Goal: Task Accomplishment & Management: Manage account settings

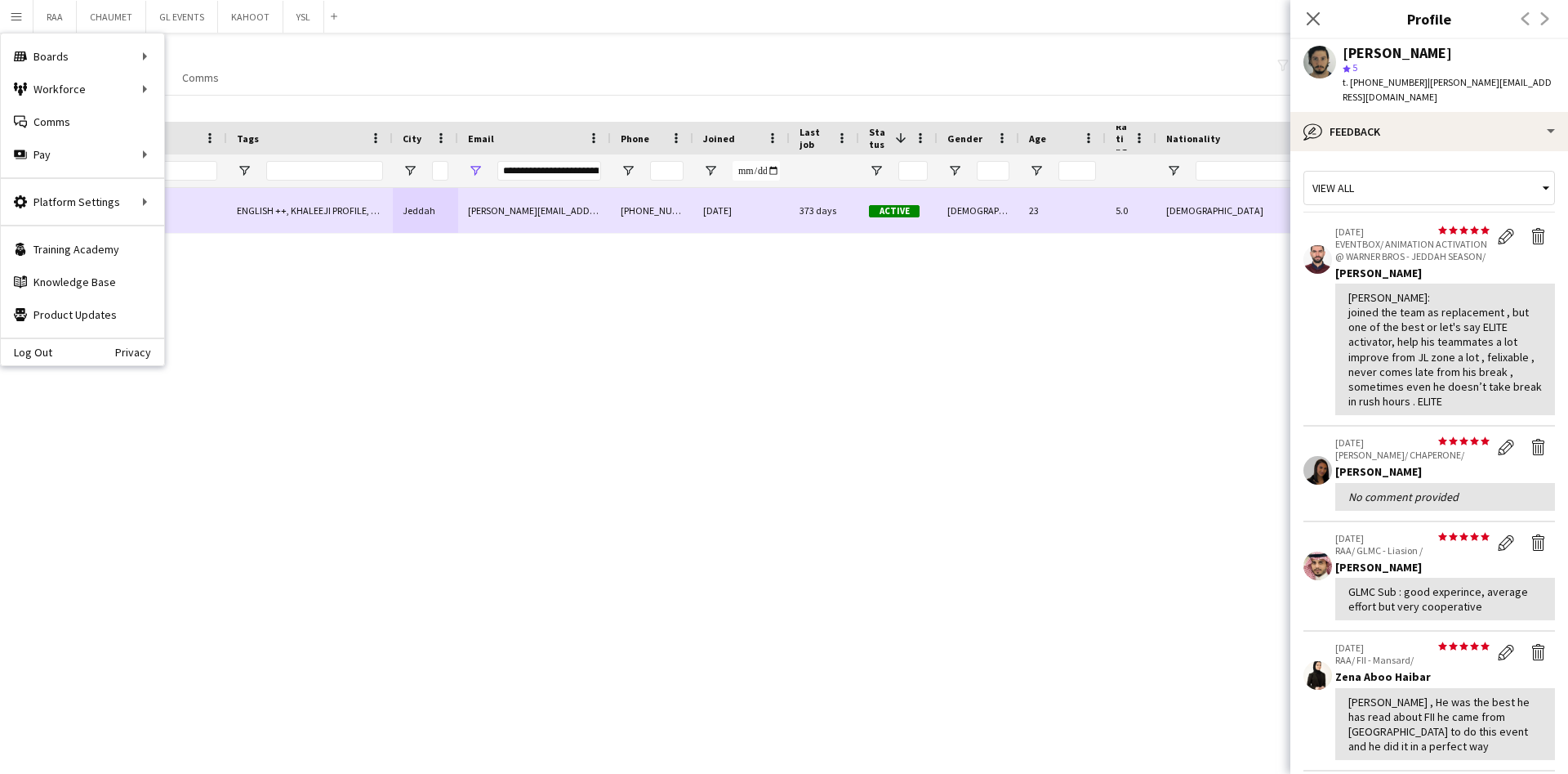
scroll to position [397, 0]
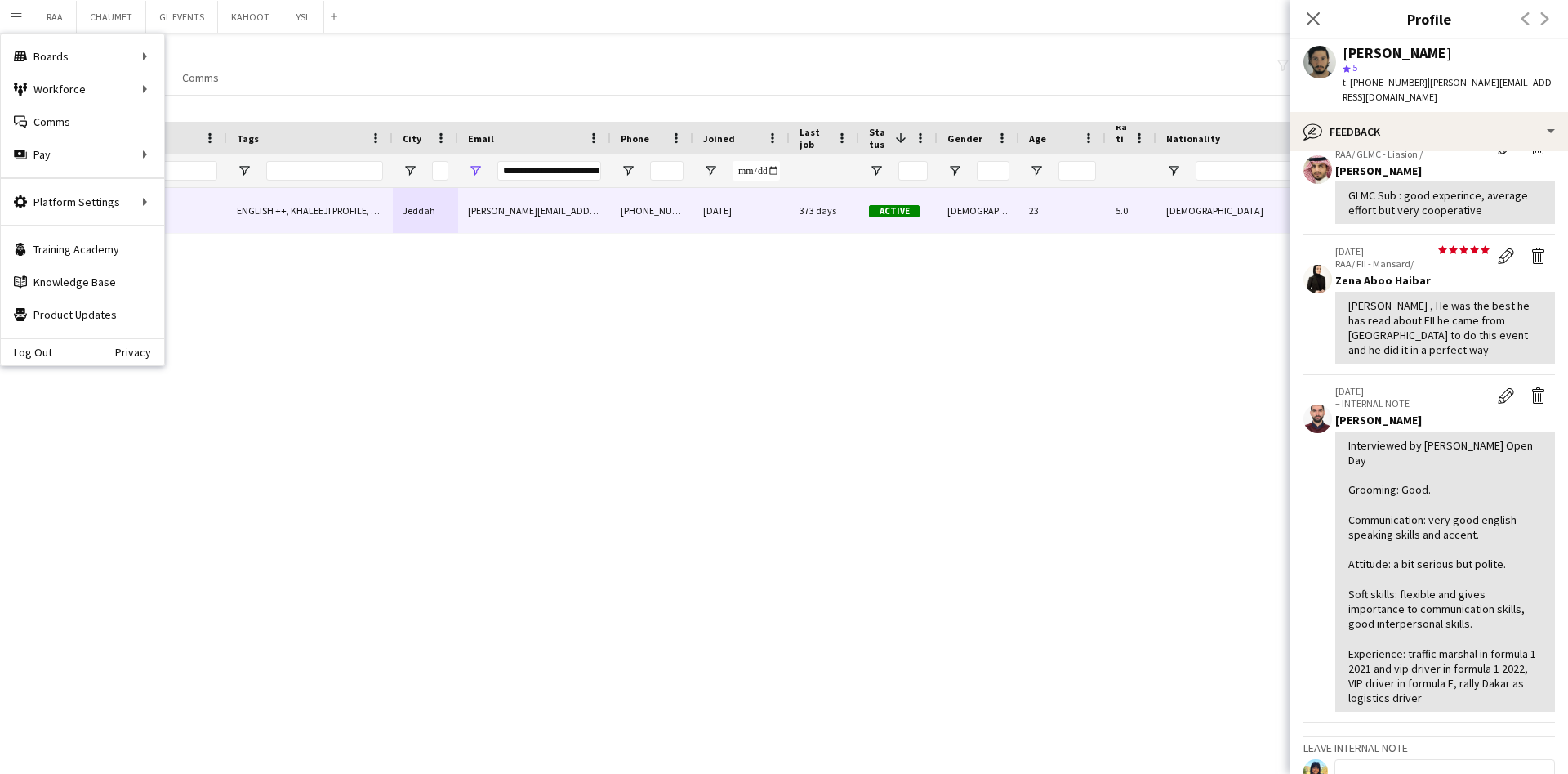
click at [383, 420] on div "[PERSON_NAME] ENGLISH ++, KHALEEJI PROFILE, TOP HOST/HOSTESS, TOP PROMOTER, TOP…" at bounding box center [767, 456] width 1535 height 538
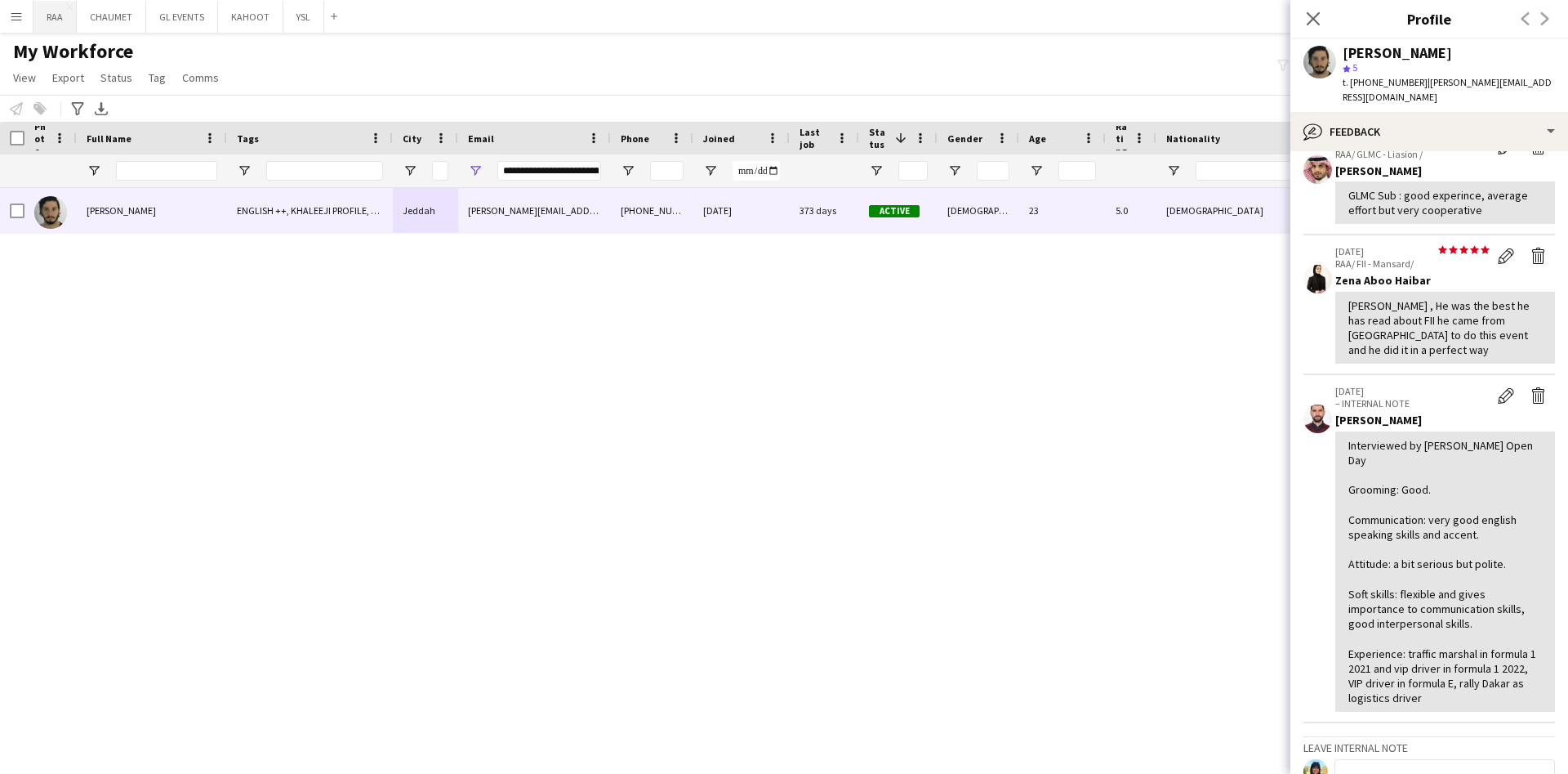
click at [54, 18] on button "RAA Close" at bounding box center [55, 16] width 44 height 32
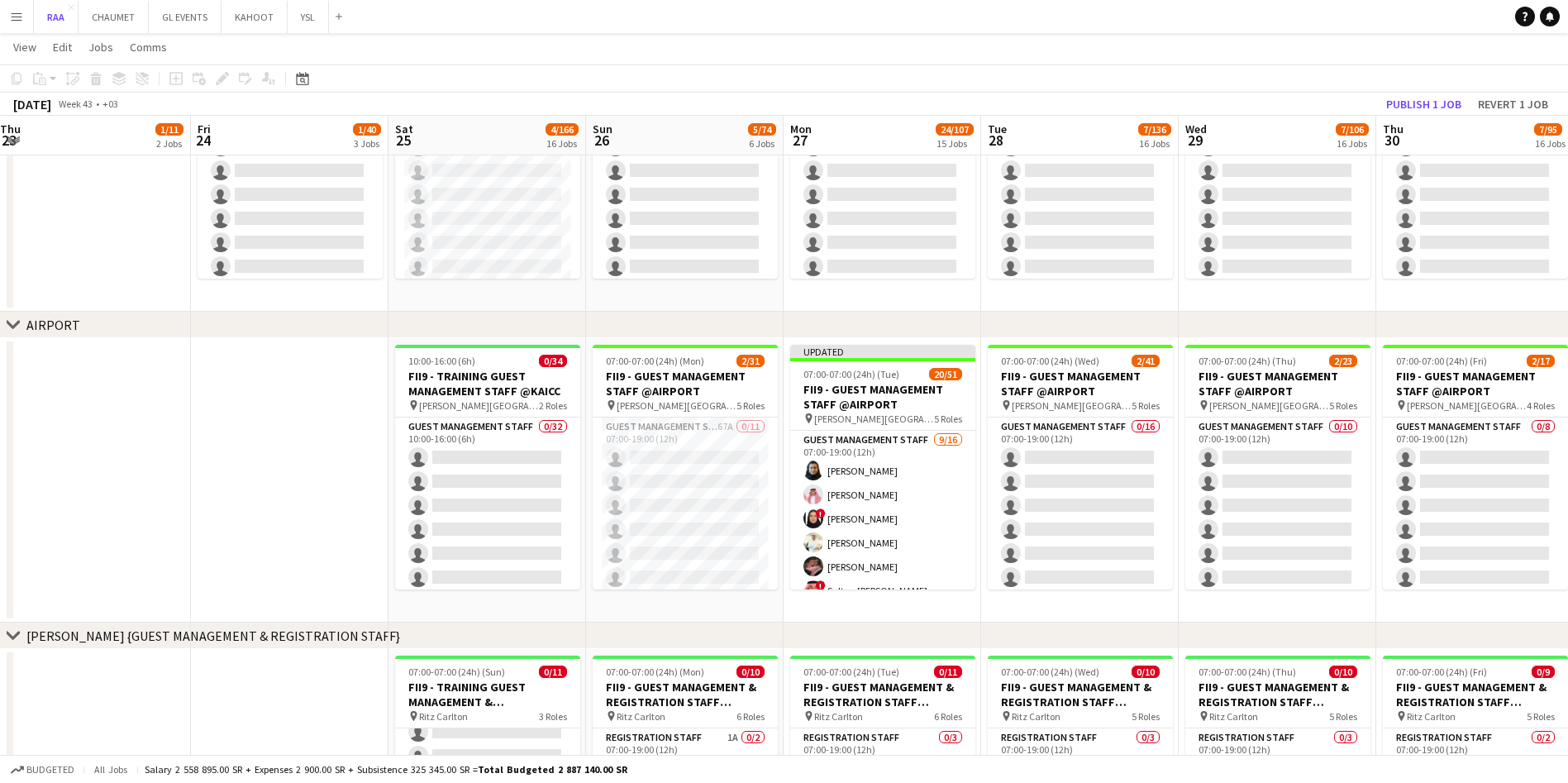
scroll to position [1142, 0]
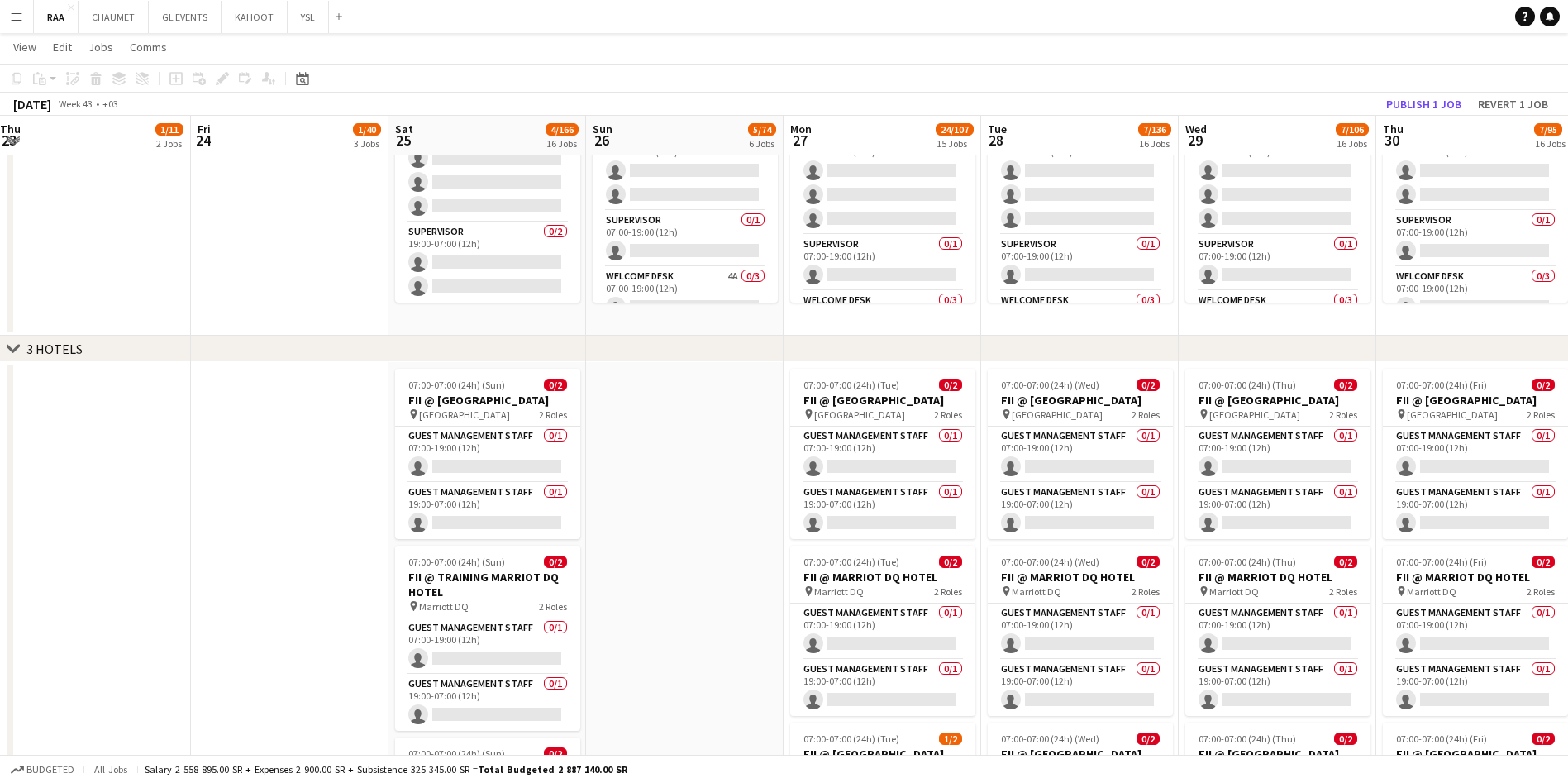
click at [15, 348] on icon at bounding box center [13, 347] width 13 height 6
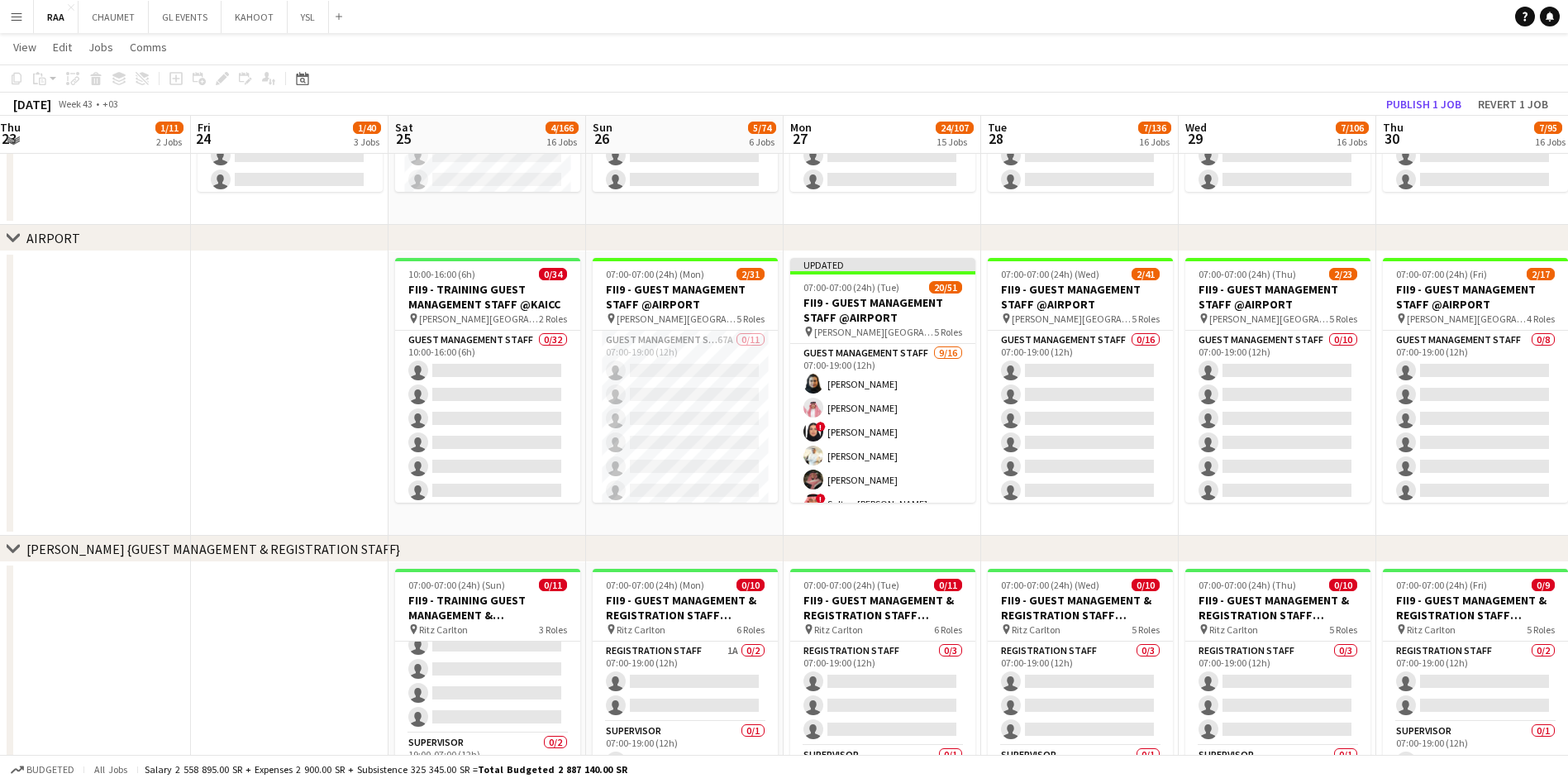
scroll to position [630, 0]
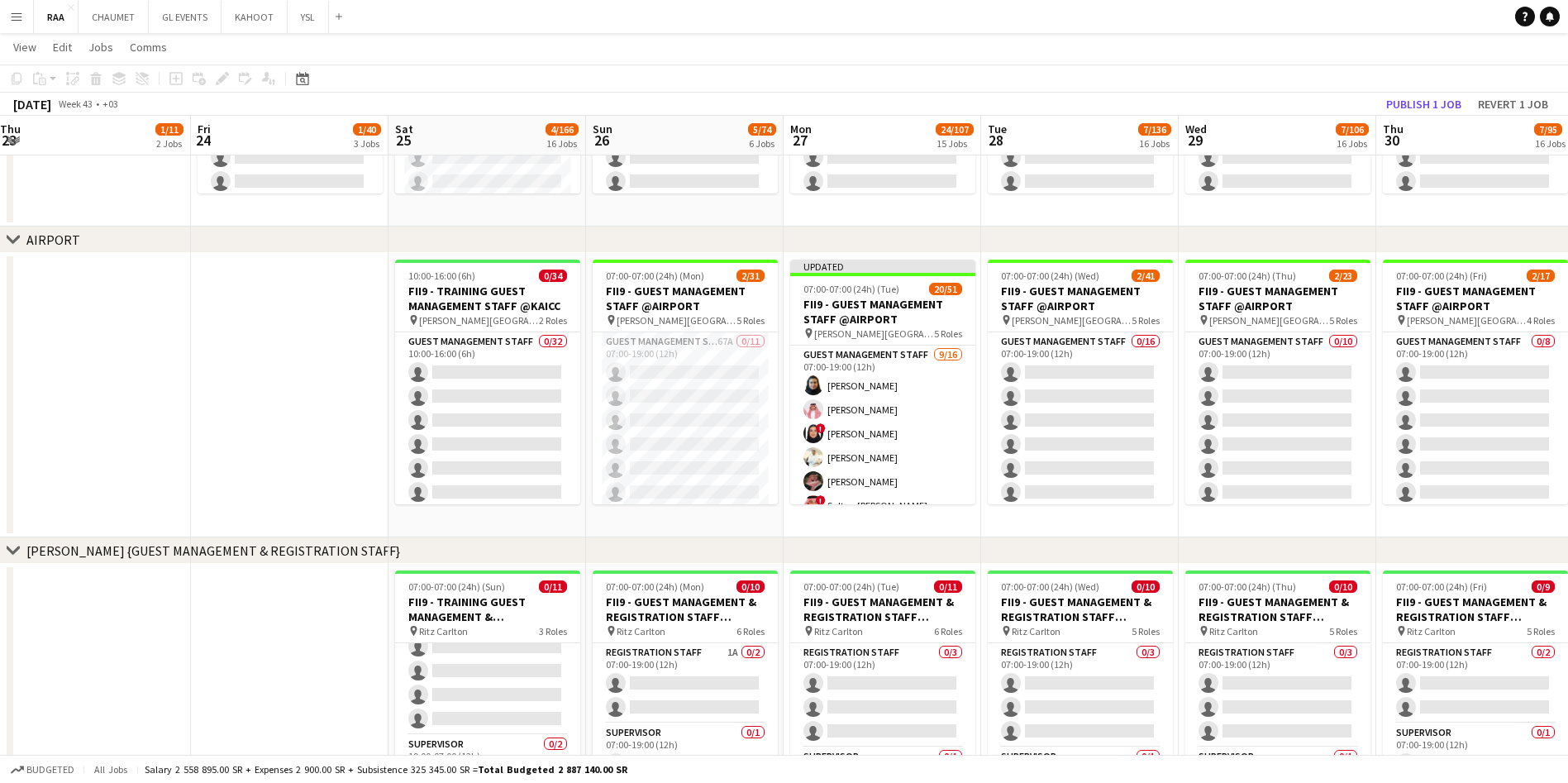
click at [8, 550] on icon at bounding box center [13, 549] width 13 height 6
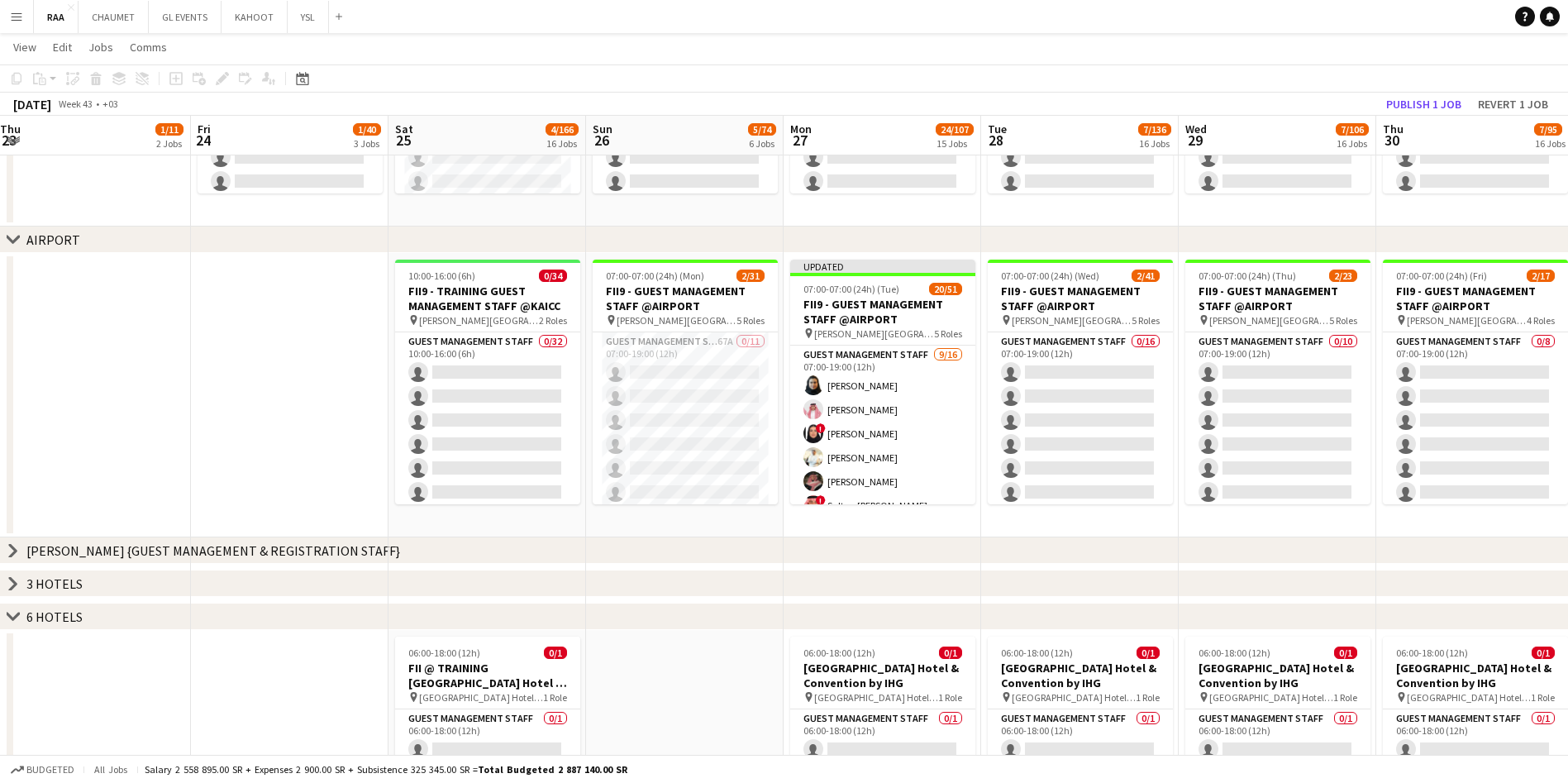
click at [12, 621] on icon "chevron-right" at bounding box center [13, 616] width 13 height 13
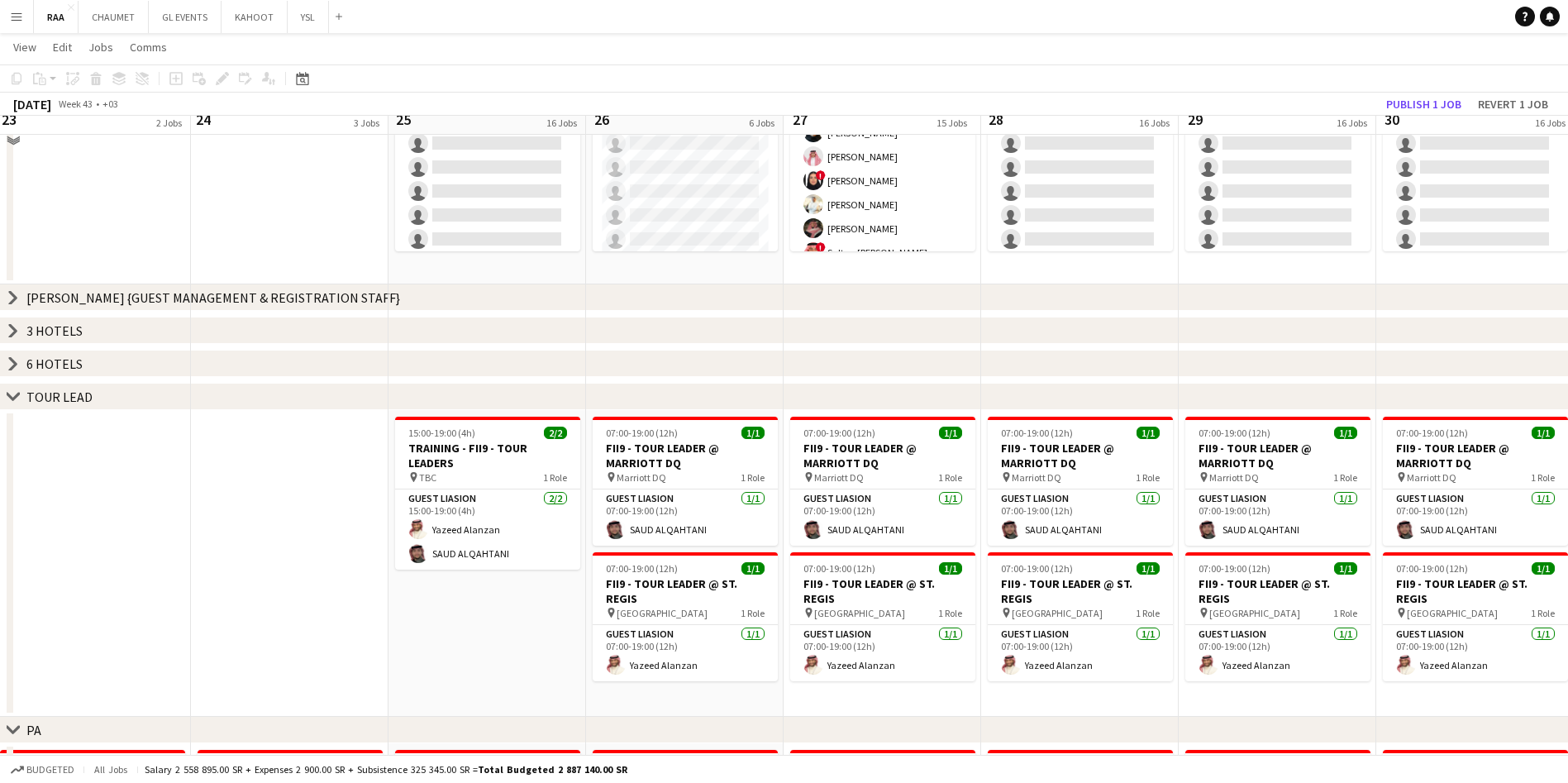
scroll to position [884, 0]
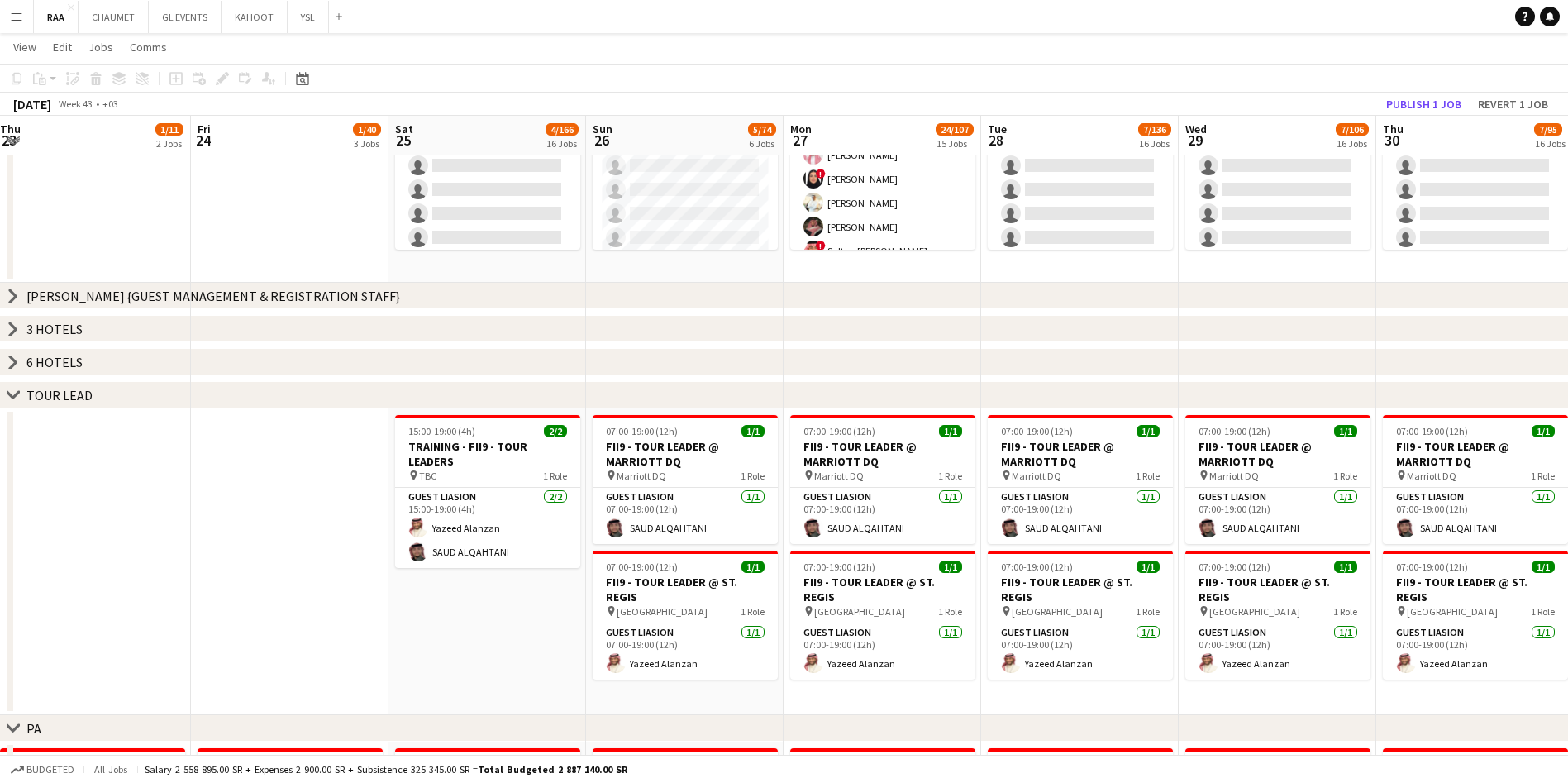
click at [11, 399] on icon "chevron-right" at bounding box center [13, 395] width 13 height 13
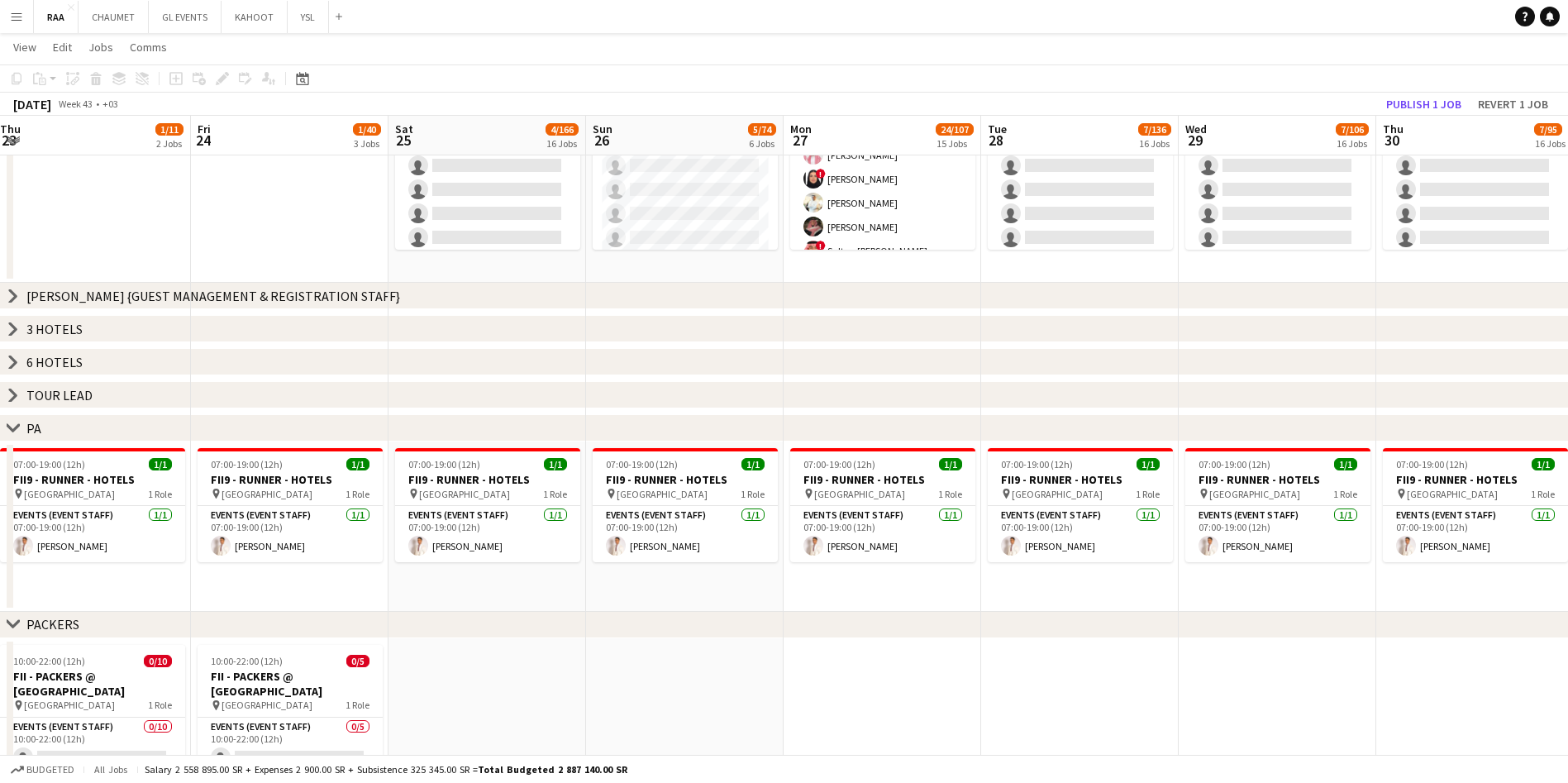
click at [13, 423] on icon "chevron-right" at bounding box center [13, 428] width 13 height 13
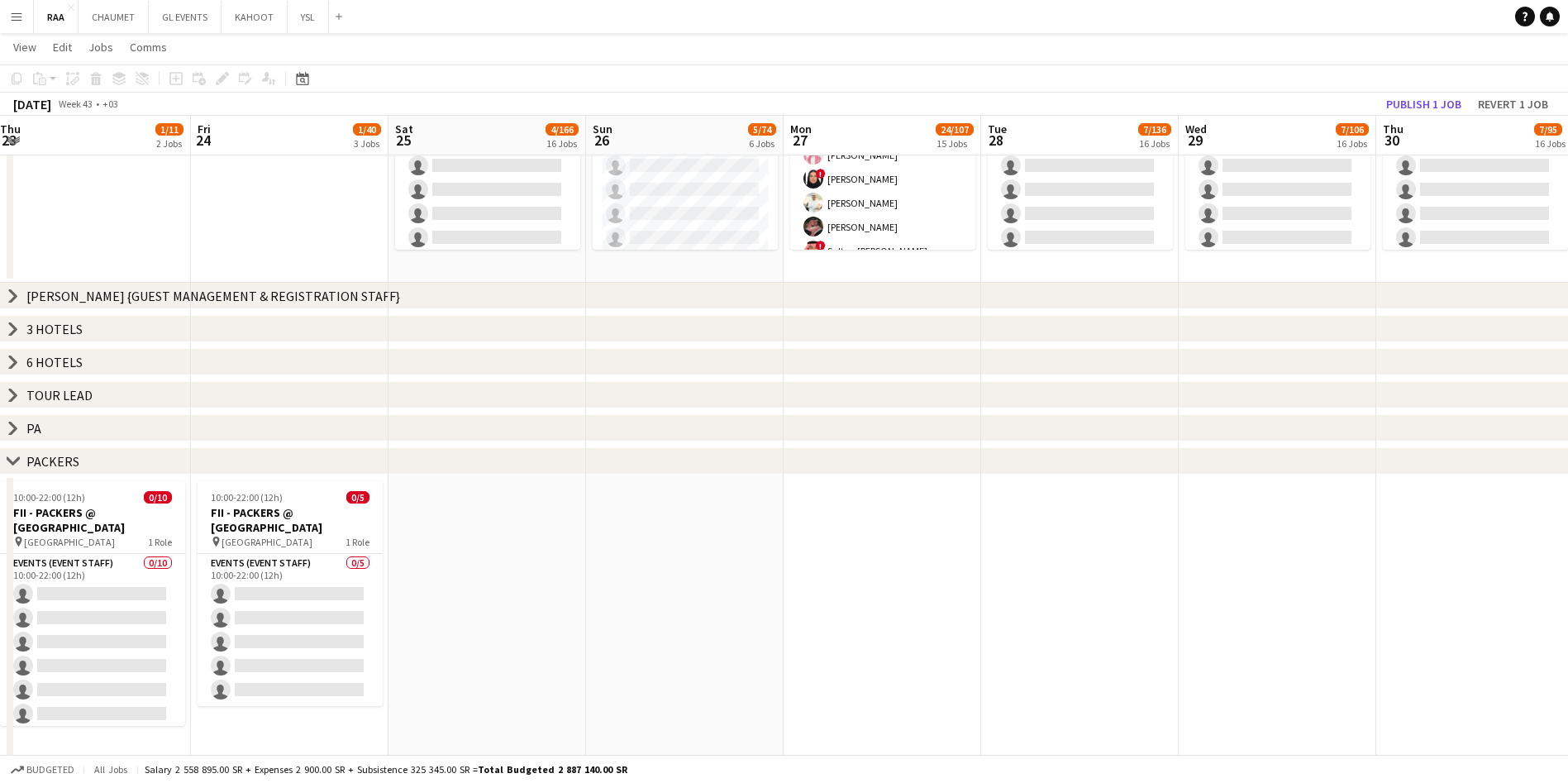
click at [13, 463] on icon at bounding box center [13, 460] width 13 height 6
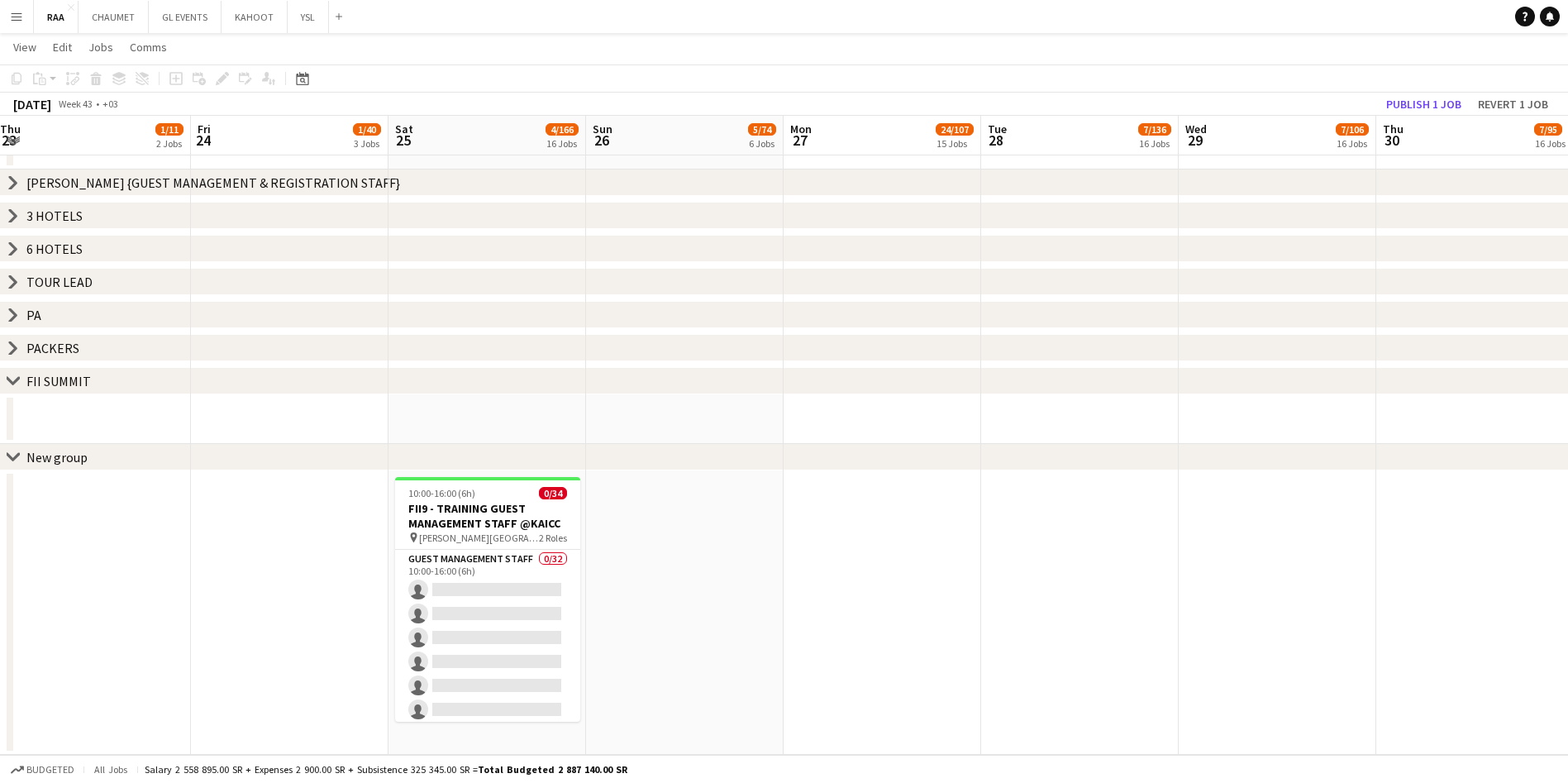
click at [13, 383] on icon at bounding box center [13, 380] width 13 height 6
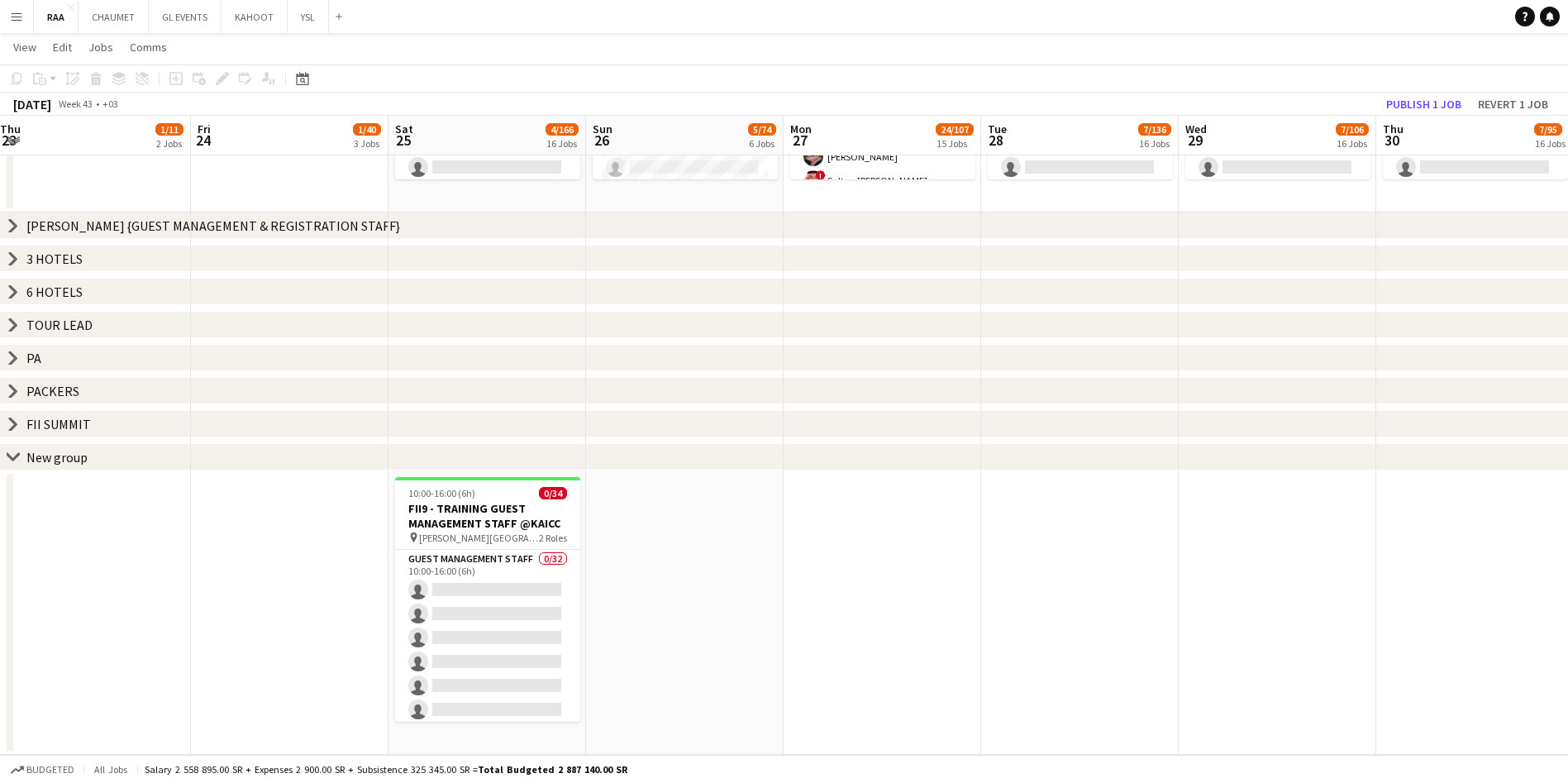
click at [15, 455] on icon "chevron-right" at bounding box center [13, 457] width 13 height 13
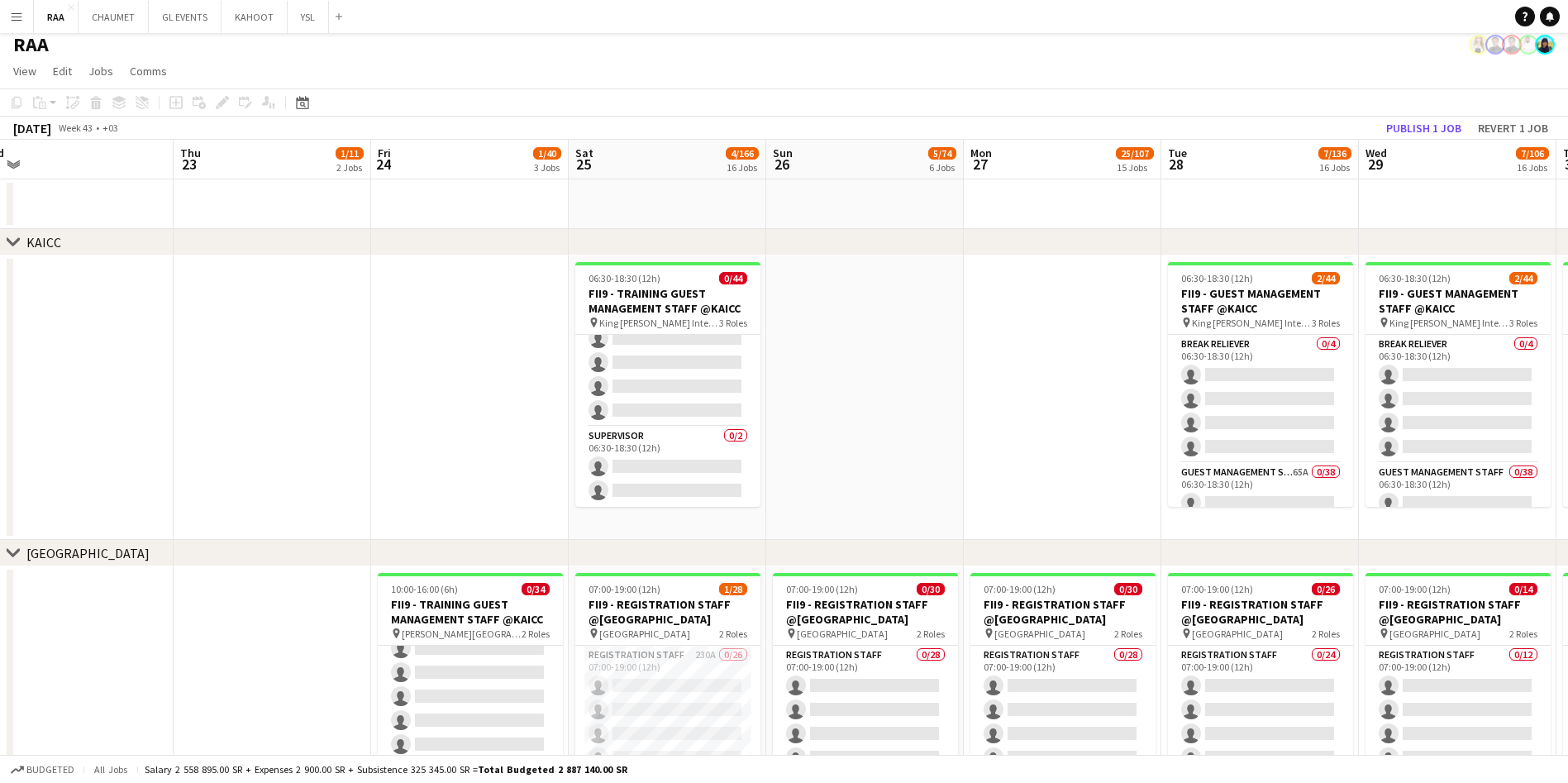
scroll to position [9, 0]
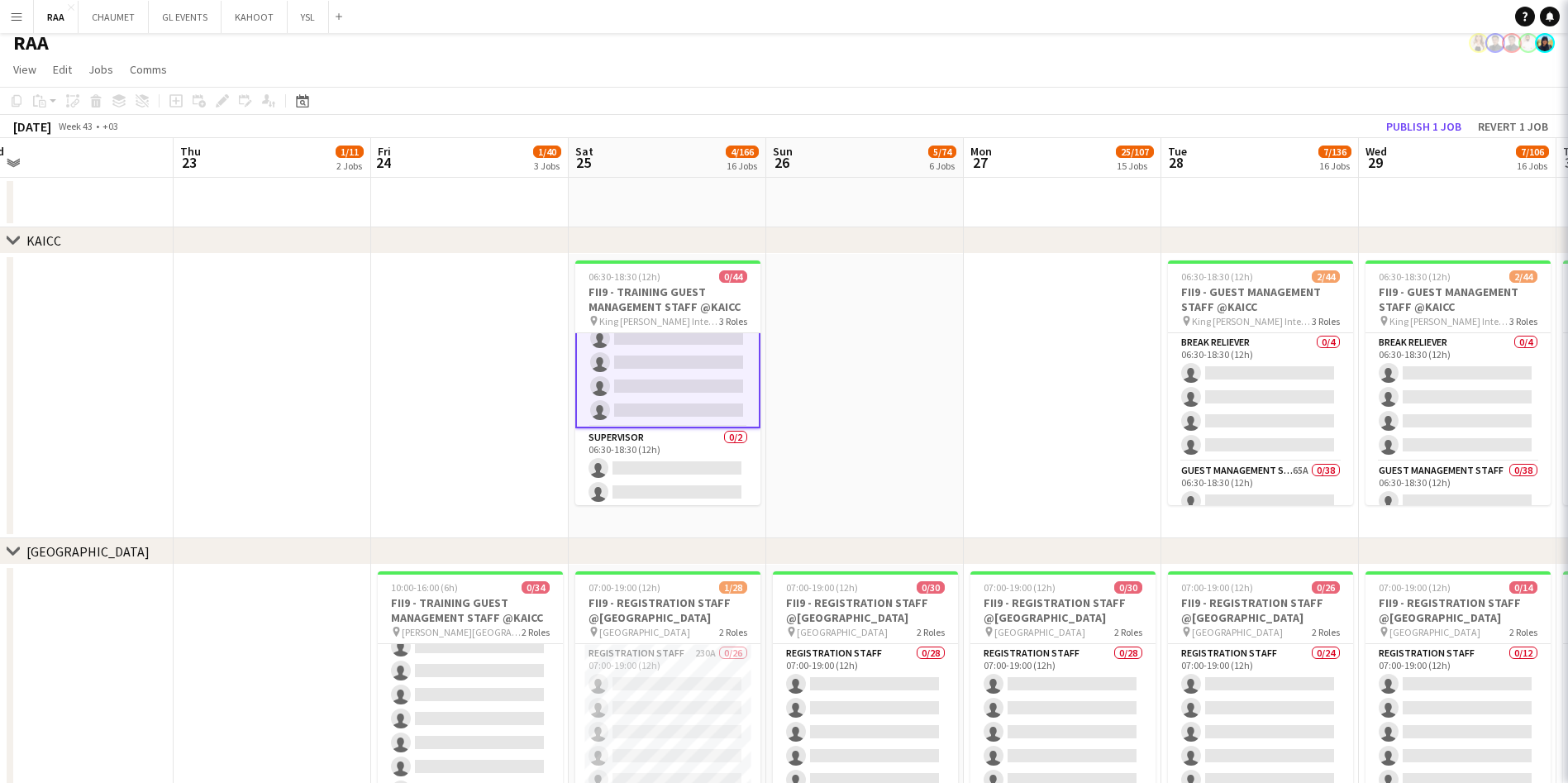
scroll to position [981, 0]
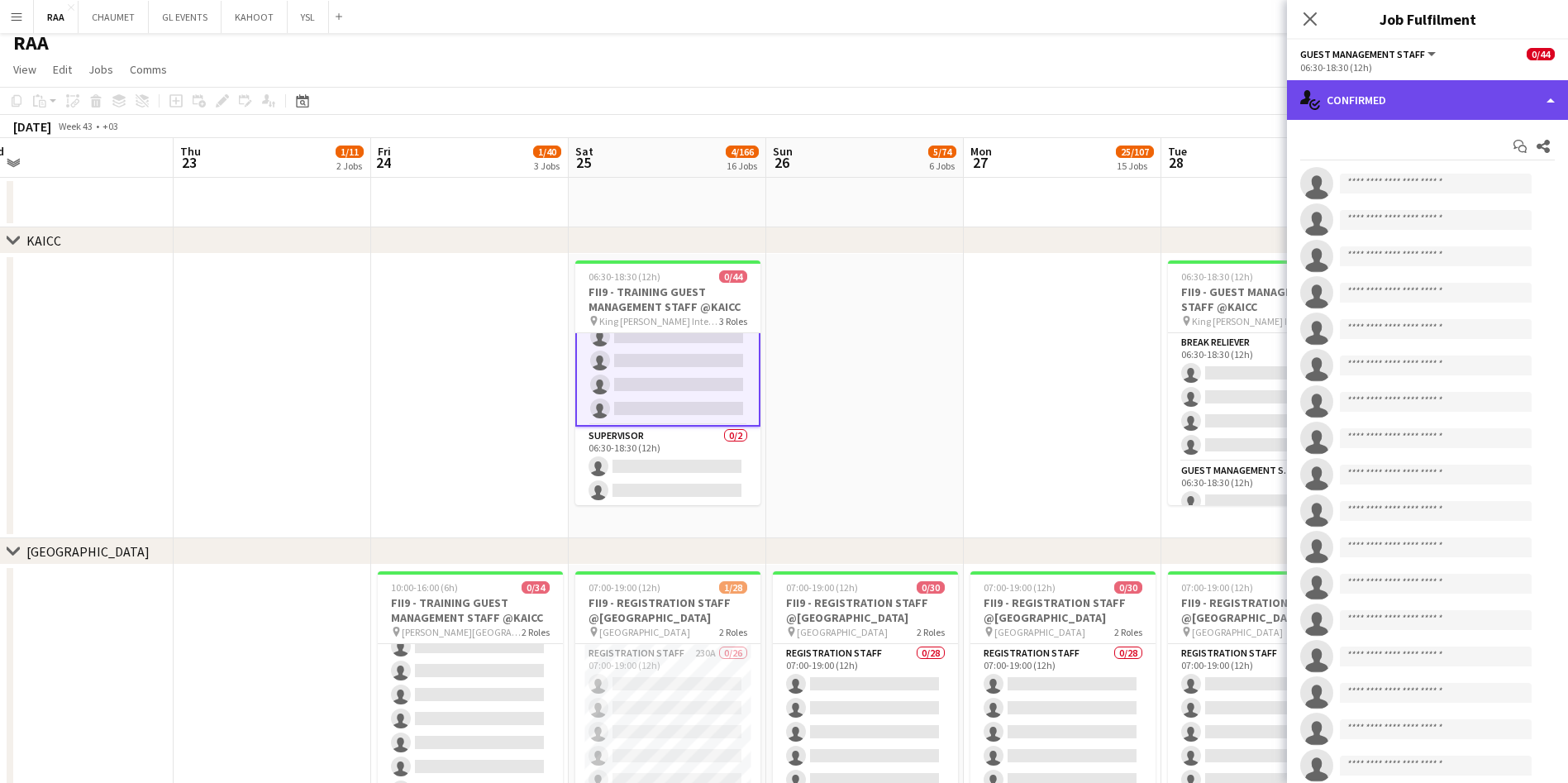
click at [790, 115] on div "single-neutral-actions-check-2 Confirmed" at bounding box center [1428, 99] width 281 height 39
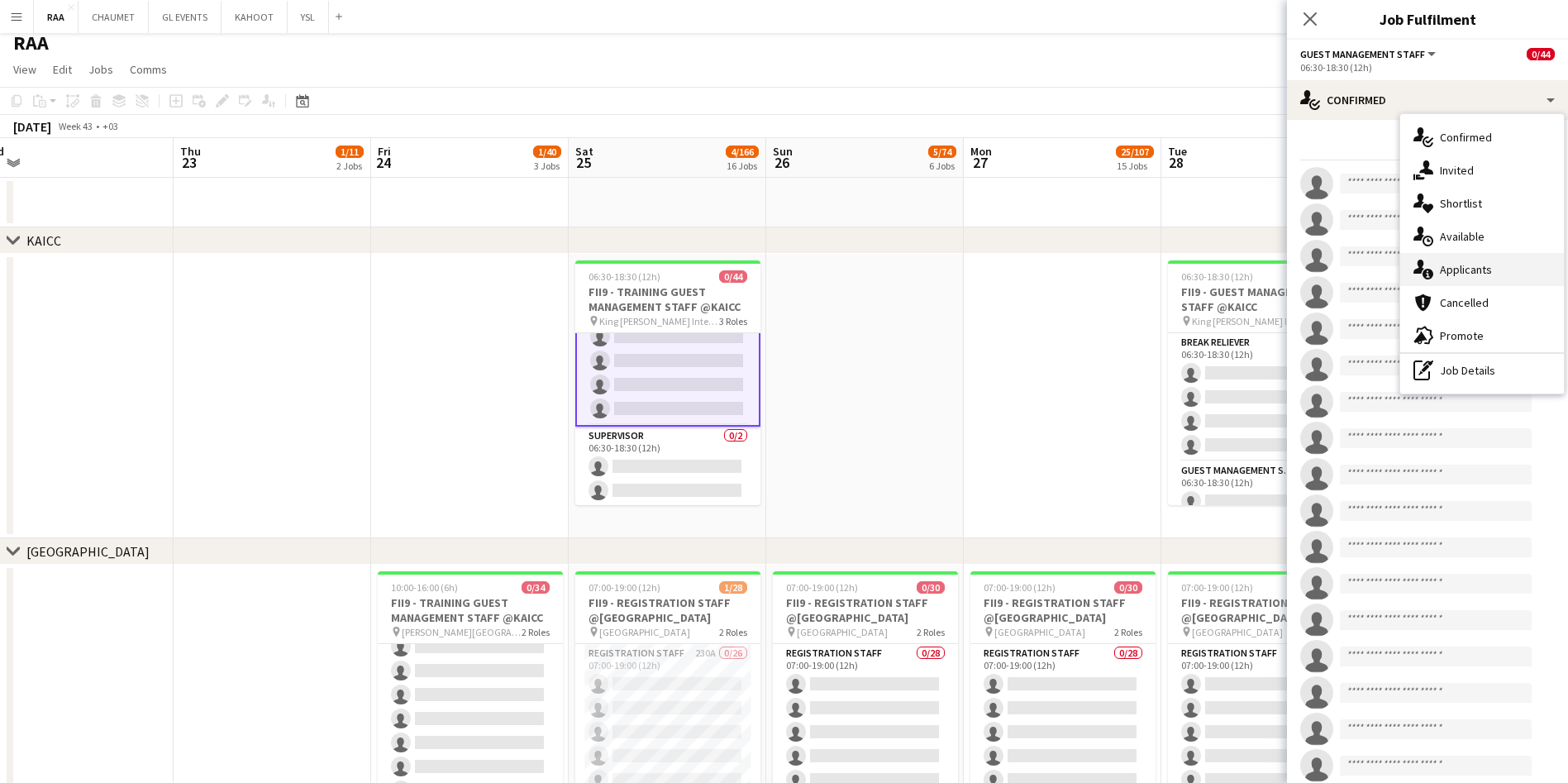
click at [790, 256] on div "single-neutral-actions-information Applicants" at bounding box center [1482, 269] width 163 height 33
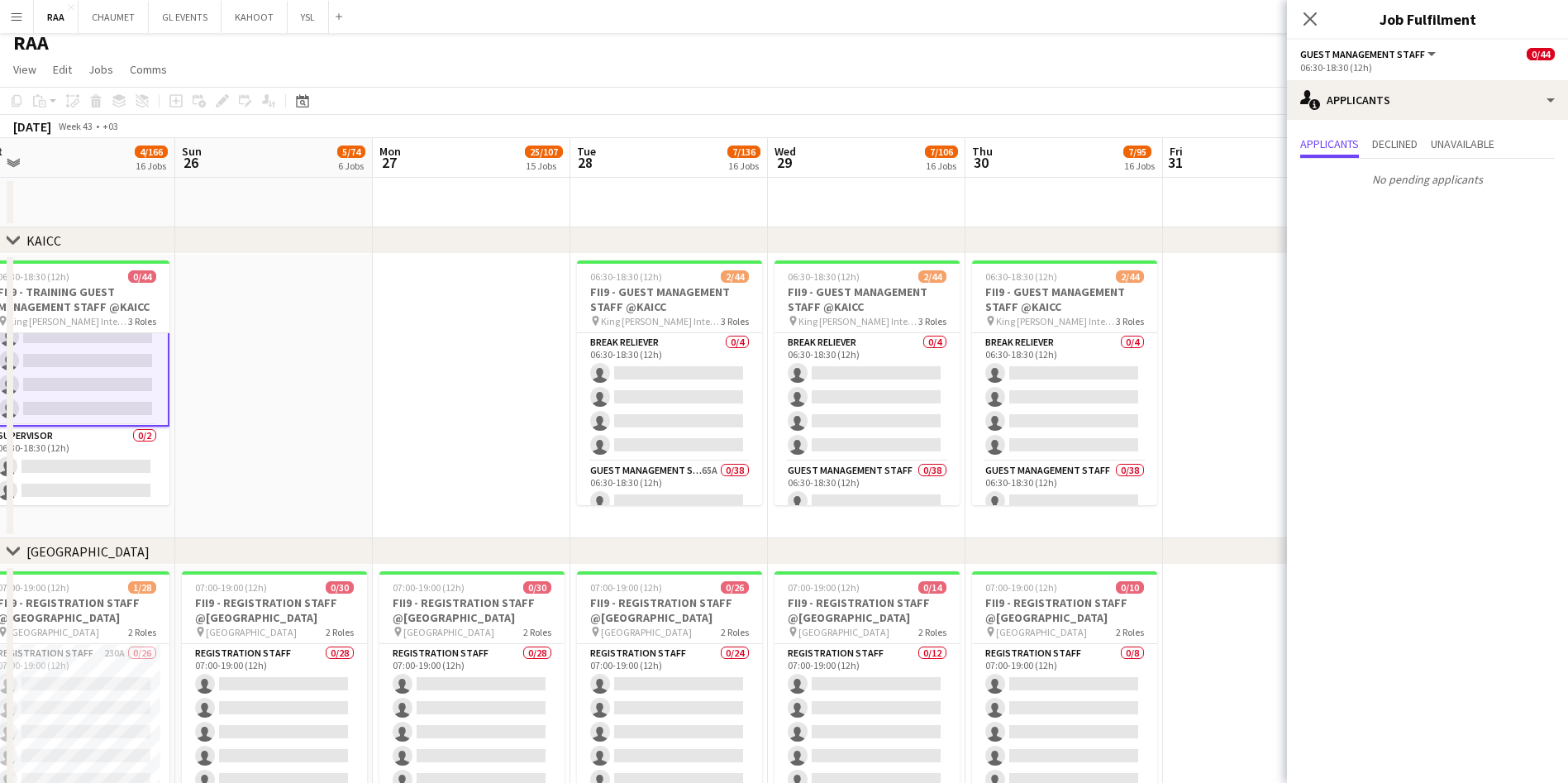
scroll to position [0, 617]
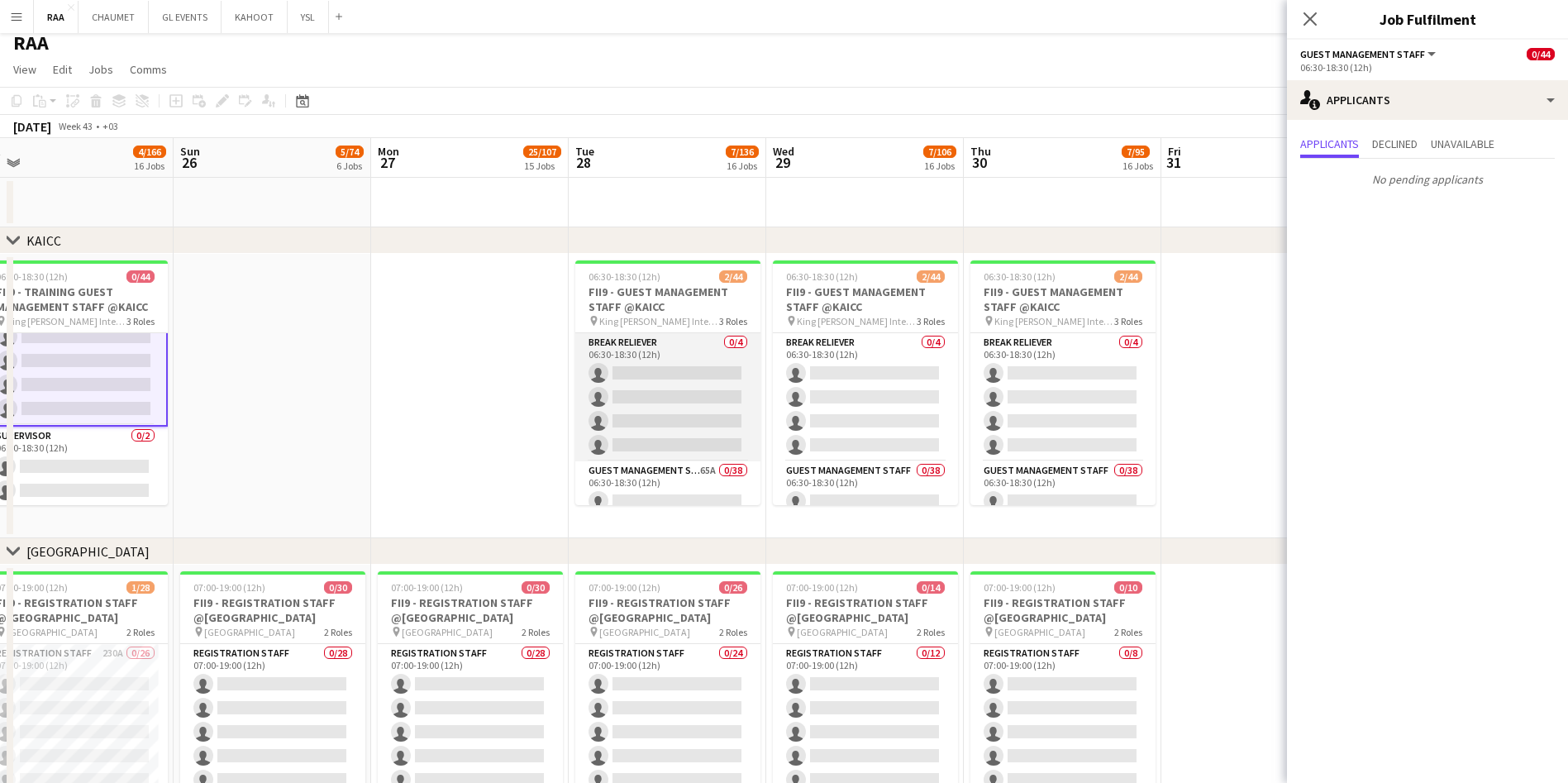
click at [671, 403] on app-card-role "Break reliever 0/4 06:30-18:30 (12h) single-neutral-actions single-neutral-acti…" at bounding box center [668, 397] width 185 height 129
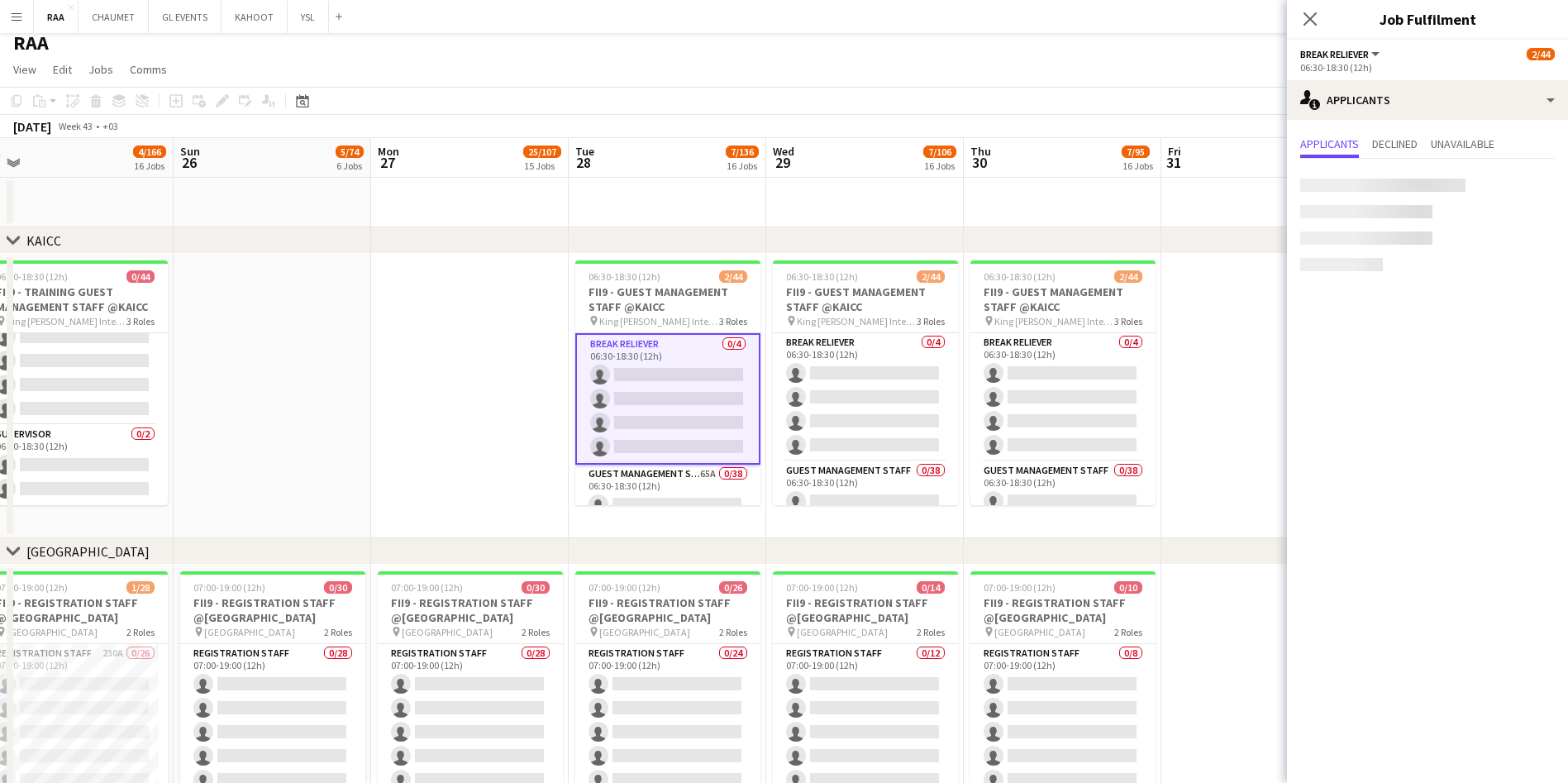
scroll to position [979, 0]
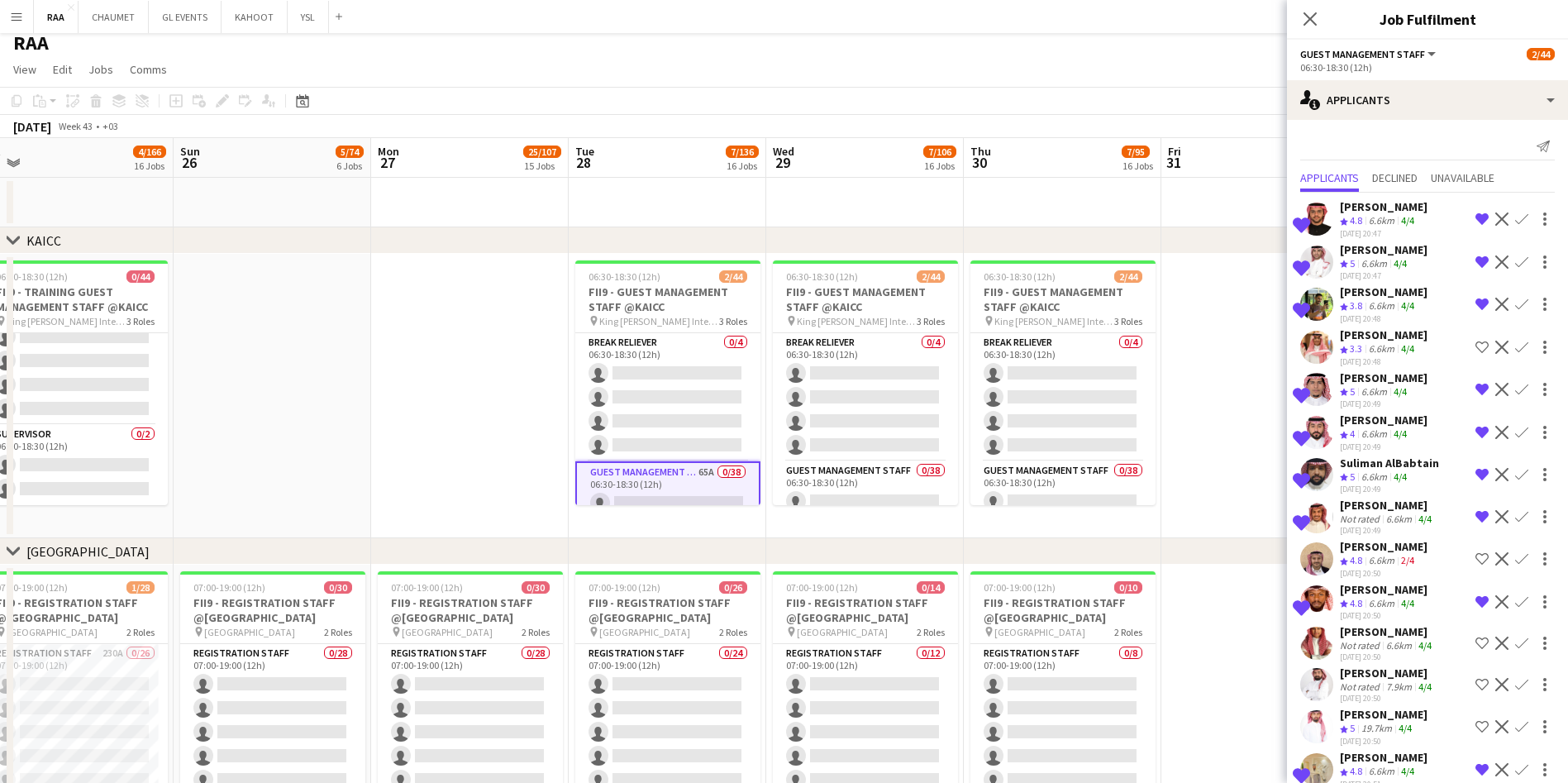
click at [790, 218] on div "6.6km" at bounding box center [1381, 220] width 32 height 14
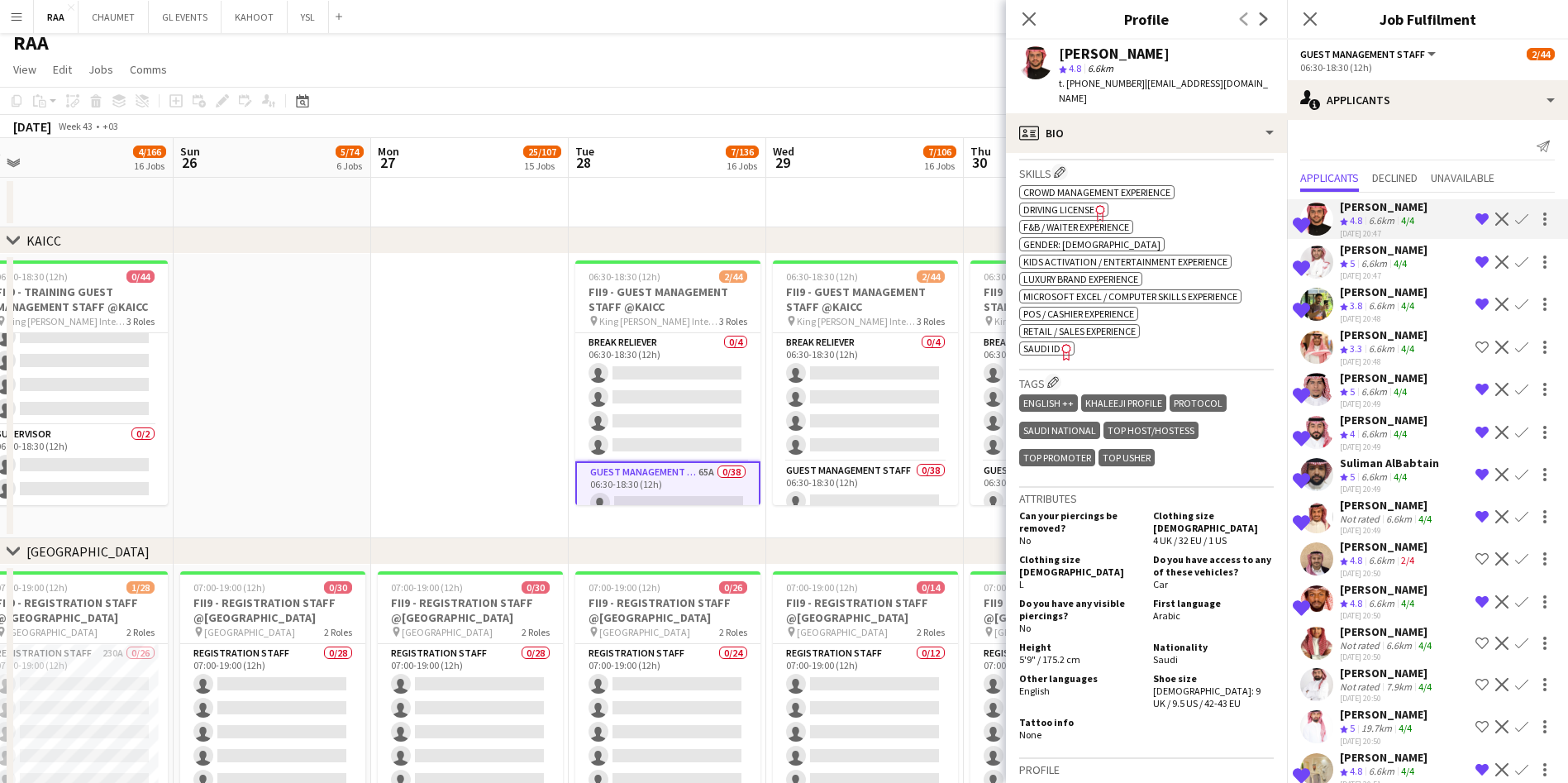
scroll to position [0, 0]
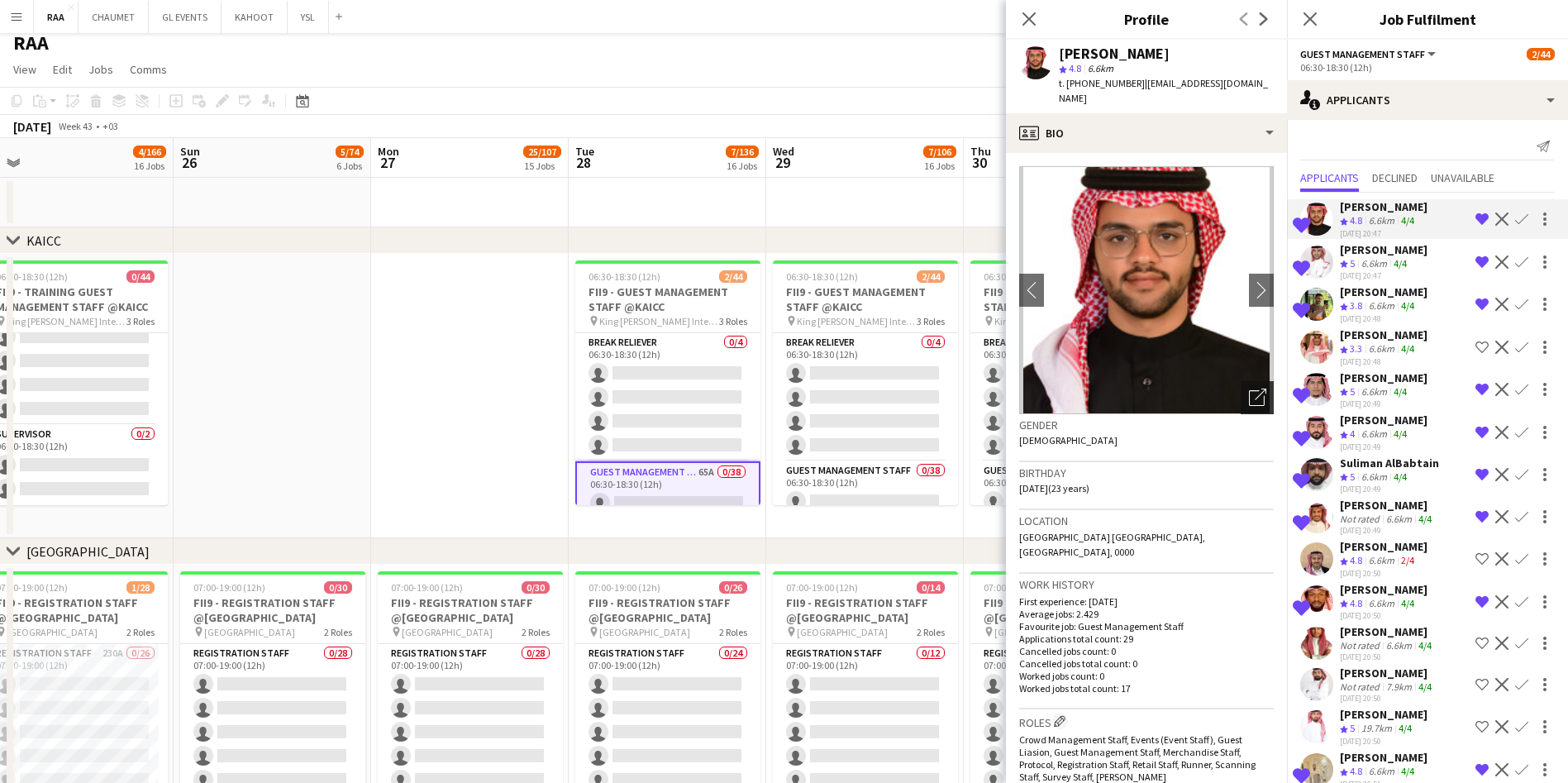
click at [790, 392] on div "Open photos pop-in" at bounding box center [1257, 397] width 33 height 33
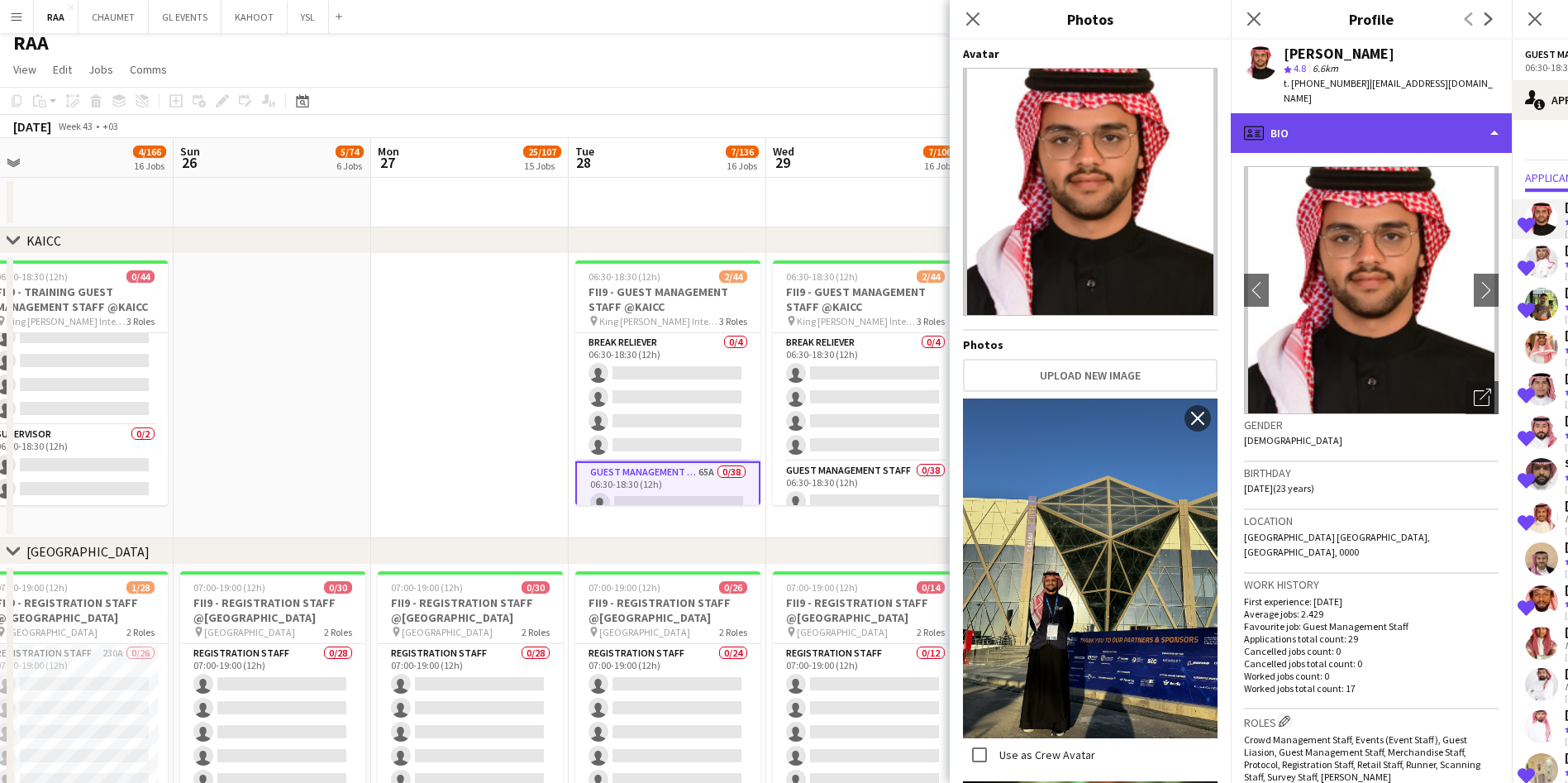
click at [790, 113] on div "profile Bio" at bounding box center [1372, 132] width 281 height 39
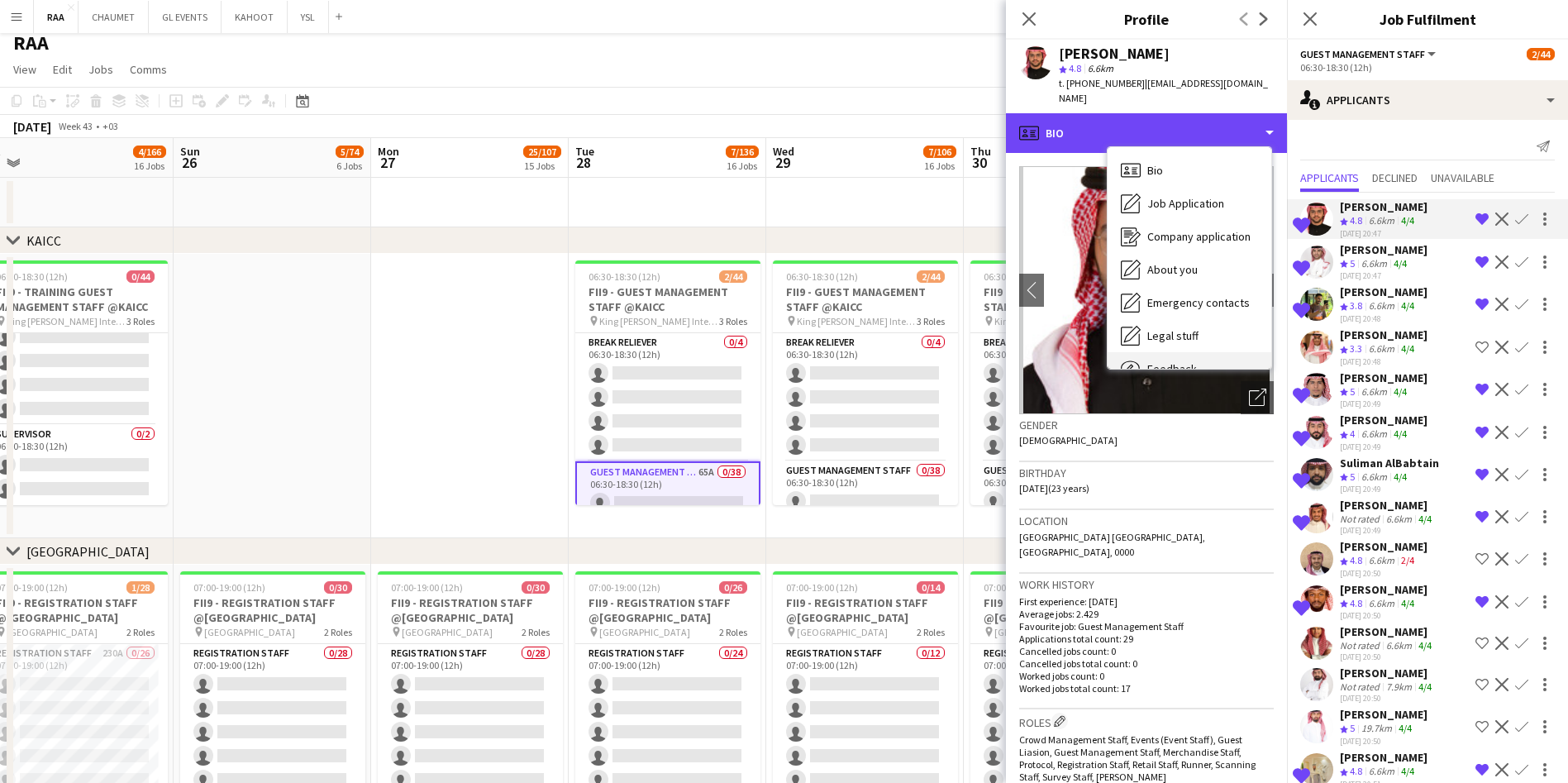
scroll to position [56, 0]
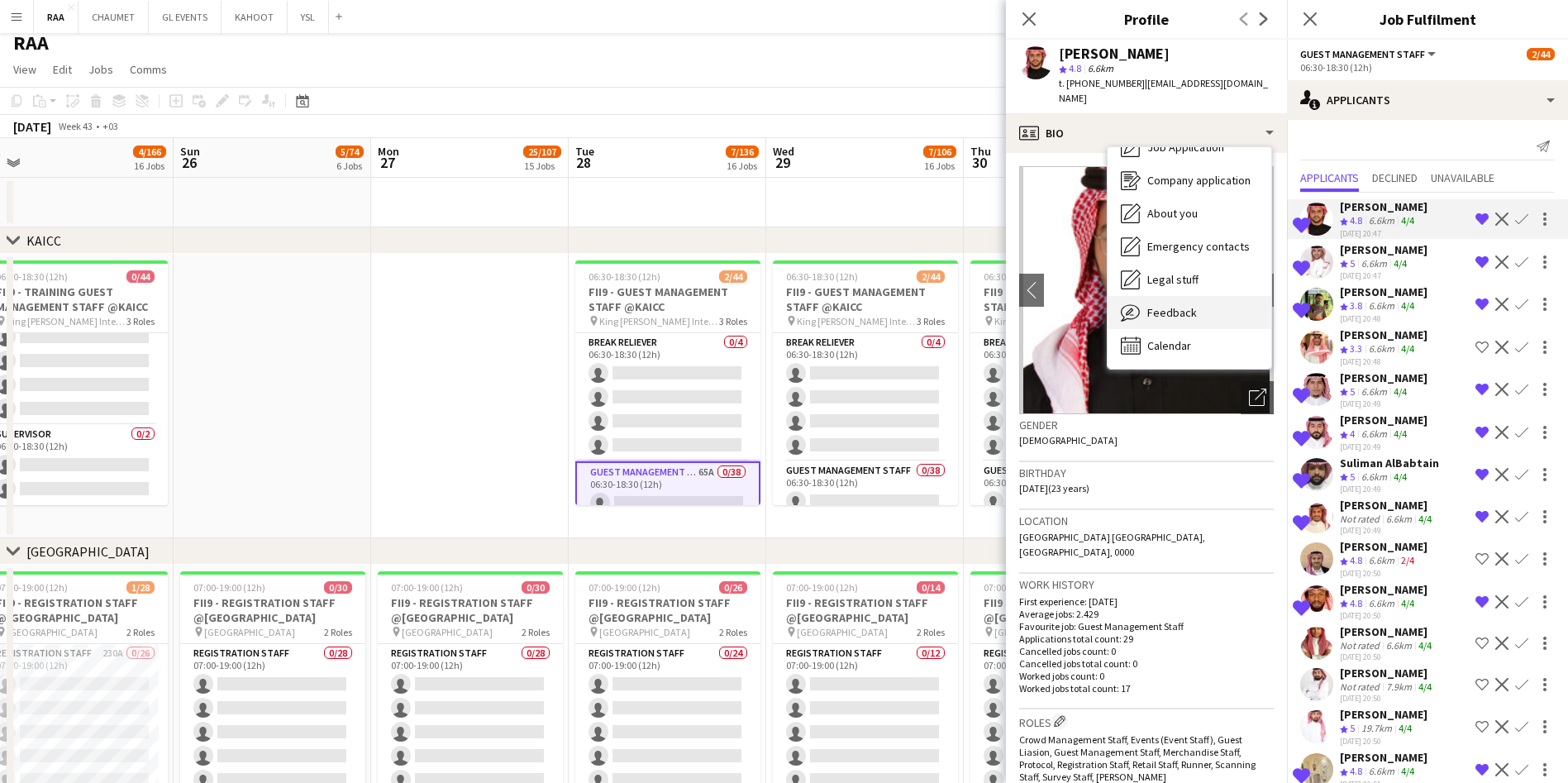
click at [790, 305] on span "Feedback" at bounding box center [1172, 312] width 50 height 15
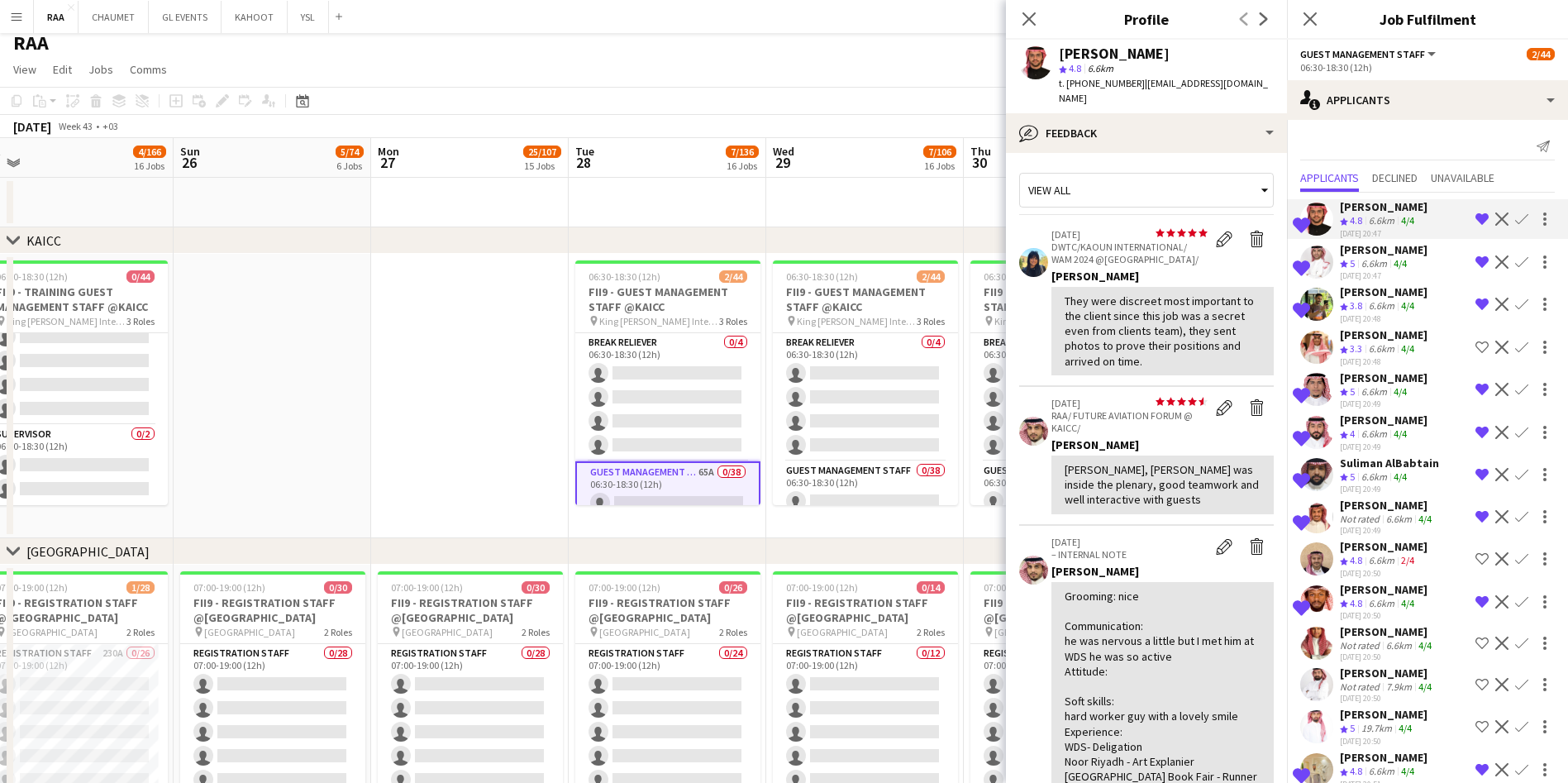
click at [790, 230] on div "[DATE] 20:47" at bounding box center [1383, 233] width 87 height 11
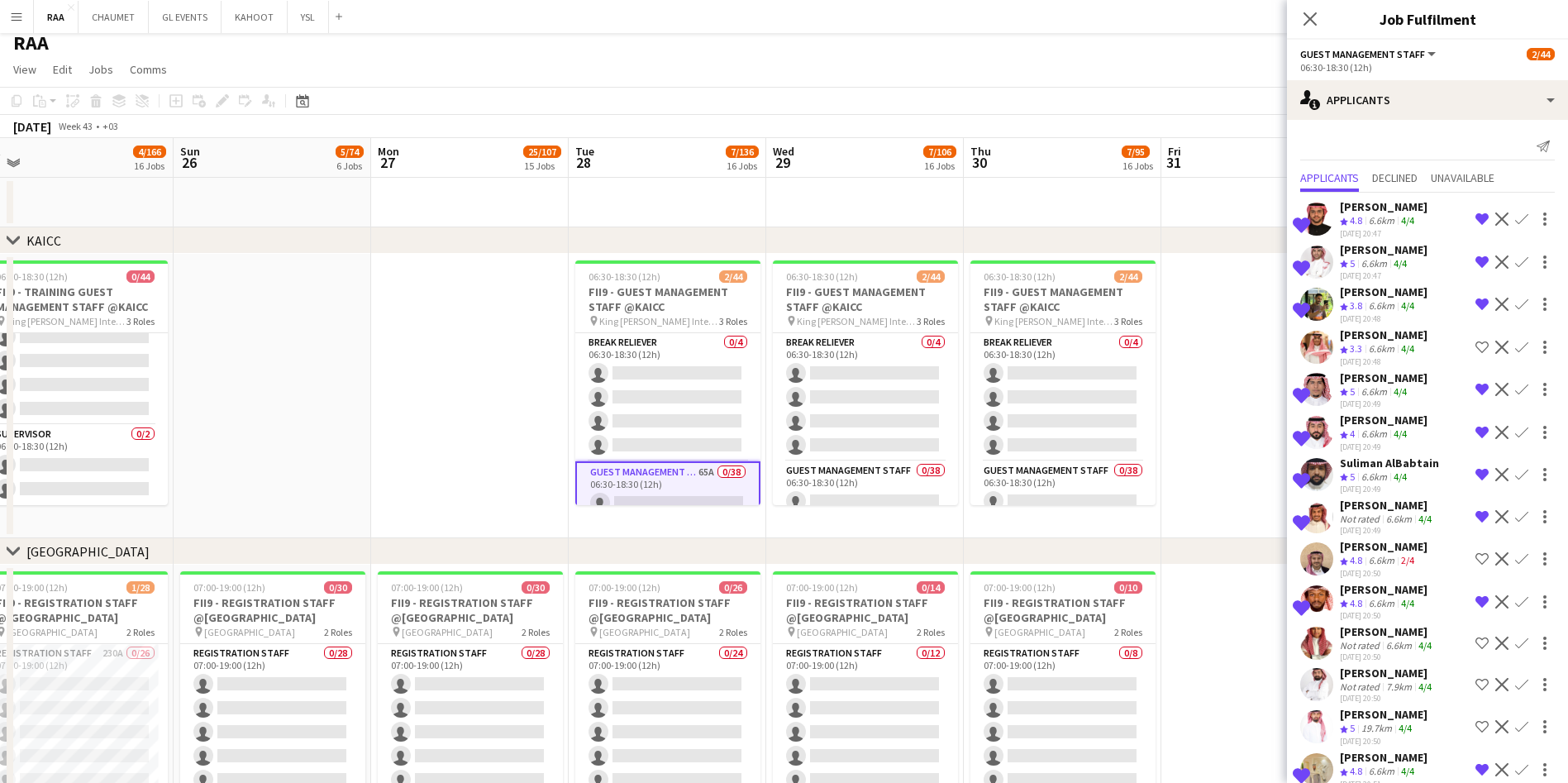
click at [790, 261] on div "6.6km" at bounding box center [1373, 263] width 32 height 14
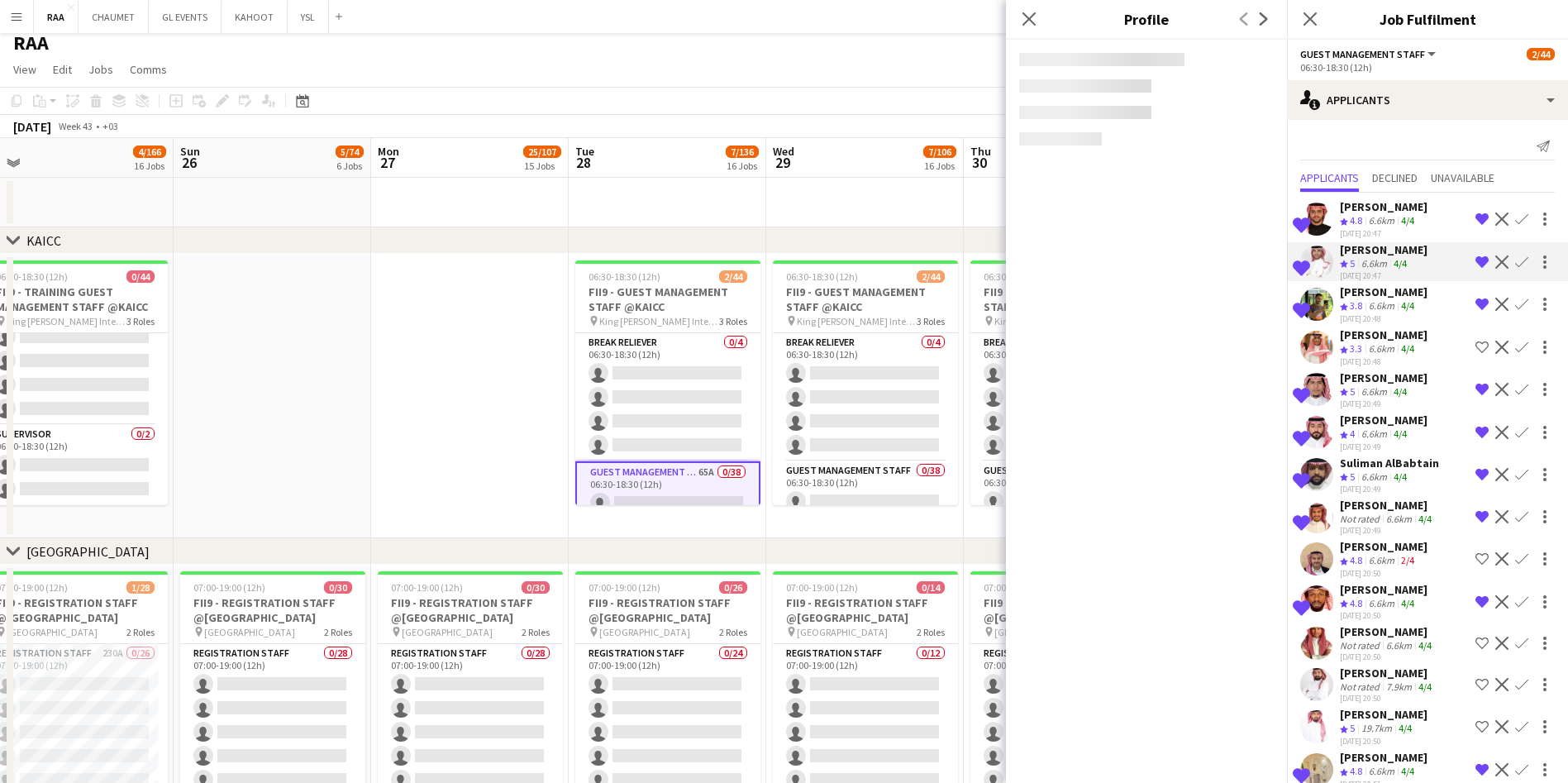
click at [790, 224] on div "6.6km" at bounding box center [1381, 220] width 32 height 14
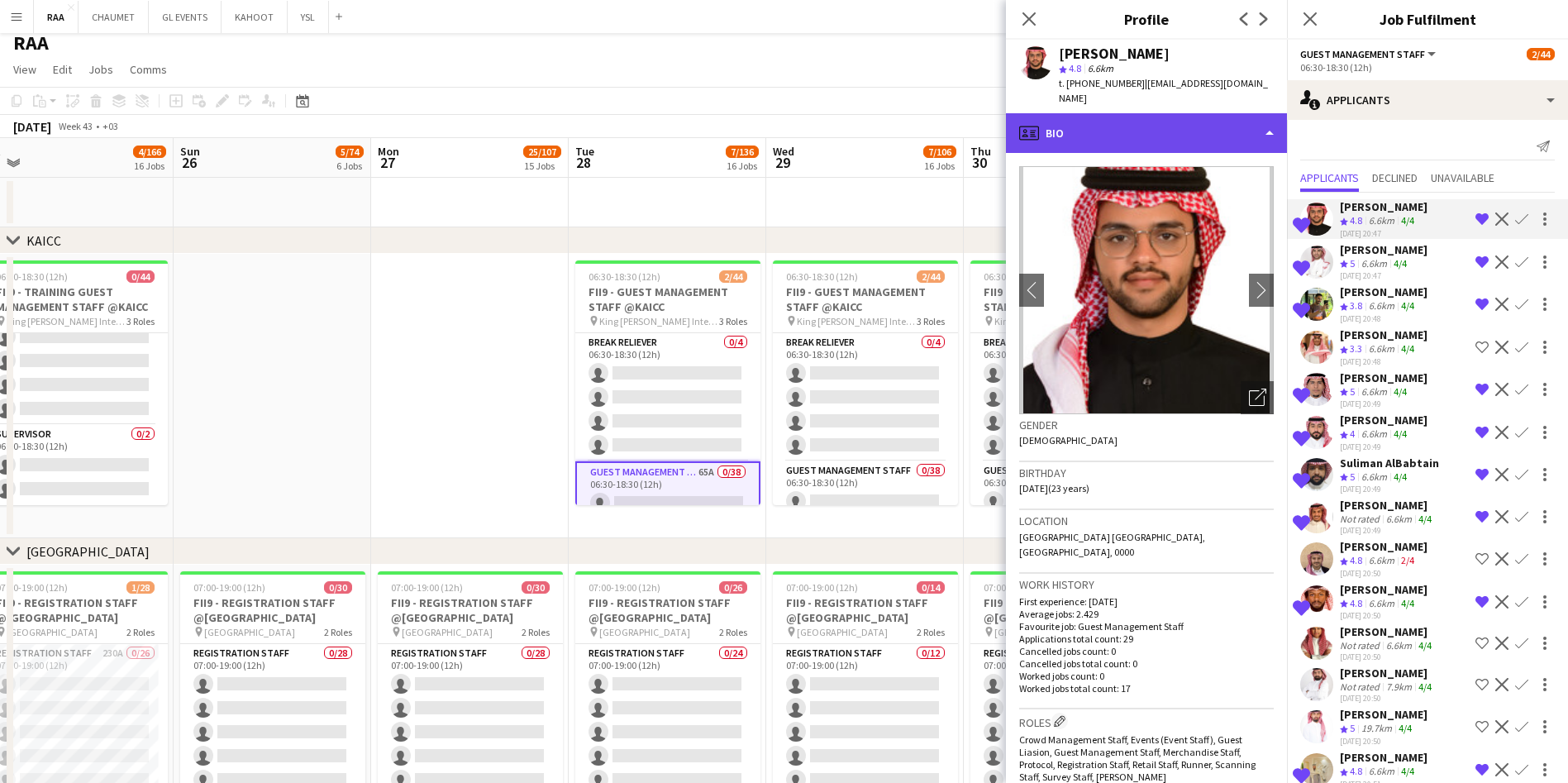
click at [790, 126] on div "profile Bio" at bounding box center [1147, 132] width 281 height 39
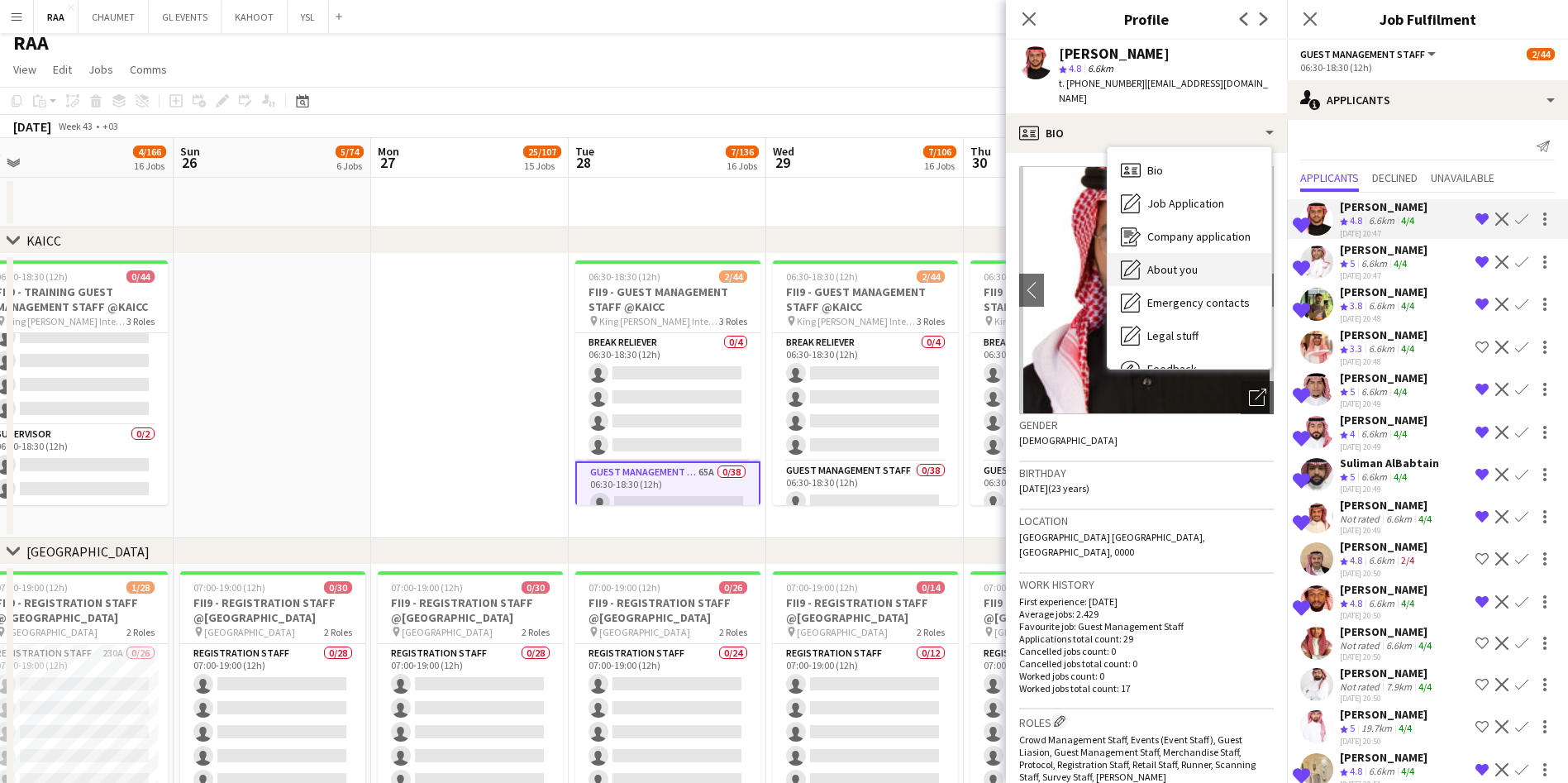
click at [790, 262] on span "About you" at bounding box center [1172, 269] width 50 height 15
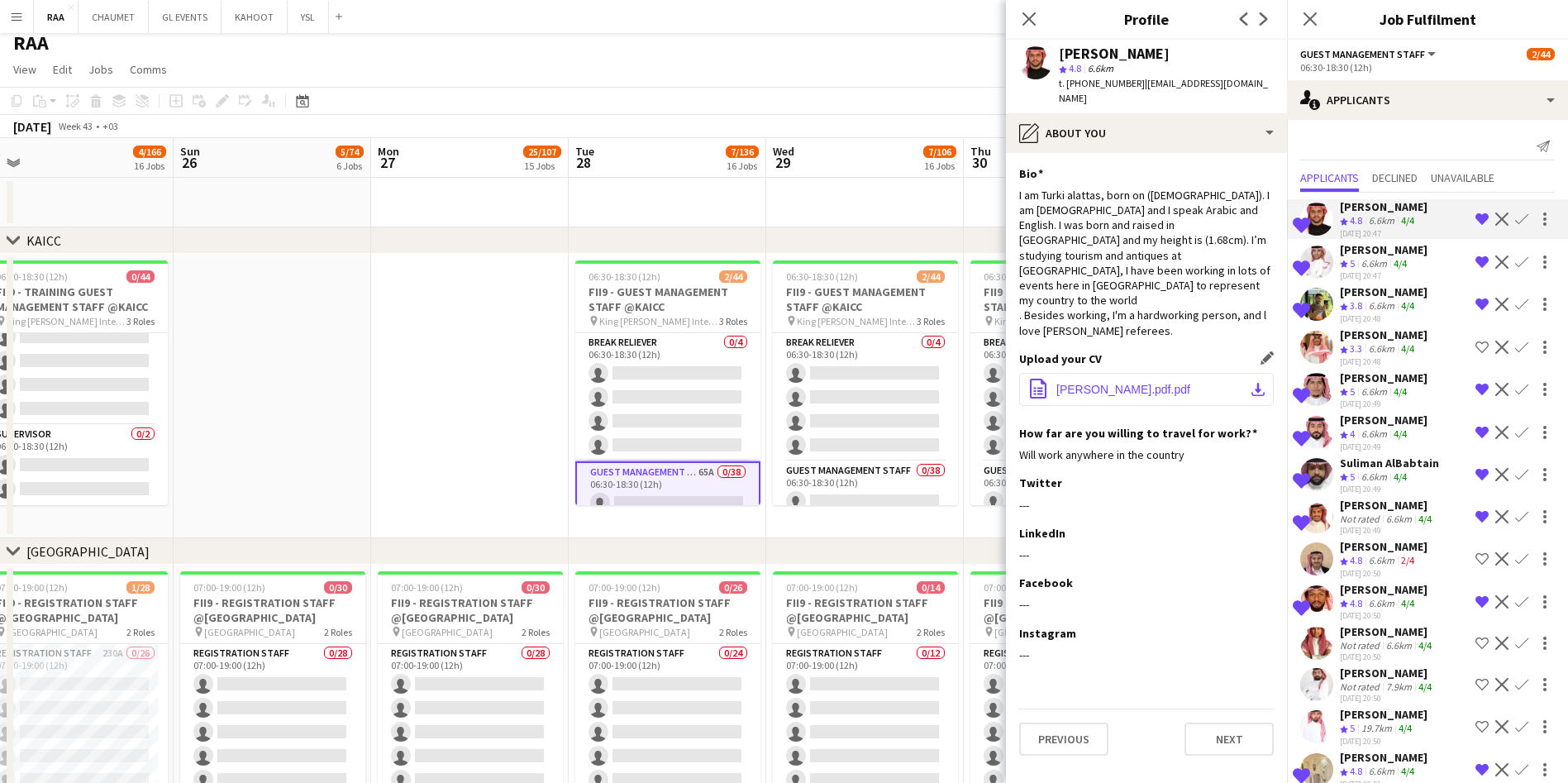
click at [790, 373] on button "office-file-sheet [PERSON_NAME].pdf.pdf download-bottom" at bounding box center [1146, 389] width 254 height 33
click at [790, 261] on div "6.6km" at bounding box center [1373, 263] width 32 height 14
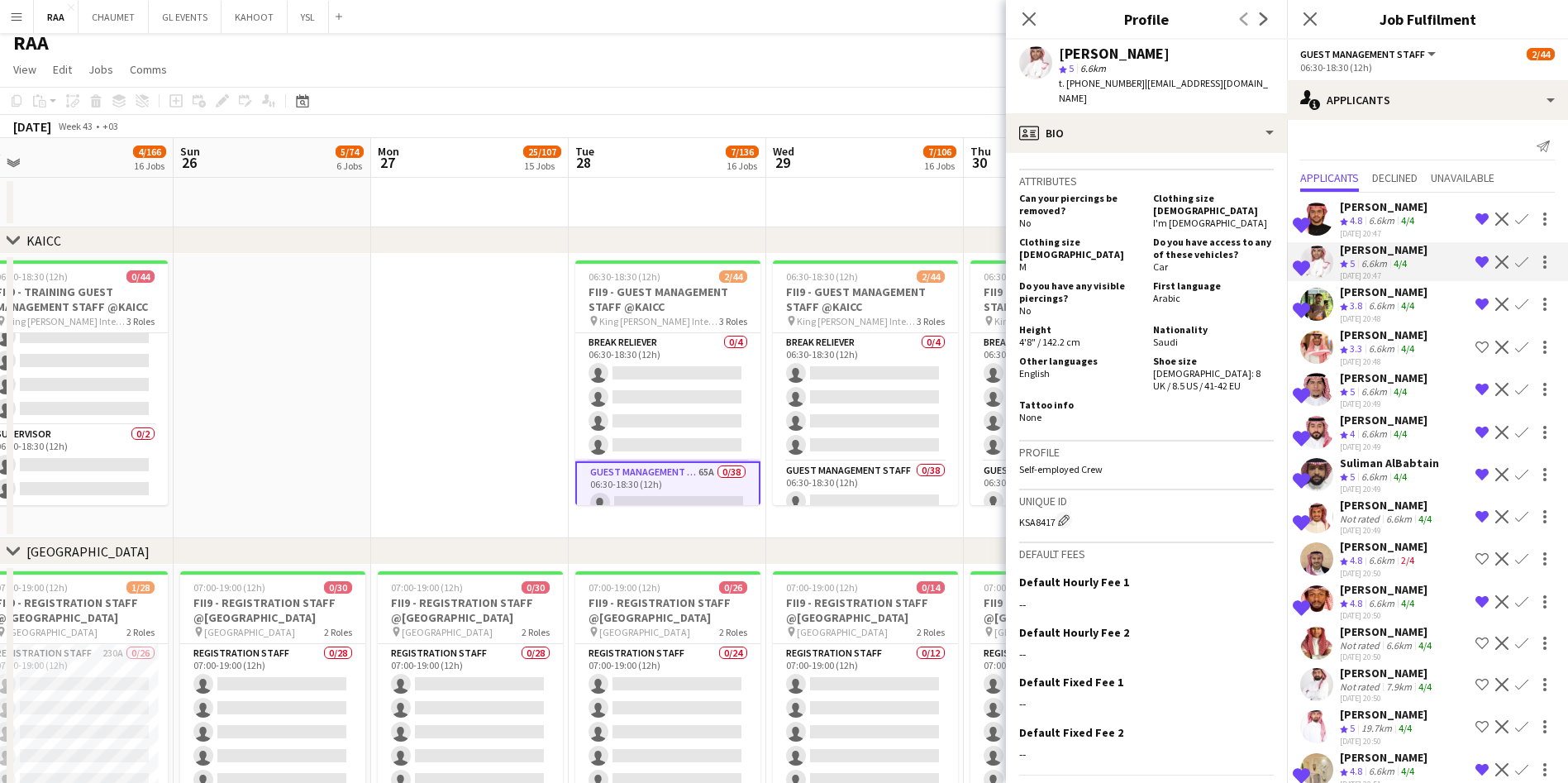
scroll to position [0, 0]
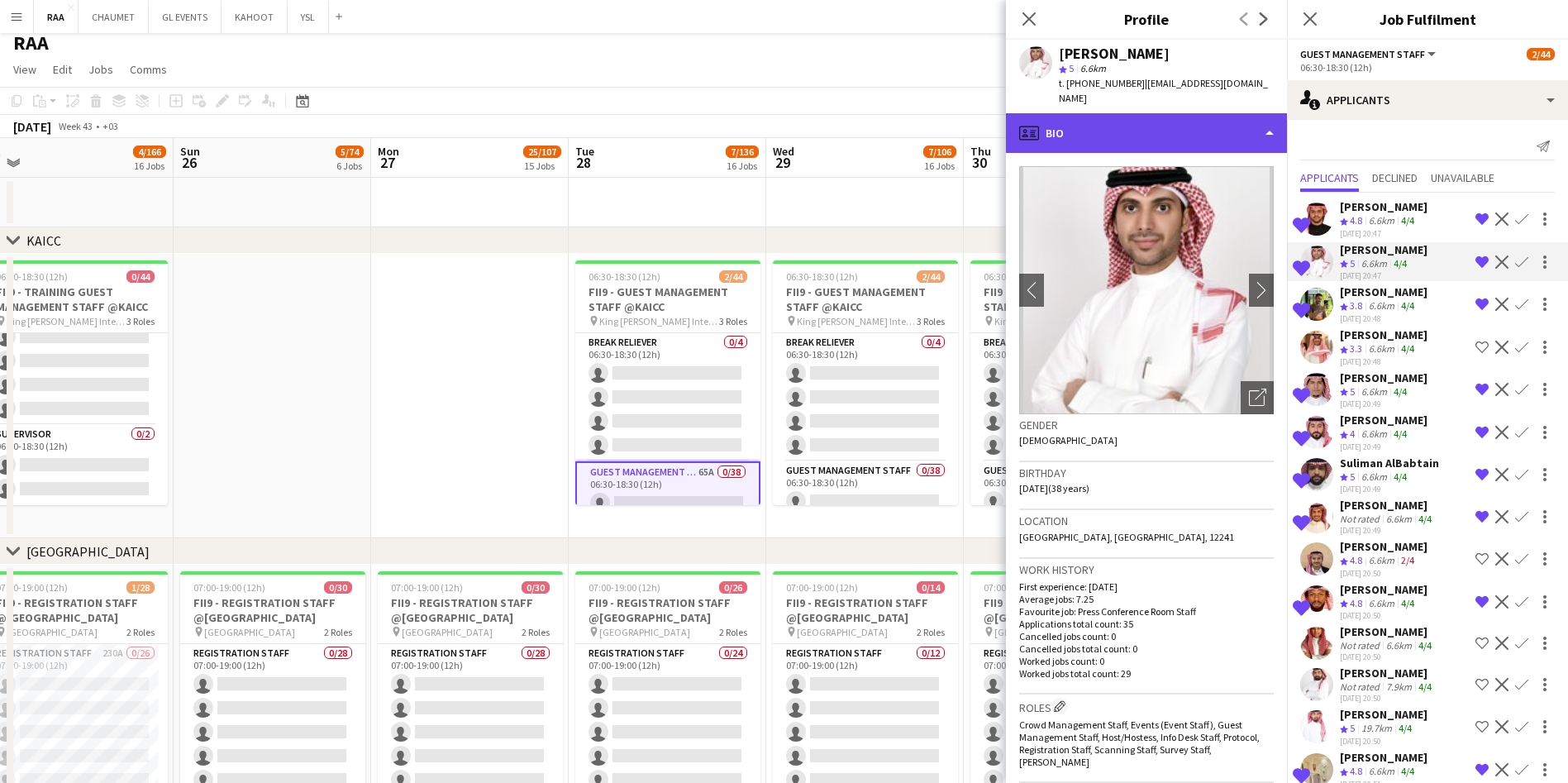
click at [790, 113] on div "profile Bio" at bounding box center [1147, 132] width 281 height 39
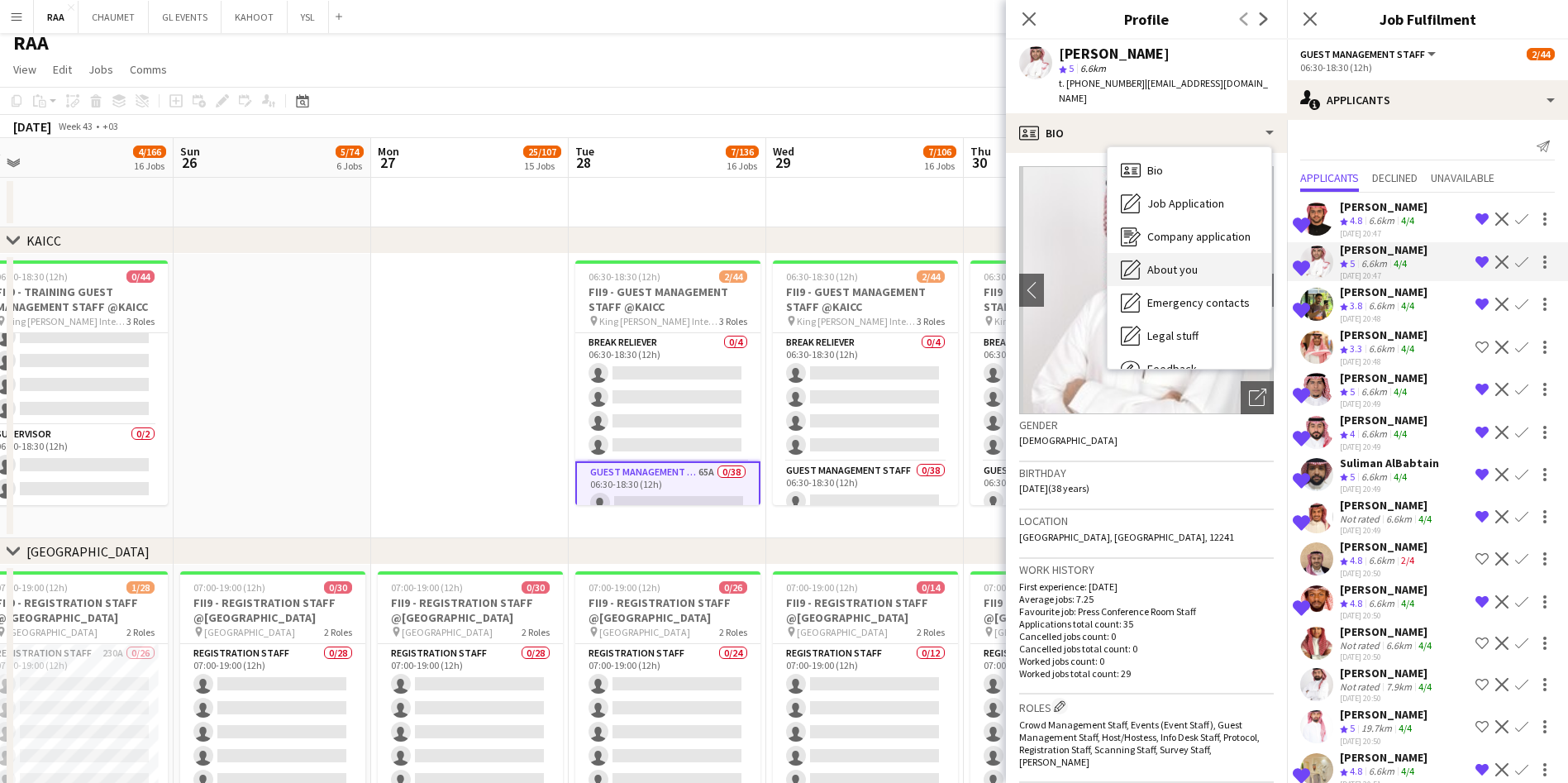
click at [790, 252] on div "About you About you" at bounding box center [1189, 269] width 163 height 33
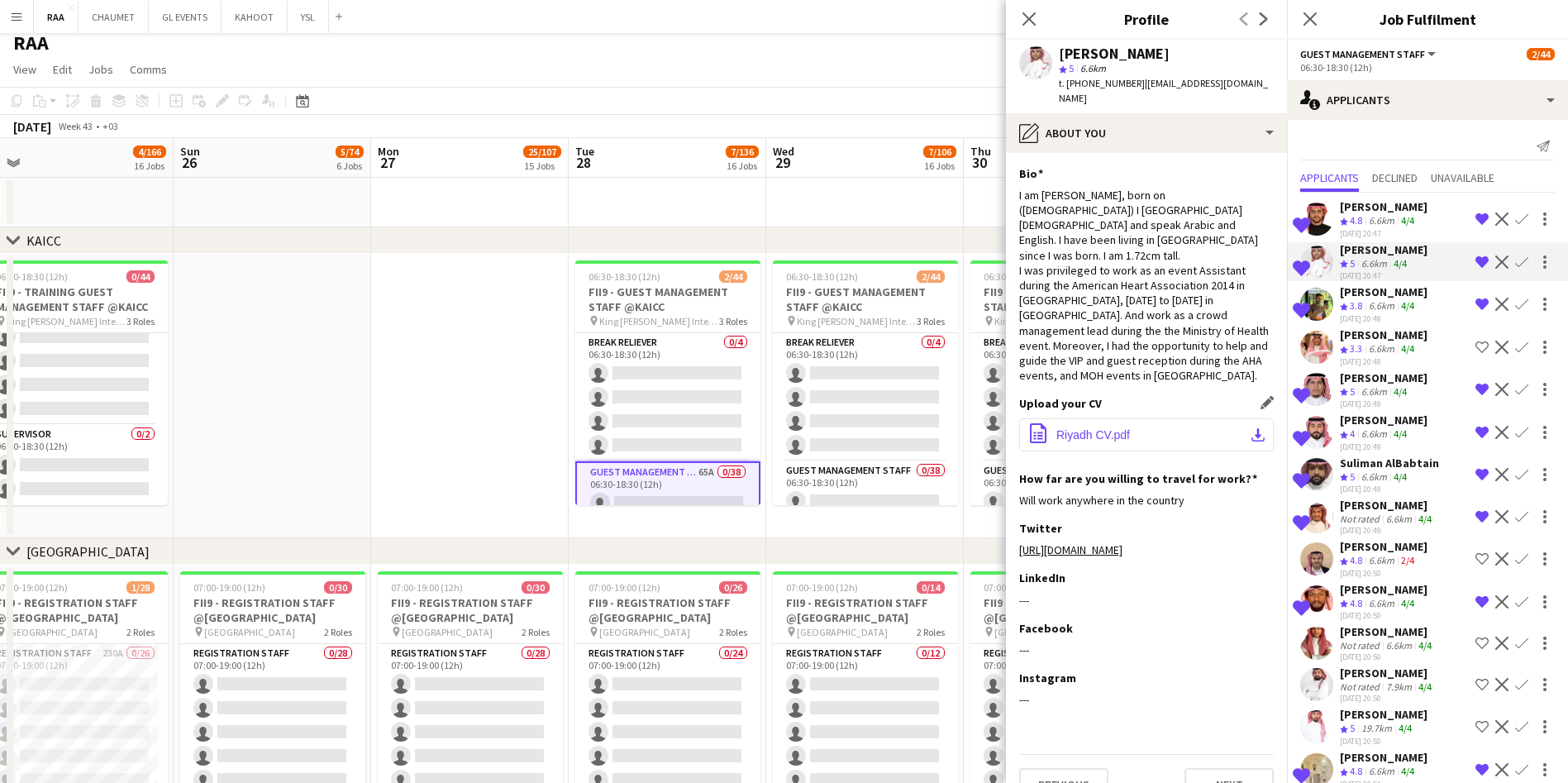
click at [790, 419] on button "office-file-sheet Riyadh CV.pdf download-bottom" at bounding box center [1146, 435] width 254 height 33
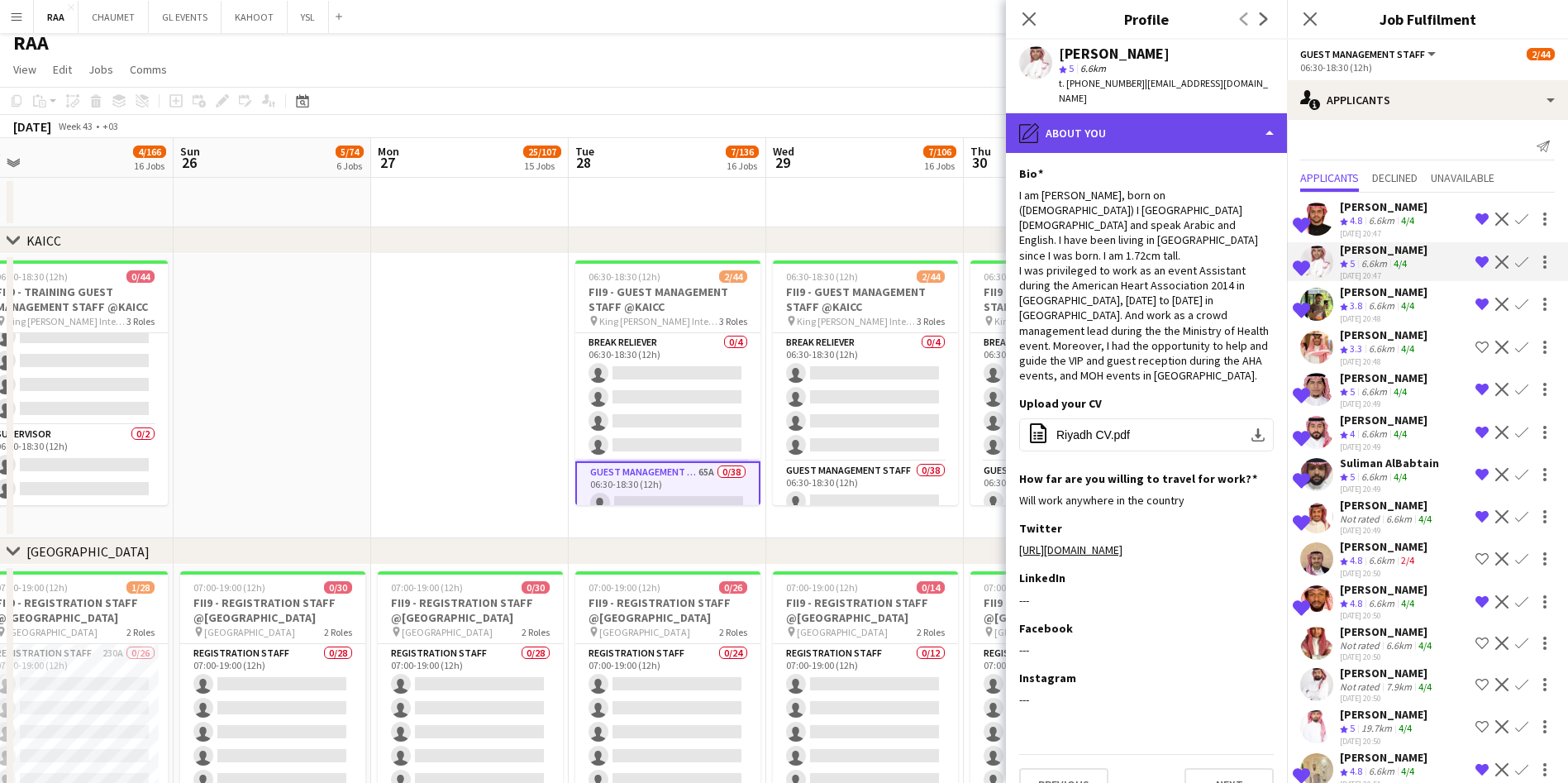
click at [790, 115] on div "pencil4 About you" at bounding box center [1147, 132] width 281 height 39
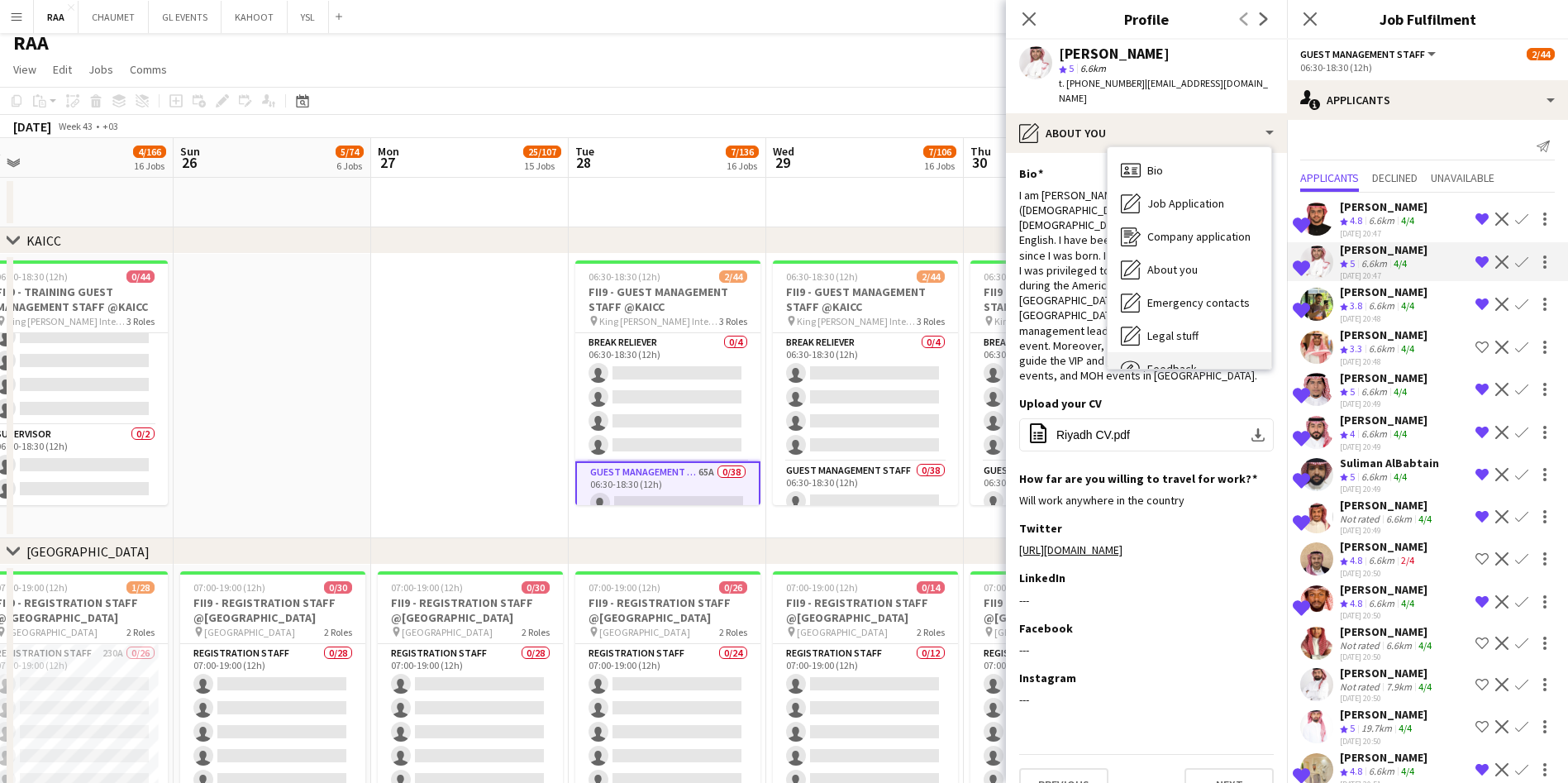
click at [790, 352] on div "Feedback Feedback" at bounding box center [1189, 369] width 163 height 33
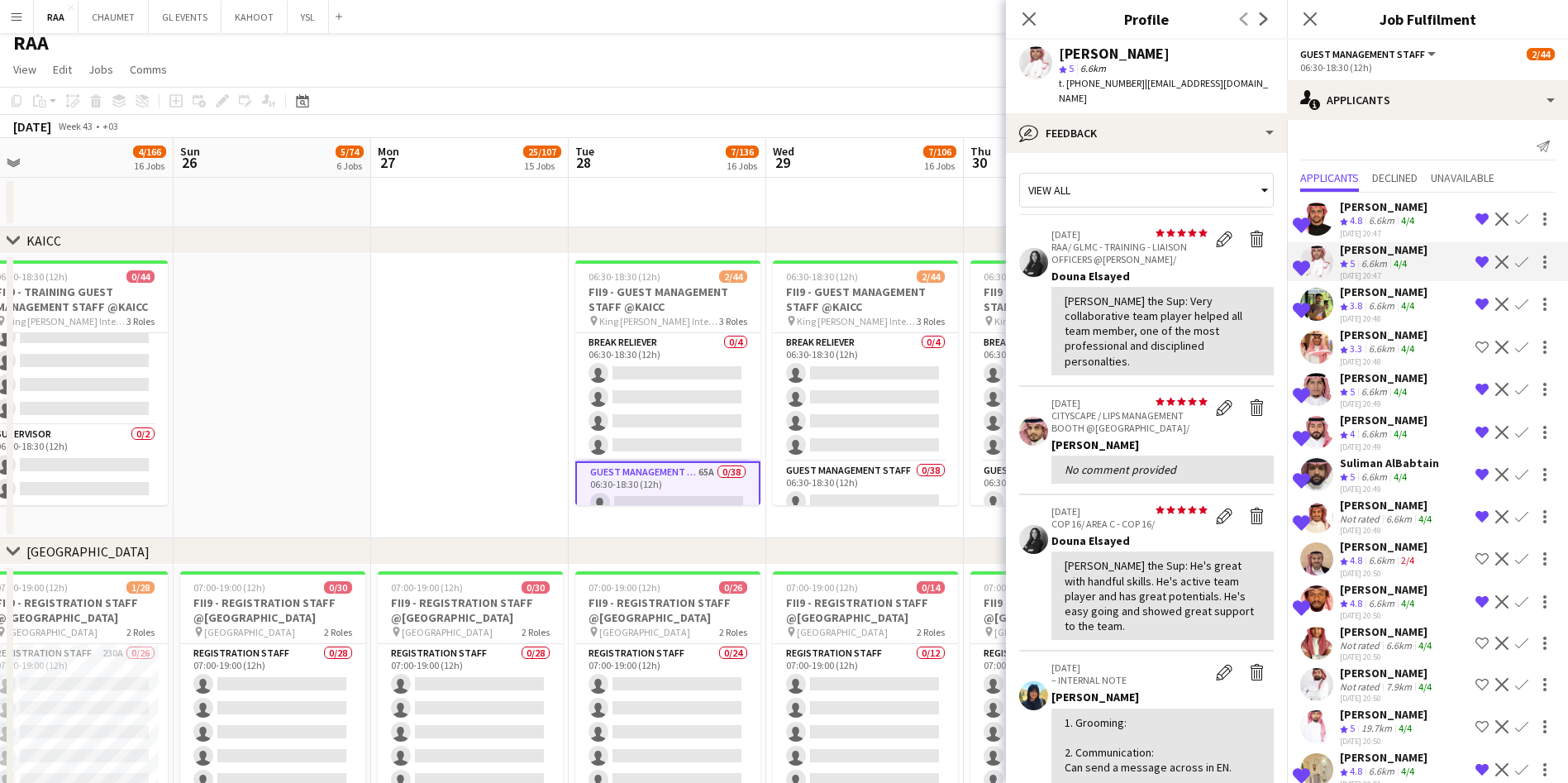
click at [790, 313] on div "6.6km" at bounding box center [1381, 306] width 32 height 14
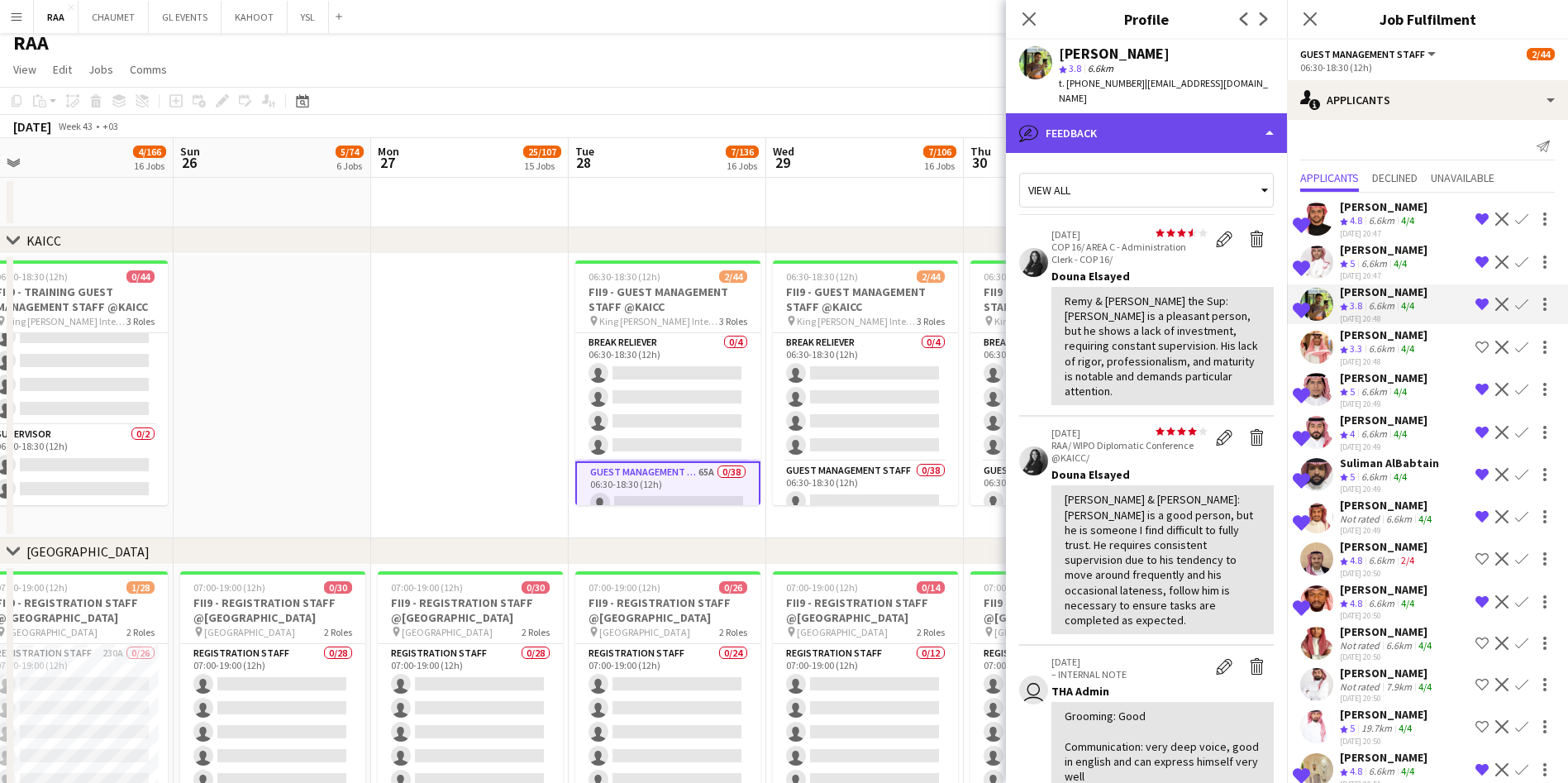
click at [790, 117] on div "bubble-pencil Feedback" at bounding box center [1147, 132] width 281 height 39
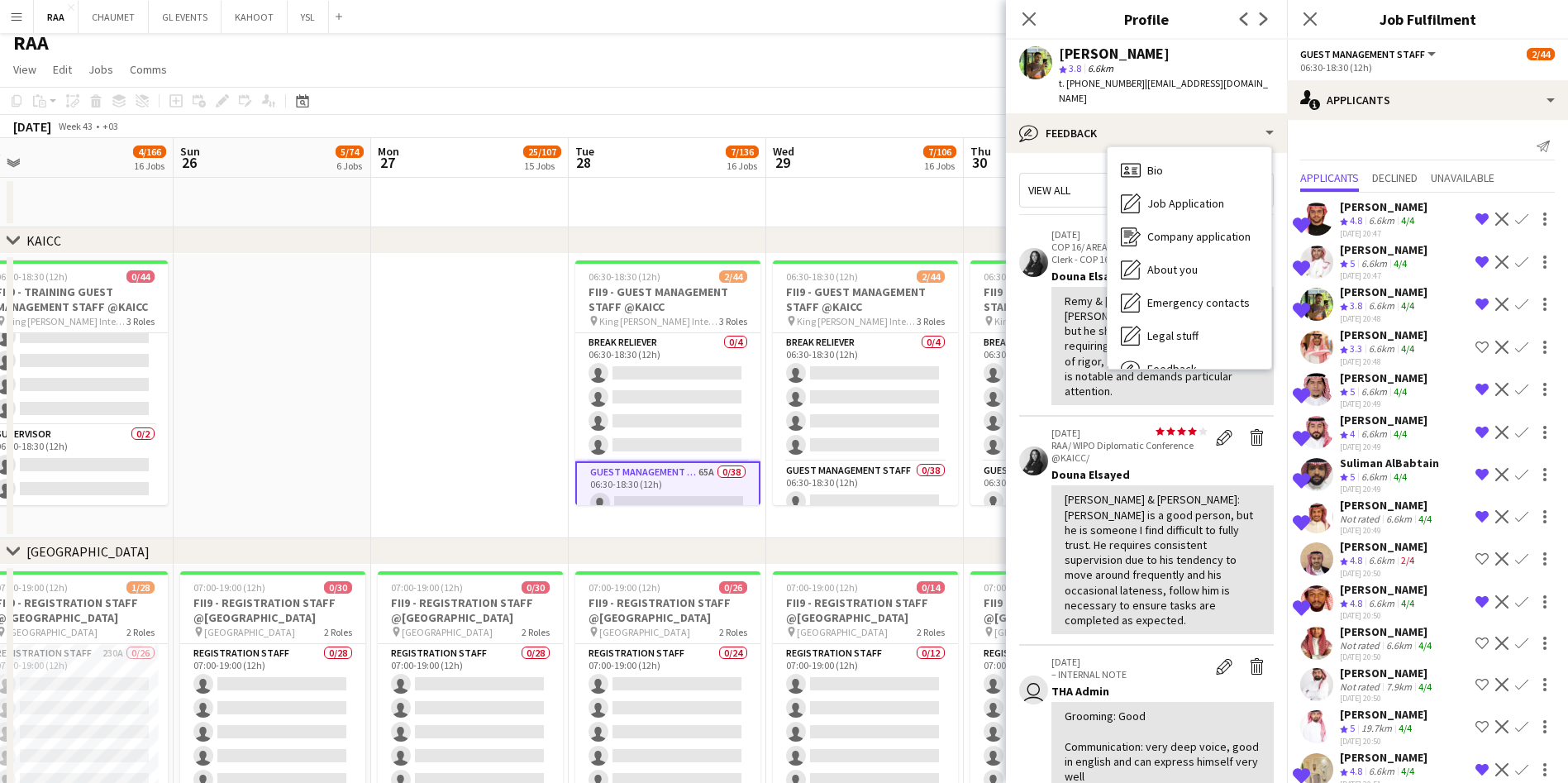
click at [471, 392] on app-date-cell at bounding box center [469, 396] width 197 height 285
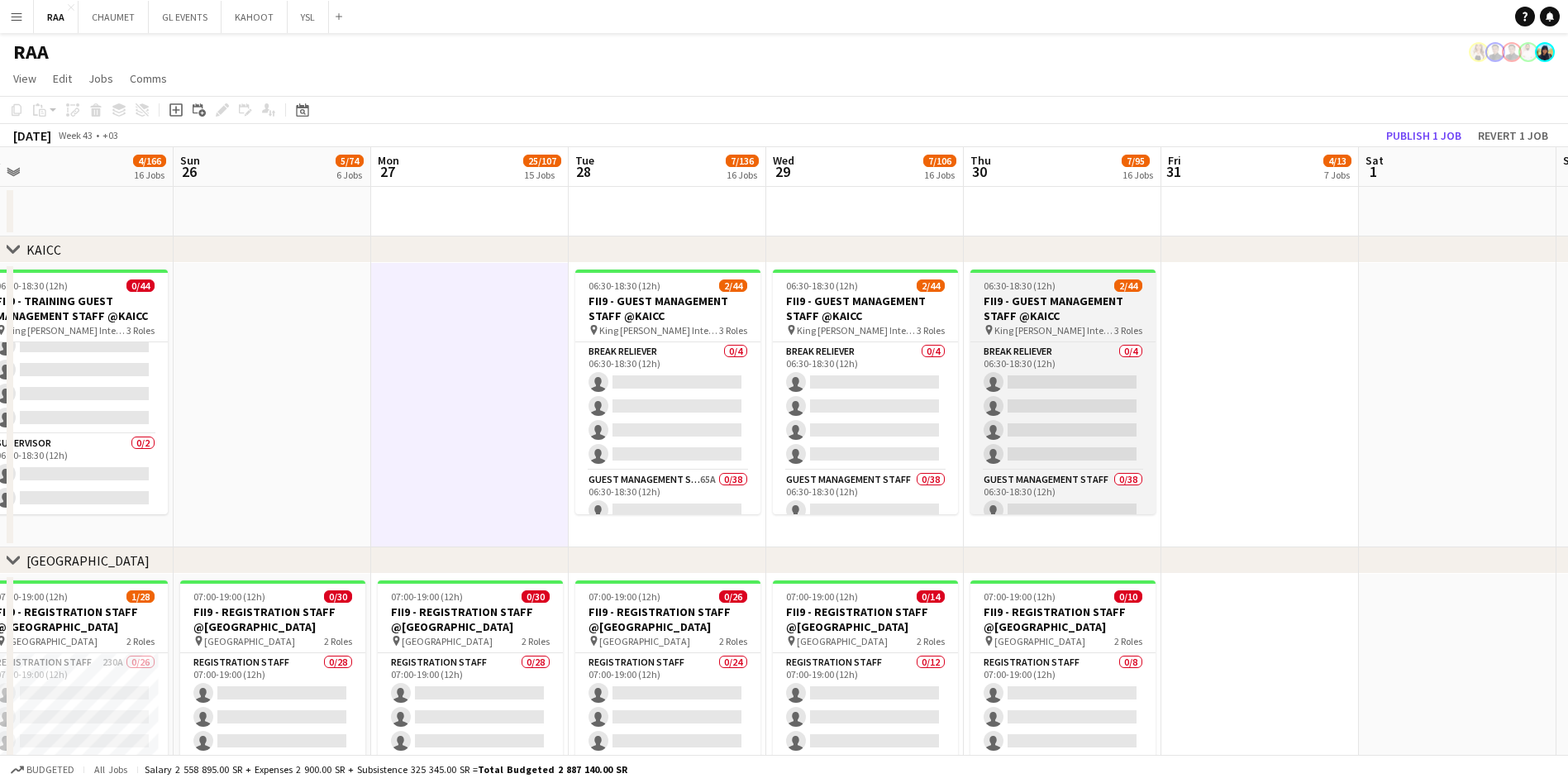
click at [701, 393] on app-card-role "Break reliever 0/4 06:30-18:30 (12h) single-neutral-actions single-neutral-acti…" at bounding box center [668, 407] width 185 height 129
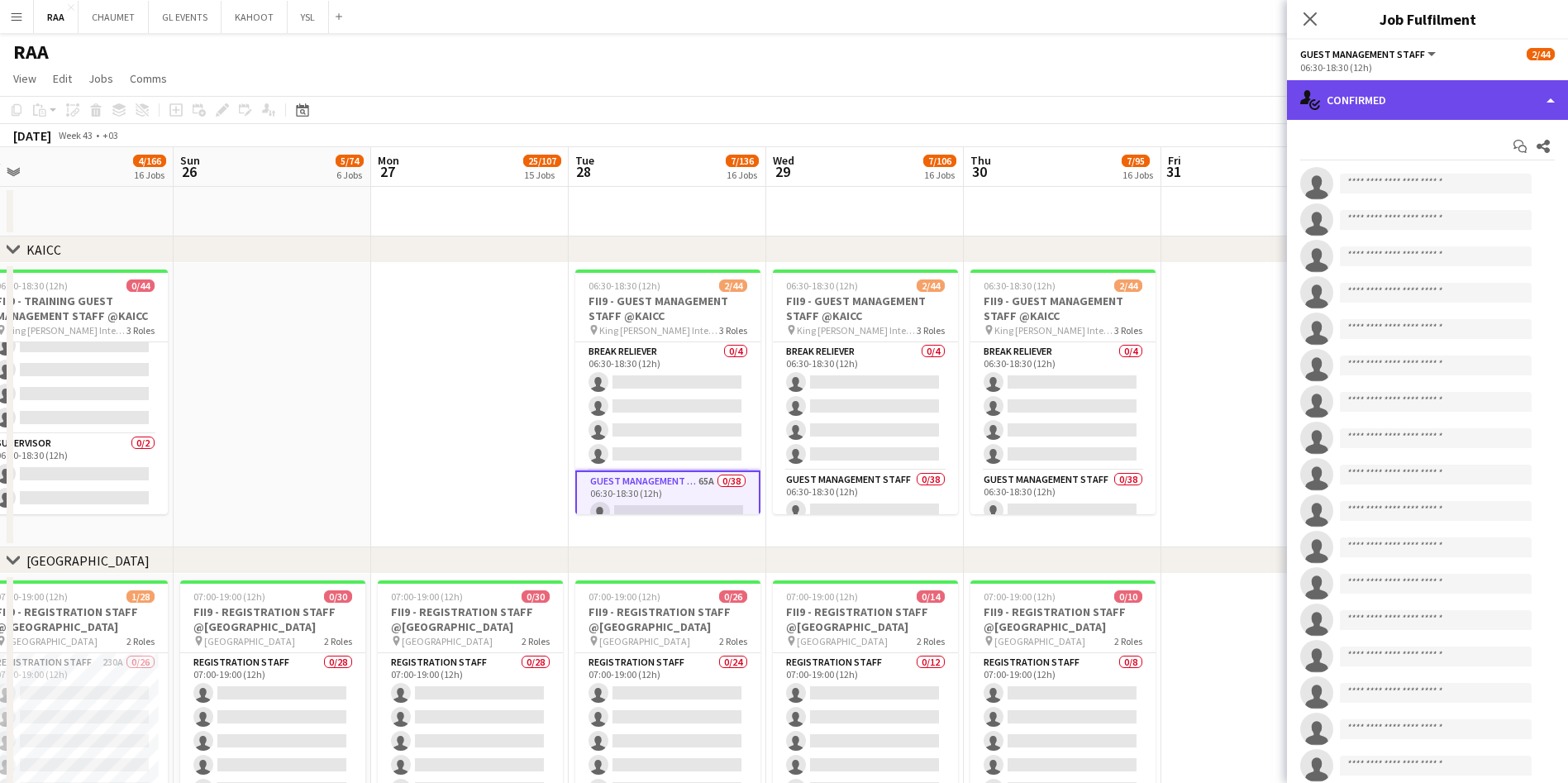
click at [790, 85] on div "single-neutral-actions-check-2 Confirmed" at bounding box center [1428, 99] width 281 height 39
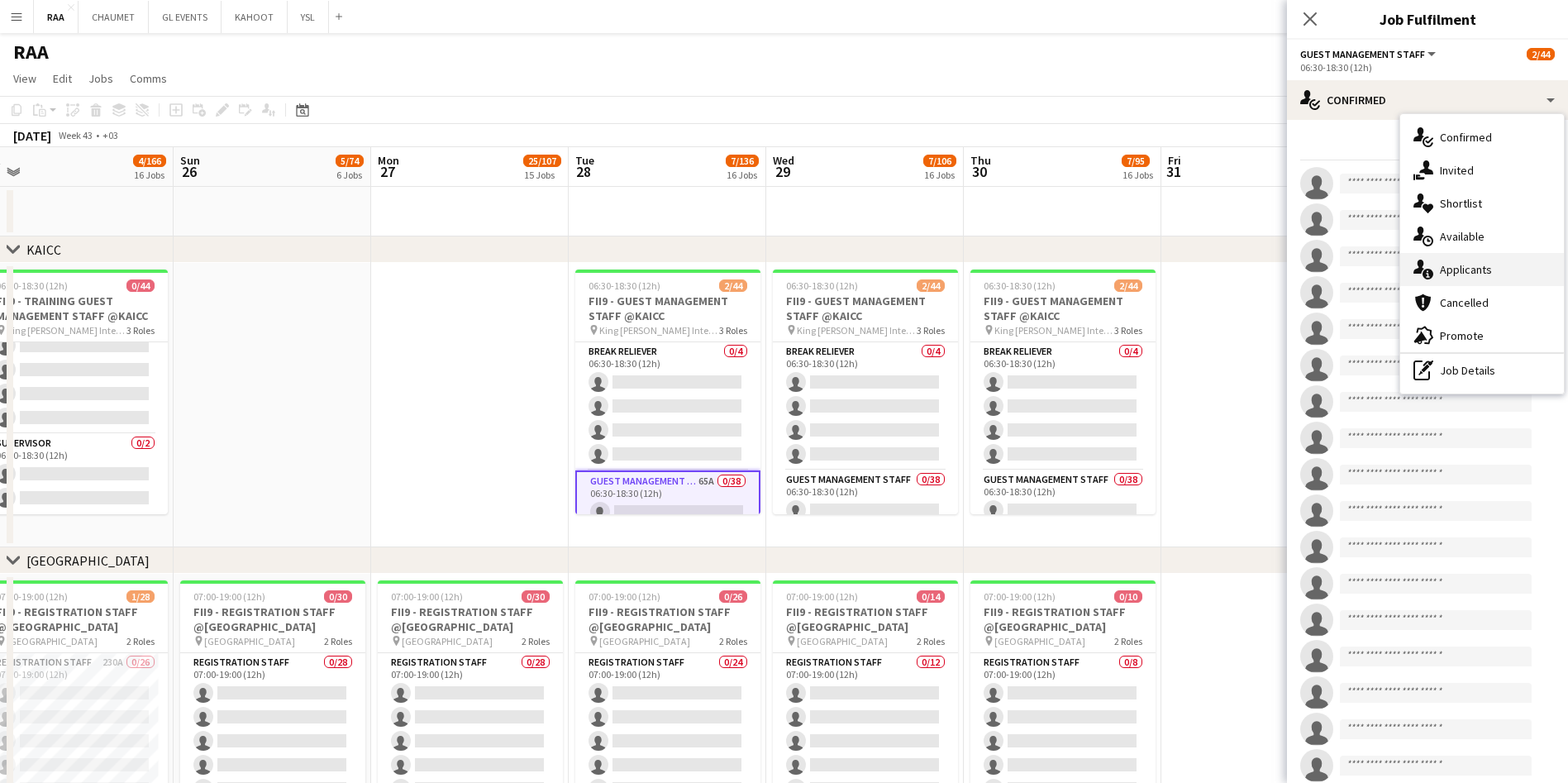
click at [790, 266] on div "single-neutral-actions-information Applicants" at bounding box center [1482, 269] width 163 height 33
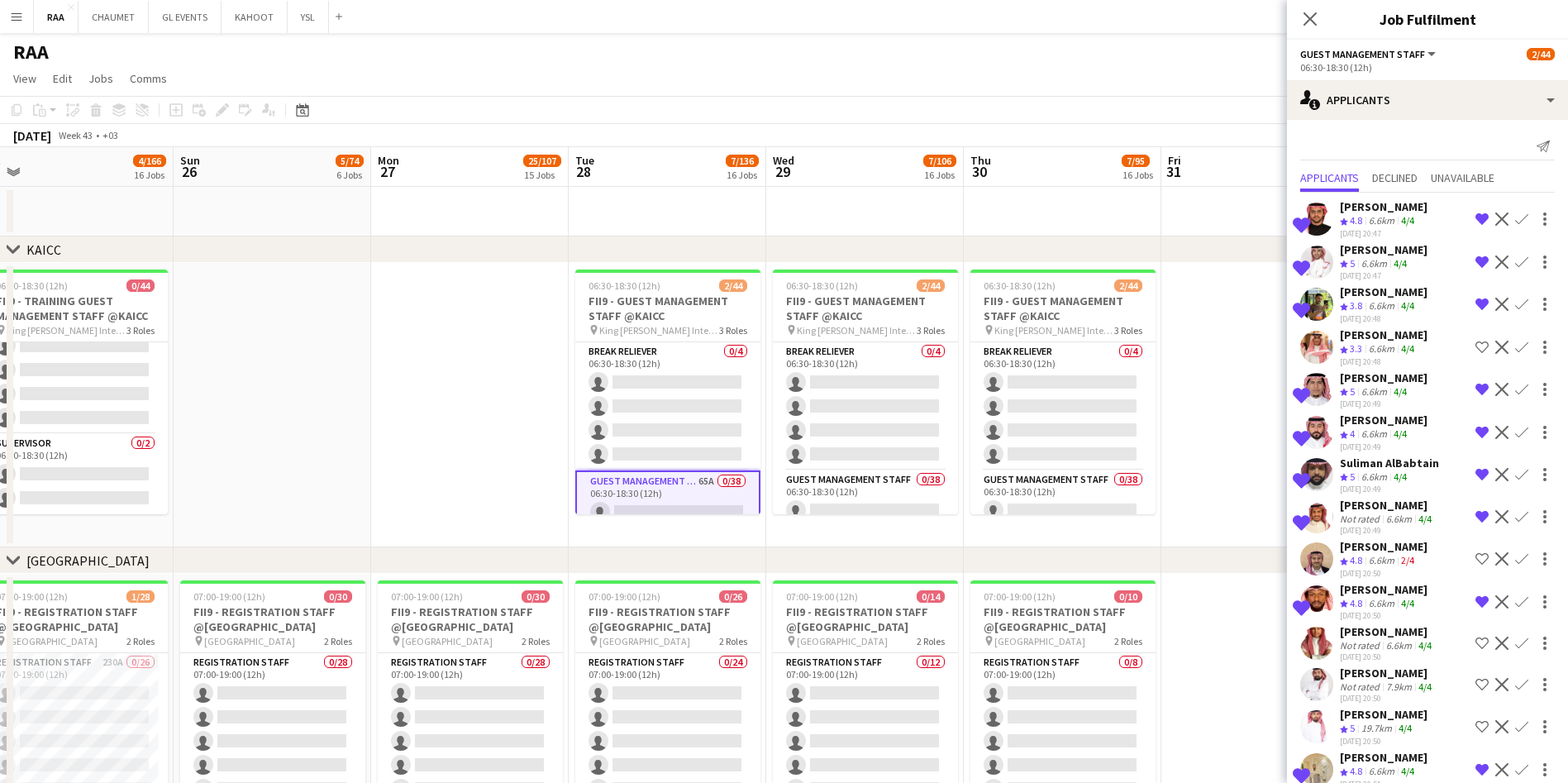
click at [790, 270] on div "[DATE] 20:47" at bounding box center [1383, 275] width 87 height 11
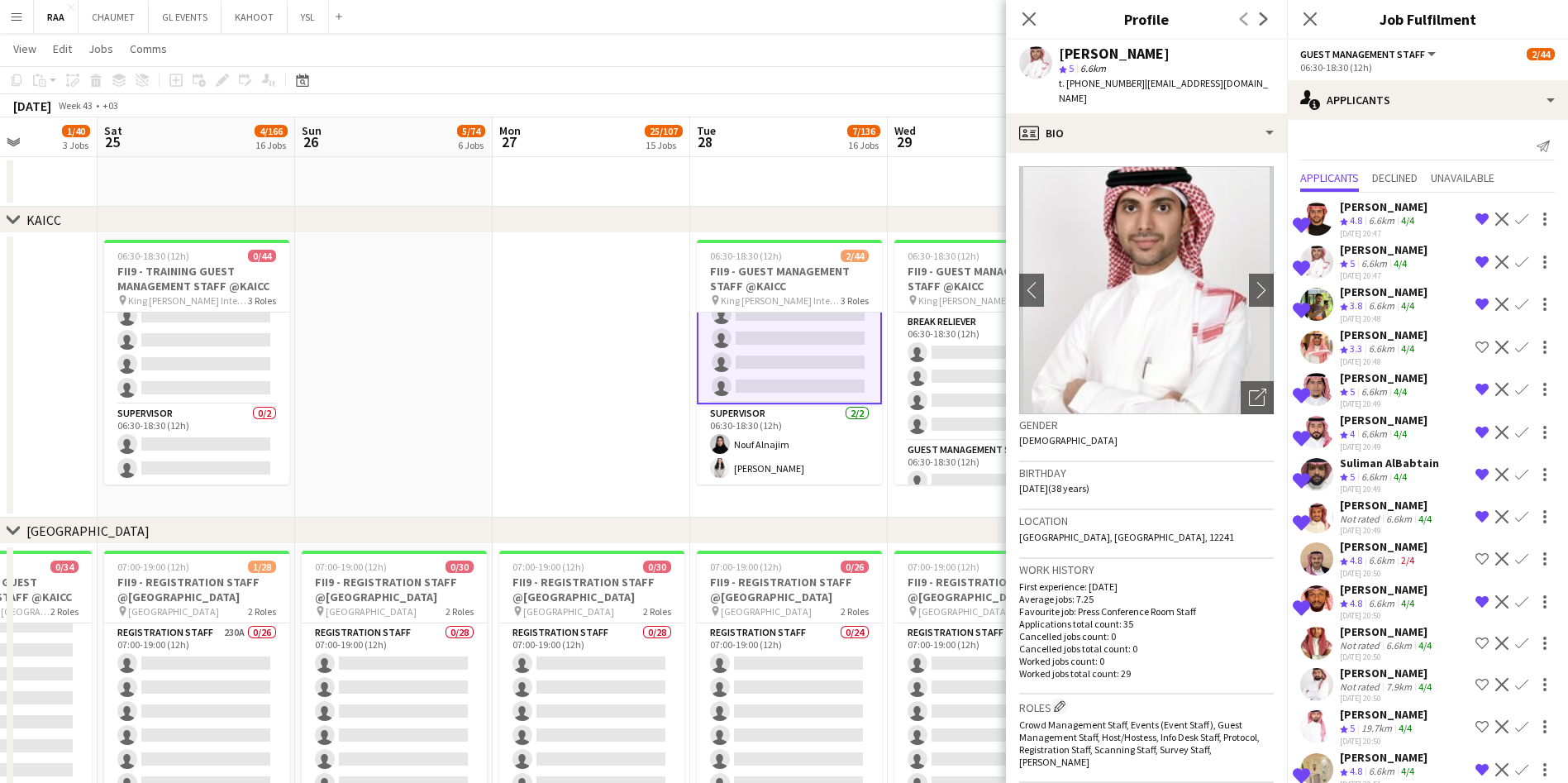
scroll to position [32, 0]
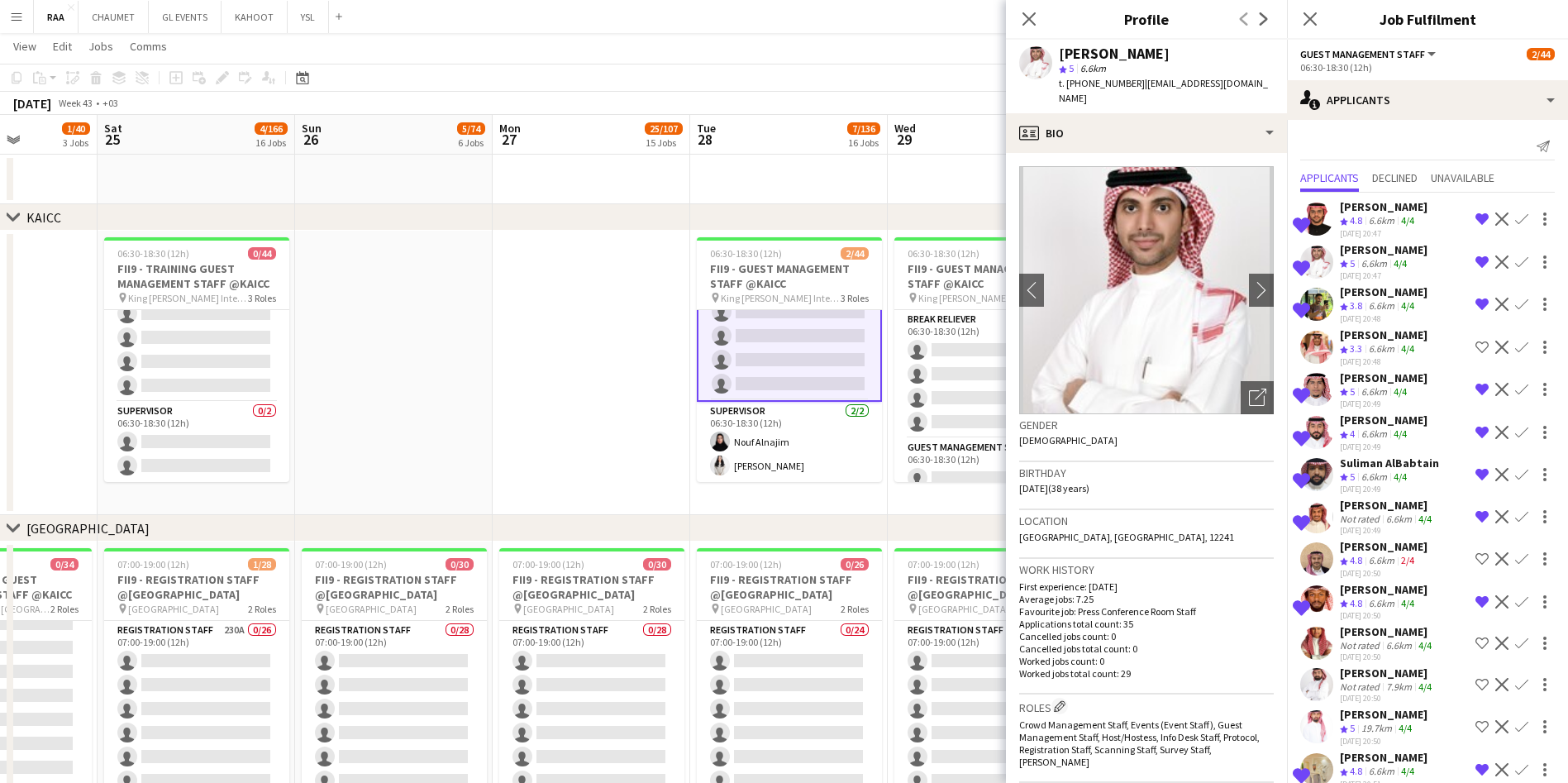
click at [790, 294] on div "[PERSON_NAME]" at bounding box center [1383, 292] width 87 height 15
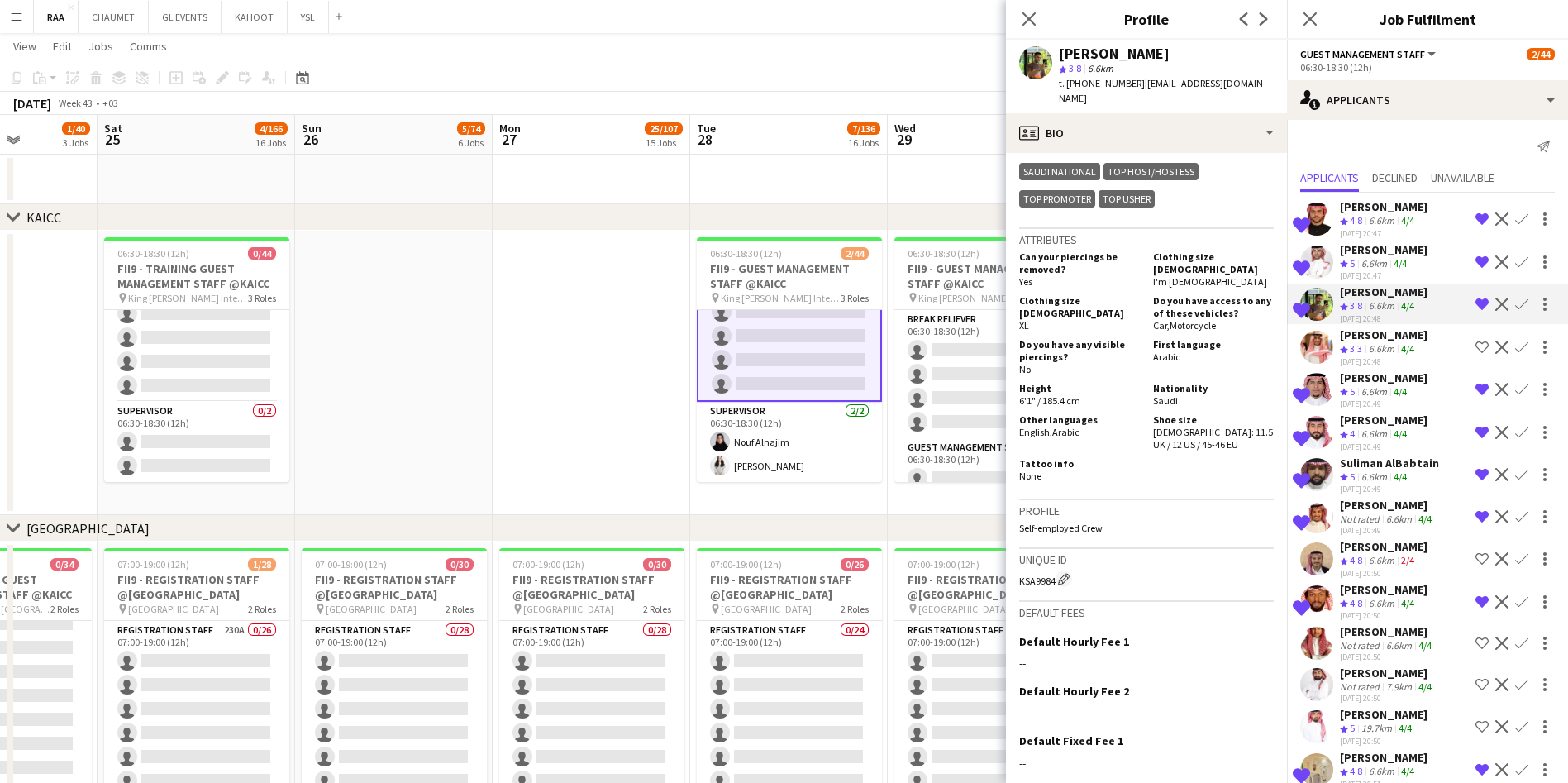
scroll to position [0, 0]
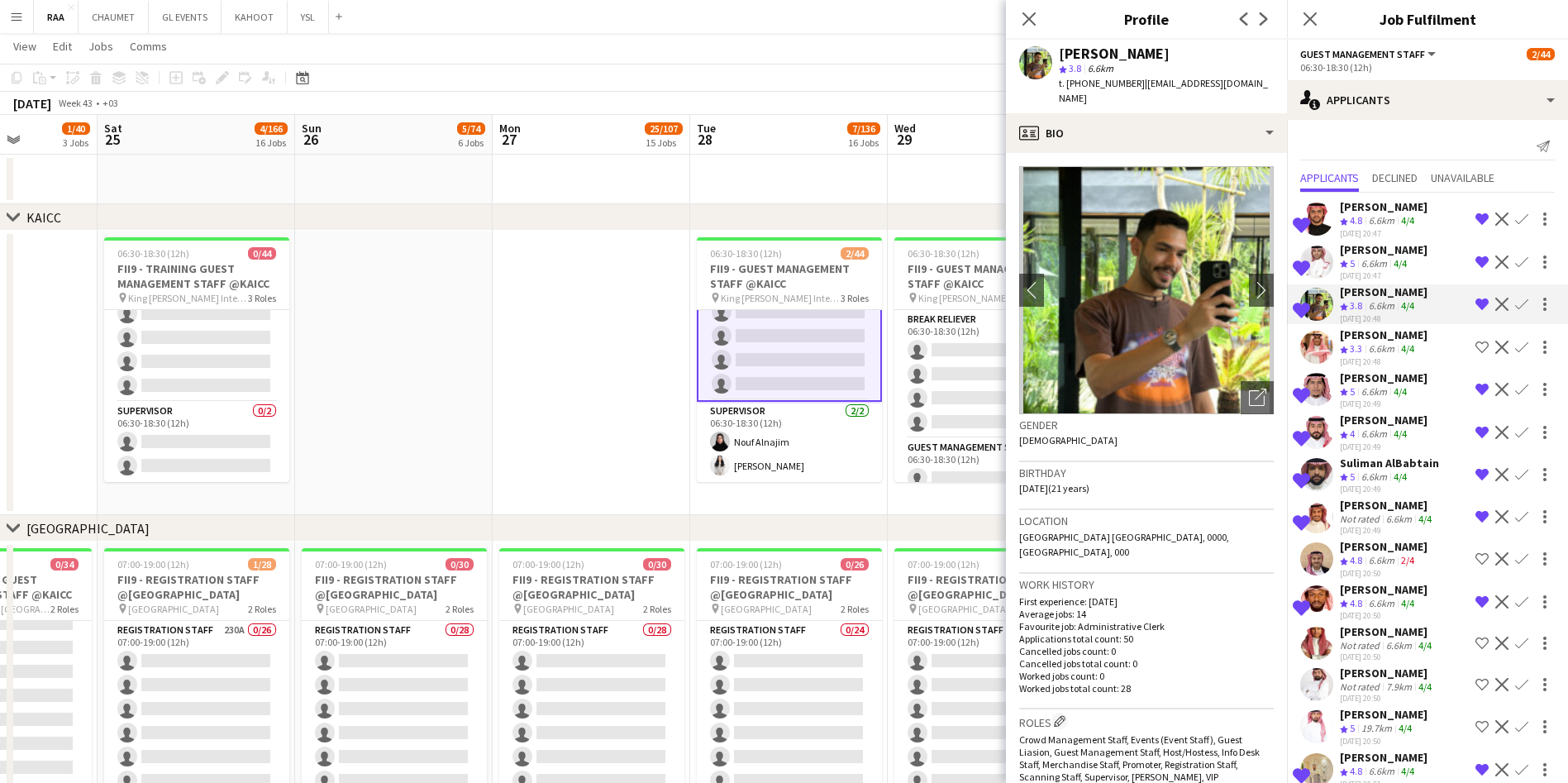
click at [790, 356] on div "6.6km" at bounding box center [1381, 349] width 32 height 14
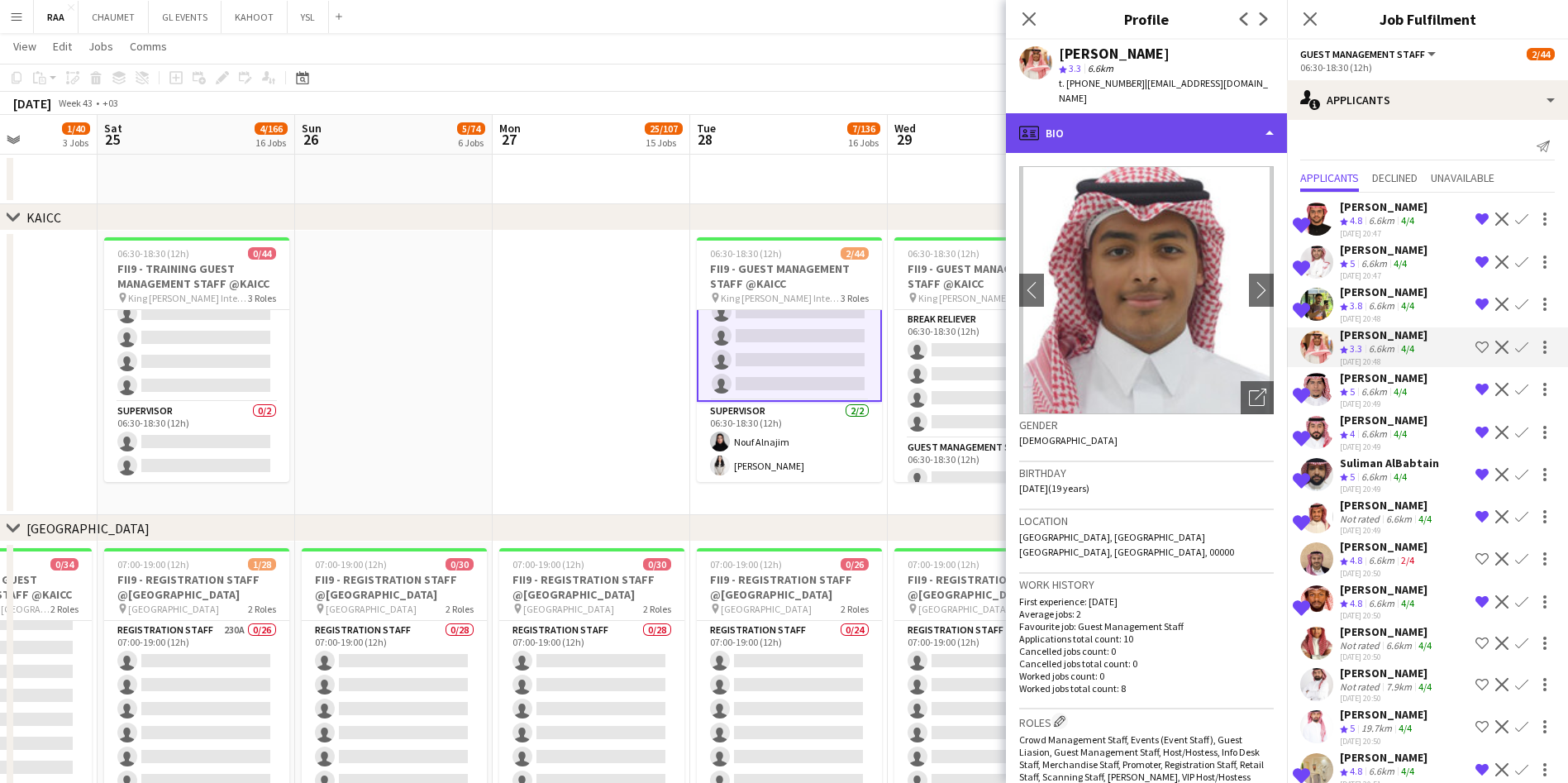
click at [790, 121] on div "profile Bio" at bounding box center [1147, 132] width 281 height 39
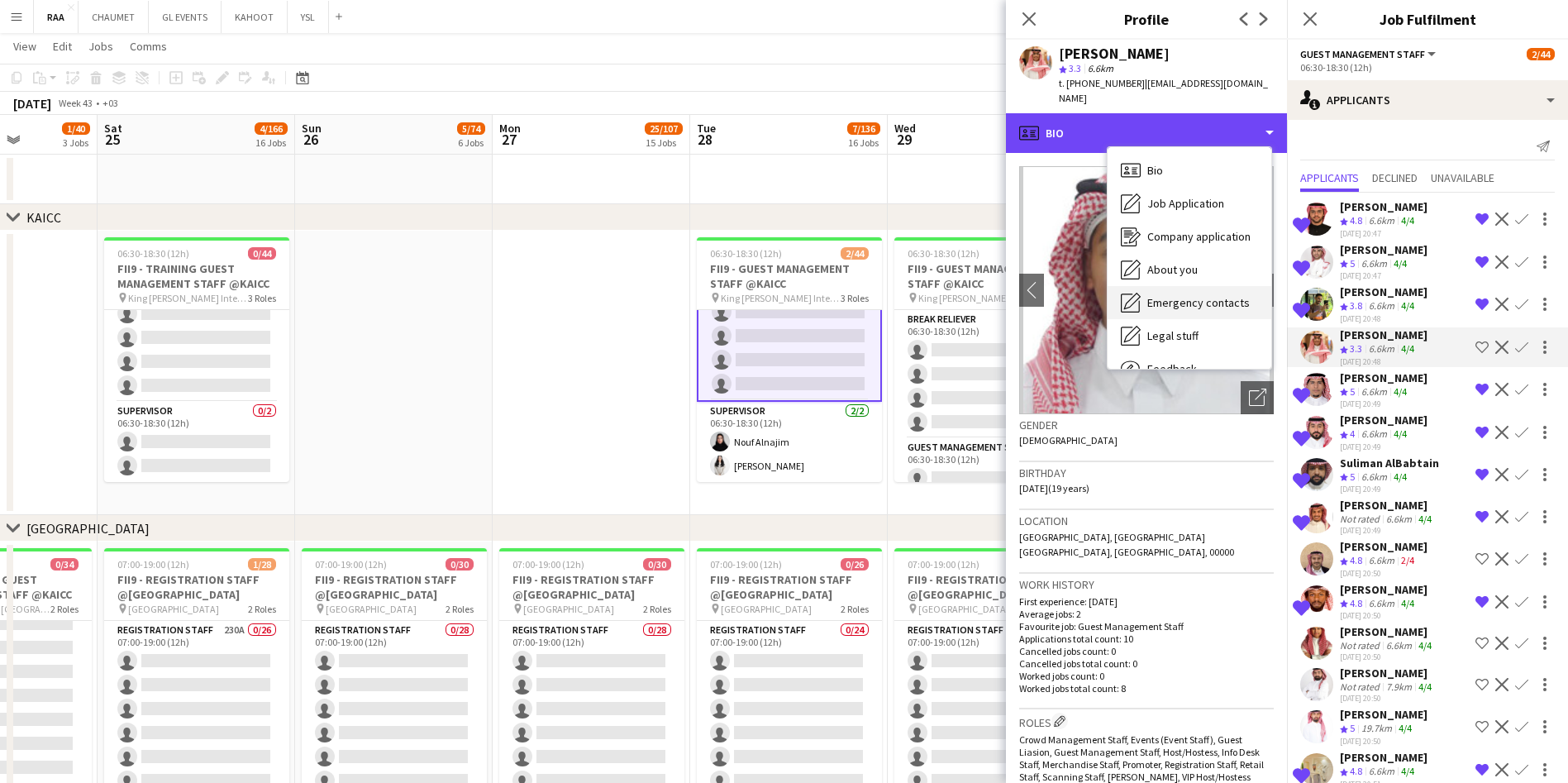
scroll to position [56, 0]
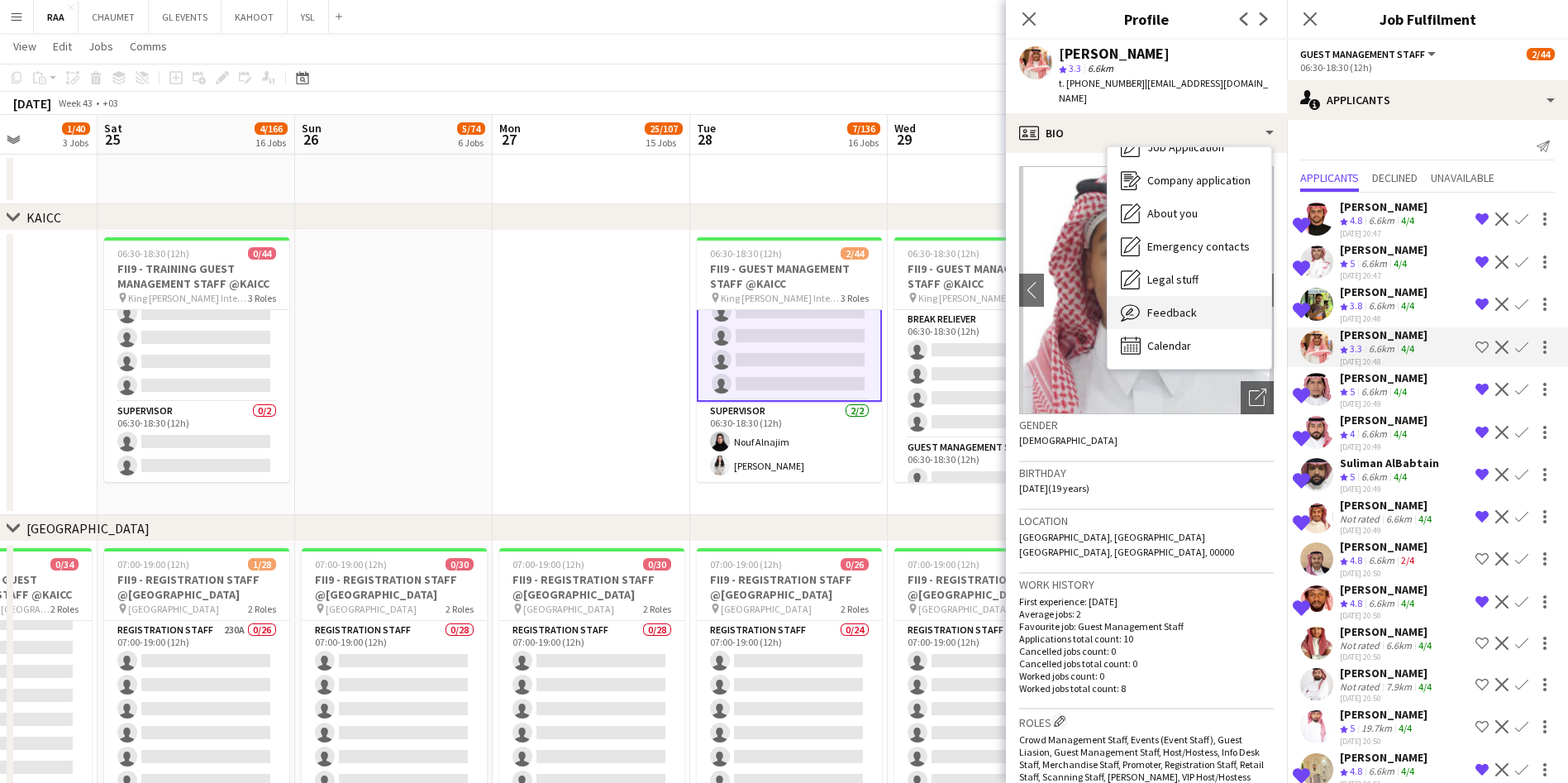
click at [790, 296] on div "Feedback Feedback" at bounding box center [1189, 312] width 163 height 33
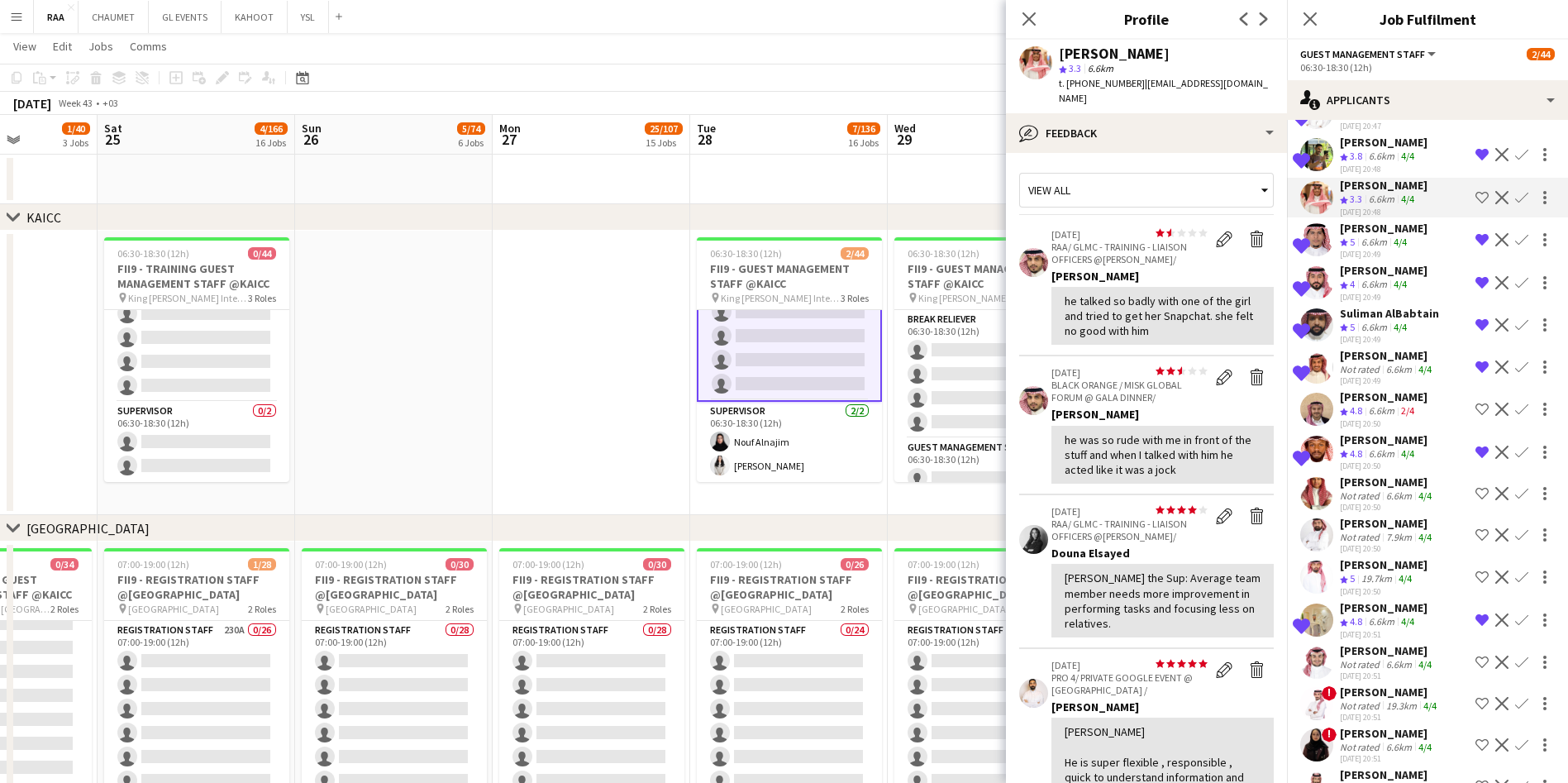
scroll to position [216, 0]
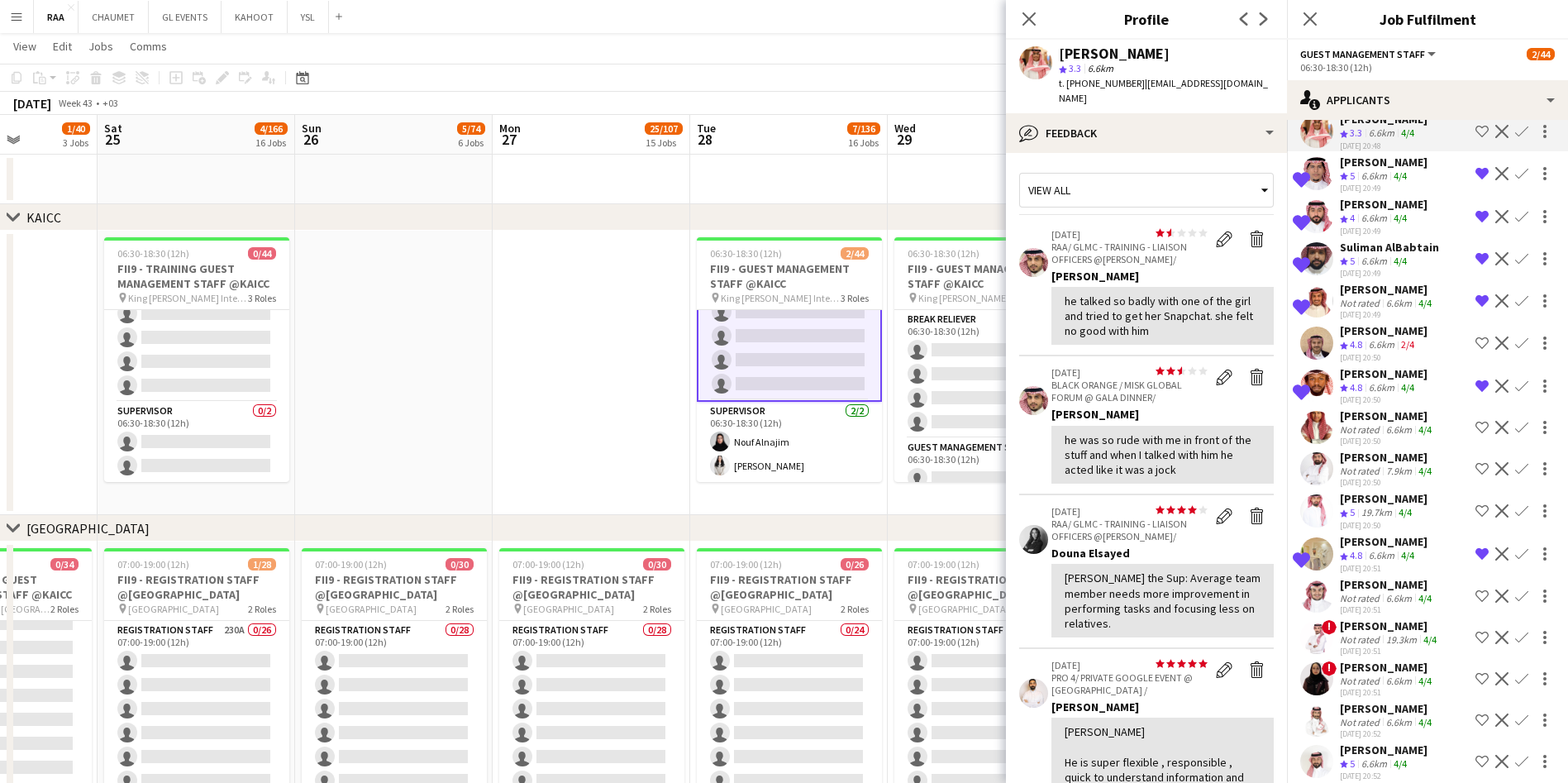
click at [790, 352] on div "6.6km" at bounding box center [1381, 344] width 32 height 14
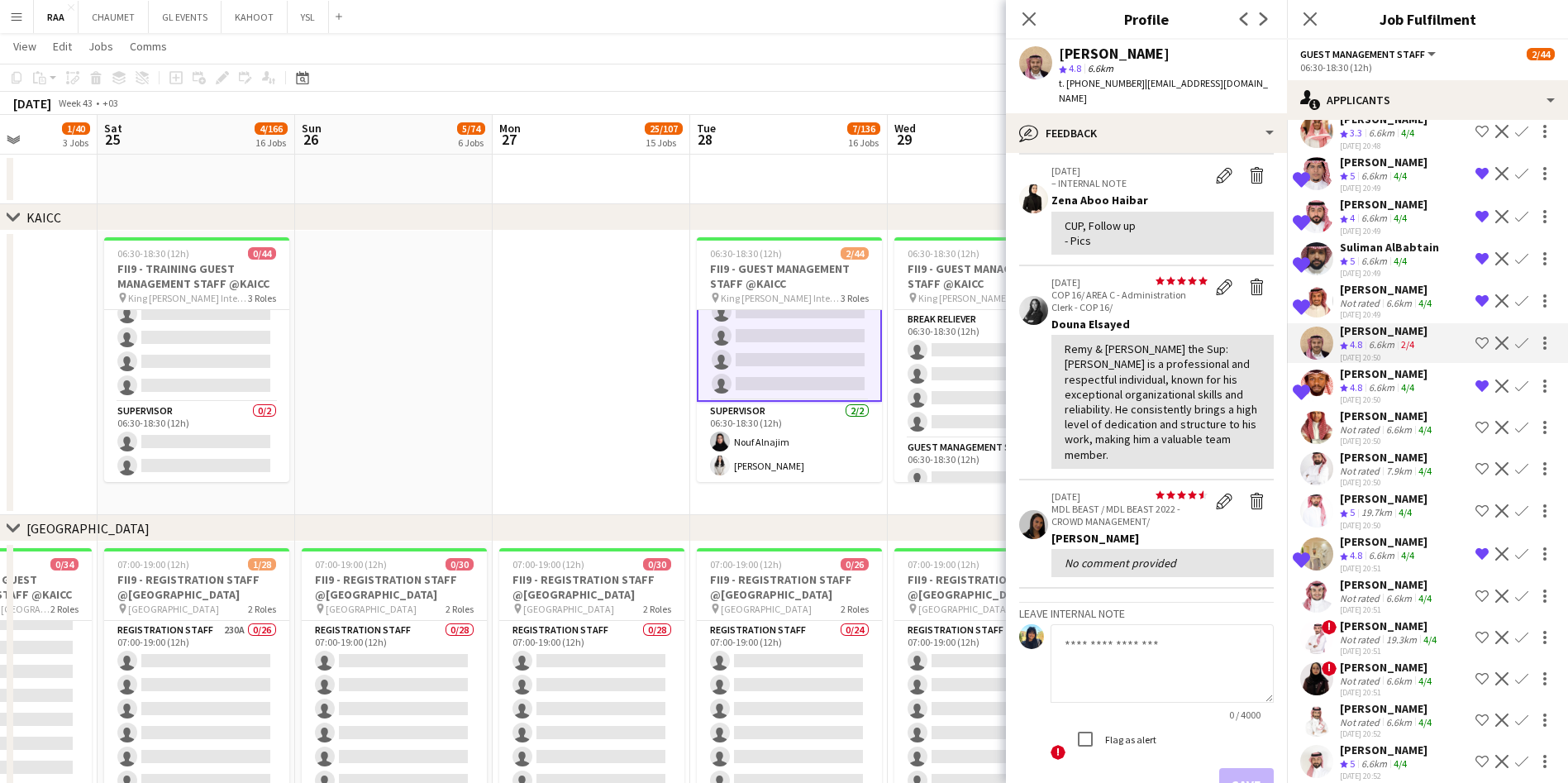
scroll to position [0, 0]
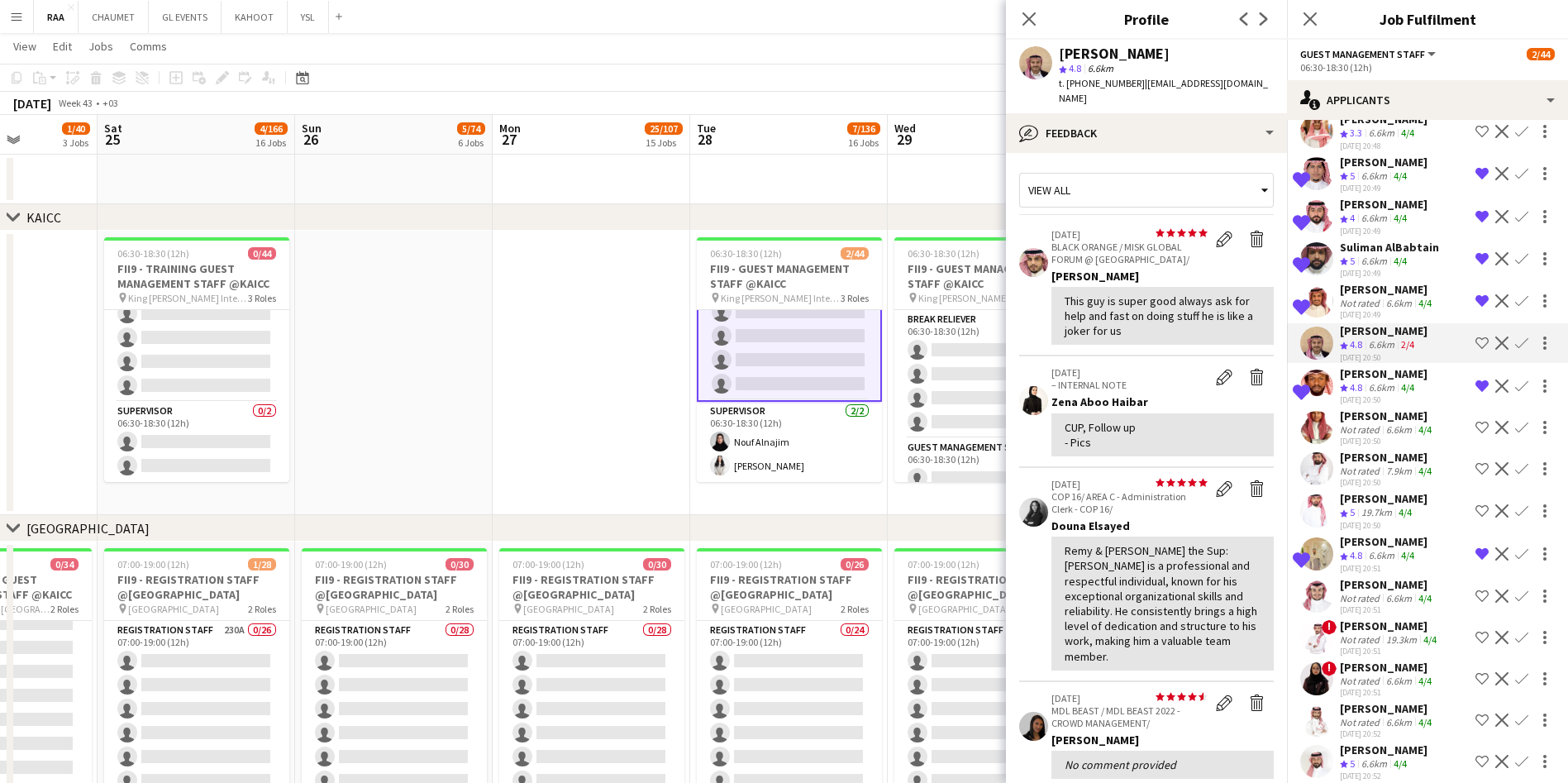
click at [790, 174] on div "View all" at bounding box center [1137, 190] width 236 height 31
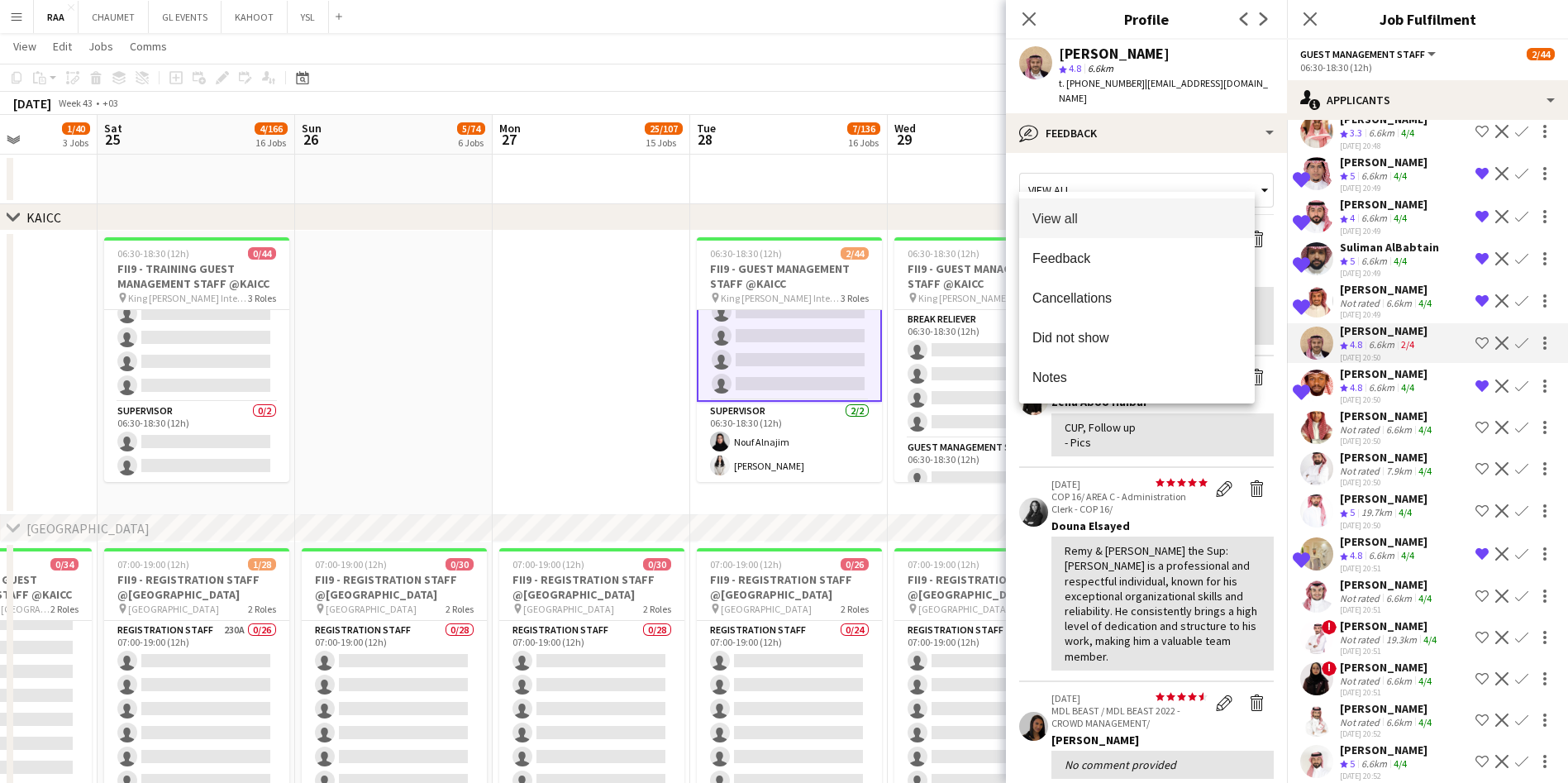
click at [790, 127] on div at bounding box center [784, 391] width 1568 height 783
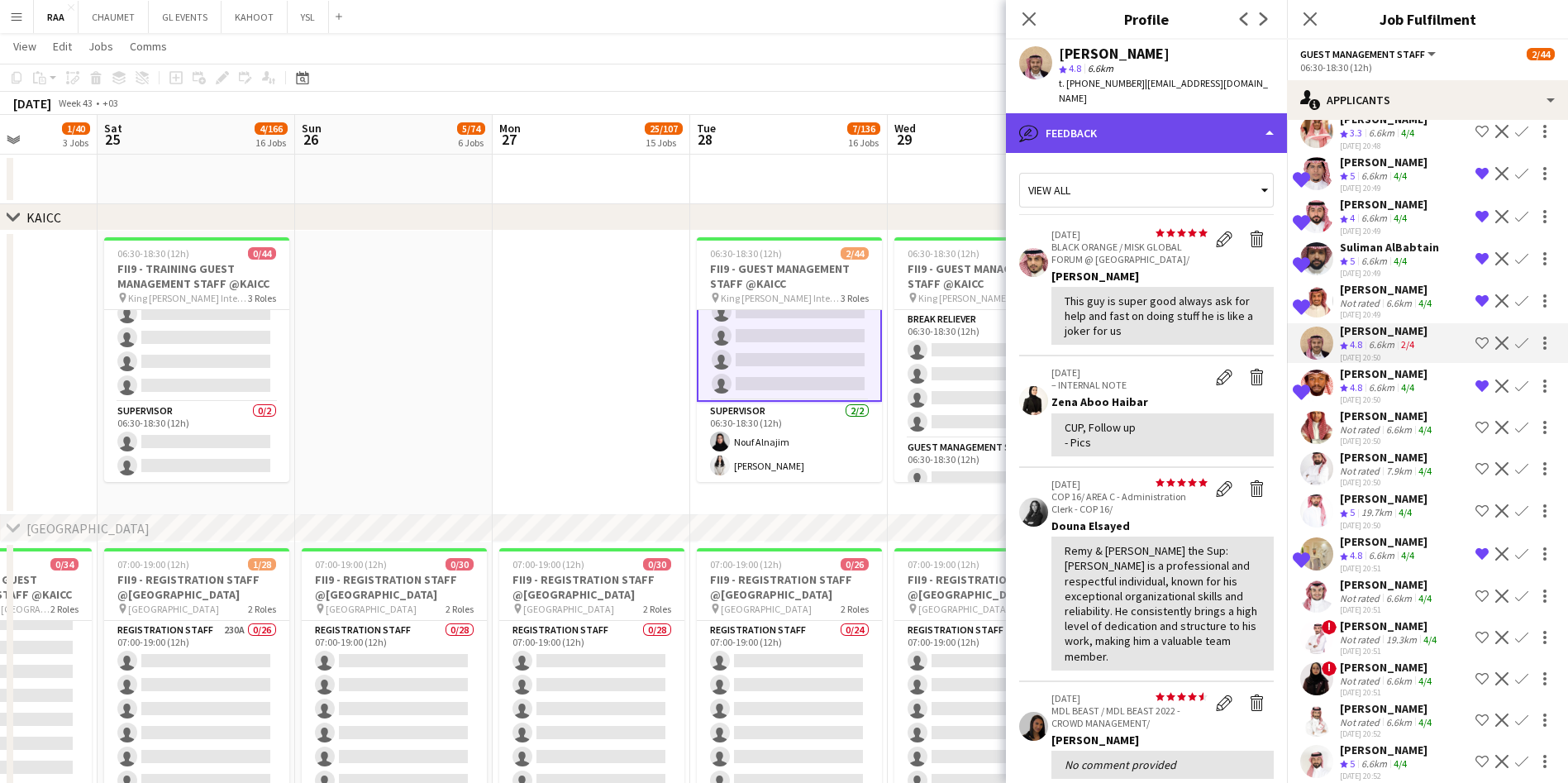
click at [790, 113] on div "bubble-pencil Feedback" at bounding box center [1147, 132] width 281 height 39
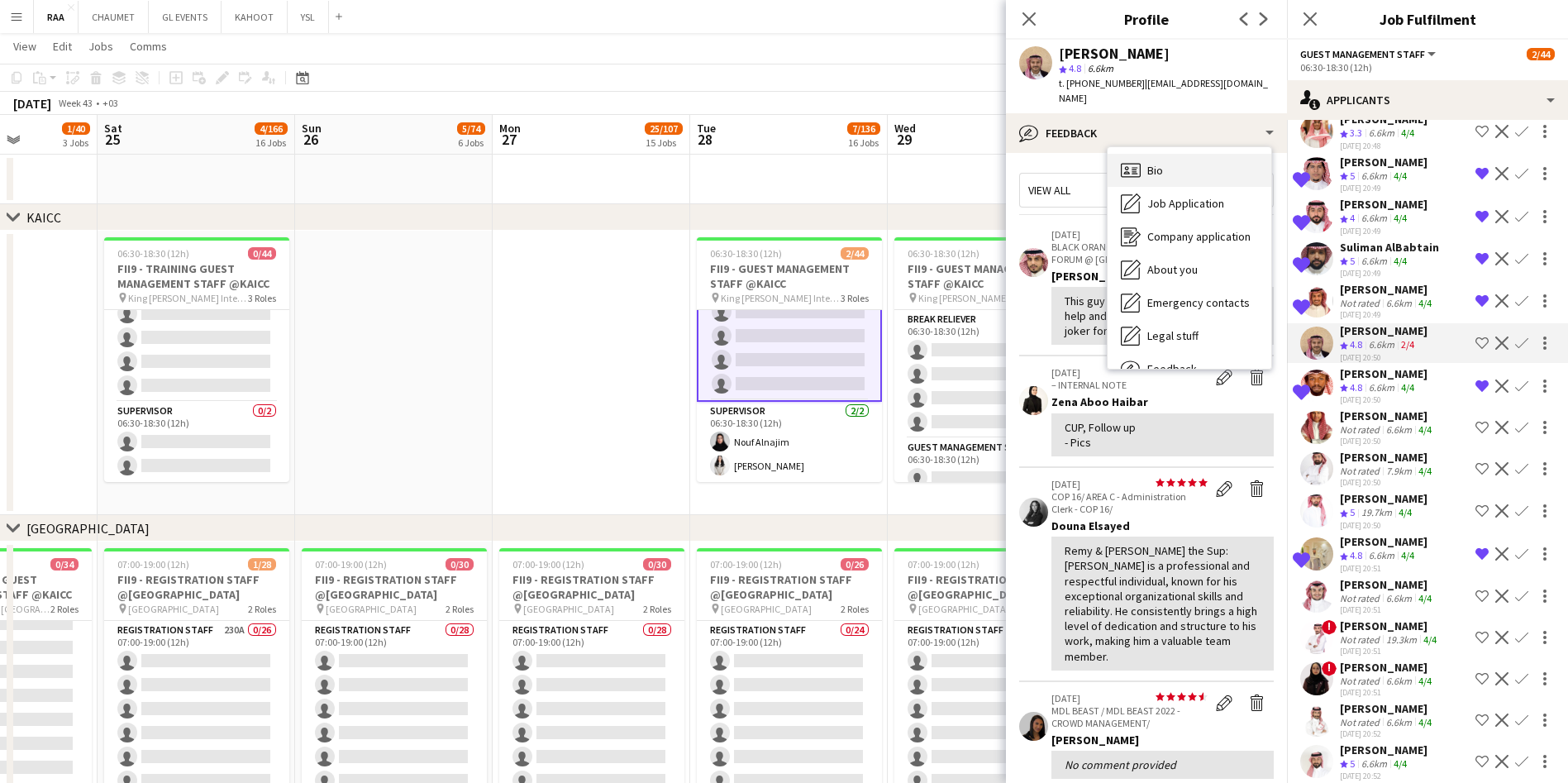
click at [790, 153] on div "Bio Bio" at bounding box center [1189, 170] width 163 height 33
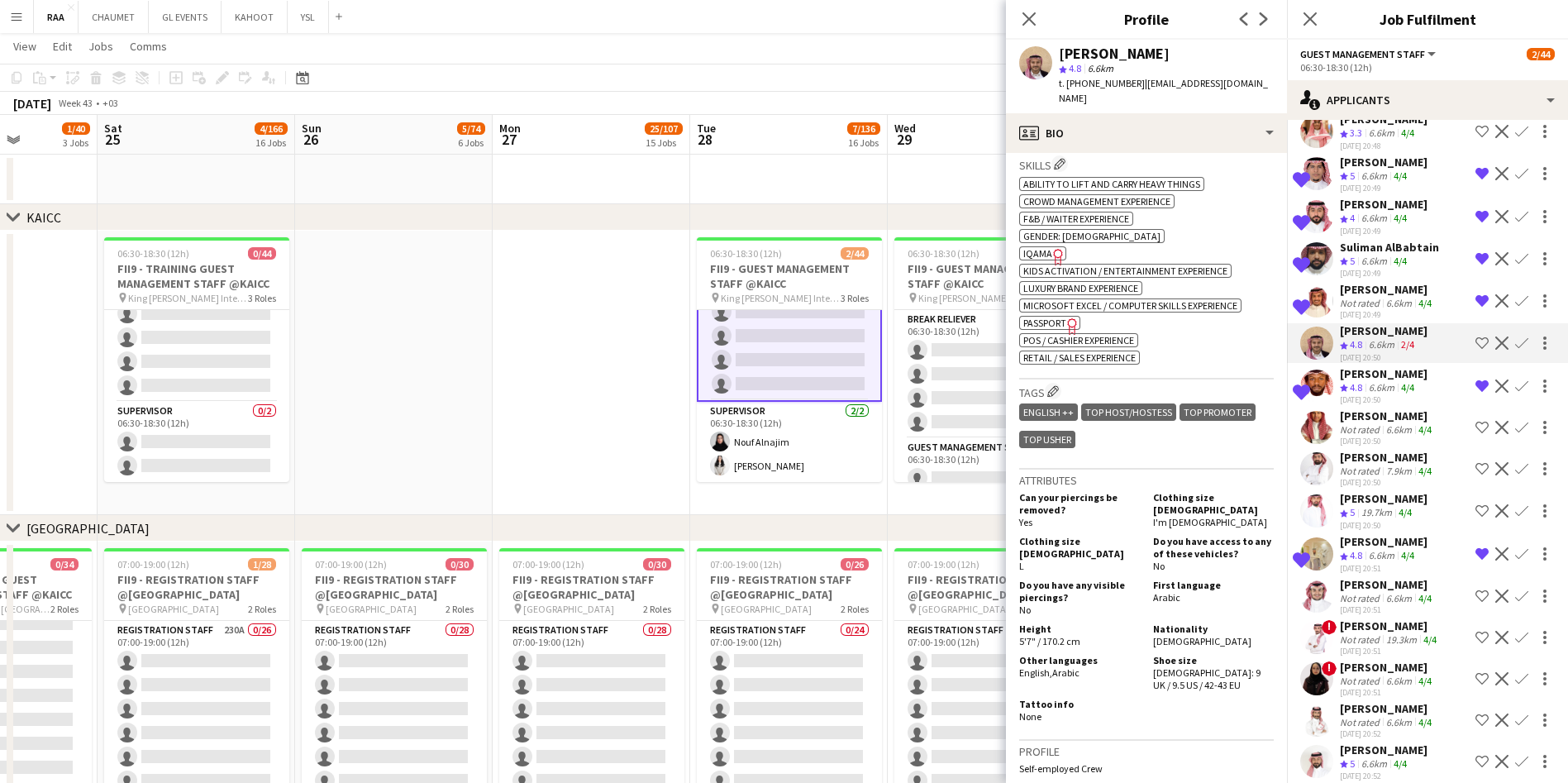
scroll to position [635, 0]
click at [790, 435] on div "6.6km" at bounding box center [1398, 430] width 32 height 13
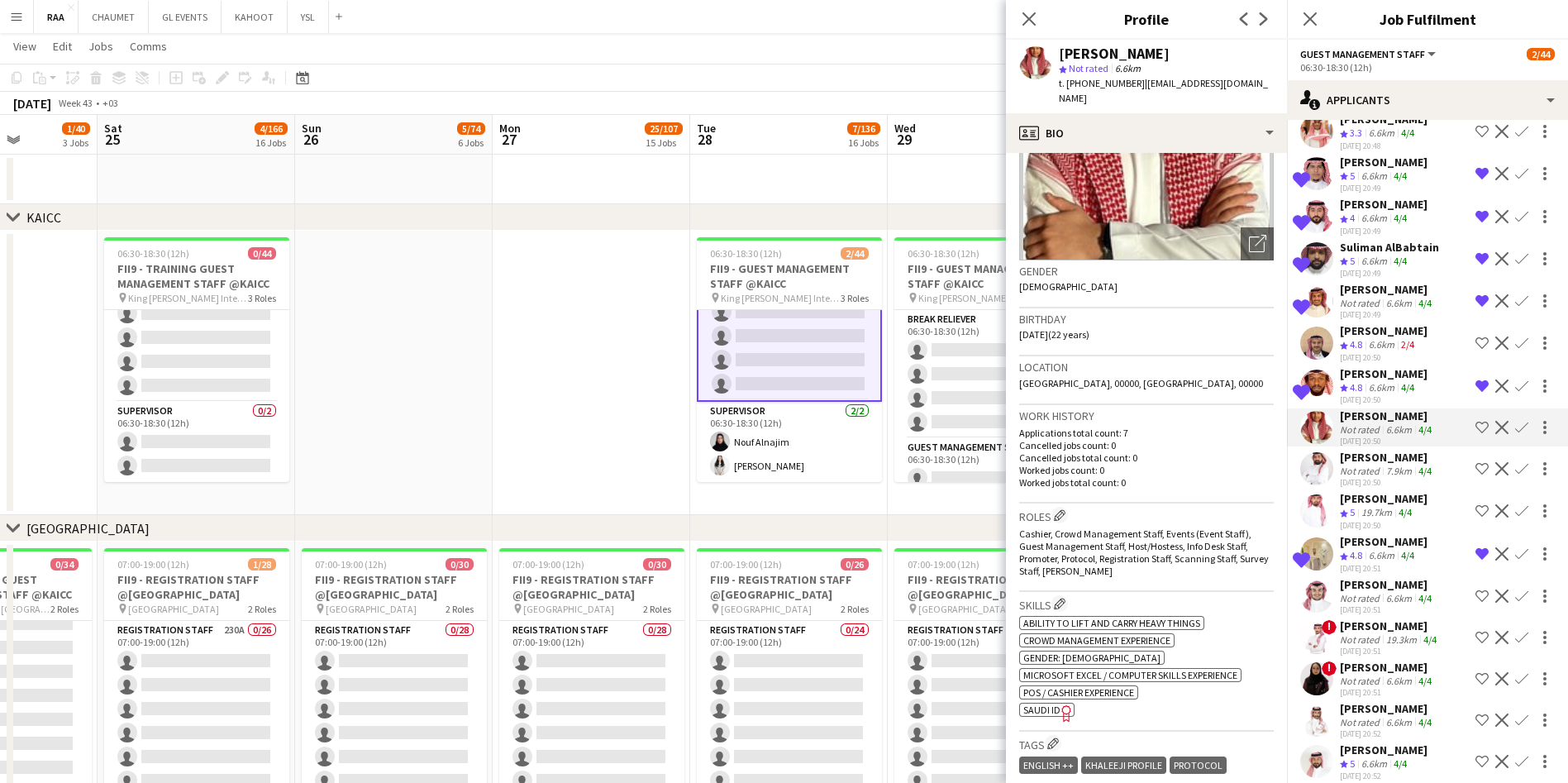
scroll to position [0, 0]
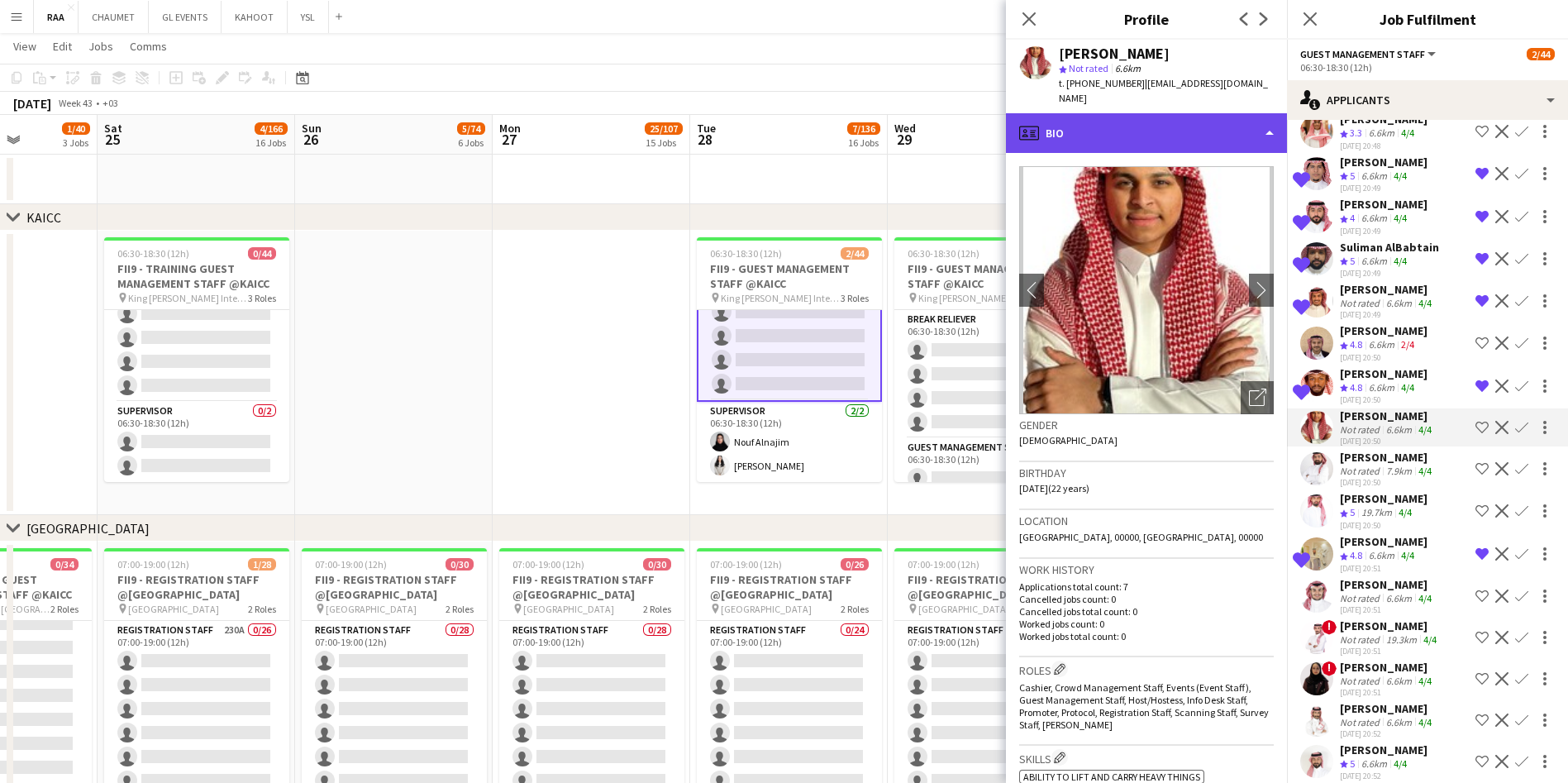
click at [790, 128] on div "profile Bio" at bounding box center [1147, 132] width 281 height 39
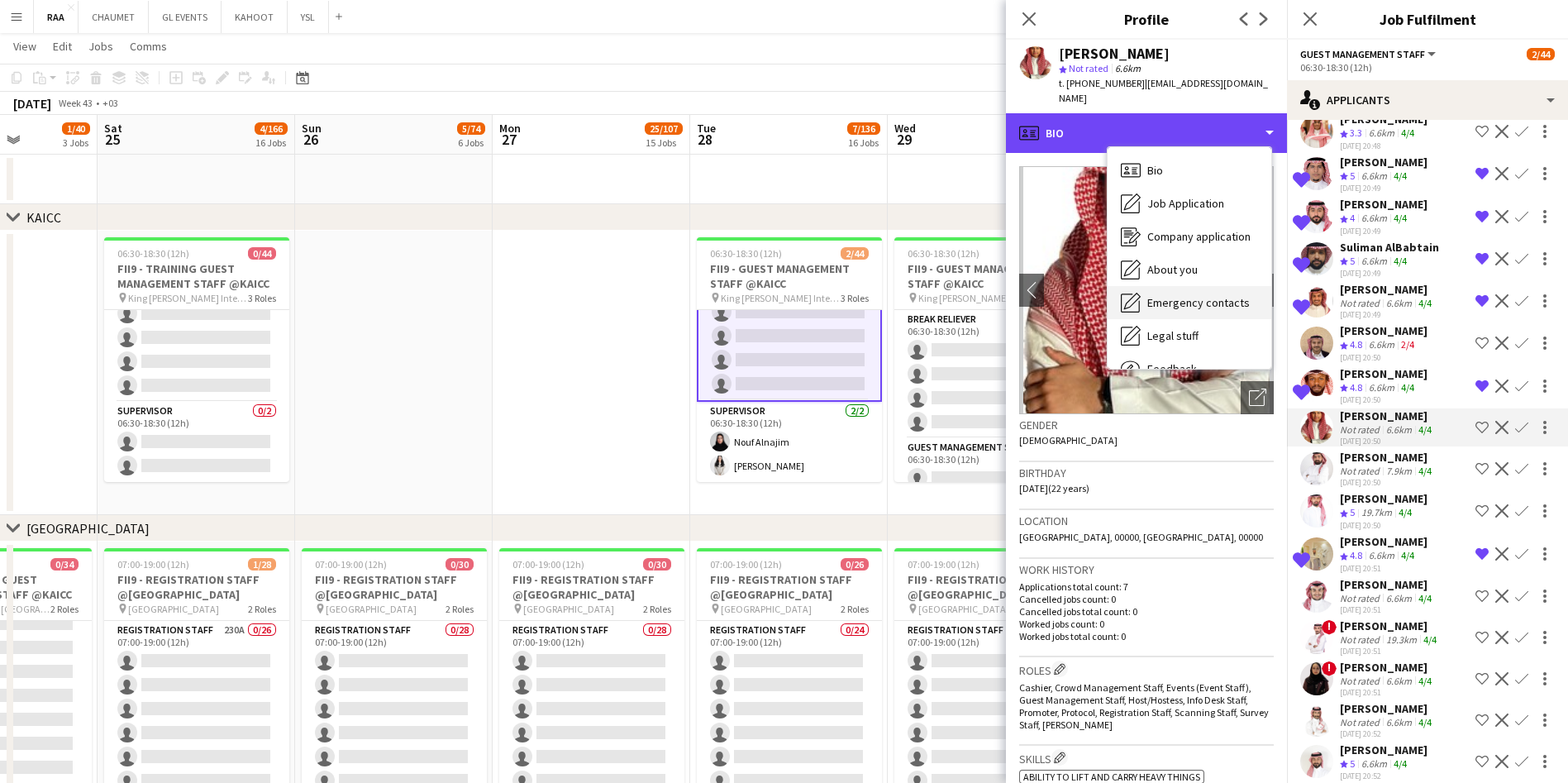
scroll to position [56, 0]
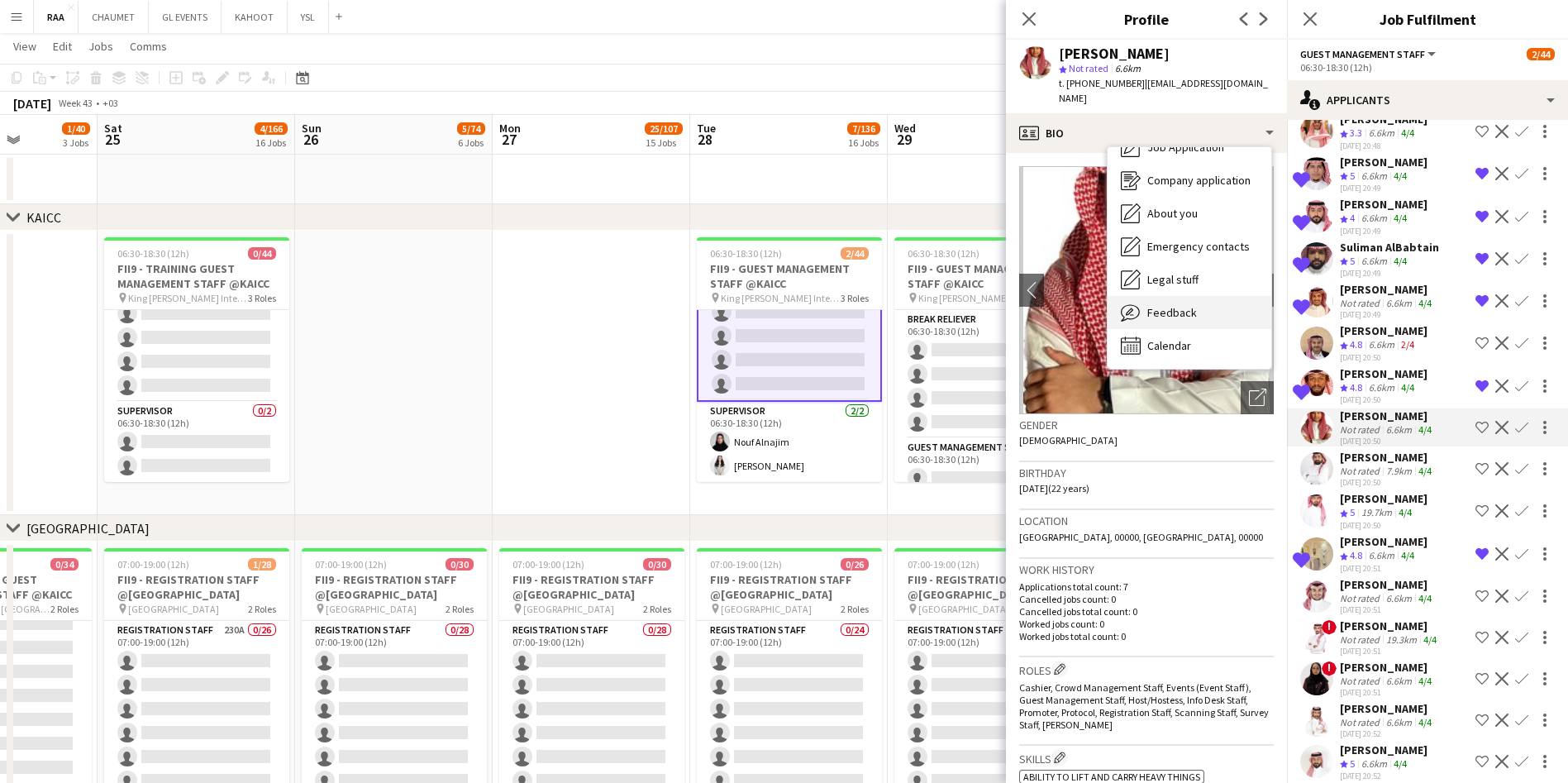
click at [790, 301] on div "Feedback Feedback" at bounding box center [1189, 312] width 163 height 33
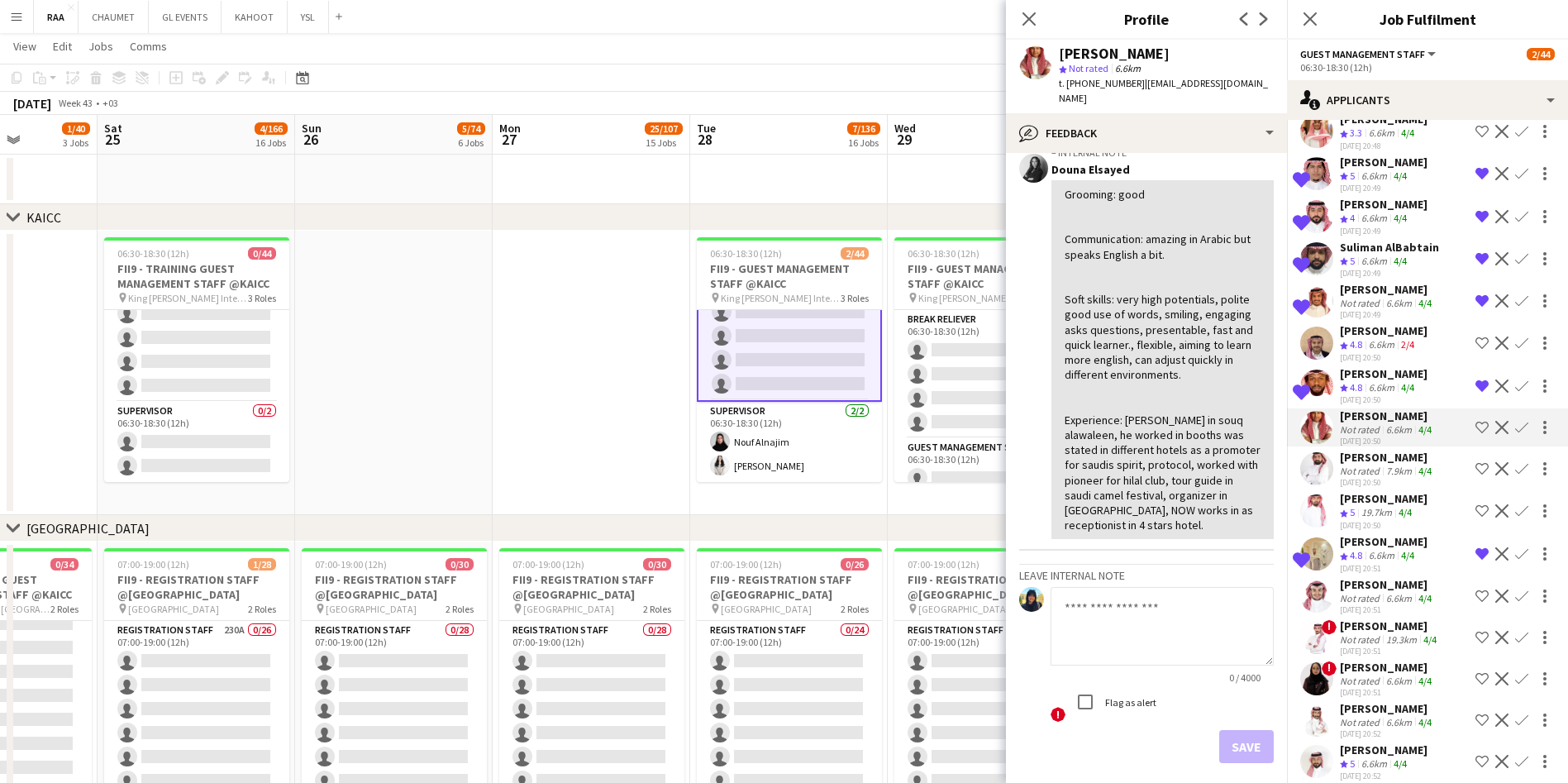
scroll to position [0, 0]
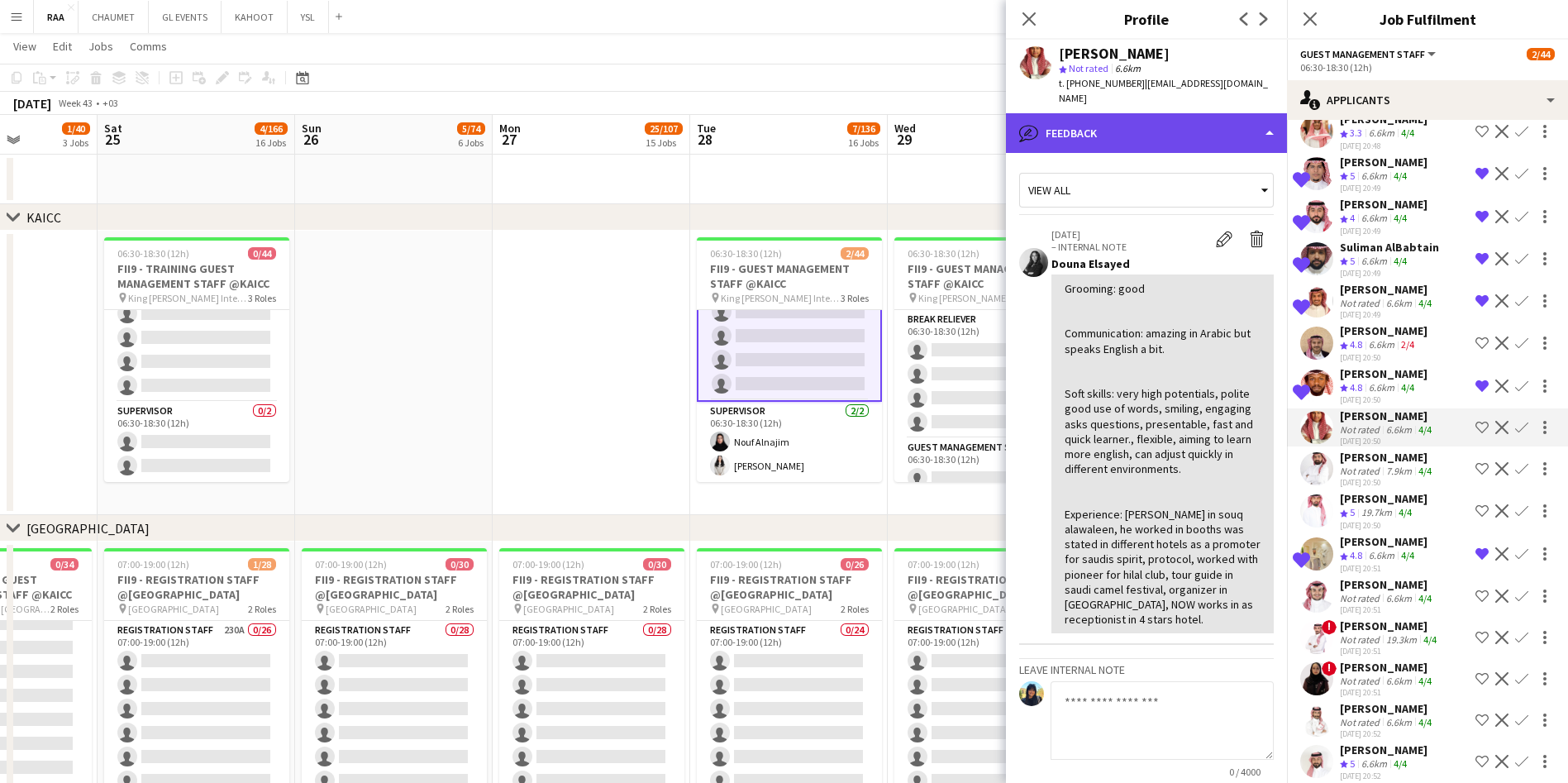
click at [790, 113] on div "bubble-pencil Feedback" at bounding box center [1147, 132] width 281 height 39
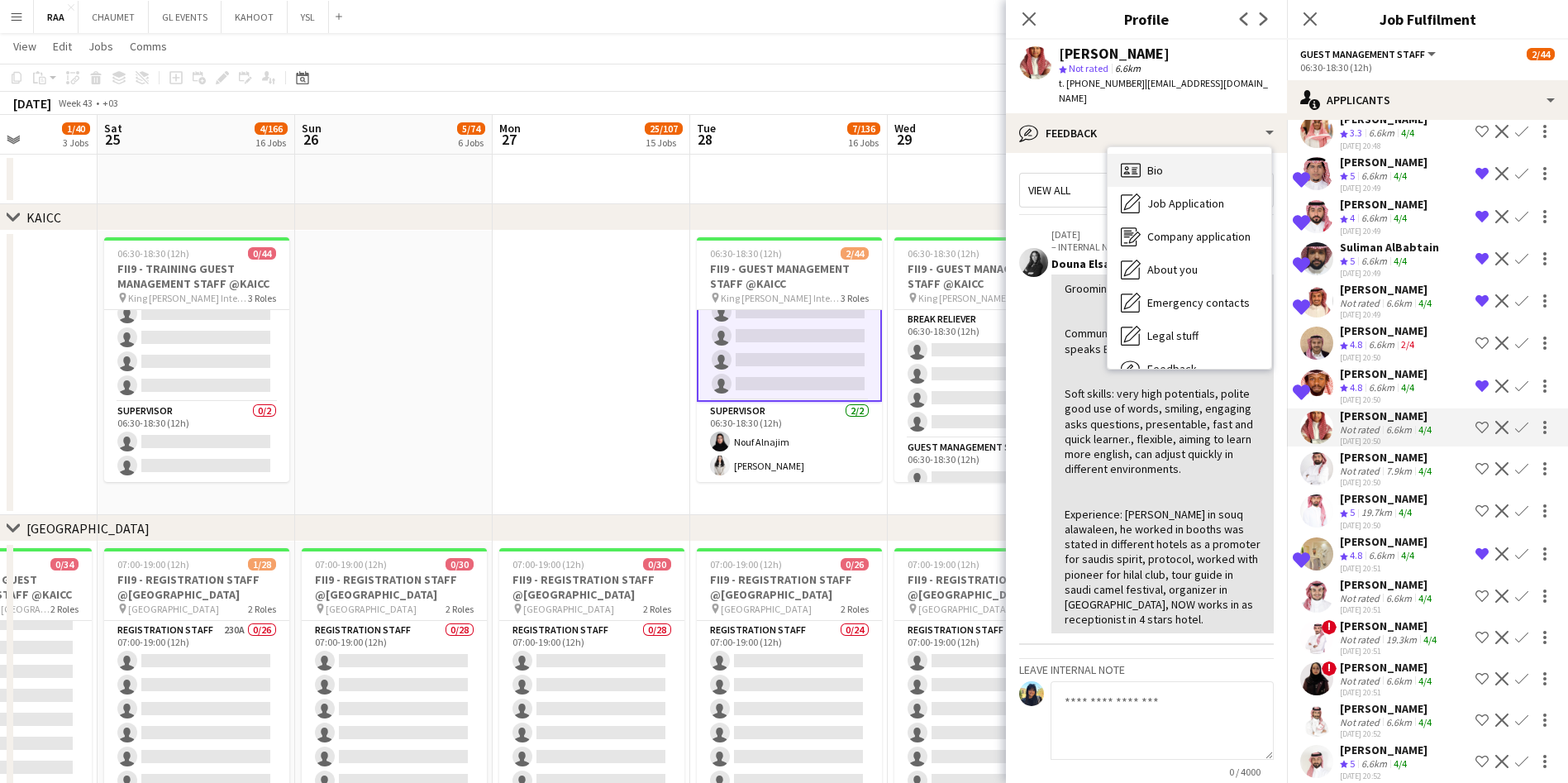
click at [790, 153] on div "Bio Bio" at bounding box center [1189, 170] width 163 height 33
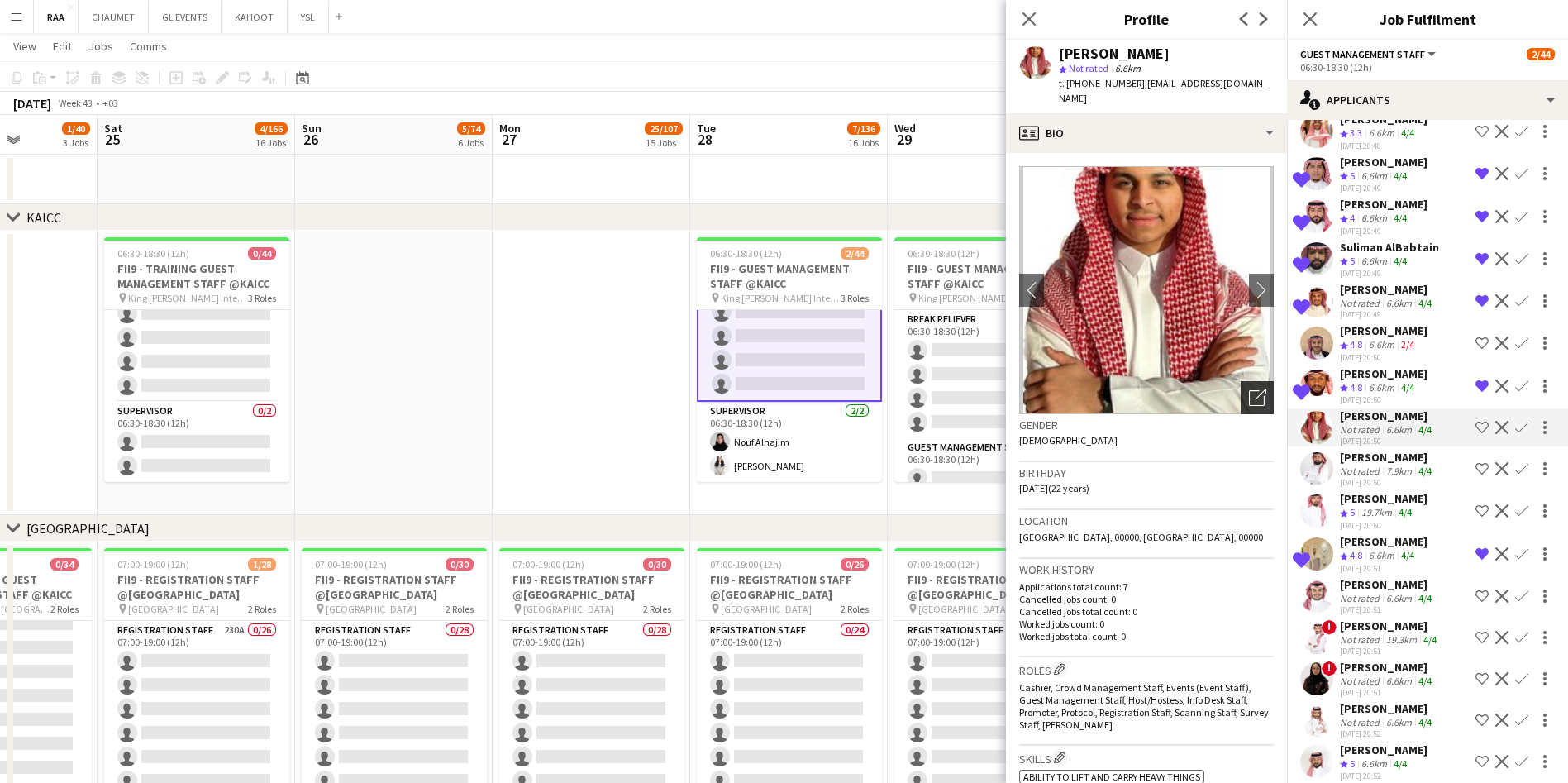
click at [790, 388] on icon "Open photos pop-in" at bounding box center [1257, 397] width 17 height 17
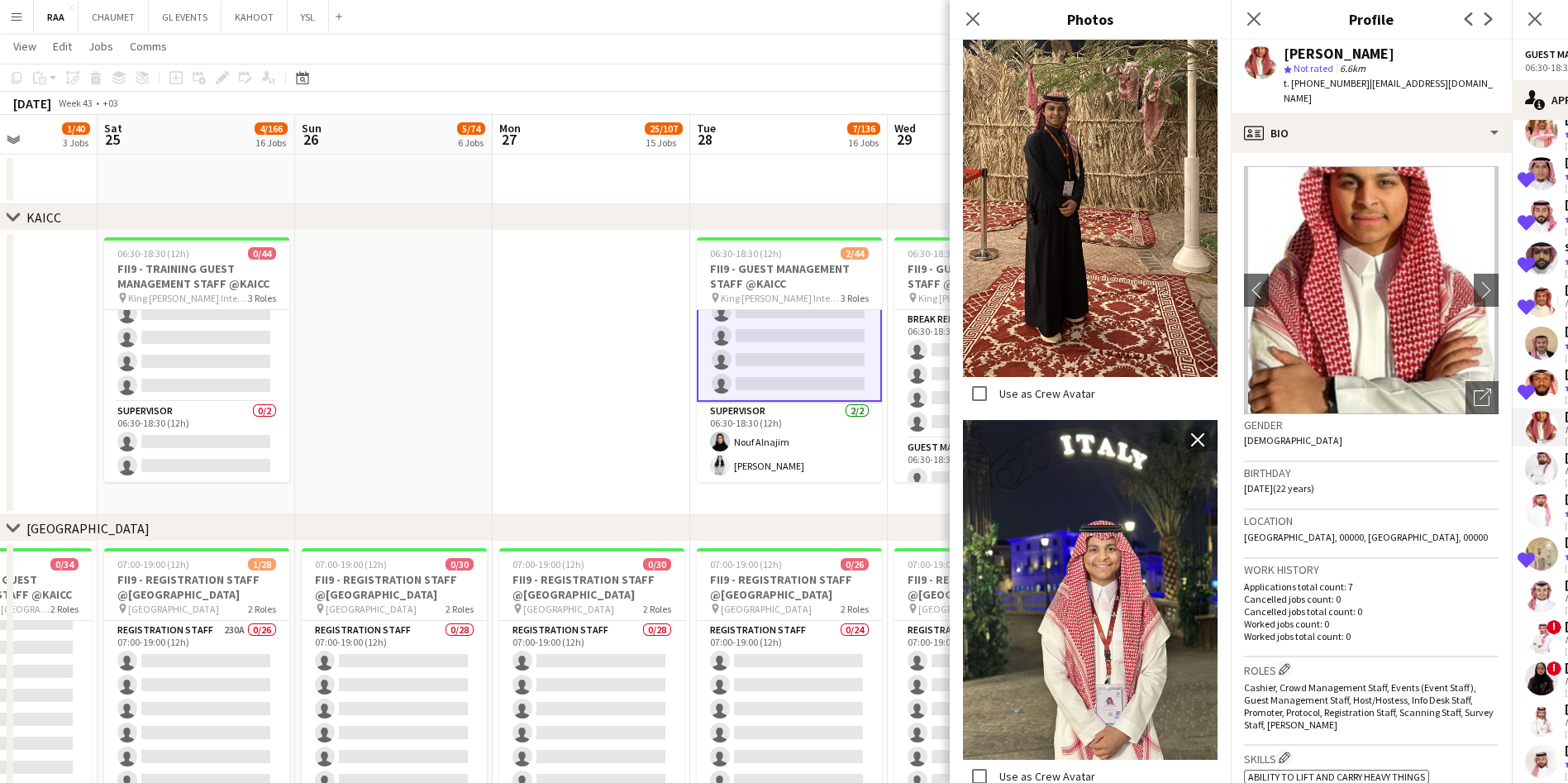
scroll to position [476, 0]
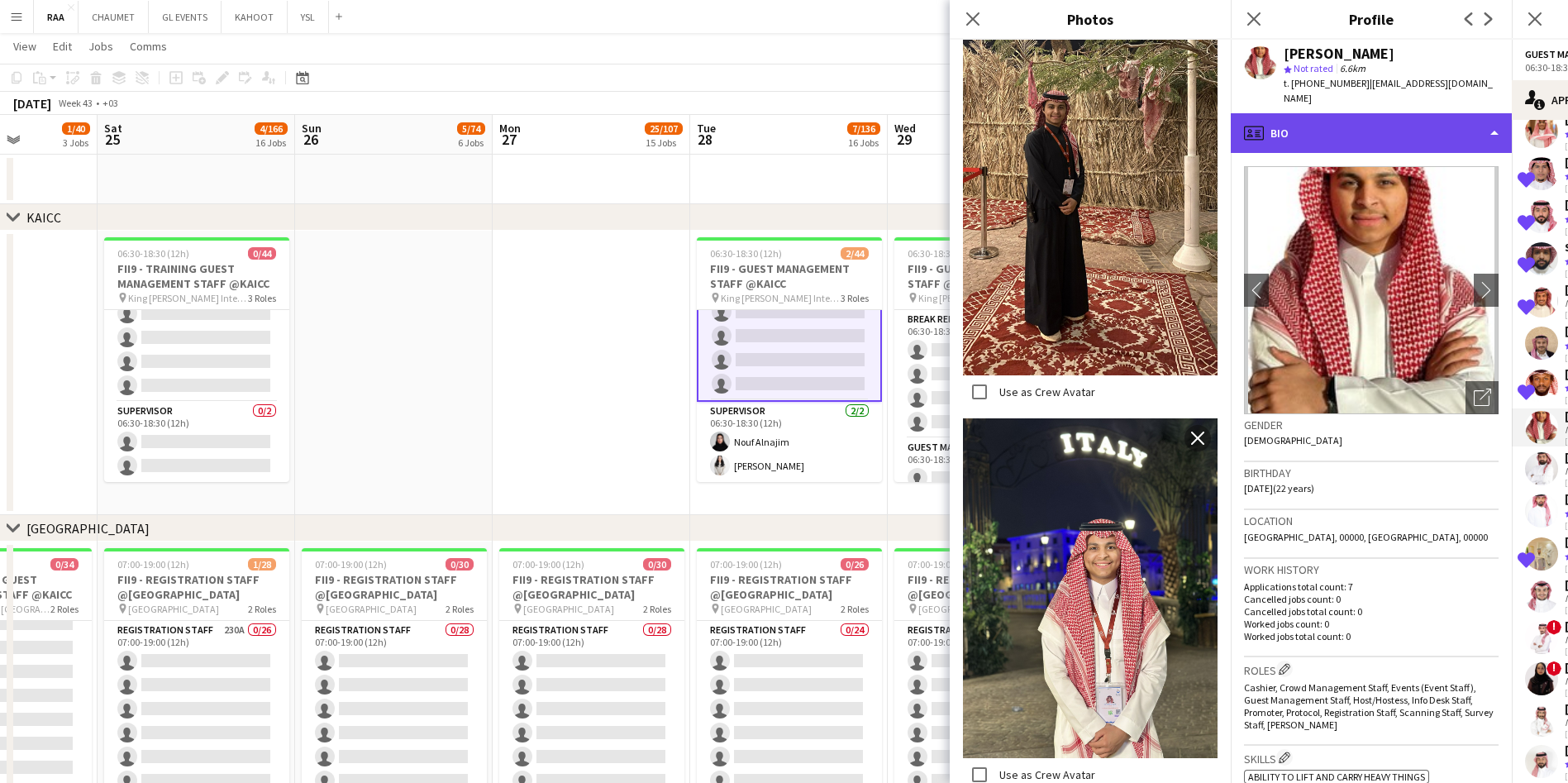
click at [790, 132] on div "profile Bio" at bounding box center [1372, 132] width 281 height 39
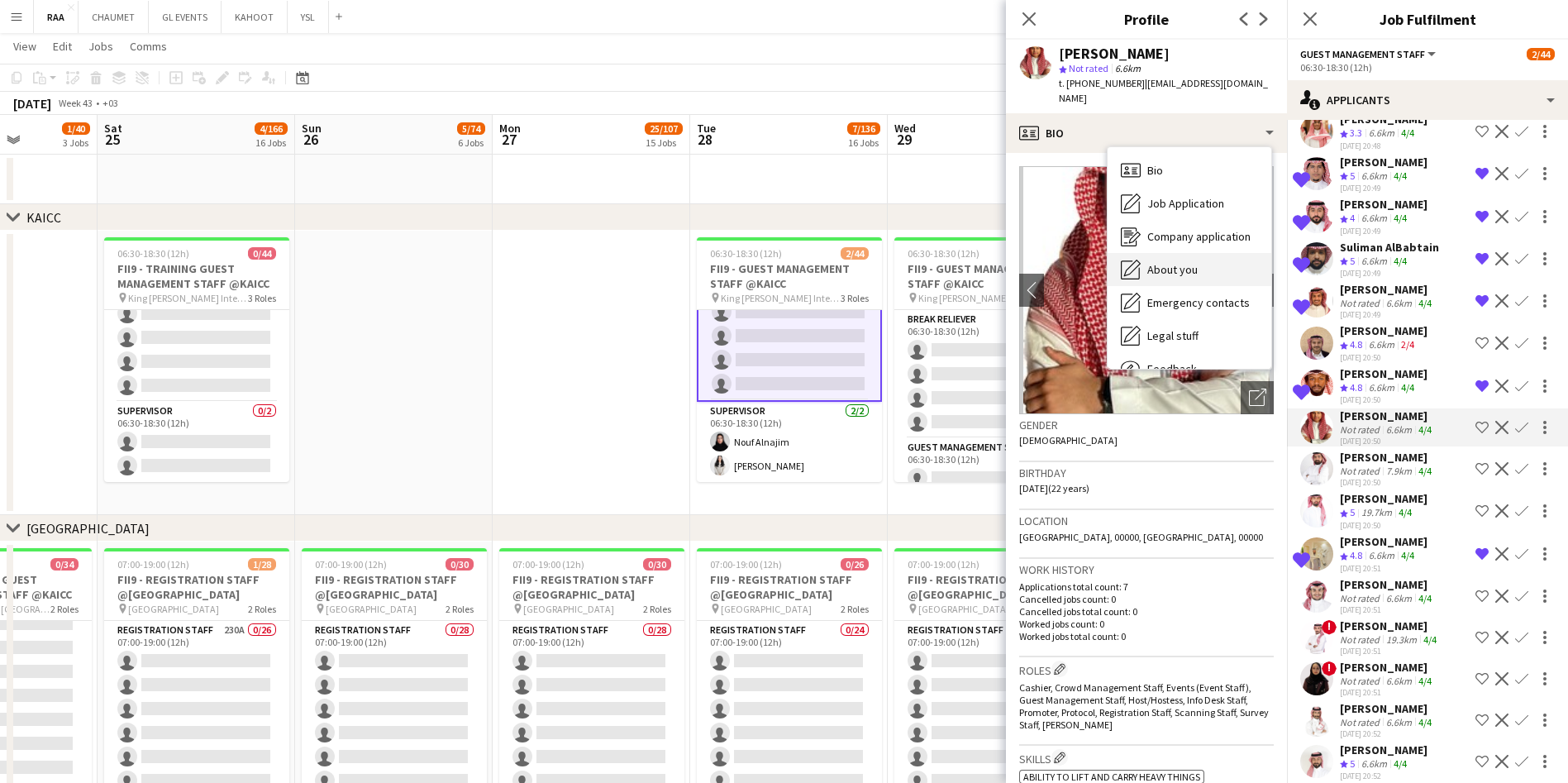
click at [790, 252] on div "About you About you" at bounding box center [1189, 269] width 163 height 33
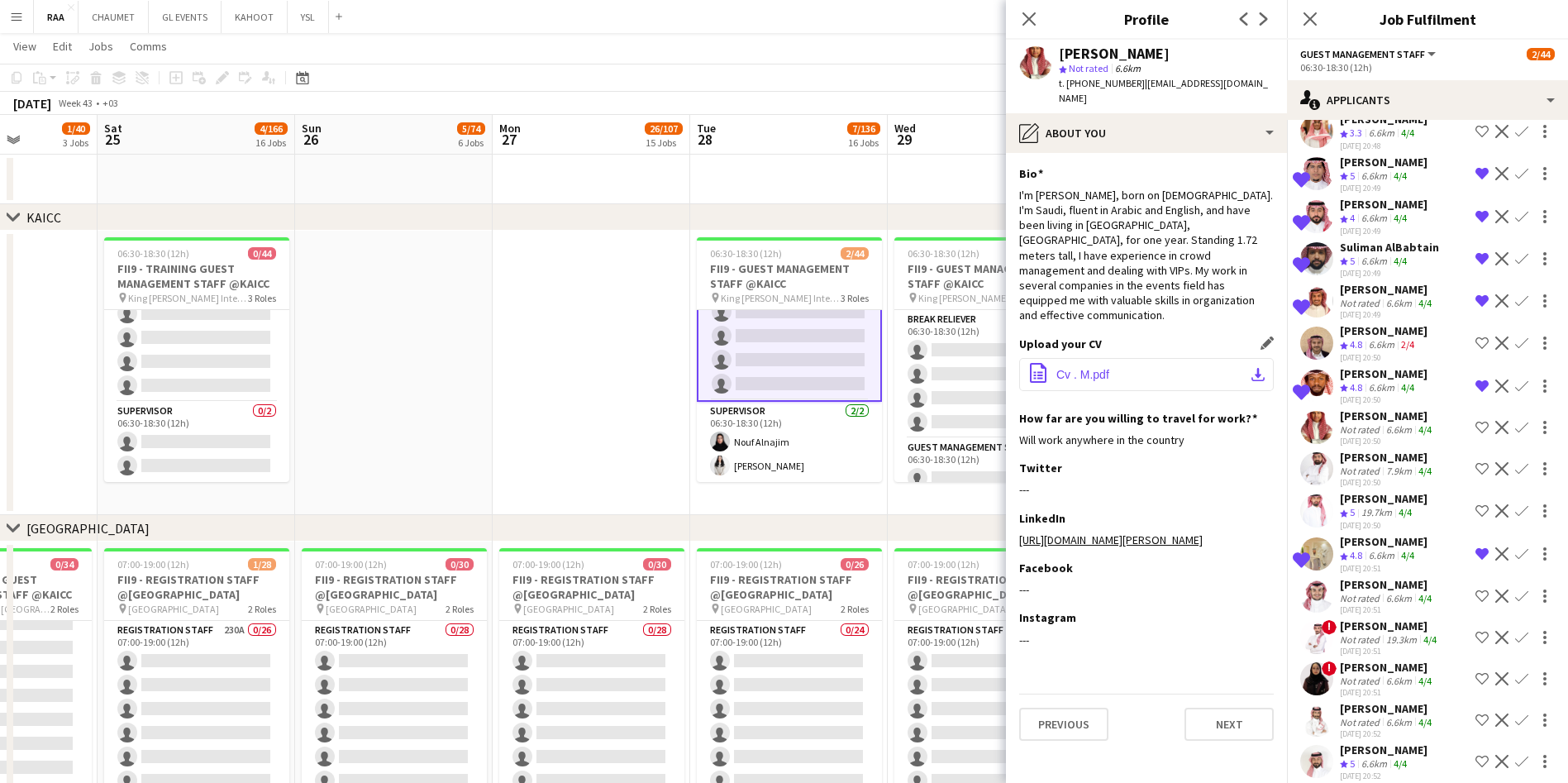
click at [790, 358] on button "office-file-sheet Cv . M.pdf download-bottom" at bounding box center [1146, 375] width 254 height 33
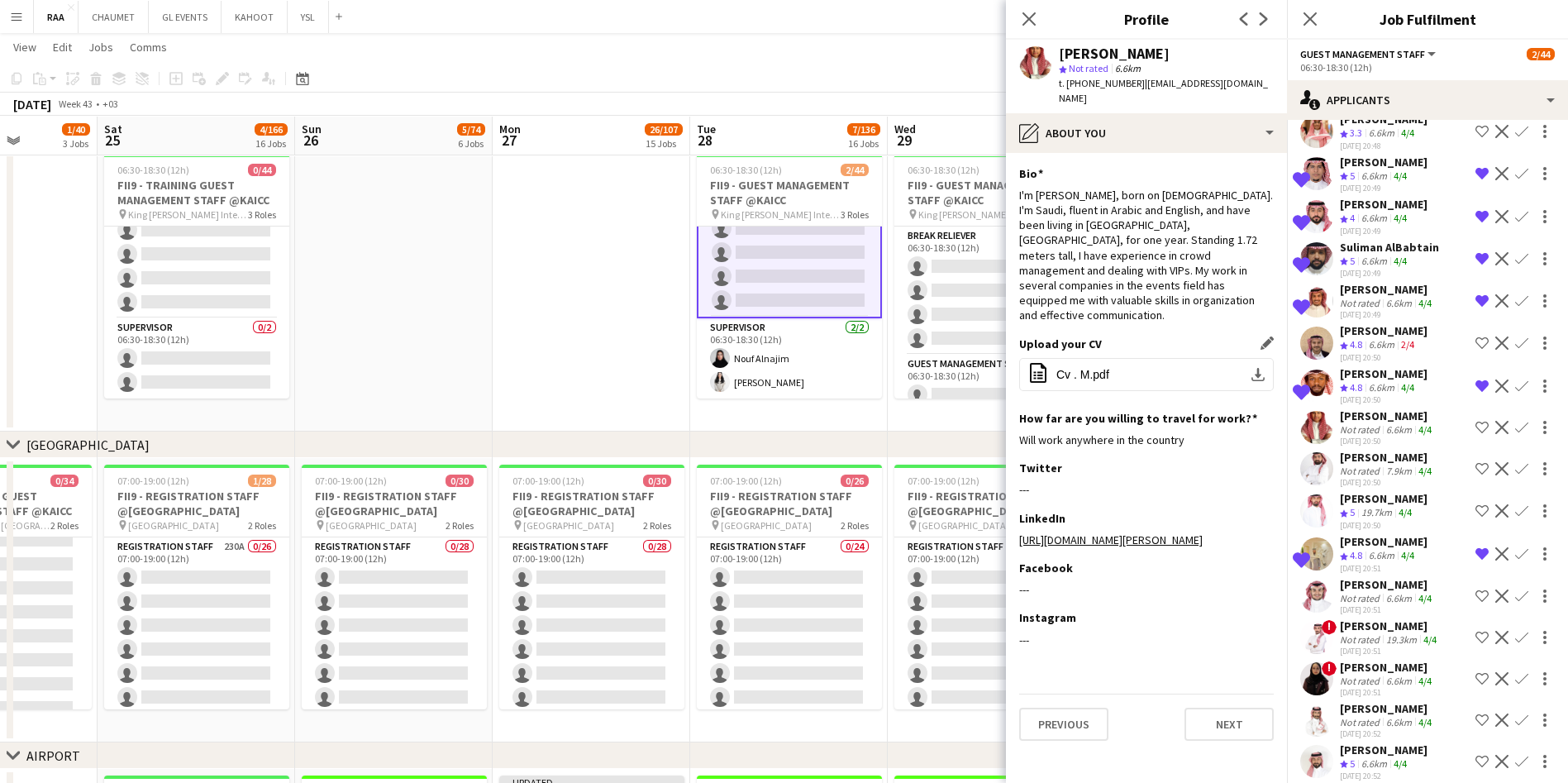
scroll to position [0, 0]
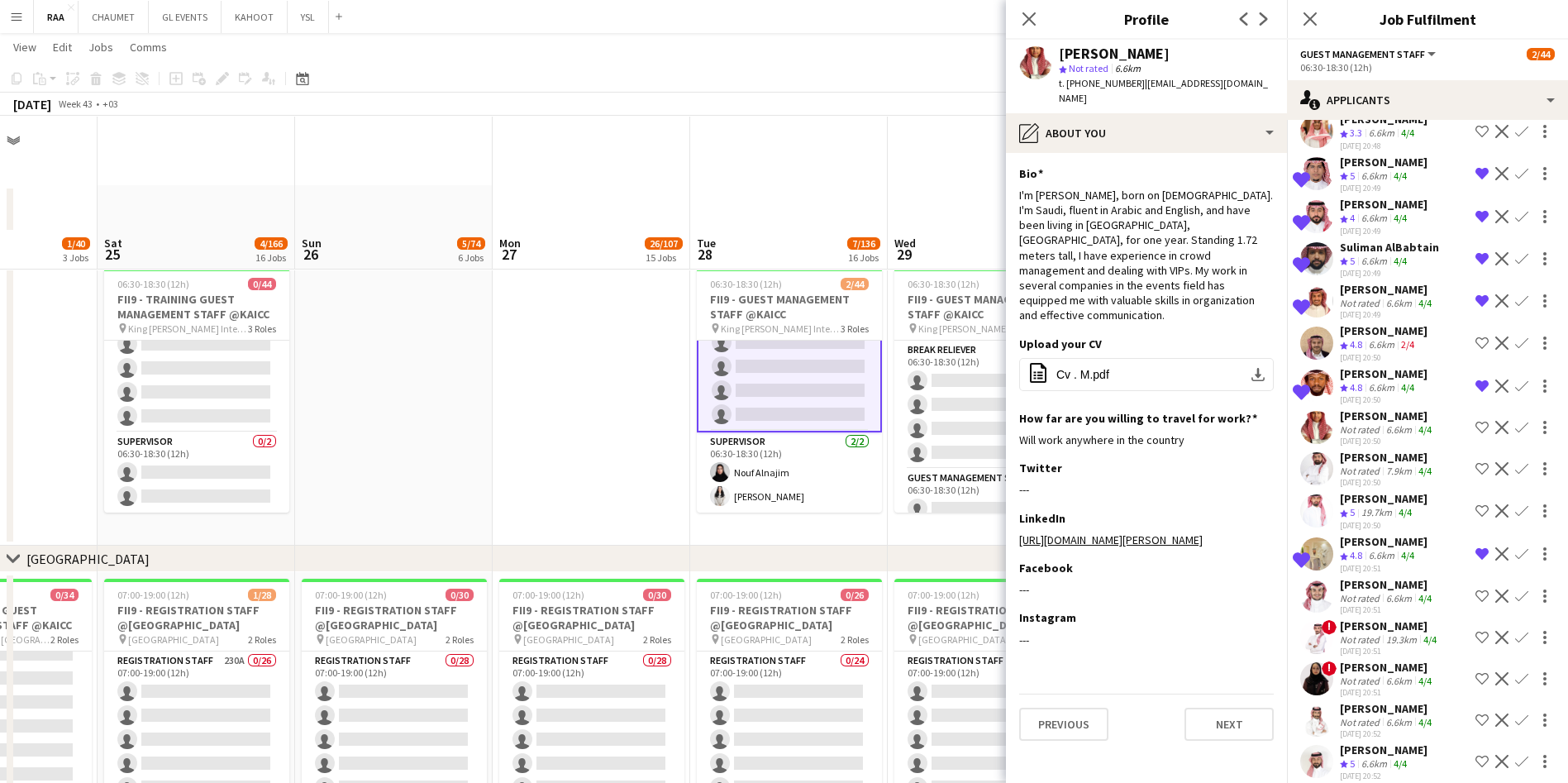
click at [790, 476] on div "7.9km" at bounding box center [1398, 471] width 32 height 13
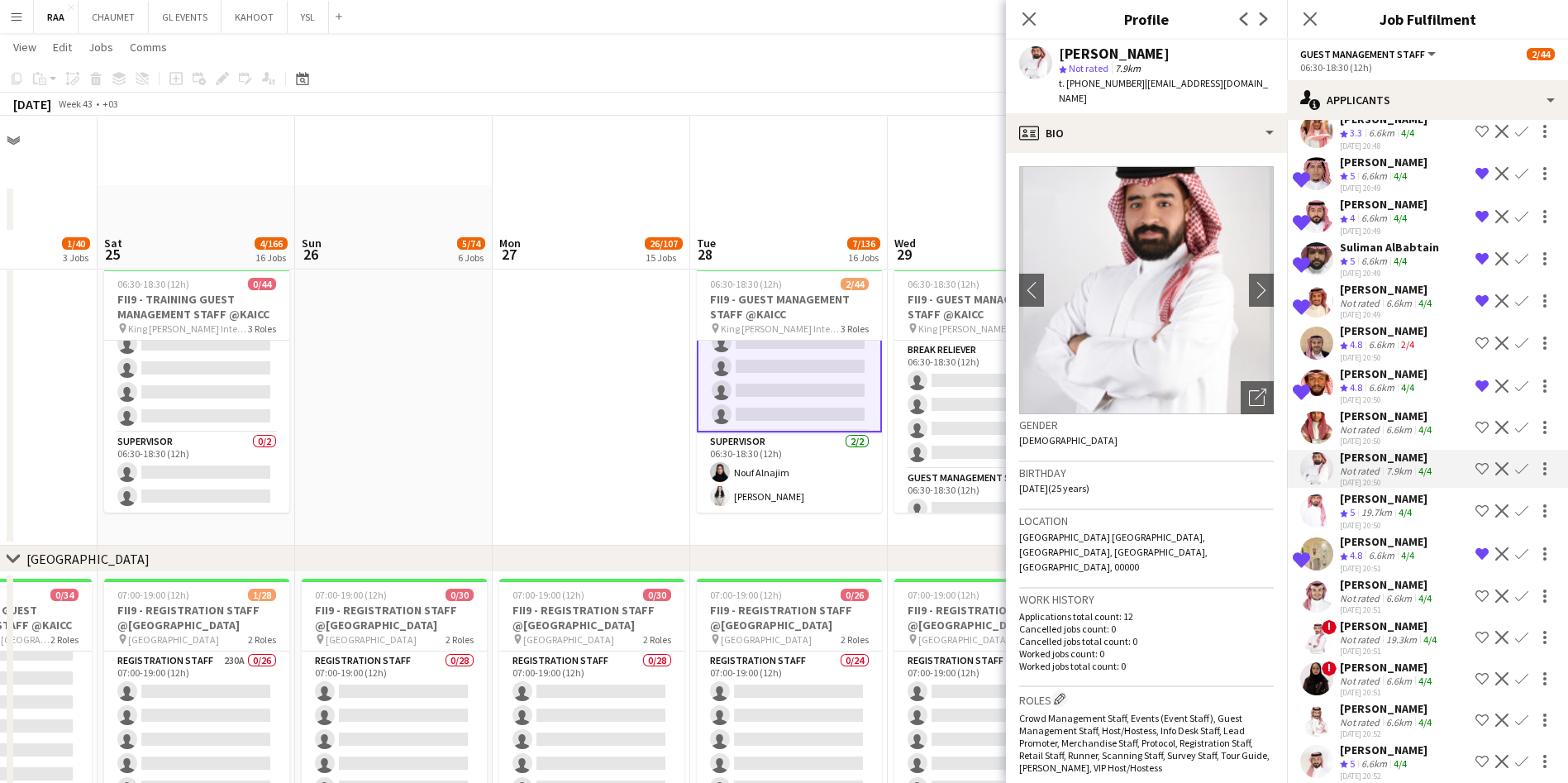
click at [790, 153] on app-crew-profile-bio "chevron-left chevron-right Open photos pop-in Gender [DEMOGRAPHIC_DATA] Birthda…" at bounding box center [1147, 468] width 281 height 630
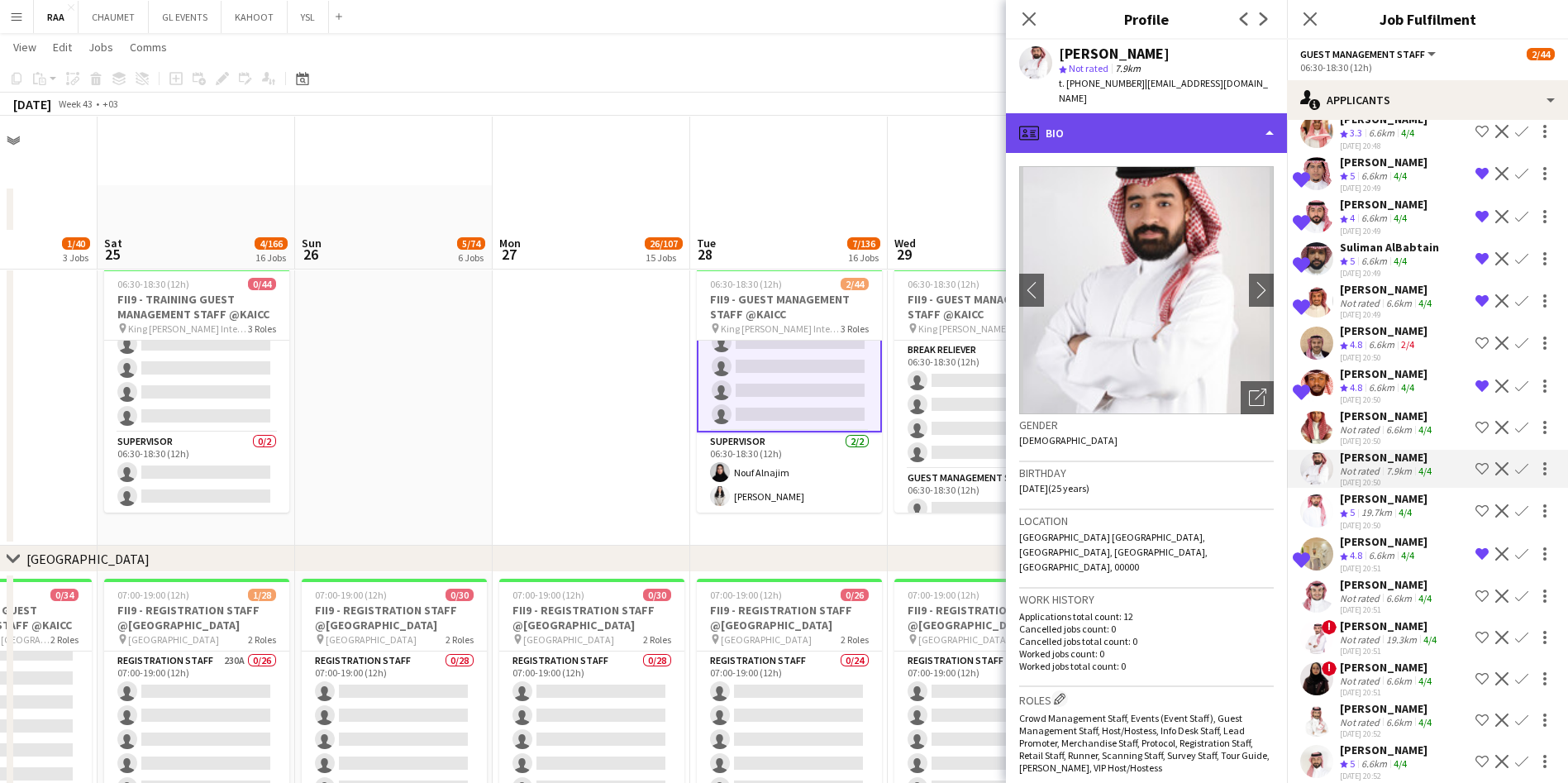
click at [790, 113] on div "profile Bio" at bounding box center [1147, 132] width 281 height 39
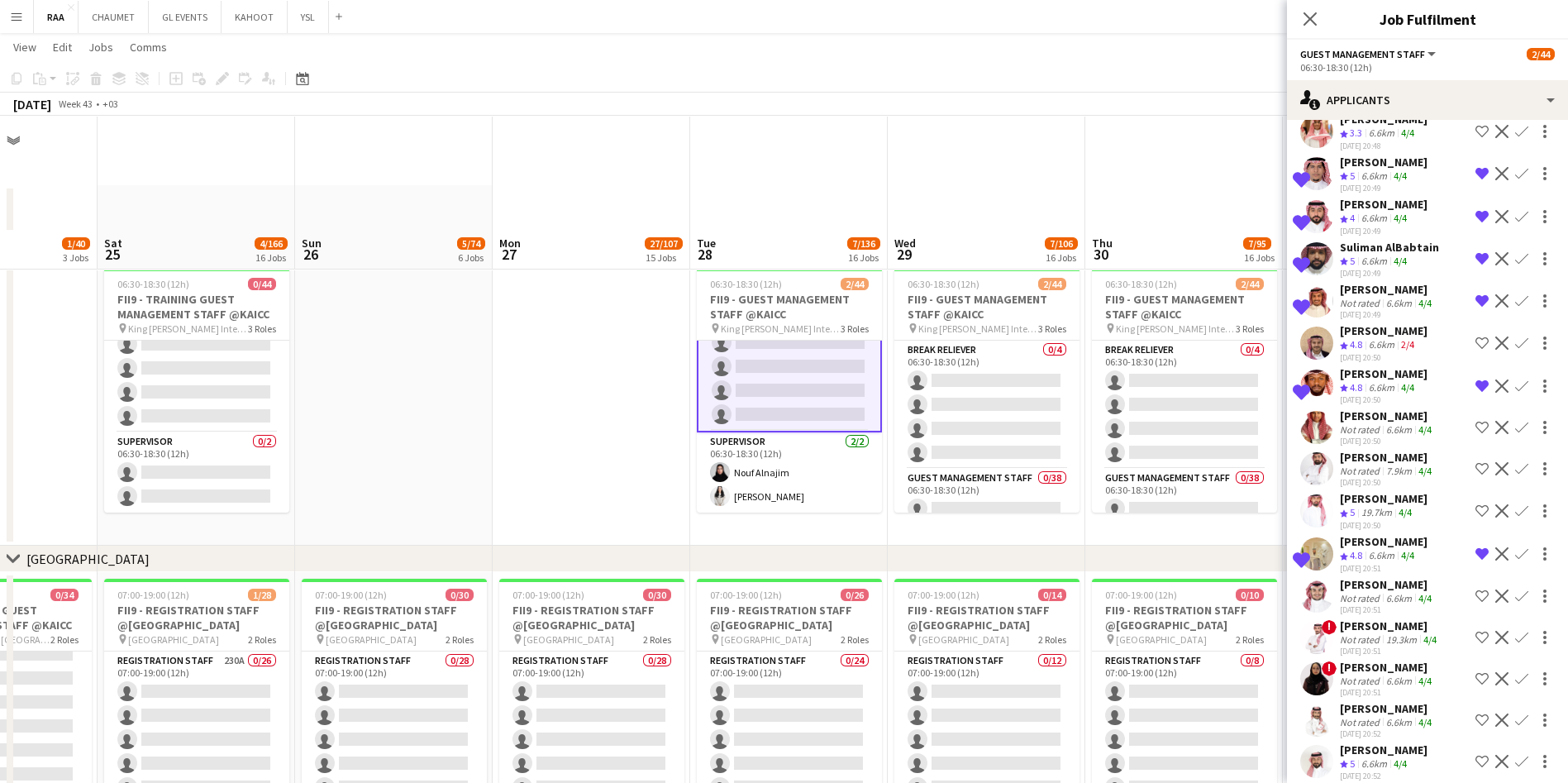
click at [790, 487] on div "[DATE] 20:50" at bounding box center [1387, 482] width 95 height 11
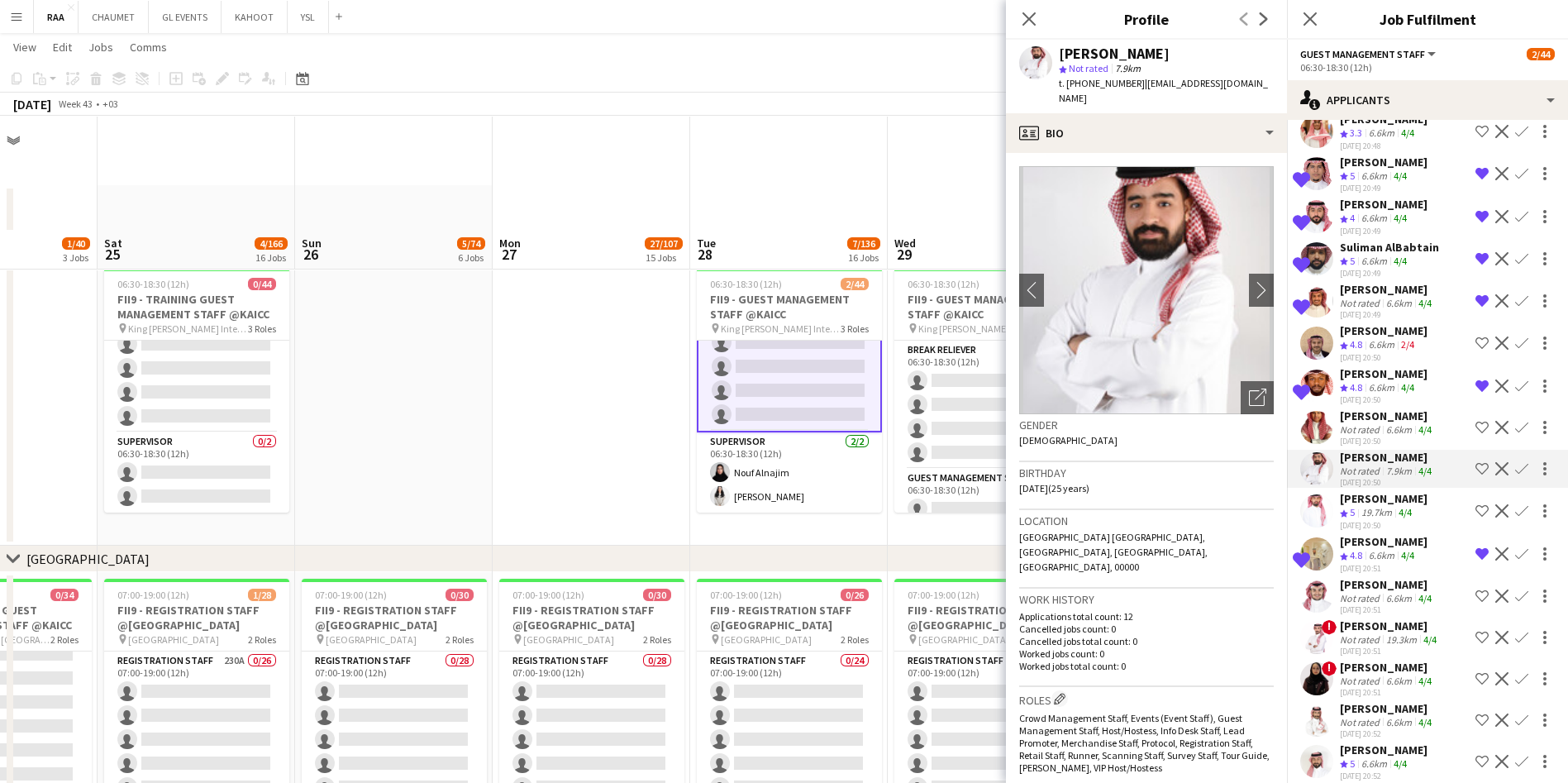
click at [790, 520] on div "19.7km" at bounding box center [1376, 512] width 38 height 14
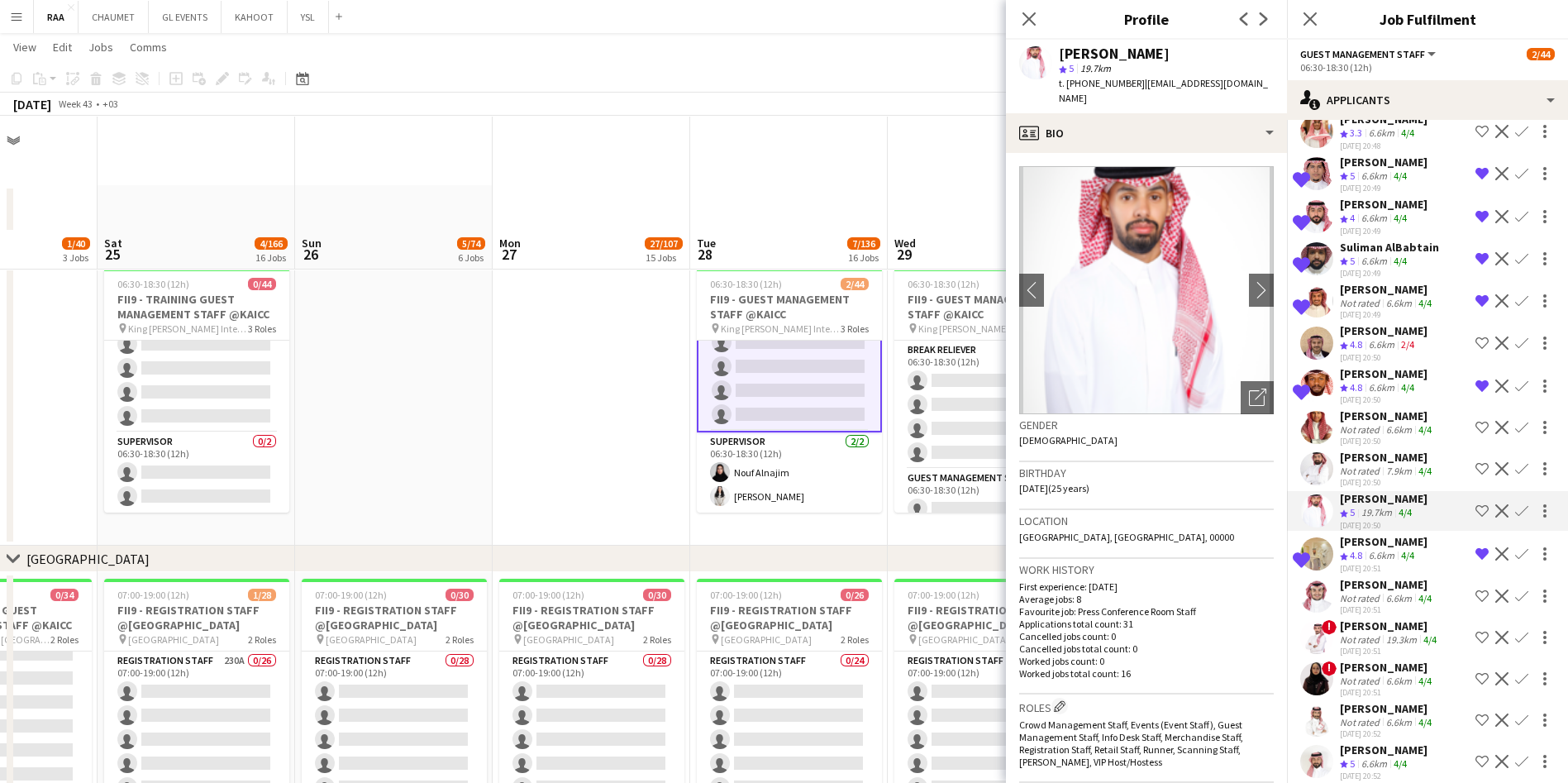
click at [790, 476] on div "Not rated" at bounding box center [1361, 471] width 43 height 13
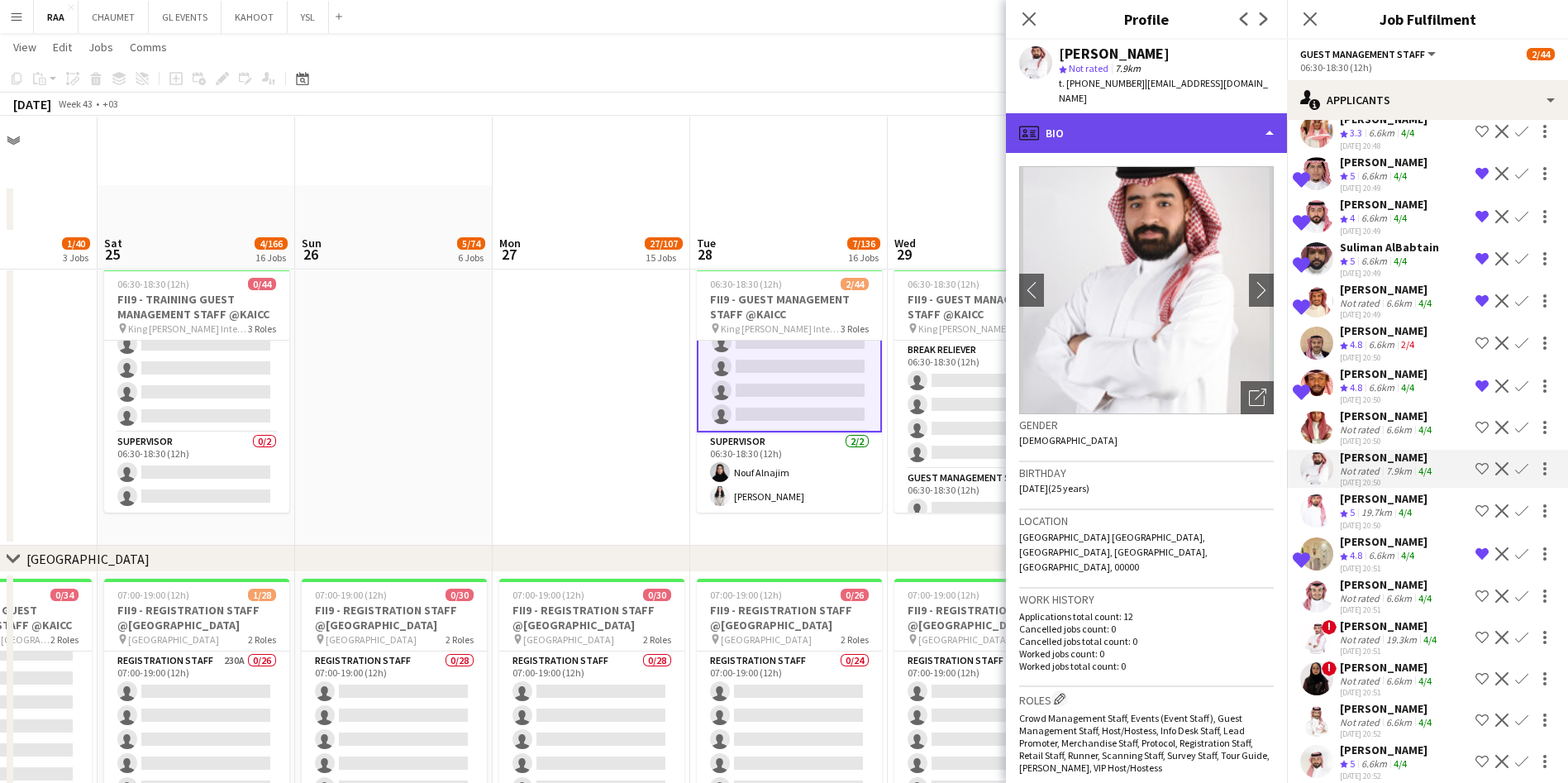
click at [790, 113] on div "profile Bio" at bounding box center [1147, 132] width 281 height 39
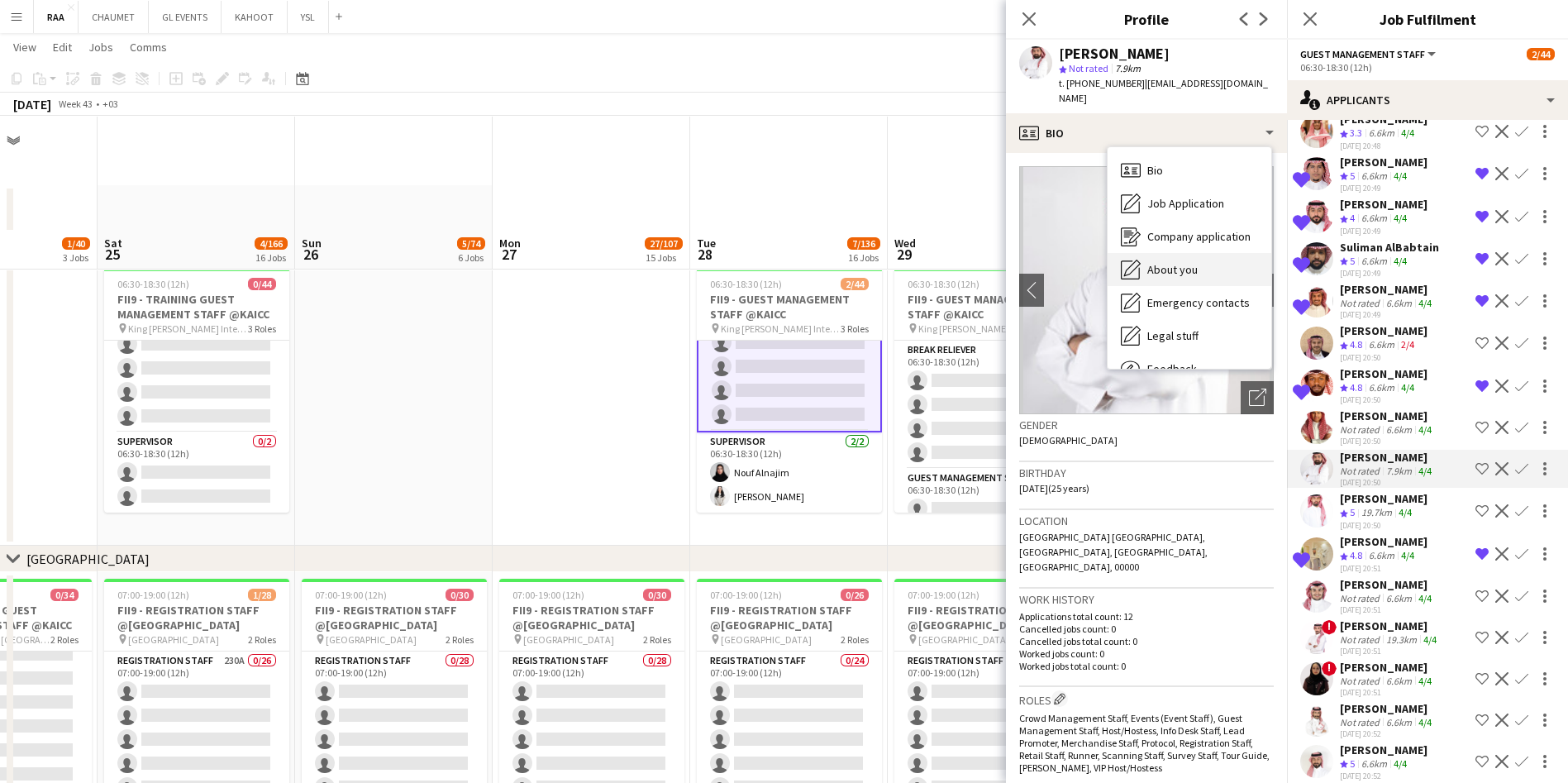
click at [790, 252] on div "About you About you" at bounding box center [1189, 269] width 163 height 33
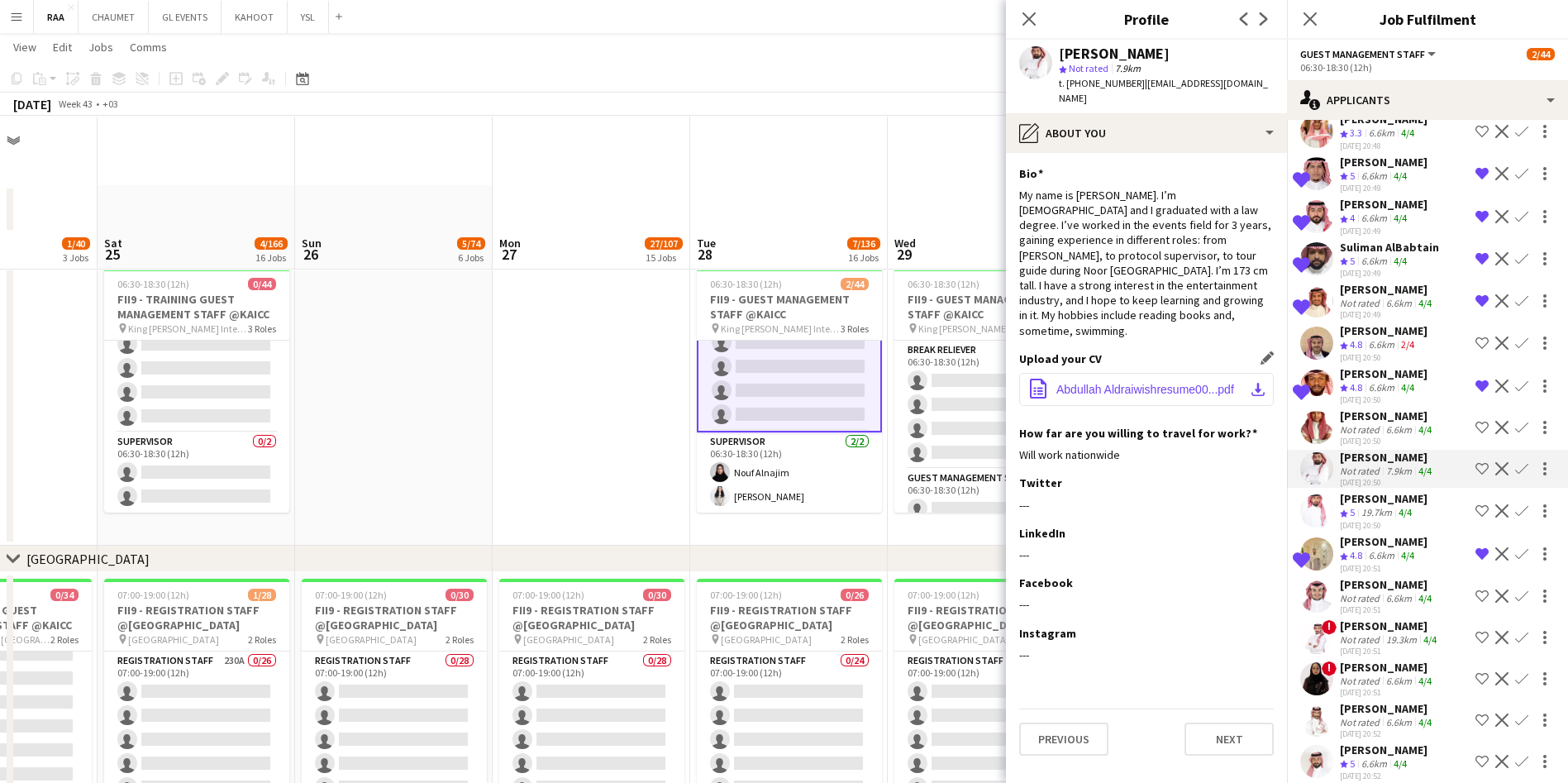
click at [790, 383] on span "Abdullah Aldraiwishresume00...pdf" at bounding box center [1146, 389] width 178 height 13
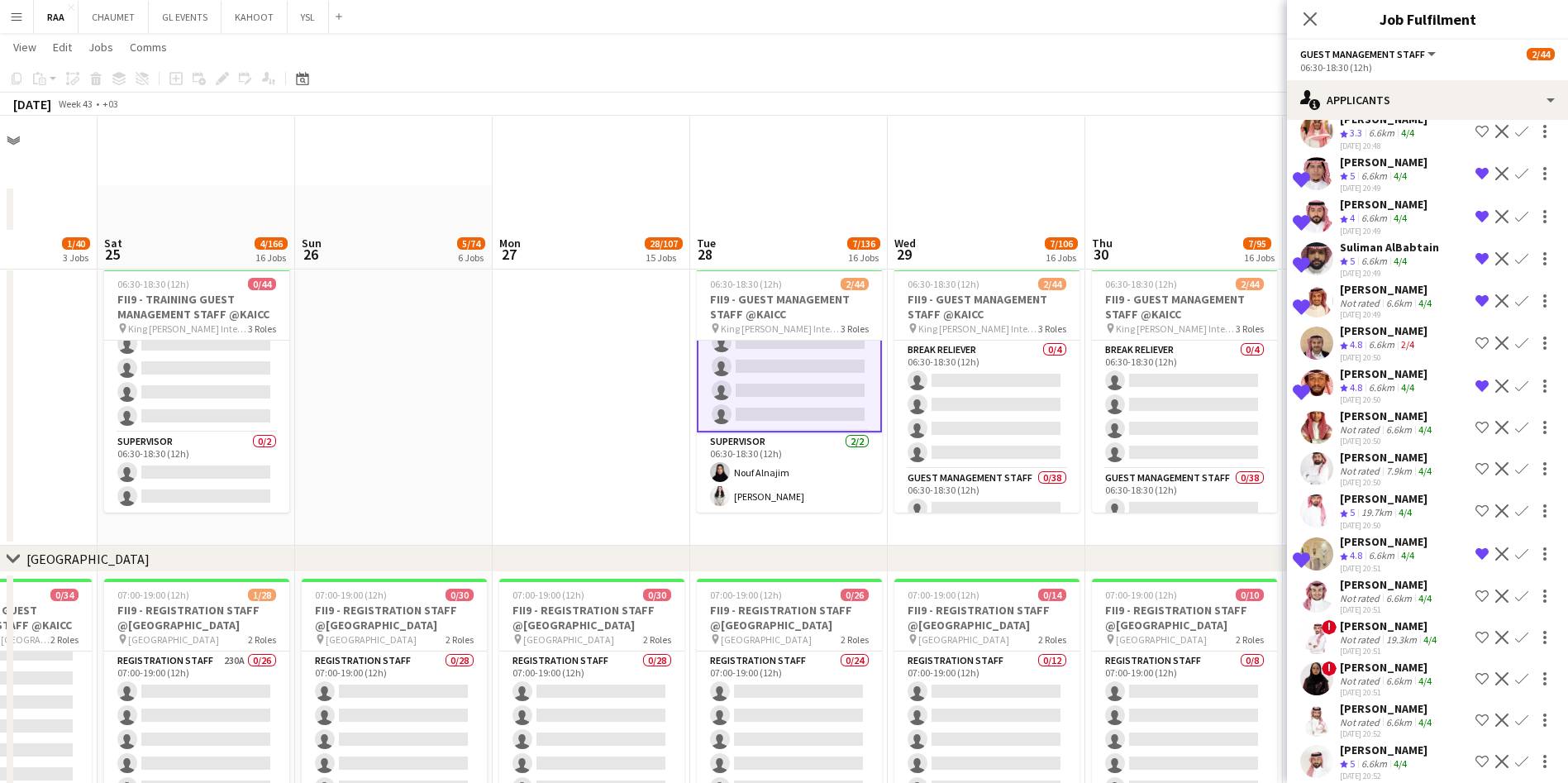
click at [790, 464] on div "[PERSON_NAME]" at bounding box center [1387, 457] width 95 height 15
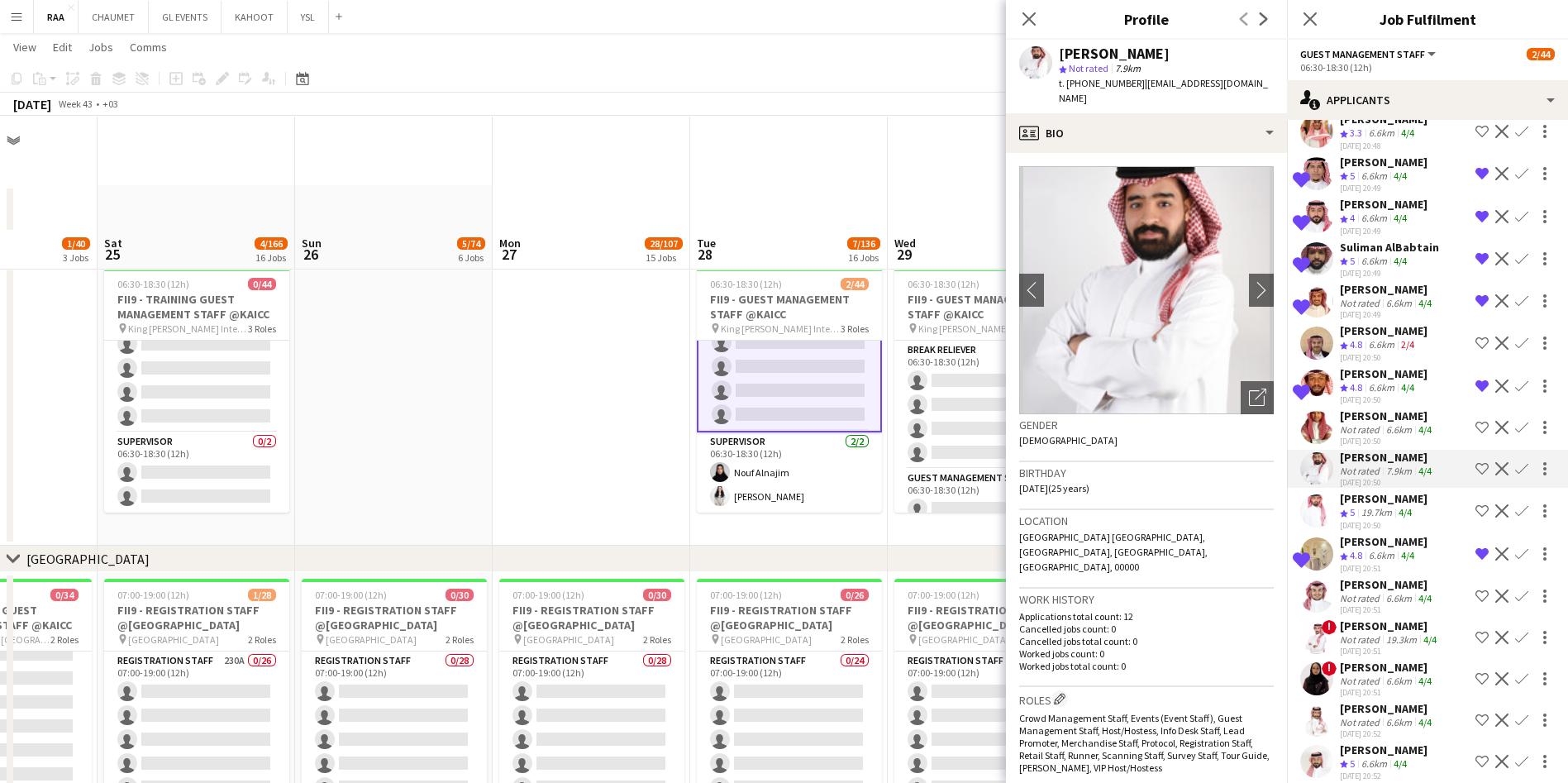
click at [790, 418] on h3 "Gender" at bounding box center [1146, 425] width 254 height 15
click at [790, 388] on icon "Open photos pop-in" at bounding box center [1257, 397] width 17 height 17
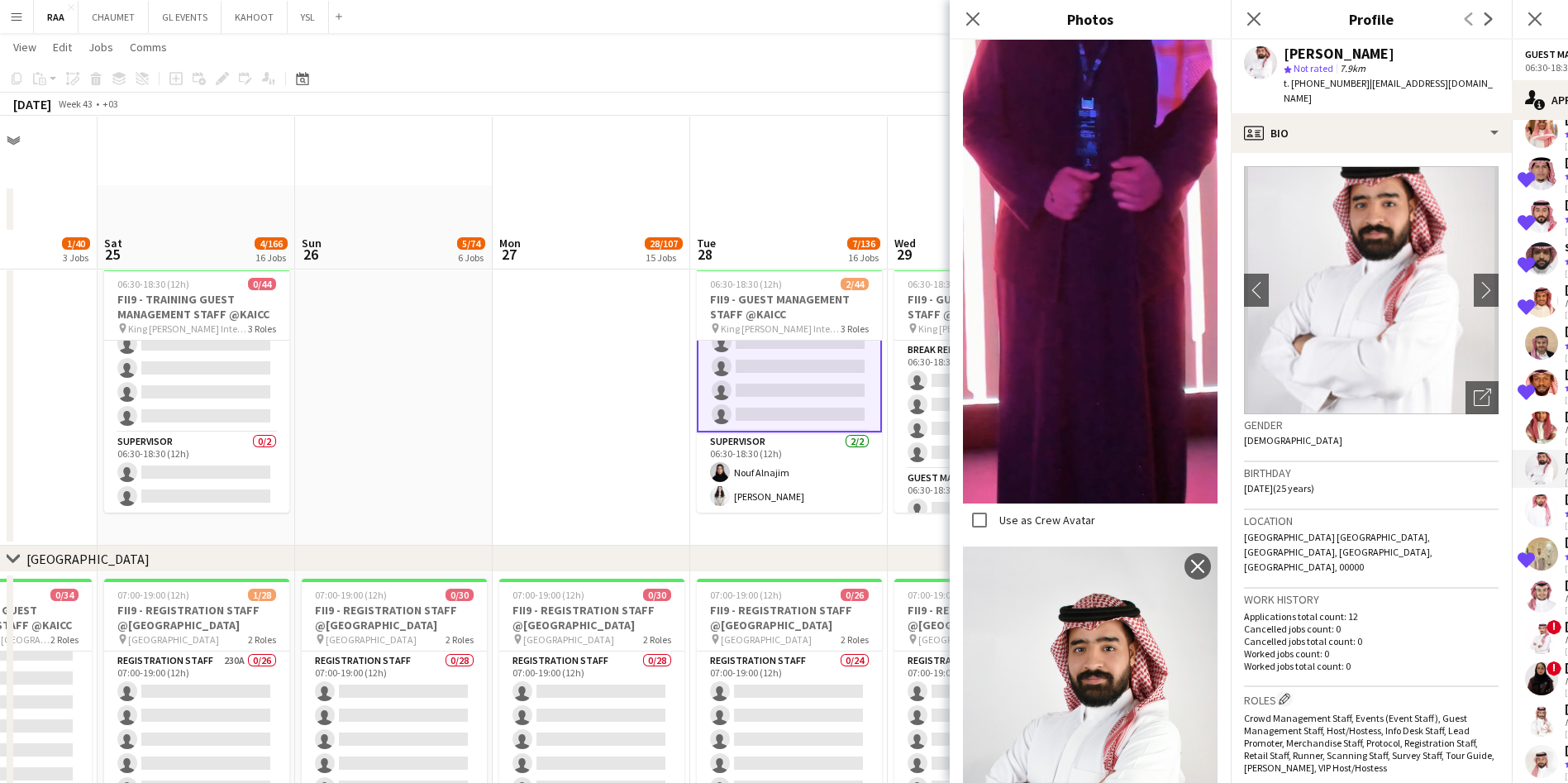
scroll to position [1408, 0]
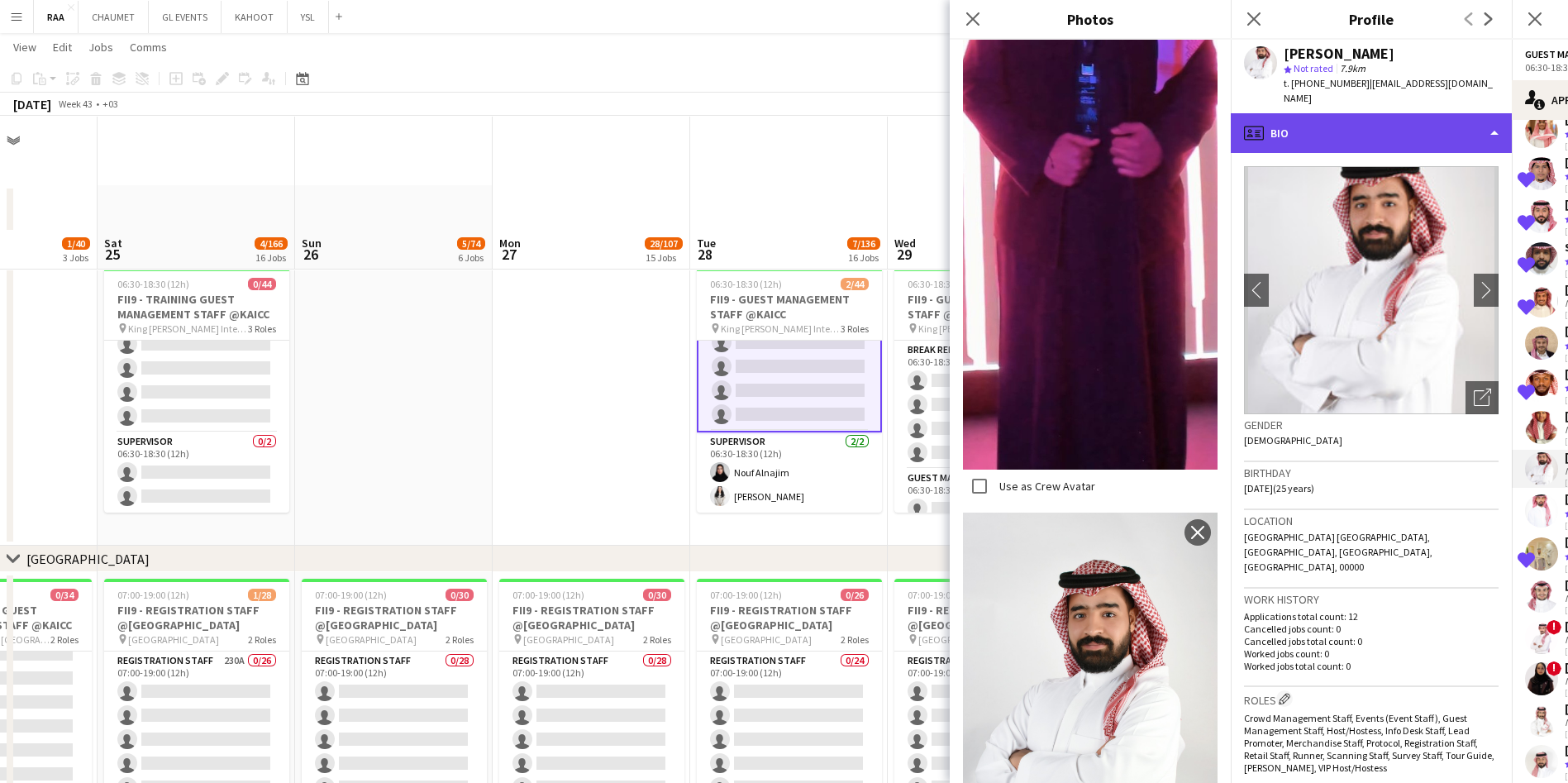
click at [790, 115] on div "profile Bio" at bounding box center [1372, 132] width 281 height 39
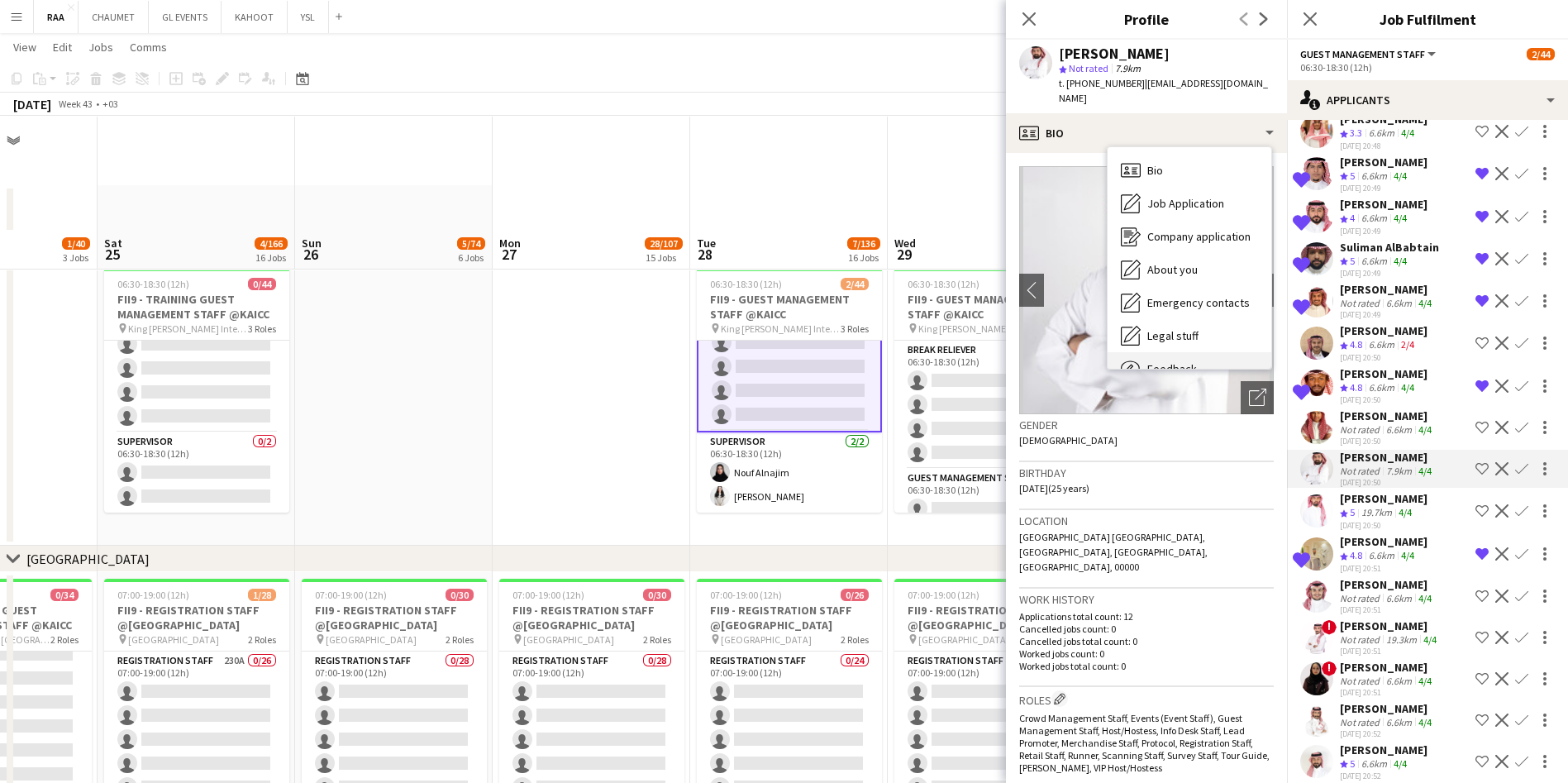
click at [790, 352] on div "Feedback Feedback" at bounding box center [1189, 369] width 163 height 33
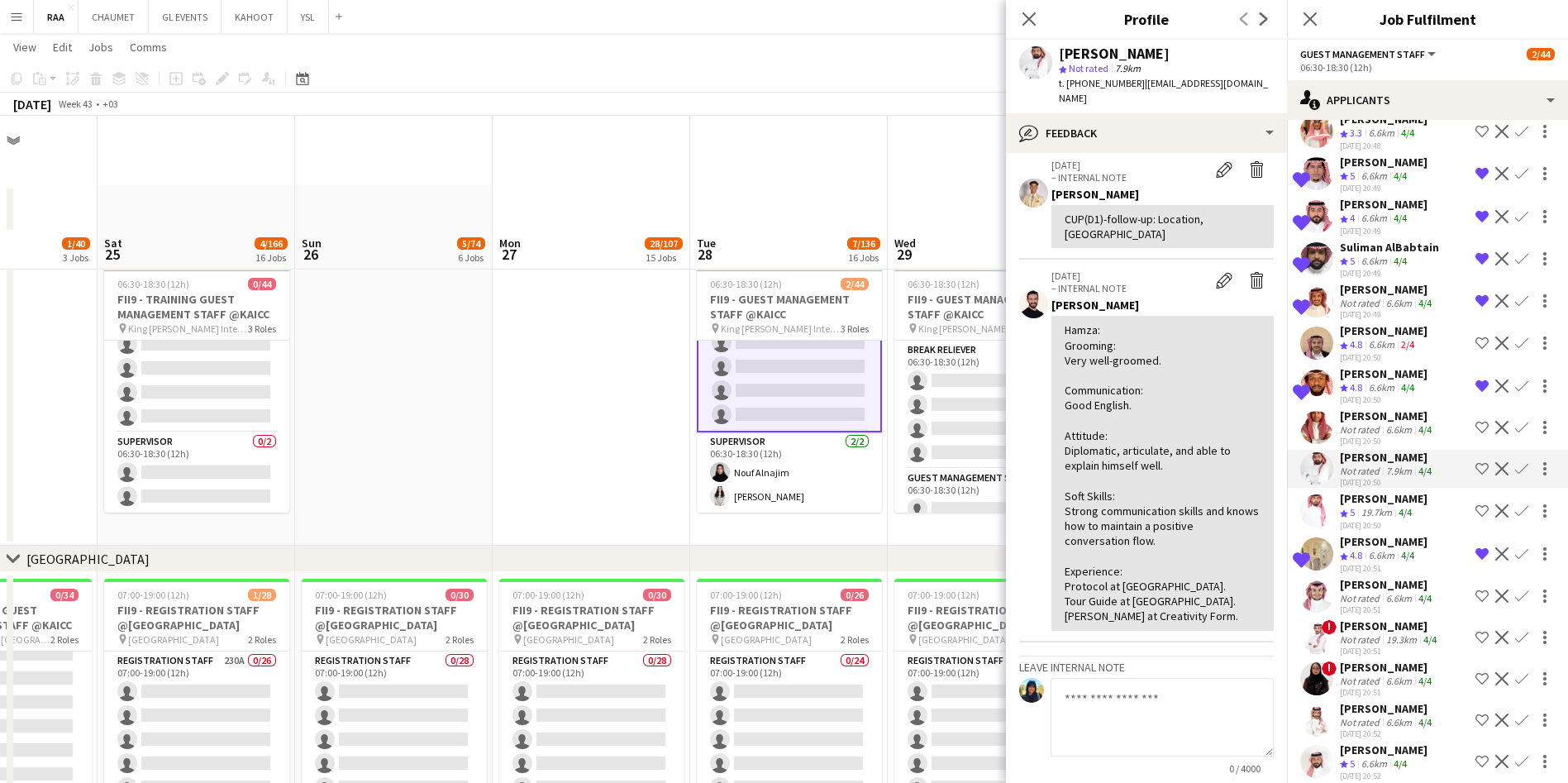
scroll to position [0, 0]
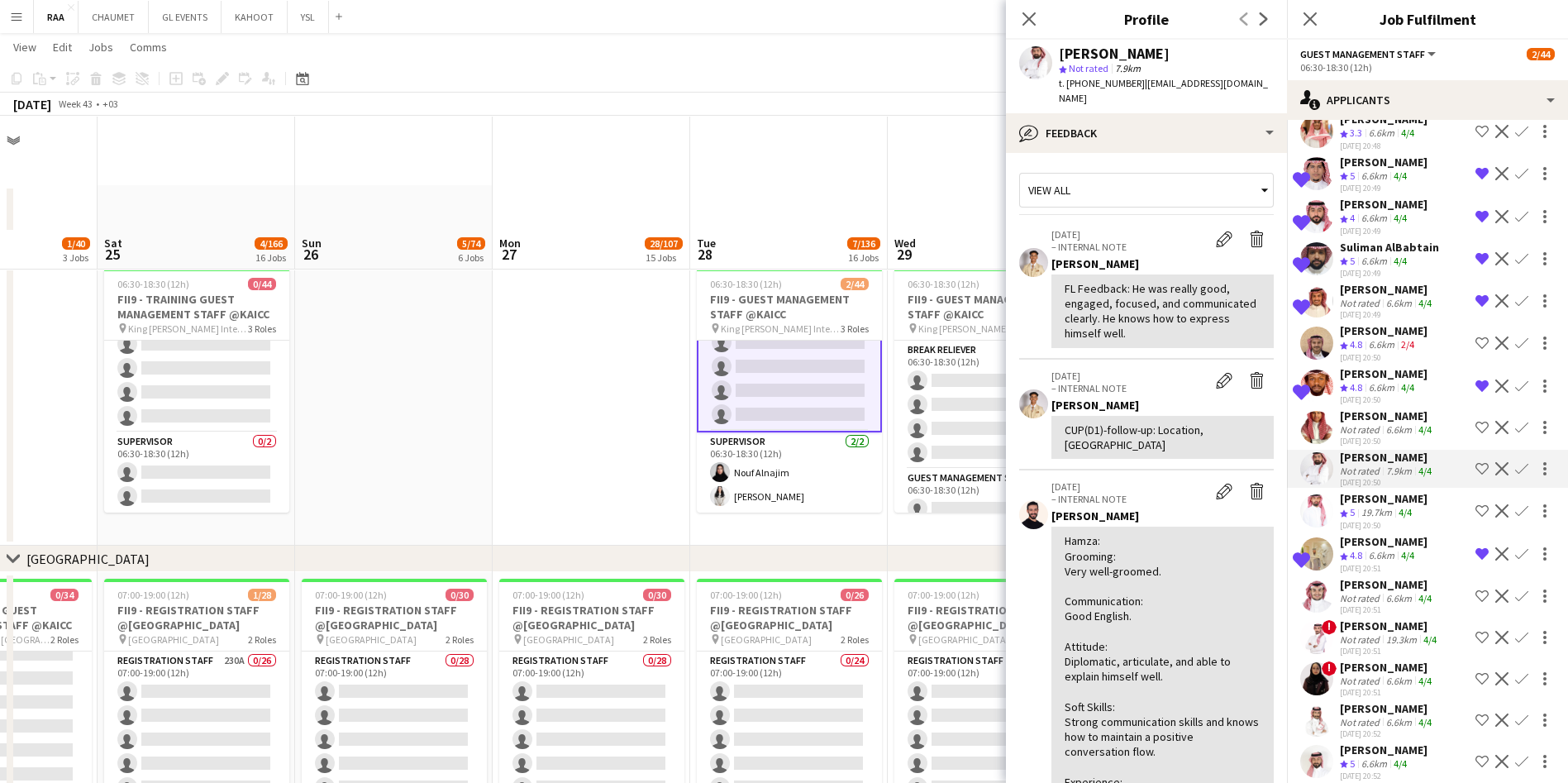
drag, startPoint x: 1368, startPoint y: 542, endPoint x: 1383, endPoint y: 566, distance: 28.3
click at [790, 531] on div "[DATE] 20:50" at bounding box center [1383, 525] width 87 height 11
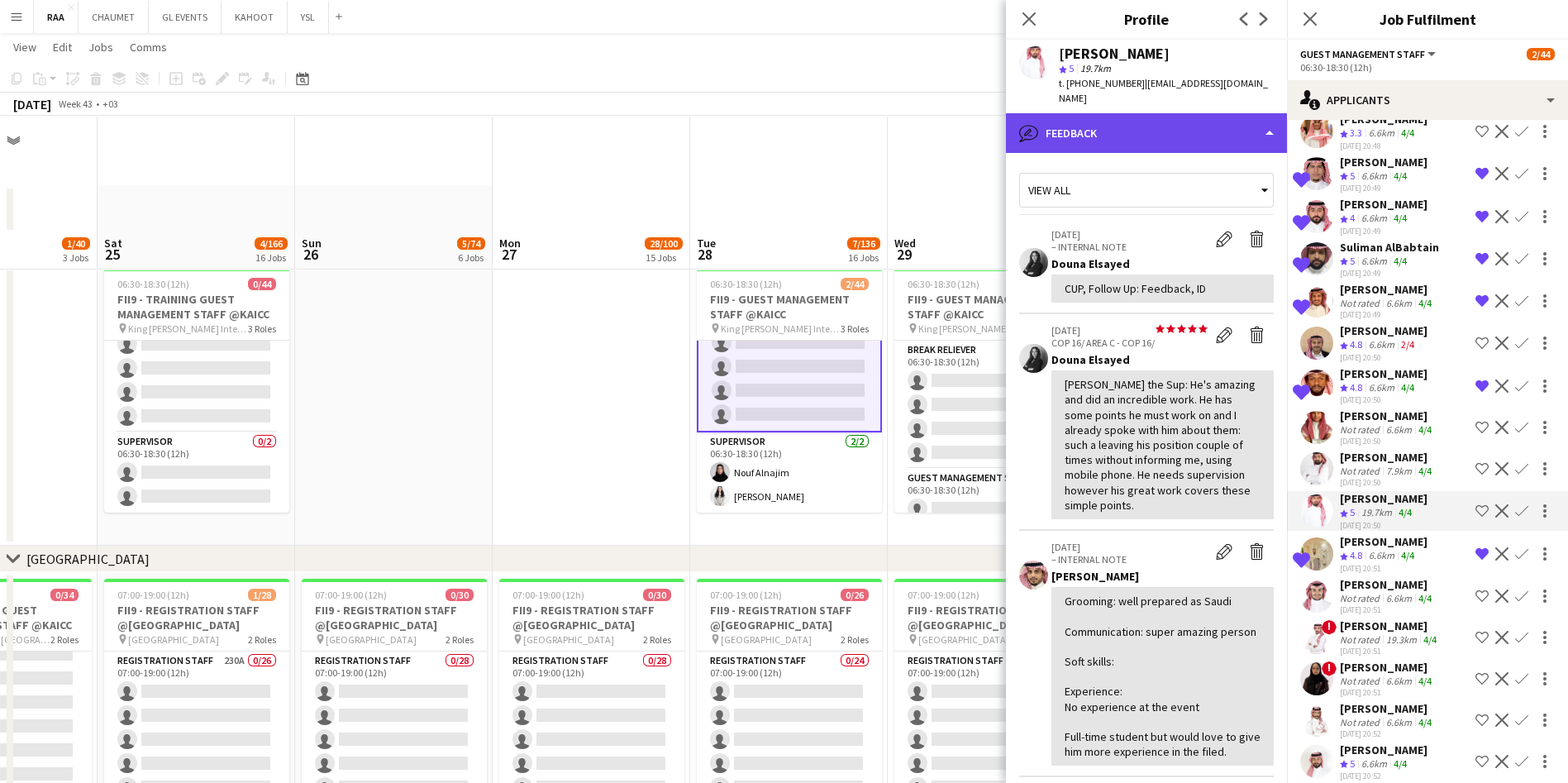
click at [790, 125] on div "bubble-pencil Feedback" at bounding box center [1147, 132] width 281 height 39
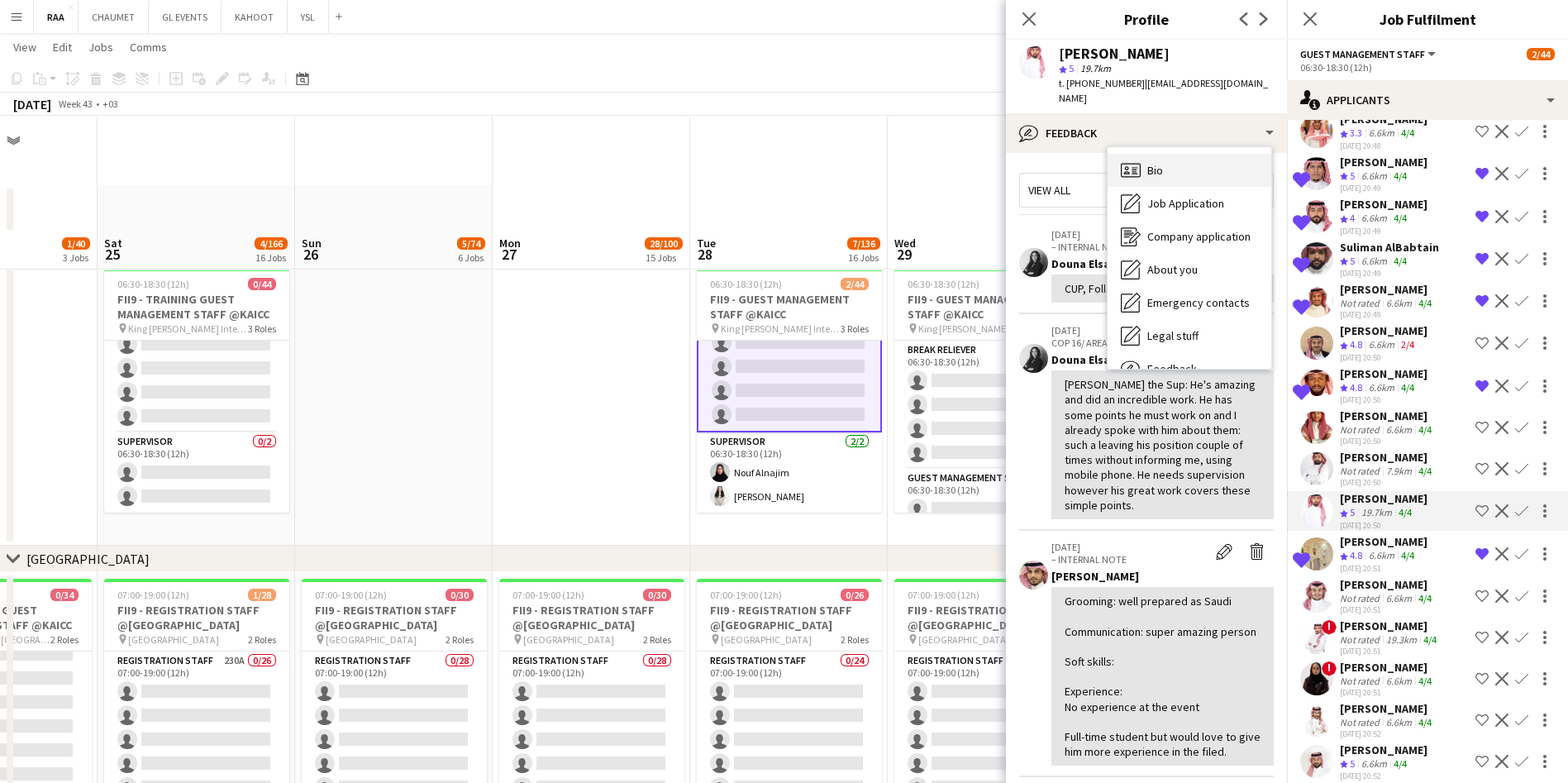
click at [790, 153] on div "Bio Bio" at bounding box center [1189, 170] width 163 height 33
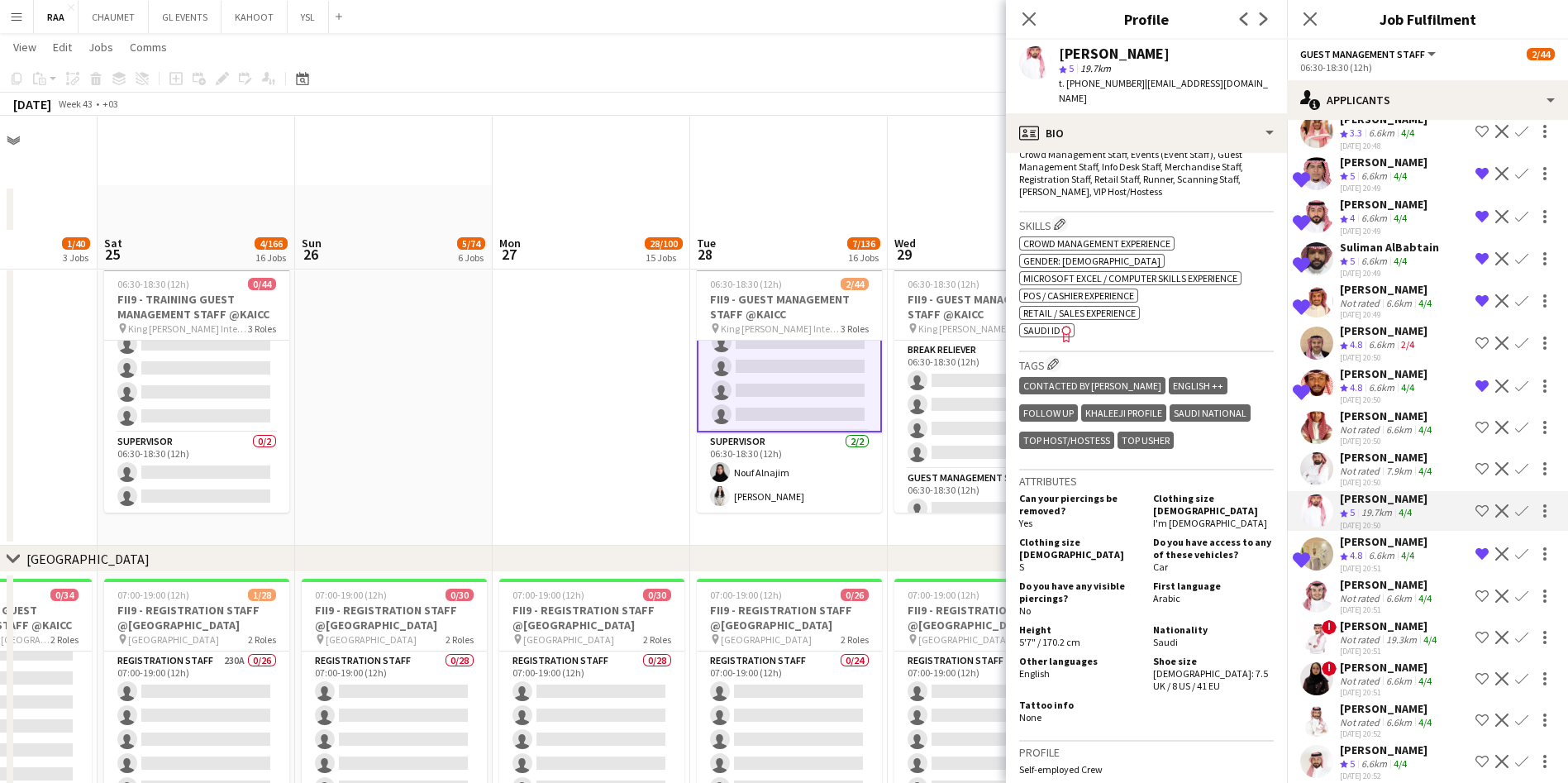
scroll to position [595, 0]
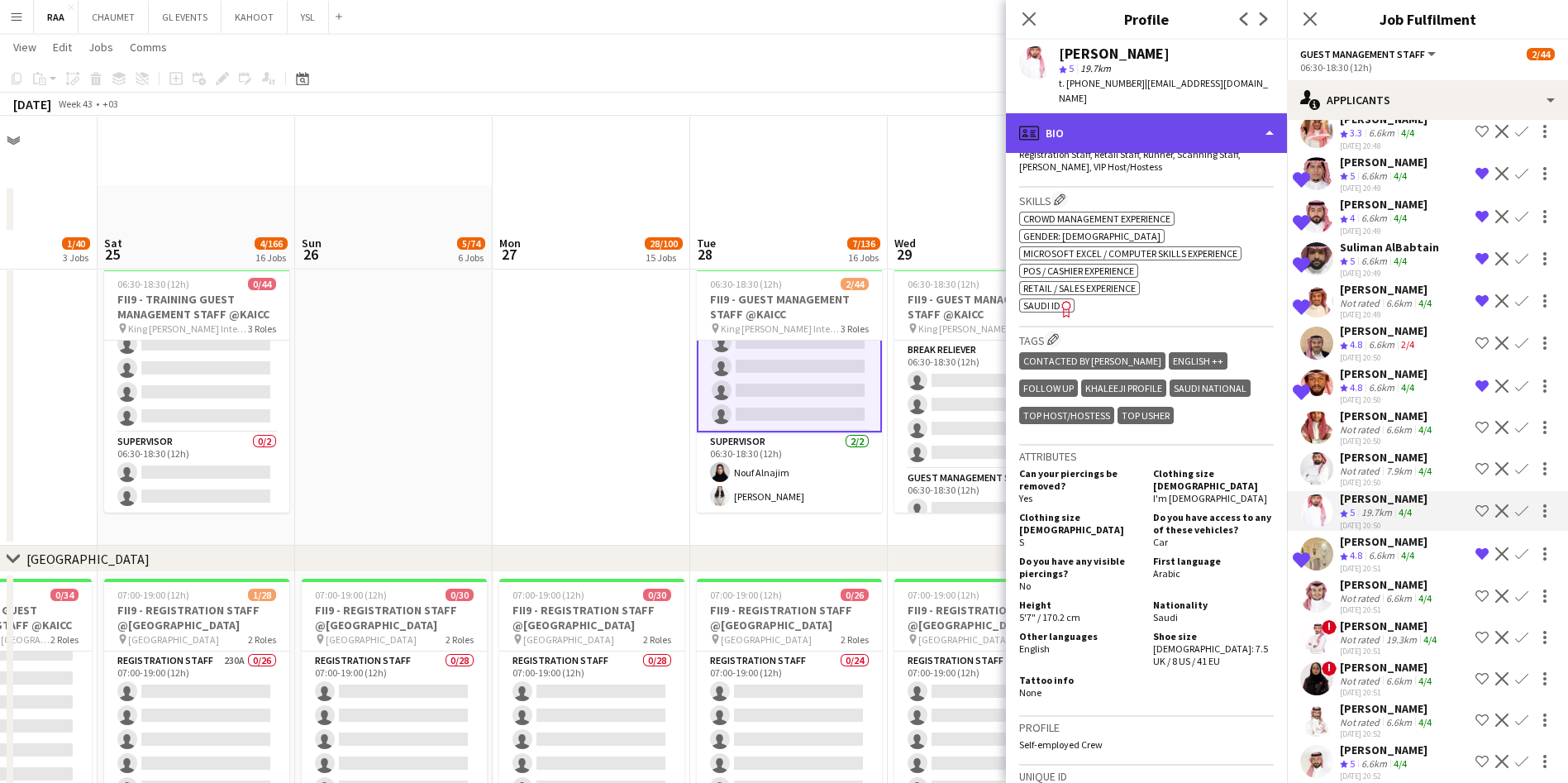
click at [790, 113] on div "profile Bio" at bounding box center [1147, 132] width 281 height 39
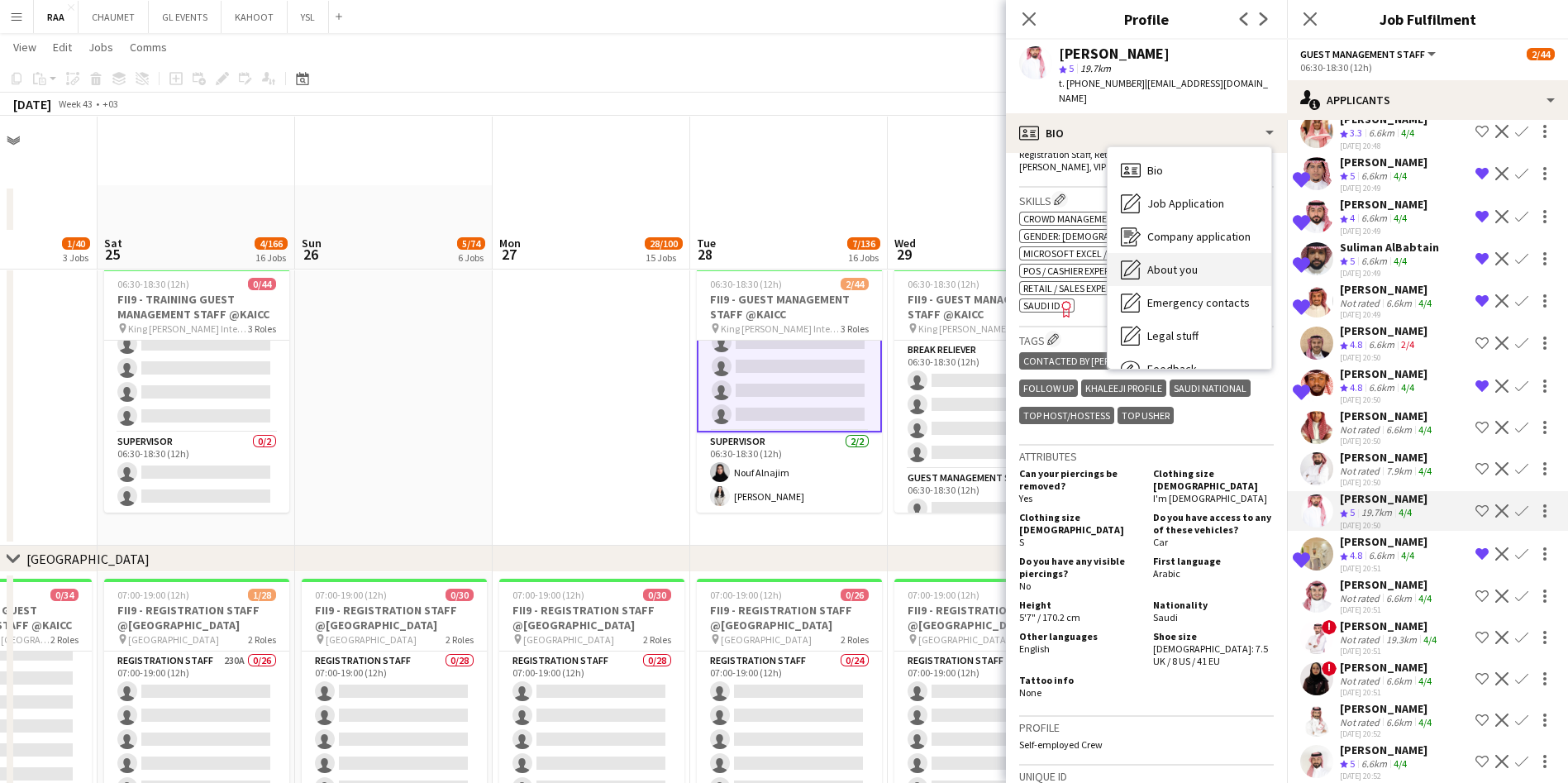
click at [790, 258] on div "About you About you" at bounding box center [1189, 269] width 163 height 33
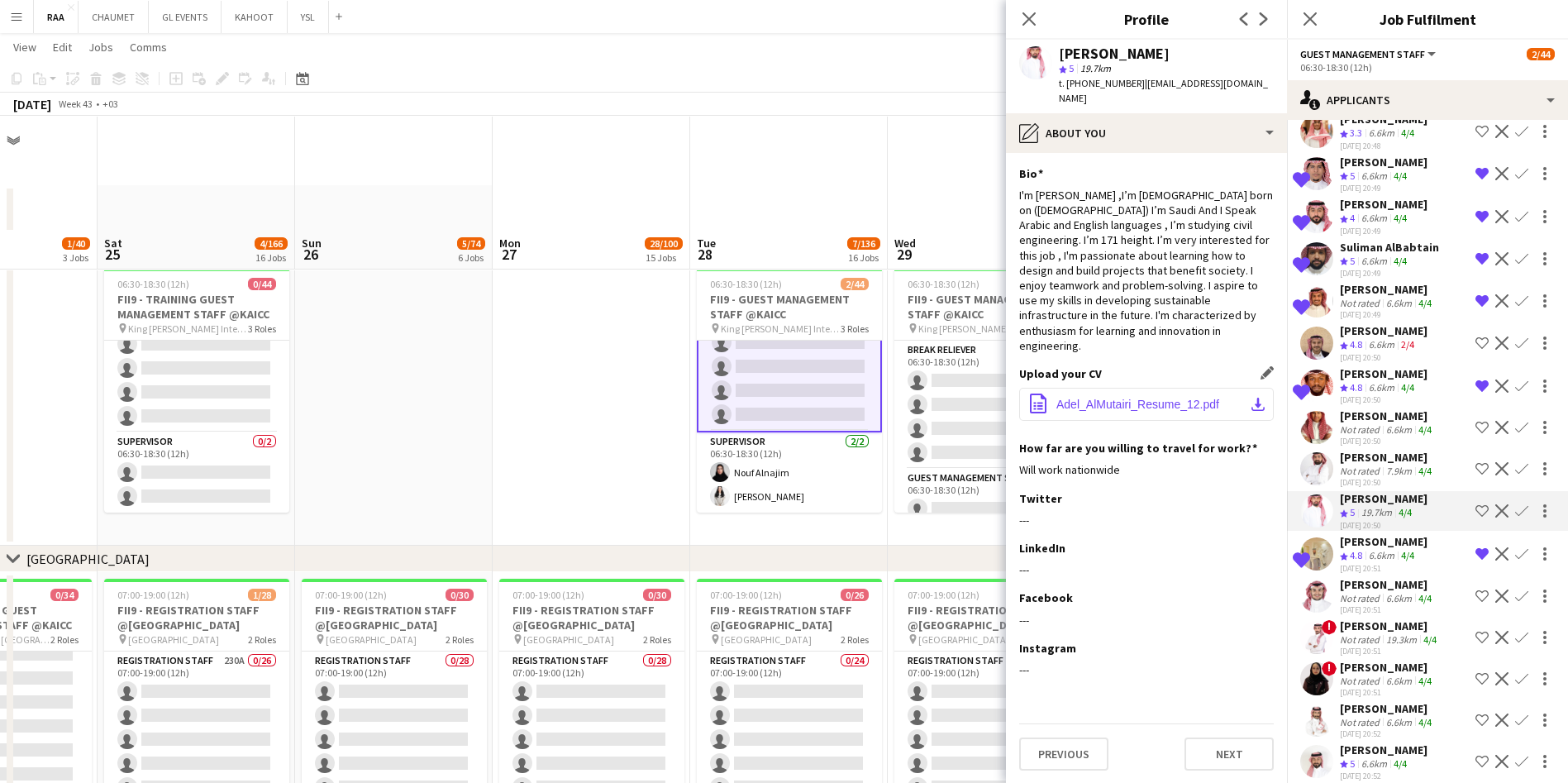
click at [790, 387] on button "office-file-sheet Adel_AlMutairi_Resume_12.pdf download-bottom" at bounding box center [1146, 404] width 254 height 33
click at [790, 592] on div "[PERSON_NAME]" at bounding box center [1387, 584] width 95 height 15
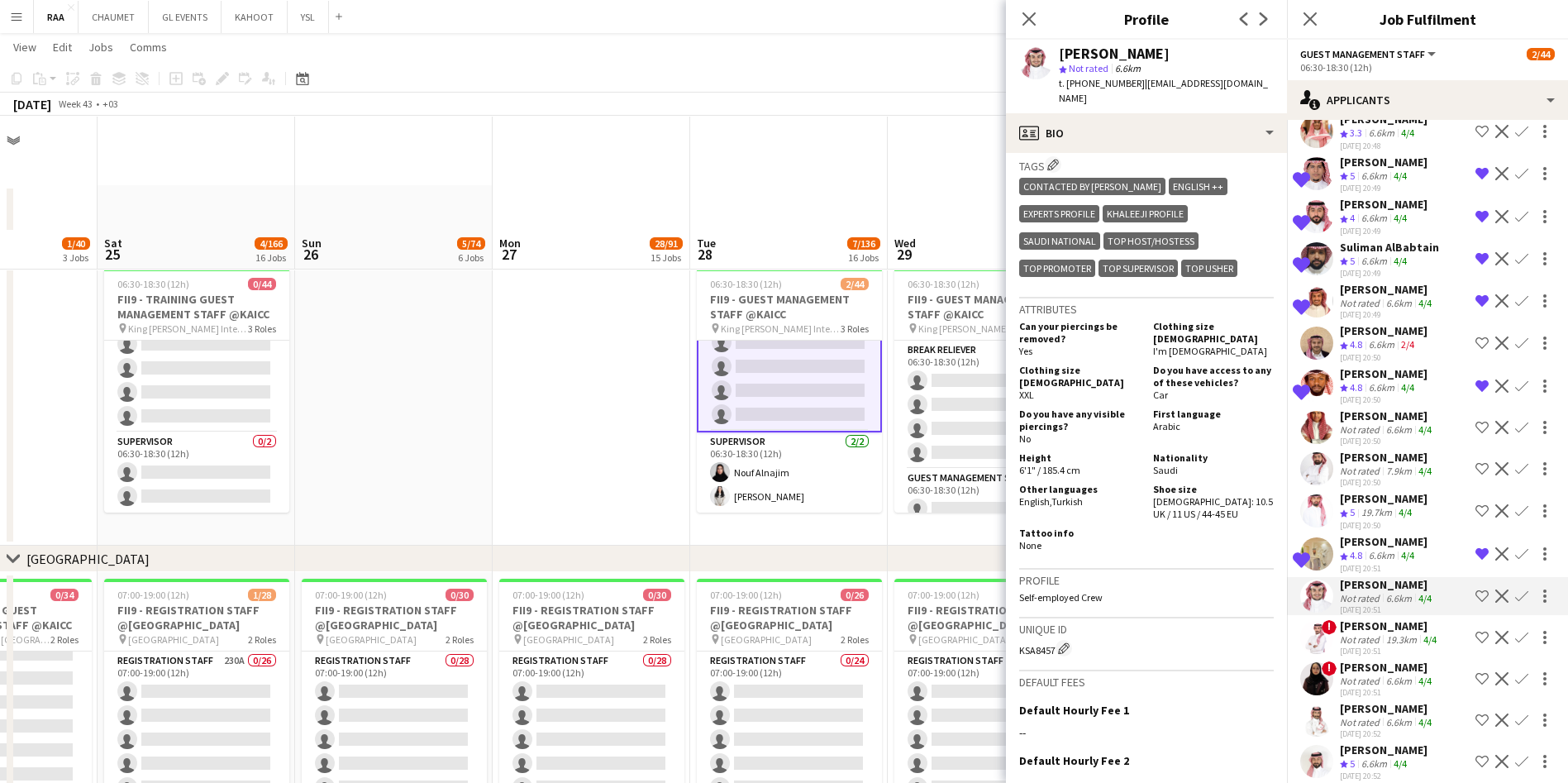
scroll to position [796, 0]
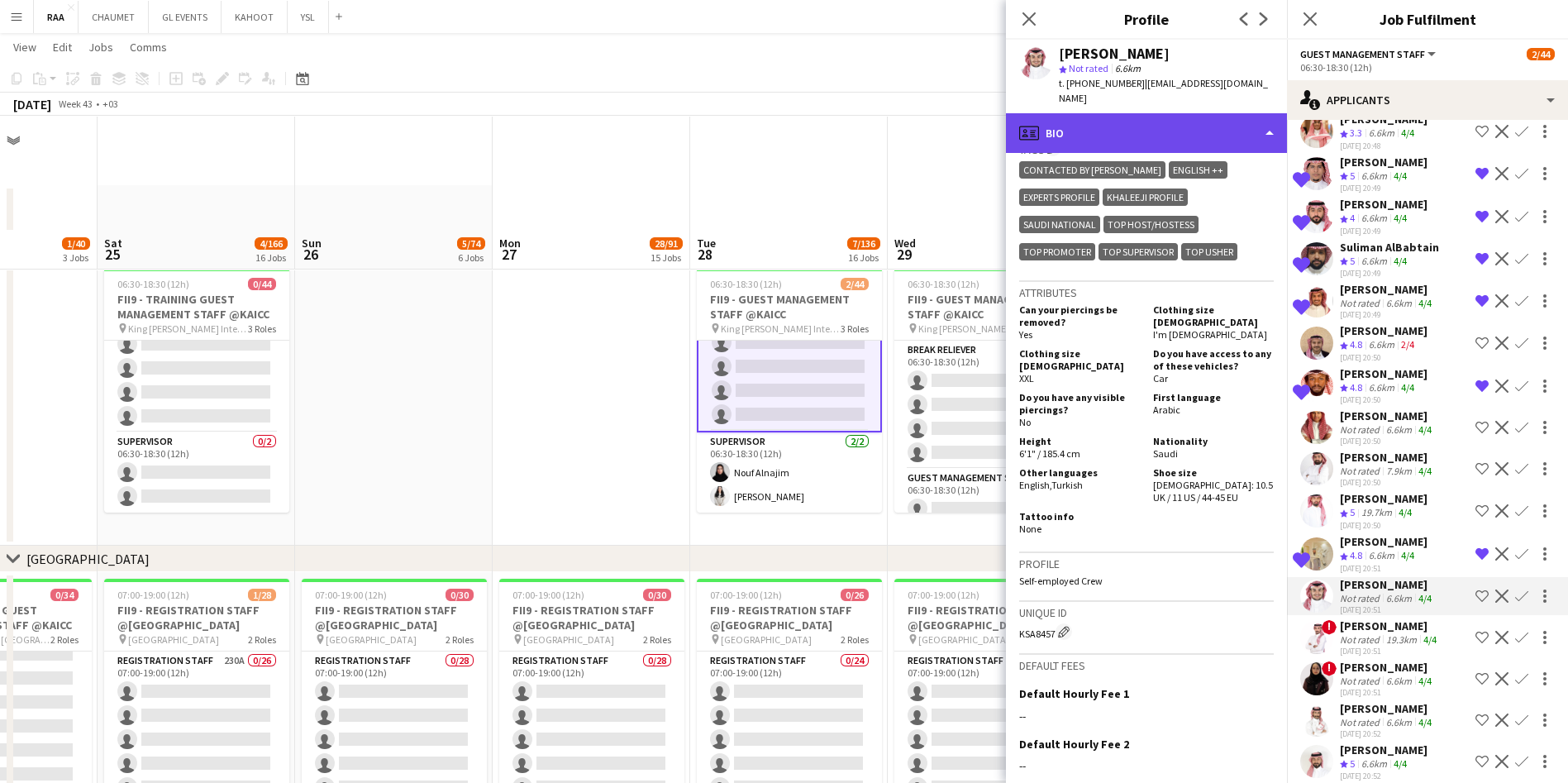
click at [790, 119] on div "profile Bio" at bounding box center [1147, 132] width 281 height 39
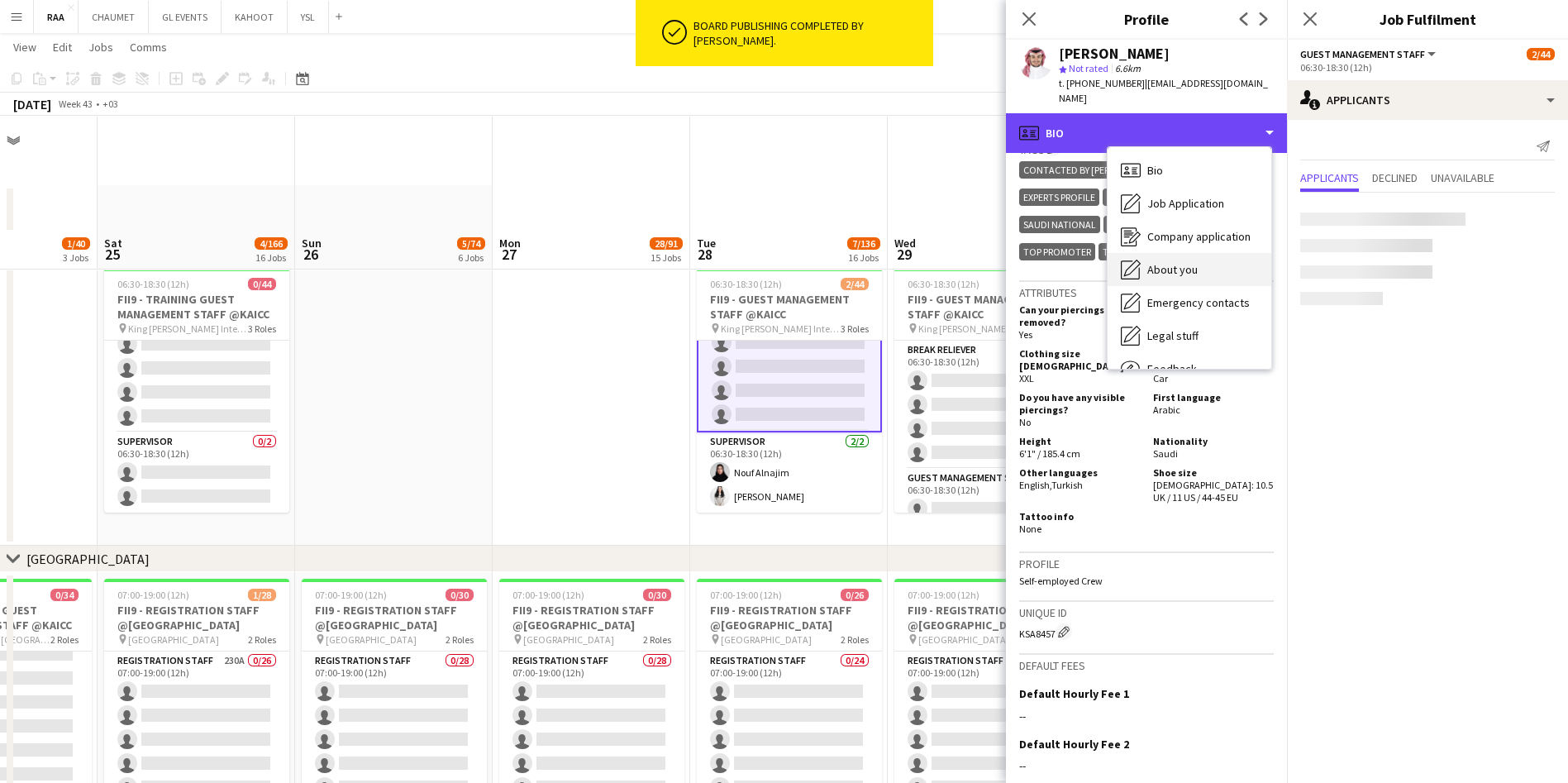
scroll to position [0, 0]
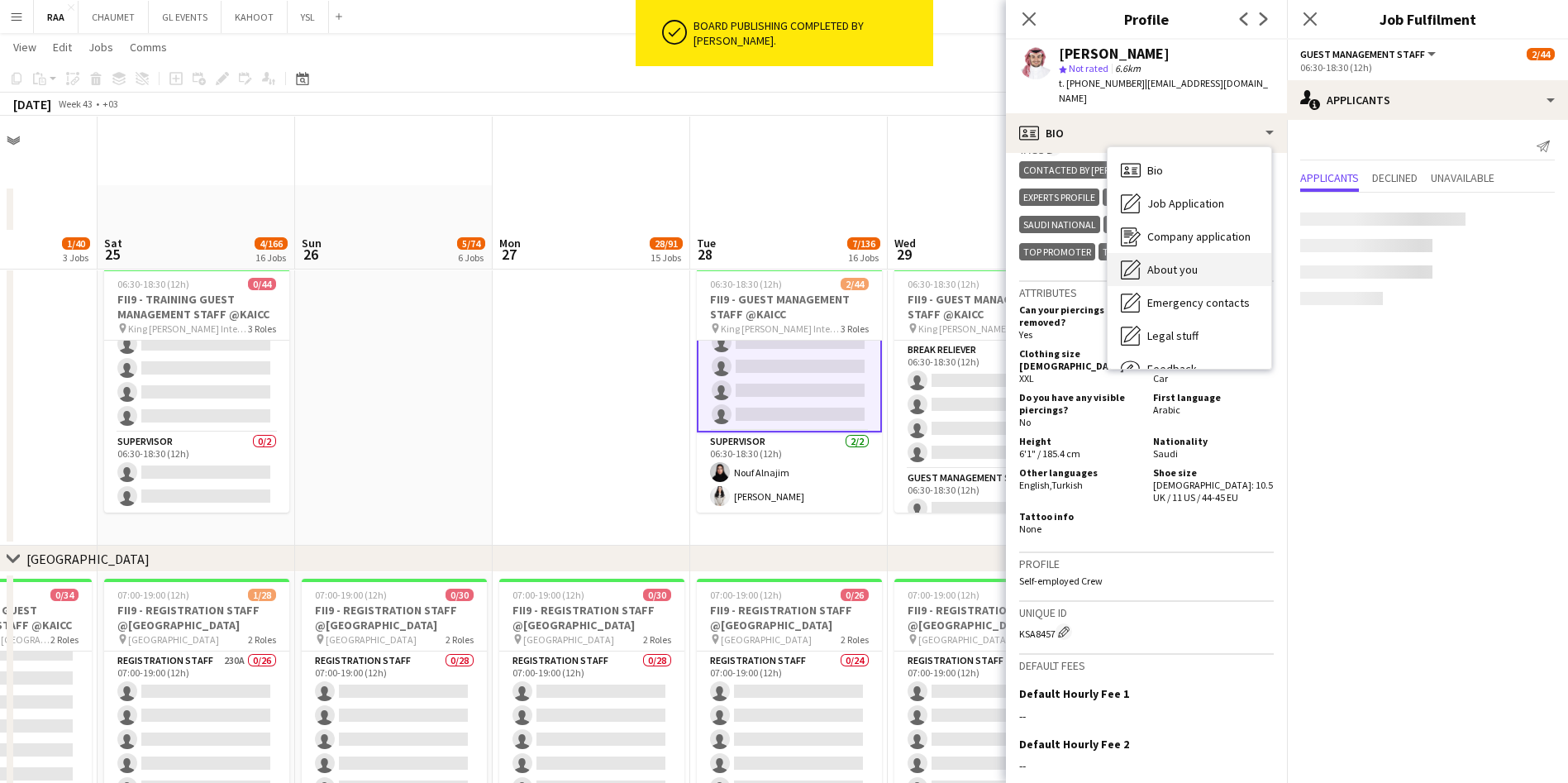
click at [790, 264] on div "About you About you" at bounding box center [1189, 269] width 163 height 33
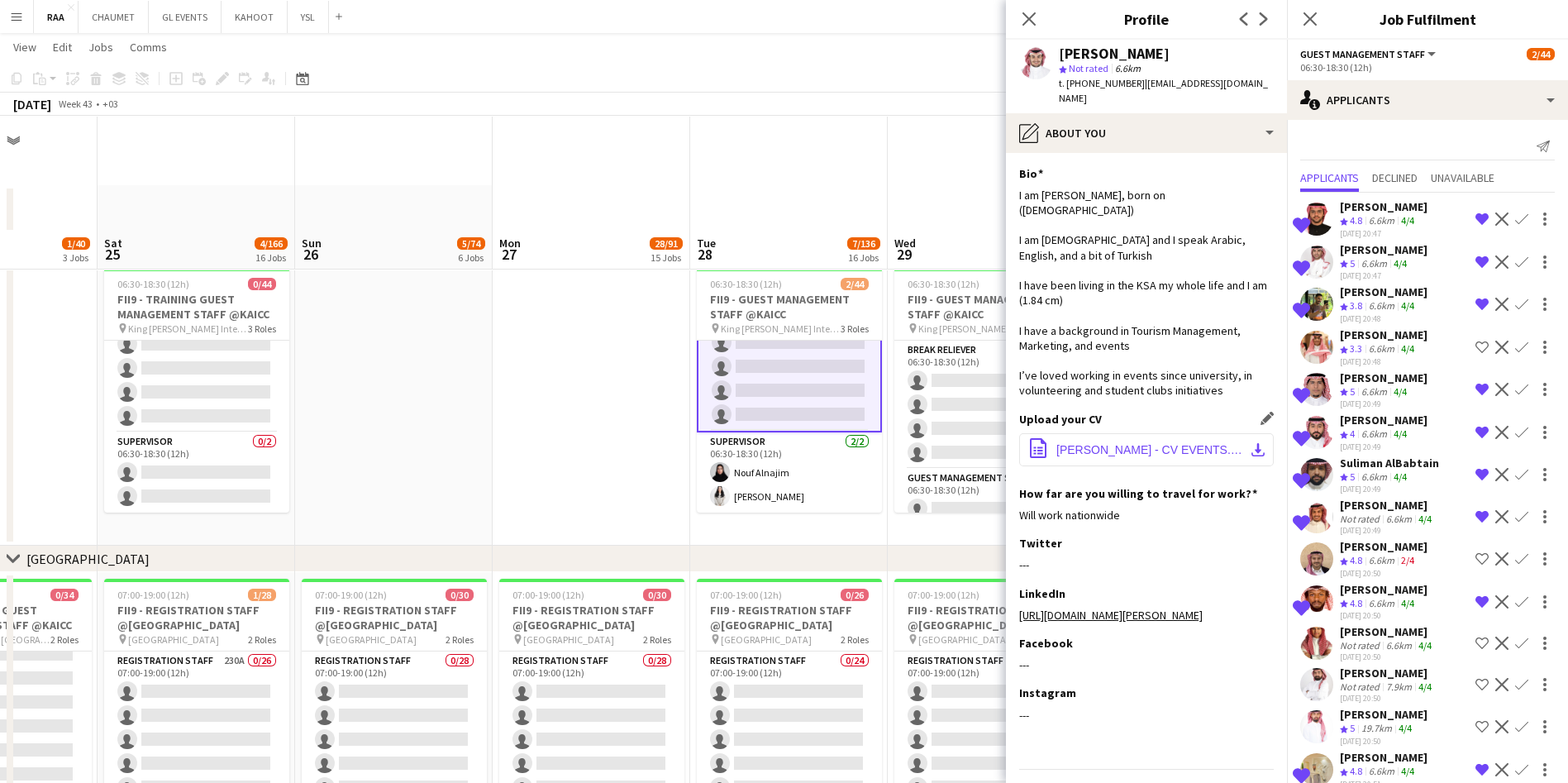
click at [790, 448] on span "[PERSON_NAME] - CV EVENTS.pdf" at bounding box center [1149, 450] width 186 height 13
click at [790, 639] on div "[PERSON_NAME]" at bounding box center [1387, 632] width 95 height 15
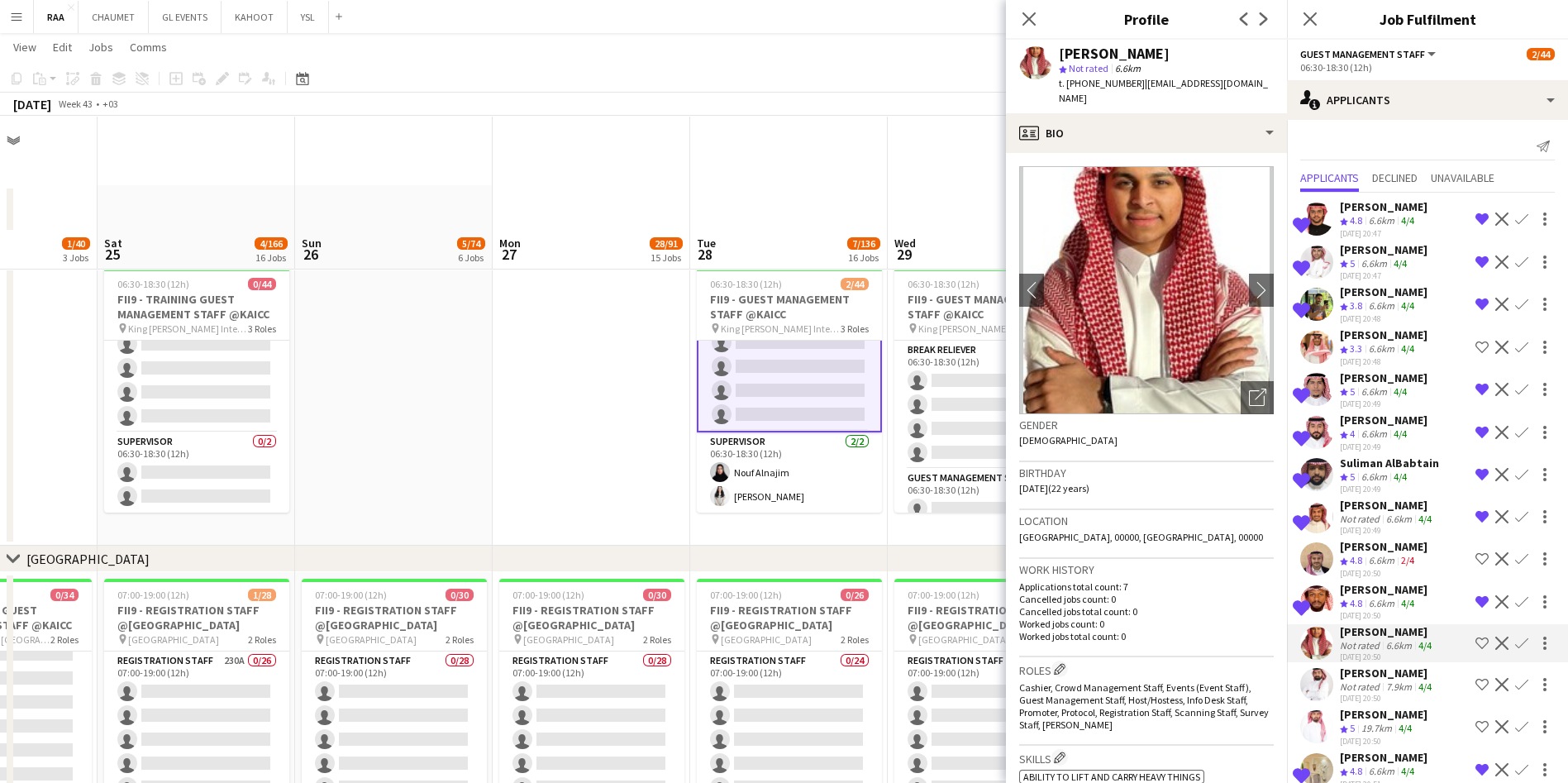
click at [790, 85] on span "t. [PHONE_NUMBER]" at bounding box center [1102, 84] width 86 height 13
copy span "966551509534"
click at [790, 680] on div "[PERSON_NAME]" at bounding box center [1387, 673] width 95 height 15
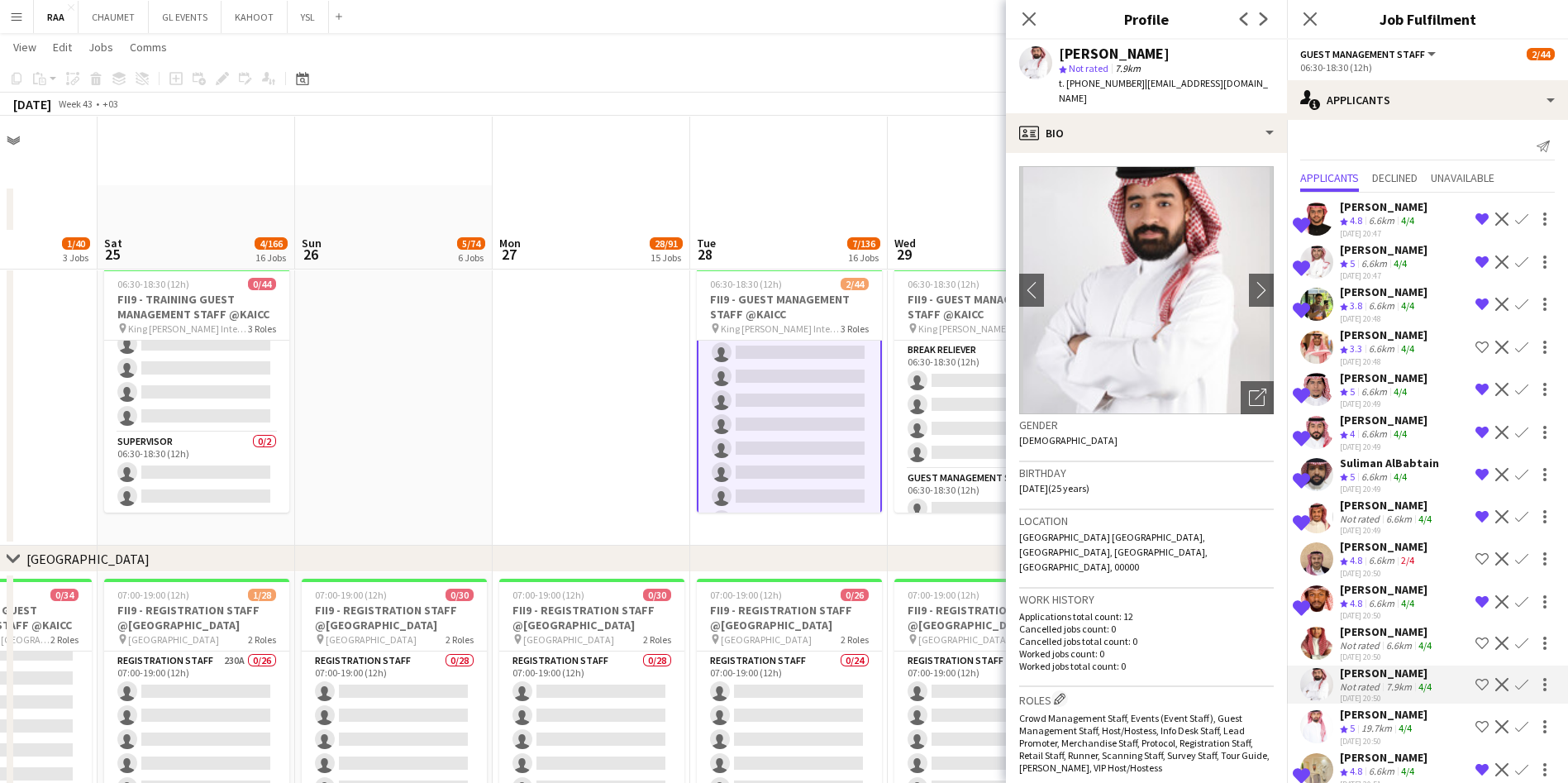
scroll to position [224, 0]
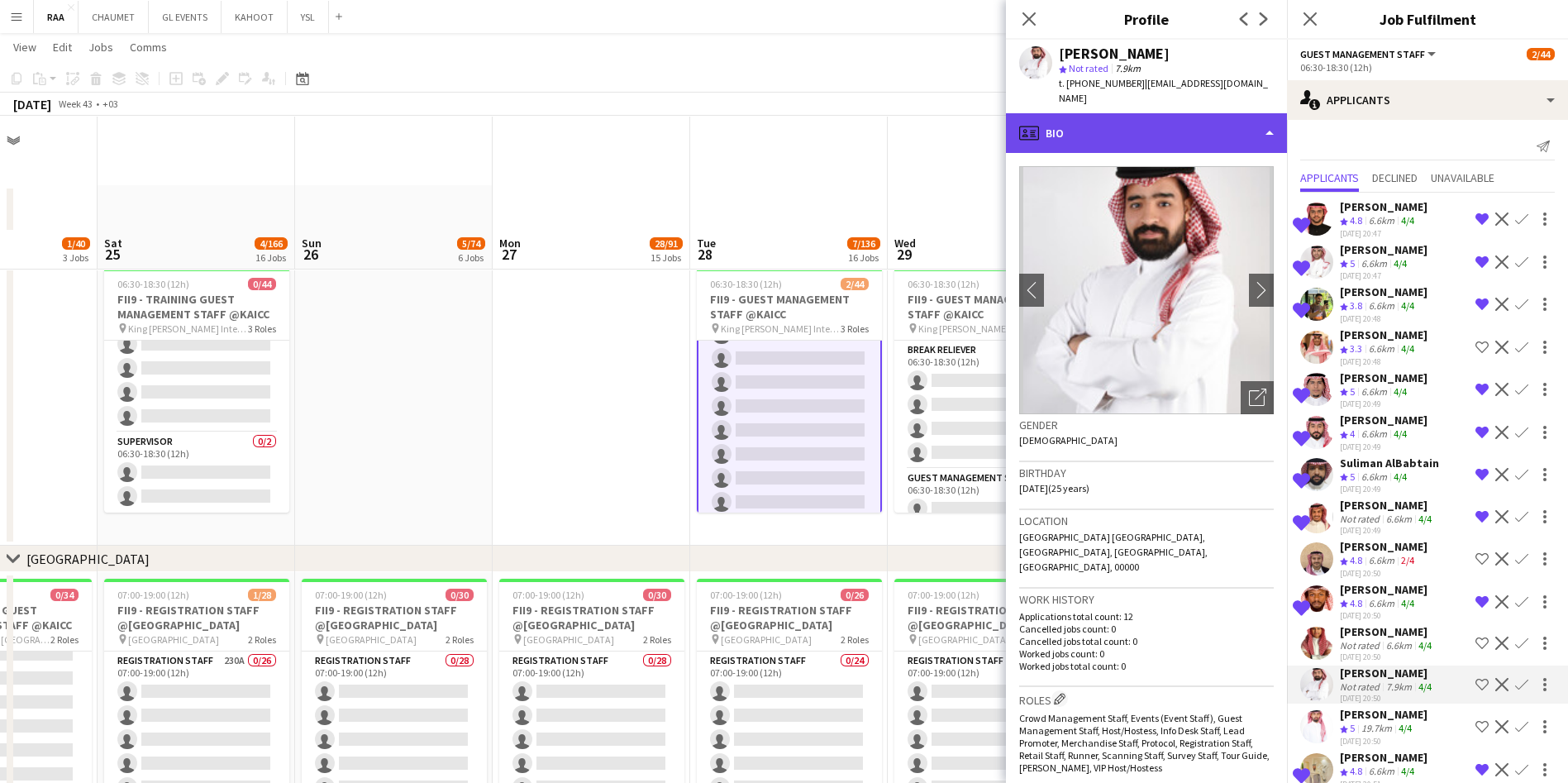
click at [790, 117] on div "profile Bio" at bounding box center [1147, 132] width 281 height 39
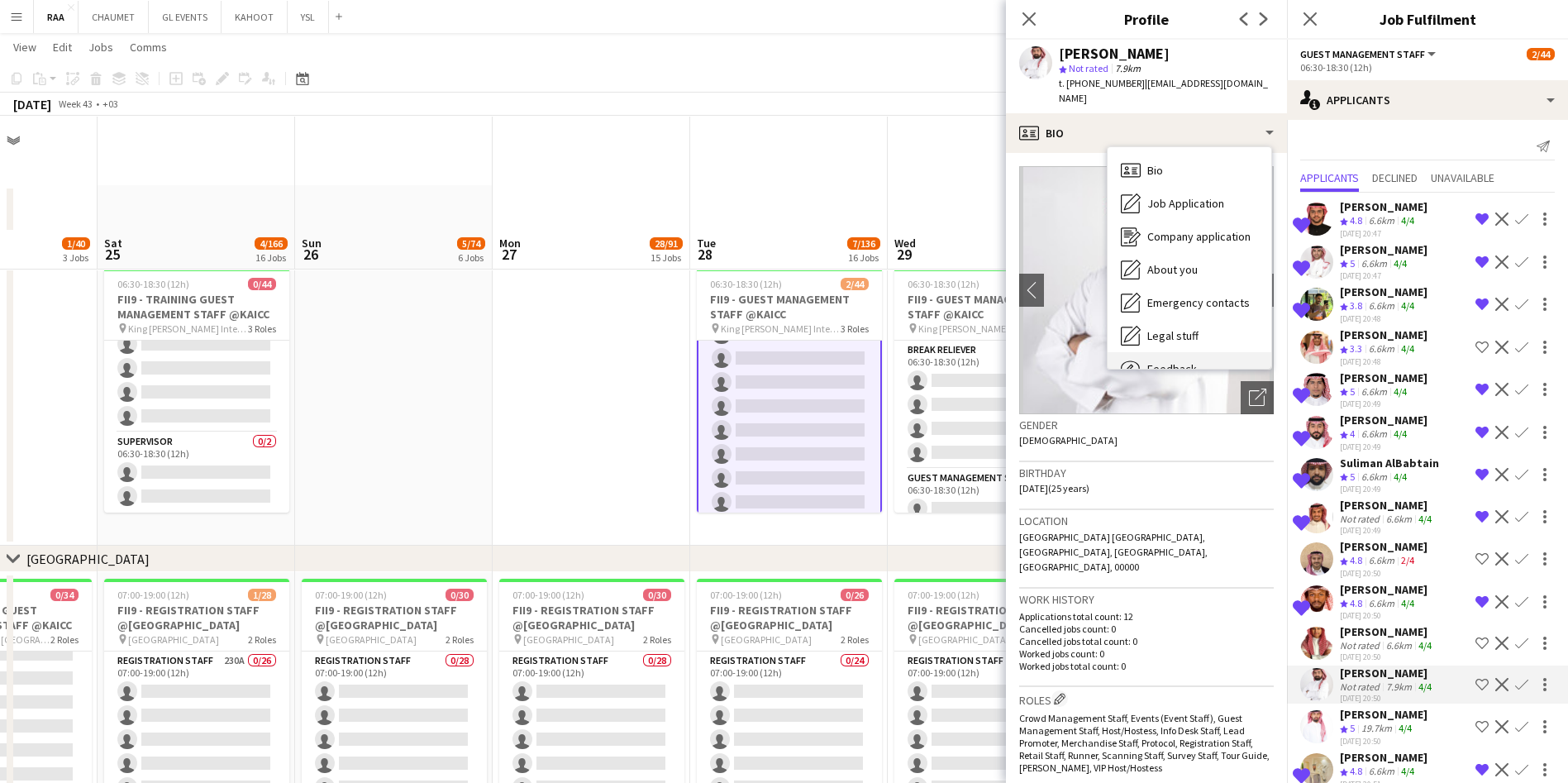
click at [790, 361] on span "Feedback" at bounding box center [1172, 368] width 50 height 15
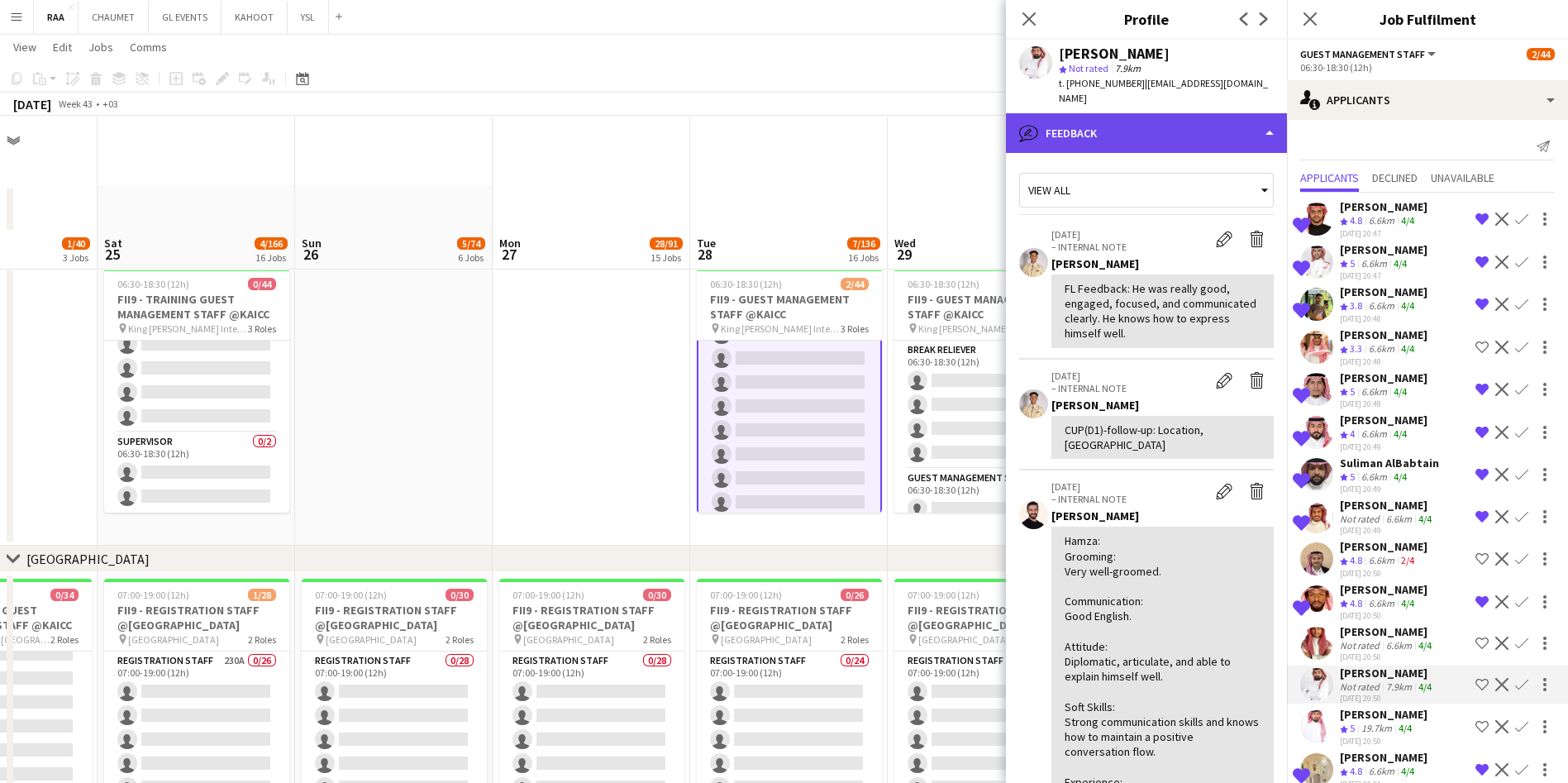
click at [790, 125] on div "bubble-pencil Feedback" at bounding box center [1147, 132] width 281 height 39
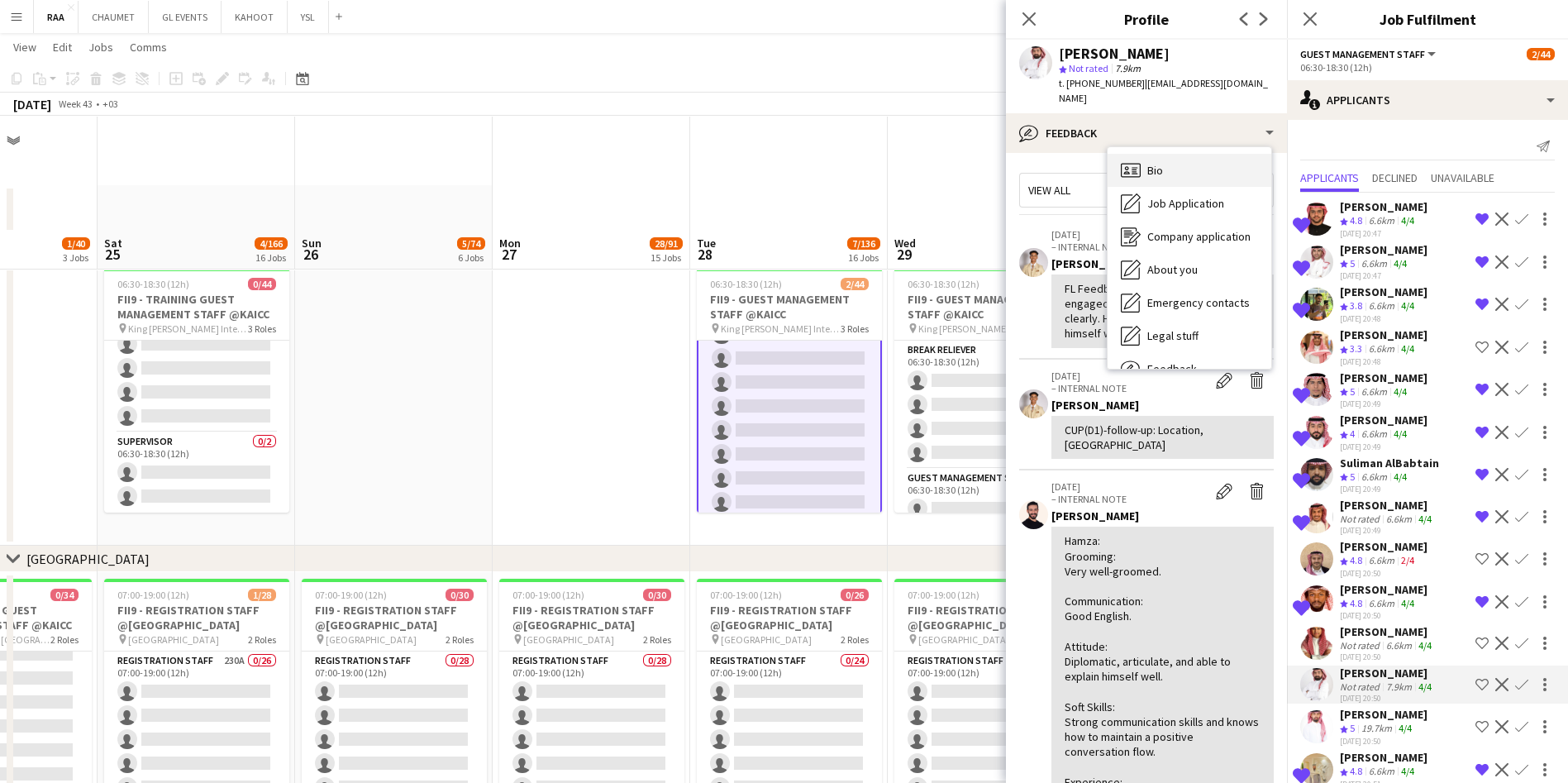
click at [790, 155] on div "Bio Bio" at bounding box center [1189, 170] width 163 height 33
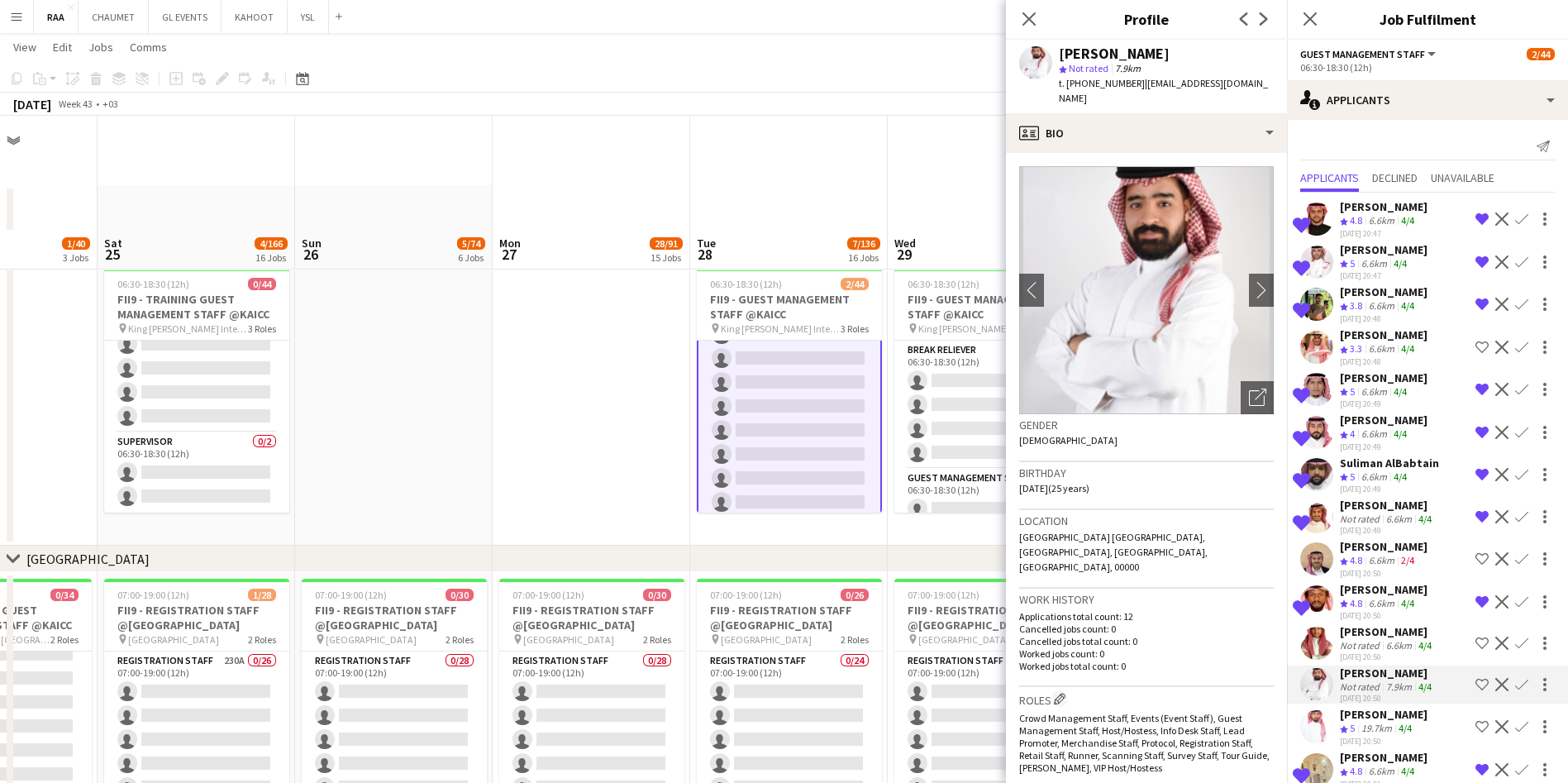
click at [790, 418] on h3 "Gender" at bounding box center [1146, 425] width 254 height 15
click at [790, 397] on div "Open photos pop-in" at bounding box center [1257, 397] width 33 height 33
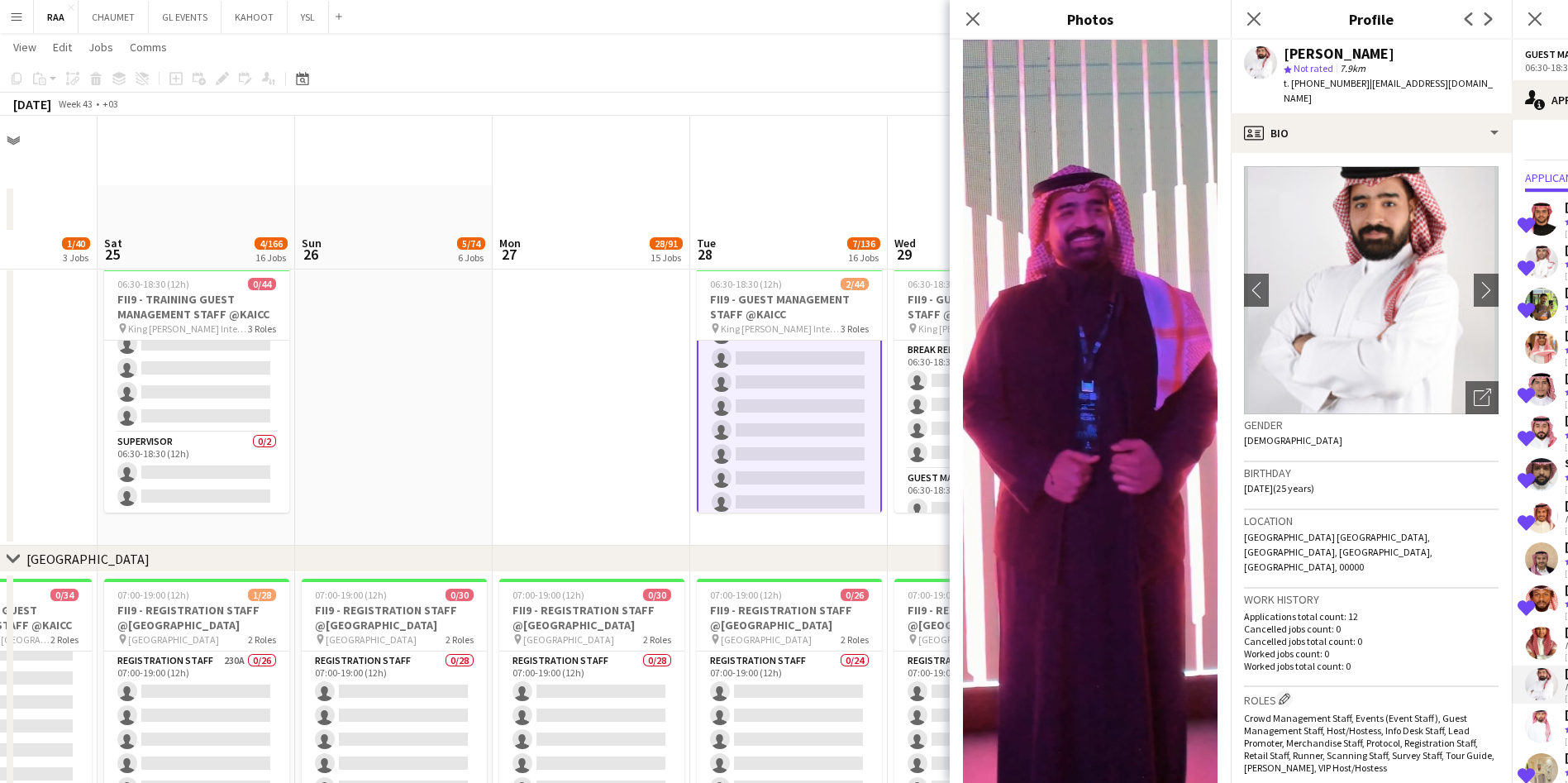
scroll to position [1408, 0]
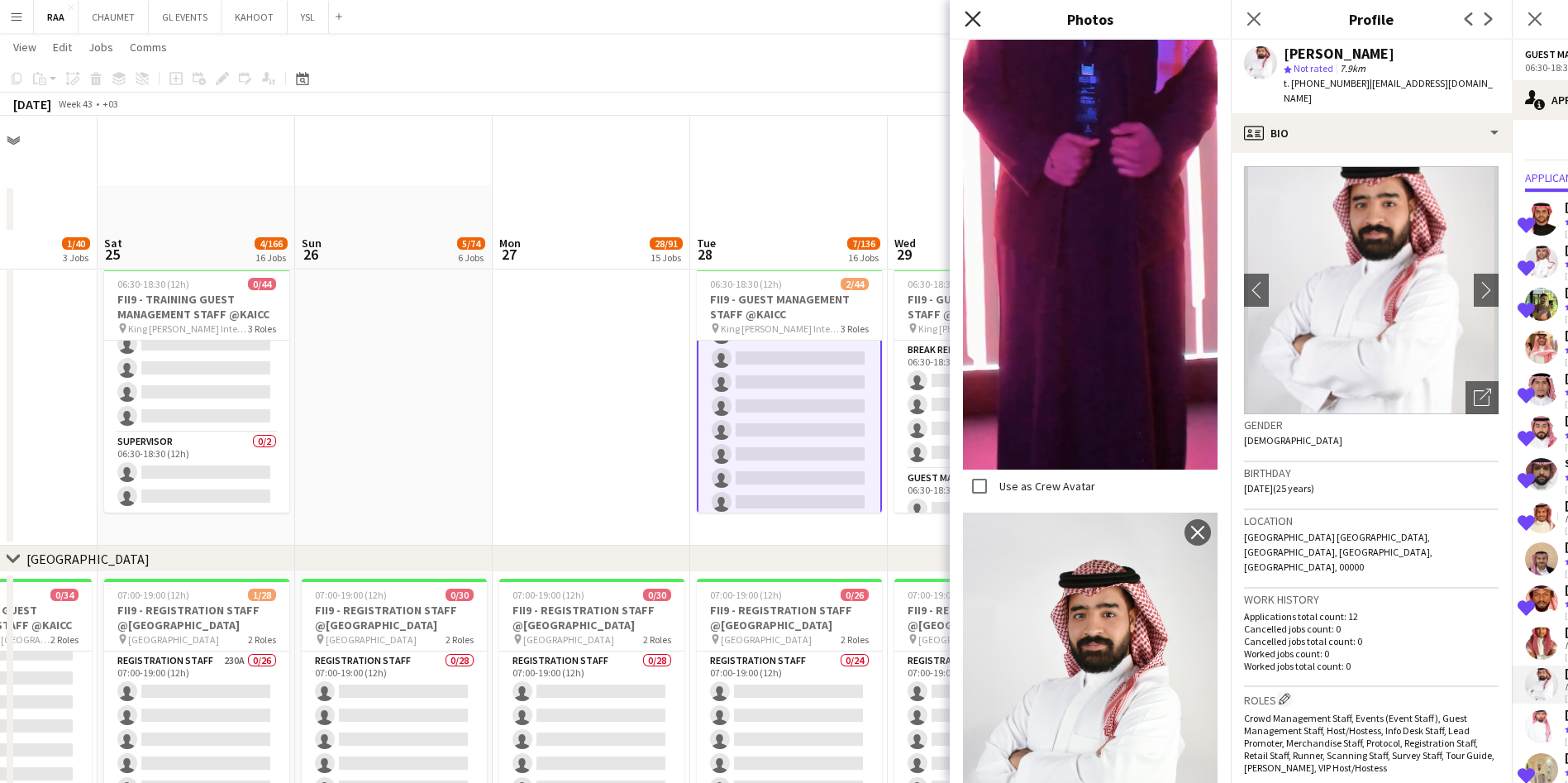
click at [790, 13] on icon "Close pop-in" at bounding box center [972, 18] width 16 height 16
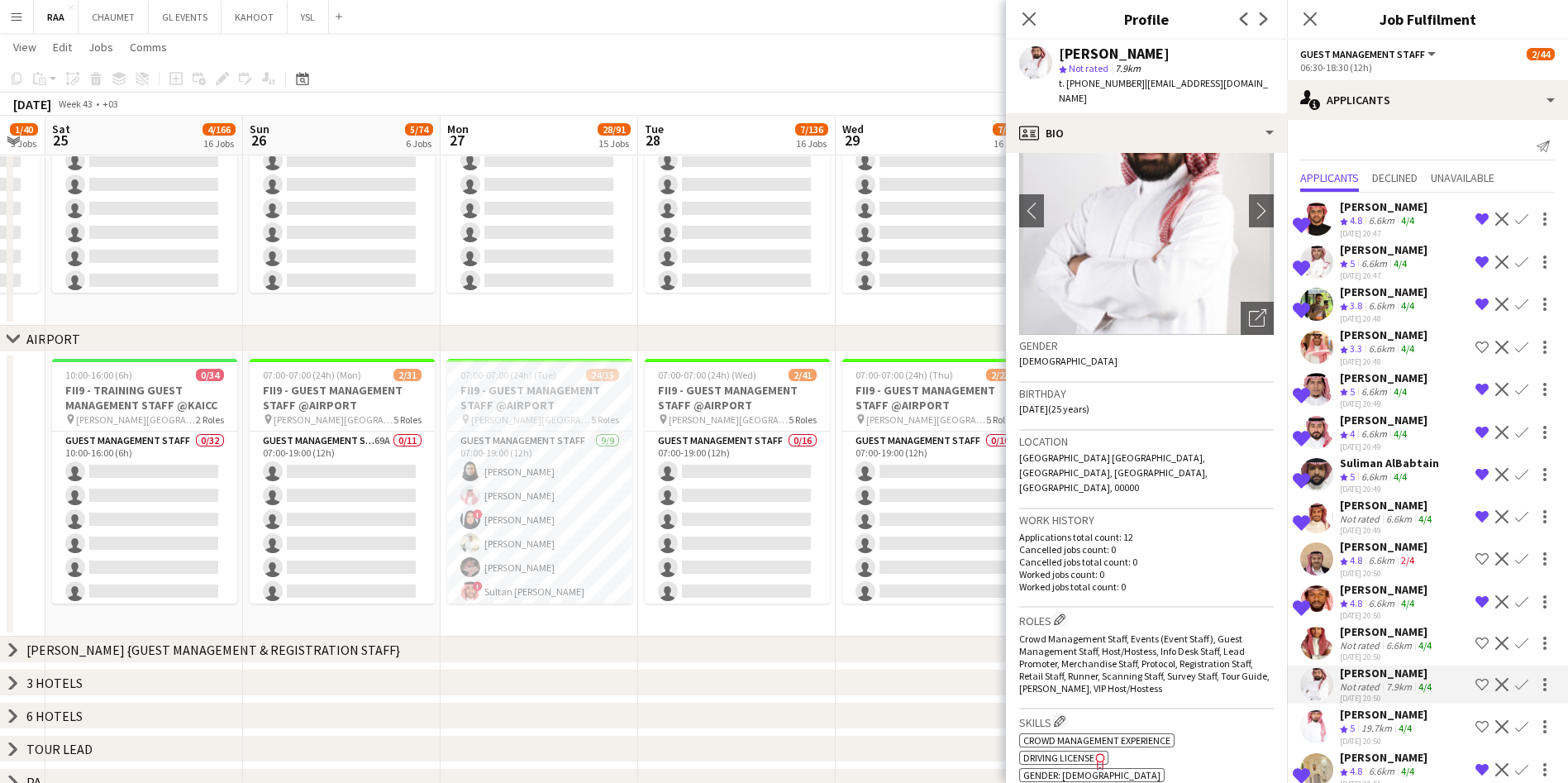
scroll to position [0, 0]
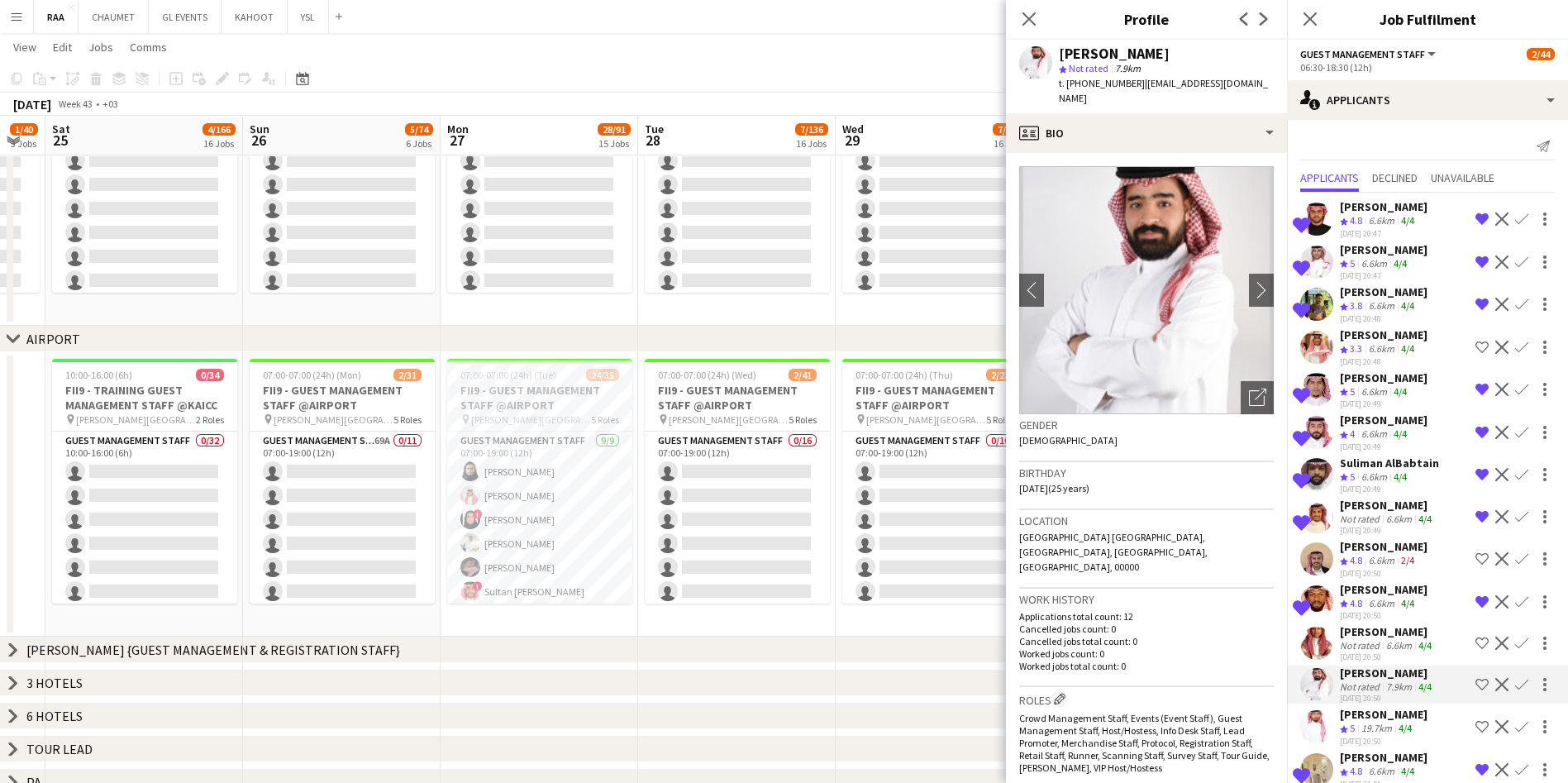
click at [790, 77] on span "| [EMAIL_ADDRESS][DOMAIN_NAME]" at bounding box center [1163, 91] width 209 height 28
drag, startPoint x: 1265, startPoint y: 84, endPoint x: 1137, endPoint y: 85, distance: 128.0
click at [790, 85] on div "[PERSON_NAME] star Not rated 7.9km t. [PHONE_NUMBER] | [EMAIL_ADDRESS][DOMAIN_N…" at bounding box center [1147, 76] width 281 height 73
copy span "[EMAIL_ADDRESS][DOMAIN_NAME]"
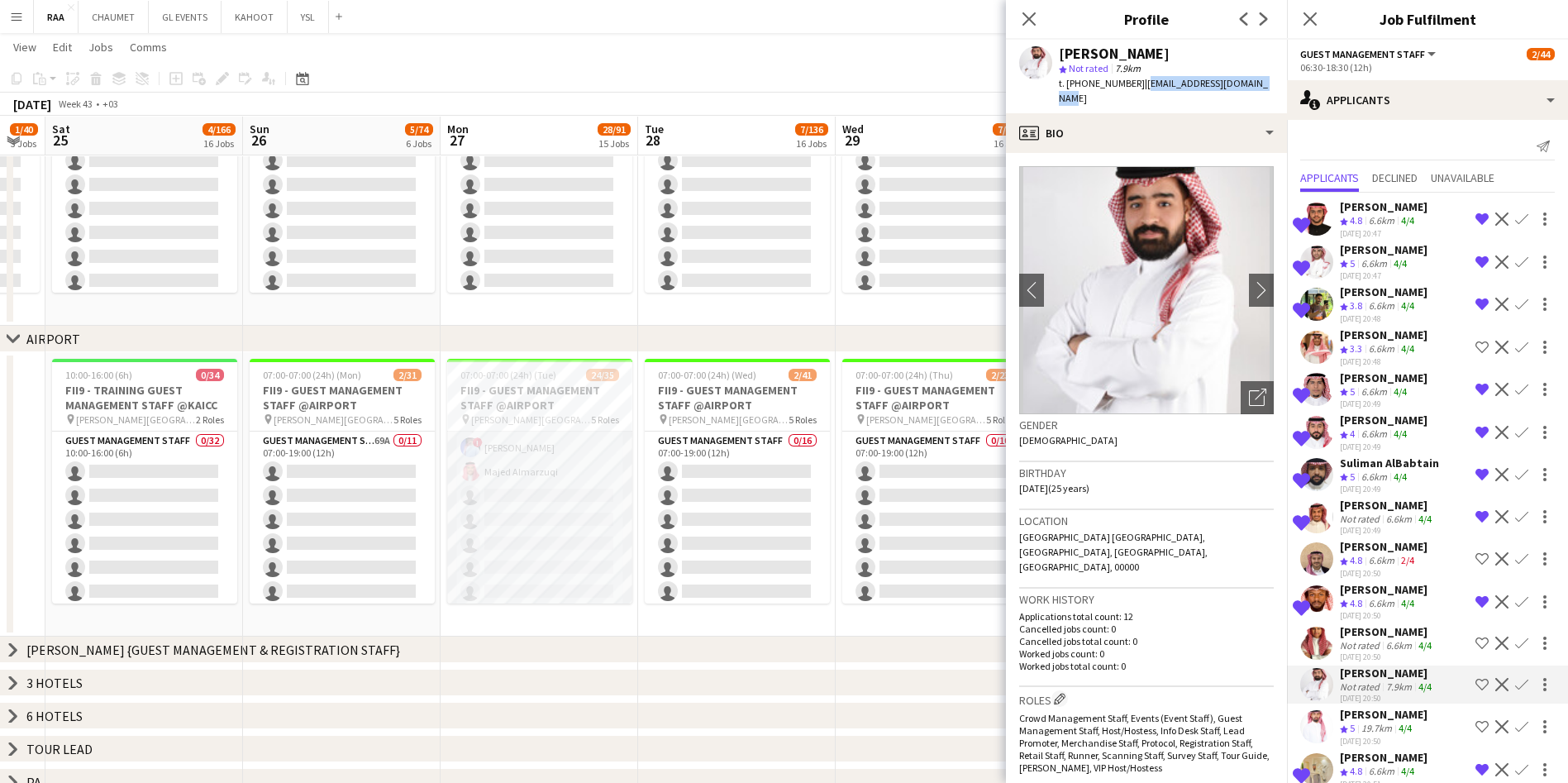
click at [524, 515] on app-card-role "Guest Management Staff [DATE] 12:00-00:00 (12h) [PERSON_NAME] [PERSON_NAME] Abd…" at bounding box center [540, 531] width 185 height 440
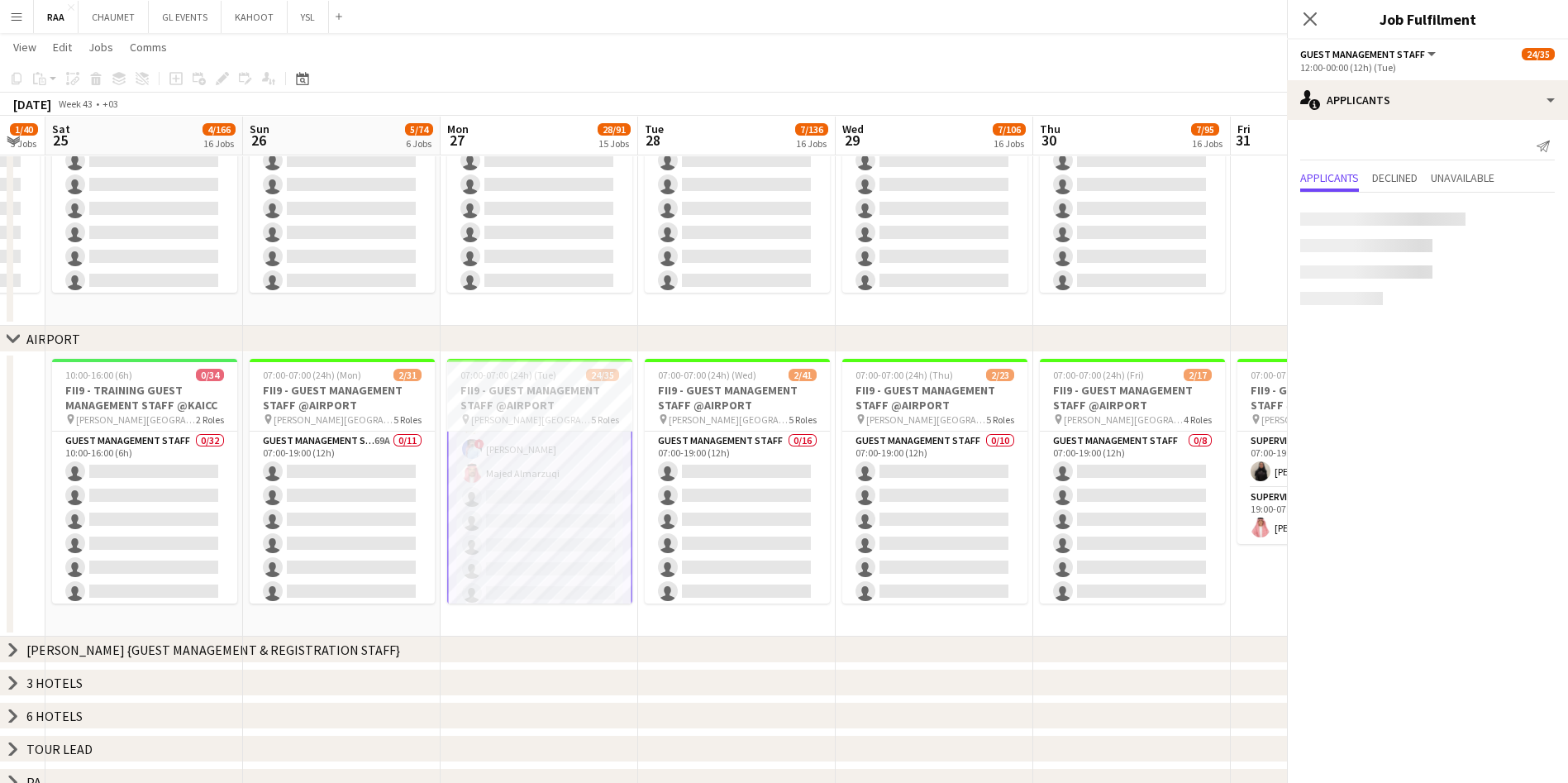
scroll to position [426, 0]
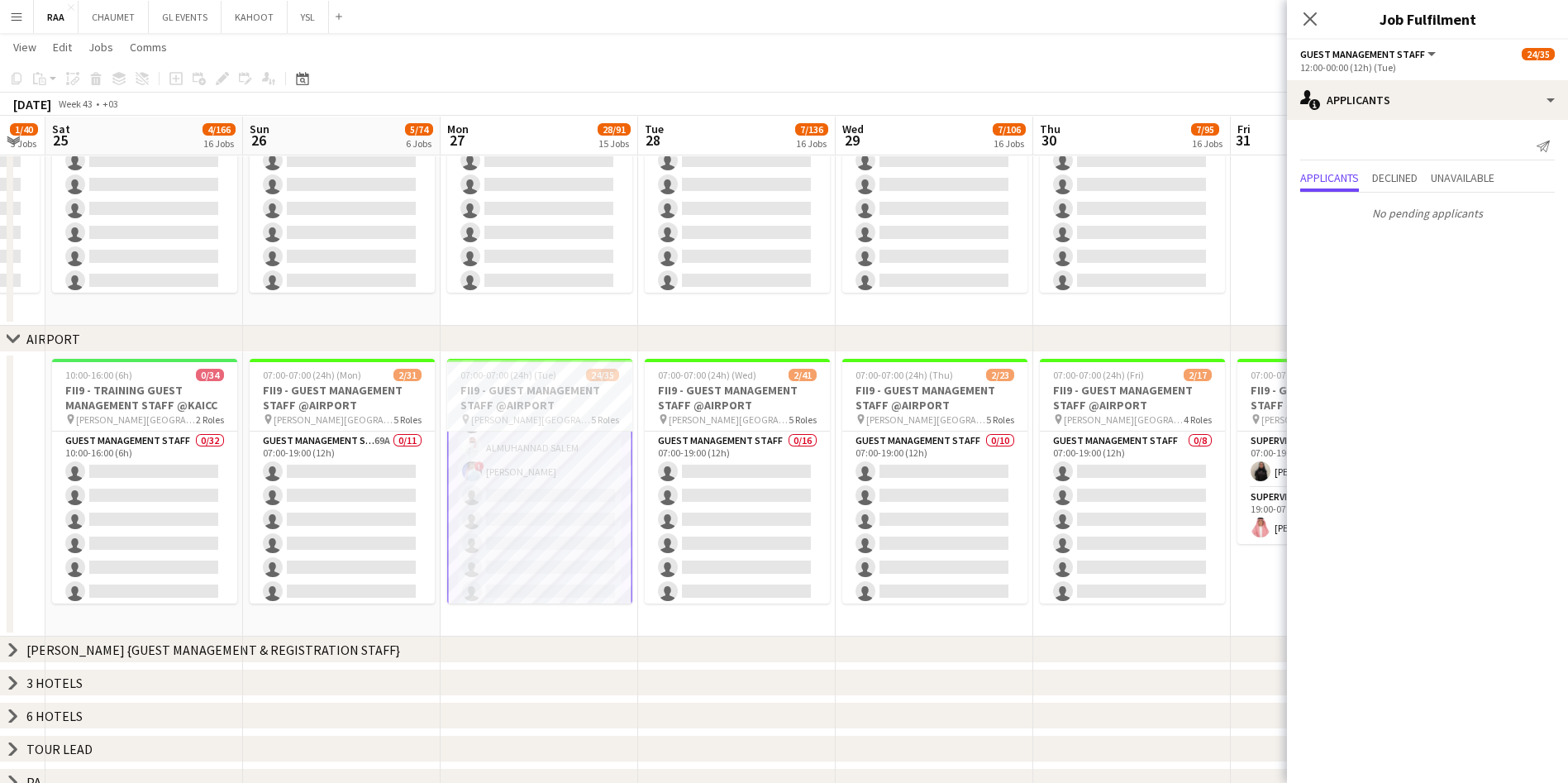
click at [616, 699] on div "06:30-18:30 (12h) 0/44 FII9 - TRAINING GUEST MANAGEMENT STAFF @KAICC pin King […" at bounding box center [736, 274] width 2568 height 1239
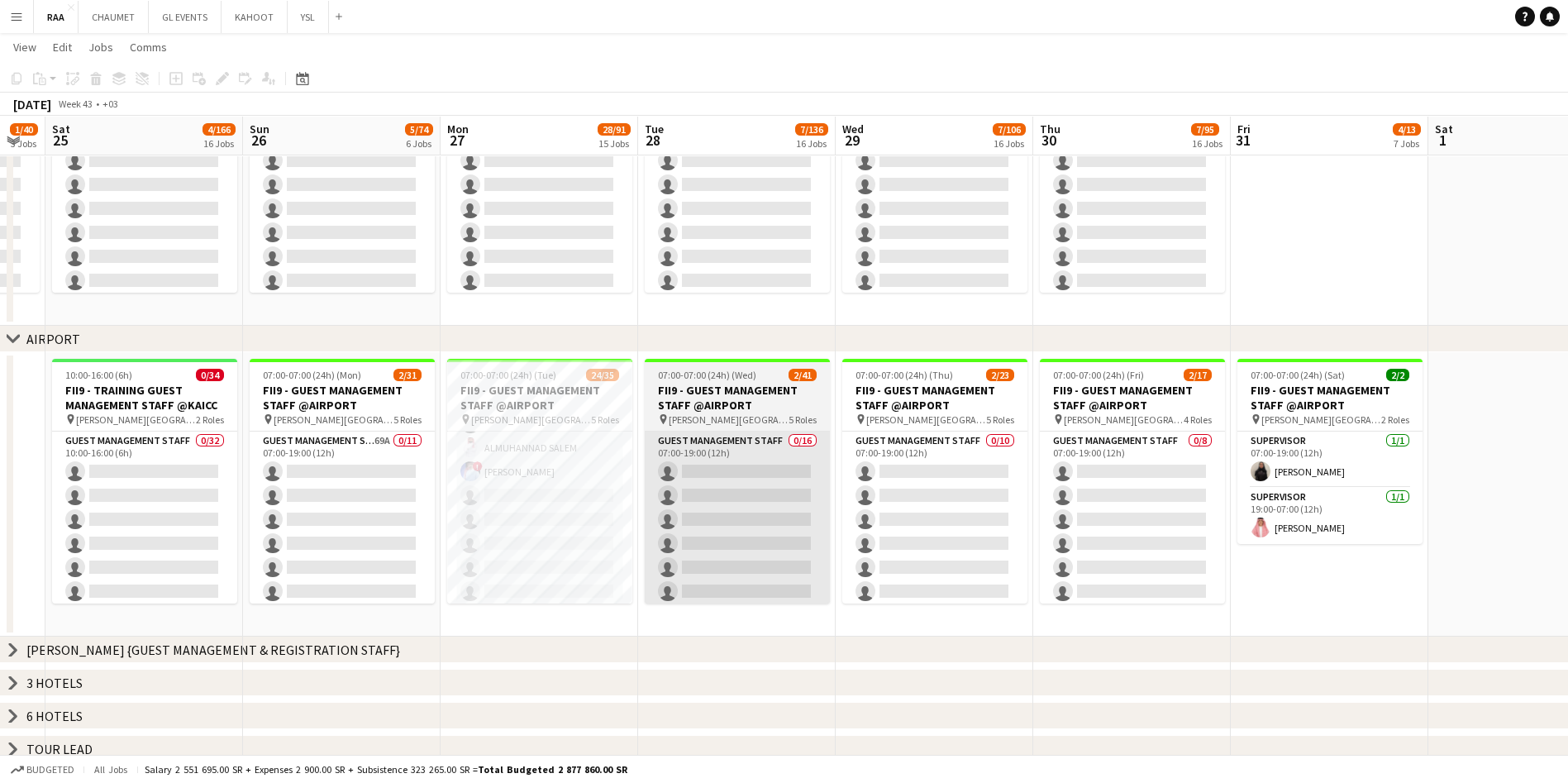
click at [560, 522] on app-card-role "Guest Management Staff [DATE] 12:00-00:00 (12h) [PERSON_NAME] Abdelwassie Riyad…" at bounding box center [540, 531] width 185 height 440
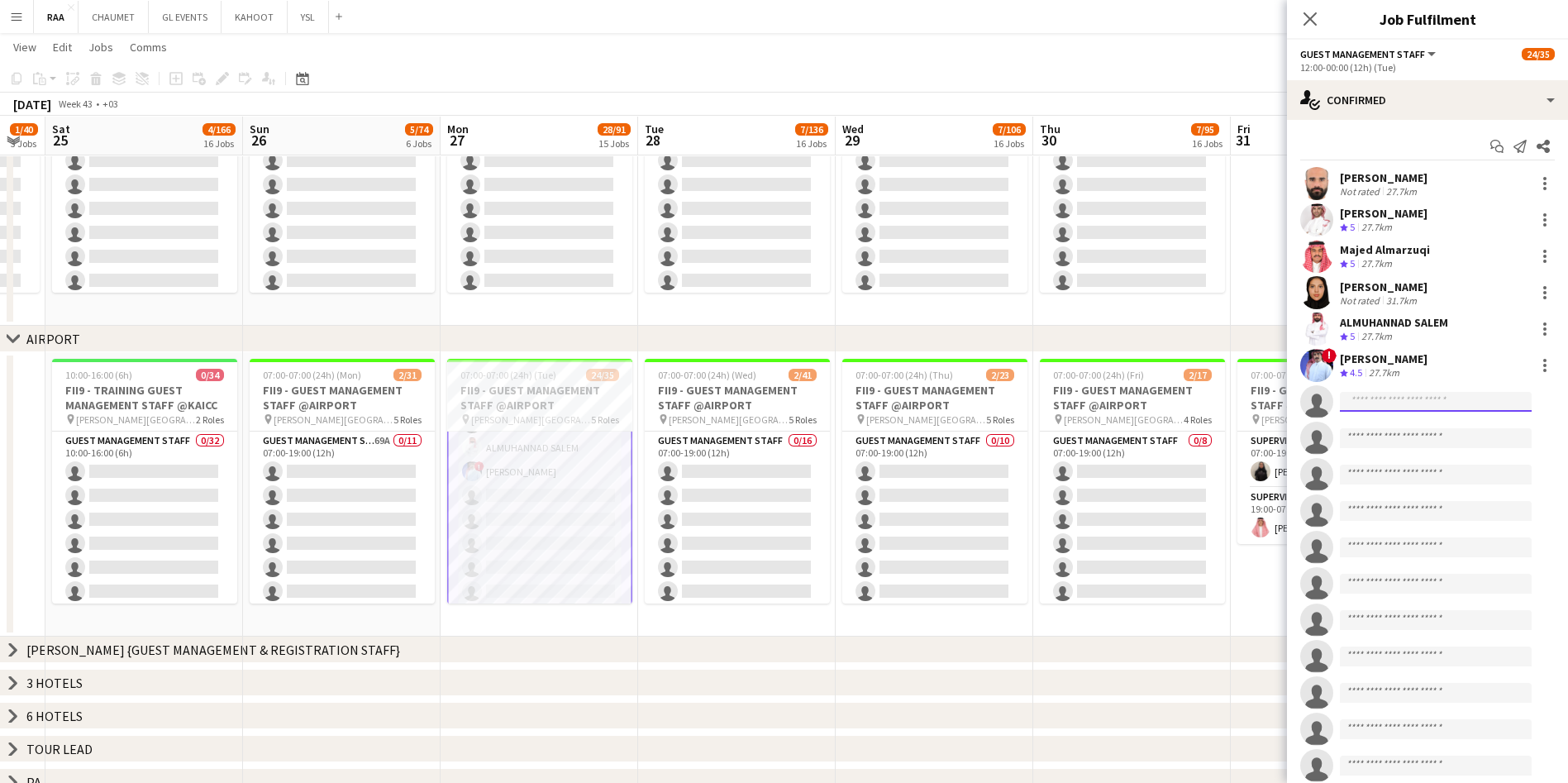
click at [790, 410] on body "Menu Boards Boards Boards All jobs Status Workforce Workforce My Workforce Recr…" at bounding box center [784, 196] width 1568 height 1453
paste input "**********"
type input "**********"
click at [790, 435] on span "[EMAIL_ADDRESS][DOMAIN_NAME]" at bounding box center [1436, 439] width 165 height 13
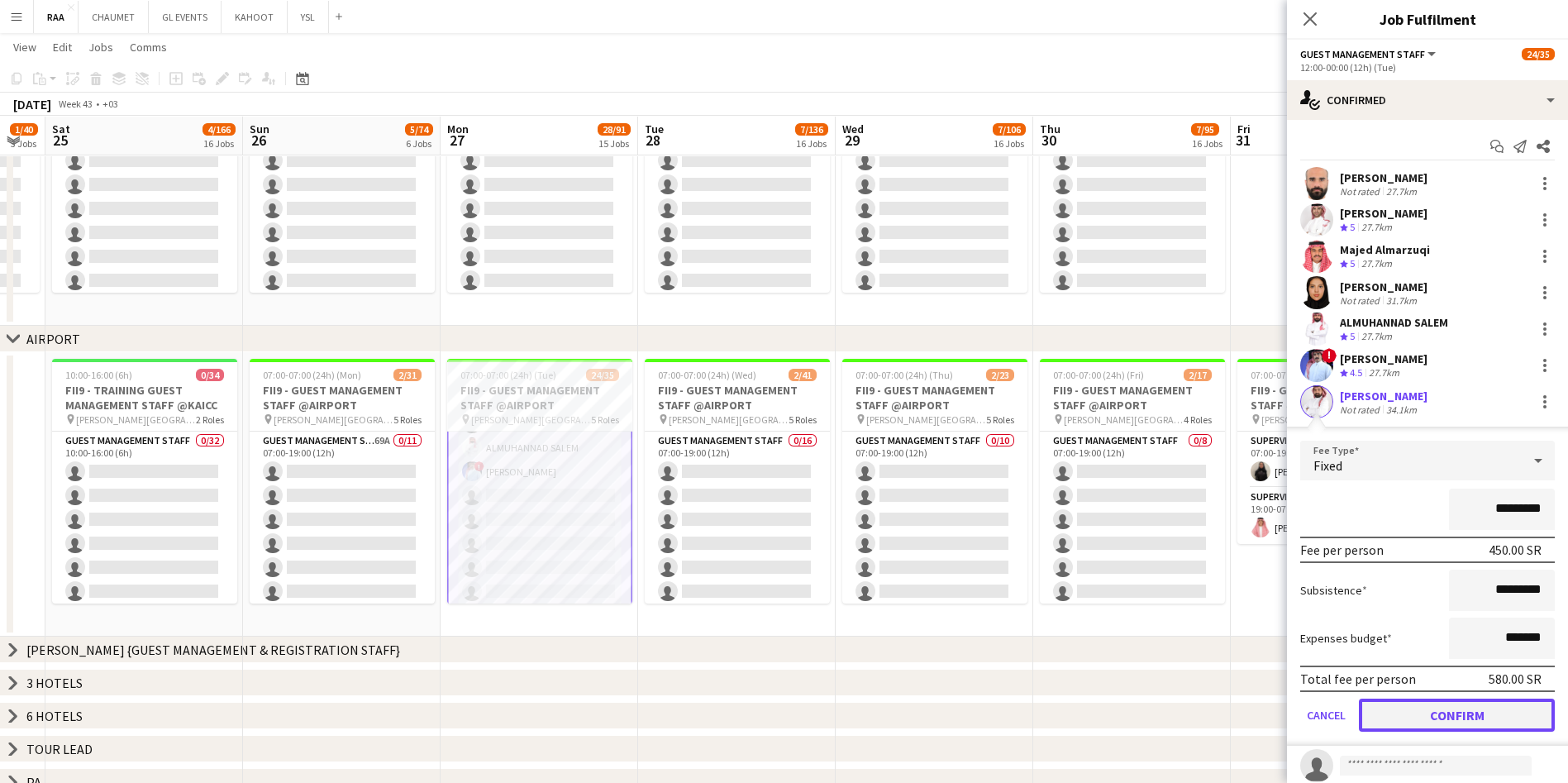
click at [790, 710] on button "Confirm" at bounding box center [1456, 715] width 196 height 33
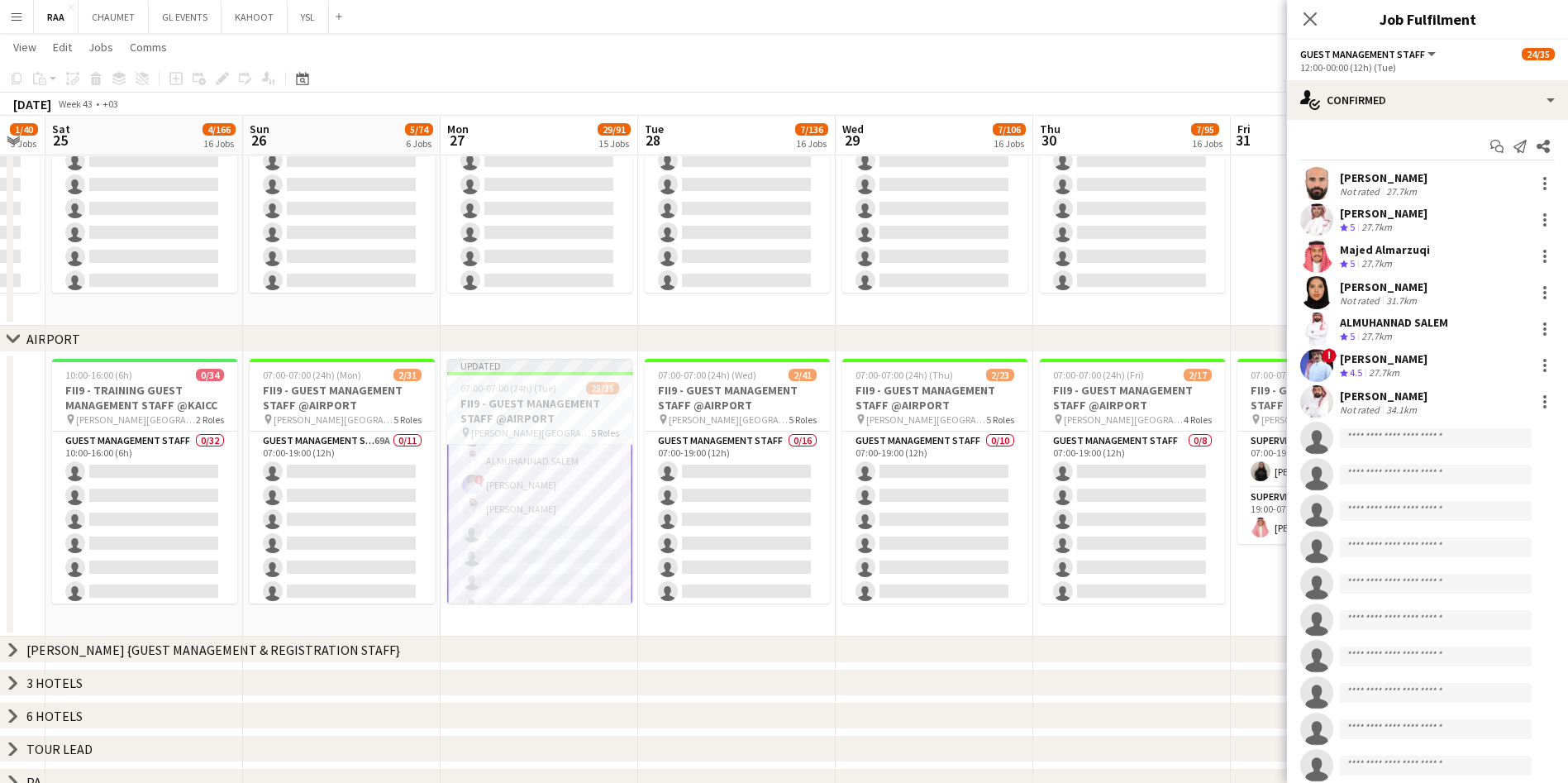
click at [630, 621] on app-date-cell "Updated 07:00-07:00 (24h) (Tue) 25/35 FII9 - GUEST MANAGEMENT STAFF @AIRPORT pi…" at bounding box center [539, 495] width 197 height 285
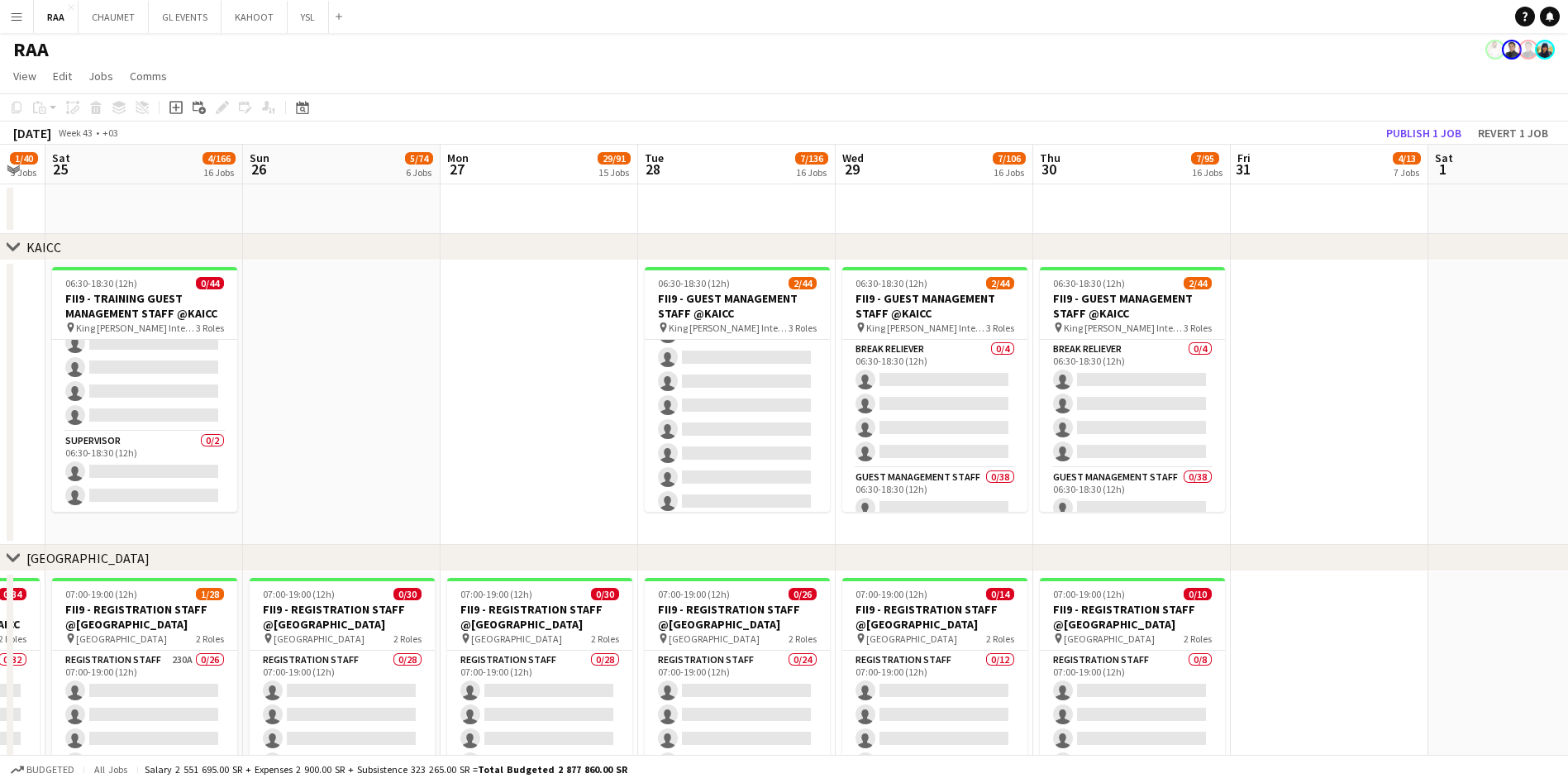
scroll to position [0, 0]
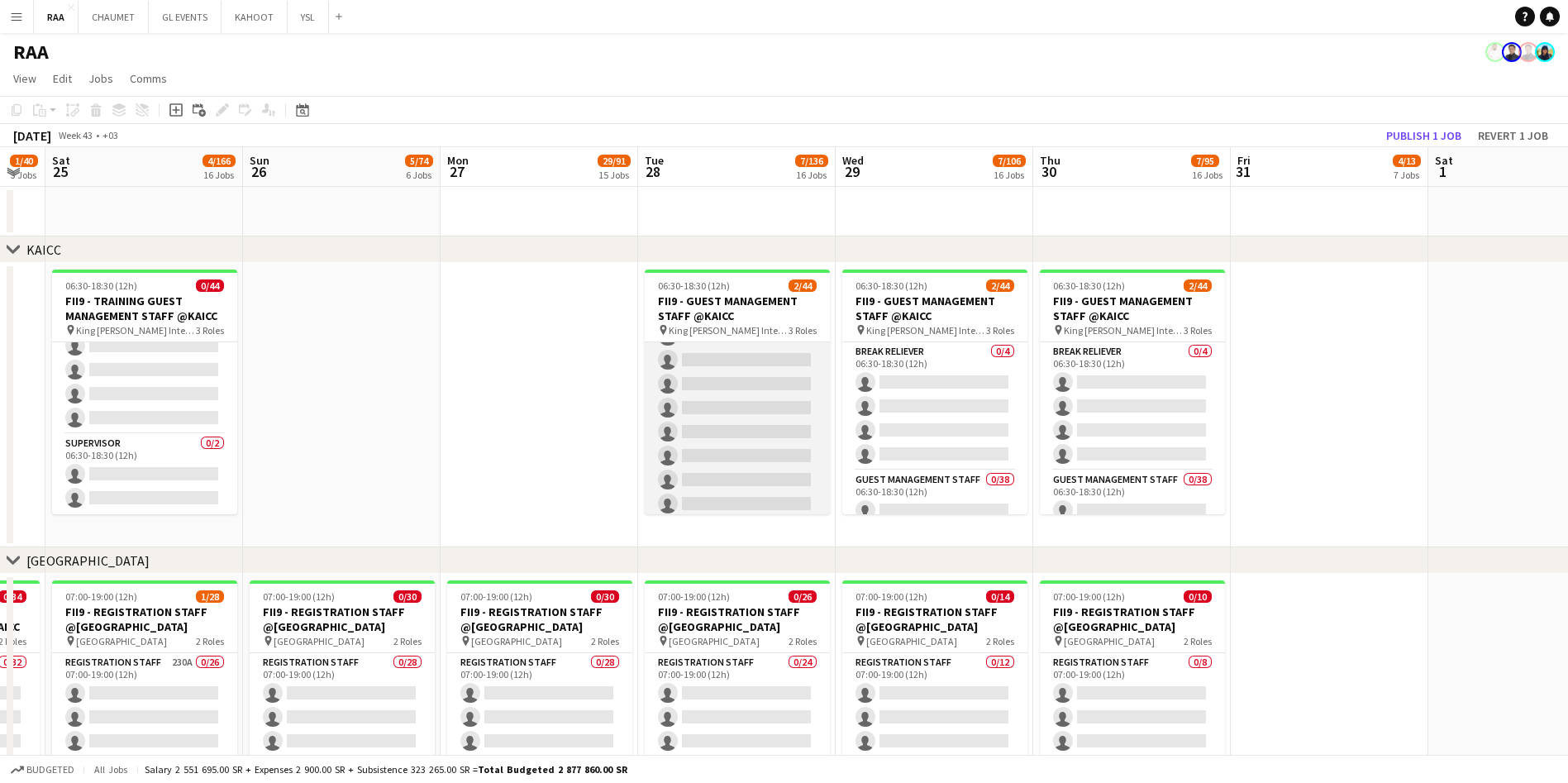
click at [721, 394] on app-card-role "Guest Management Staff 65A 0/38 06:30-18:30 (12h) single-neutral-actions single…" at bounding box center [737, 719] width 185 height 943
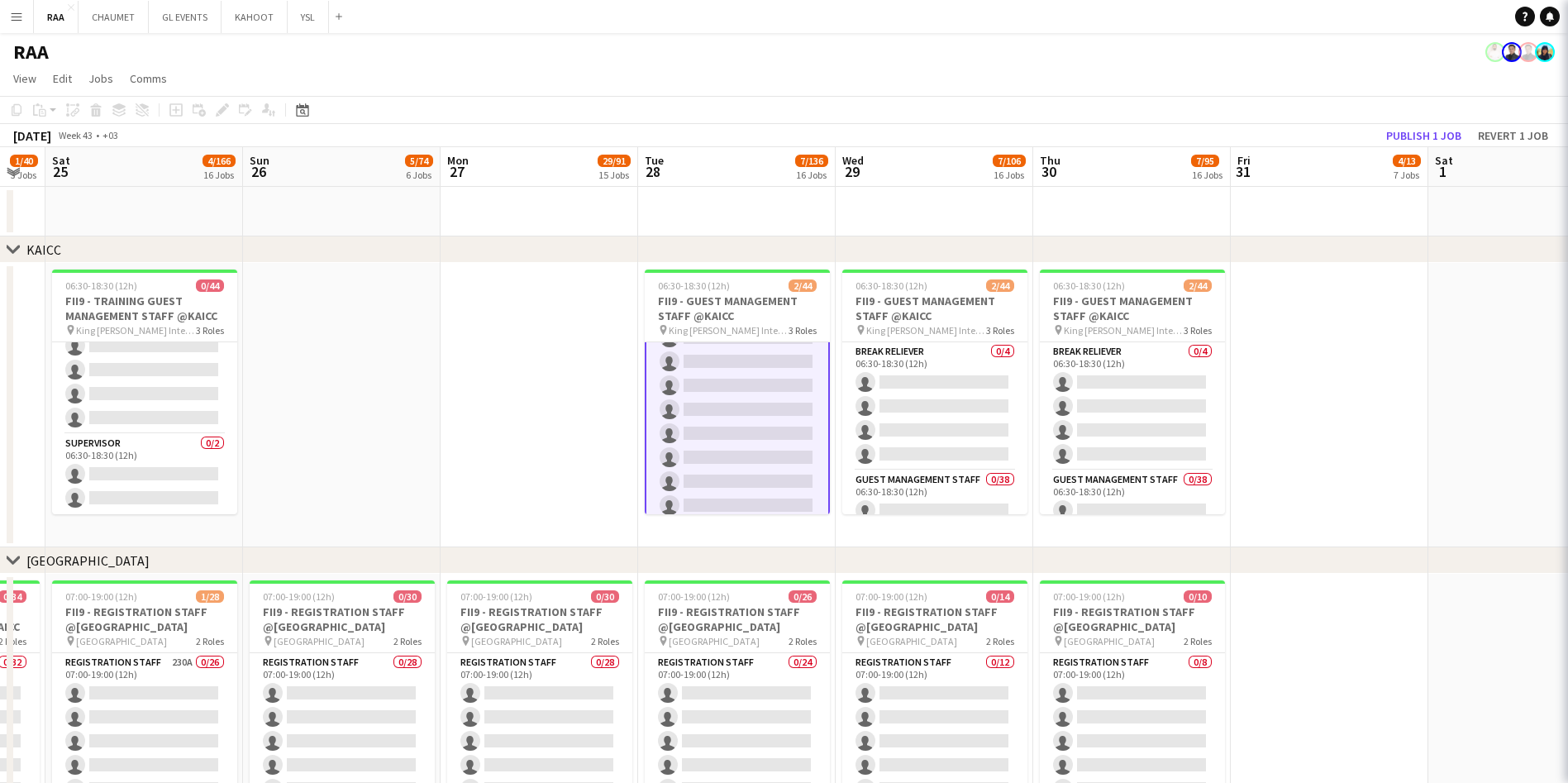
scroll to position [224, 0]
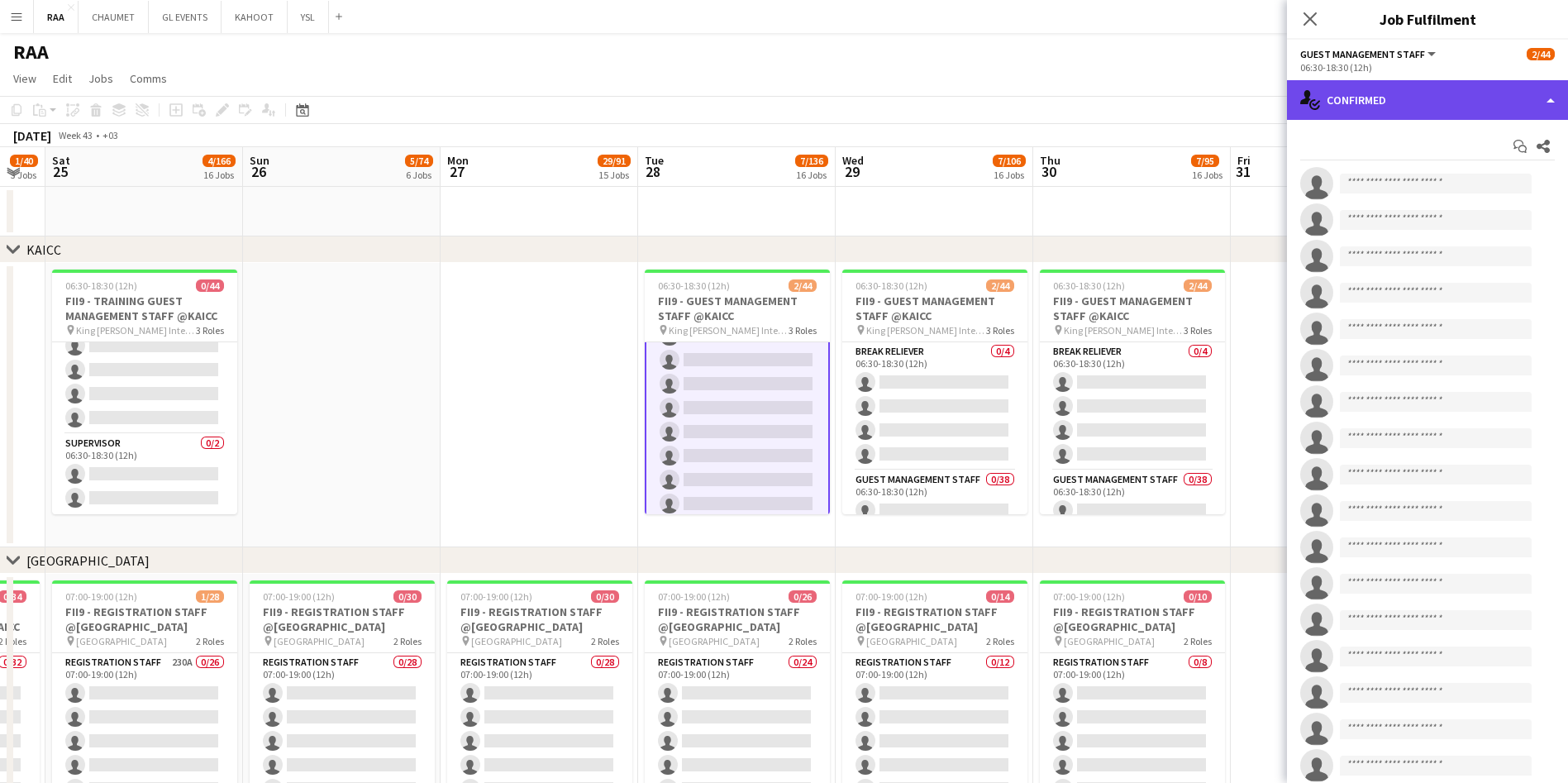
click at [790, 95] on div "single-neutral-actions-check-2 Confirmed" at bounding box center [1428, 99] width 281 height 39
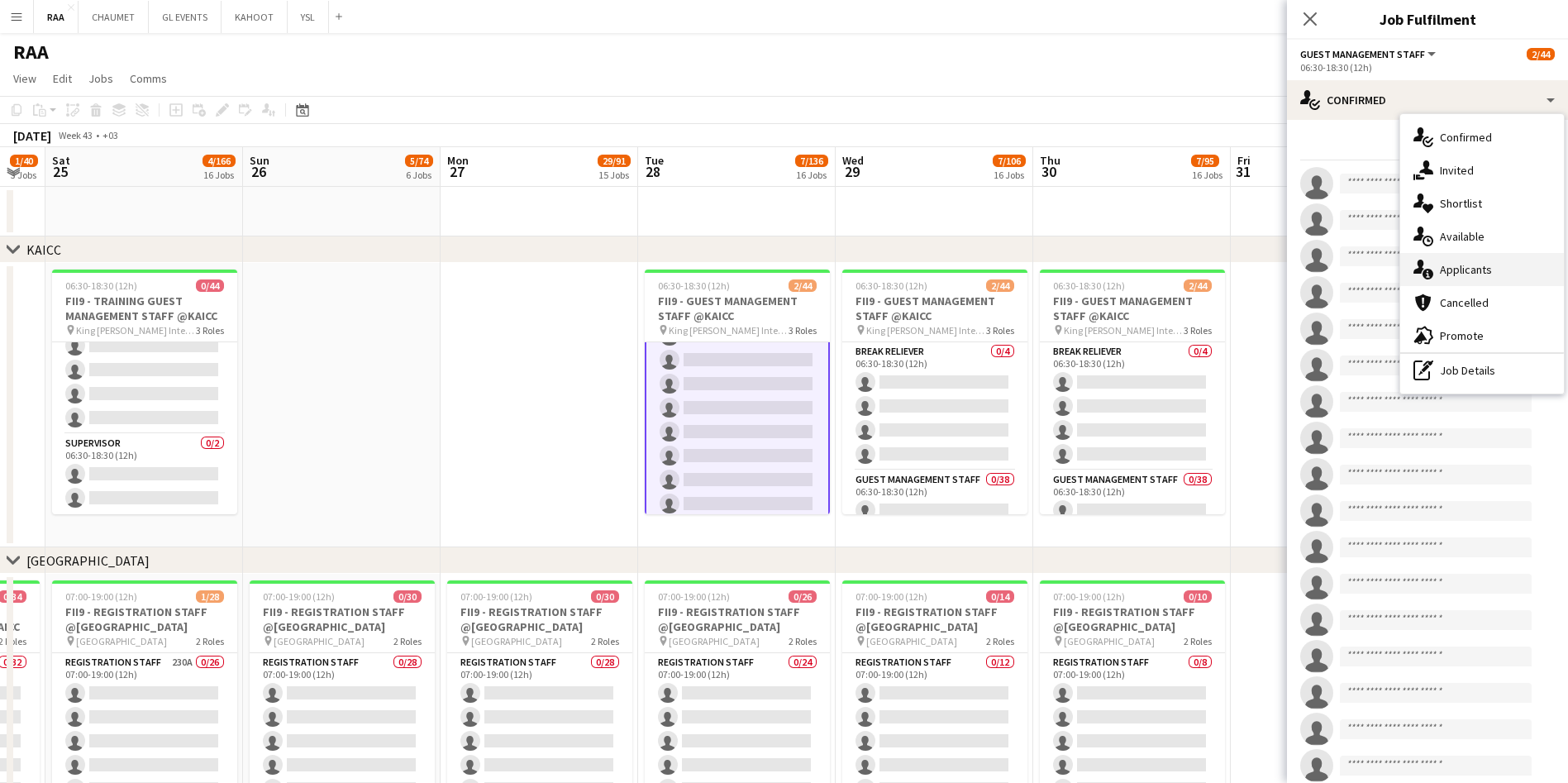
click at [790, 268] on div "single-neutral-actions-information Applicants" at bounding box center [1482, 269] width 163 height 33
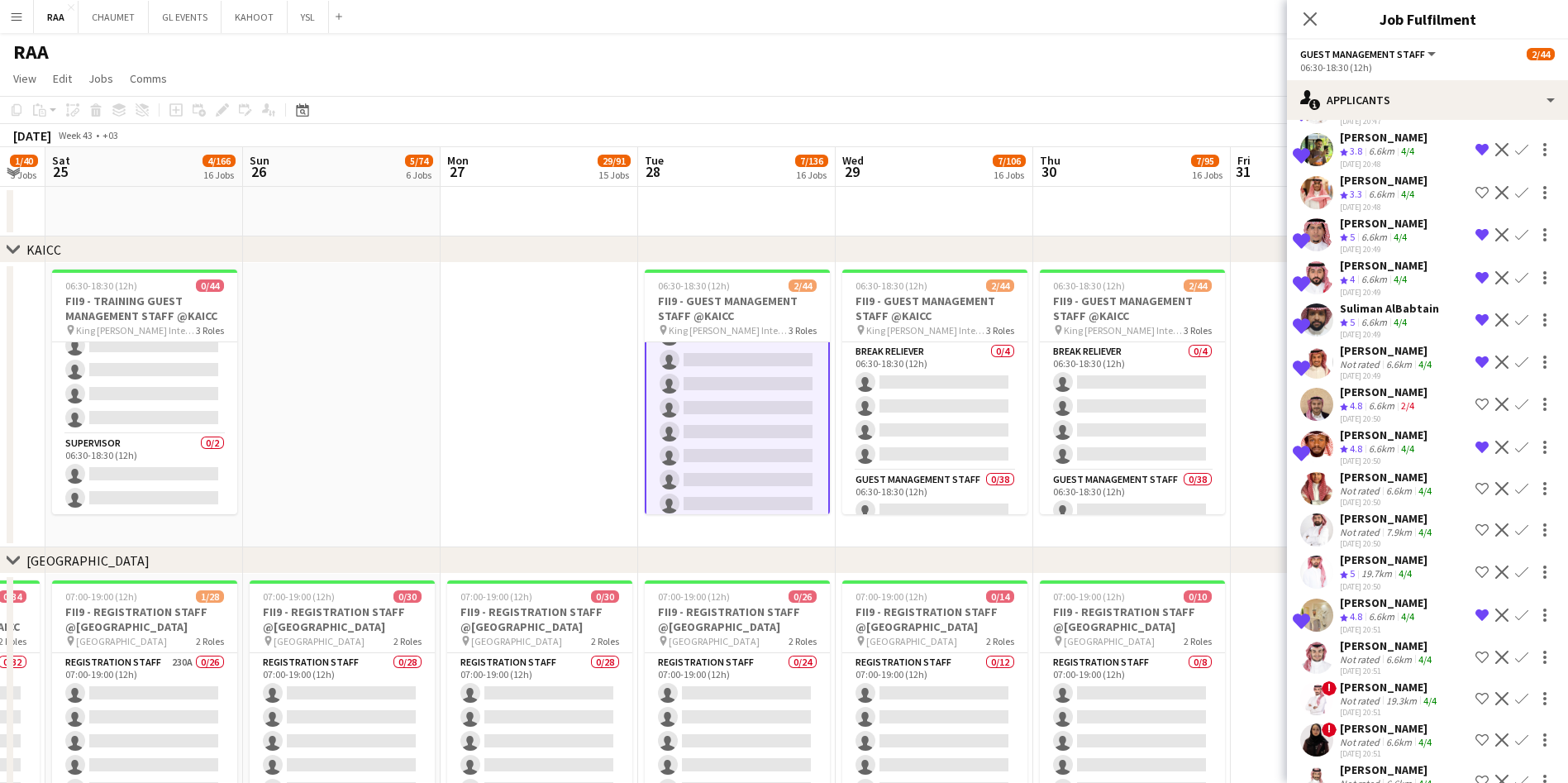
scroll to position [166, 0]
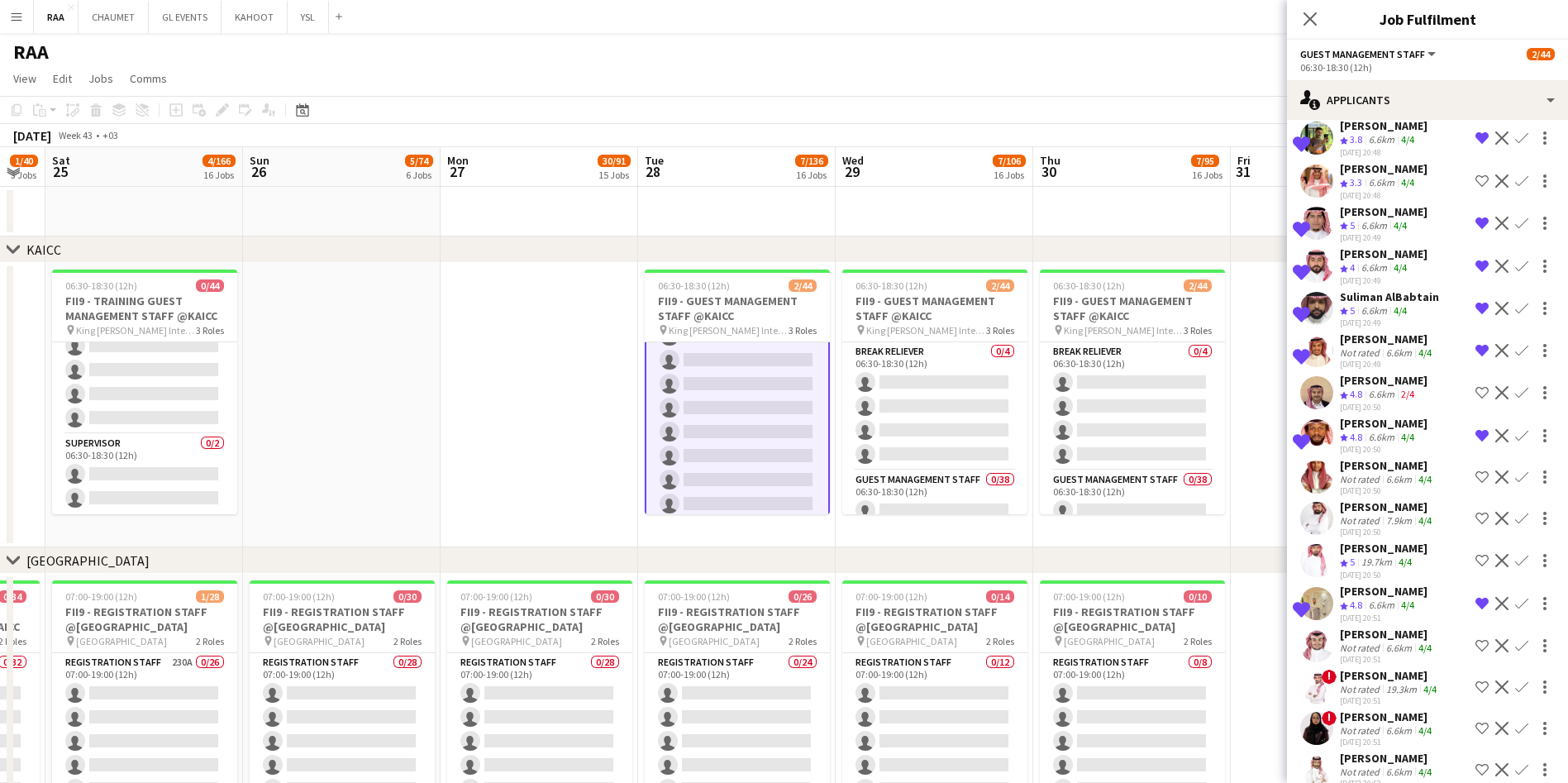
click at [790, 569] on div "19.7km" at bounding box center [1376, 562] width 38 height 14
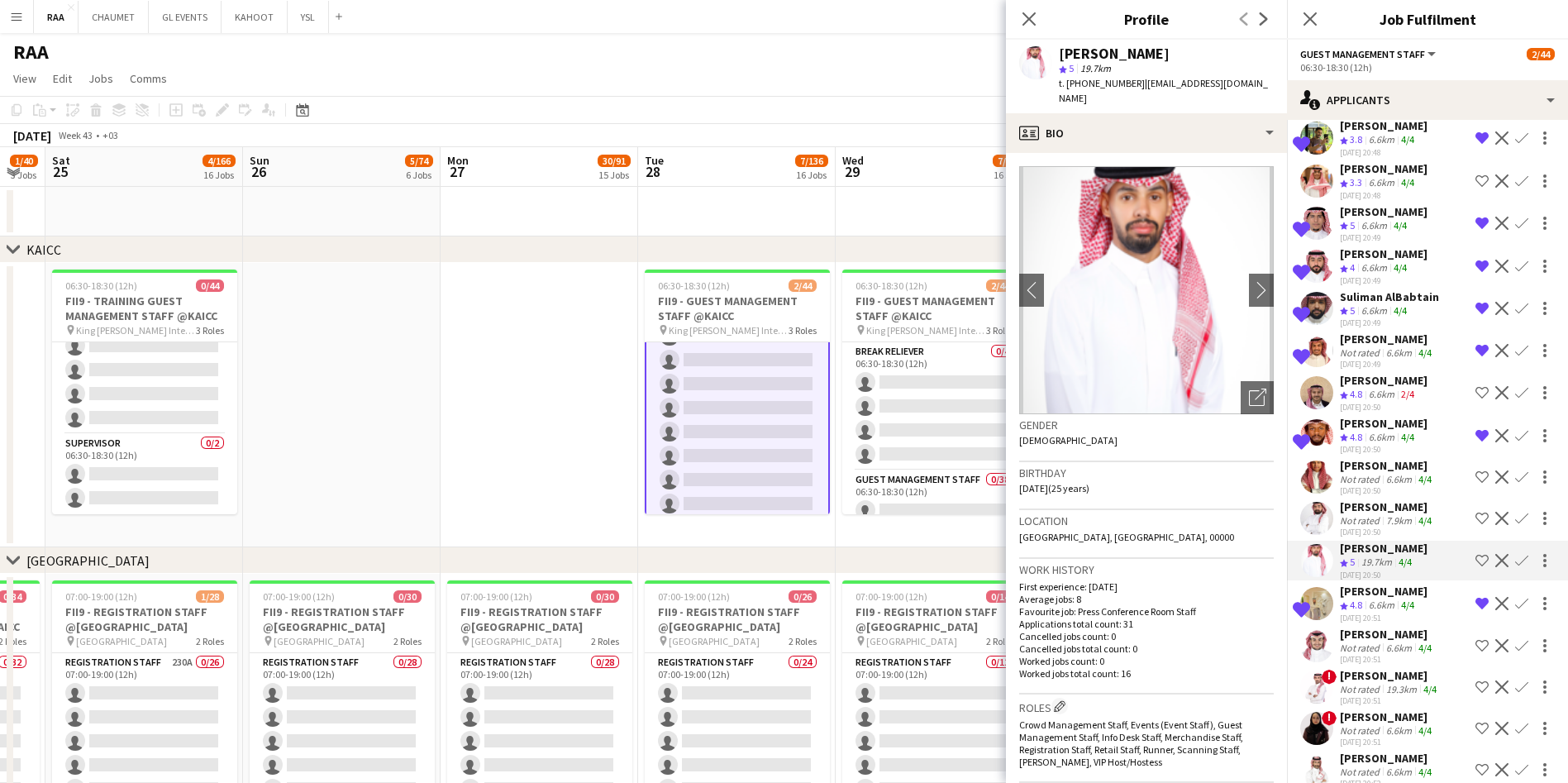
click at [790, 514] on div "[PERSON_NAME]" at bounding box center [1387, 507] width 95 height 15
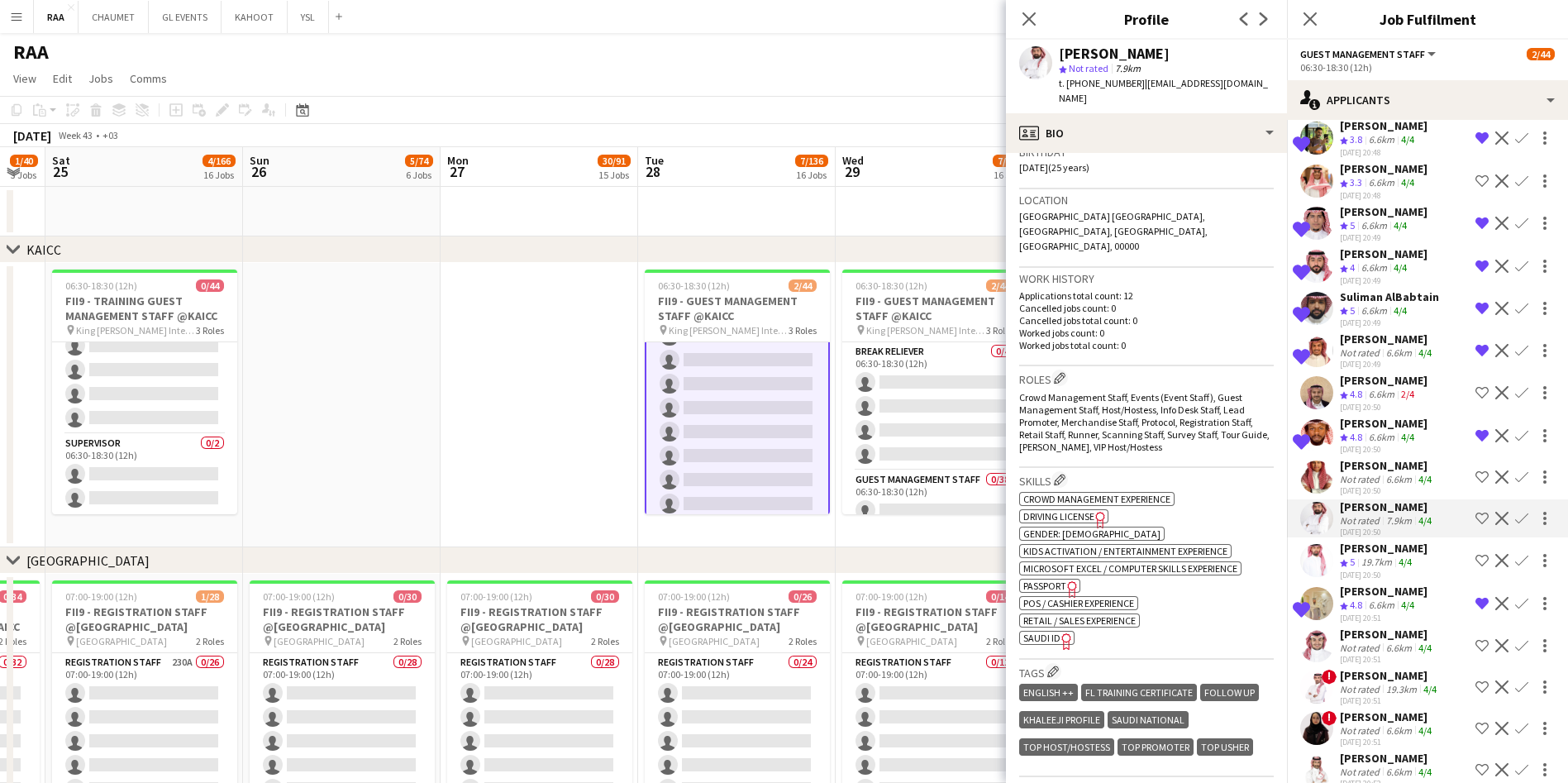
scroll to position [322, 0]
click at [790, 658] on div "Tags Edit crew company tags ENGLISH ++ FL Training Certificate FOLLOW UP KHALEE…" at bounding box center [1146, 717] width 254 height 117
click at [790, 664] on app-icon "Edit crew company tags" at bounding box center [1053, 669] width 12 height 12
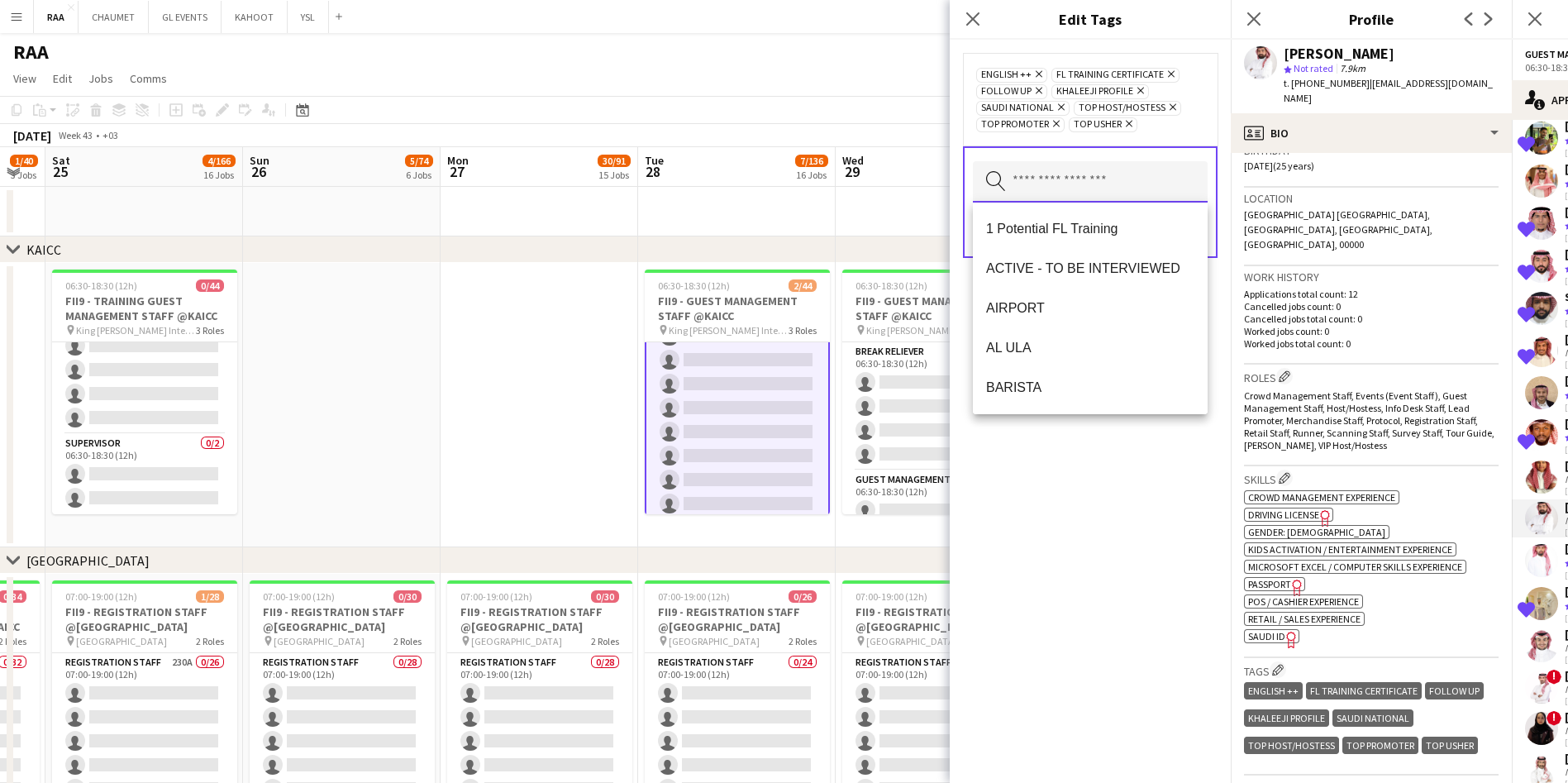
click at [790, 162] on input "text" at bounding box center [1091, 182] width 235 height 41
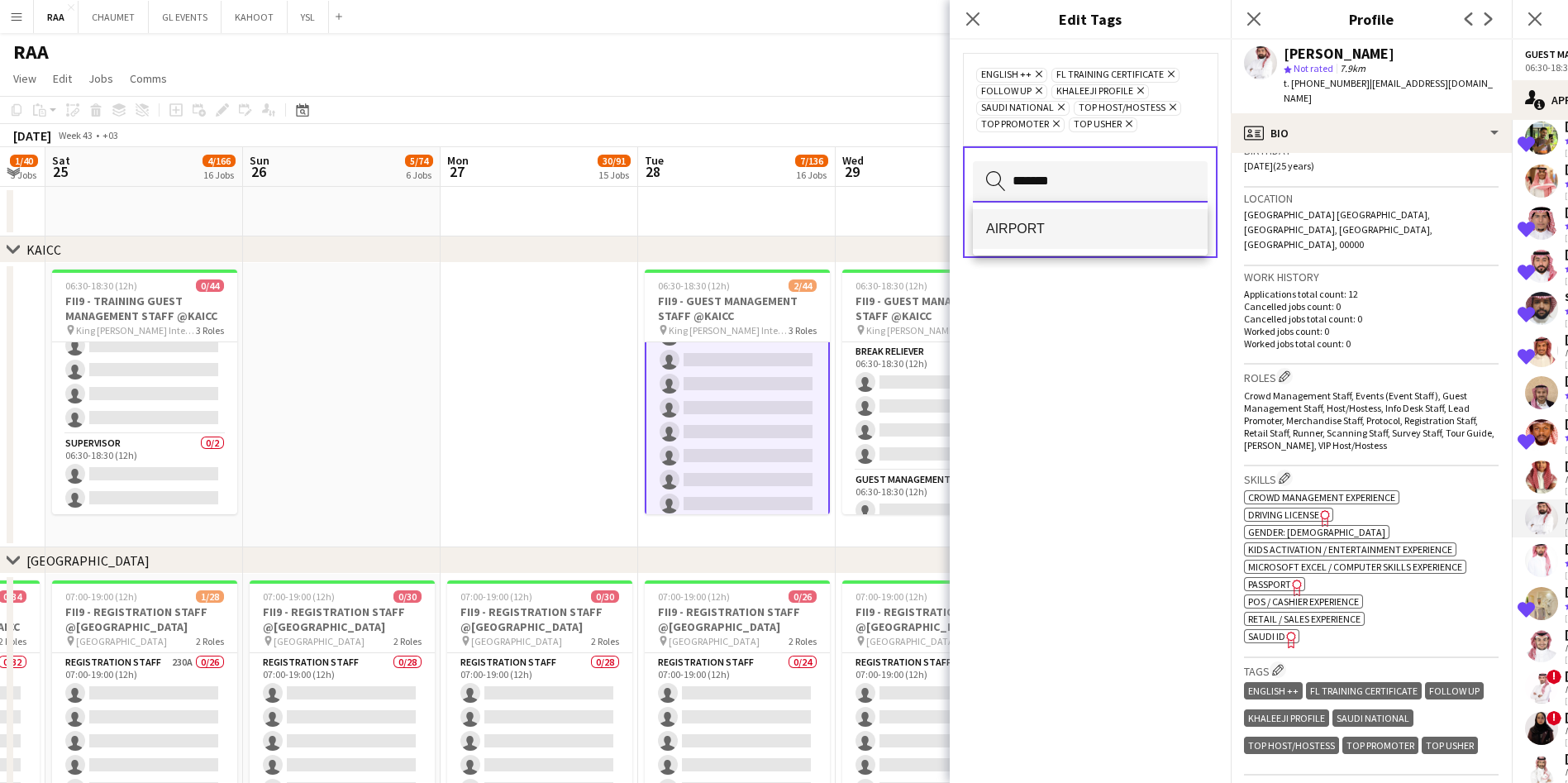
type input "*******"
click at [790, 227] on span "AIRPORT" at bounding box center [1090, 228] width 208 height 16
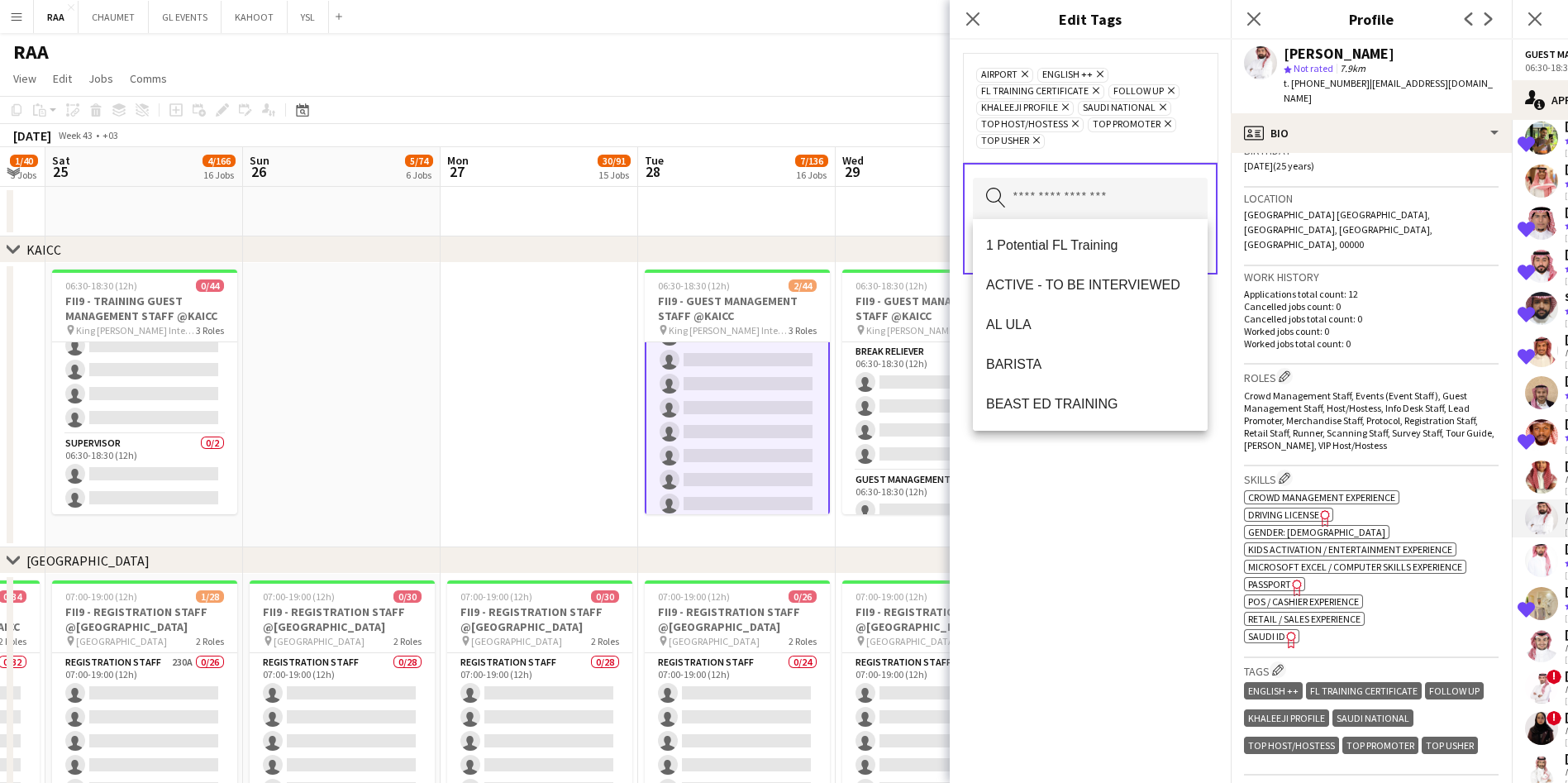
click at [790, 495] on div "AIRPORT Remove ENGLISH ++ Remove FL Training Certificate Remove FOLLOW UP Remov…" at bounding box center [1090, 410] width 281 height 743
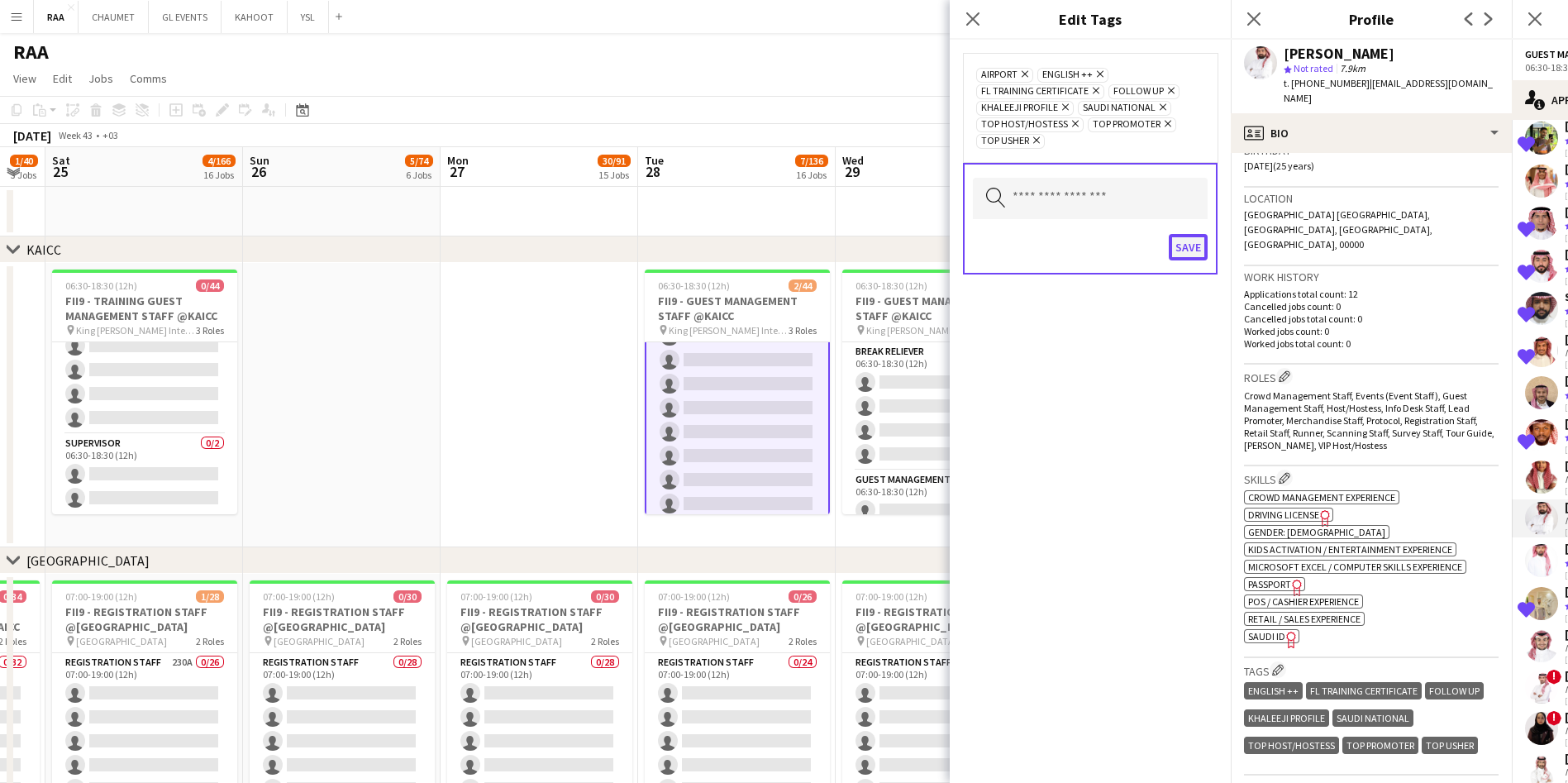
click at [790, 259] on button "Save" at bounding box center [1188, 247] width 39 height 27
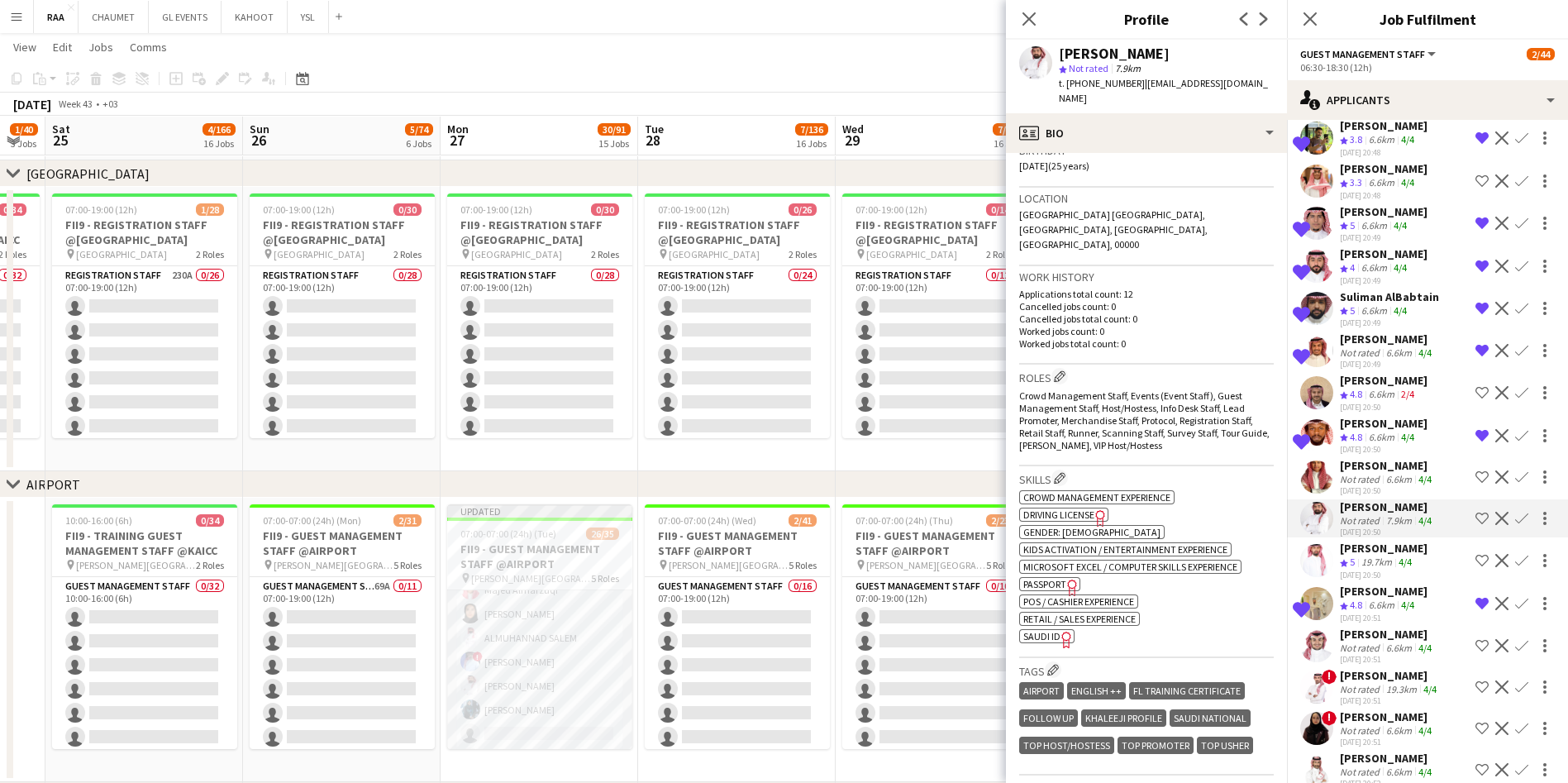
scroll to position [392, 0]
click at [790, 569] on div "Crew rating 5" at bounding box center [1349, 562] width 18 height 14
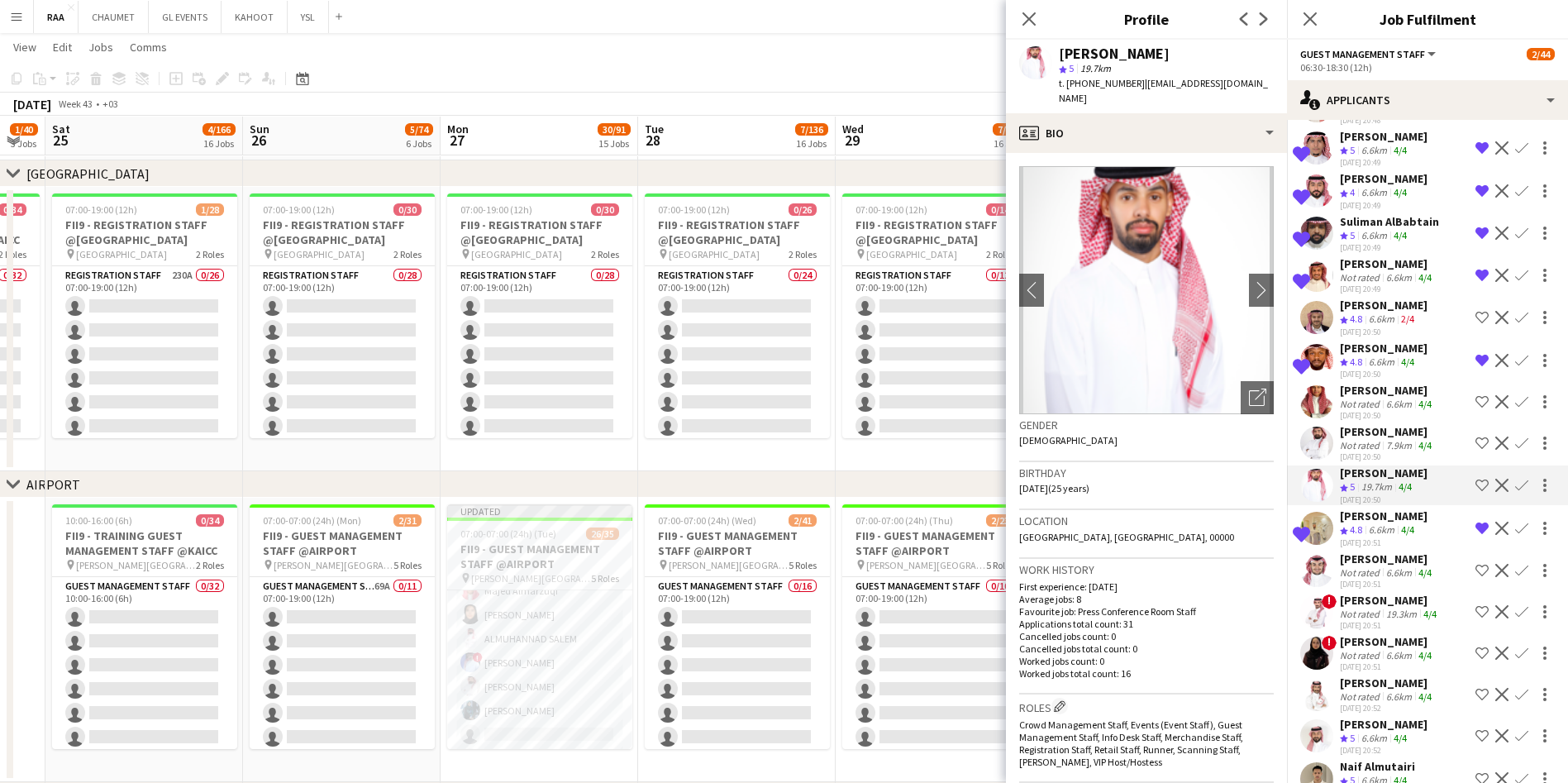
scroll to position [243, 0]
click at [790, 576] on div "6.6km" at bounding box center [1398, 571] width 32 height 13
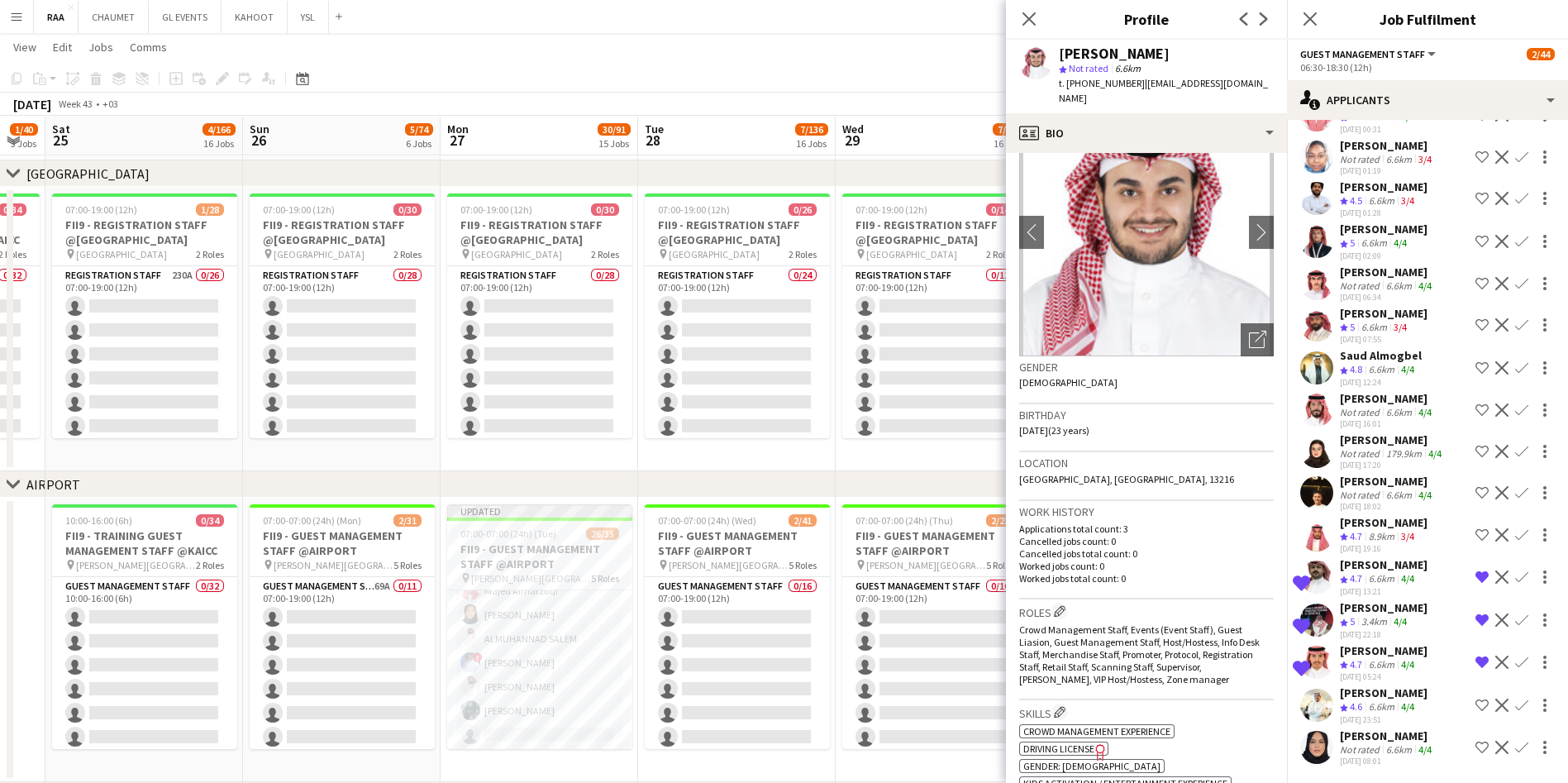
scroll to position [2308, 0]
click at [790, 743] on div "Not rated" at bounding box center [1361, 749] width 43 height 13
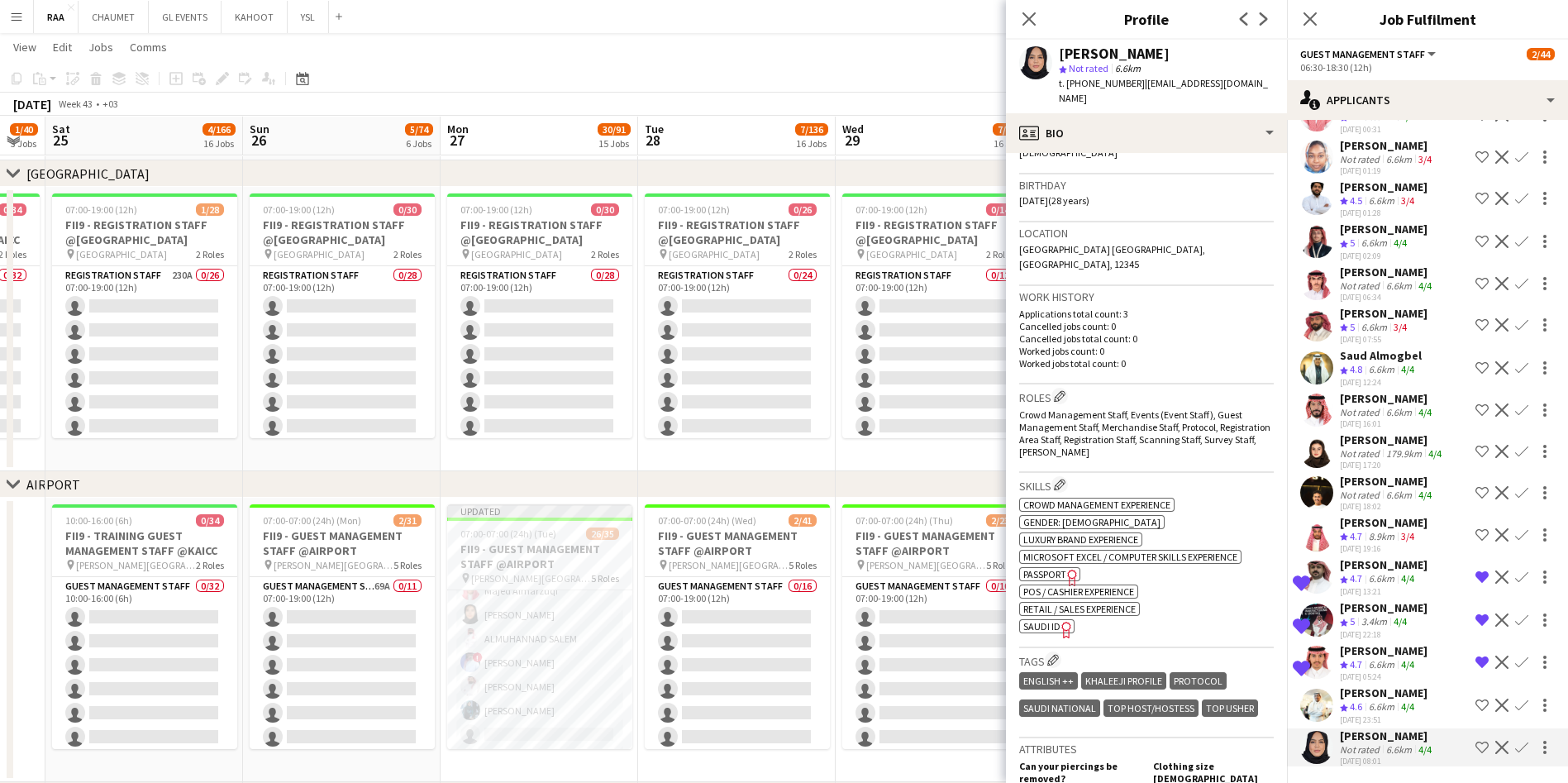
scroll to position [0, 0]
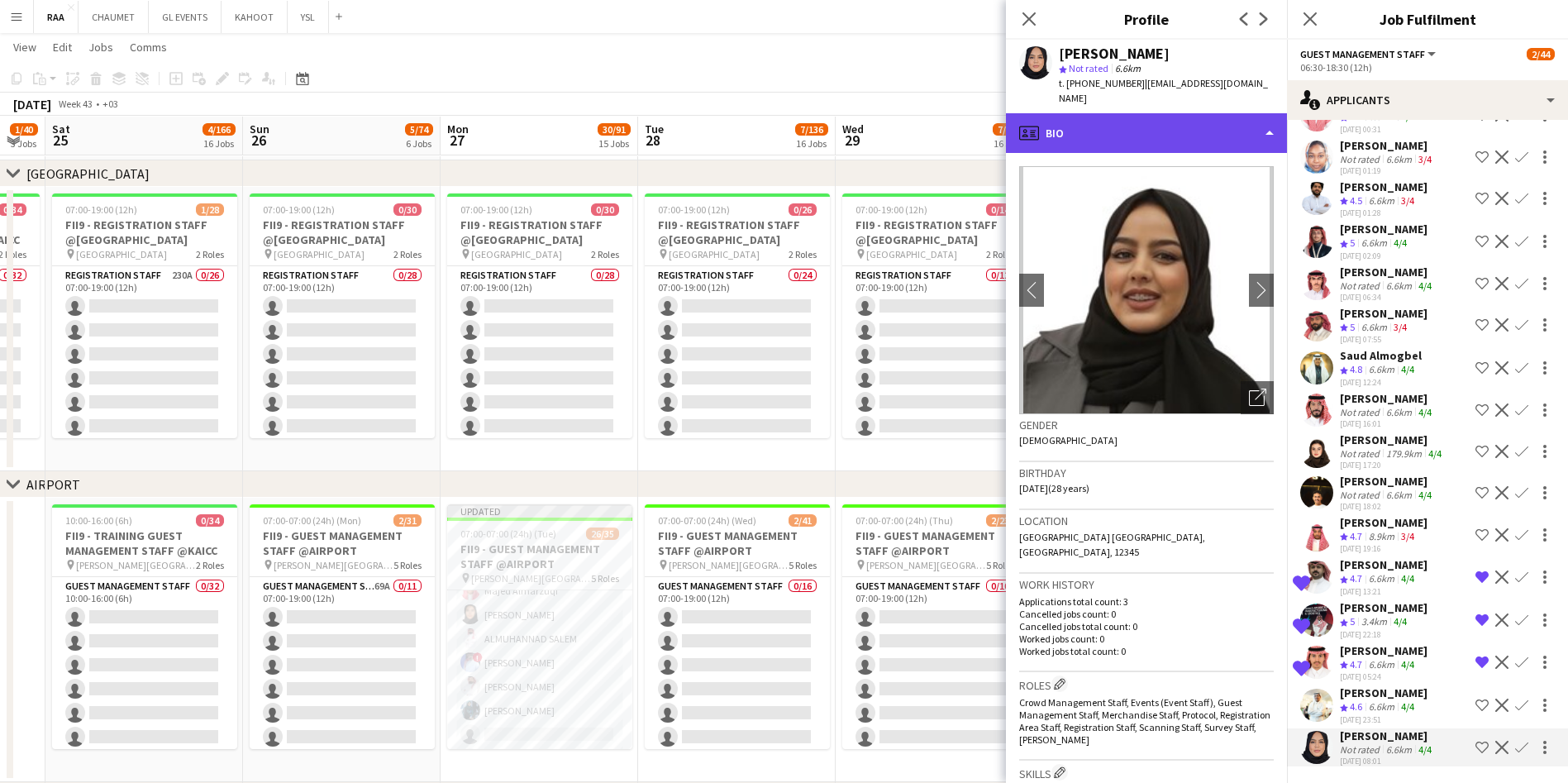
click at [790, 129] on div "profile Bio" at bounding box center [1147, 132] width 281 height 39
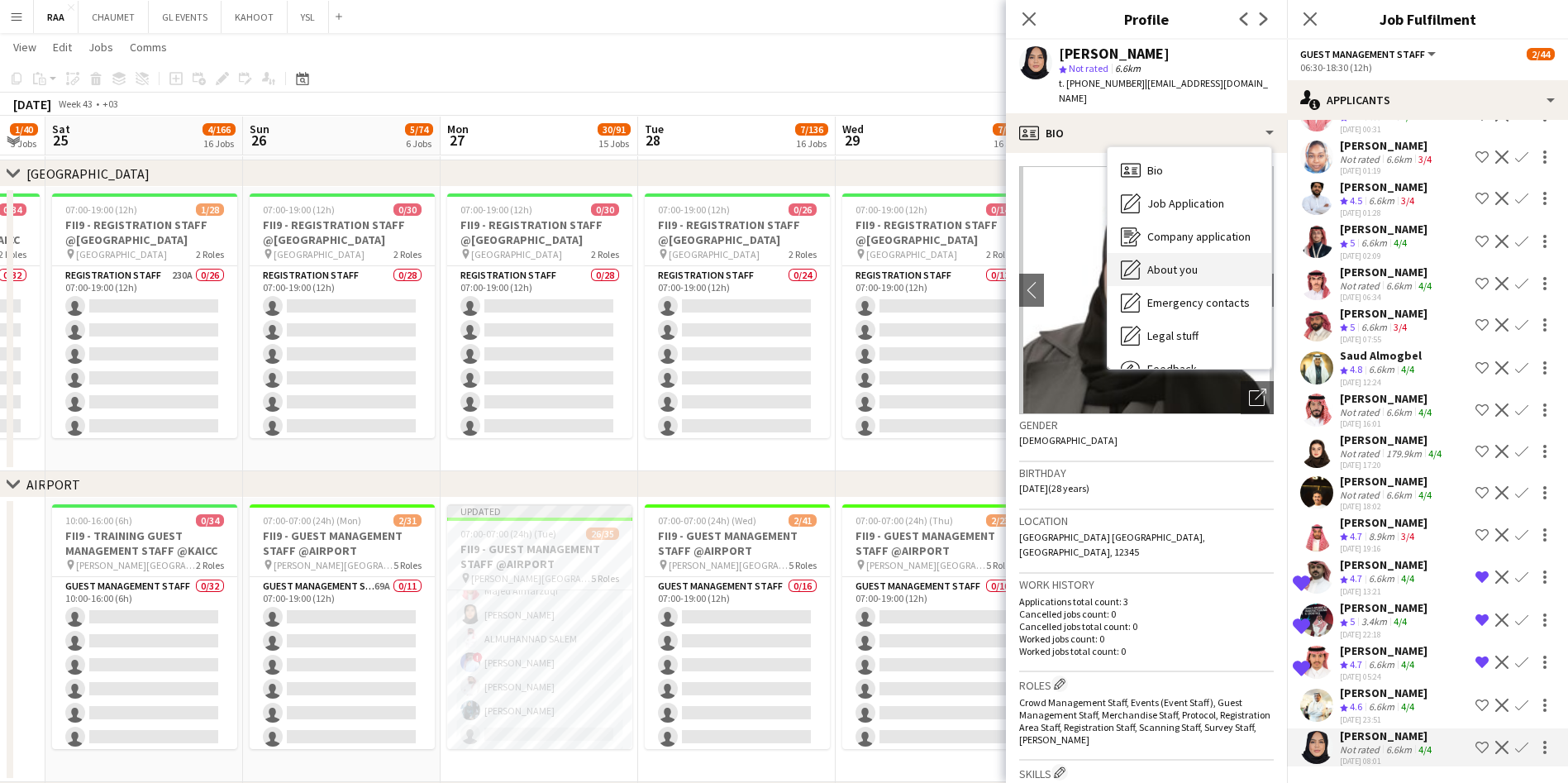
click at [790, 252] on div "About you About you" at bounding box center [1189, 269] width 163 height 33
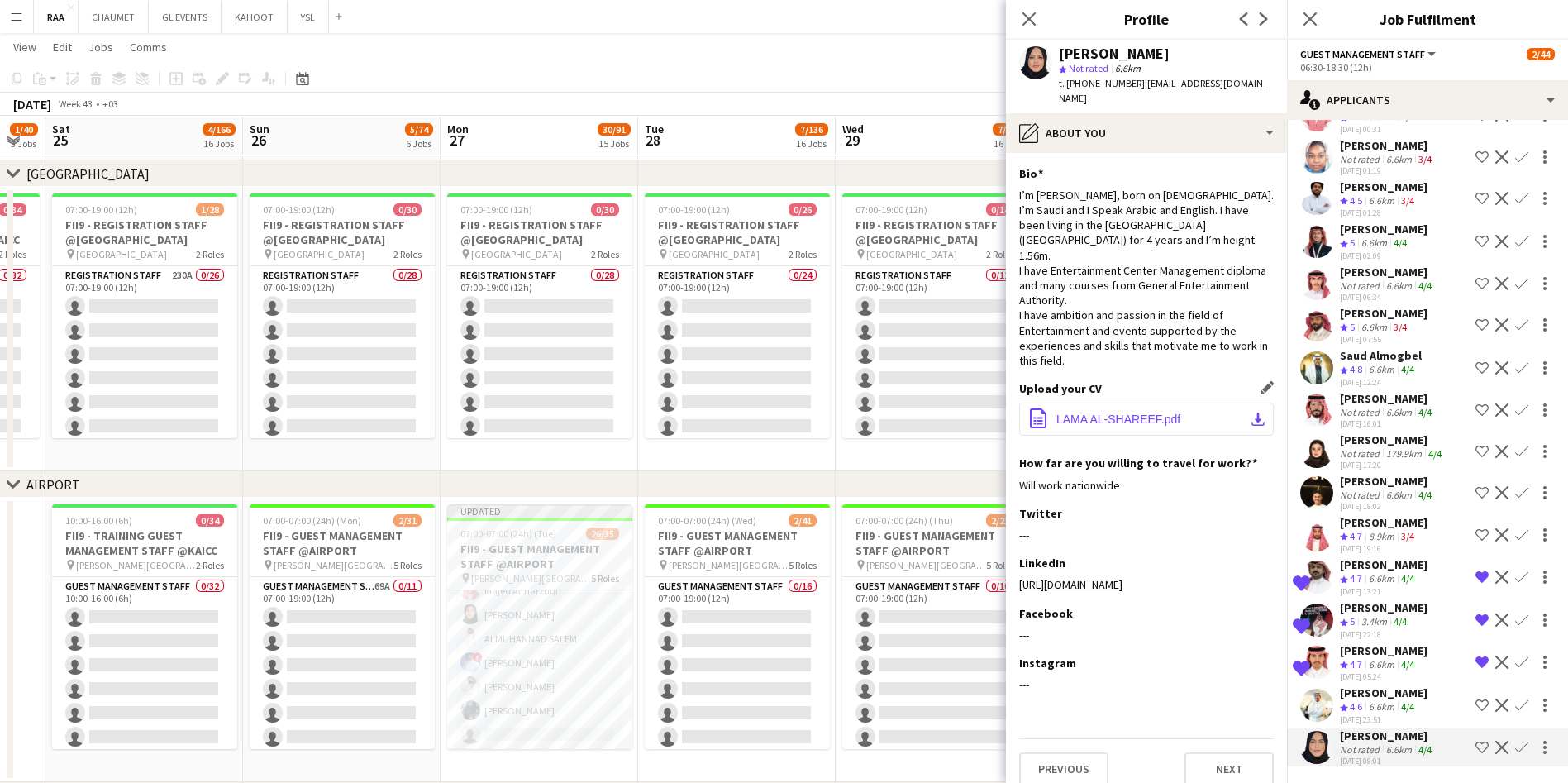
click at [790, 402] on button "office-file-sheet LAMA AL-SHAREEF.pdf download-bottom" at bounding box center [1146, 419] width 254 height 33
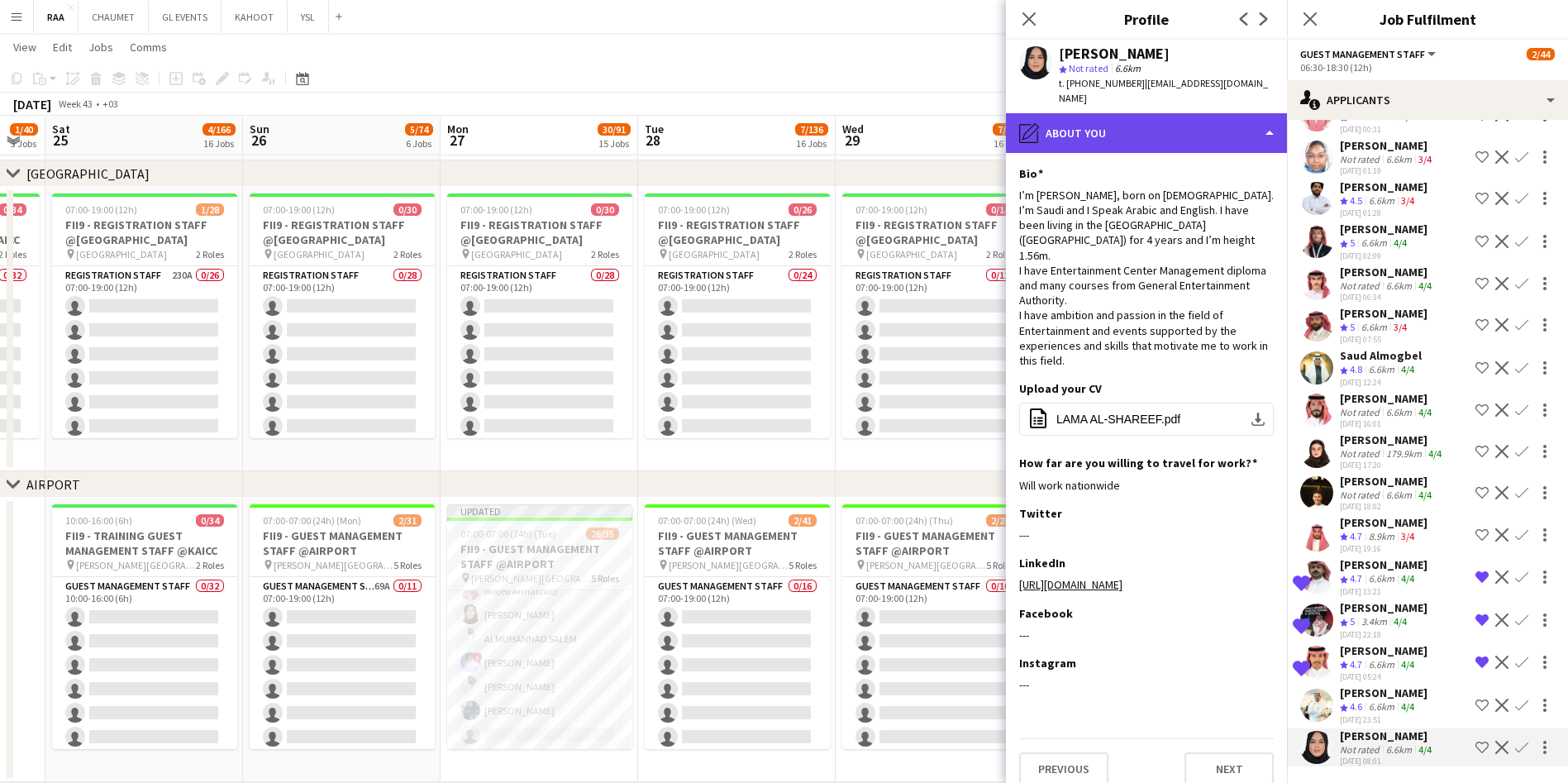
click at [790, 128] on div "pencil4 About you" at bounding box center [1147, 132] width 281 height 39
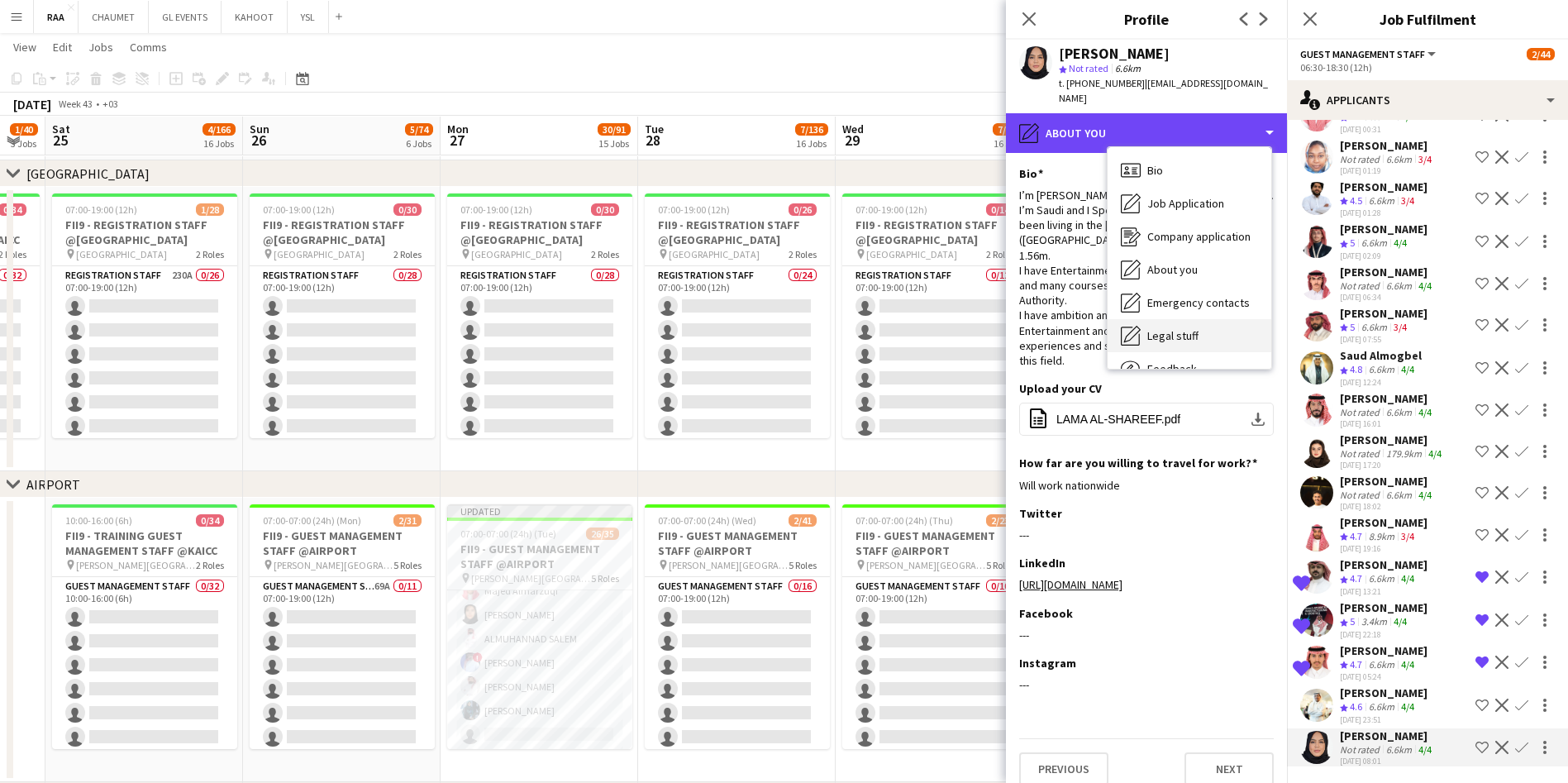
scroll to position [56, 0]
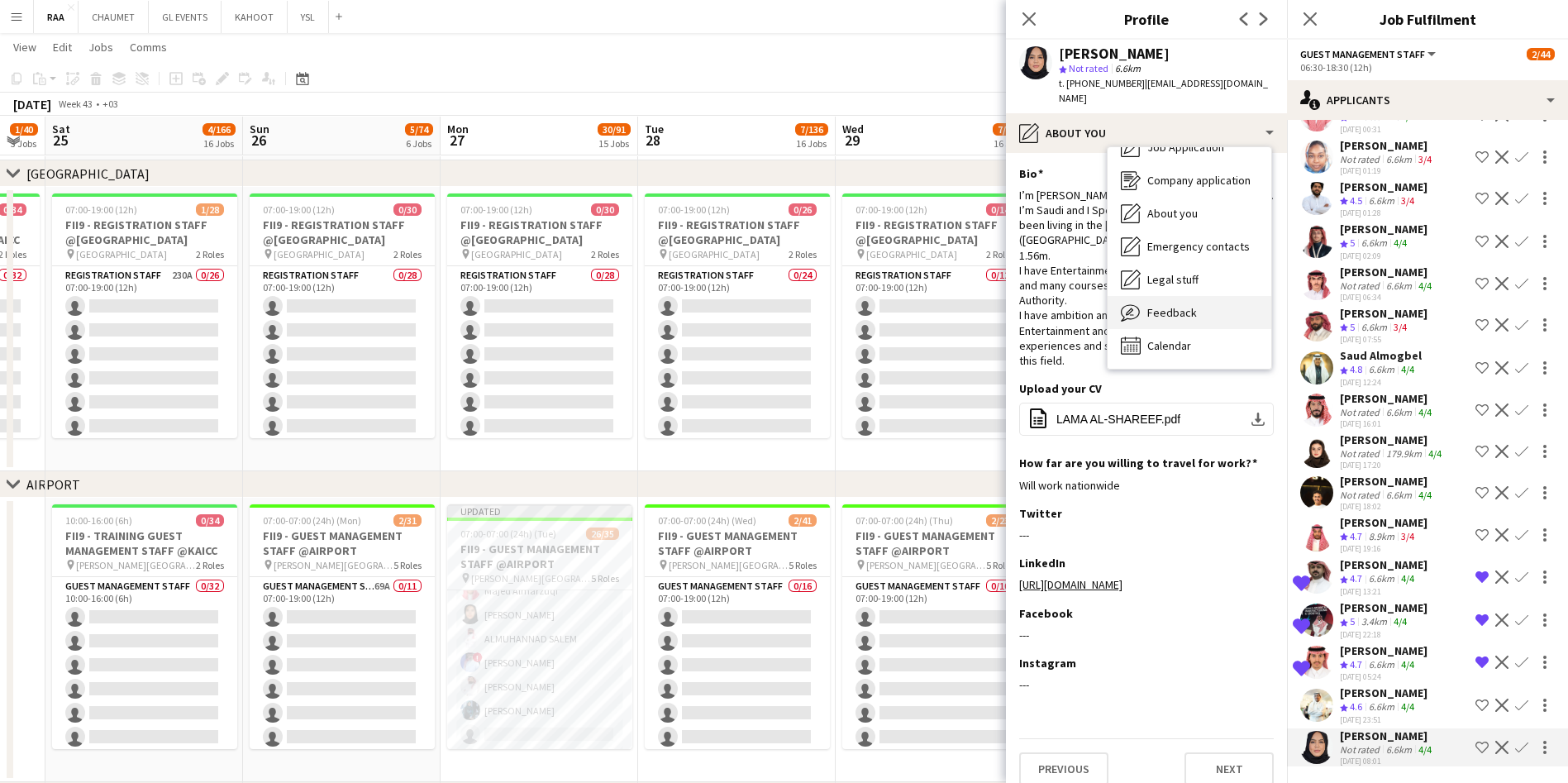
click at [790, 296] on div "Feedback Feedback" at bounding box center [1189, 312] width 163 height 33
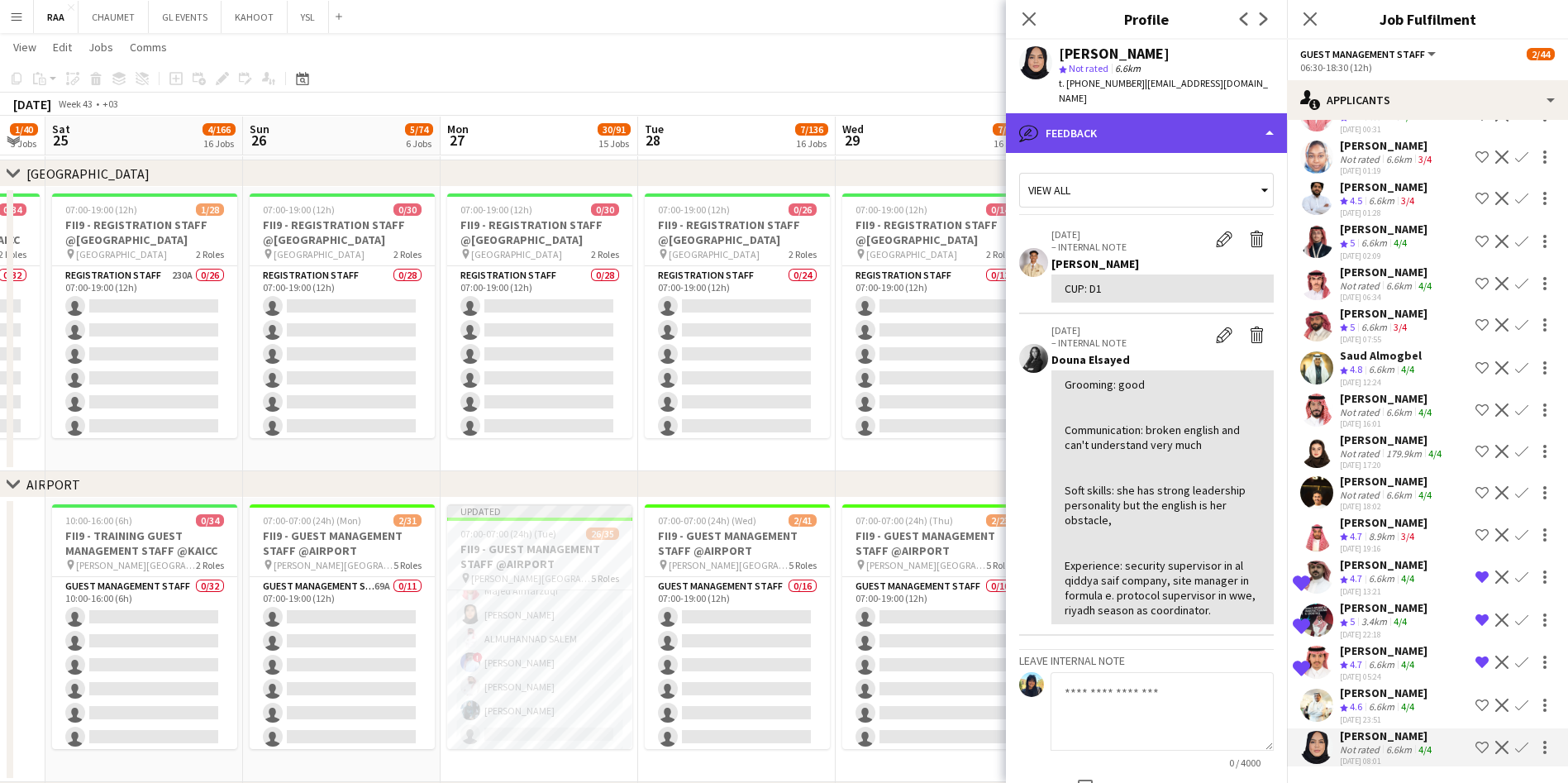
click at [790, 129] on div "bubble-pencil Feedback" at bounding box center [1147, 132] width 281 height 39
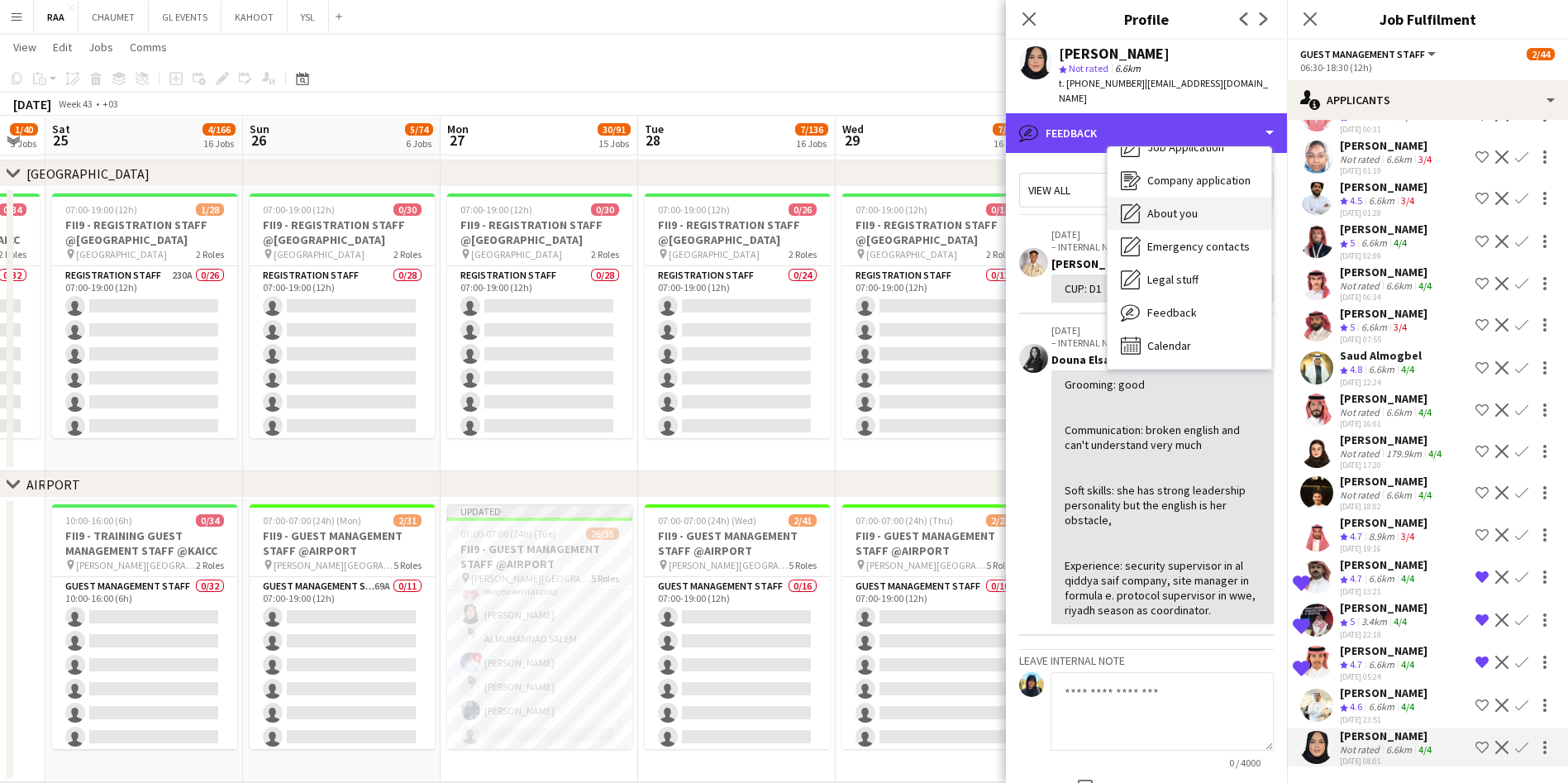
scroll to position [0, 0]
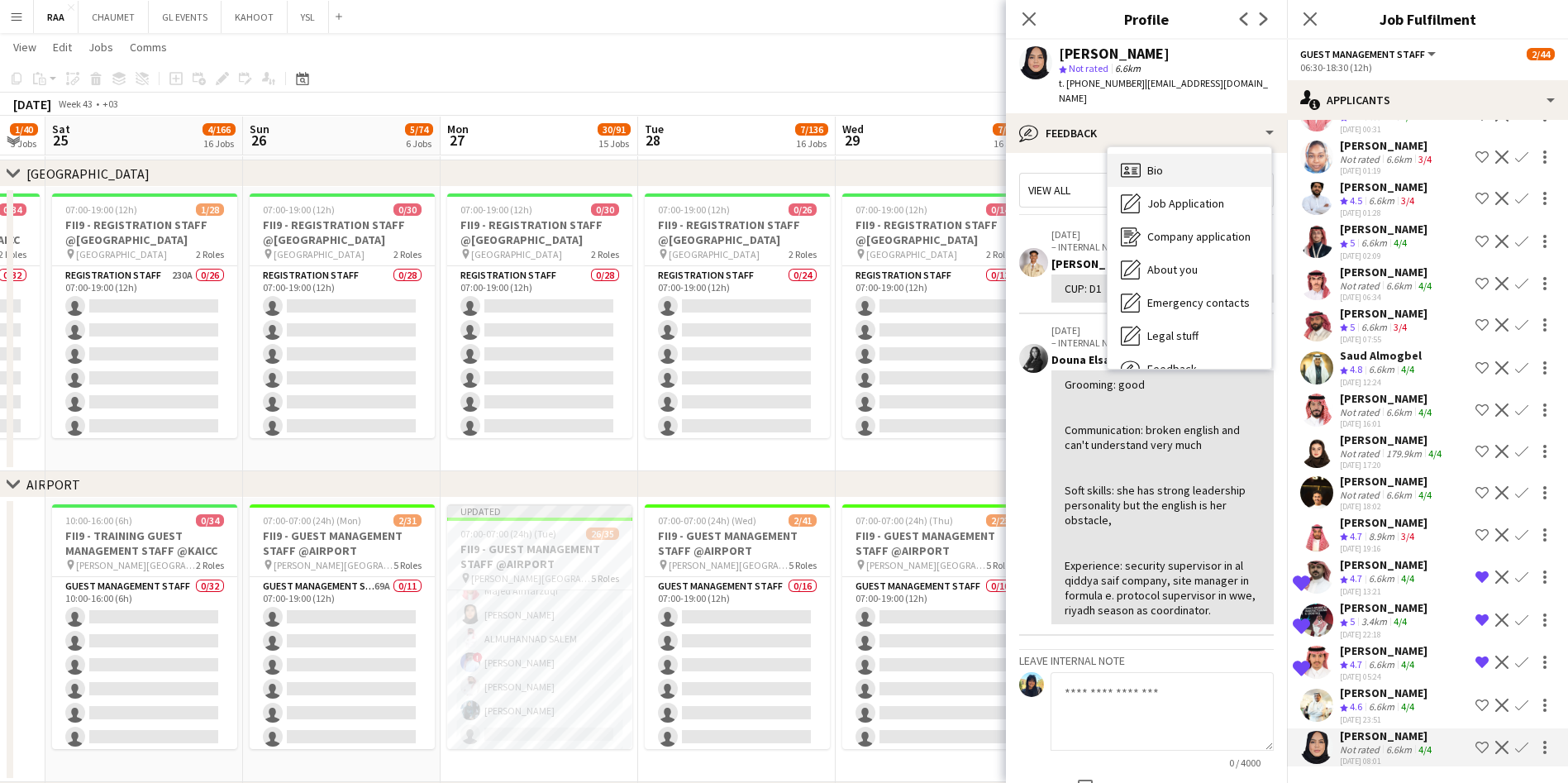
click at [790, 159] on div "Bio Bio" at bounding box center [1189, 170] width 163 height 33
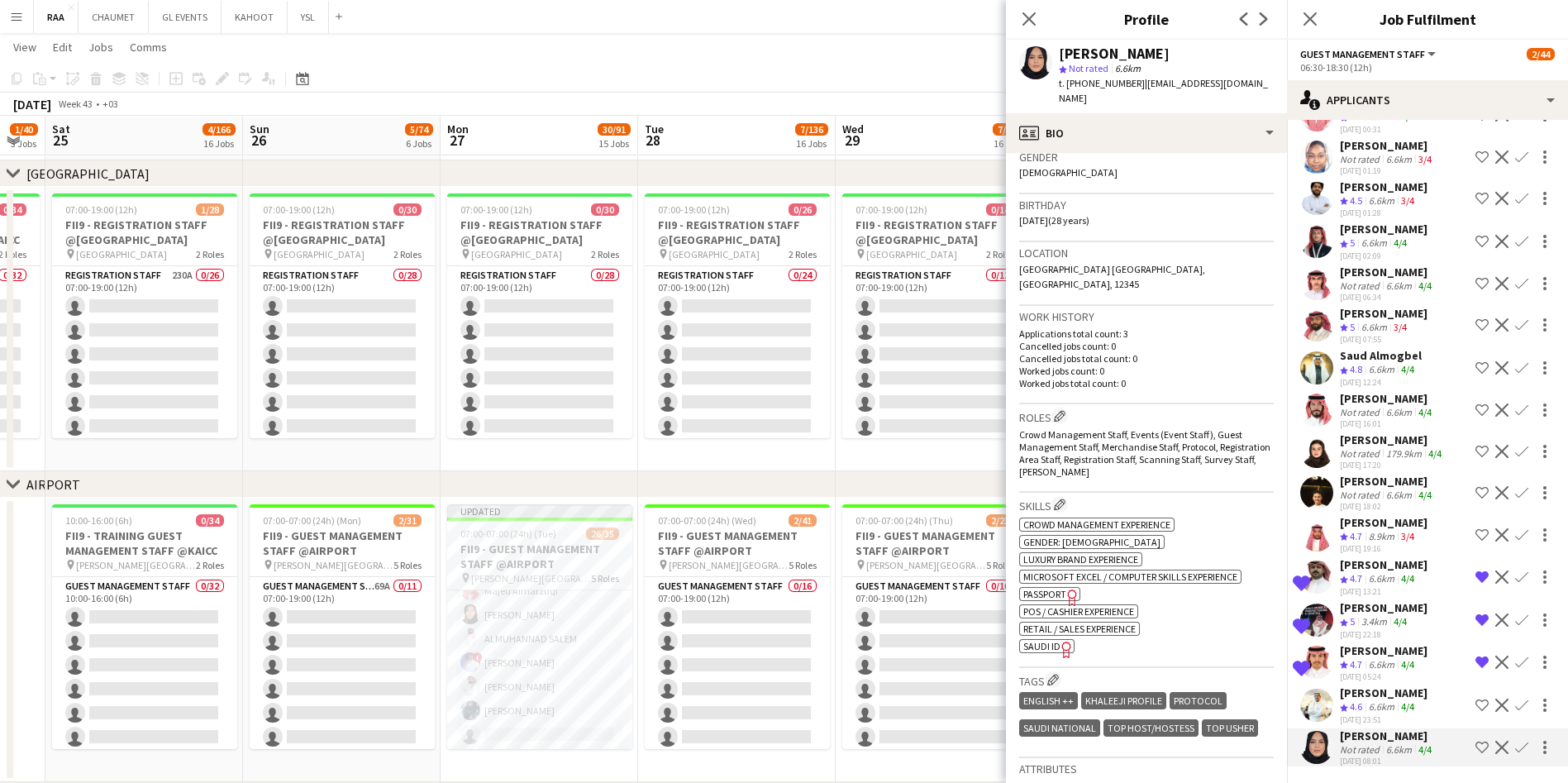
scroll to position [269, 0]
drag, startPoint x: 1131, startPoint y: 443, endPoint x: 1018, endPoint y: 406, distance: 118.9
click at [790, 427] on div "Crowd Management Staff, Events (Event Staff), Guest Management Staff, Merchandi…" at bounding box center [1146, 452] width 254 height 50
click at [790, 451] on div "Roles Edit crew company roles Crowd Management Staff, Events (Event Staff), Gue…" at bounding box center [1146, 447] width 254 height 88
drag, startPoint x: 1121, startPoint y: 444, endPoint x: 1015, endPoint y: 408, distance: 111.9
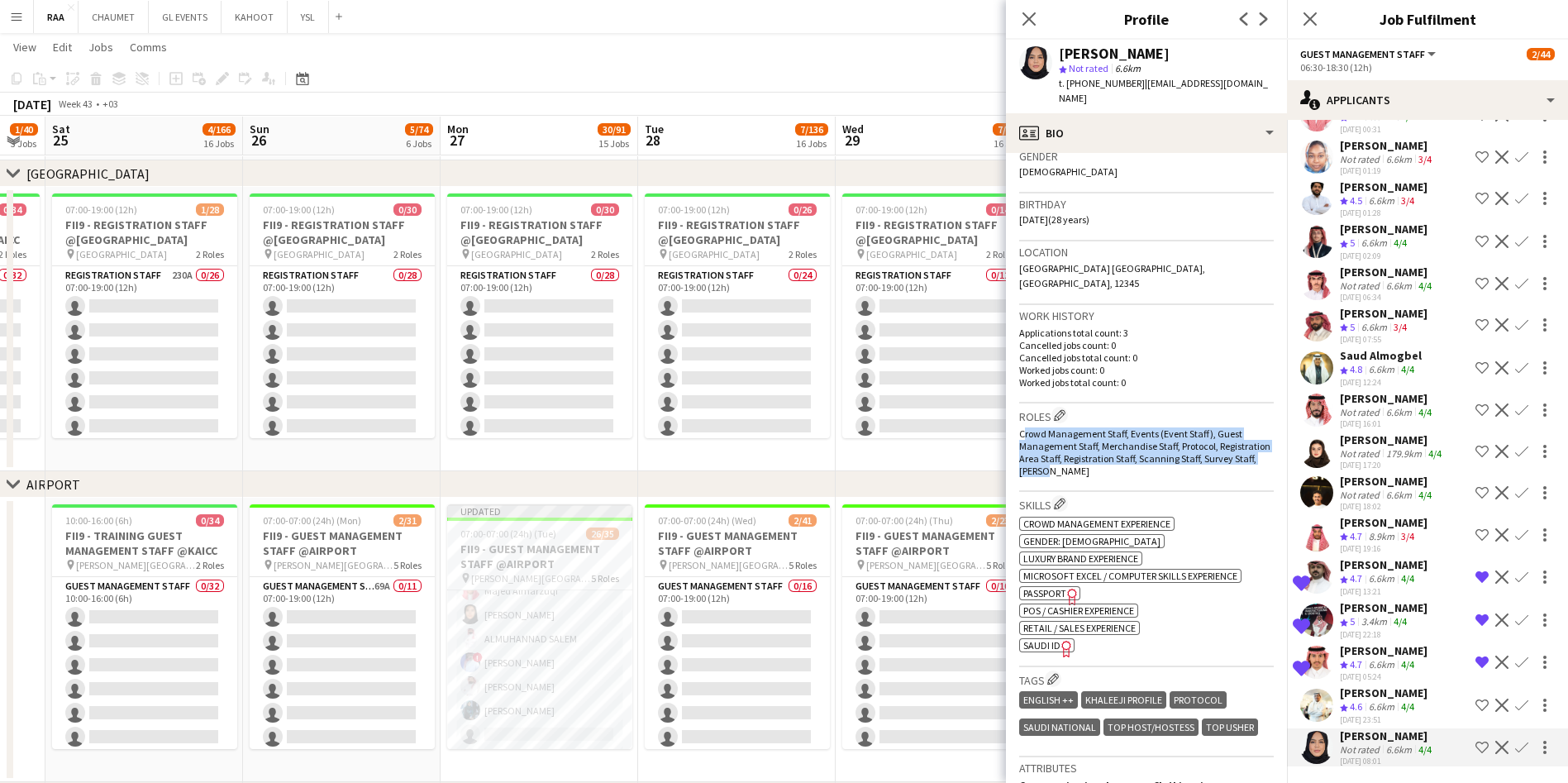
click at [790, 408] on app-crew-profile-bio "chevron-left chevron-right Open photos pop-in Gender [DEMOGRAPHIC_DATA] Birthda…" at bounding box center [1147, 468] width 281 height 630
click at [790, 443] on div "Crowd Management Staff, Events (Event Staff), Guest Management Staff, Merchandi…" at bounding box center [1146, 452] width 254 height 50
drag, startPoint x: 1015, startPoint y: 403, endPoint x: 1114, endPoint y: 440, distance: 105.7
click at [790, 440] on app-crew-profile-bio "chevron-left chevron-right Open photos pop-in Gender [DEMOGRAPHIC_DATA] Birthda…" at bounding box center [1147, 468] width 281 height 630
click at [790, 427] on span "Crowd Management Staff, Events (Event Staff), Guest Management Staff, Merchandi…" at bounding box center [1145, 452] width 252 height 50
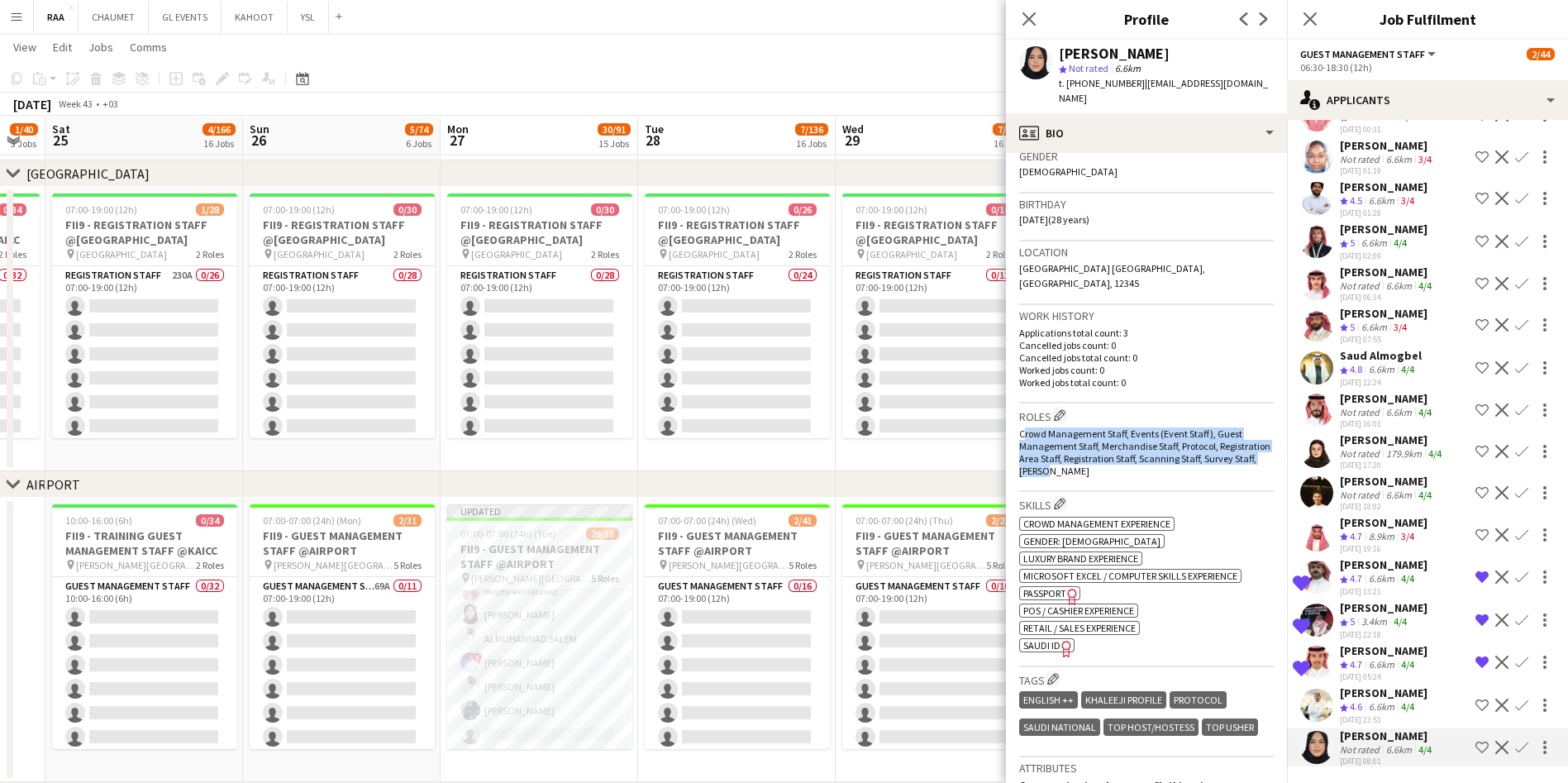
drag, startPoint x: 1020, startPoint y: 408, endPoint x: 1131, endPoint y: 441, distance: 115.8
click at [790, 441] on div "Crowd Management Staff, Events (Event Staff), Guest Management Staff, Merchandi…" at bounding box center [1146, 452] width 254 height 50
click at [790, 442] on div "Crowd Management Staff, Events (Event Staff), Guest Management Staff, Merchandi…" at bounding box center [1146, 452] width 254 height 50
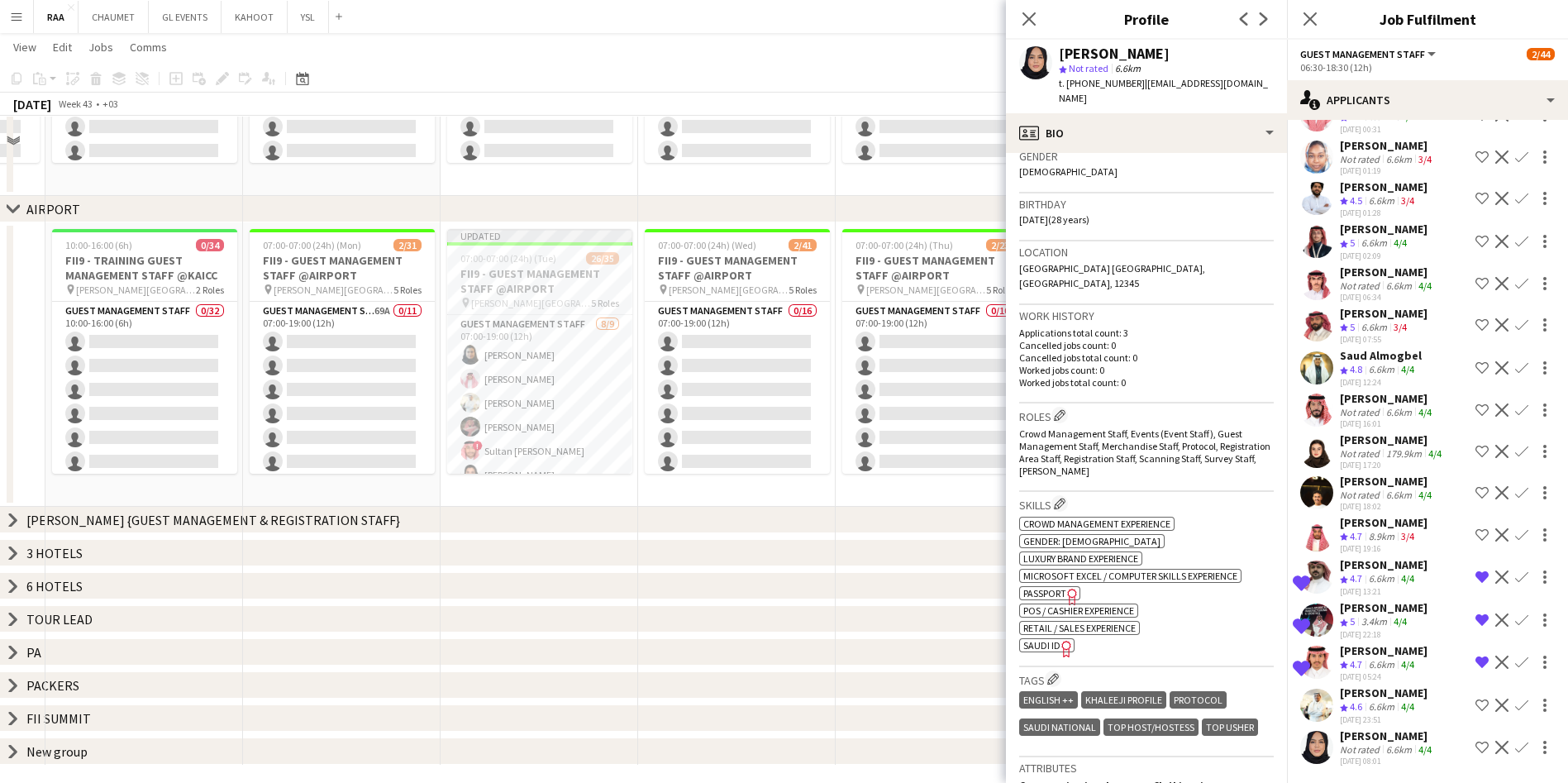
scroll to position [608, 0]
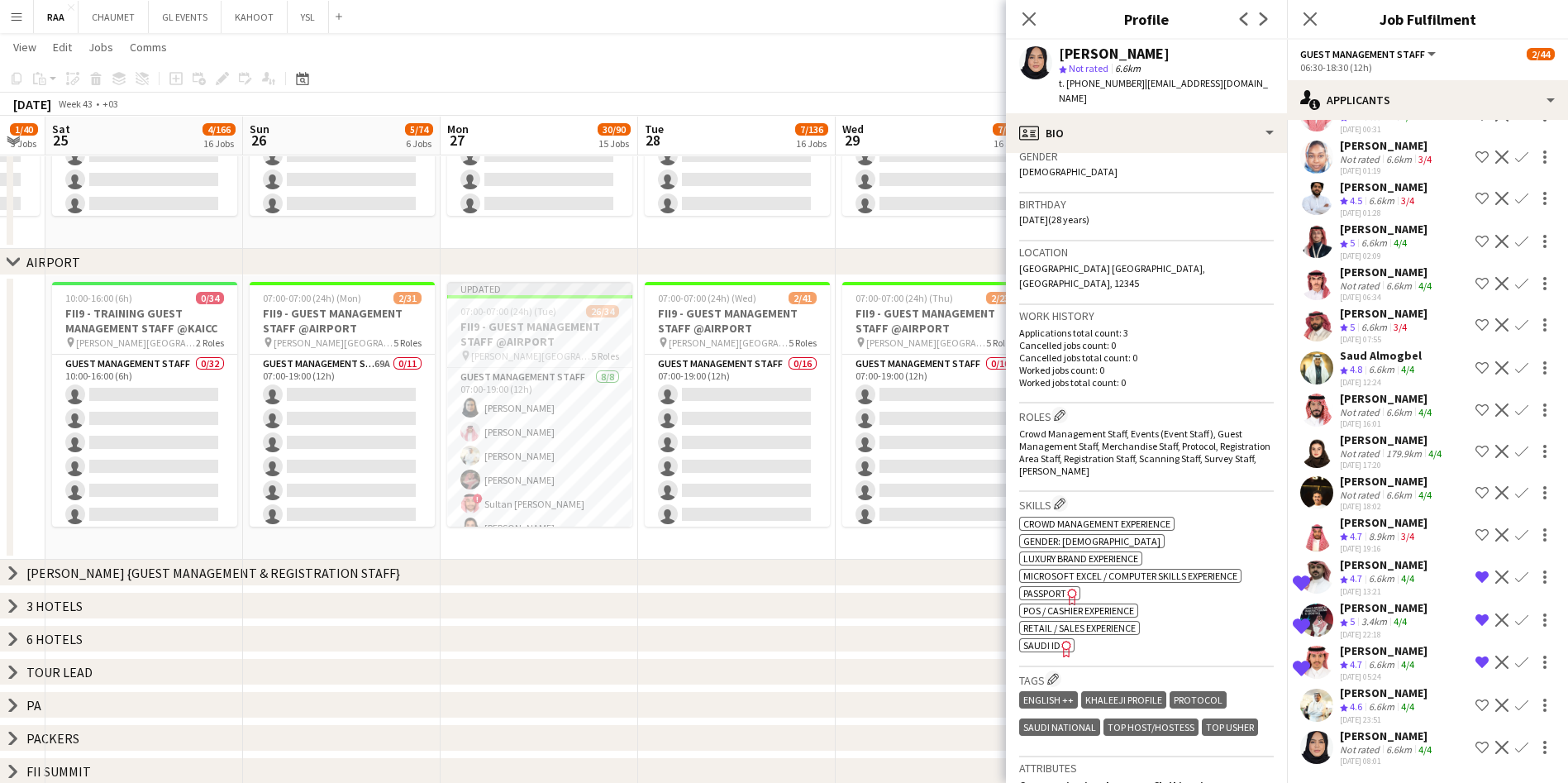
click at [790, 700] on div "6.6km" at bounding box center [1381, 707] width 32 height 14
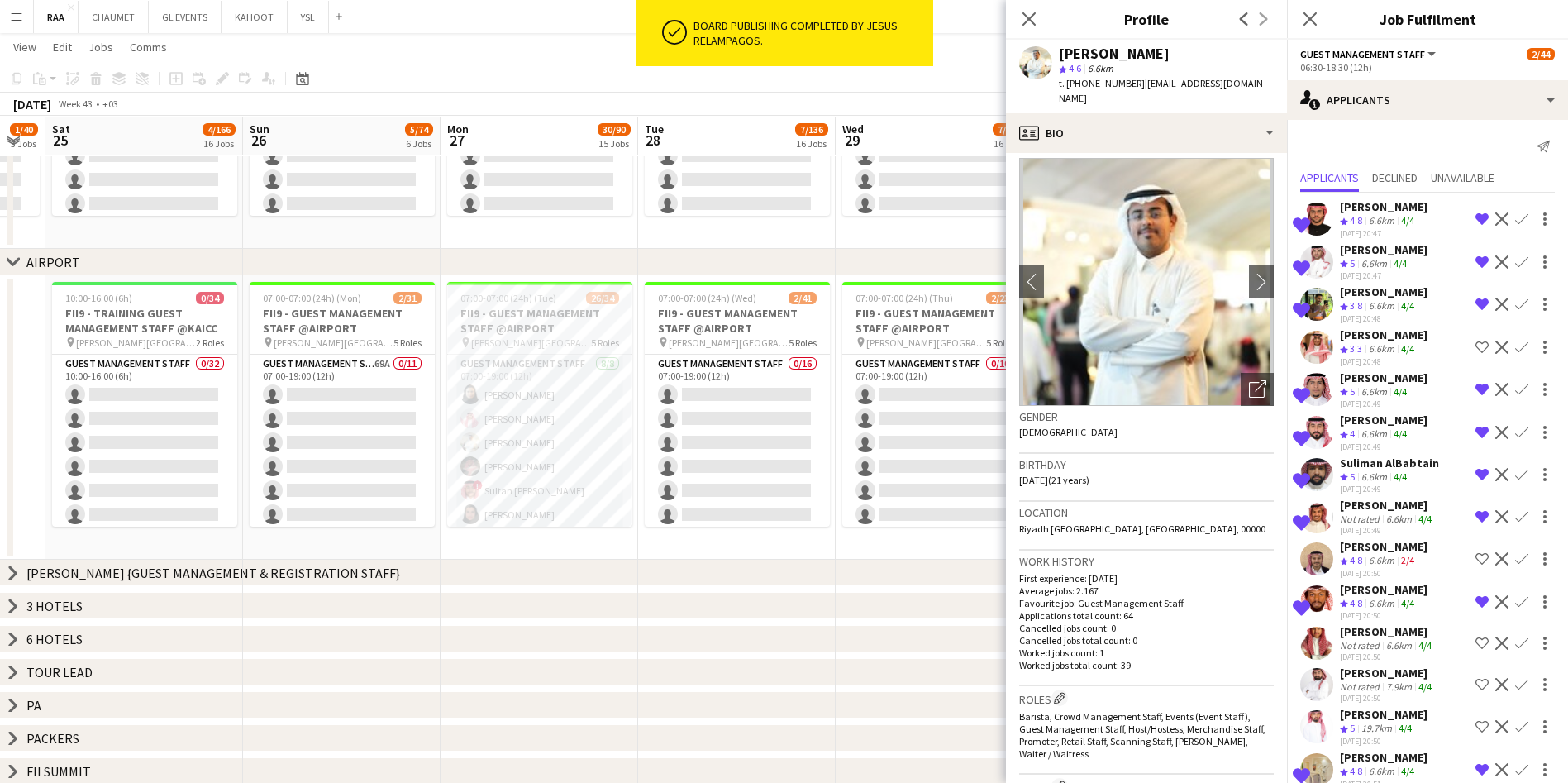
scroll to position [0, 0]
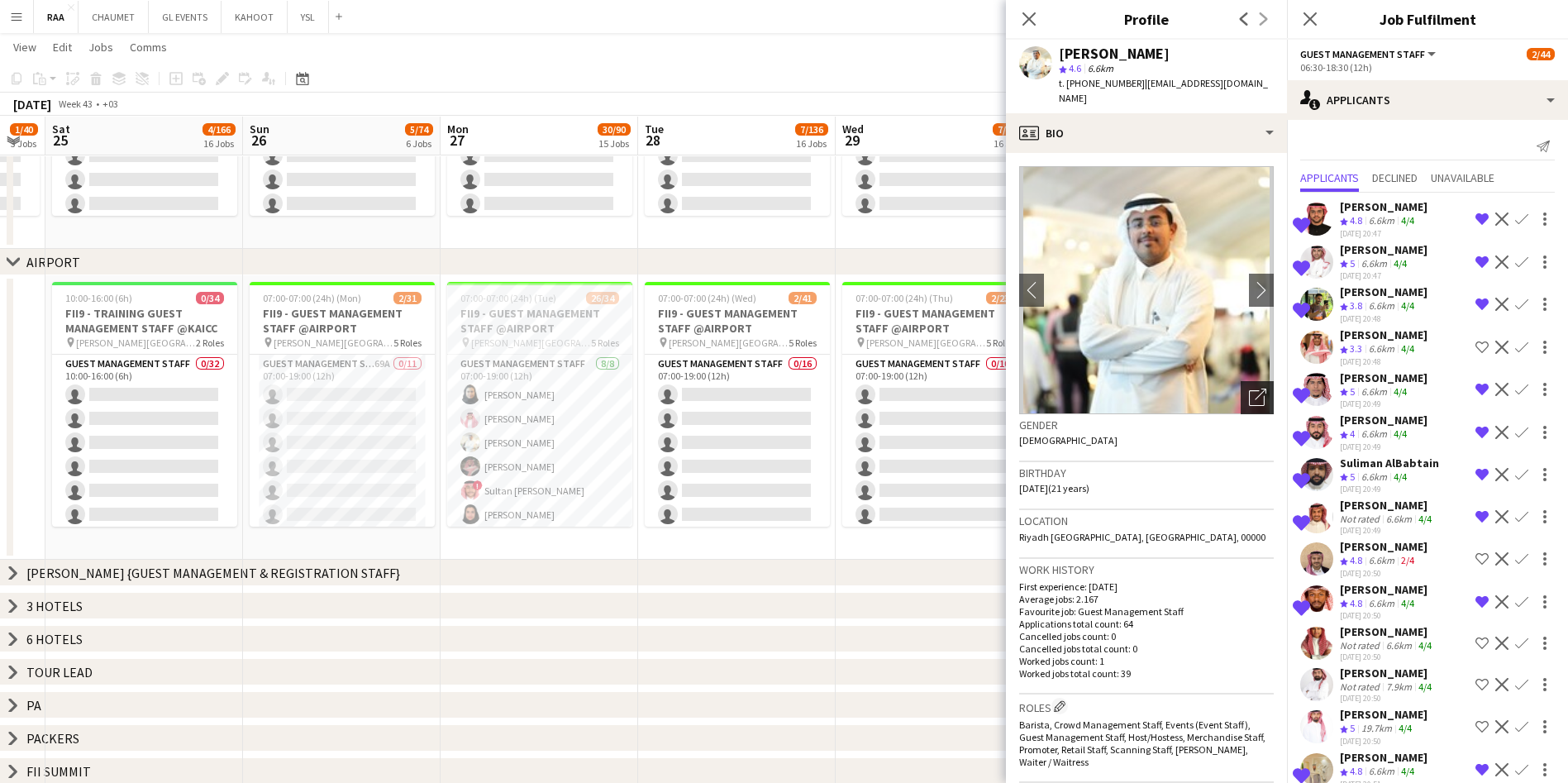
click at [790, 388] on icon "Open photos pop-in" at bounding box center [1257, 397] width 17 height 17
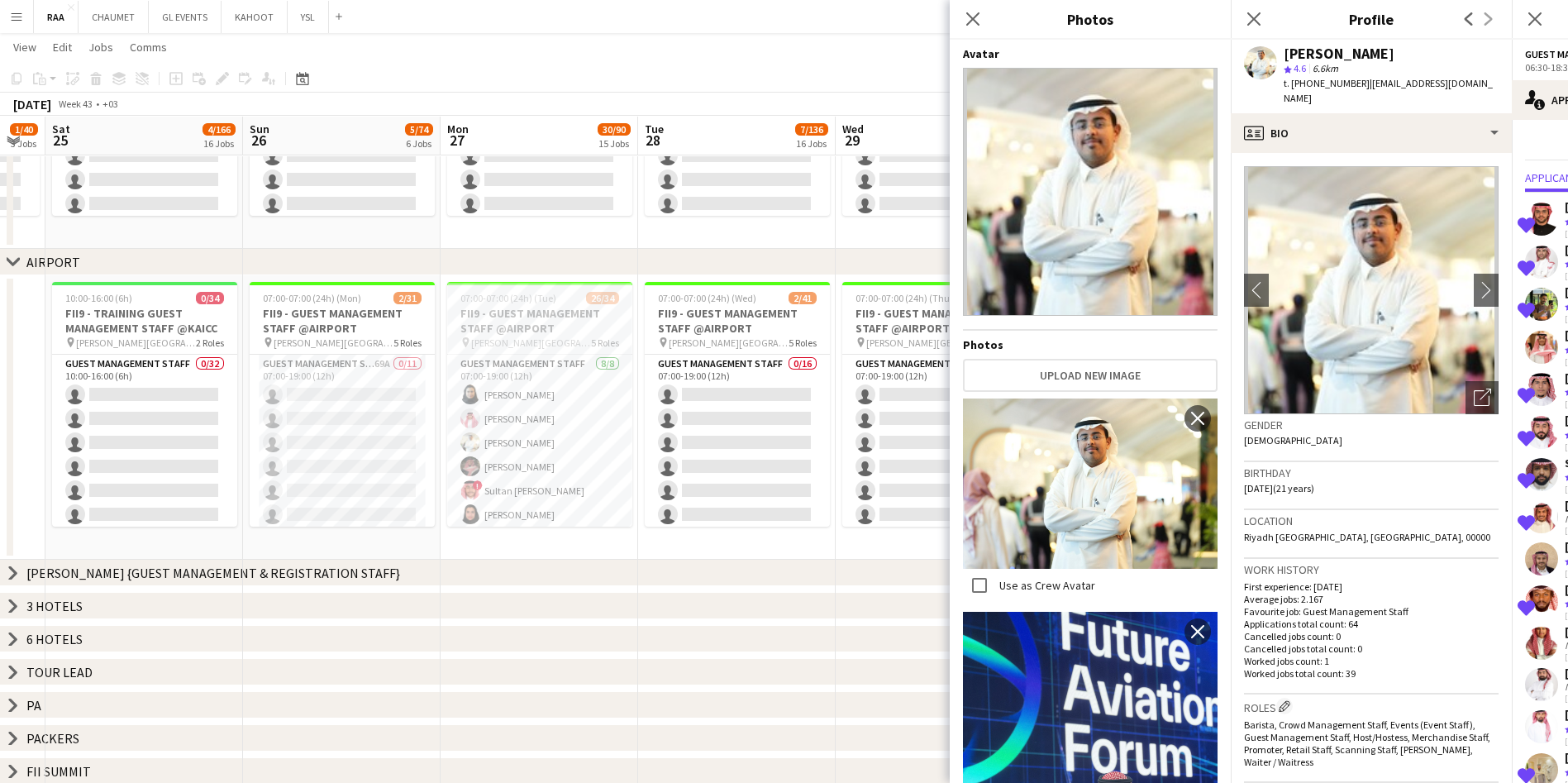
scroll to position [500, 0]
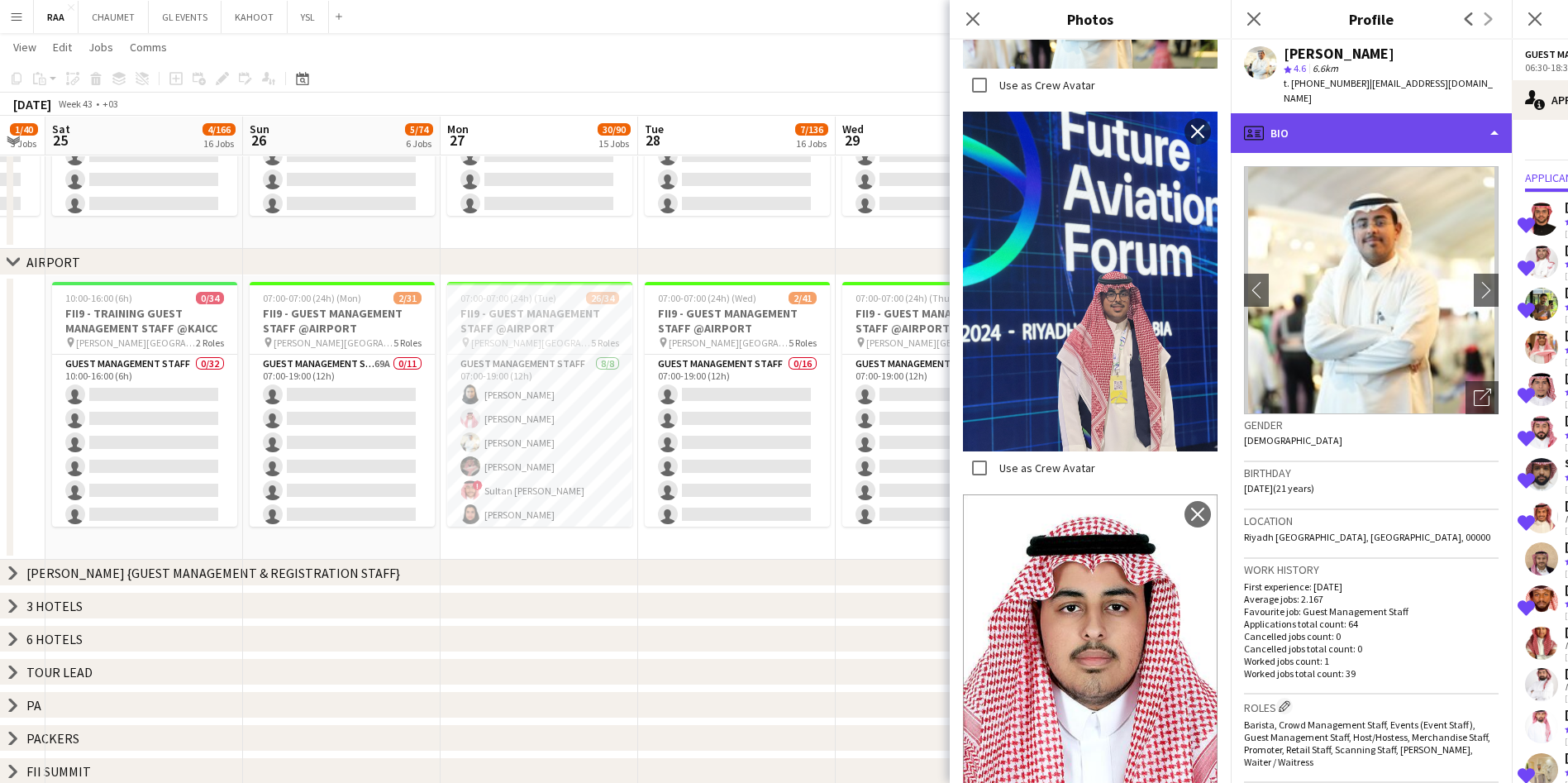
click at [790, 116] on div "profile Bio" at bounding box center [1372, 132] width 281 height 39
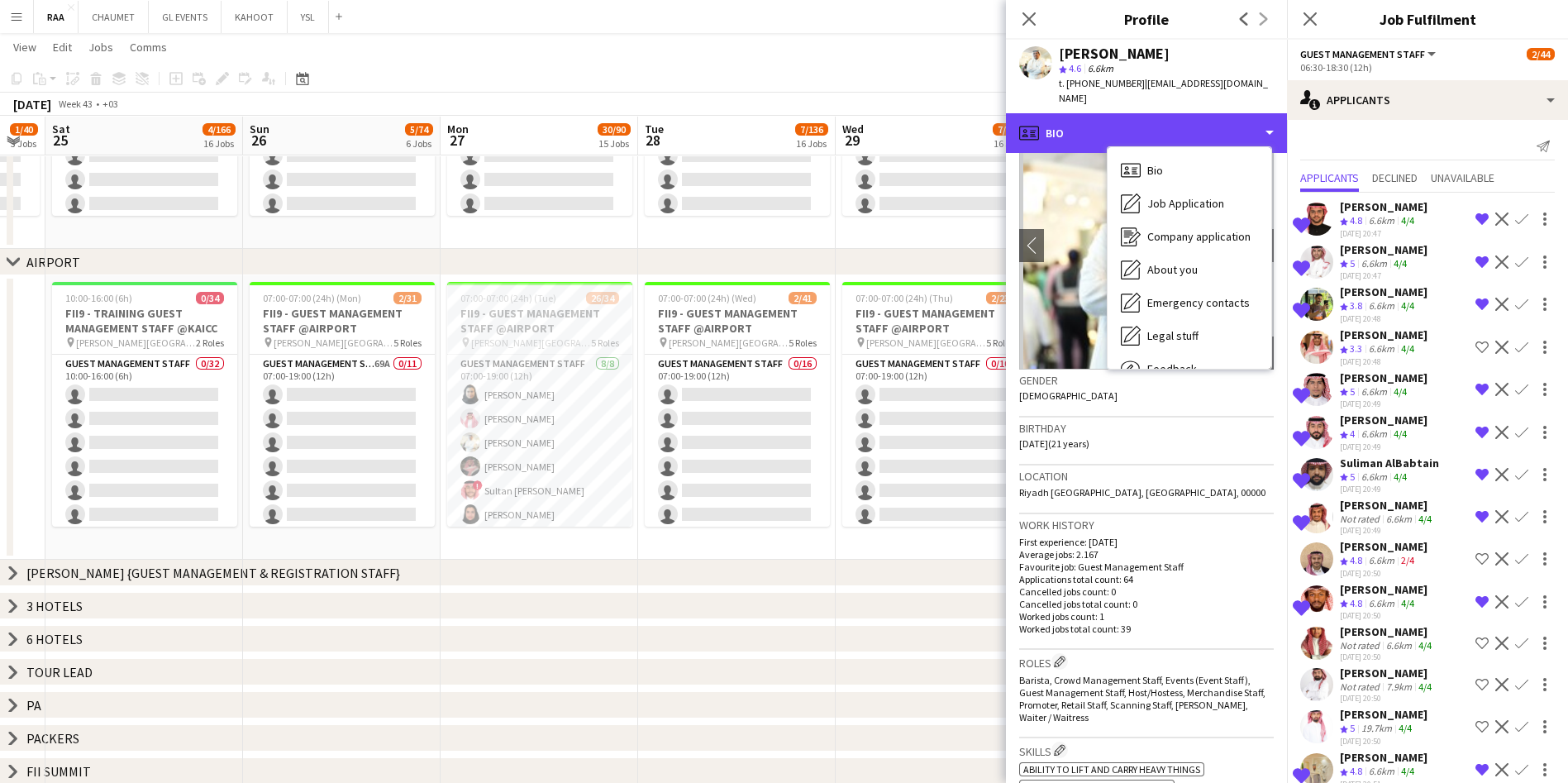
scroll to position [0, 0]
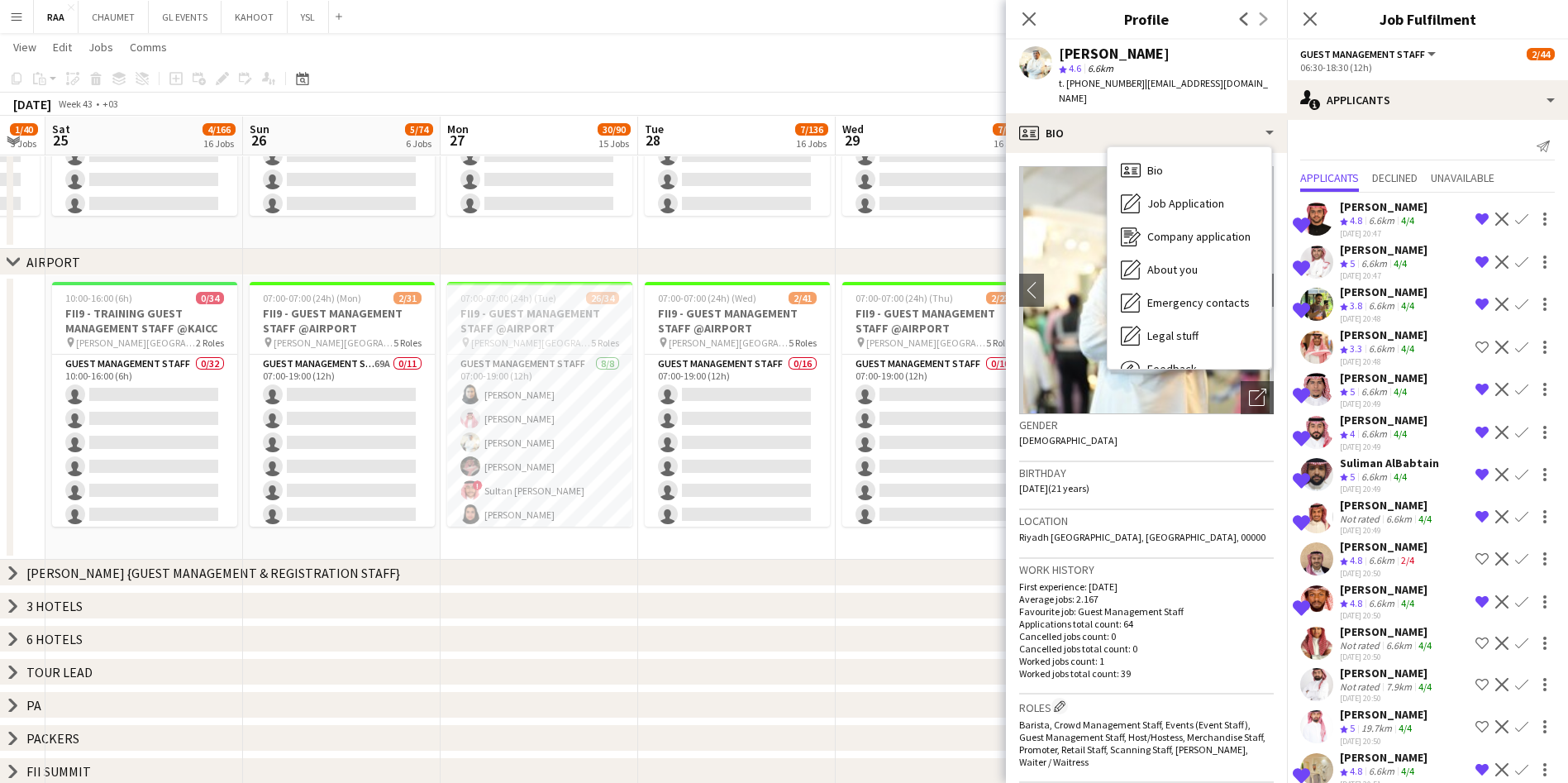
click at [790, 513] on h3 "Location" at bounding box center [1146, 520] width 254 height 15
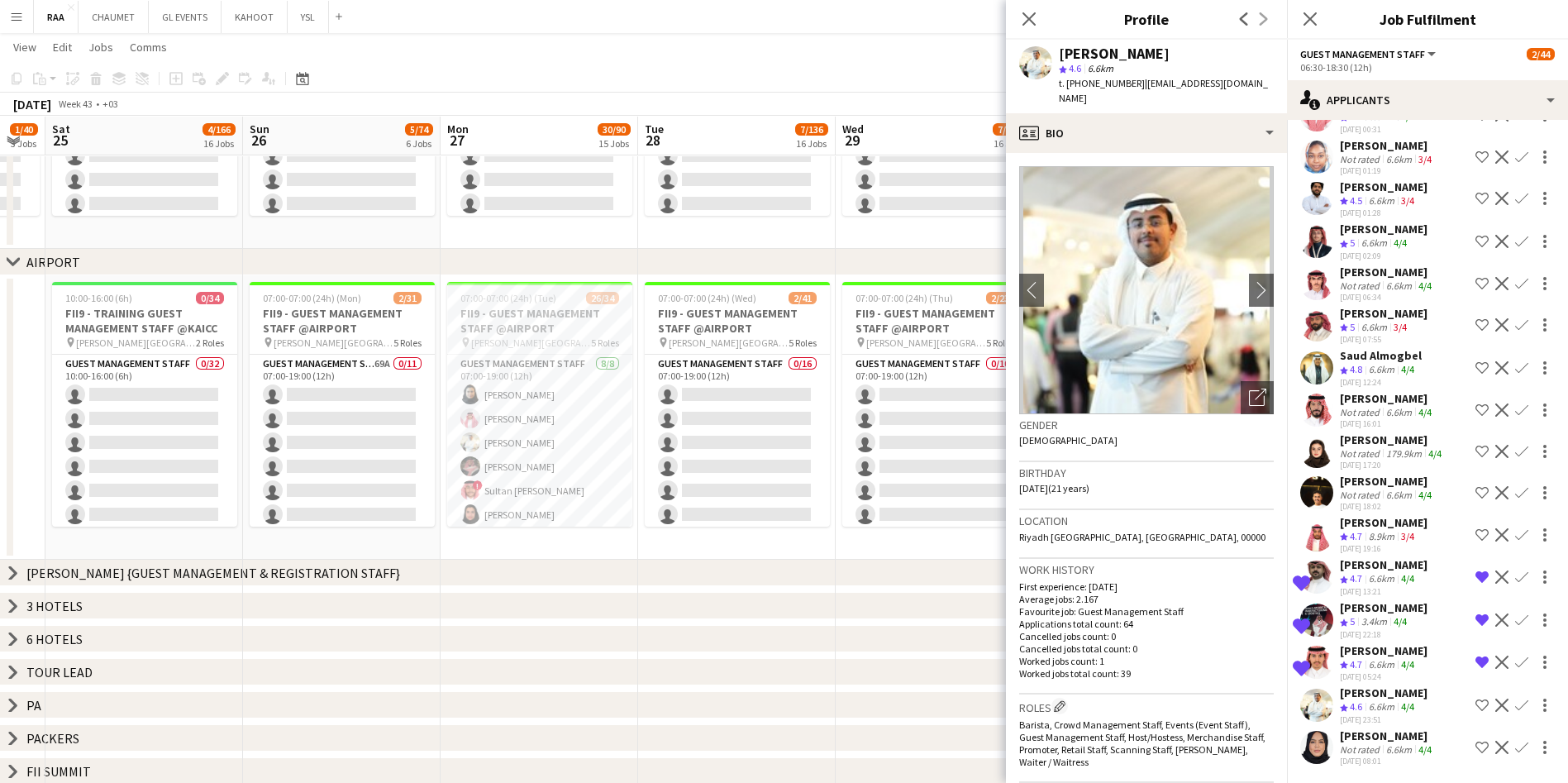
scroll to position [2102, 0]
click at [790, 698] on div "[PERSON_NAME]" at bounding box center [1383, 692] width 87 height 15
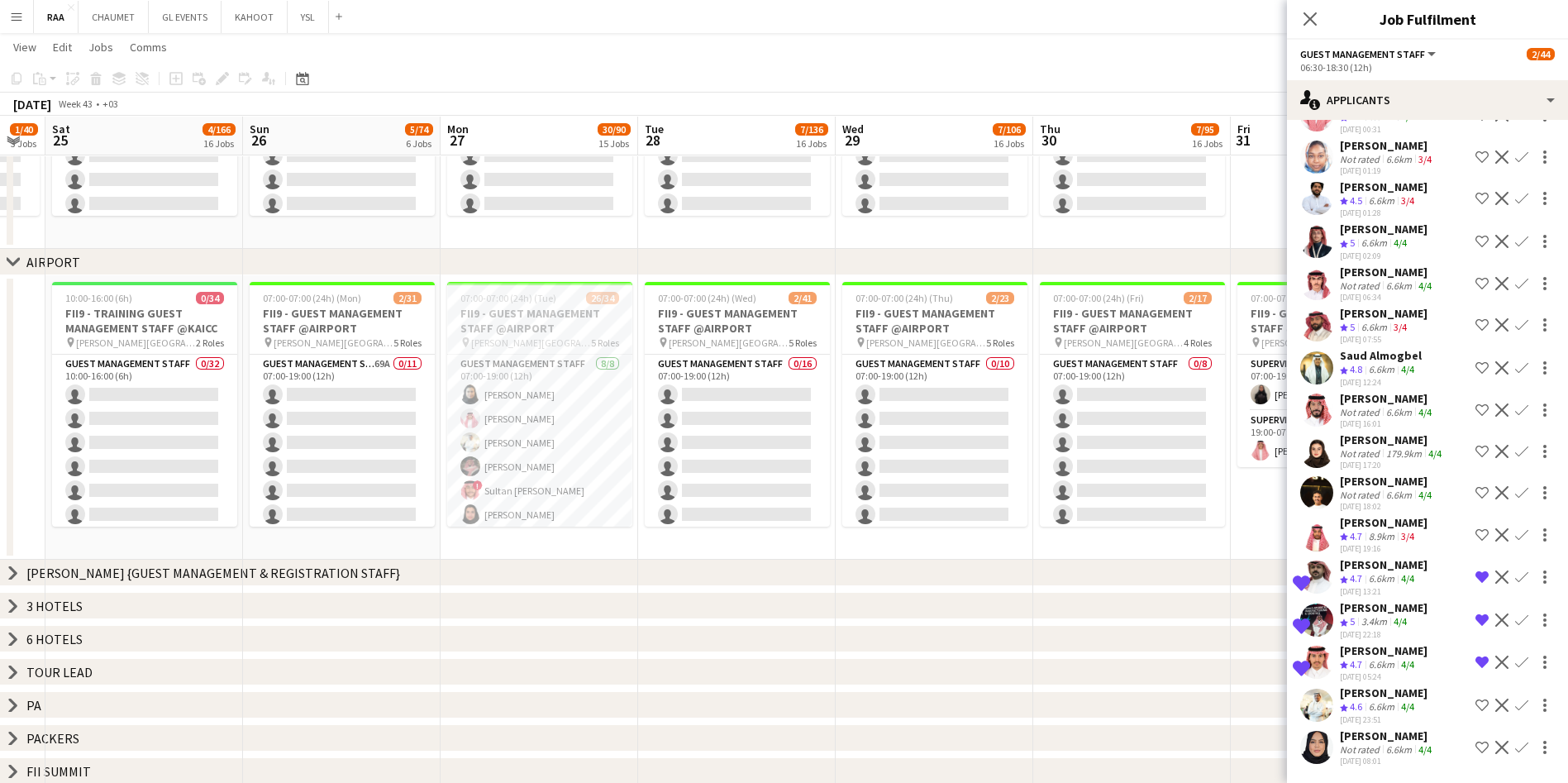
click at [790, 703] on app-icon "Decline" at bounding box center [1502, 705] width 13 height 13
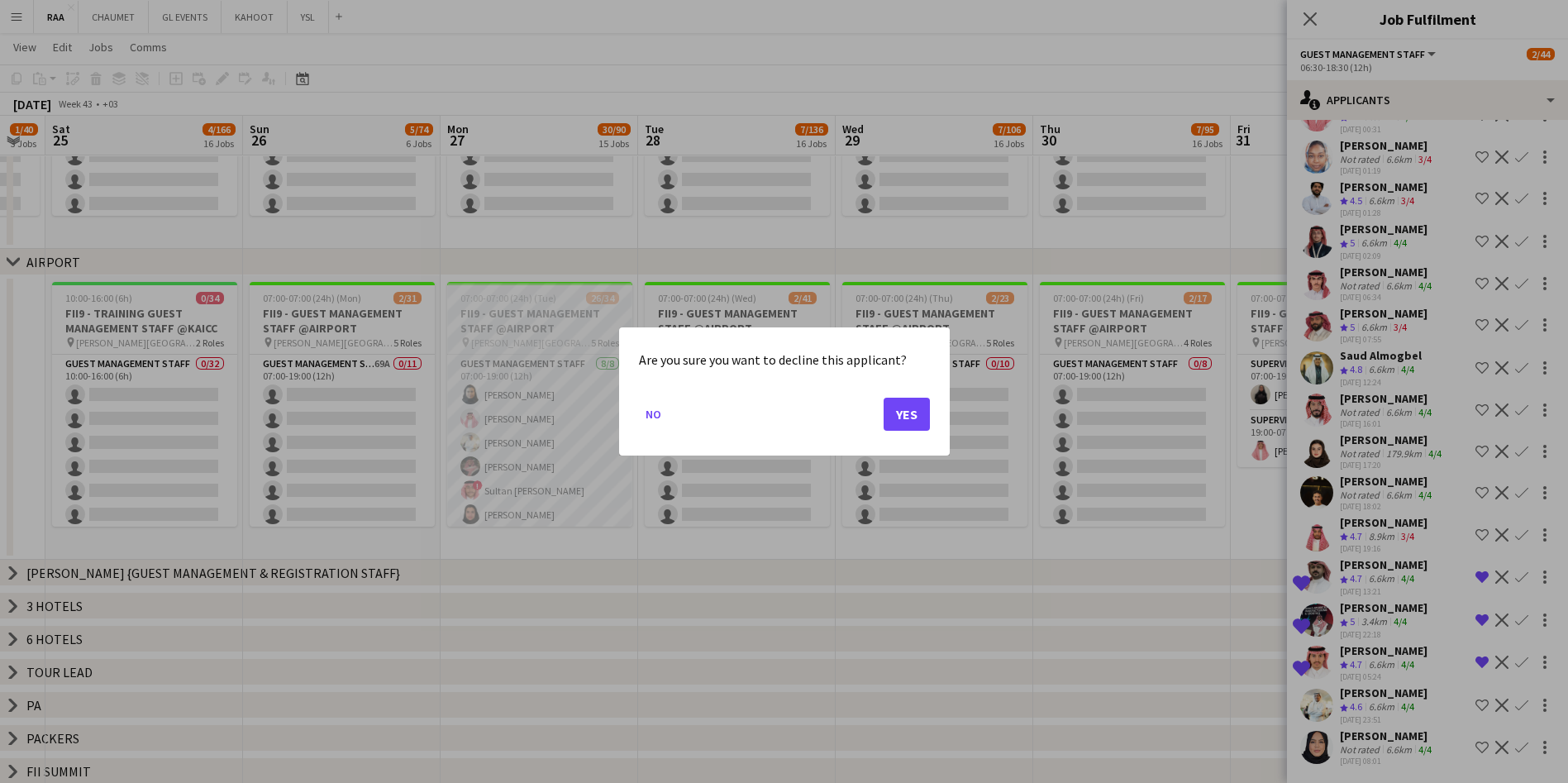
scroll to position [0, 0]
click at [790, 412] on button "Yes" at bounding box center [906, 414] width 46 height 33
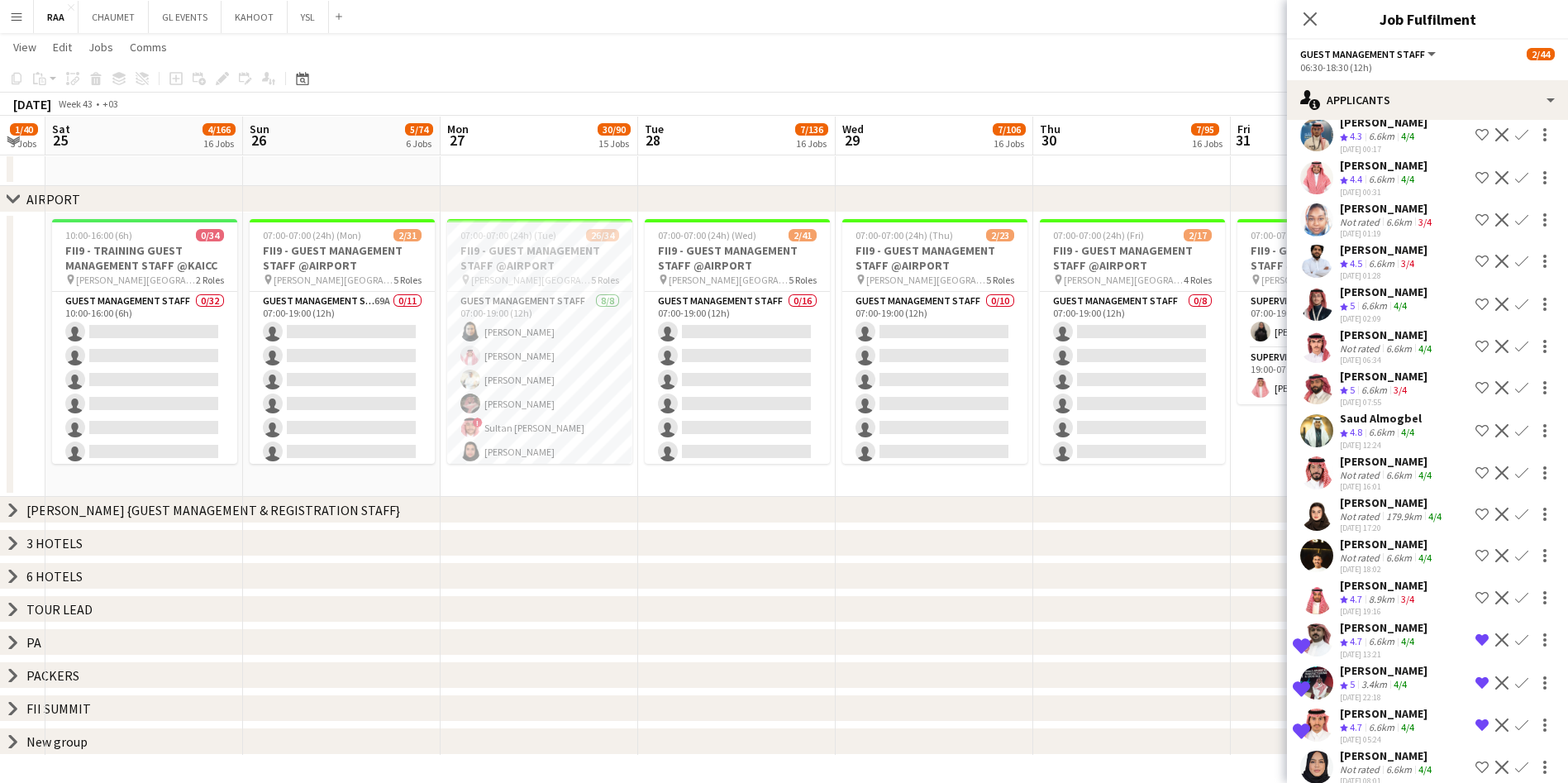
scroll to position [1977, 0]
click at [790, 610] on div "8.9km" at bounding box center [1381, 601] width 32 height 14
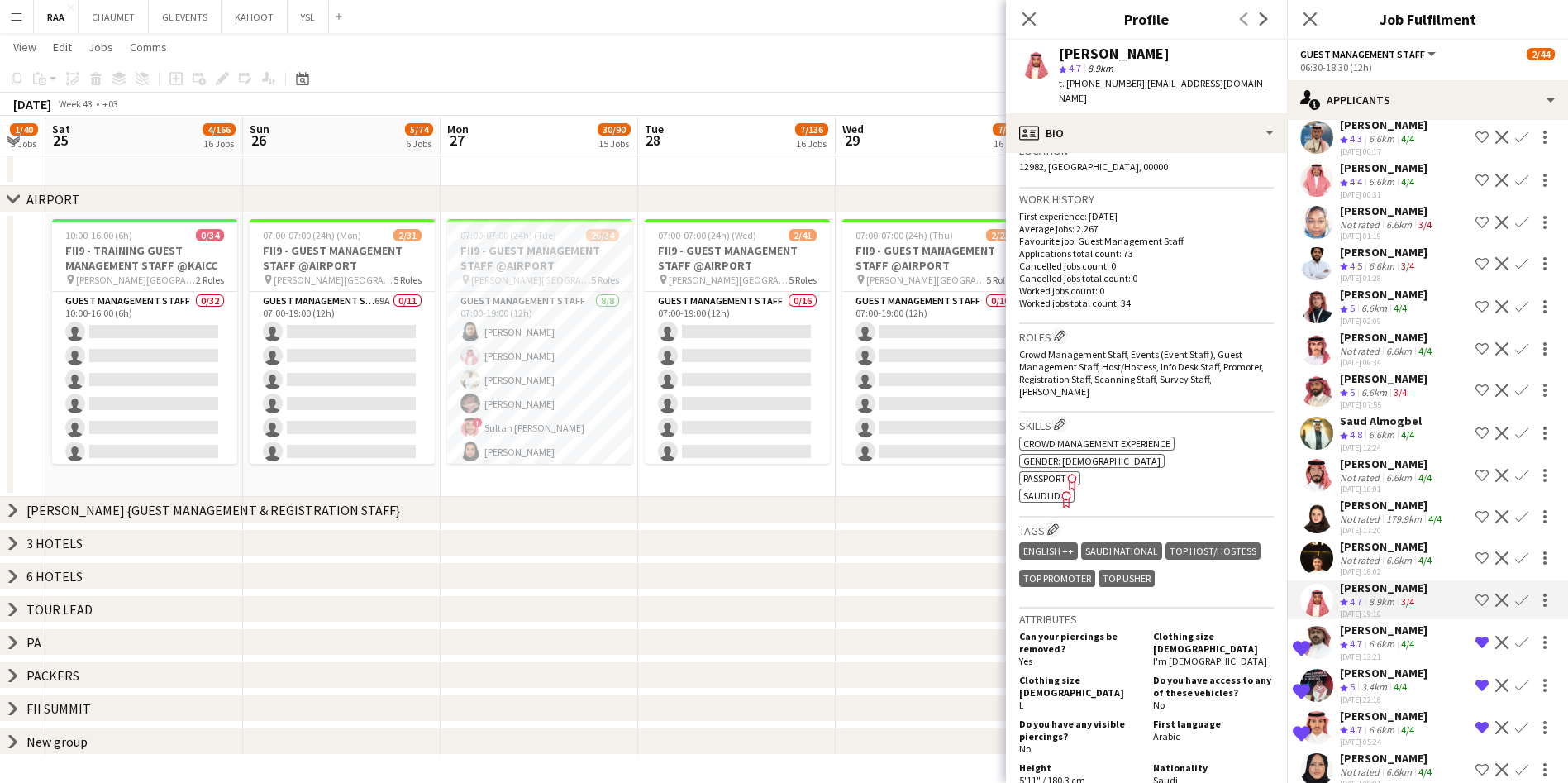
scroll to position [372, 0]
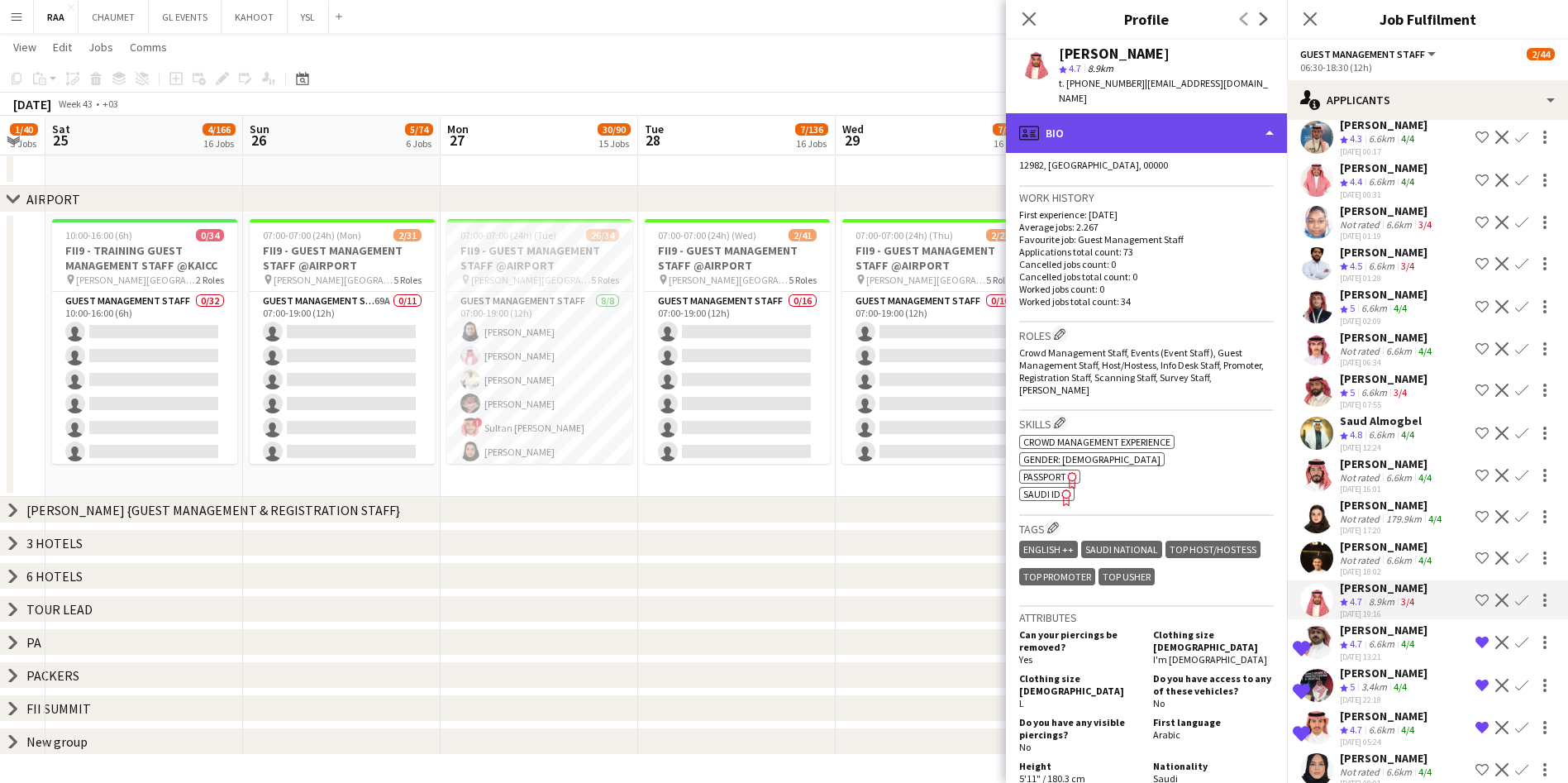
click at [790, 113] on div "profile Bio" at bounding box center [1147, 132] width 281 height 39
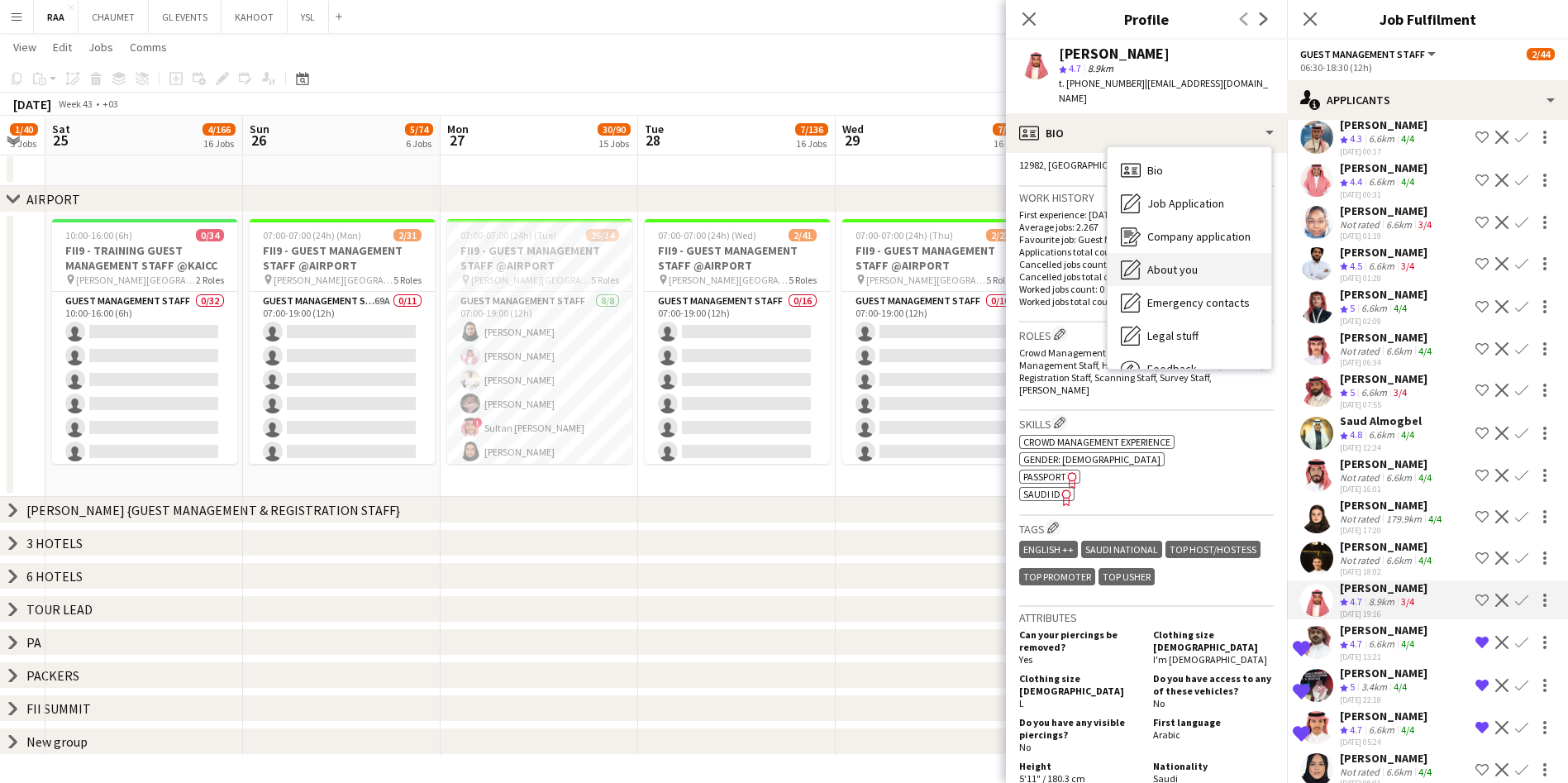
click at [790, 257] on div "About you About you" at bounding box center [1189, 269] width 163 height 33
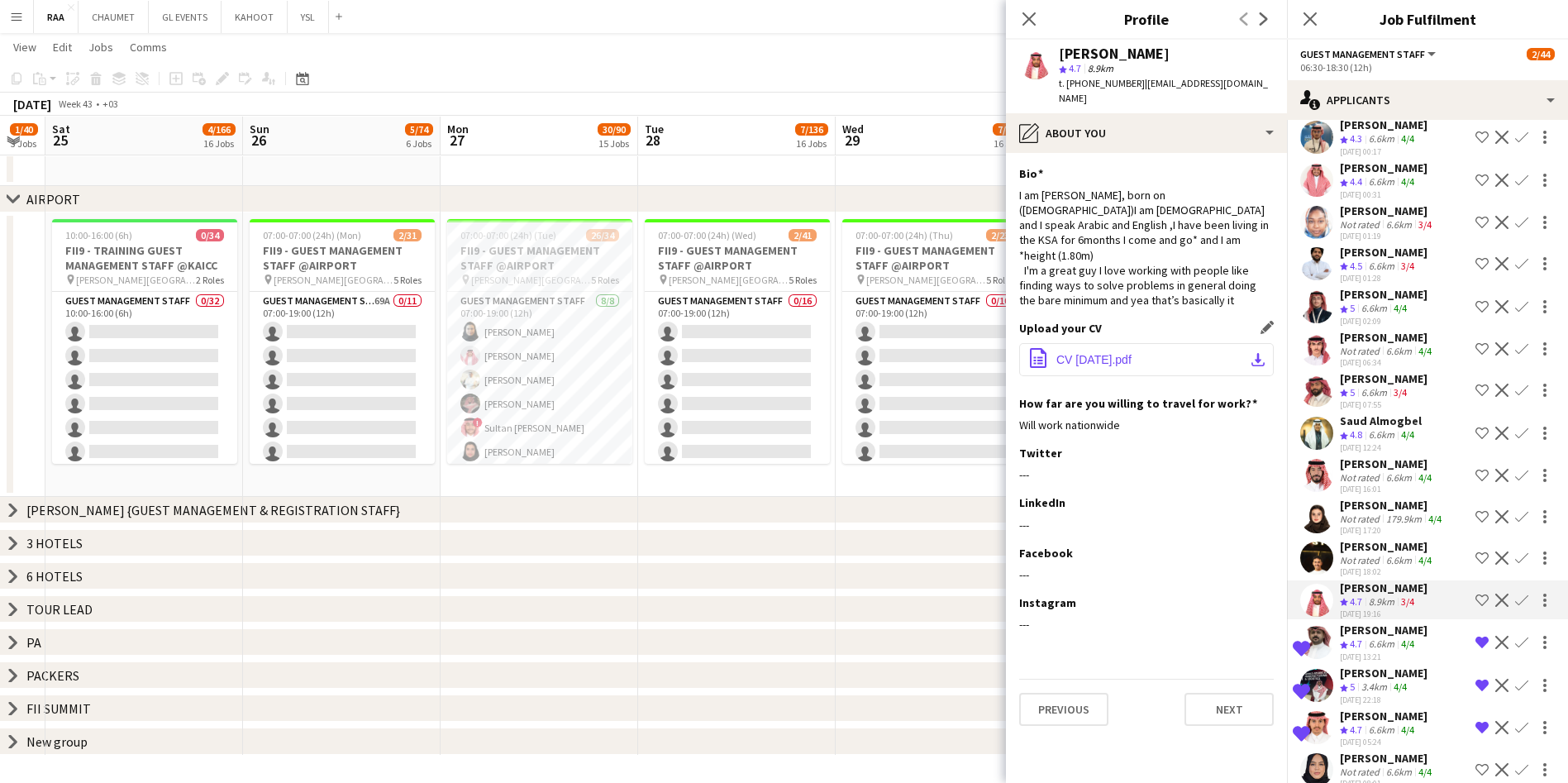
click at [790, 343] on button "office-file-sheet CV [DATE].pdf download-bottom" at bounding box center [1146, 360] width 254 height 33
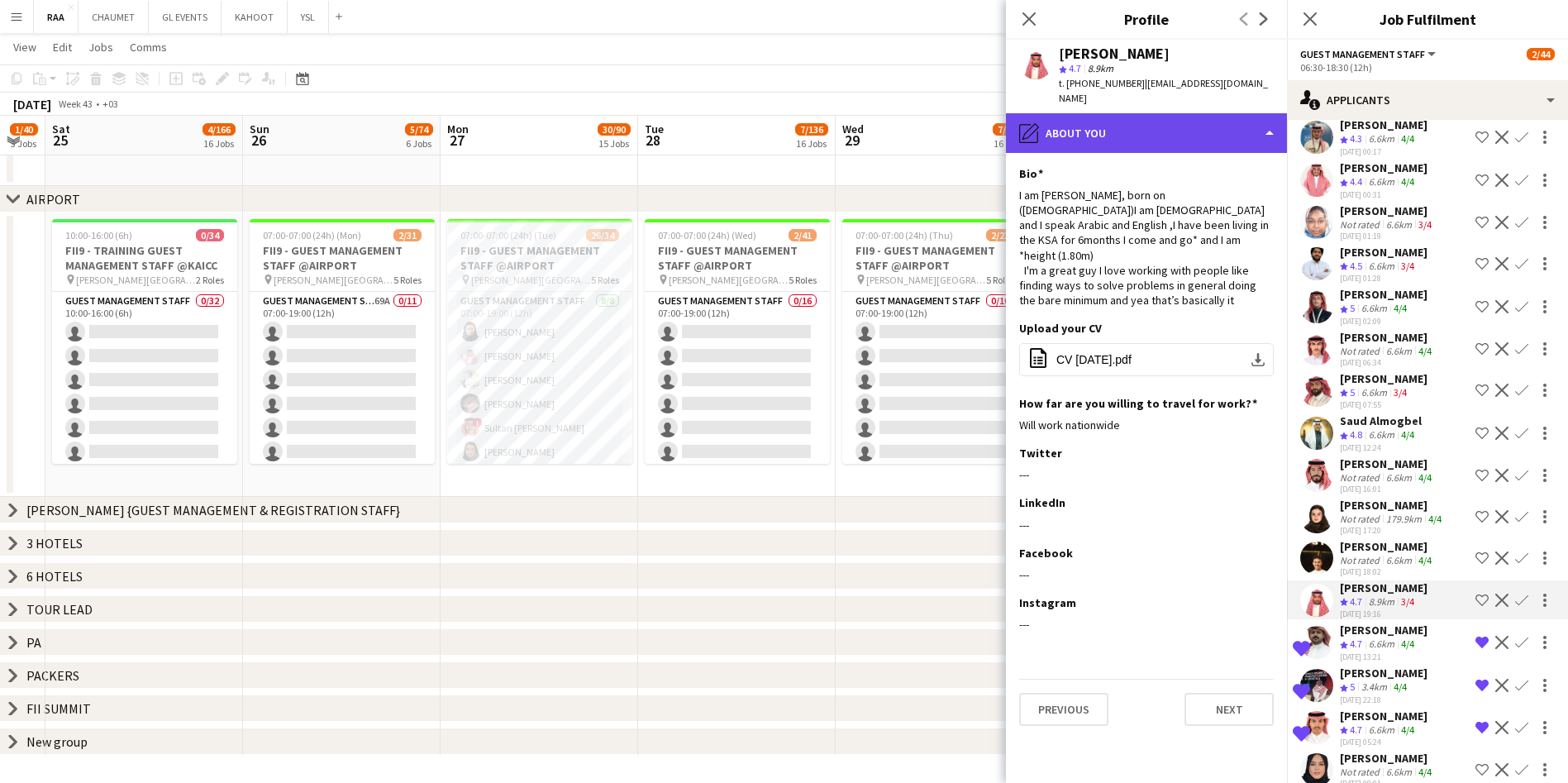
click at [790, 116] on div "pencil4 About you" at bounding box center [1147, 132] width 281 height 39
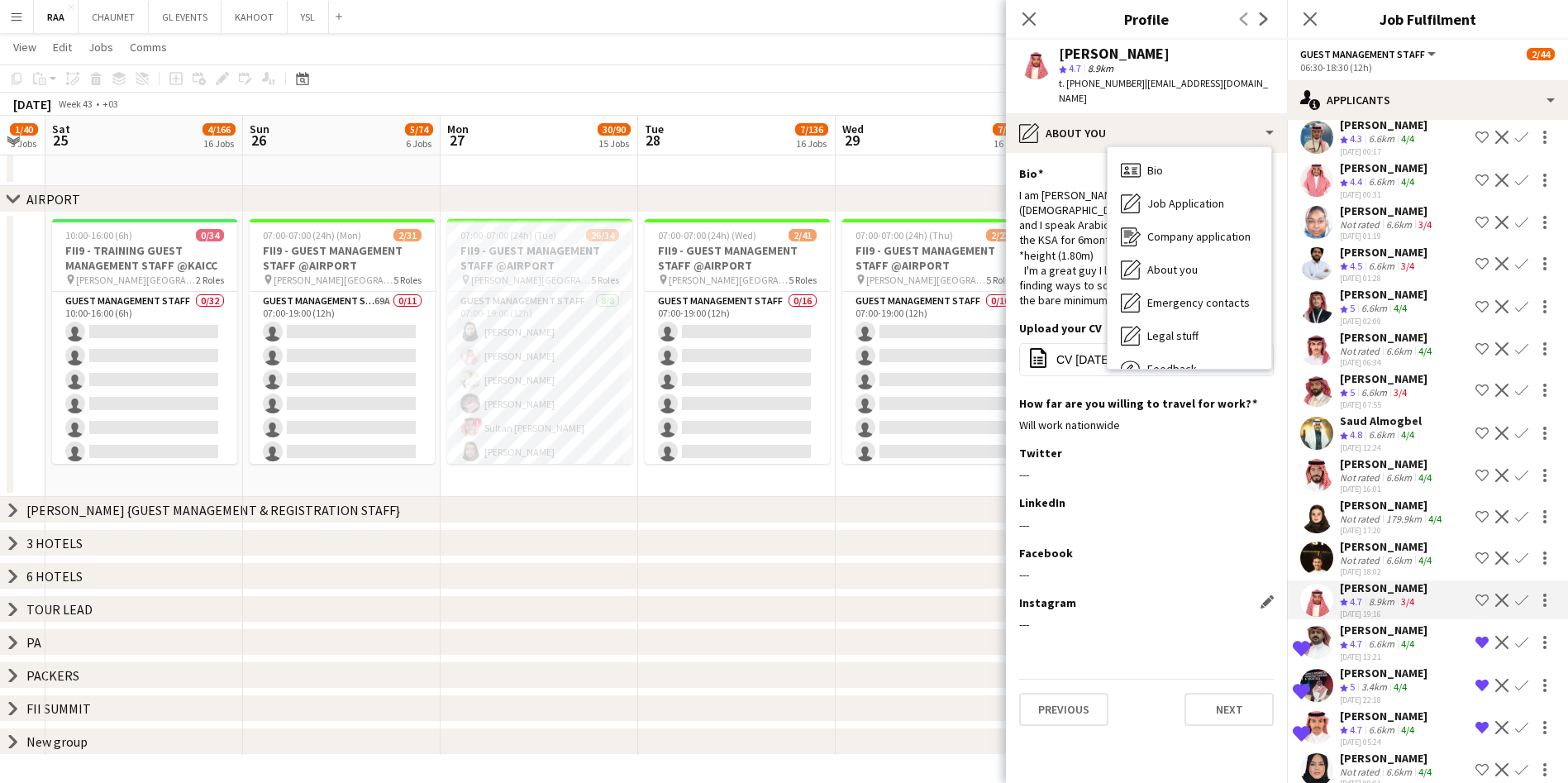
click at [790, 617] on div "---" at bounding box center [1146, 624] width 254 height 15
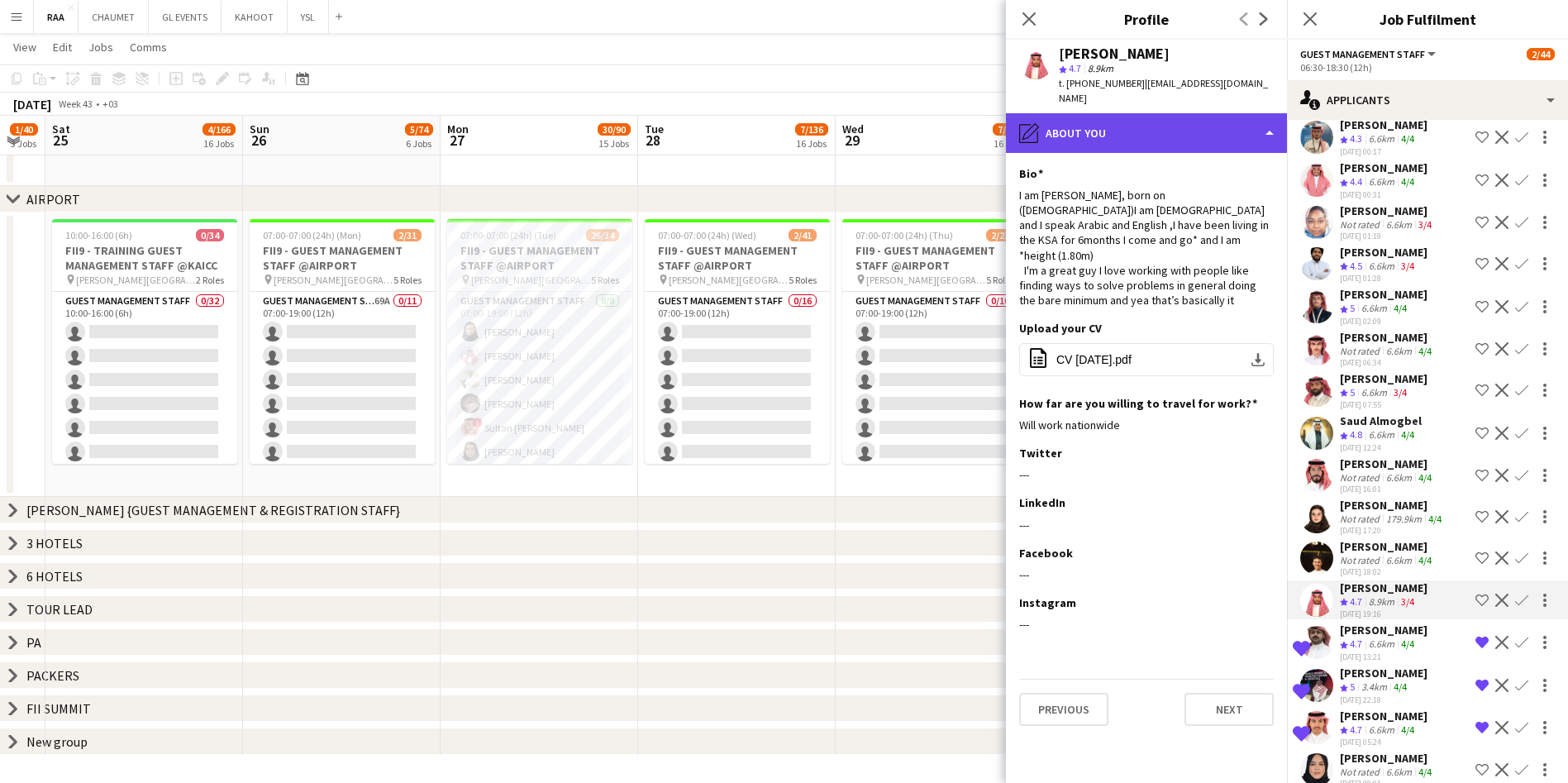
click at [790, 115] on div "pencil4 About you" at bounding box center [1147, 132] width 281 height 39
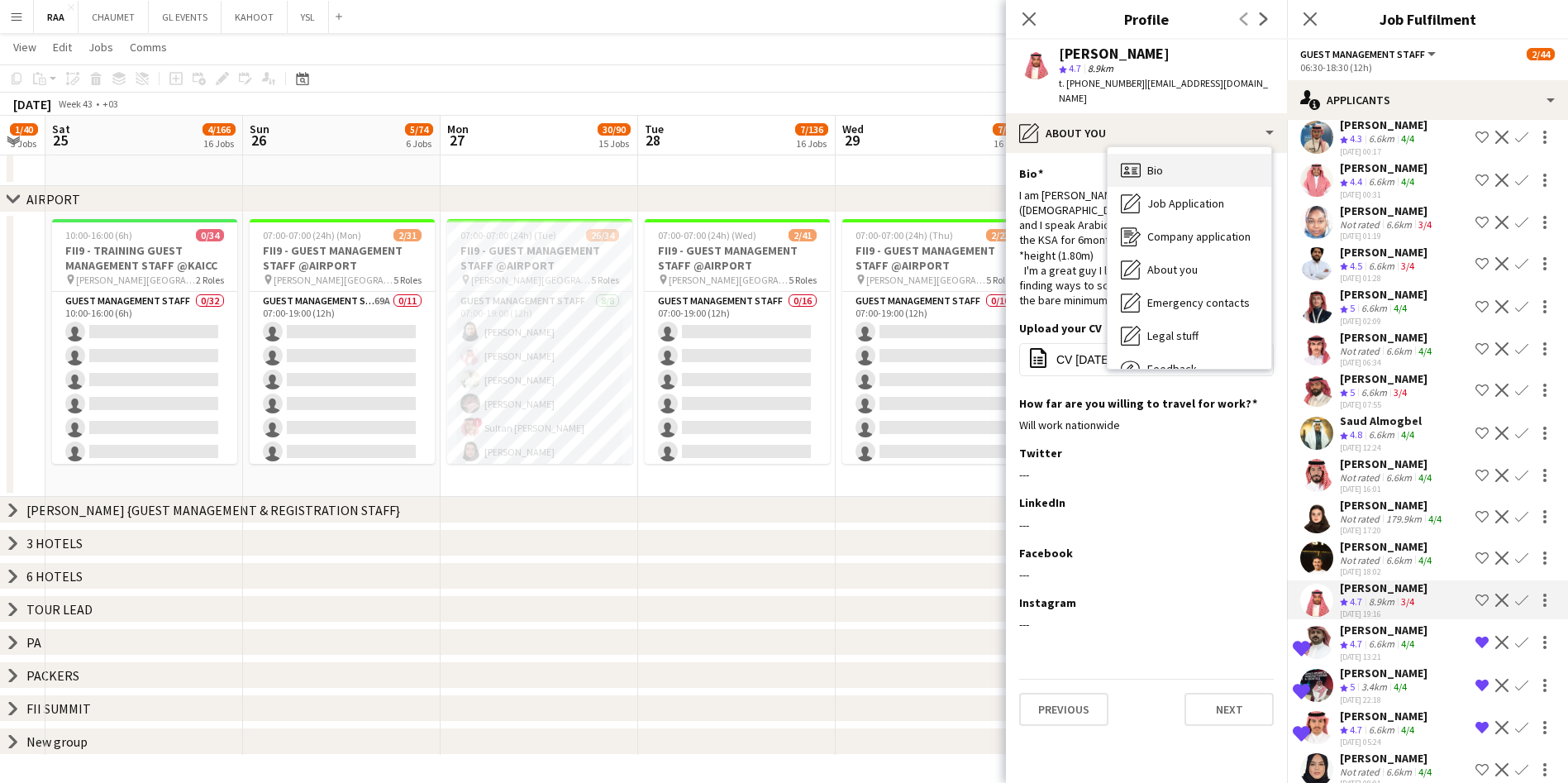
click at [790, 160] on div "Bio Bio" at bounding box center [1189, 170] width 163 height 33
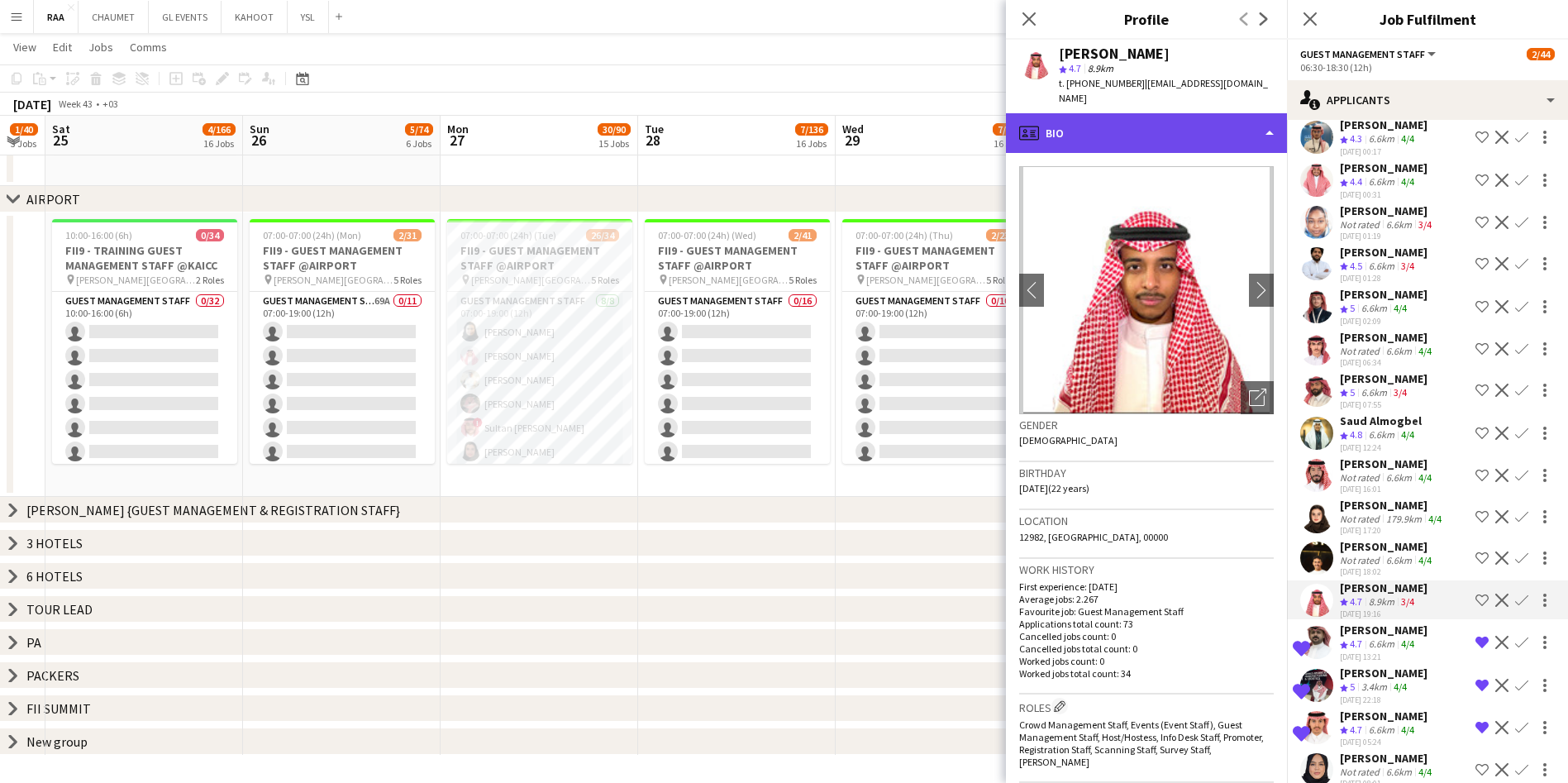
click at [790, 113] on div "profile Bio" at bounding box center [1147, 132] width 281 height 39
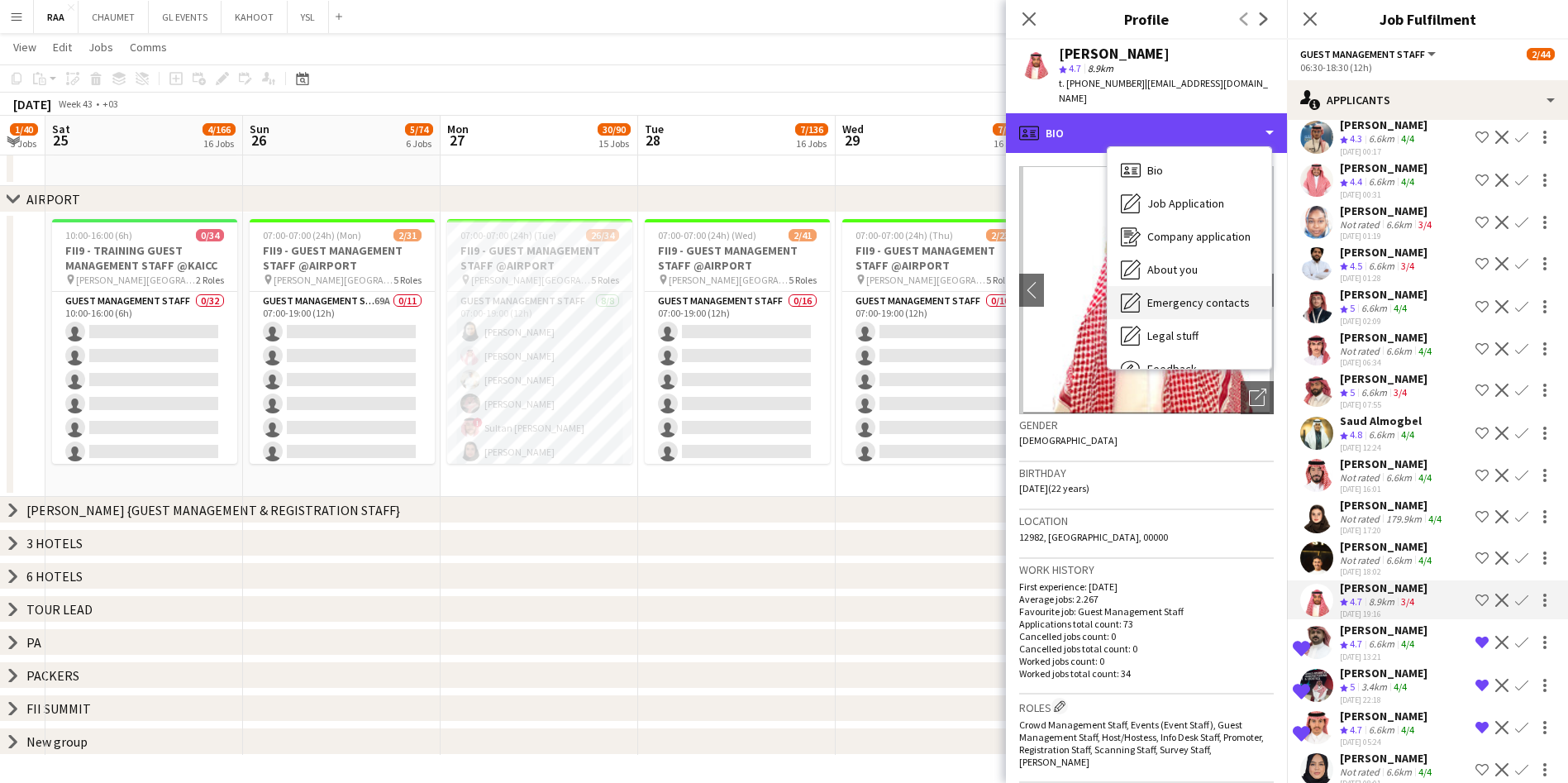
scroll to position [56, 0]
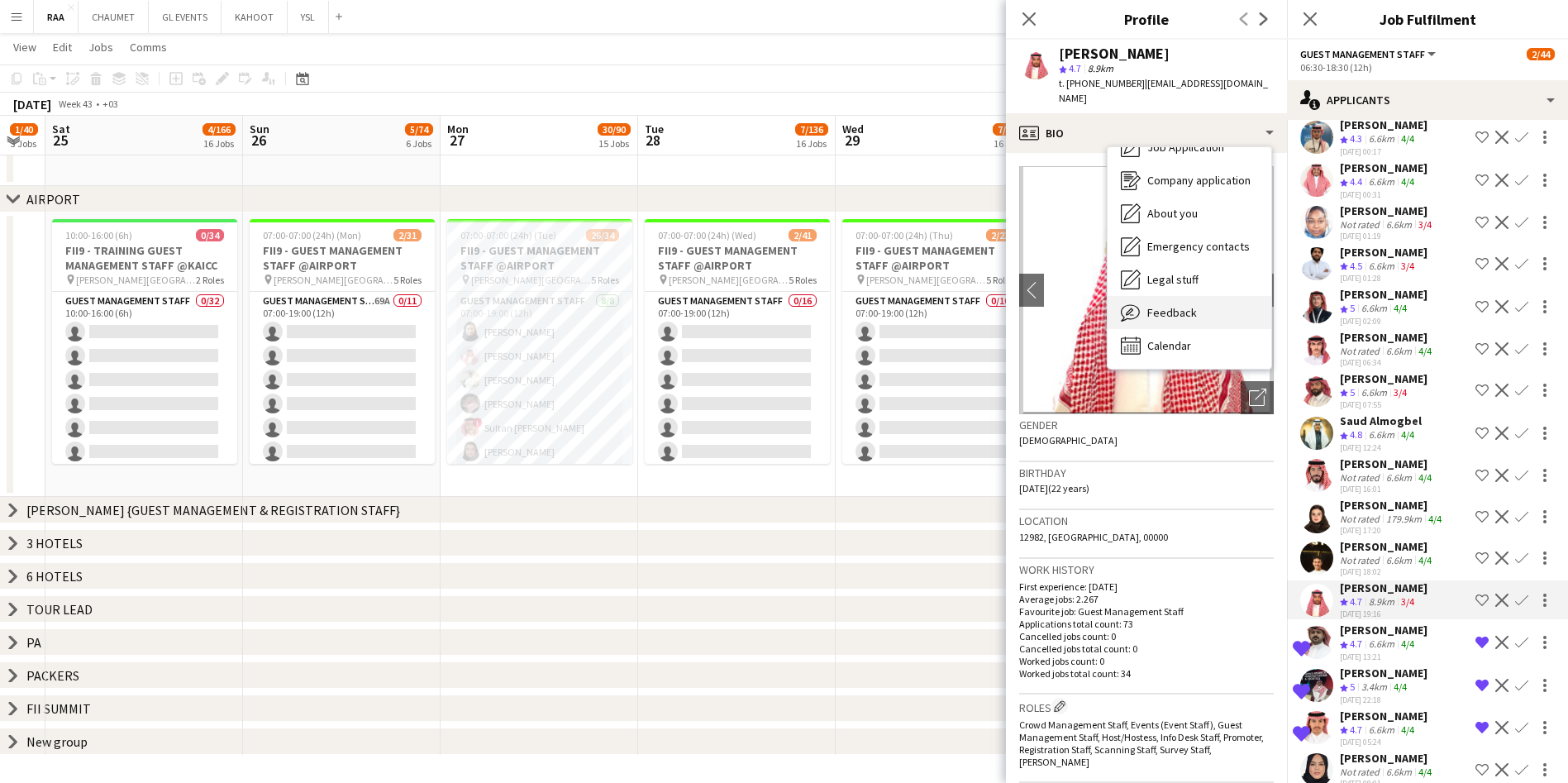
drag, startPoint x: 1201, startPoint y: 296, endPoint x: 1154, endPoint y: 301, distance: 47.3
click at [790, 305] on span "Feedback" at bounding box center [1172, 312] width 50 height 15
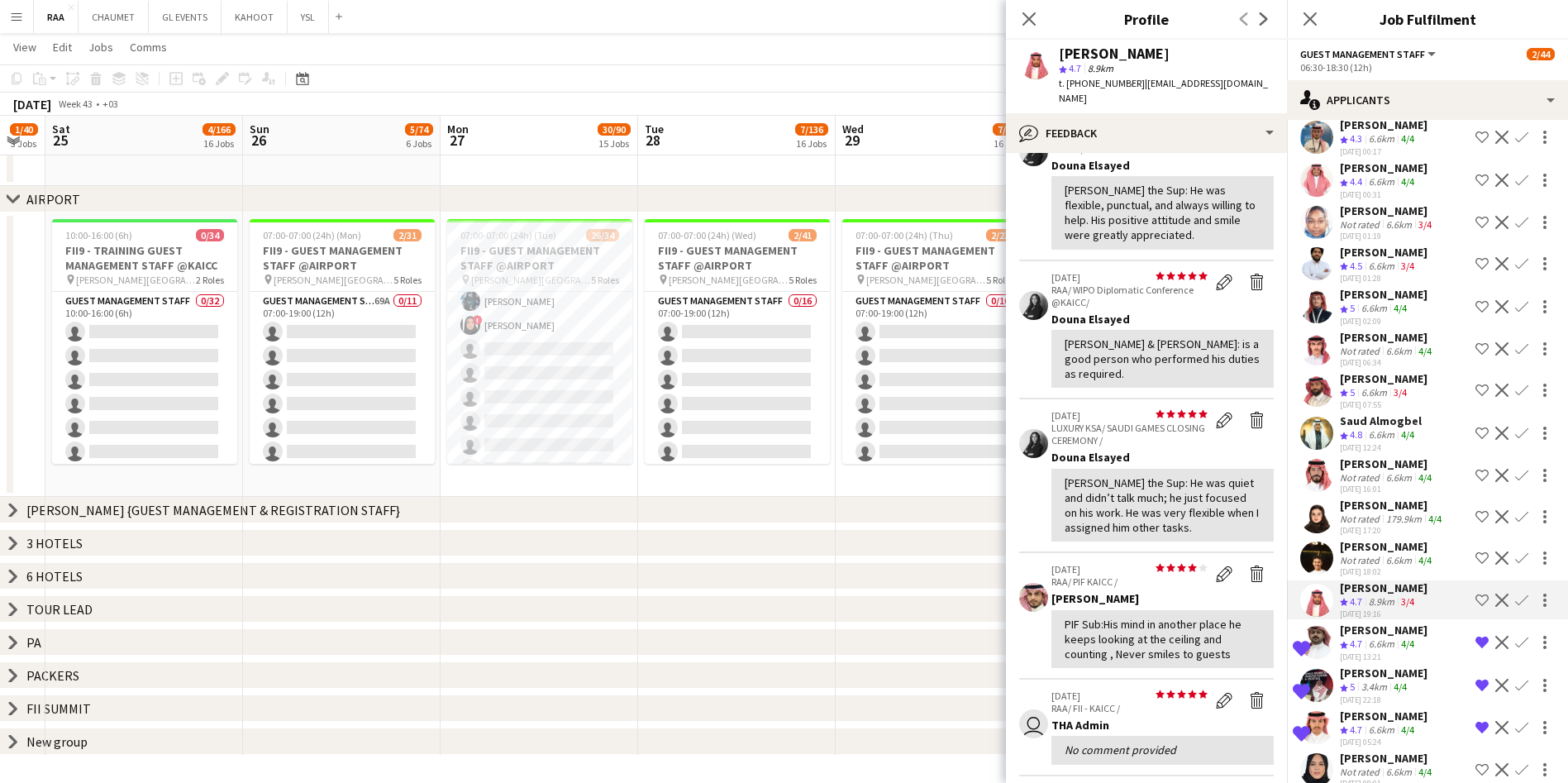
scroll to position [476, 0]
click at [532, 373] on app-card-role "Guest Management Staff [DATE] 12:00-00:00 (12h) [PERSON_NAME] Abdelwassie Riyad…" at bounding box center [540, 315] width 185 height 440
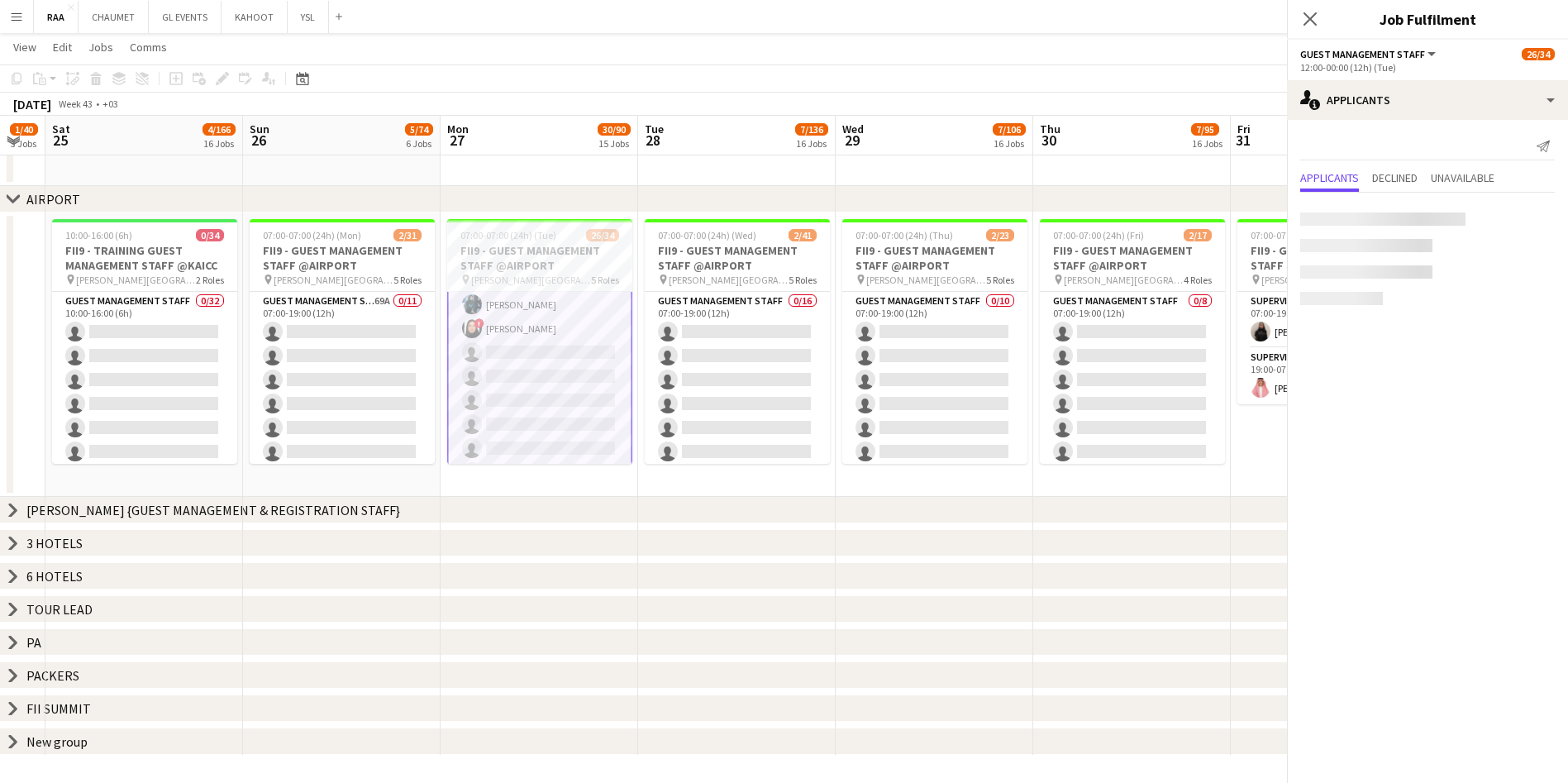
scroll to position [478, 0]
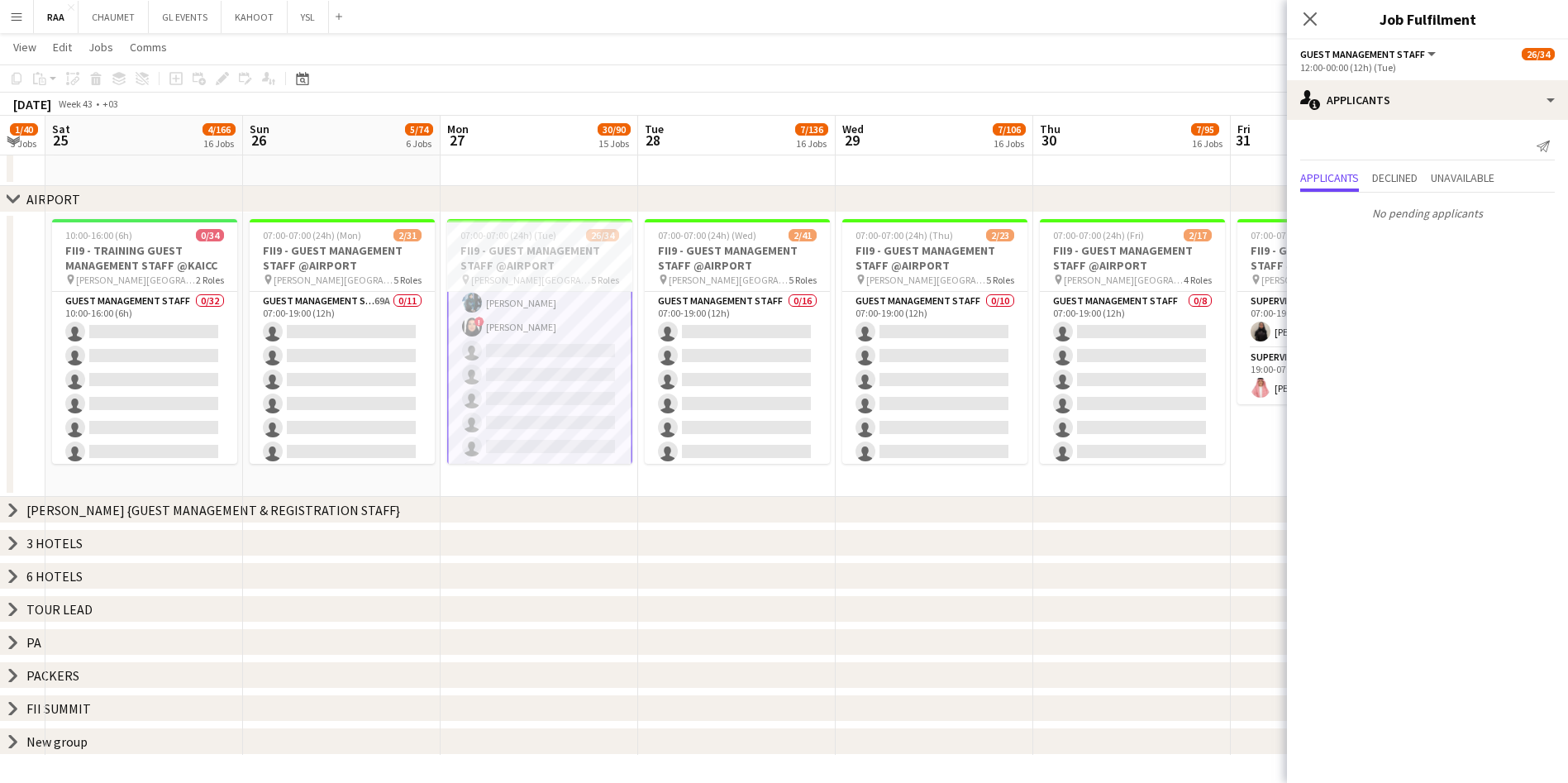
click at [524, 483] on app-date-cell "07:00-07:00 (24h) (Tue) 26/34 FII9 - GUEST MANAGEMENT STAFF @AIRPORT pin [PERSO…" at bounding box center [539, 354] width 197 height 285
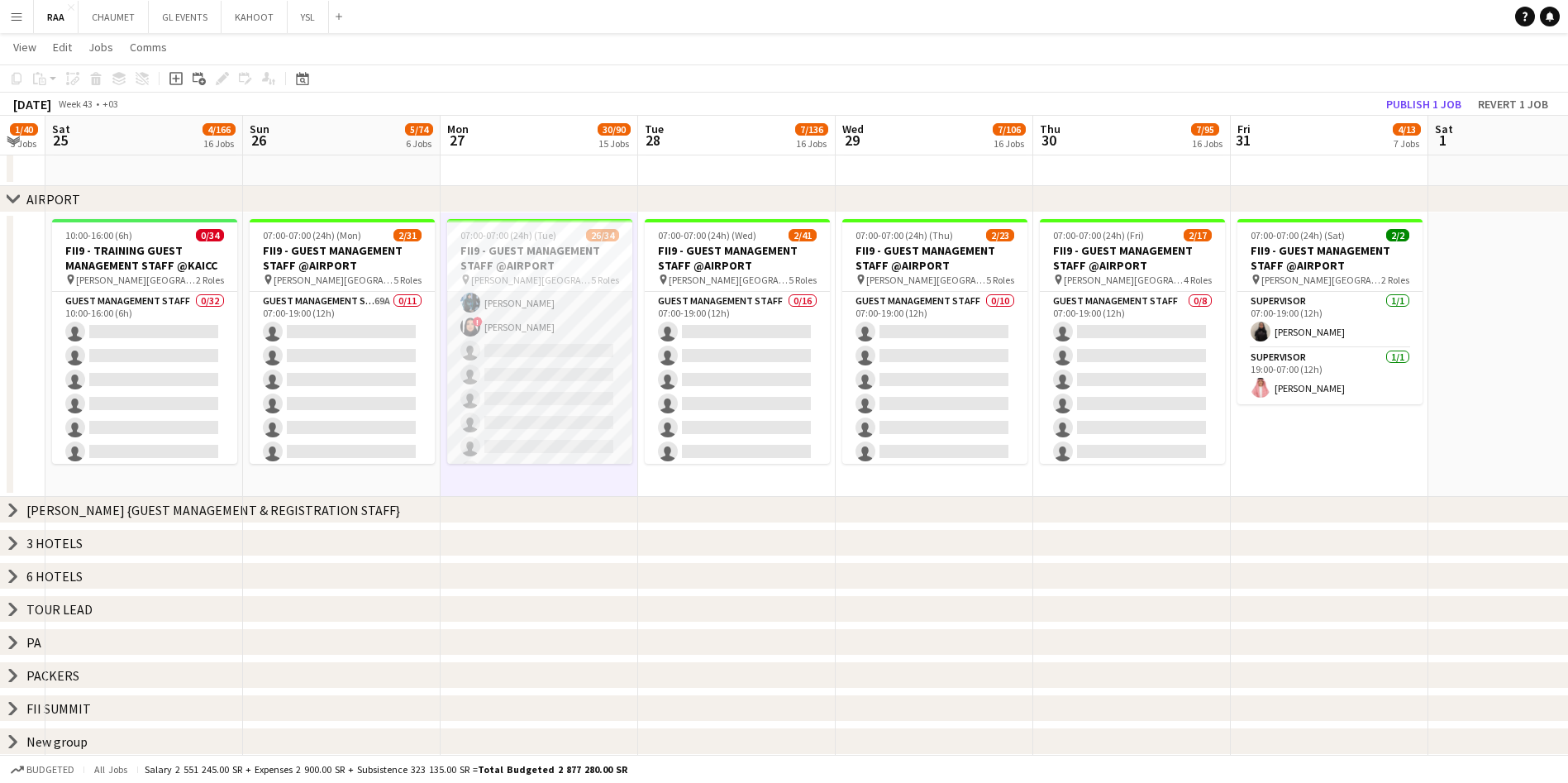
click at [543, 394] on app-card-role "Guest Management Staff [DATE] 12:00-00:00 (12h) [PERSON_NAME] Abdelwassie Riyad…" at bounding box center [540, 315] width 185 height 440
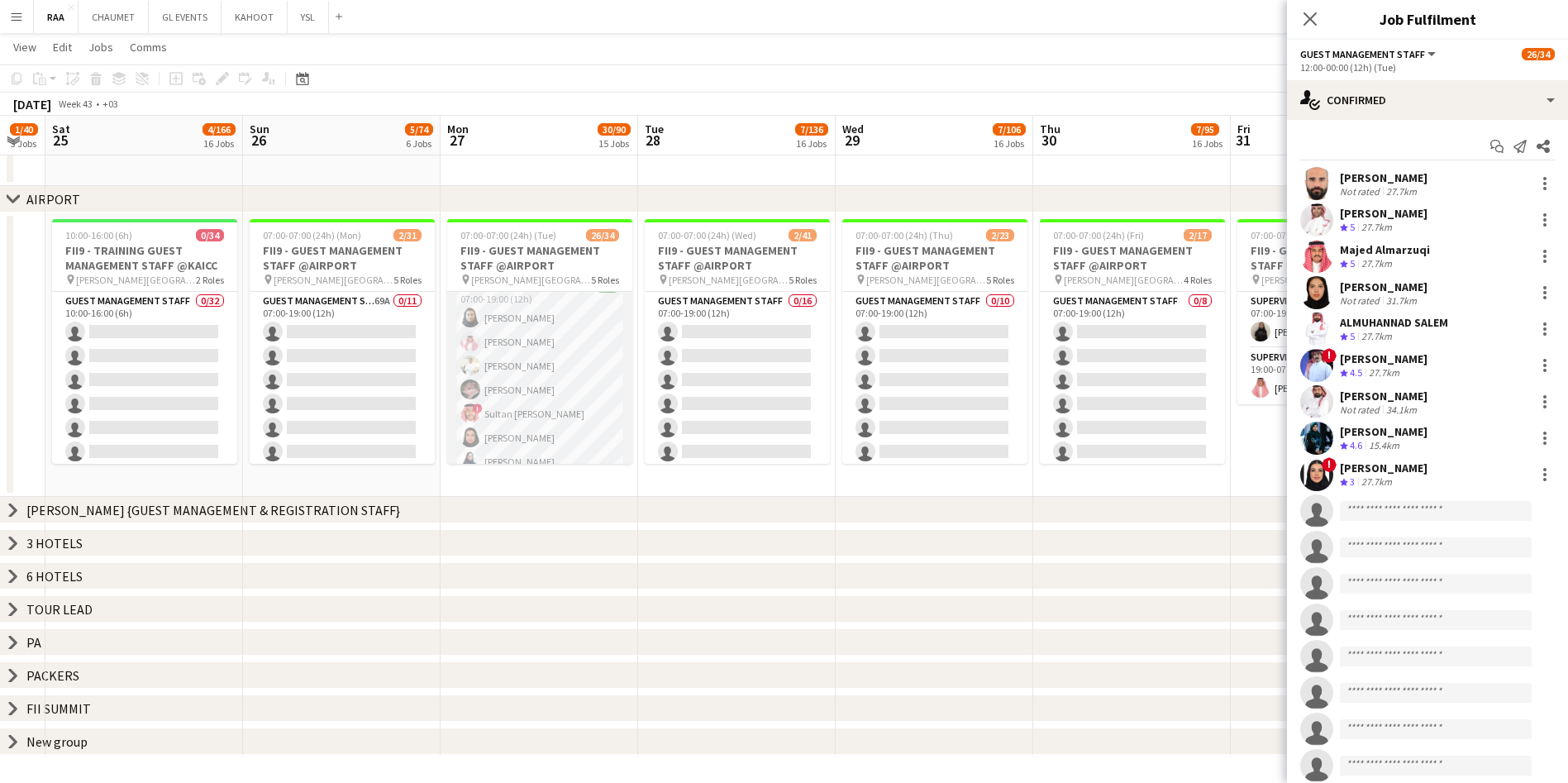
scroll to position [15, 0]
click at [502, 493] on app-date-cell "07:00-07:00 (24h) (Tue) 26/34 FII9 - GUEST MANAGEMENT STAFF @AIRPORT pin [PERSO…" at bounding box center [539, 354] width 197 height 285
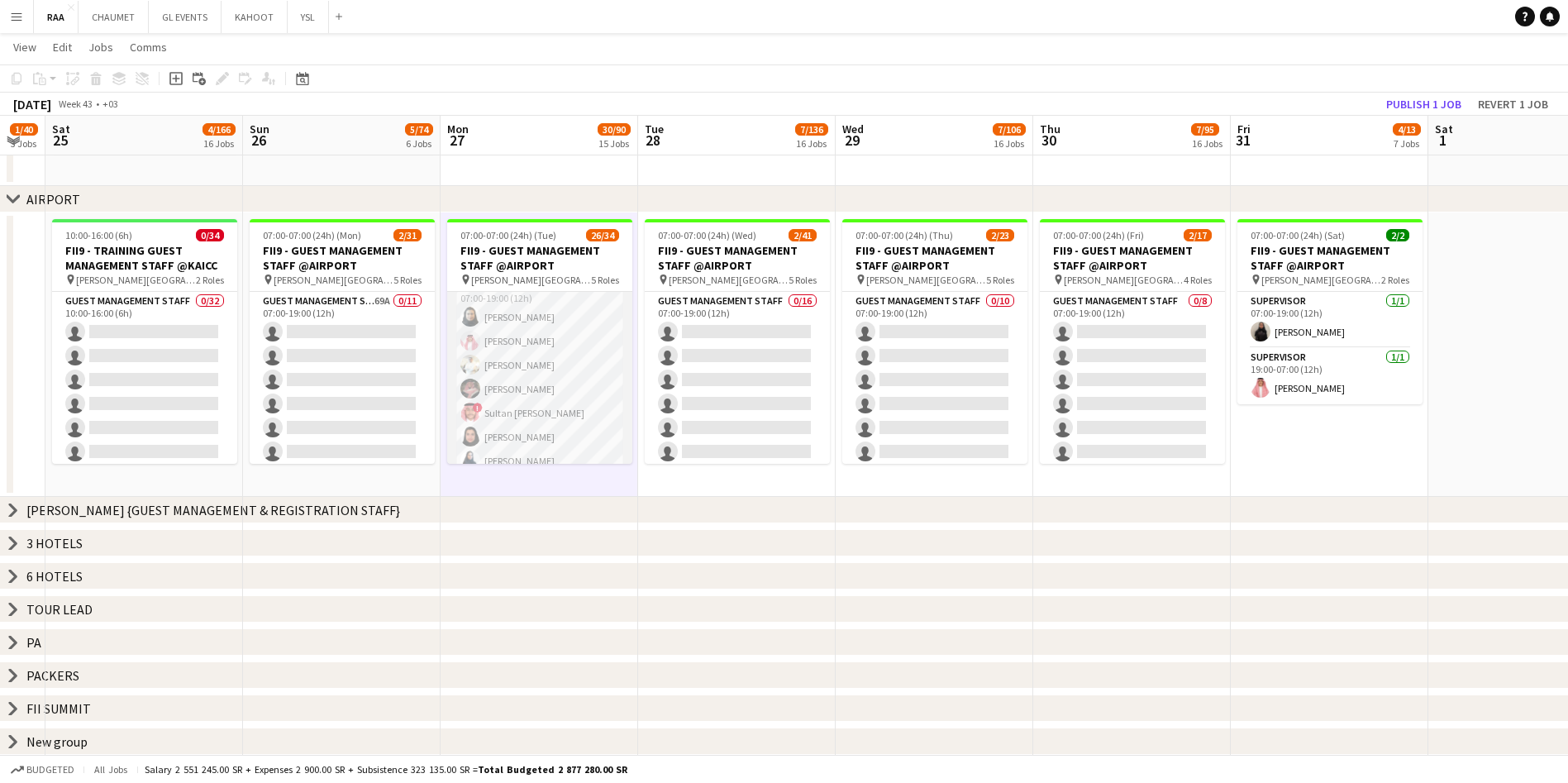
click at [553, 359] on app-card-role "Guest Management Staff [DATE] 07:00-19:00 (12h) [PERSON_NAME] [PERSON_NAME] [PE…" at bounding box center [540, 389] width 185 height 224
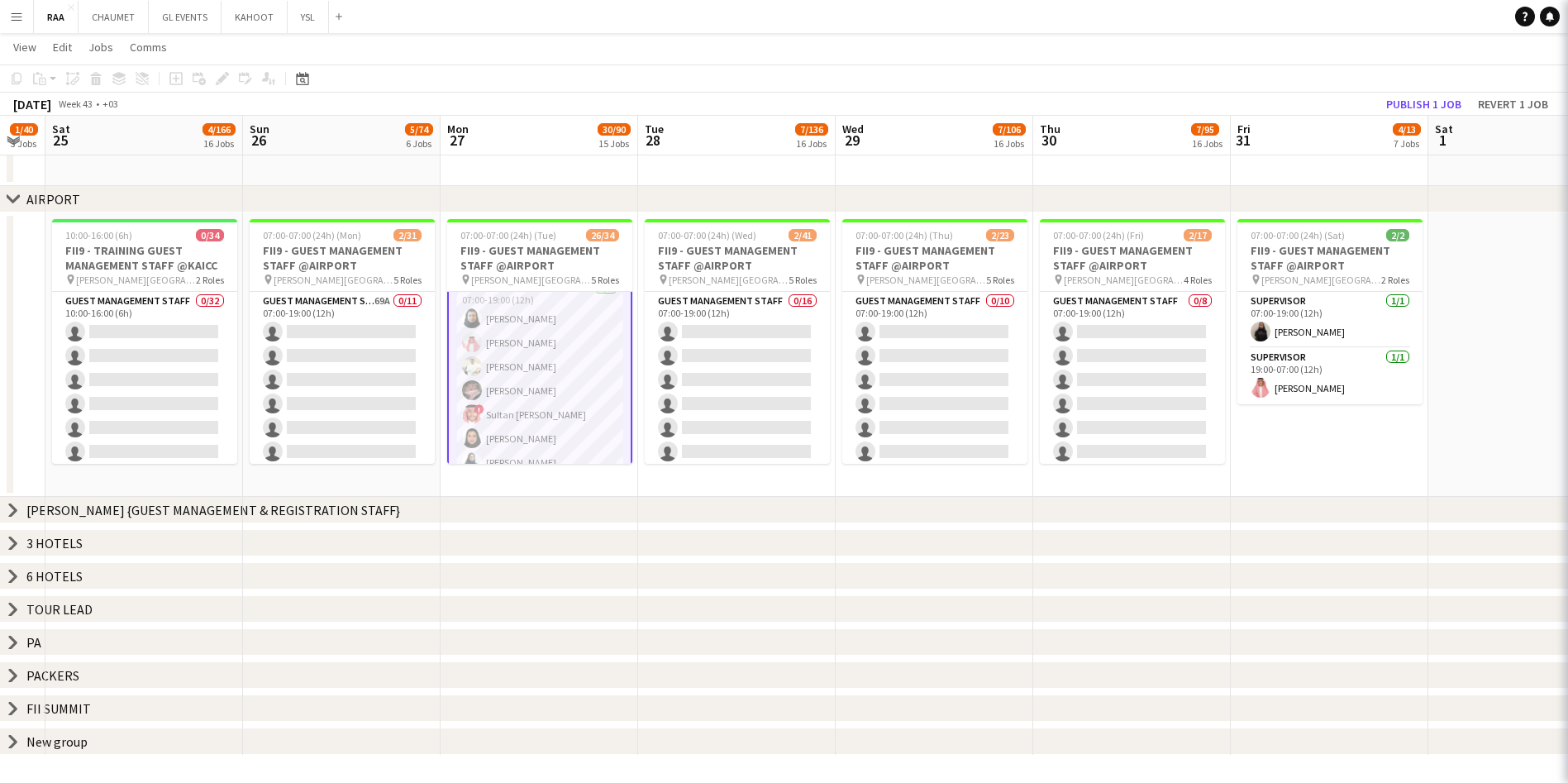
scroll to position [17, 0]
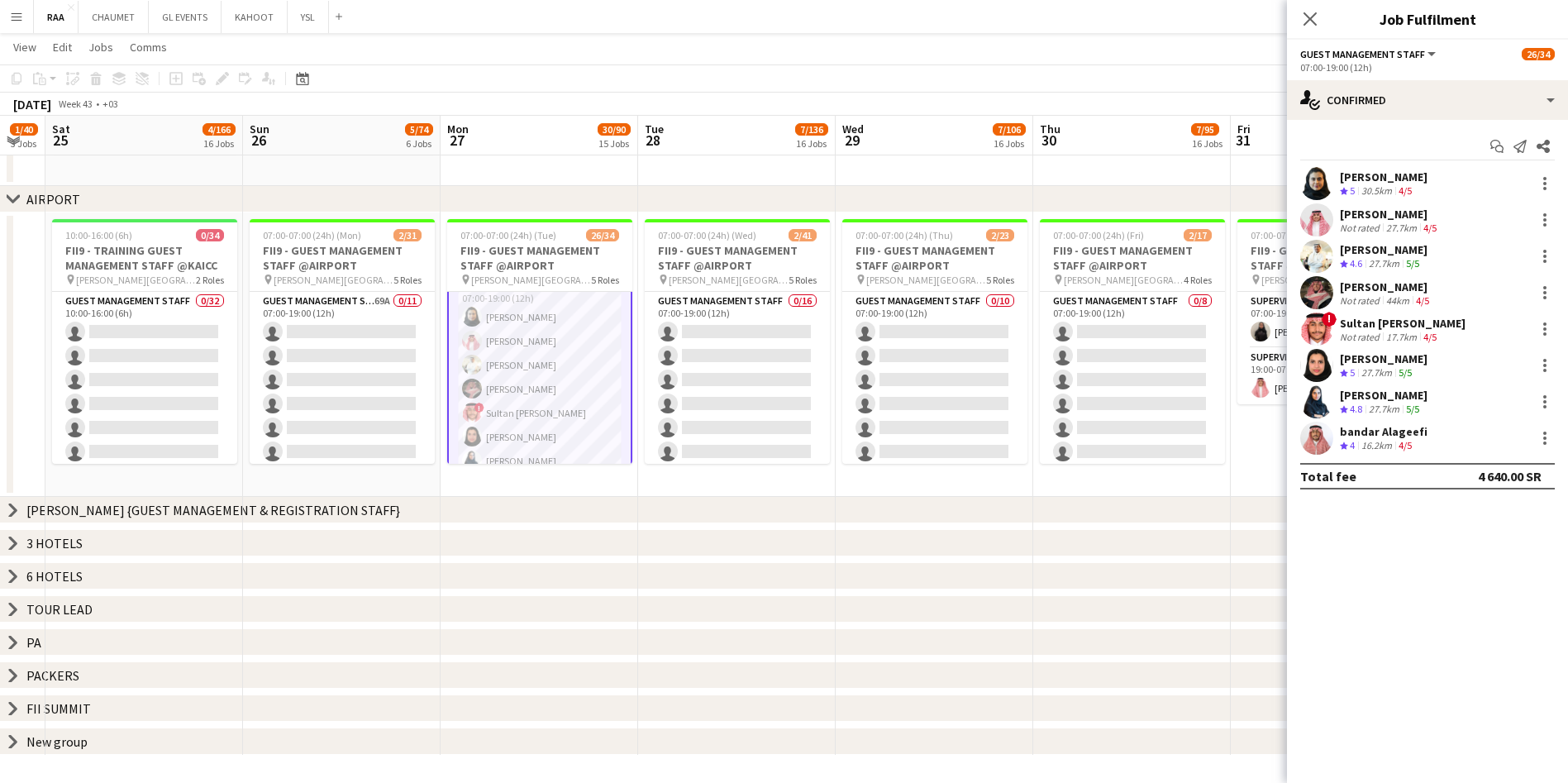
click at [790, 360] on div "[PERSON_NAME]" at bounding box center [1383, 359] width 87 height 15
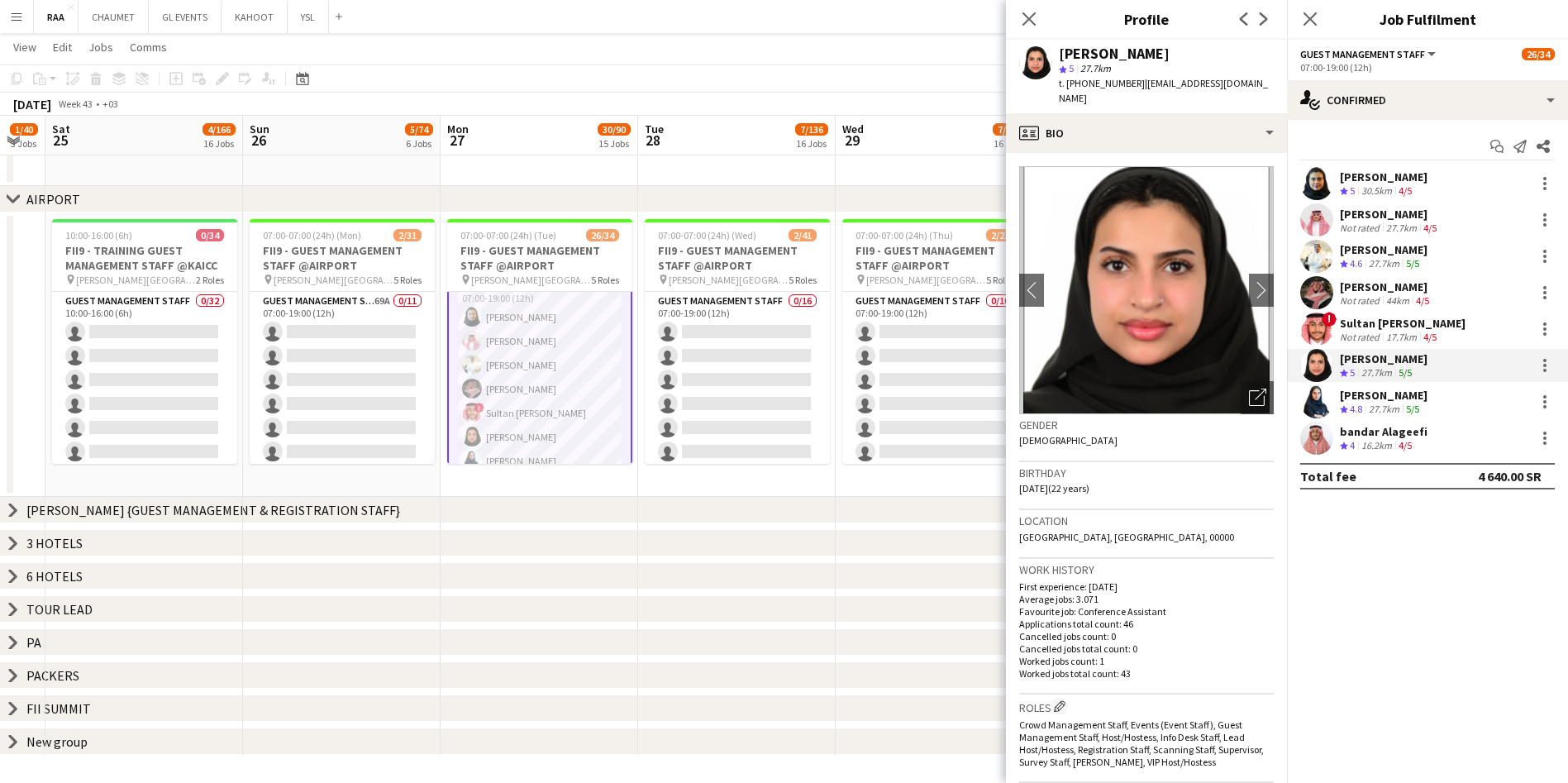
click at [790, 393] on div "[PERSON_NAME]" at bounding box center [1383, 395] width 87 height 15
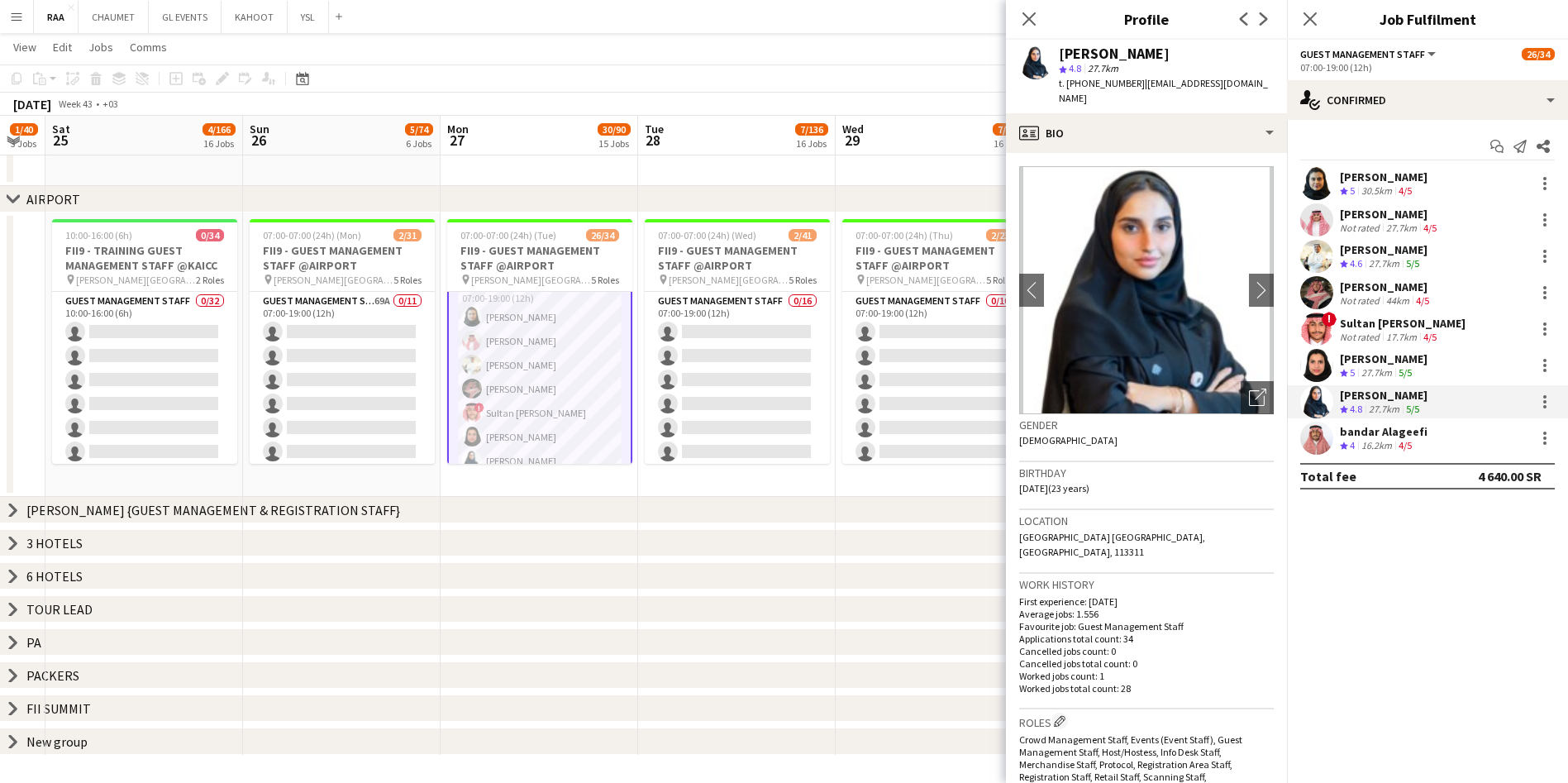
click at [790, 193] on app-skills-label "4/5" at bounding box center [1405, 191] width 13 height 13
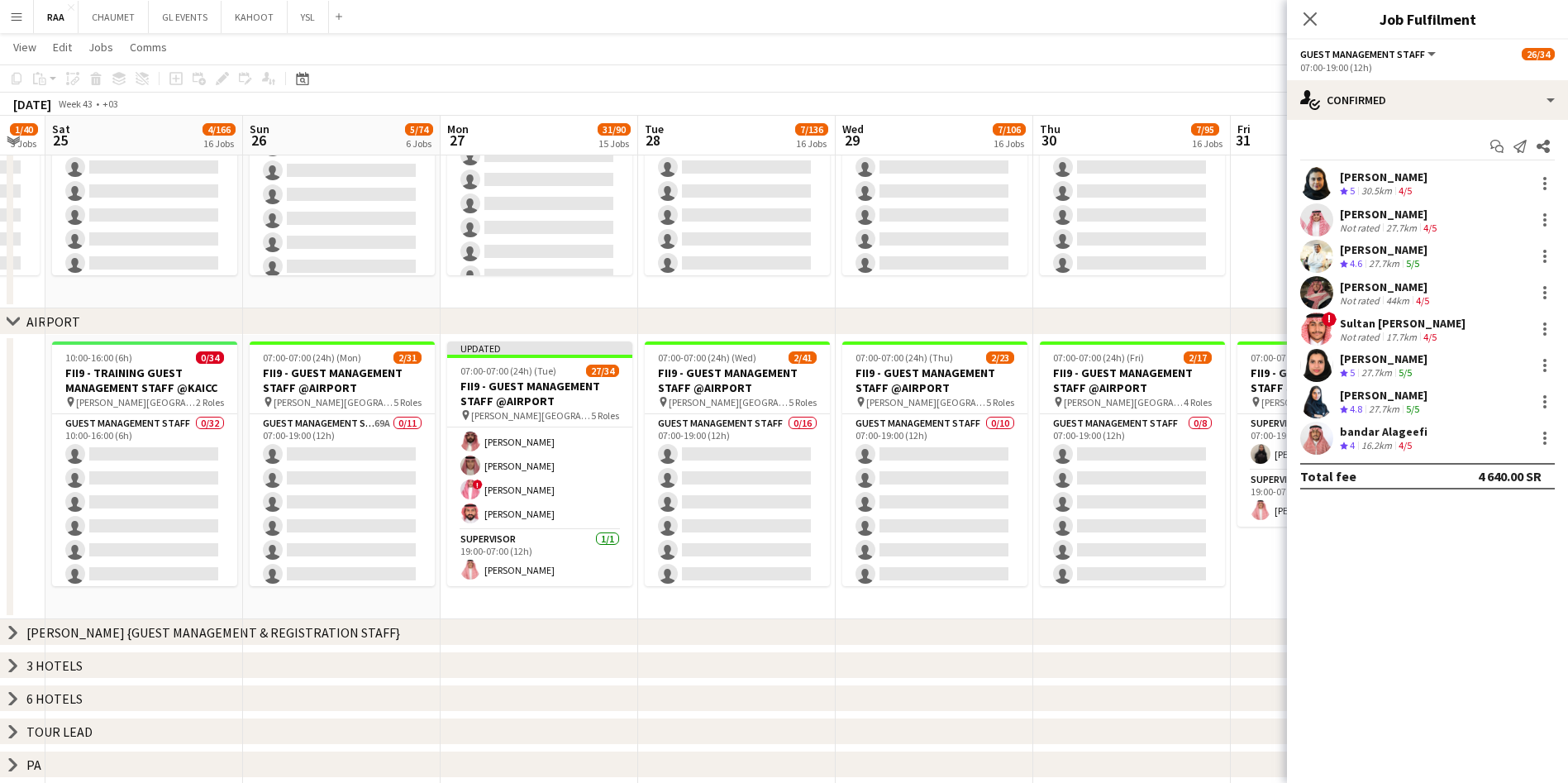
scroll to position [816, 0]
click at [551, 514] on app-card-role "Guest Management Staff [DATE] 19:00-07:00 (12h) [PERSON_NAME] ! ABDULAZIZ JARJE…" at bounding box center [540, 431] width 185 height 200
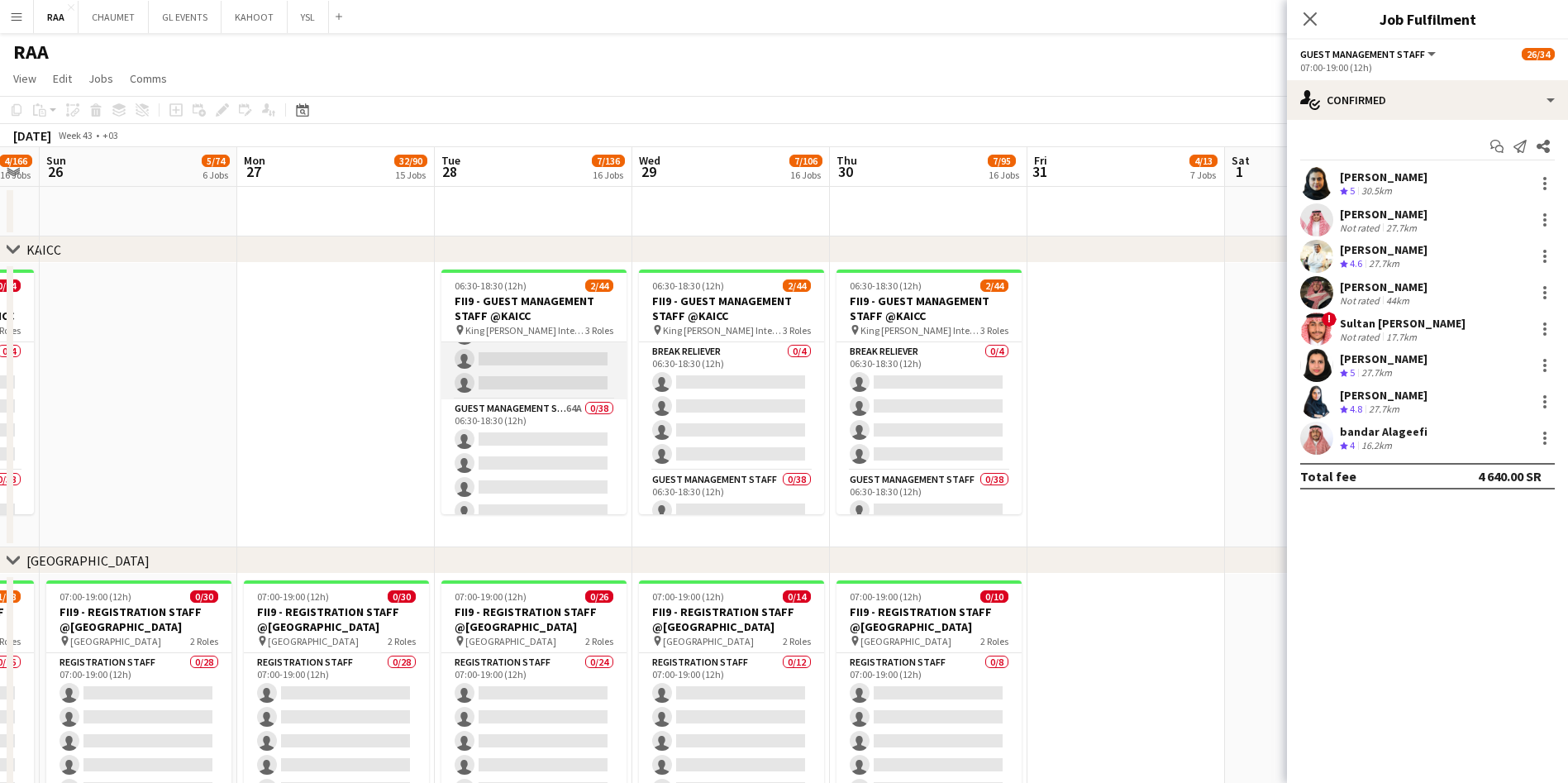
scroll to position [79, 0]
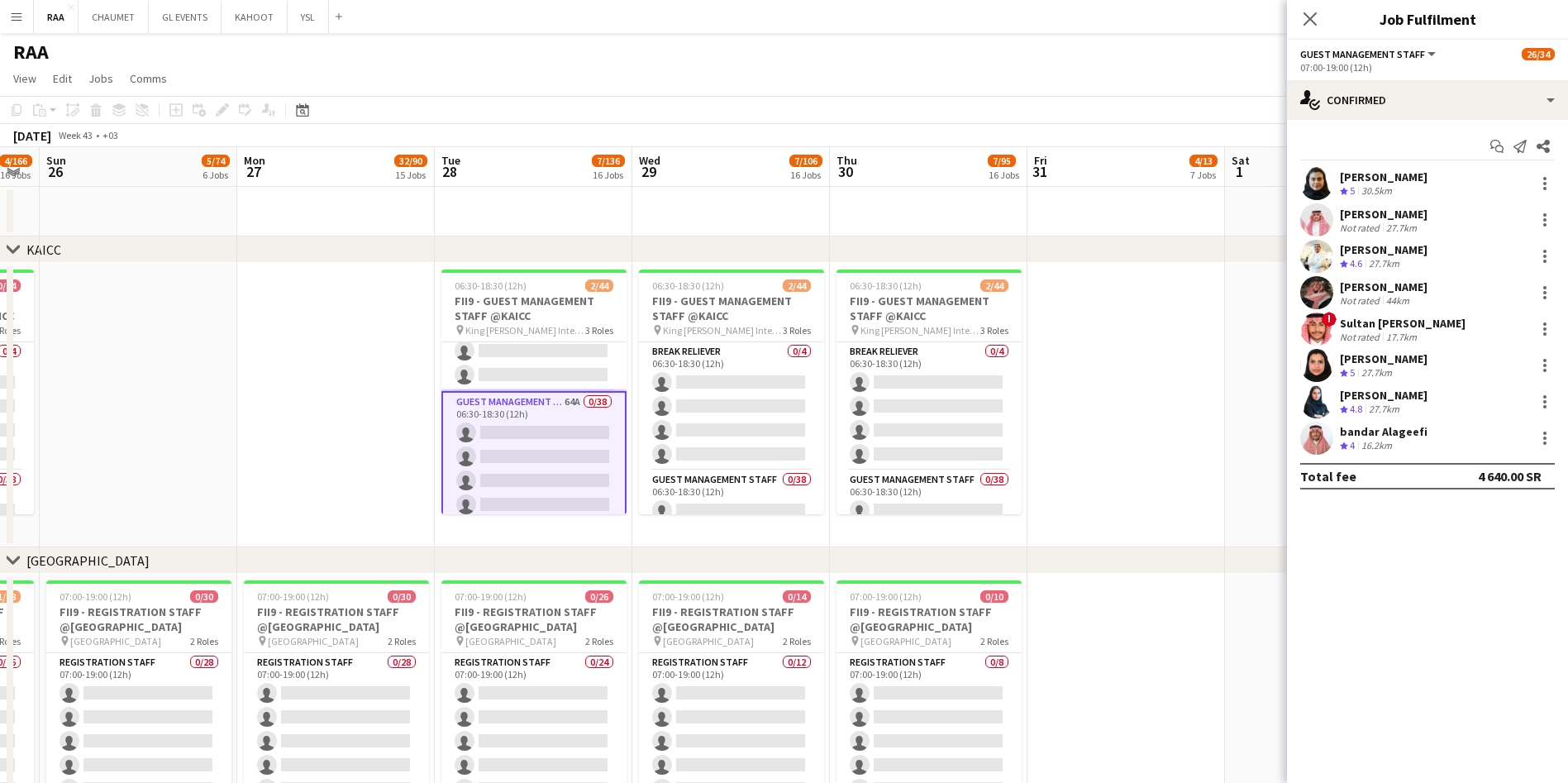
click at [284, 443] on app-date-cell at bounding box center [335, 405] width 197 height 285
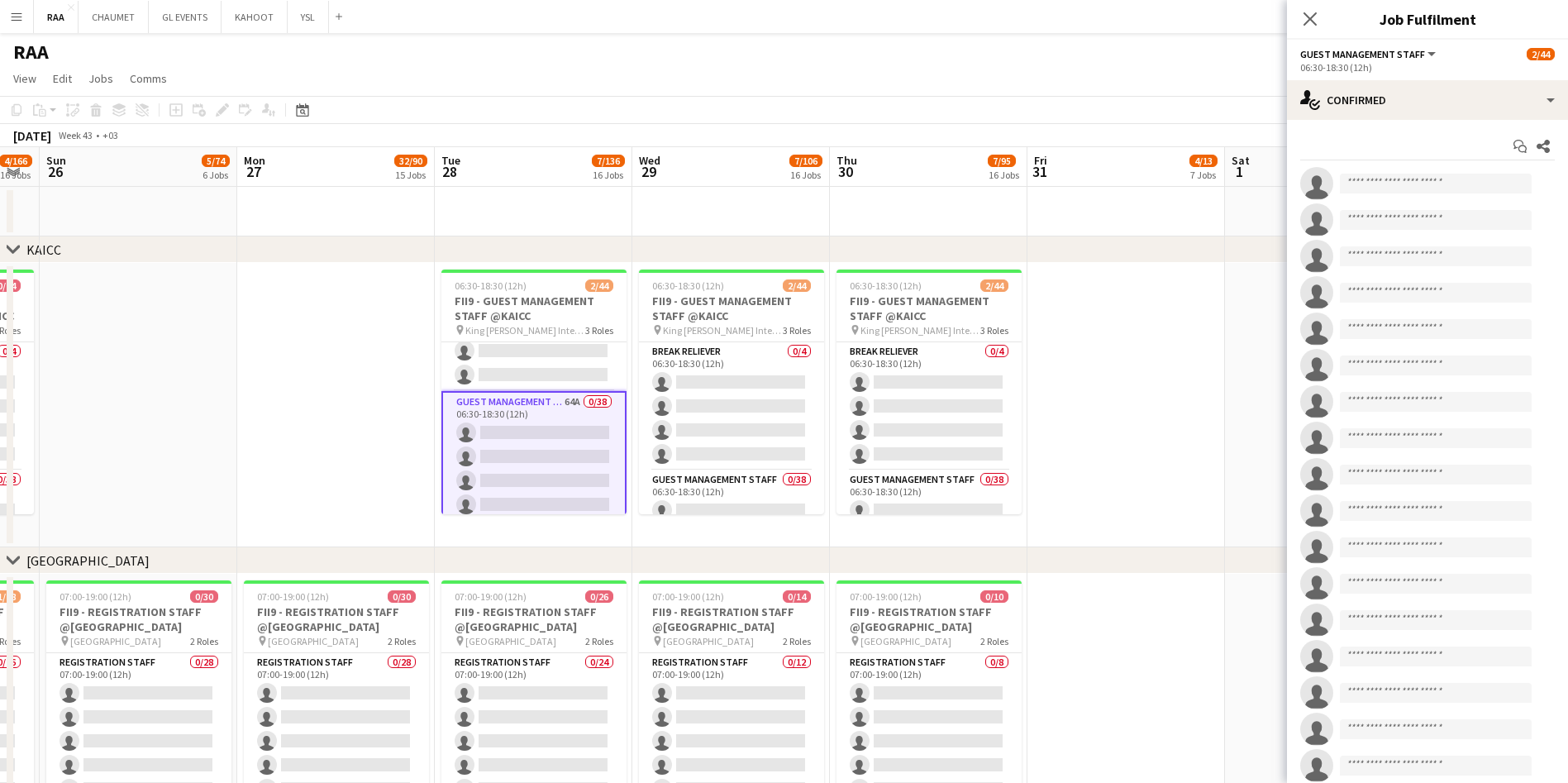
click at [273, 466] on app-date-cell at bounding box center [335, 405] width 197 height 285
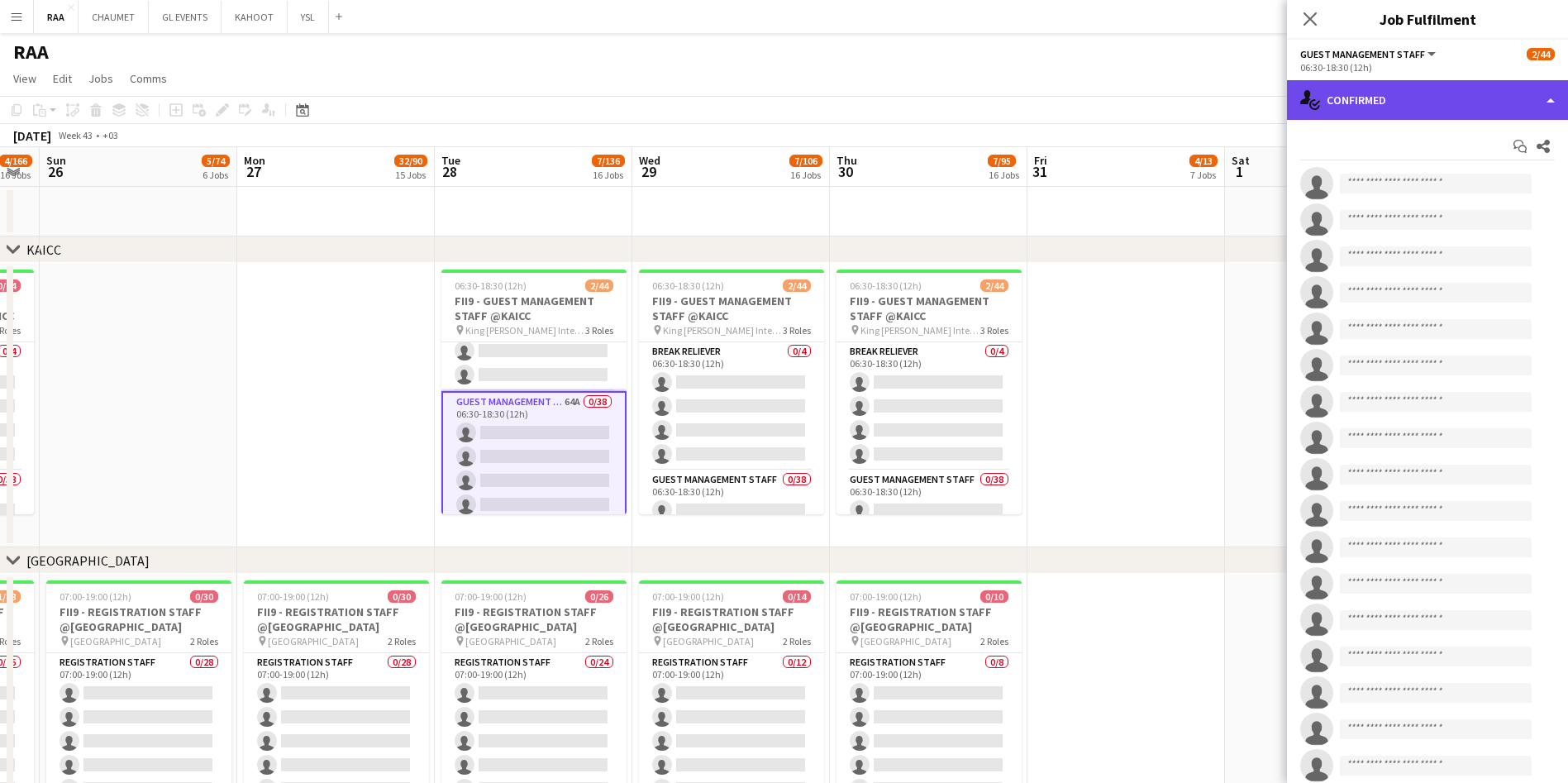
click at [790, 90] on div "single-neutral-actions-check-2 Confirmed" at bounding box center [1428, 99] width 281 height 39
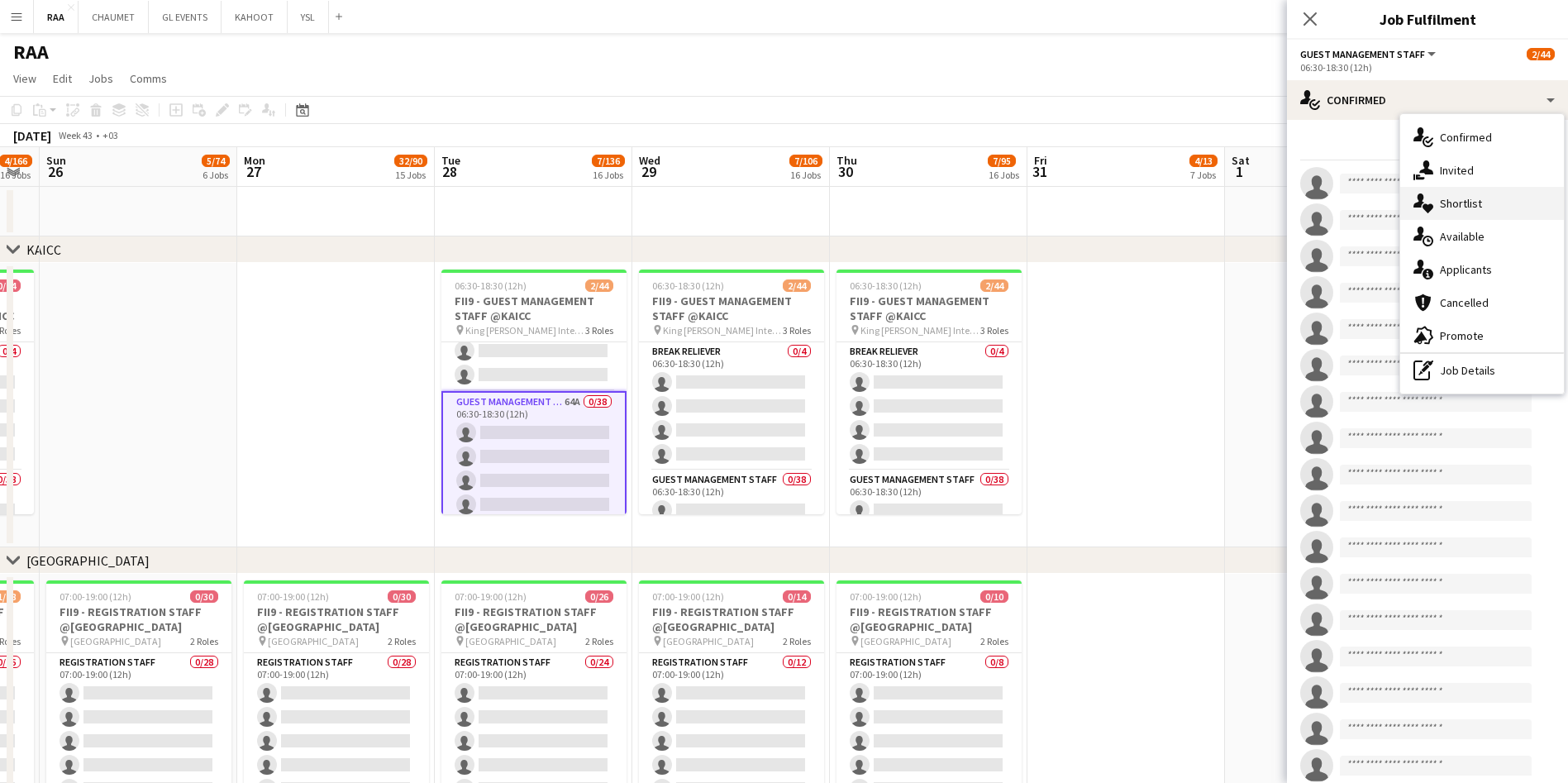
click at [790, 204] on div "single-neutral-actions-heart Shortlist" at bounding box center [1482, 203] width 163 height 33
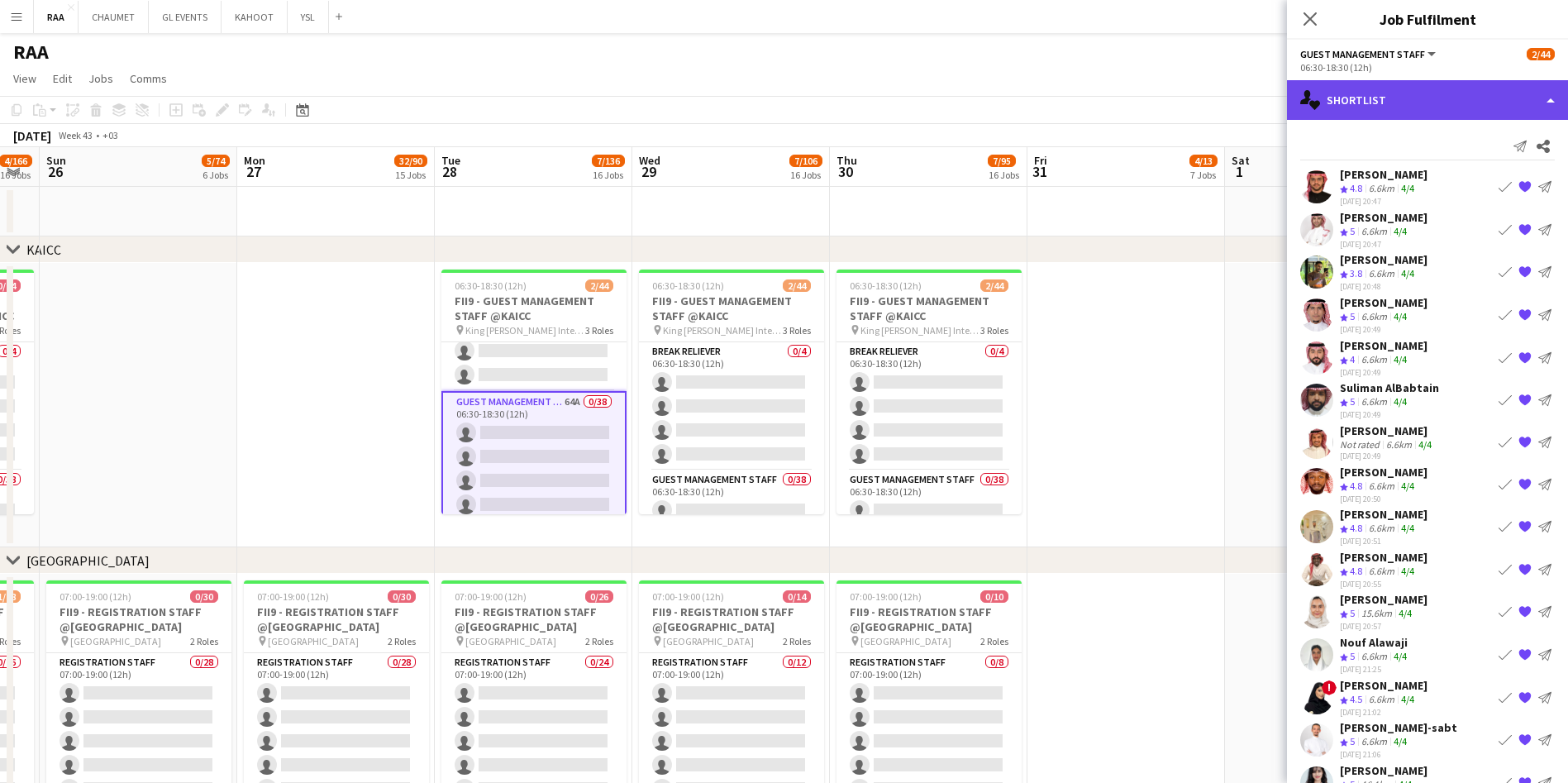
click at [790, 102] on div "single-neutral-actions-heart Shortlist" at bounding box center [1428, 99] width 281 height 39
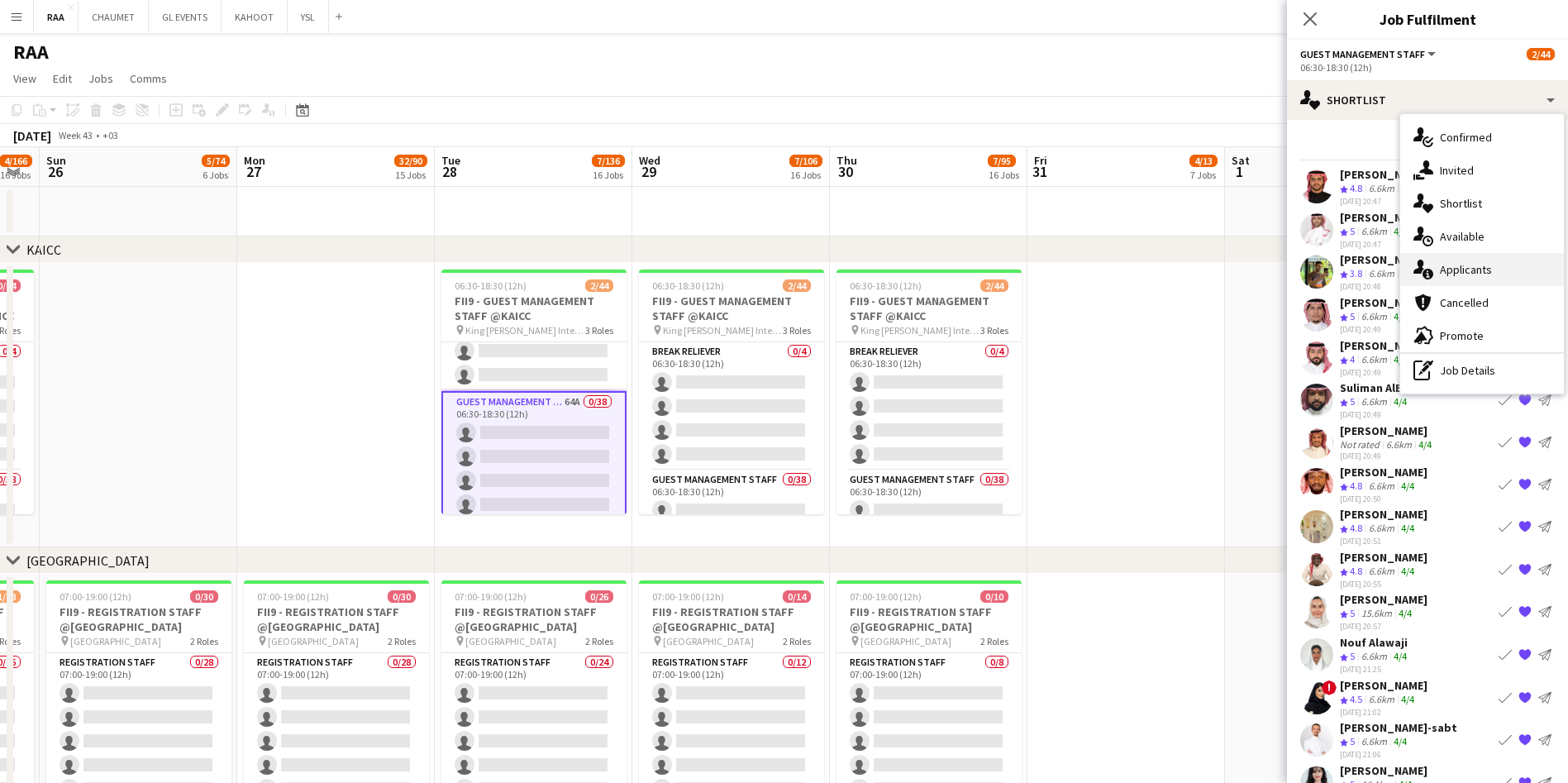
click at [790, 268] on div "single-neutral-actions-information Applicants" at bounding box center [1482, 269] width 163 height 33
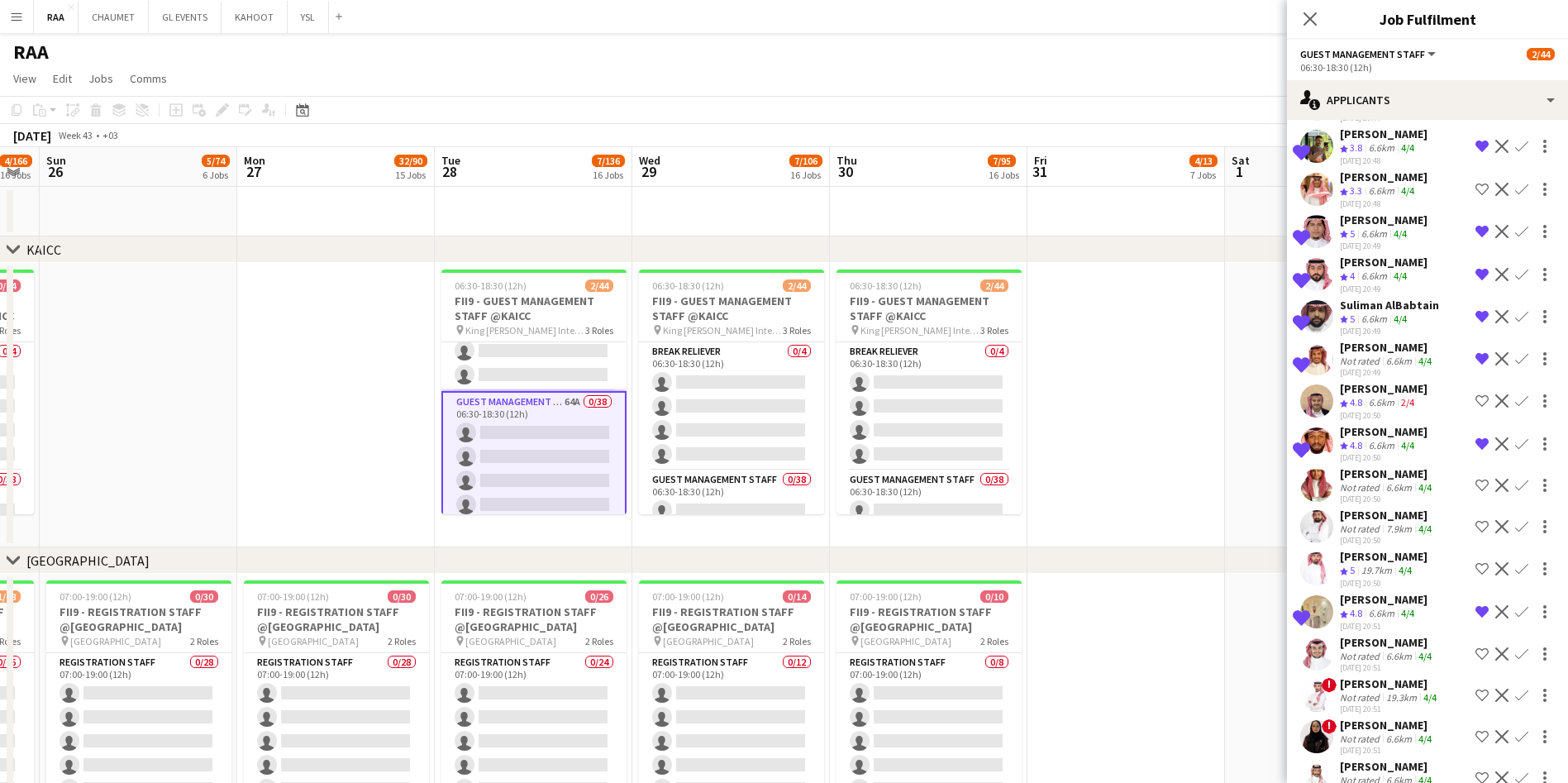
scroll to position [173, 0]
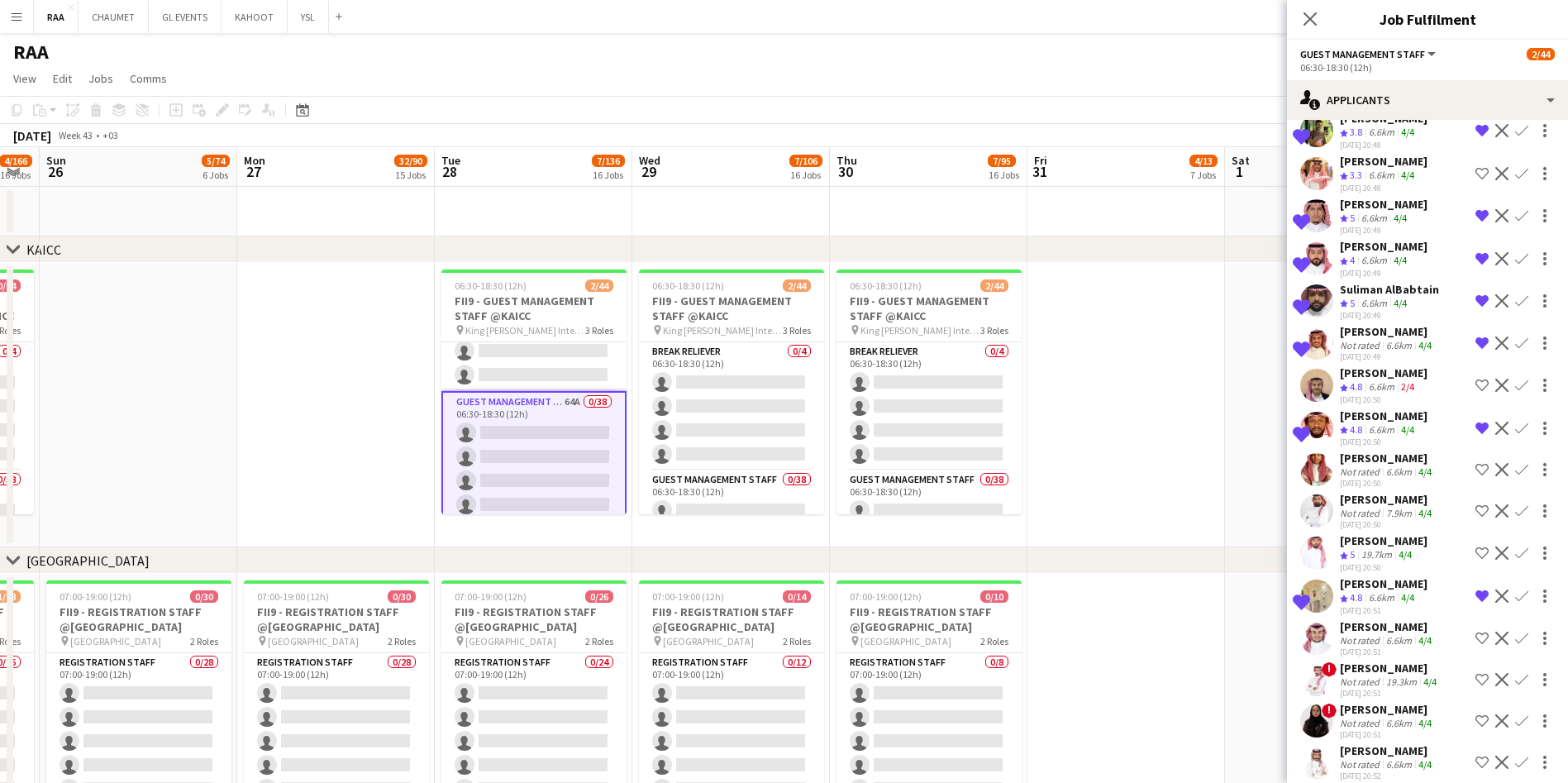
click at [790, 477] on div "Not rated" at bounding box center [1361, 472] width 43 height 13
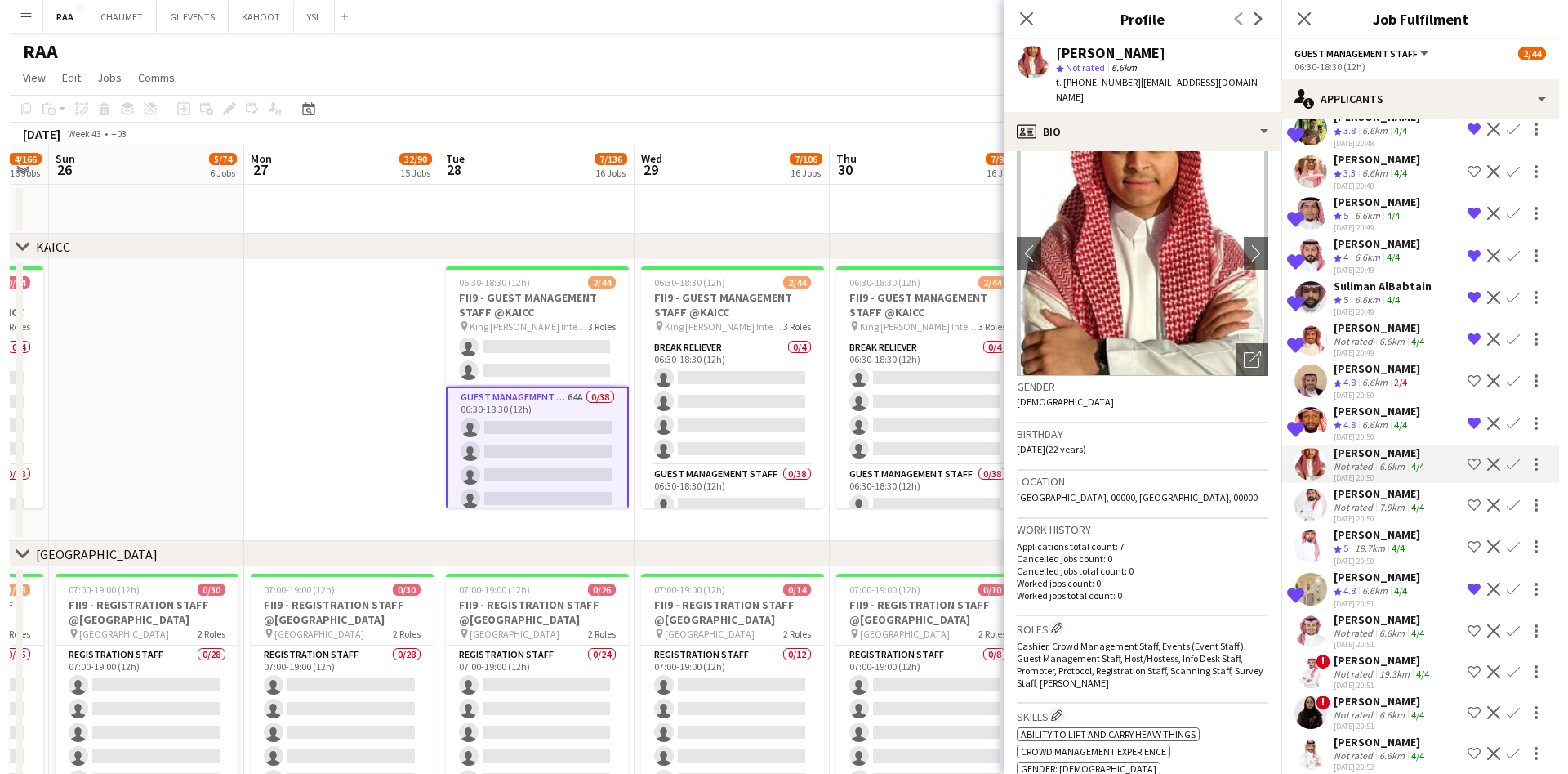
scroll to position [0, 0]
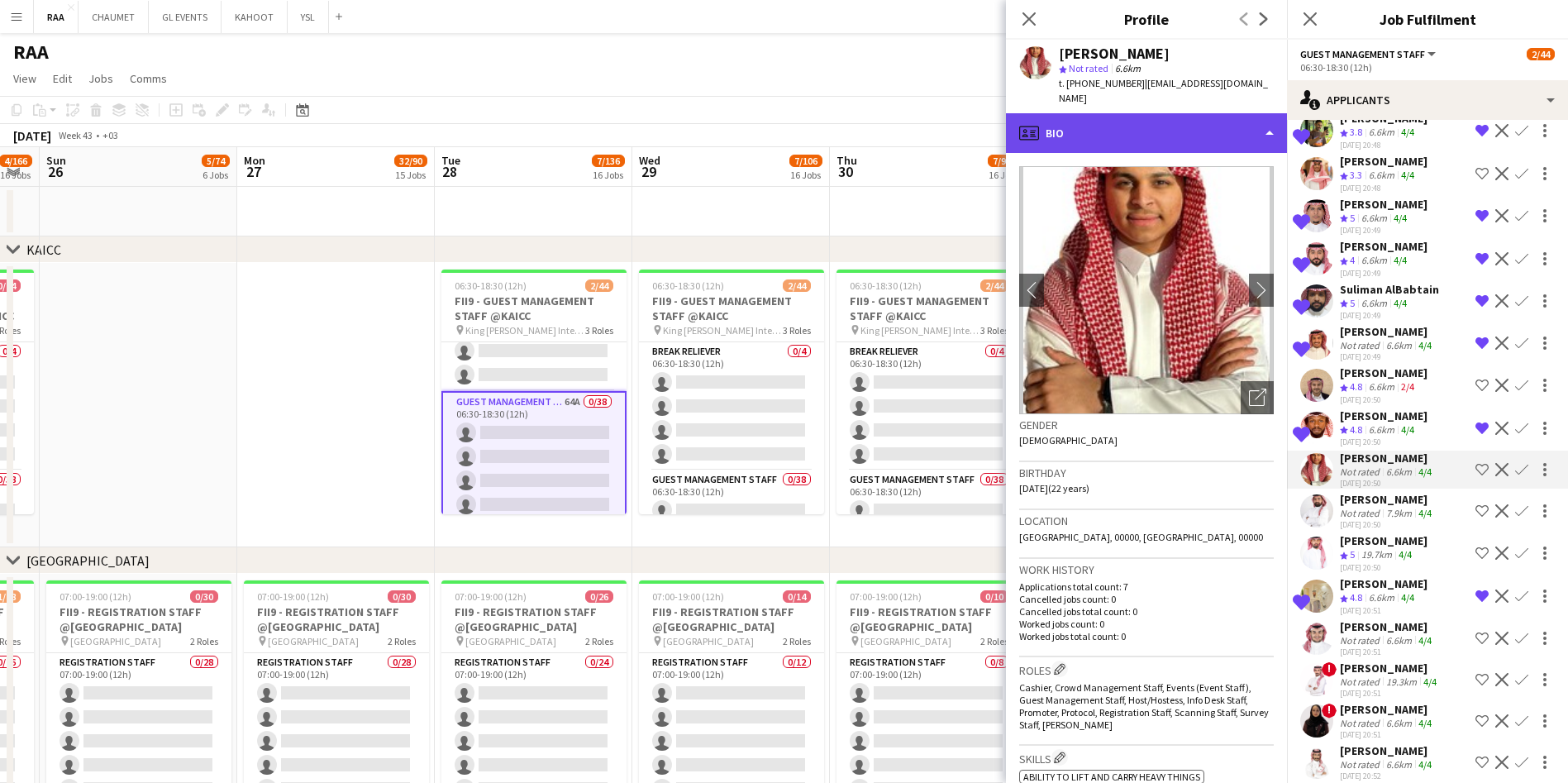
click at [790, 129] on div "profile Bio" at bounding box center [1147, 132] width 281 height 39
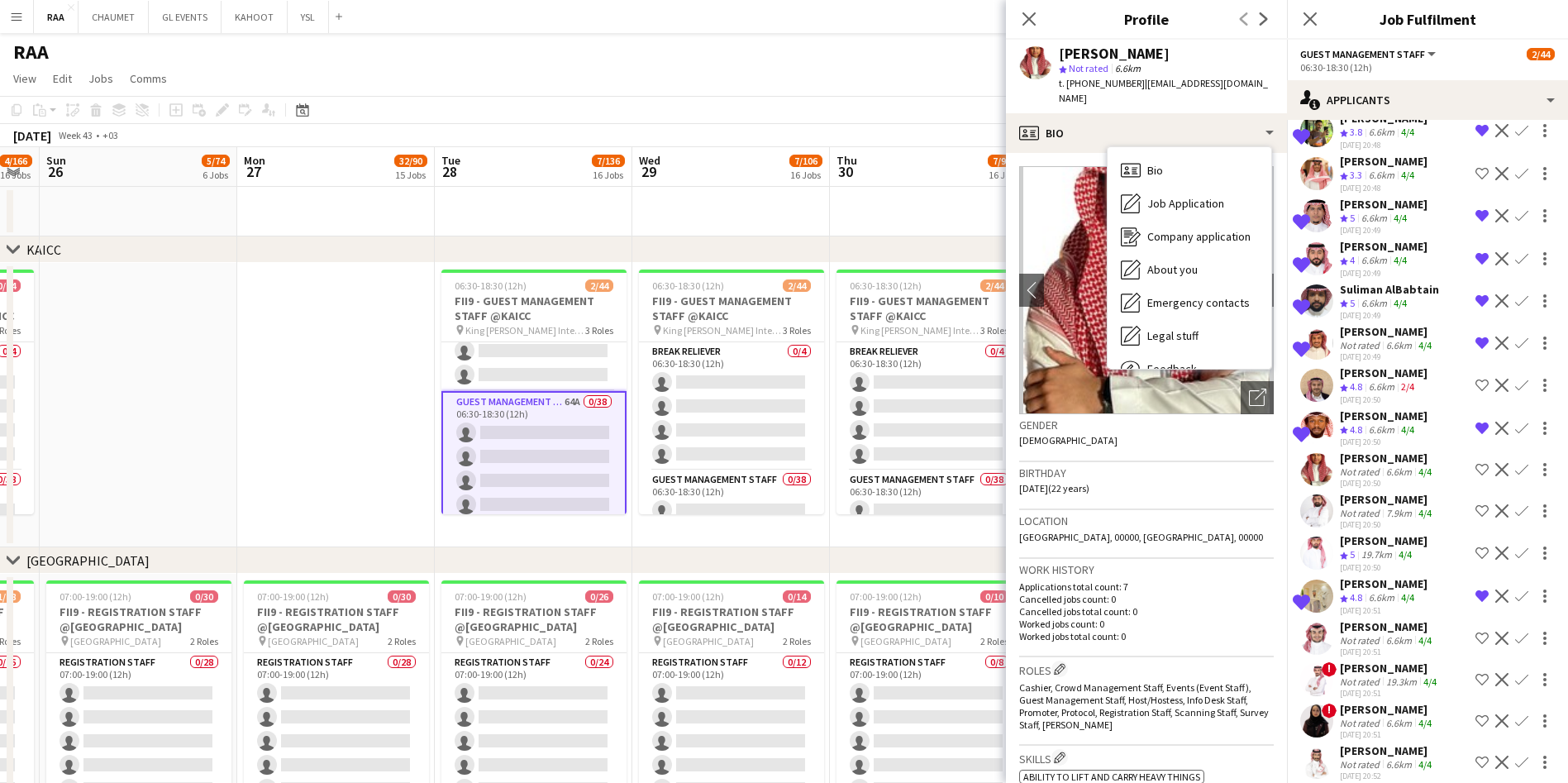
click at [790, 580] on p "Applications total count: 7" at bounding box center [1146, 587] width 254 height 13
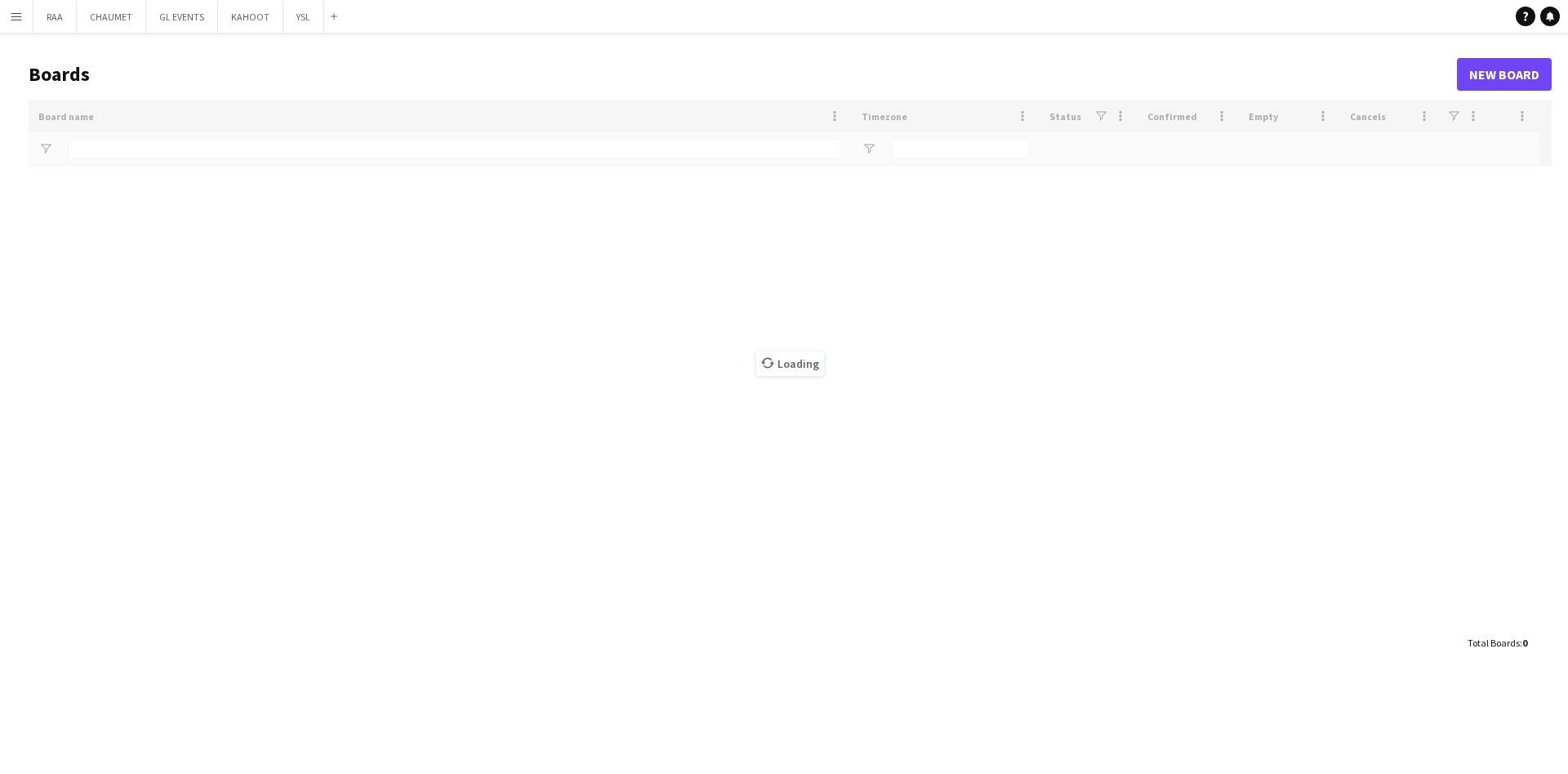
type input "***"
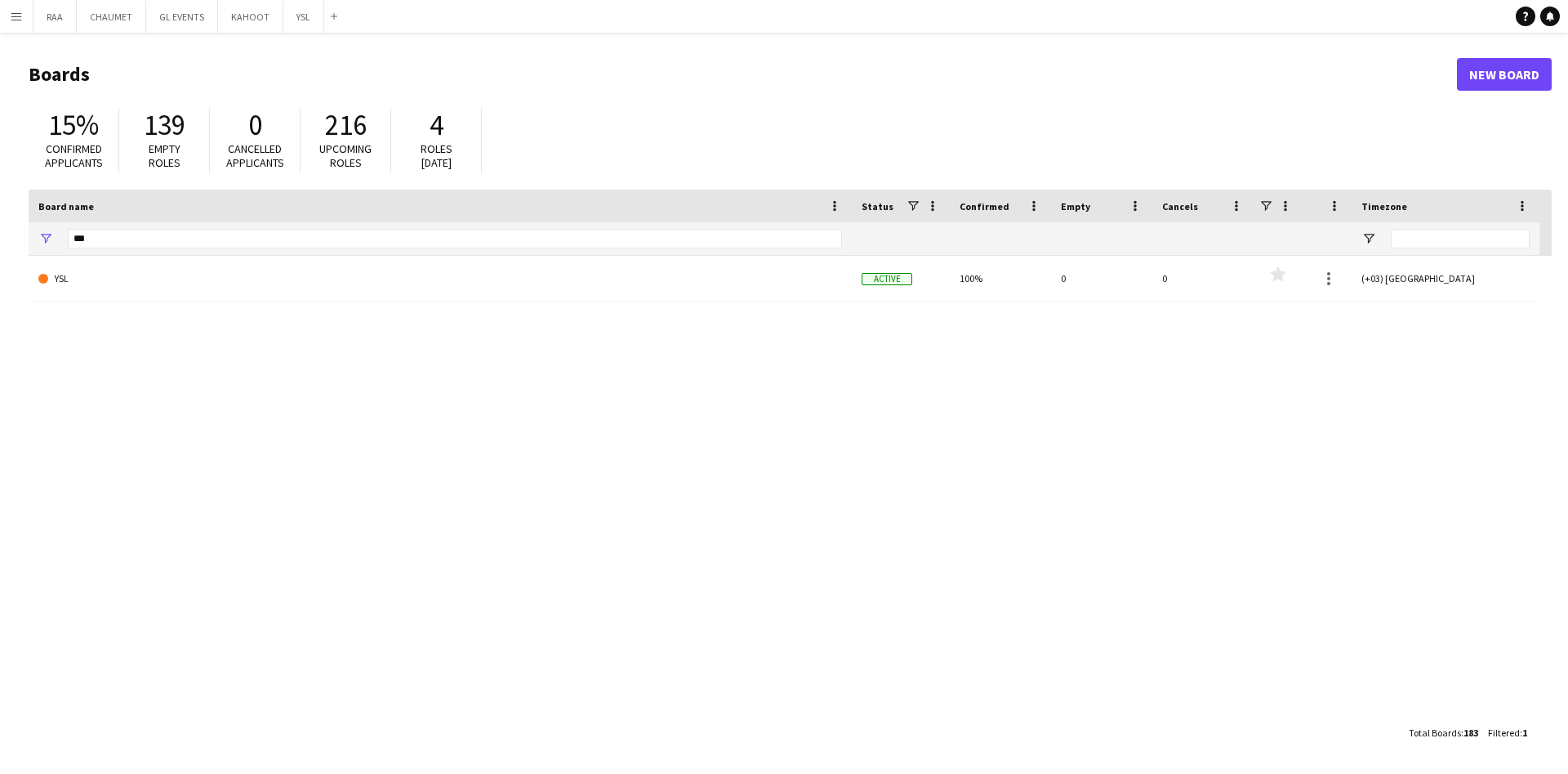
click at [15, 17] on app-icon "Menu" at bounding box center [16, 16] width 13 height 13
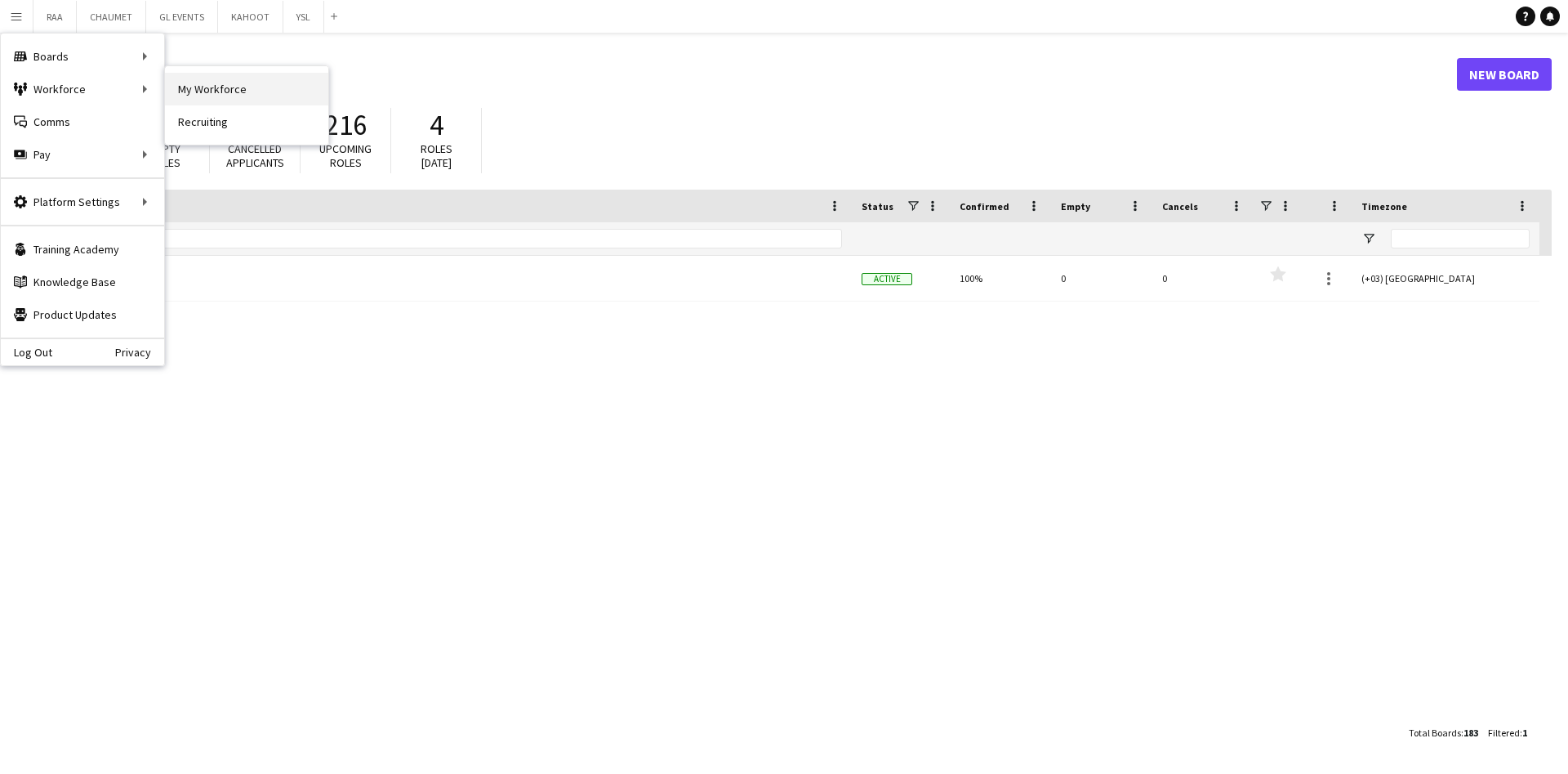
click at [242, 92] on link "My Workforce" at bounding box center [247, 89] width 163 height 33
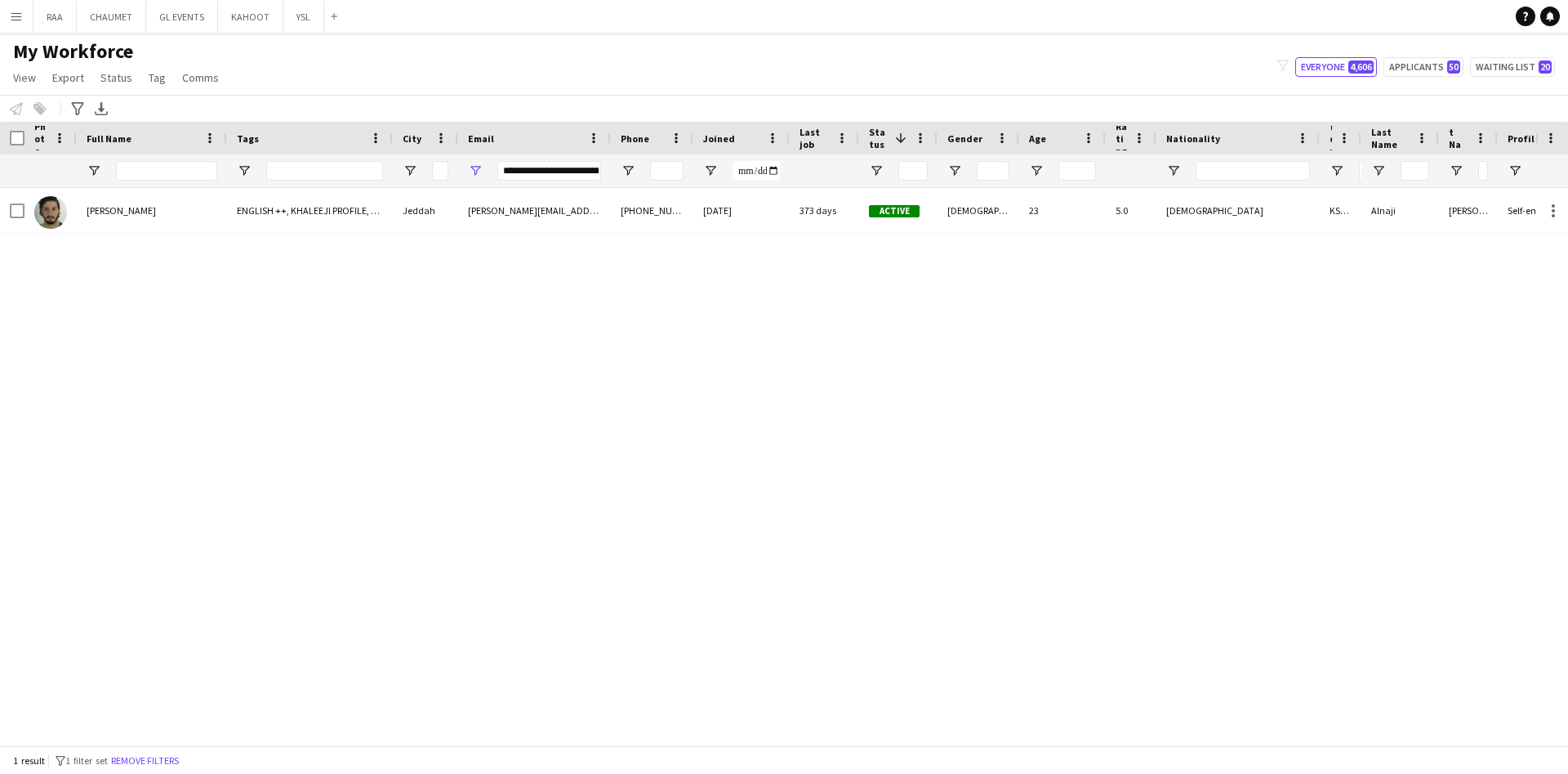
click at [302, 123] on div "Tags" at bounding box center [309, 138] width 146 height 33
click at [279, 90] on div "My Workforce View Views Default view Basic Export View TAGS Test New view Updat…" at bounding box center [784, 66] width 1568 height 55
click at [278, 91] on div "My Workforce View Views Default view Basic Export View TAGS Test New view Updat…" at bounding box center [784, 66] width 1568 height 55
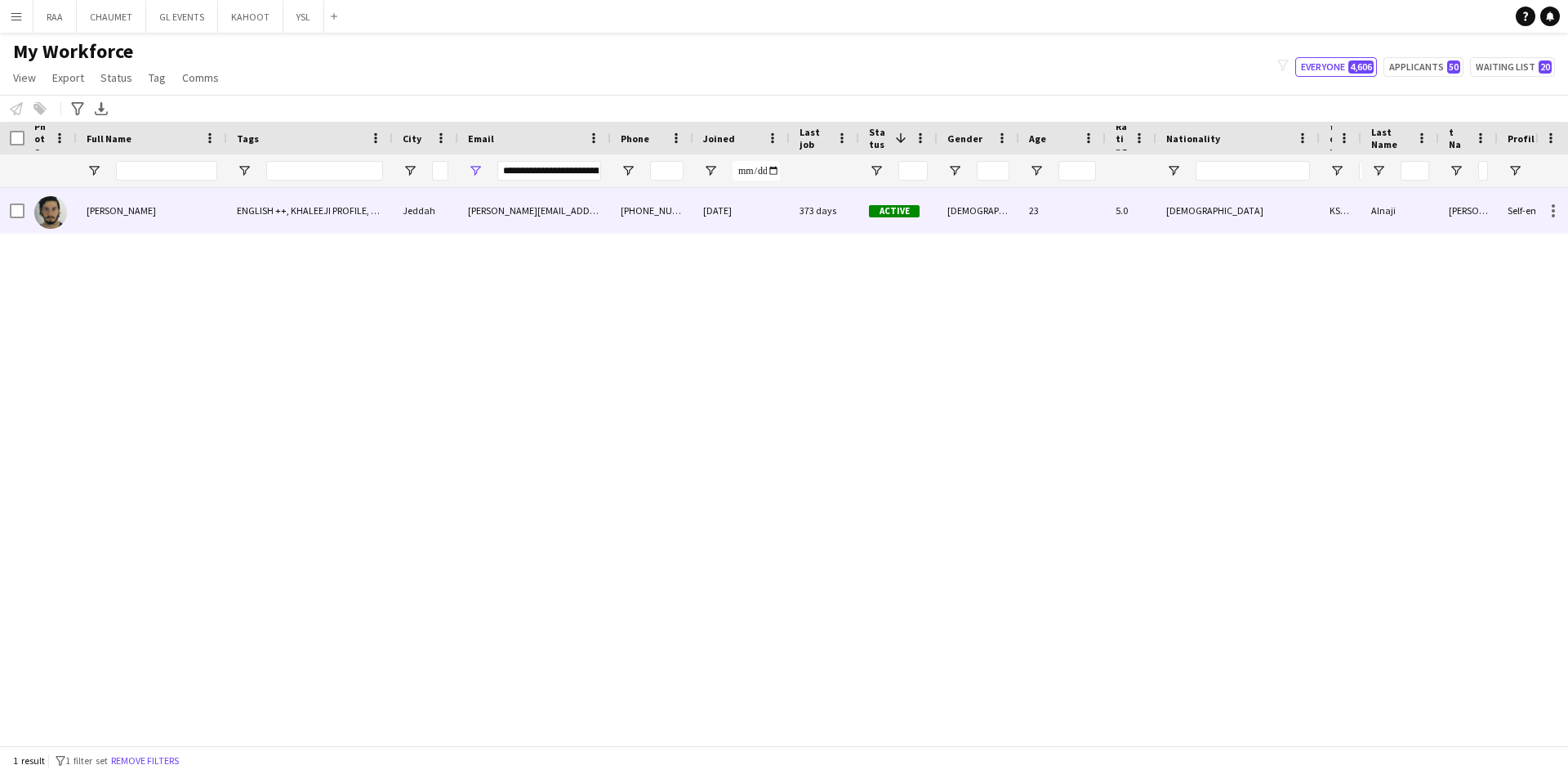
click at [384, 191] on div "ENGLISH ++, KHALEEJI PROFILE, TOP HOST/HOSTESS, TOP PROMOTER, TOP [PERSON_NAME]" at bounding box center [309, 211] width 166 height 45
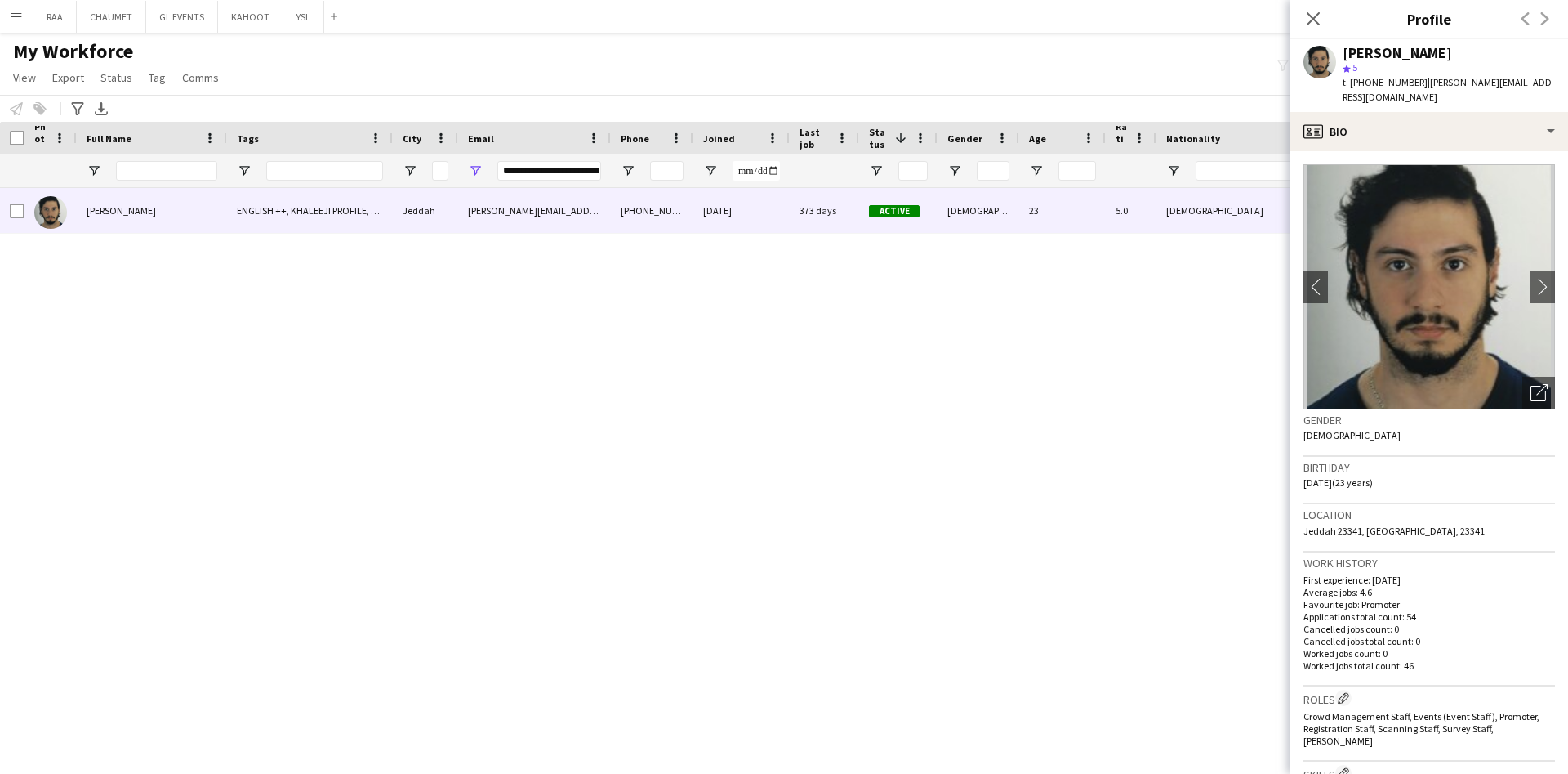
click at [403, 181] on div at bounding box center [425, 171] width 65 height 33
drag, startPoint x: 404, startPoint y: 102, endPoint x: 420, endPoint y: 110, distance: 17.9
click at [420, 110] on div "Notify workforce Add to tag Select at least one crew to tag him or her. Advance…" at bounding box center [784, 108] width 1568 height 27
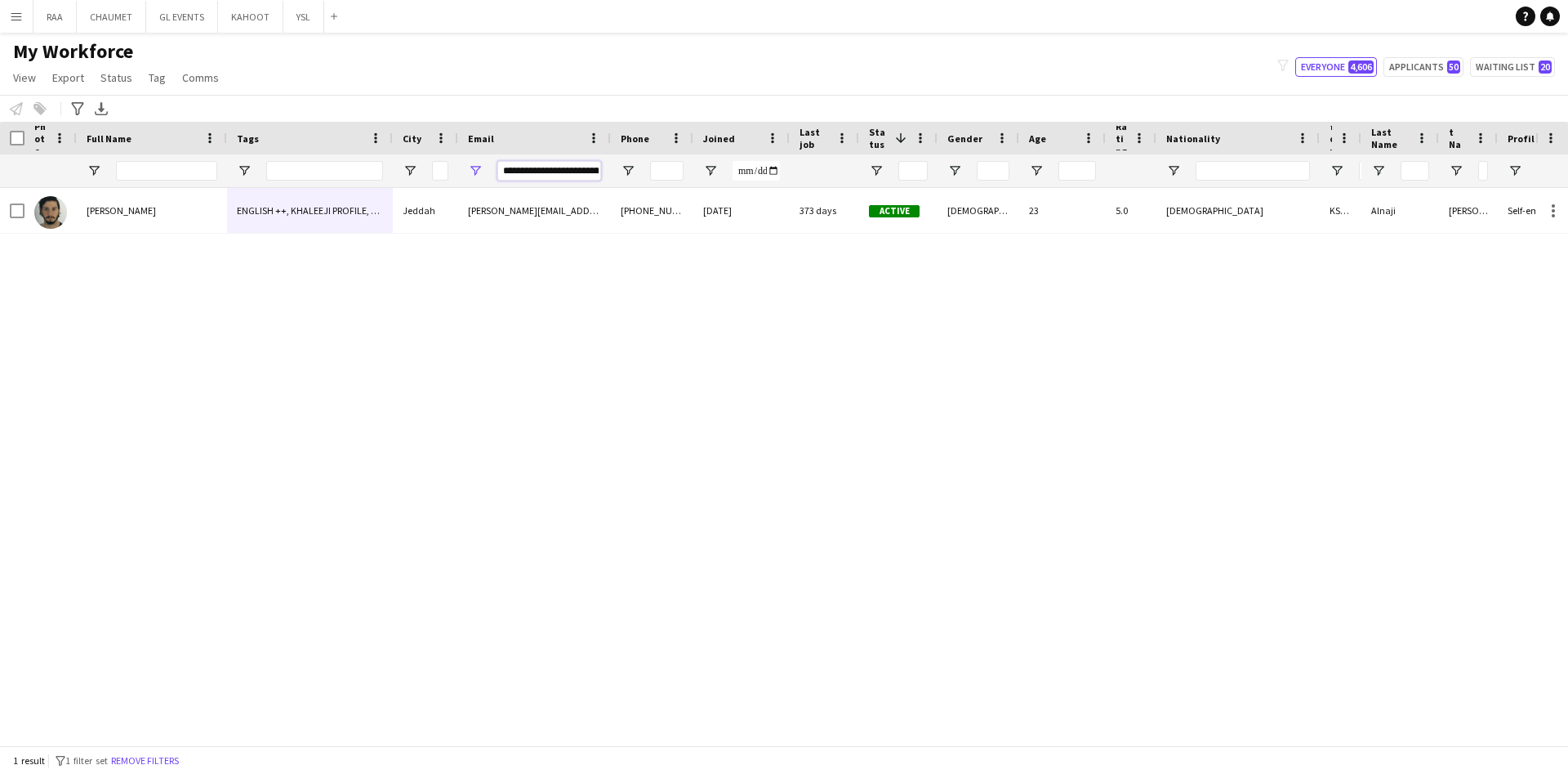
click at [580, 166] on input "**********" at bounding box center [549, 171] width 103 height 20
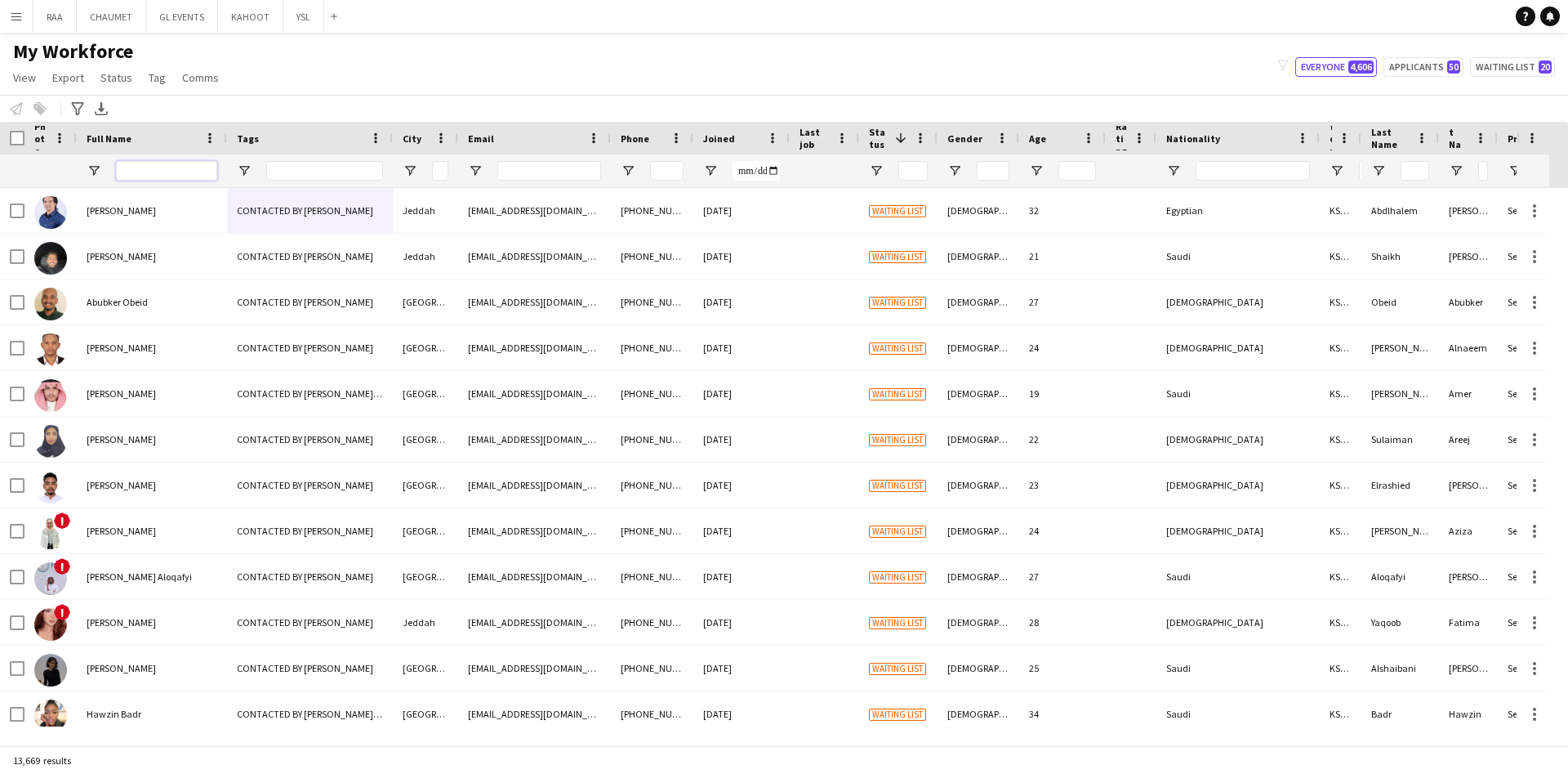
click at [171, 173] on input "Full Name Filter Input" at bounding box center [167, 171] width 102 height 20
paste input "**********"
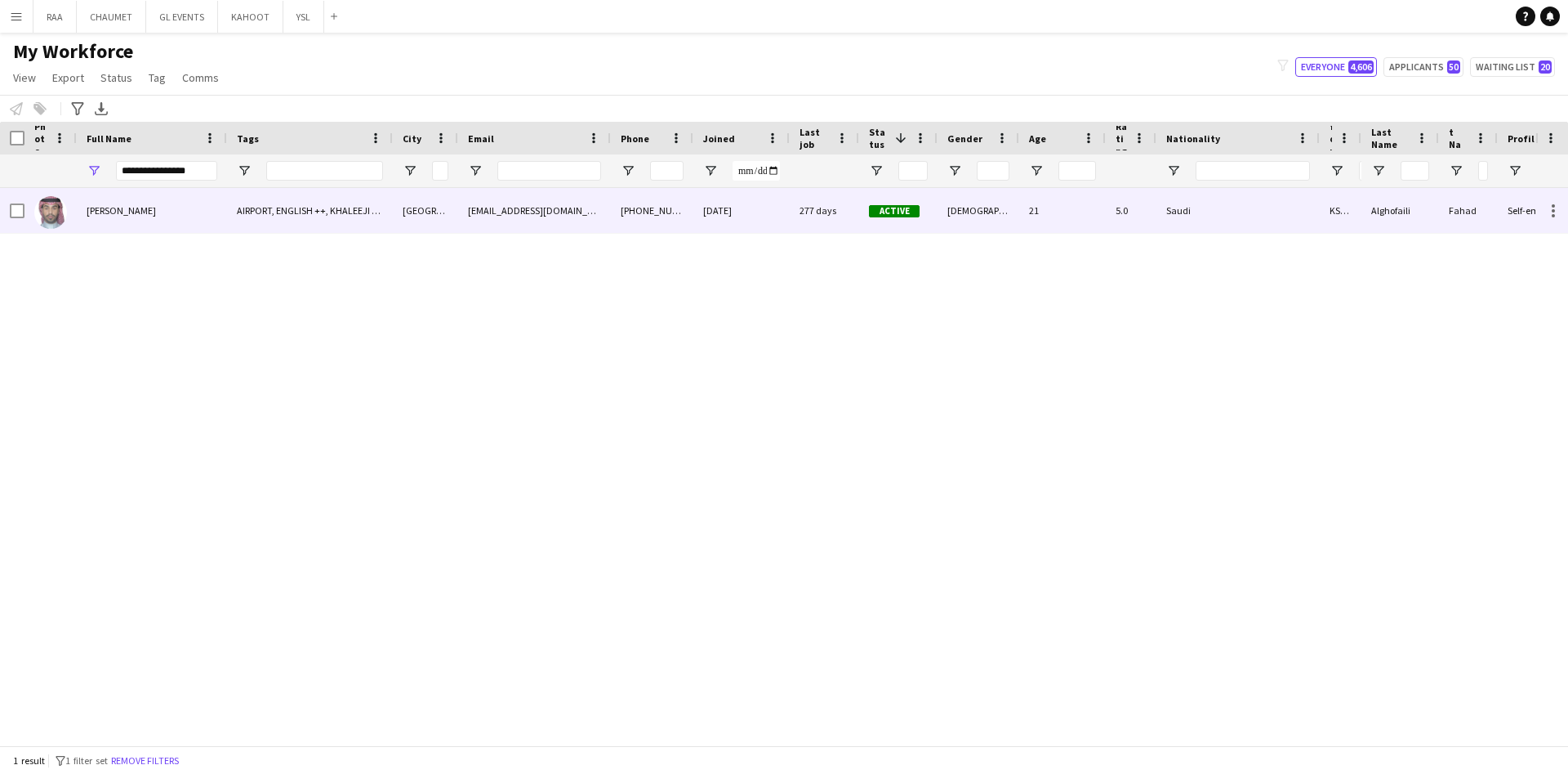
click at [187, 203] on div "Fahad Alghofaili" at bounding box center [152, 211] width 151 height 45
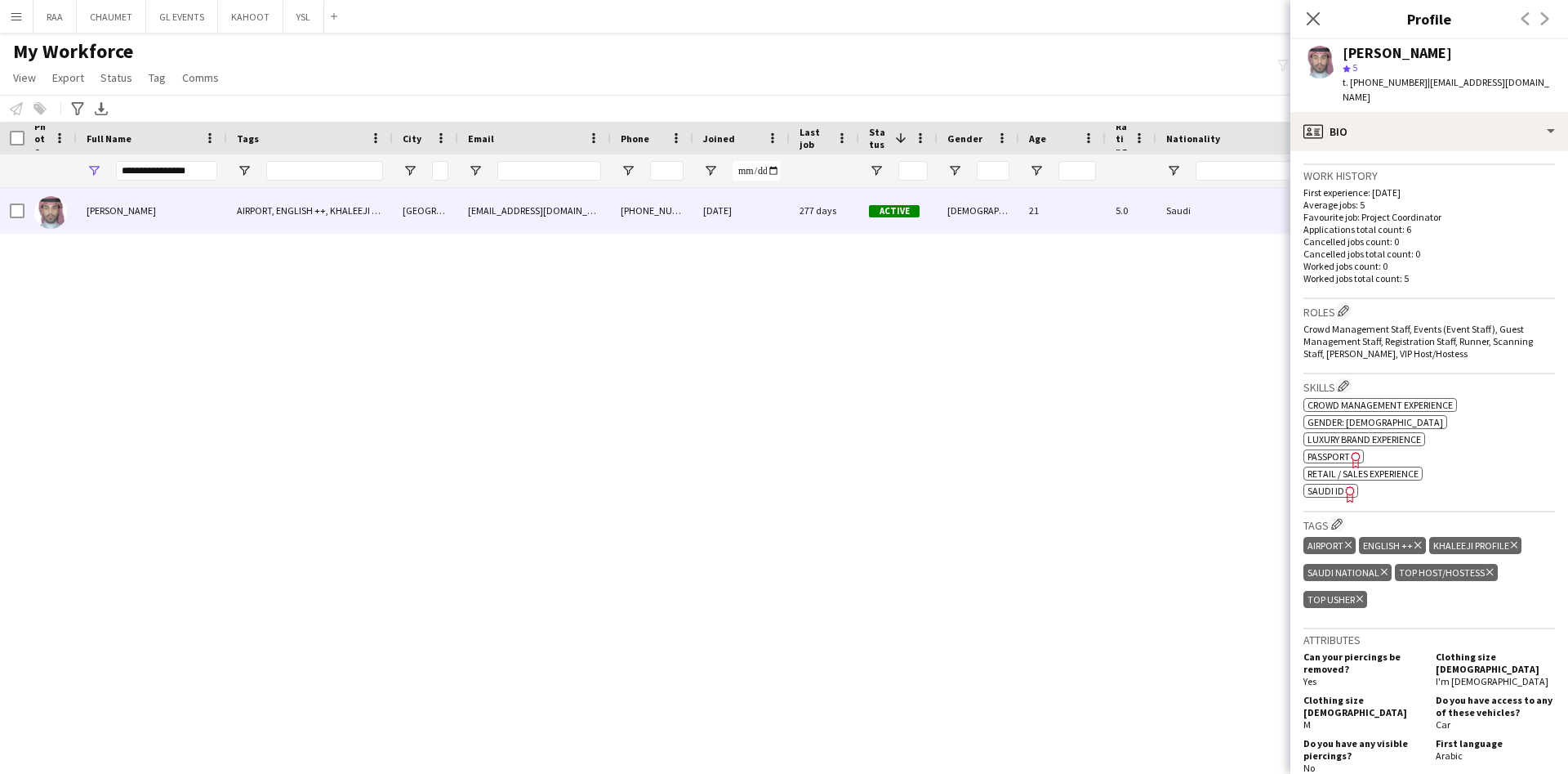
scroll to position [389, 0]
drag, startPoint x: 199, startPoint y: 168, endPoint x: 70, endPoint y: 170, distance: 129.0
click at [70, 170] on div "**********" at bounding box center [846, 171] width 1693 height 33
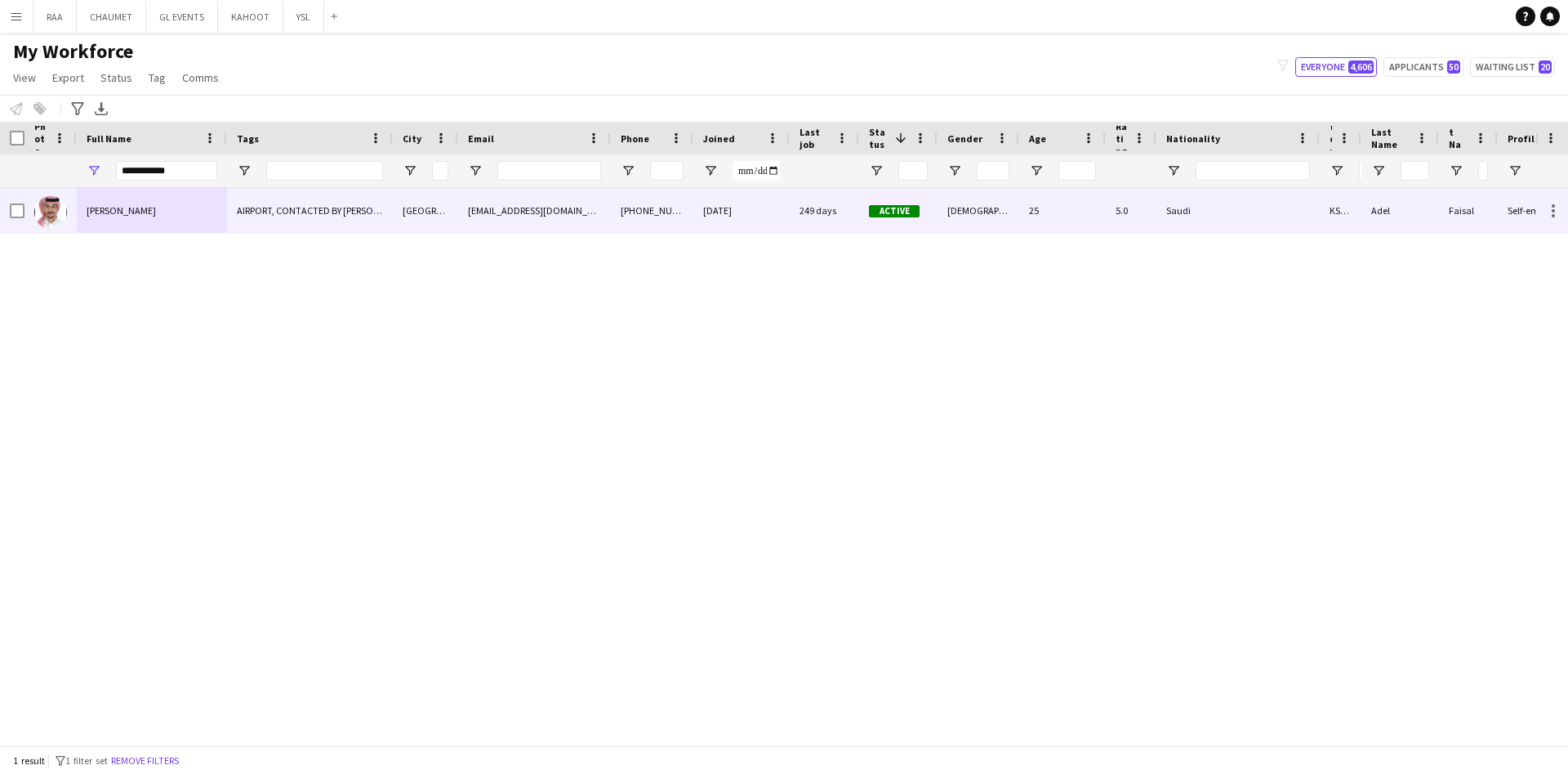
click at [138, 201] on div "Faisal Adel" at bounding box center [152, 211] width 151 height 45
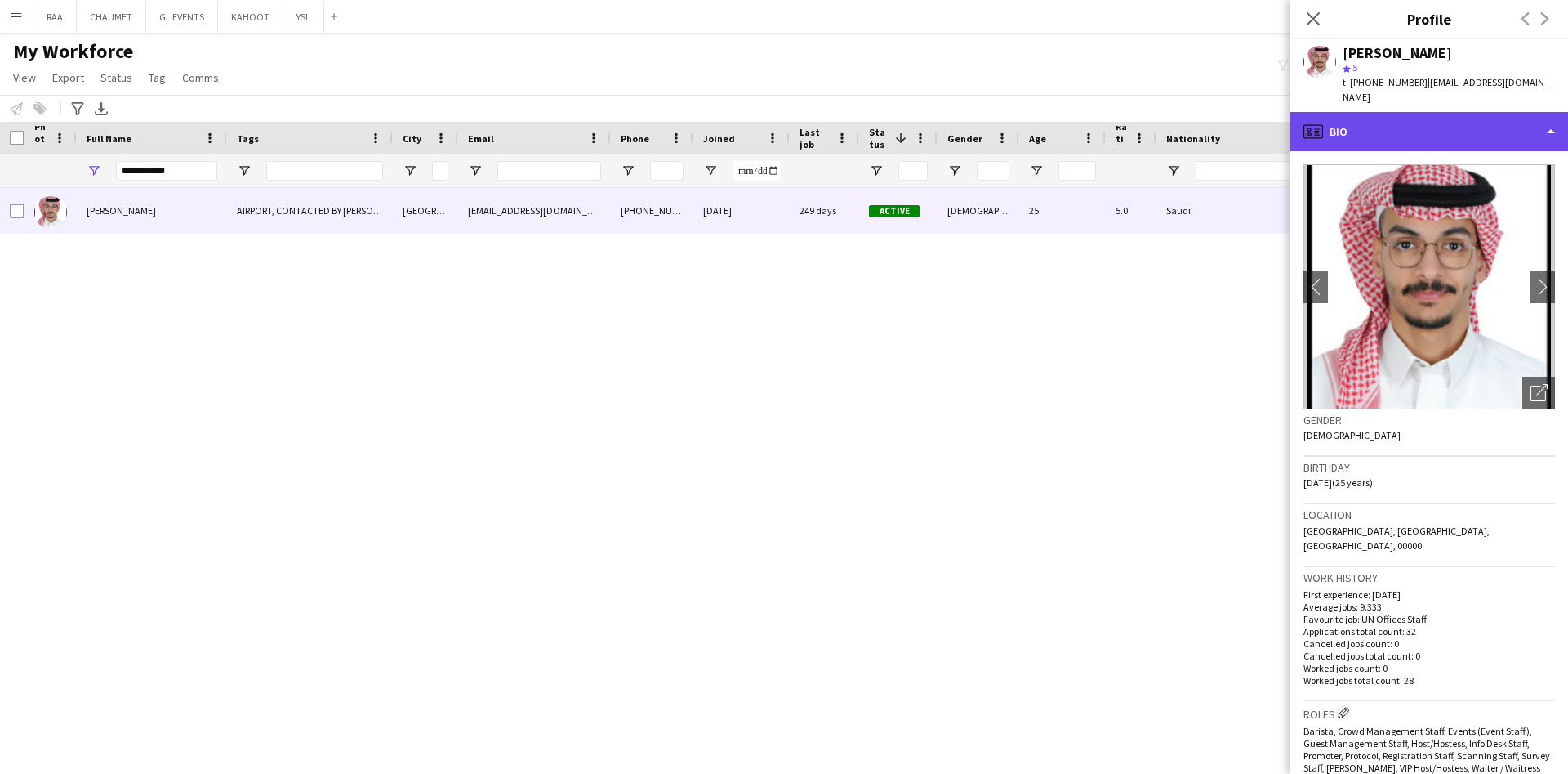
click at [1453, 112] on div "profile Bio" at bounding box center [1428, 131] width 278 height 39
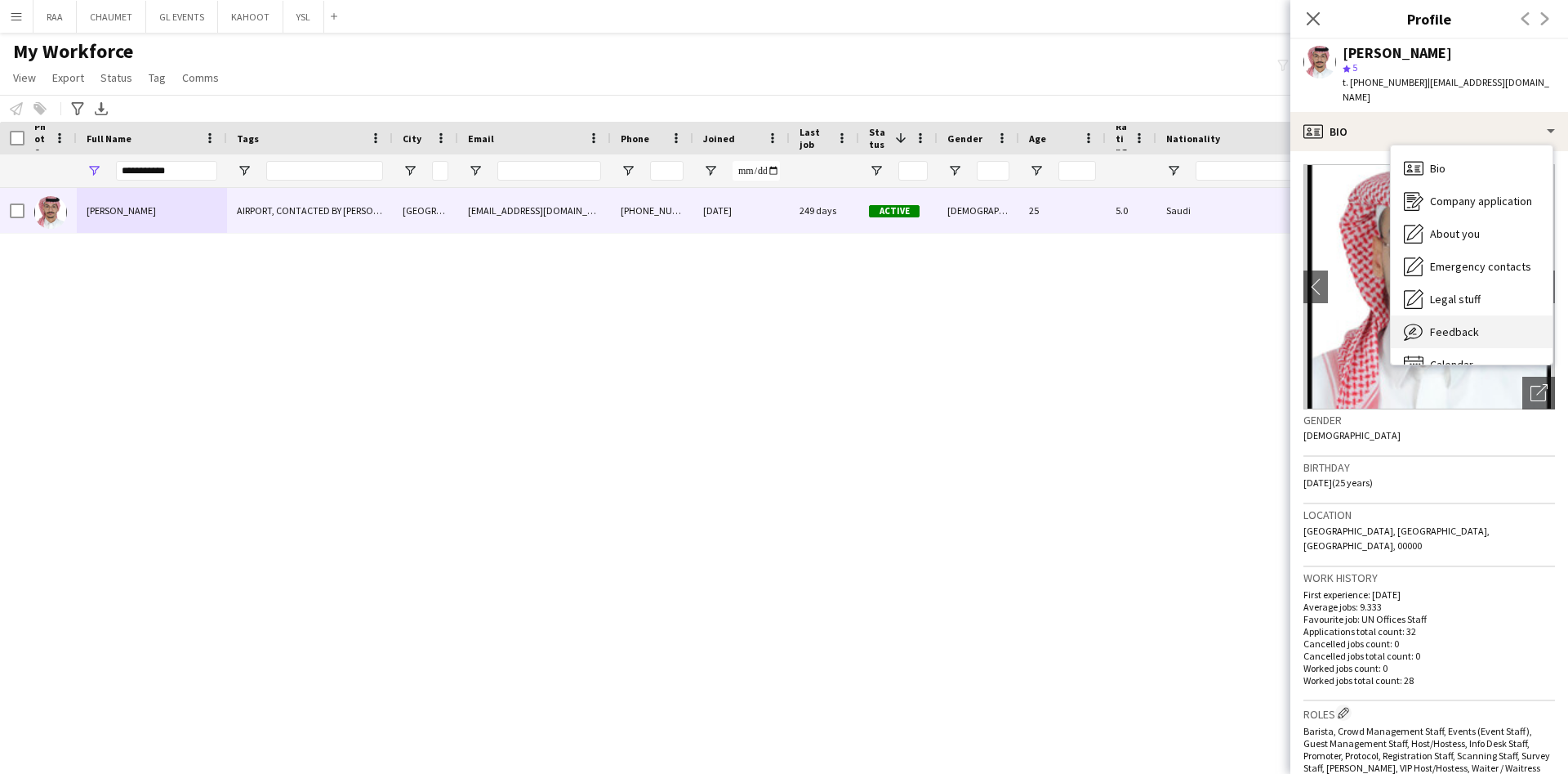
click at [1470, 324] on span "Feedback" at bounding box center [1454, 331] width 49 height 15
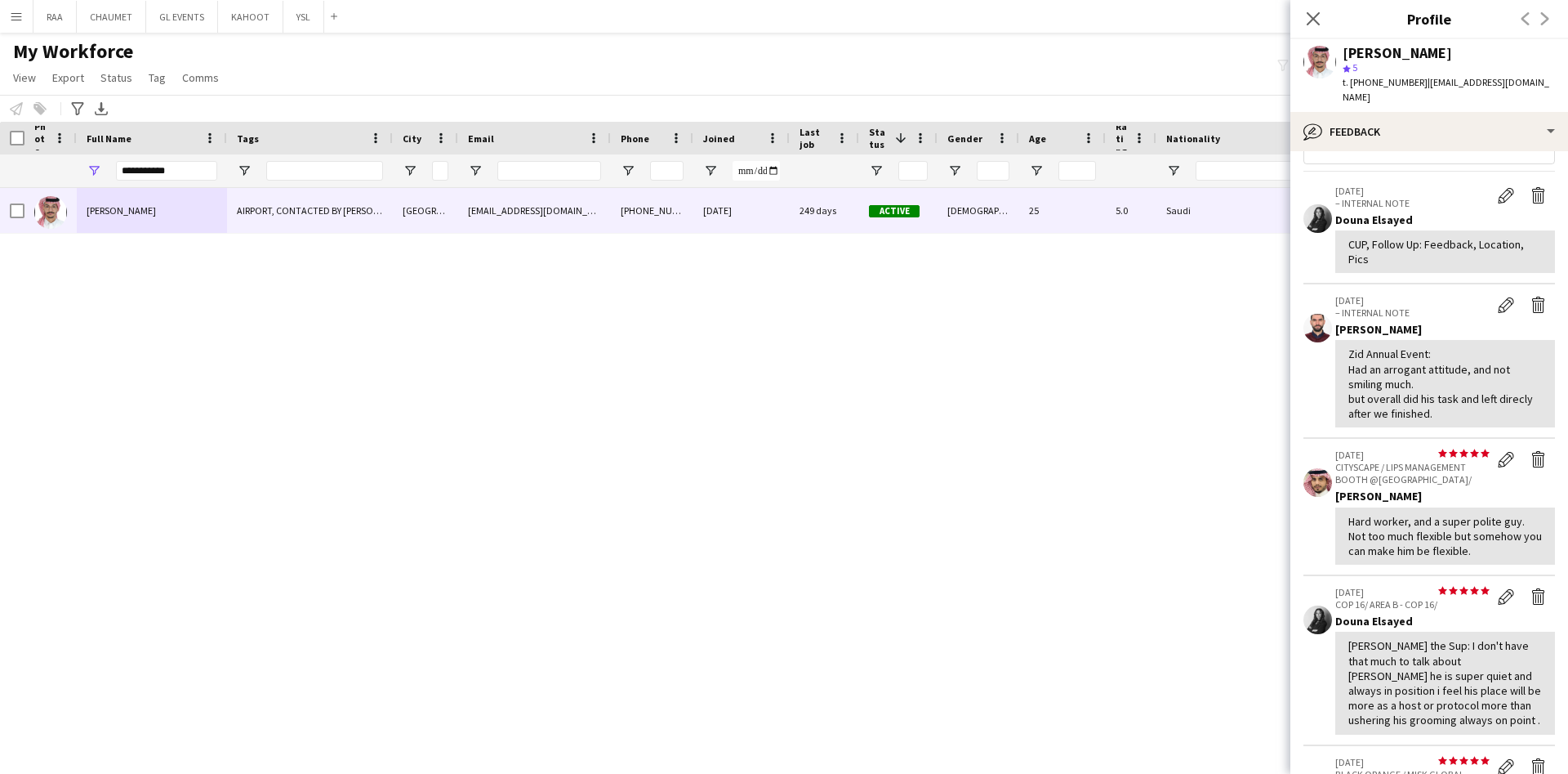
scroll to position [44, 0]
drag, startPoint x: 187, startPoint y: 160, endPoint x: 159, endPoint y: 168, distance: 29.1
click at [159, 168] on div "**********" at bounding box center [167, 171] width 102 height 33
drag, startPoint x: 159, startPoint y: 168, endPoint x: 11, endPoint y: 168, distance: 148.0
click at [11, 168] on div "**********" at bounding box center [846, 171] width 1693 height 33
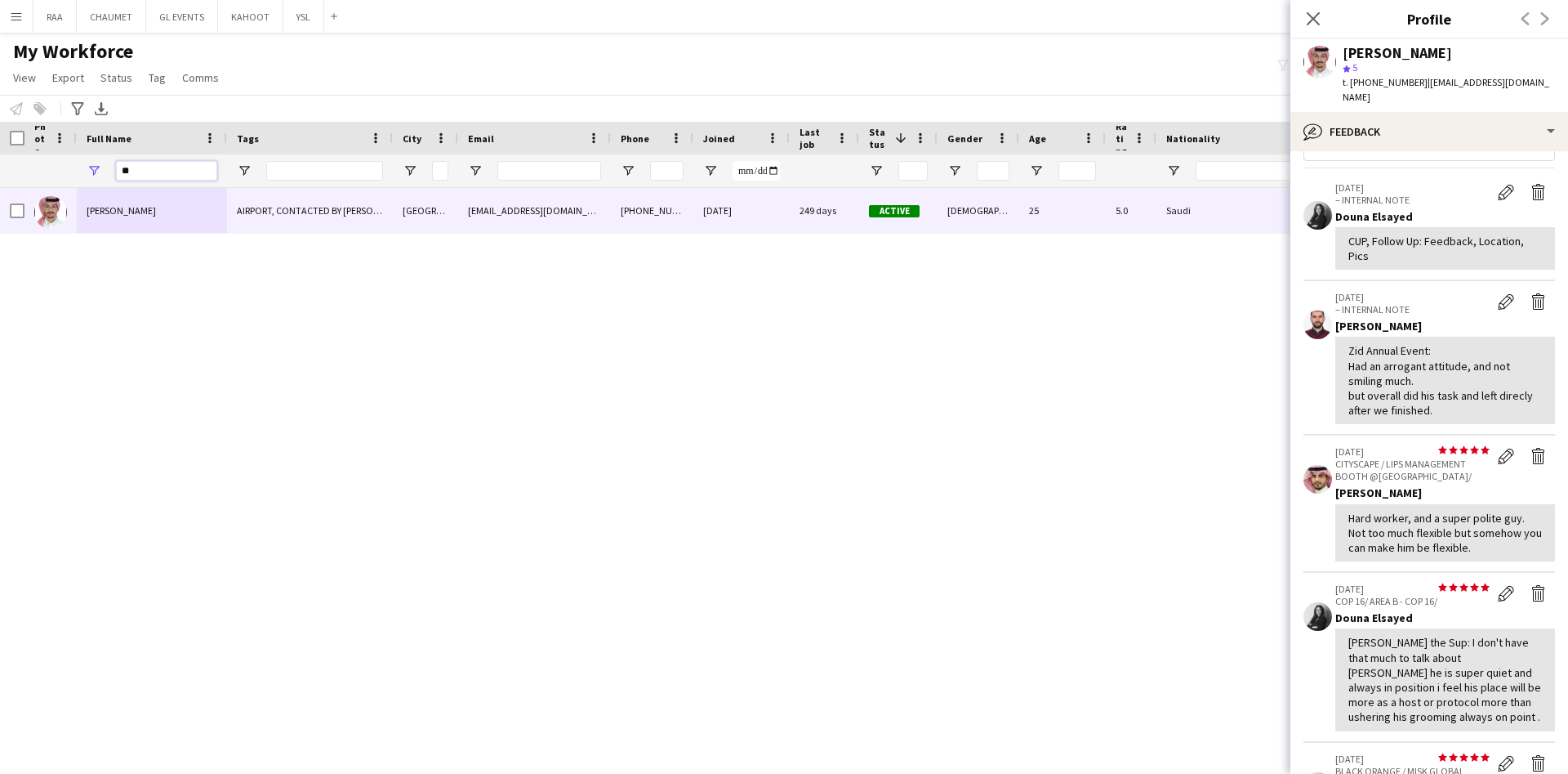
type input "*"
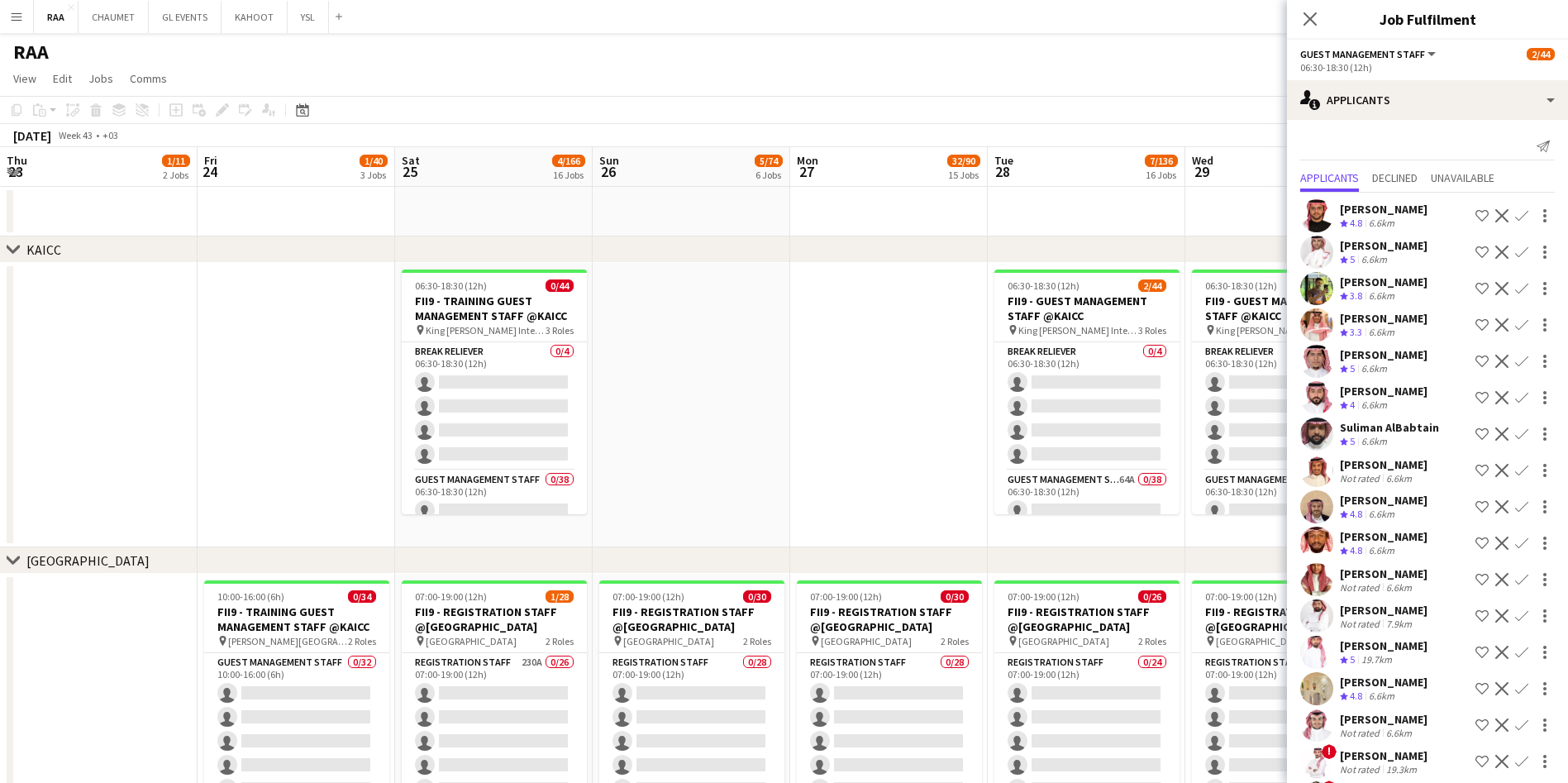
scroll to position [0, 553]
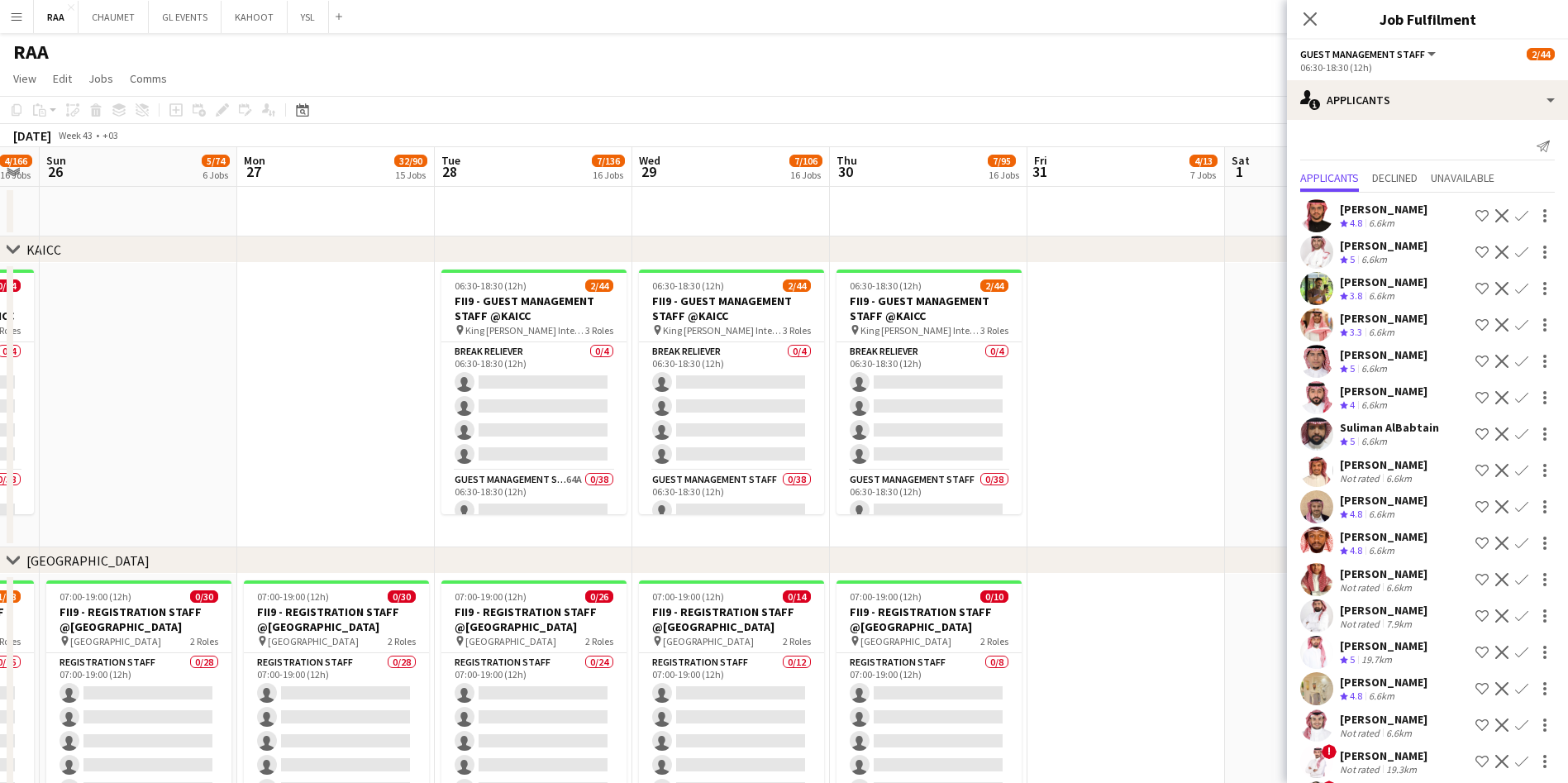
click at [1156, 412] on app-date-cell at bounding box center [1126, 405] width 197 height 285
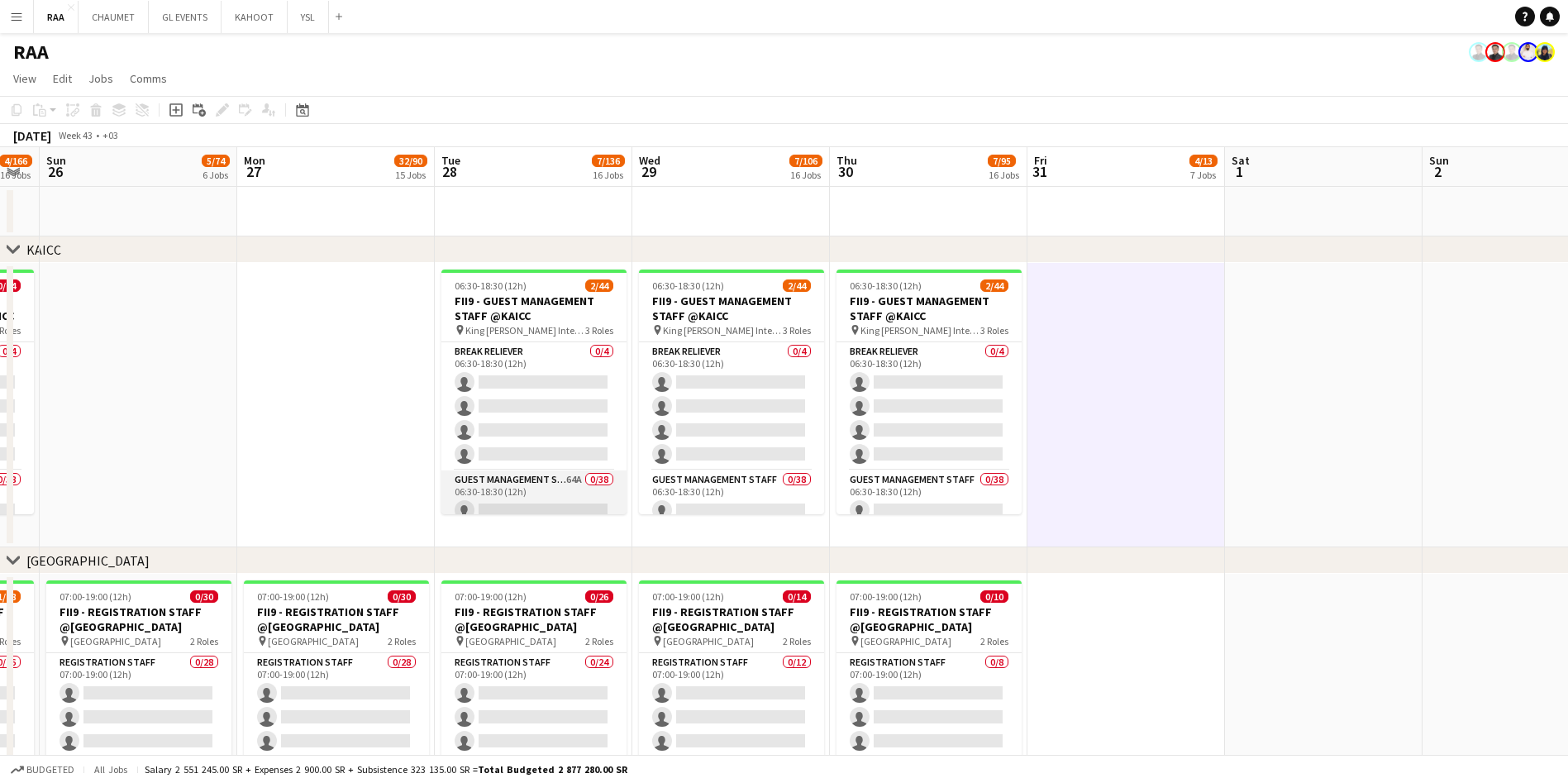
click at [532, 412] on app-card-role "Break reliever 0/4 06:30-18:30 (12h) single-neutral-actions single-neutral-acti…" at bounding box center [534, 407] width 185 height 129
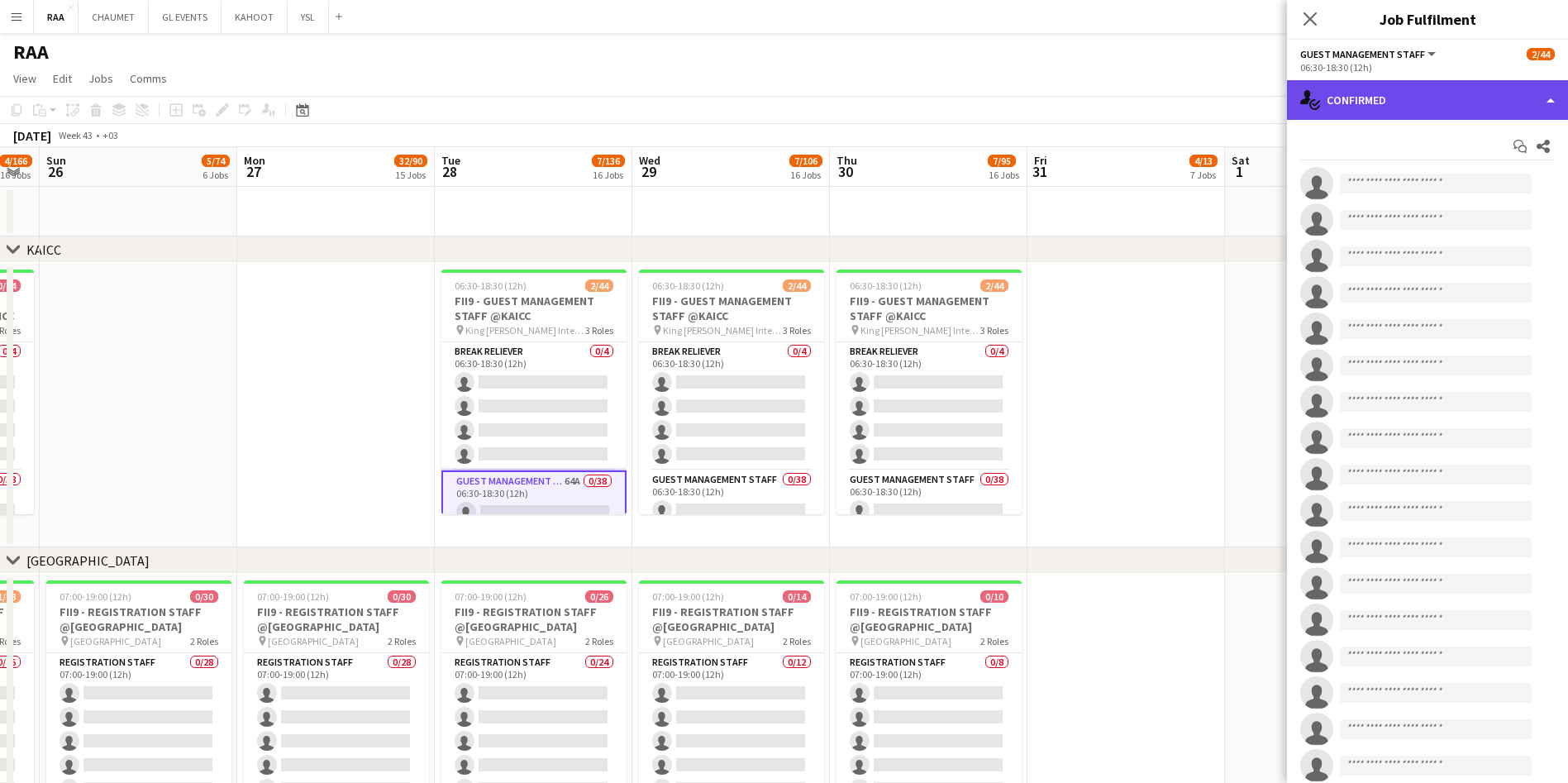
click at [1448, 87] on div "single-neutral-actions-check-2 Confirmed" at bounding box center [1428, 99] width 281 height 39
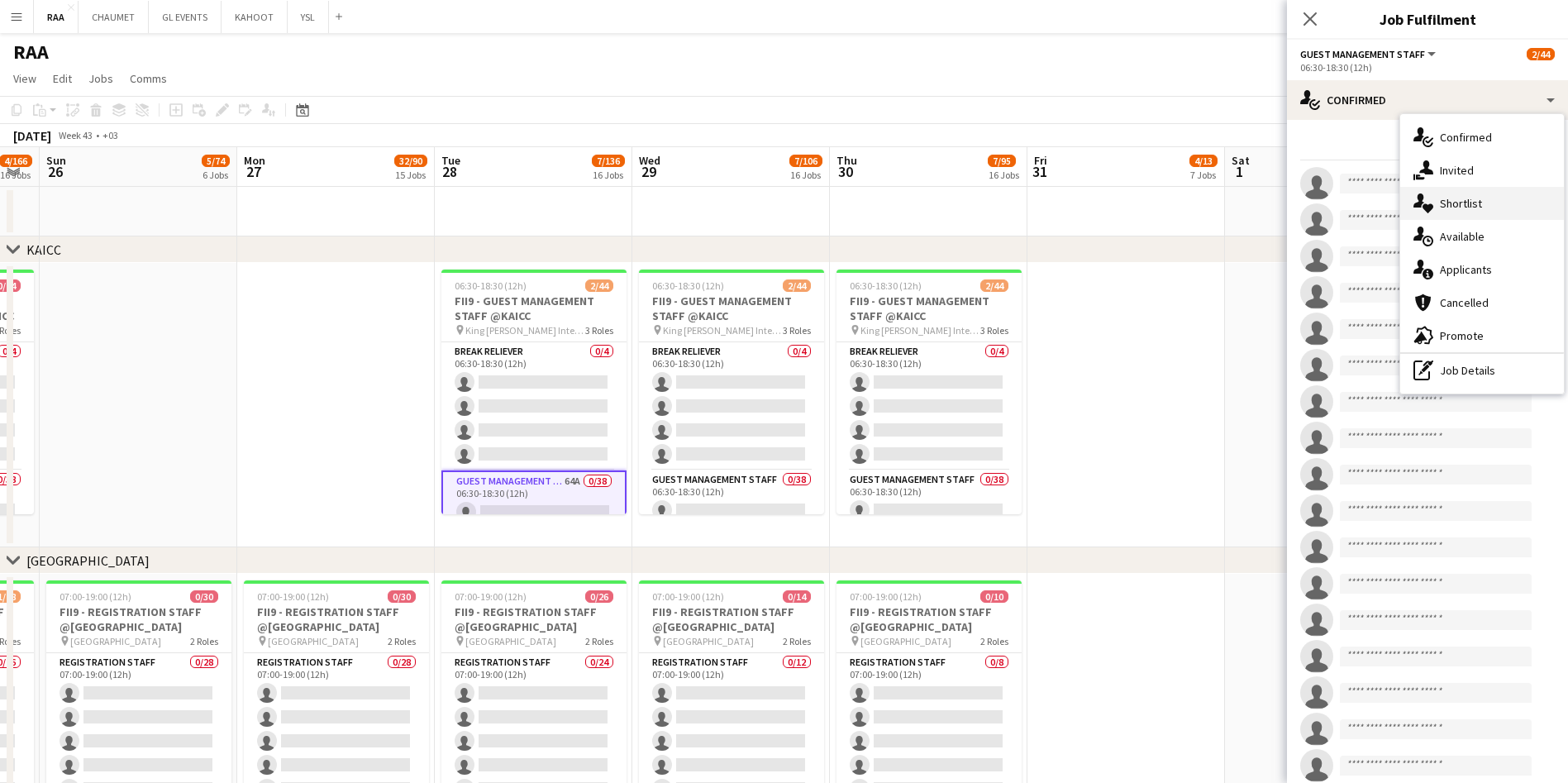
click at [1479, 206] on div "single-neutral-actions-heart Shortlist" at bounding box center [1482, 203] width 163 height 33
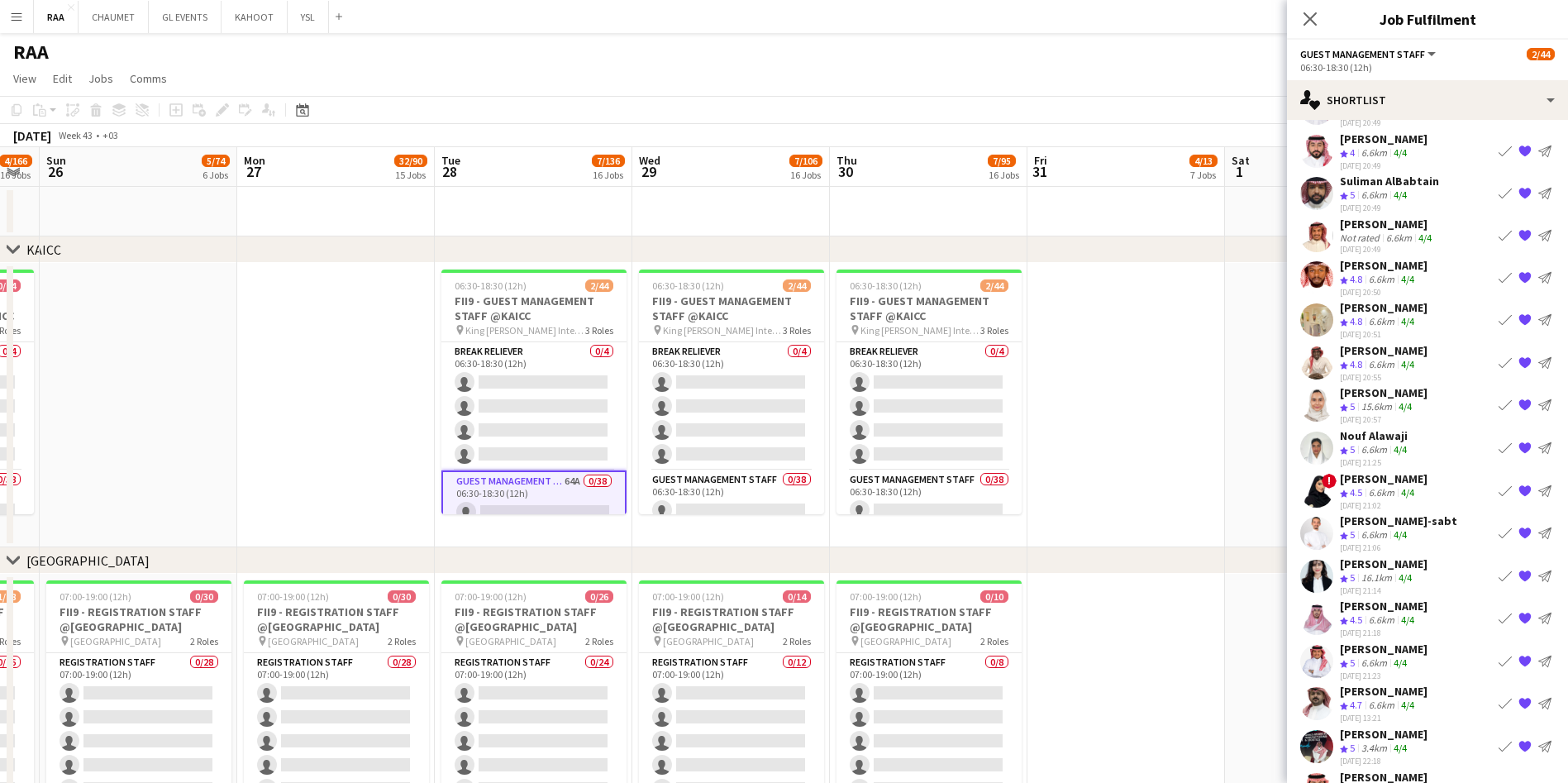
scroll to position [208, 0]
click at [1367, 443] on div "6.6km" at bounding box center [1373, 448] width 32 height 14
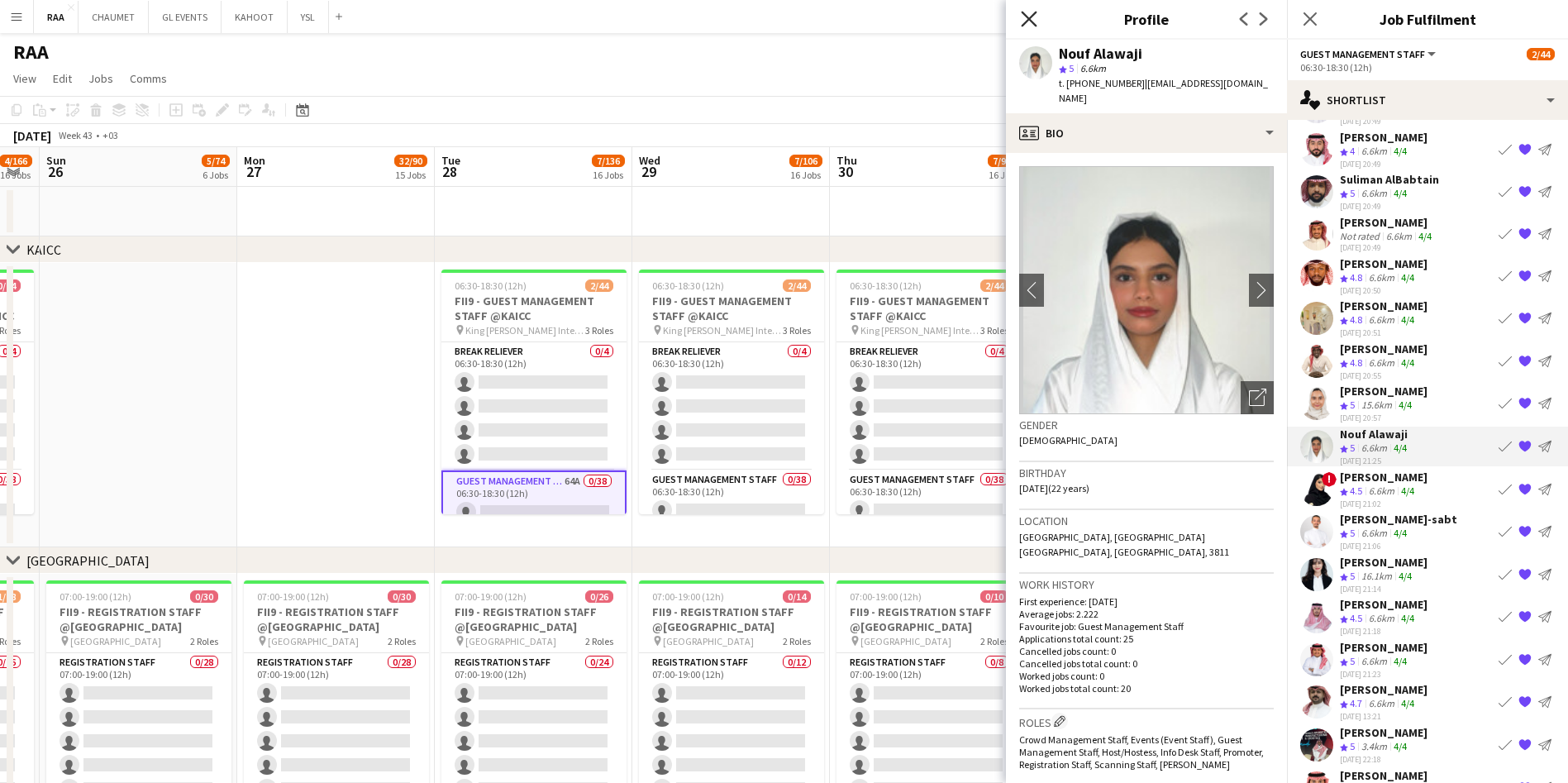
click at [1031, 17] on icon at bounding box center [1028, 18] width 16 height 16
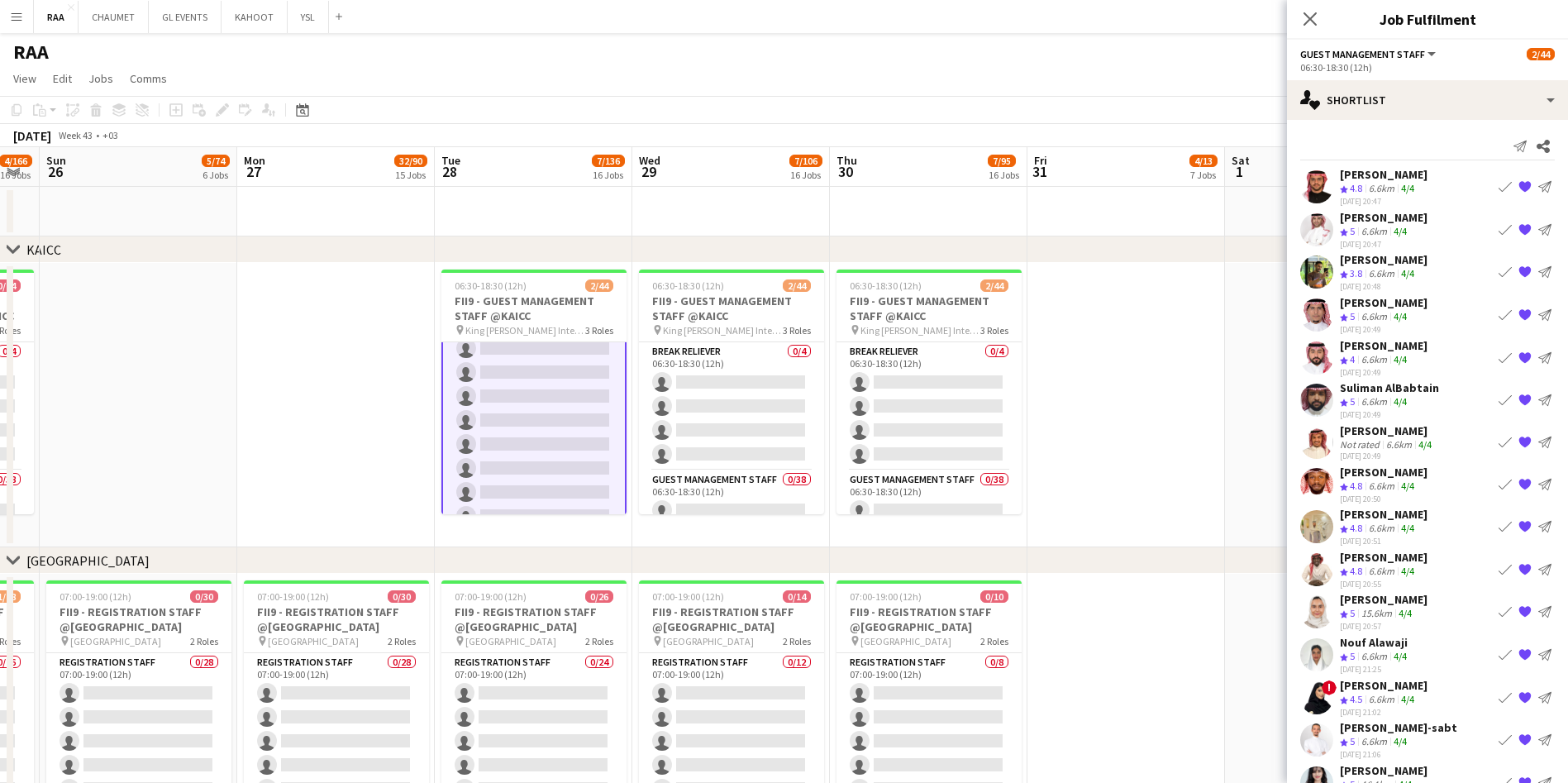
scroll to position [162, 0]
click at [1498, 184] on app-icon "Book crew" at bounding box center [1505, 186] width 13 height 13
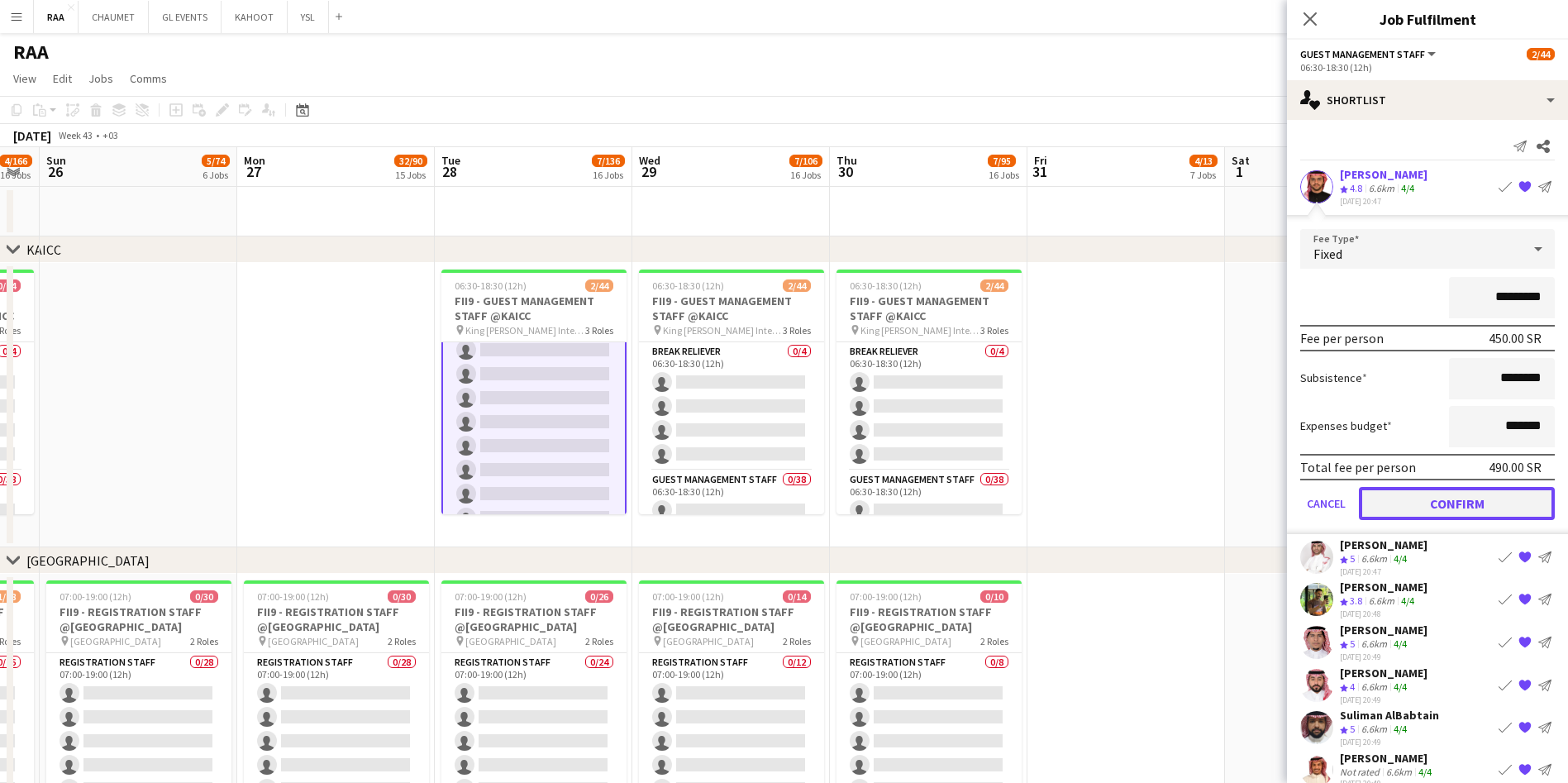
click at [1457, 501] on button "Confirm" at bounding box center [1456, 503] width 196 height 33
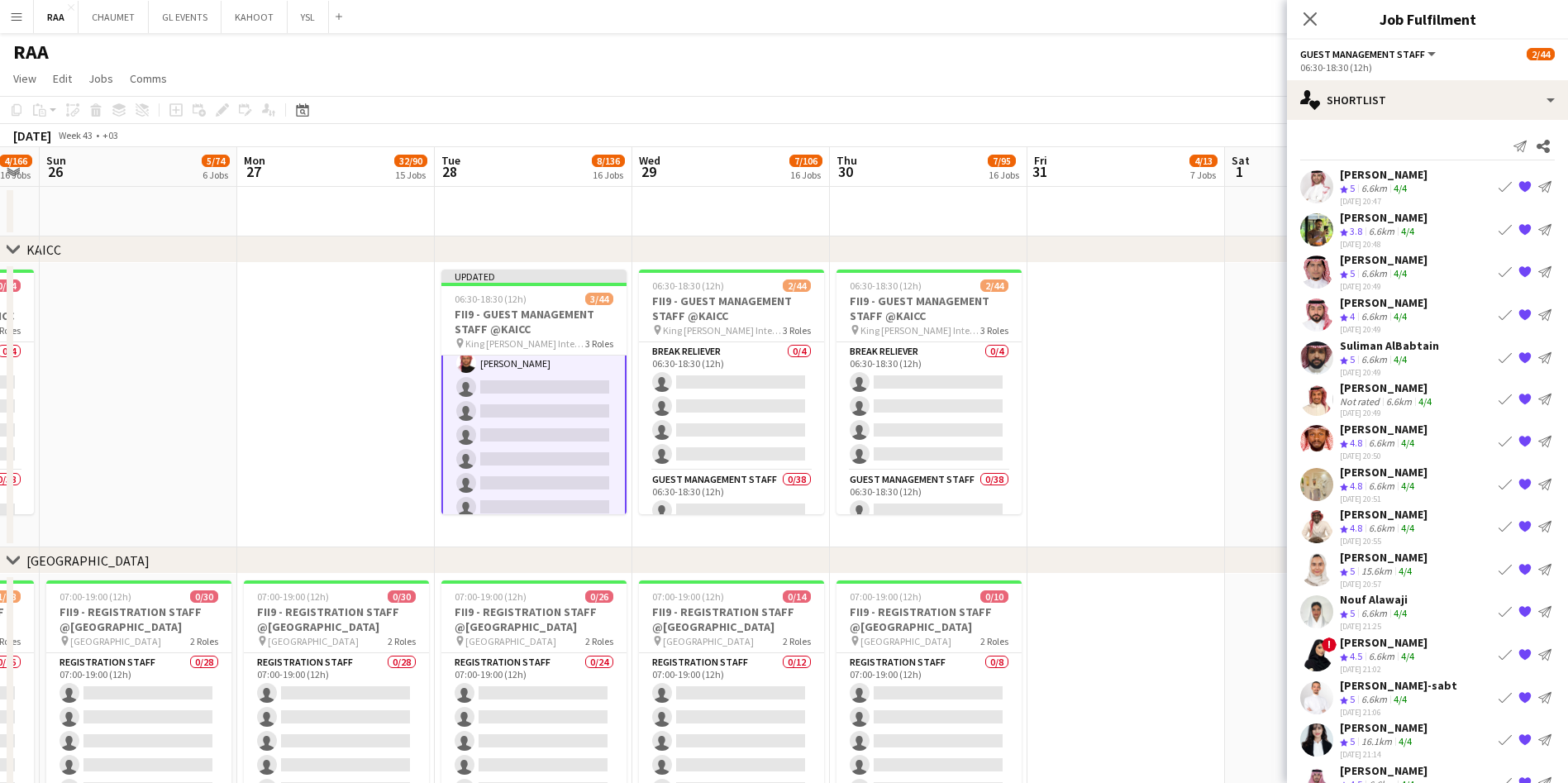
click at [1389, 191] on div "6.6km" at bounding box center [1373, 188] width 32 height 14
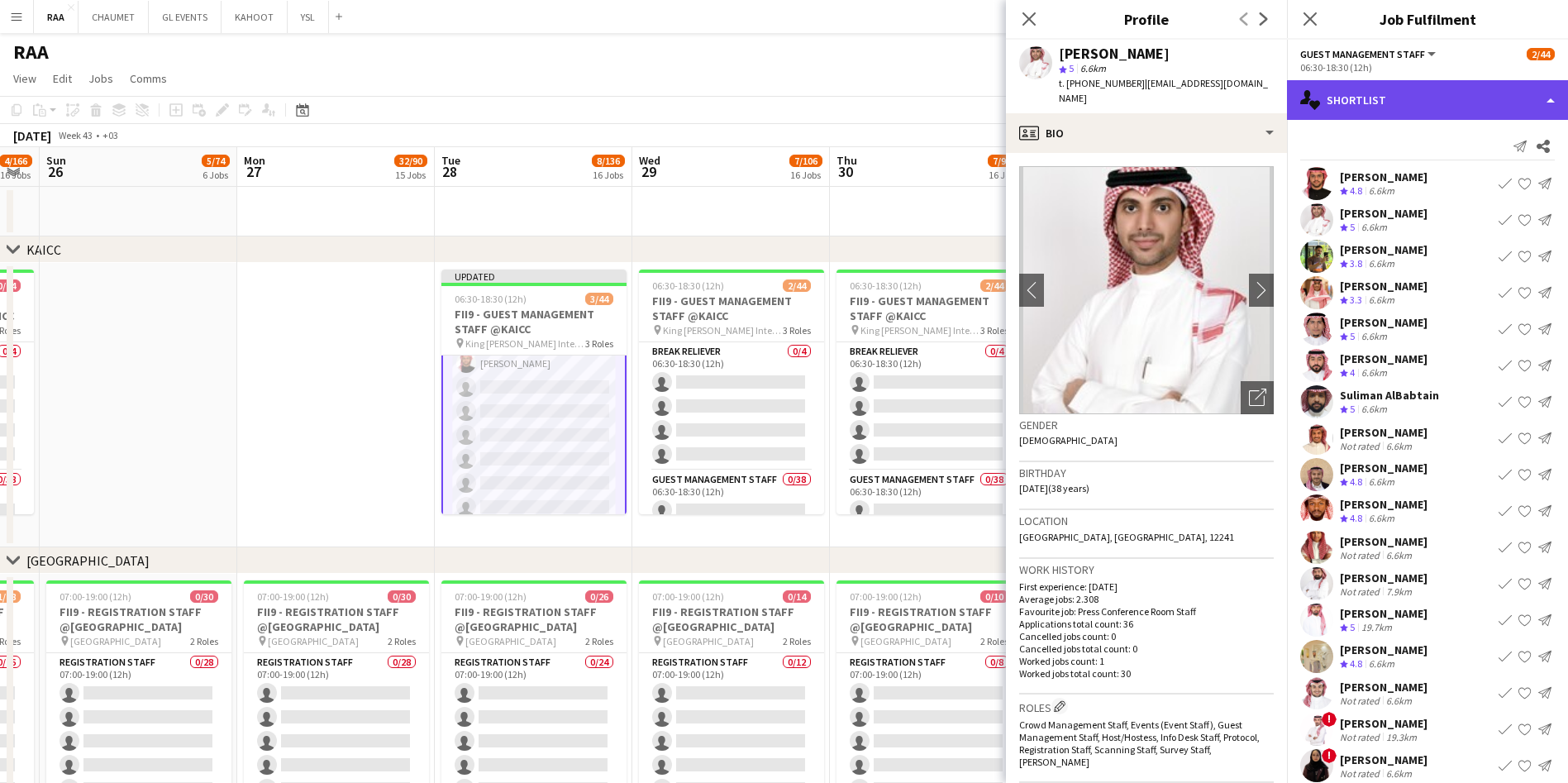
click at [1377, 108] on div "single-neutral-actions-heart Shortlist" at bounding box center [1428, 99] width 281 height 39
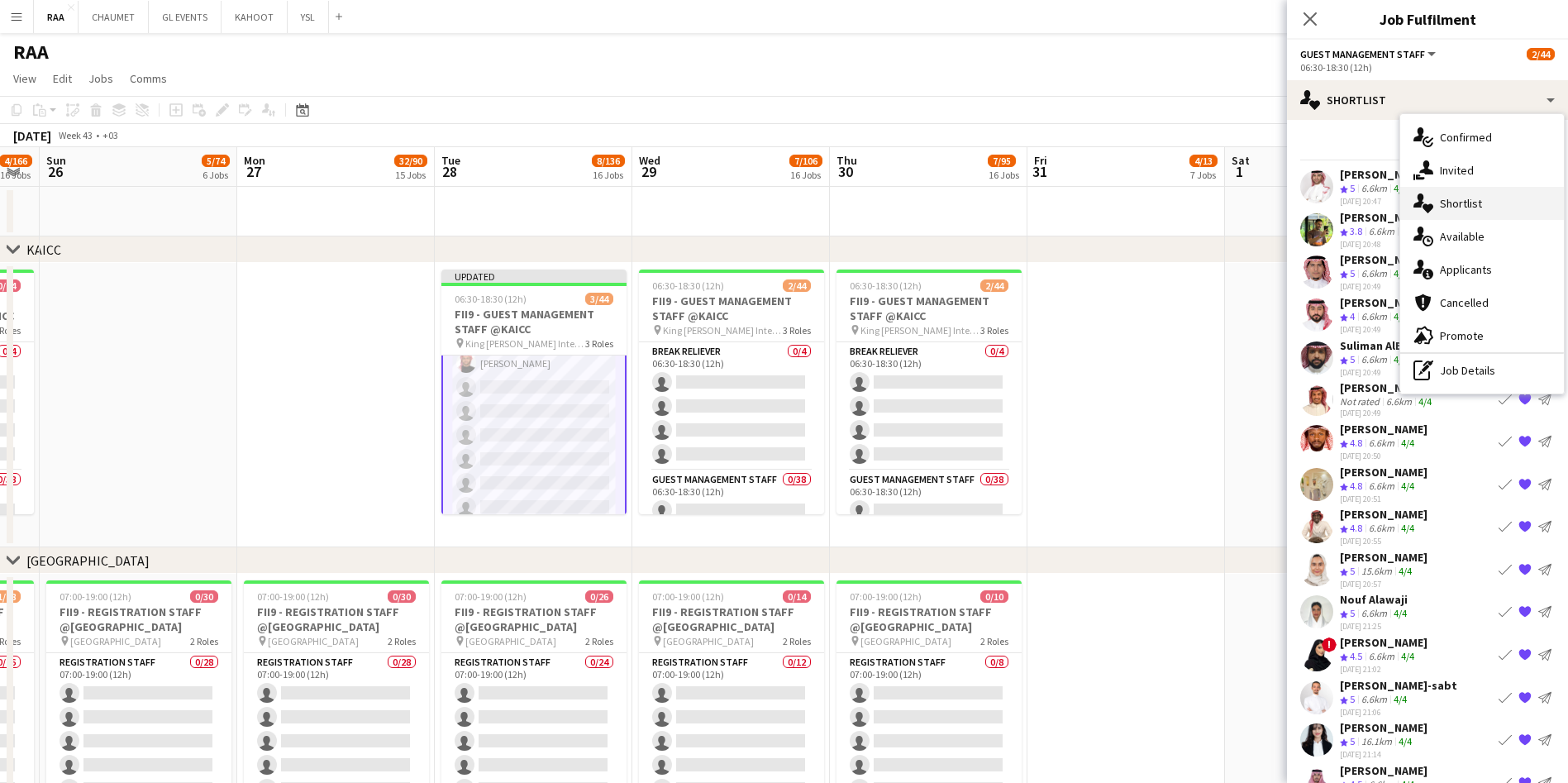
click at [1482, 207] on div "single-neutral-actions-heart Shortlist" at bounding box center [1482, 203] width 163 height 33
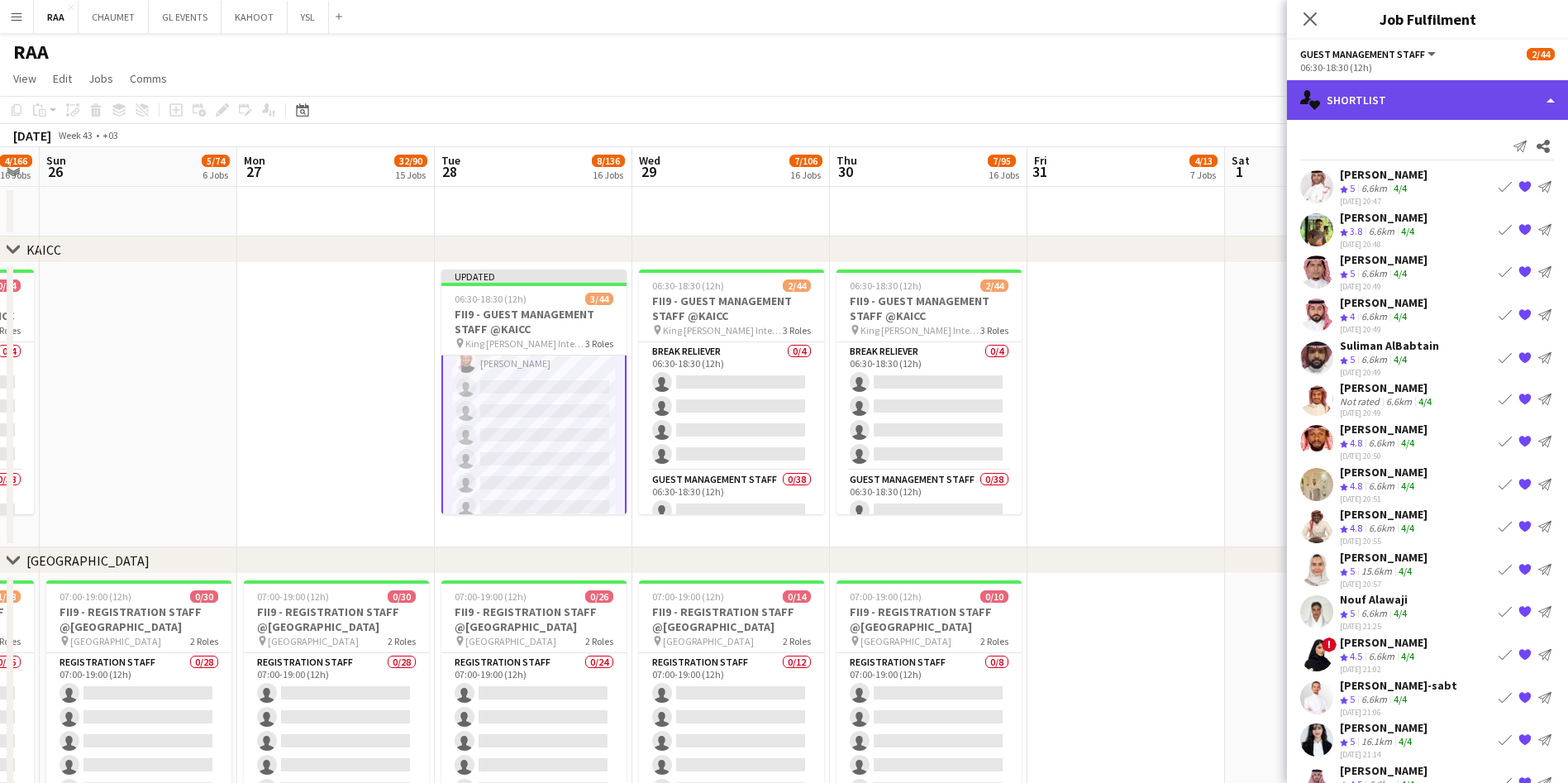
click at [1394, 100] on div "single-neutral-actions-heart Shortlist" at bounding box center [1428, 99] width 281 height 39
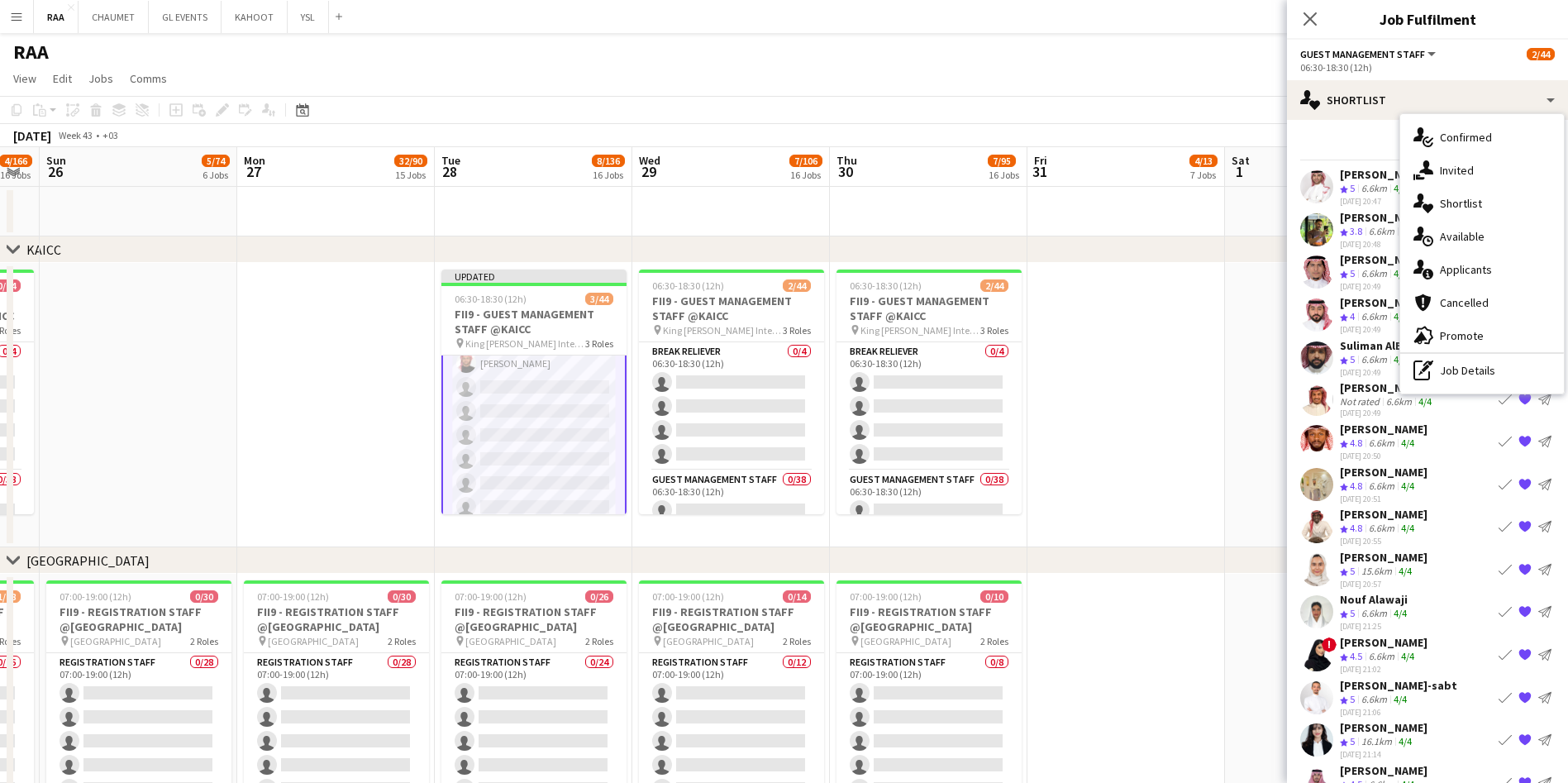
click at [1356, 219] on div "[PERSON_NAME]" at bounding box center [1383, 218] width 87 height 15
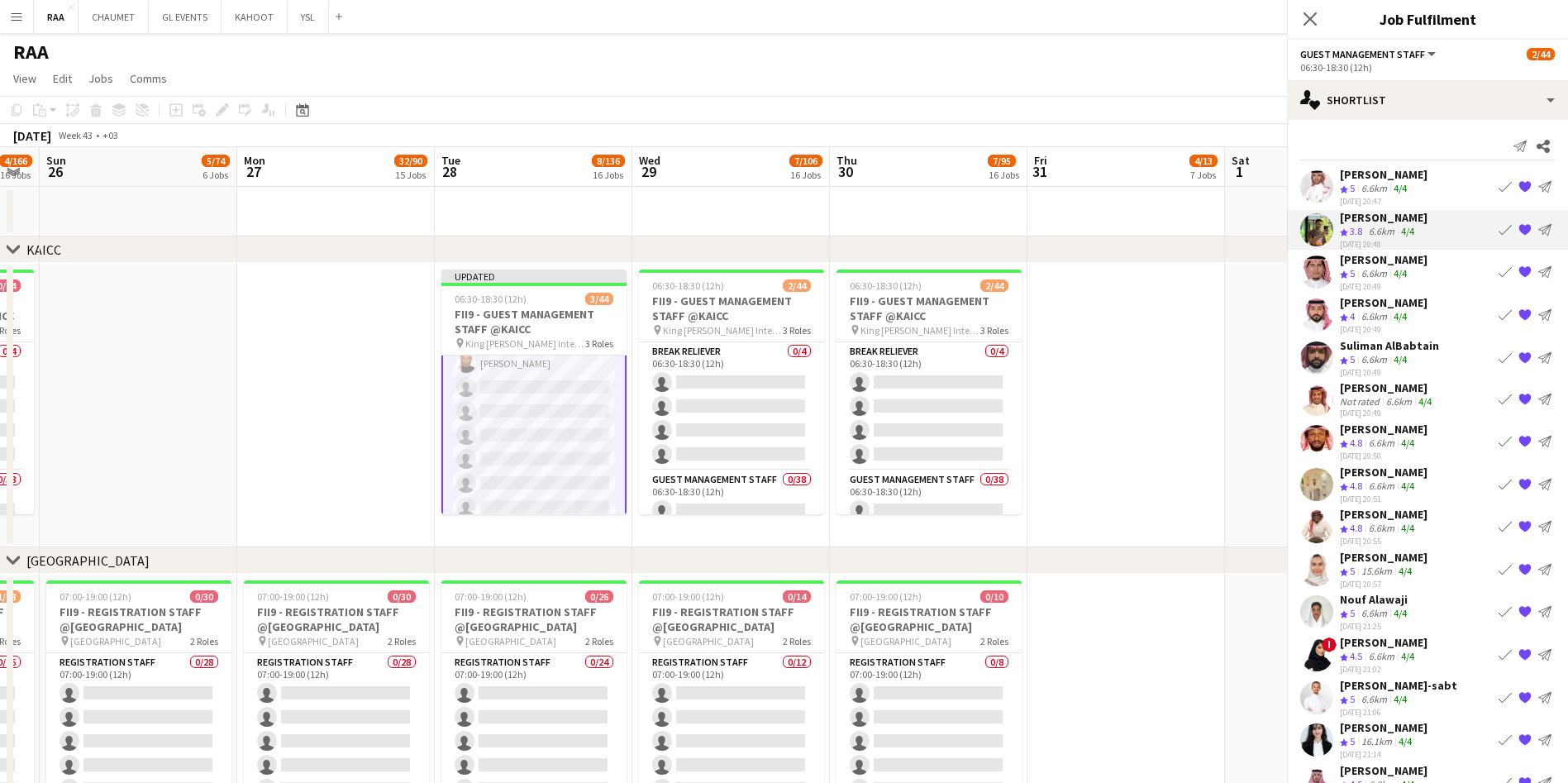
click at [1344, 170] on div "[PERSON_NAME]" at bounding box center [1383, 174] width 87 height 15
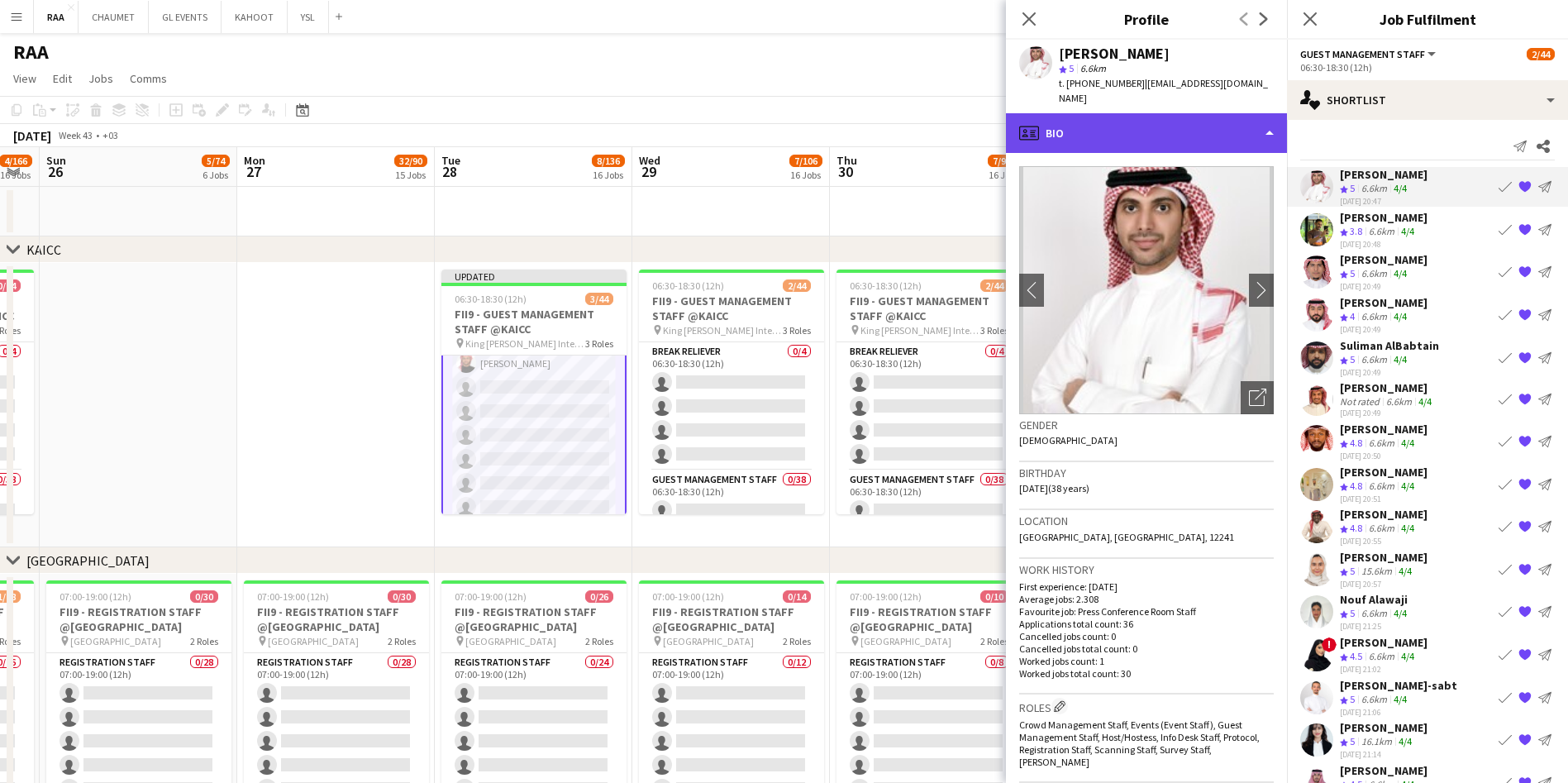
click at [1215, 113] on div "profile Bio" at bounding box center [1147, 132] width 281 height 39
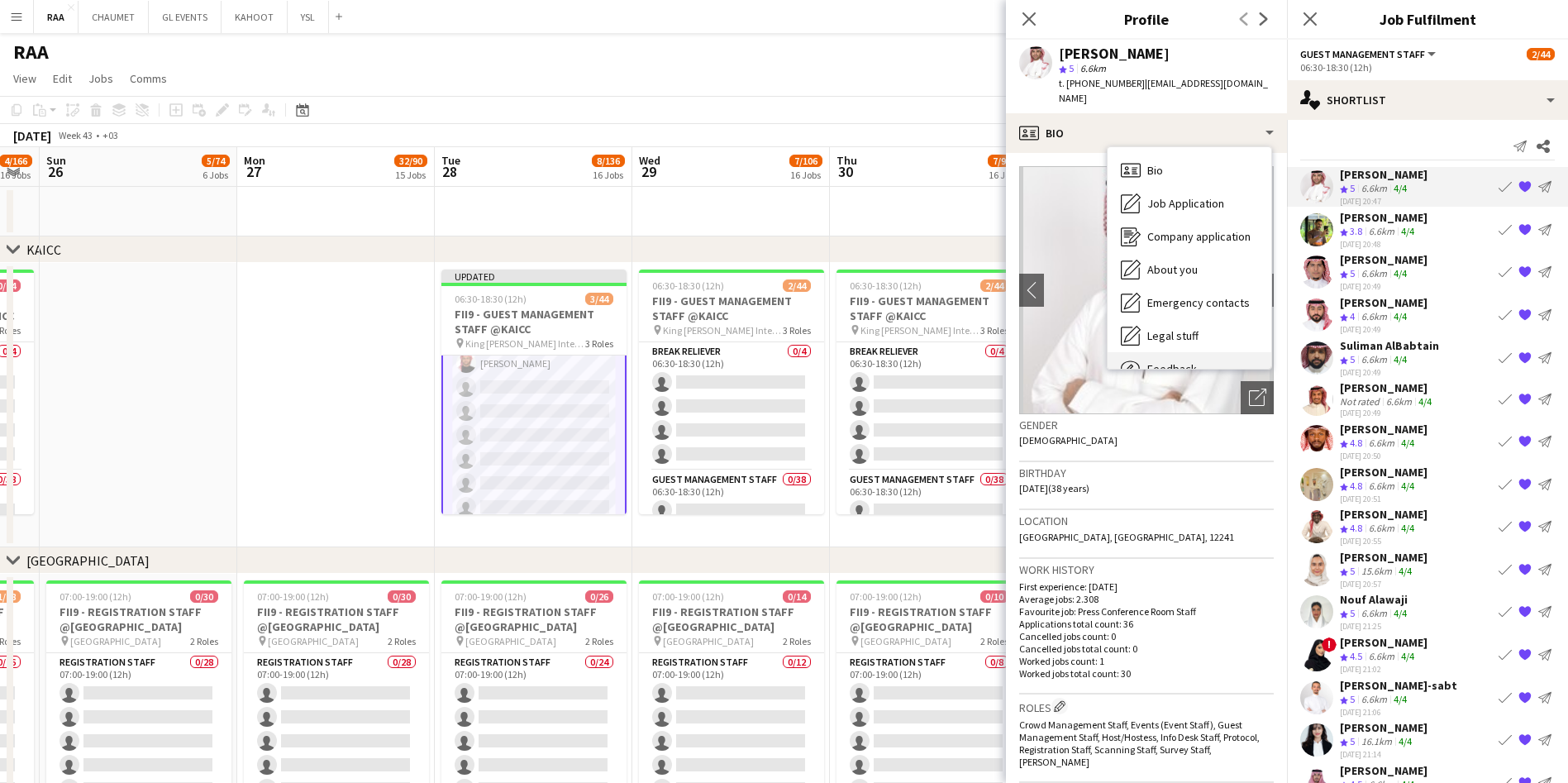
click at [1194, 352] on div "Feedback Feedback" at bounding box center [1189, 369] width 163 height 33
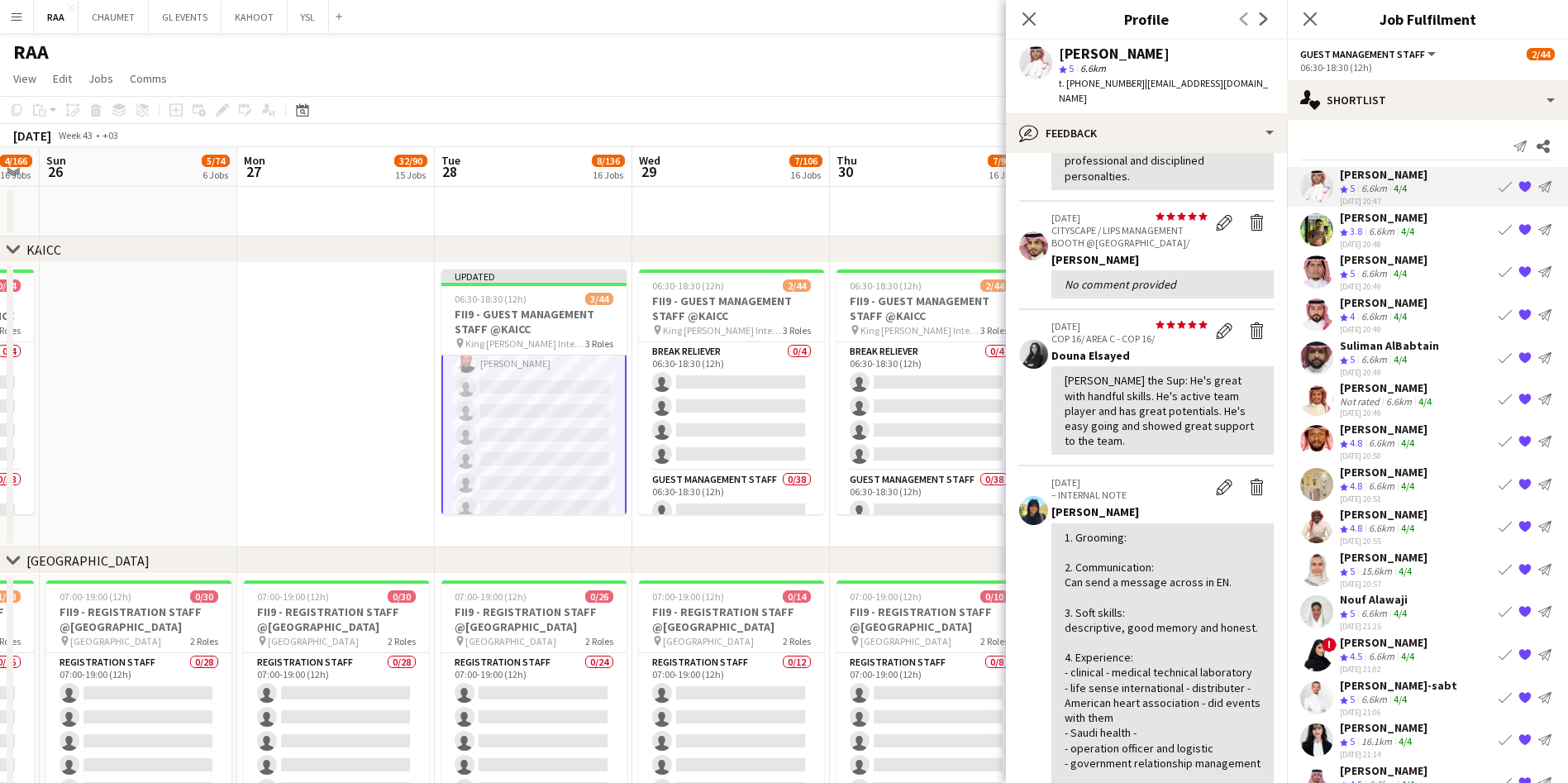
scroll to position [190, 0]
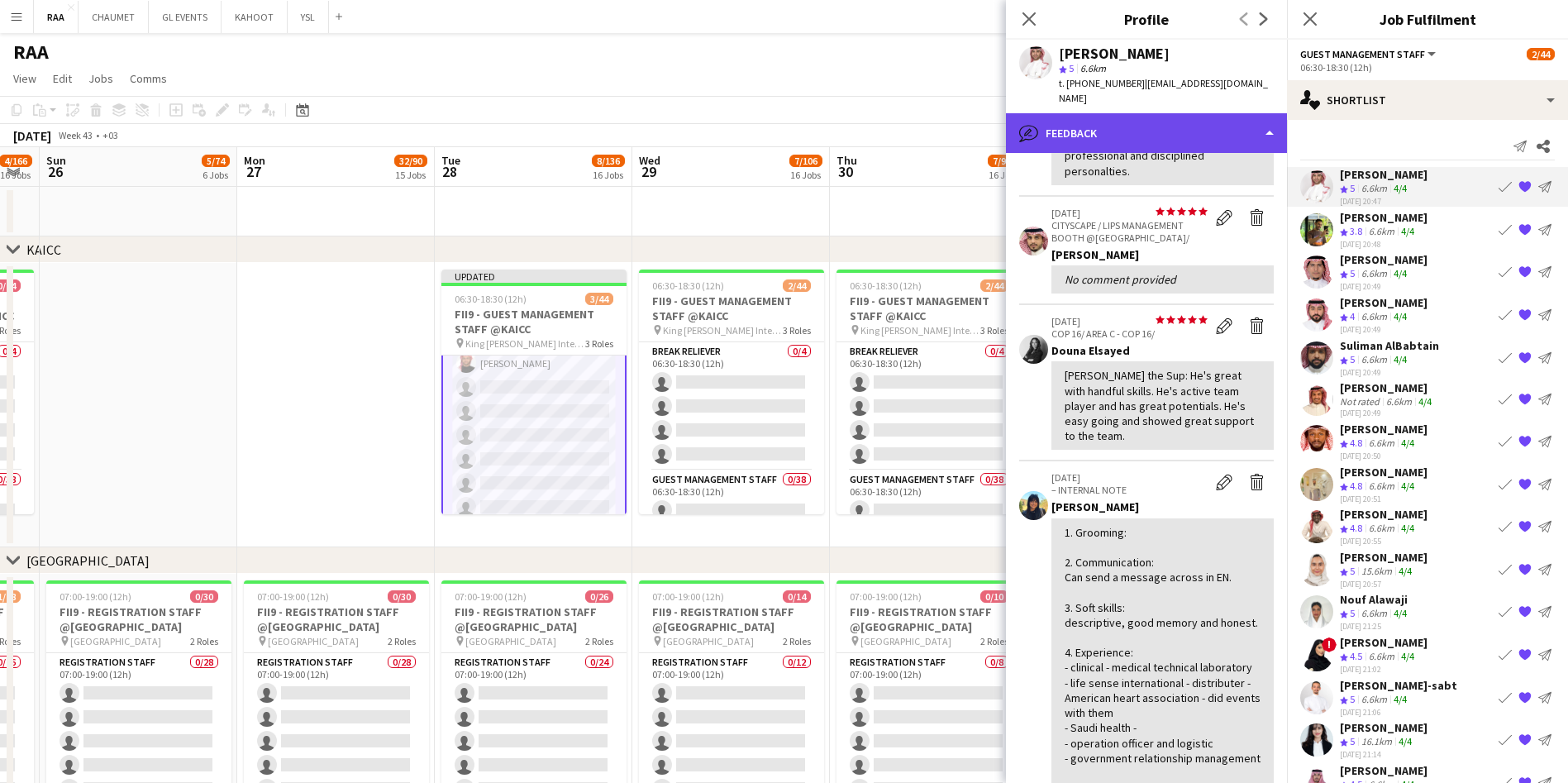
click at [1131, 118] on div "bubble-pencil Feedback" at bounding box center [1147, 132] width 281 height 39
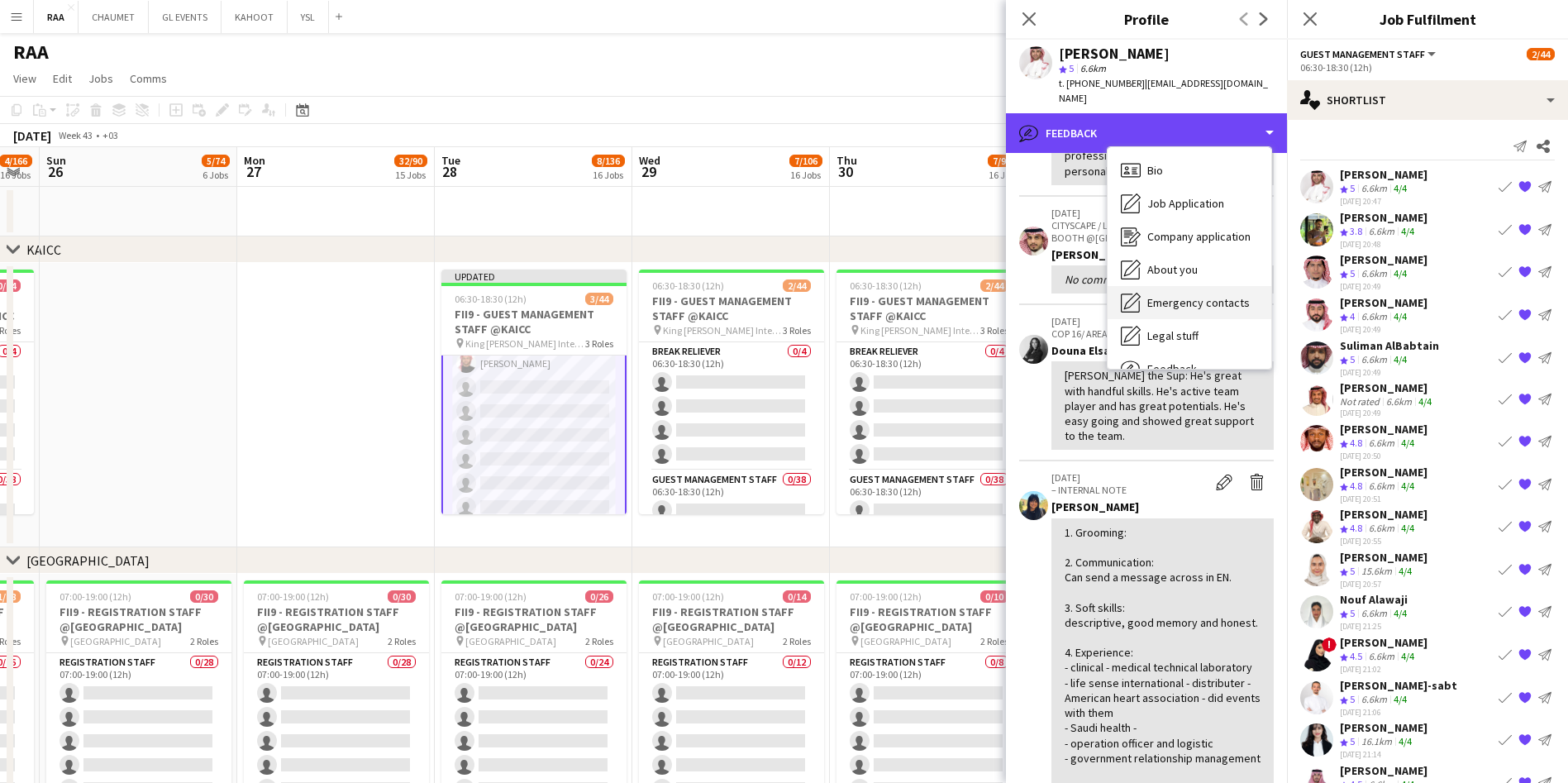
scroll to position [56, 0]
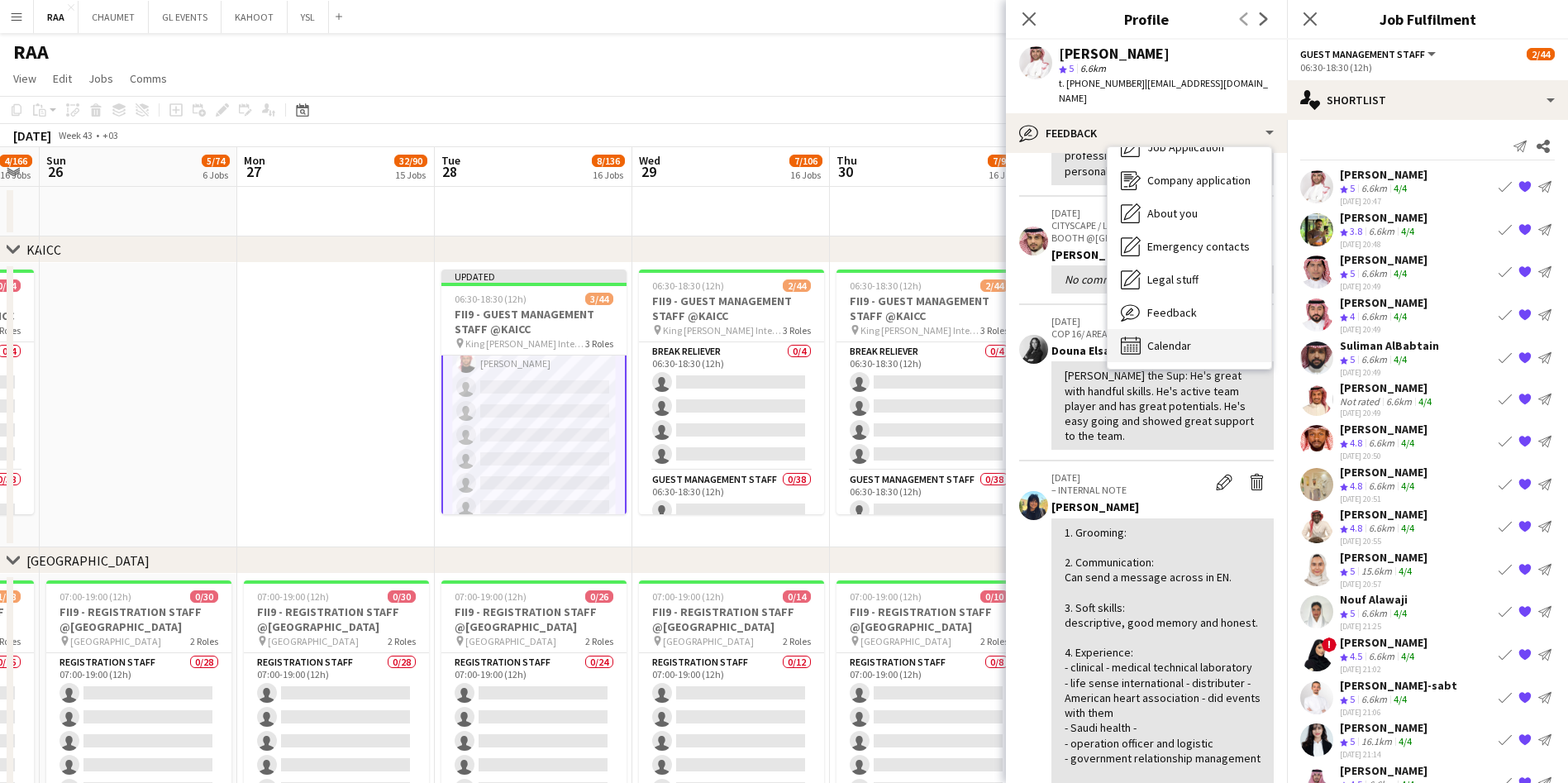
click at [1189, 338] on span "Calendar" at bounding box center [1170, 345] width 44 height 15
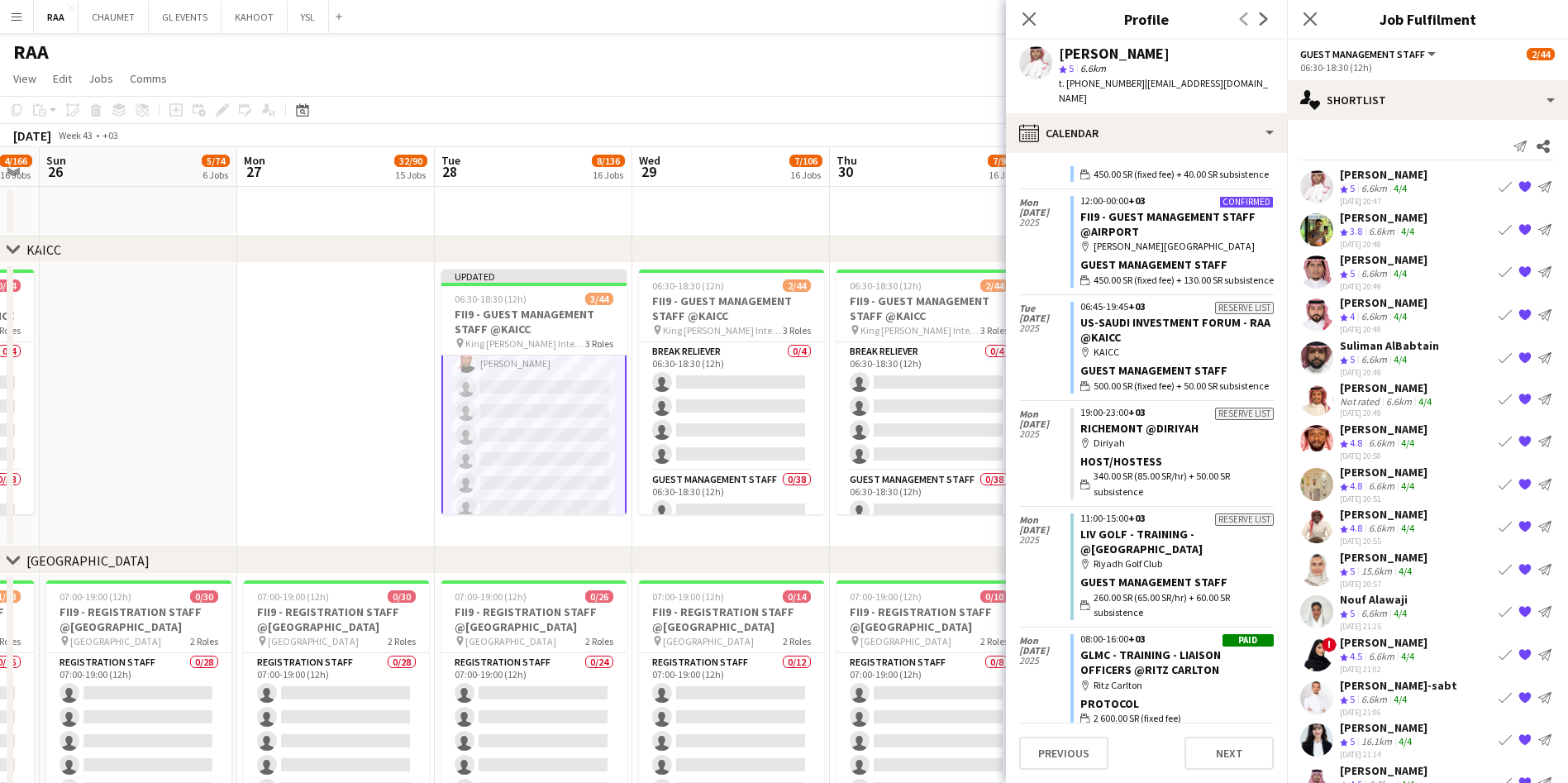
scroll to position [0, 0]
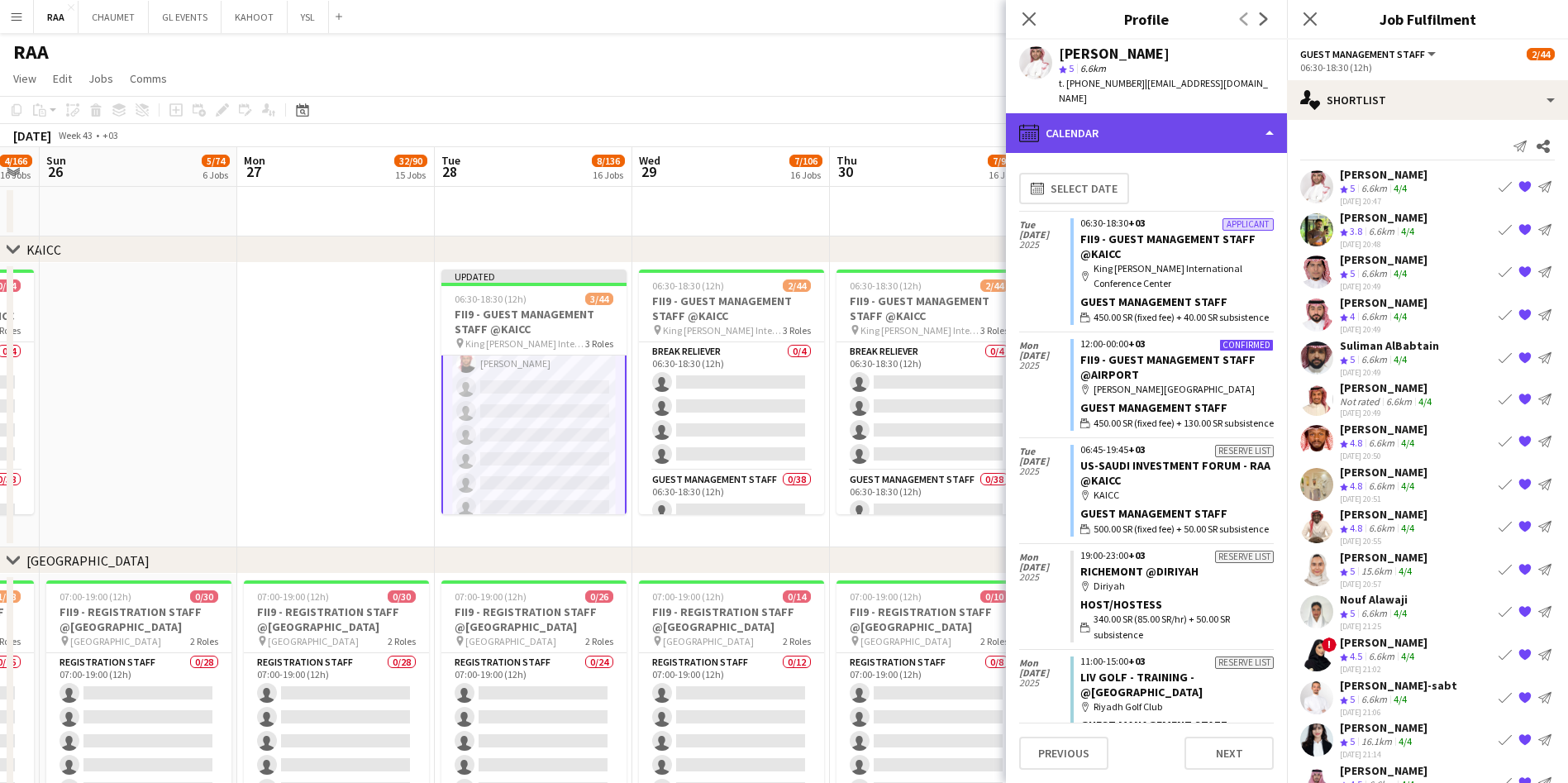
click at [1186, 120] on div "calendar-full Calendar" at bounding box center [1147, 132] width 281 height 39
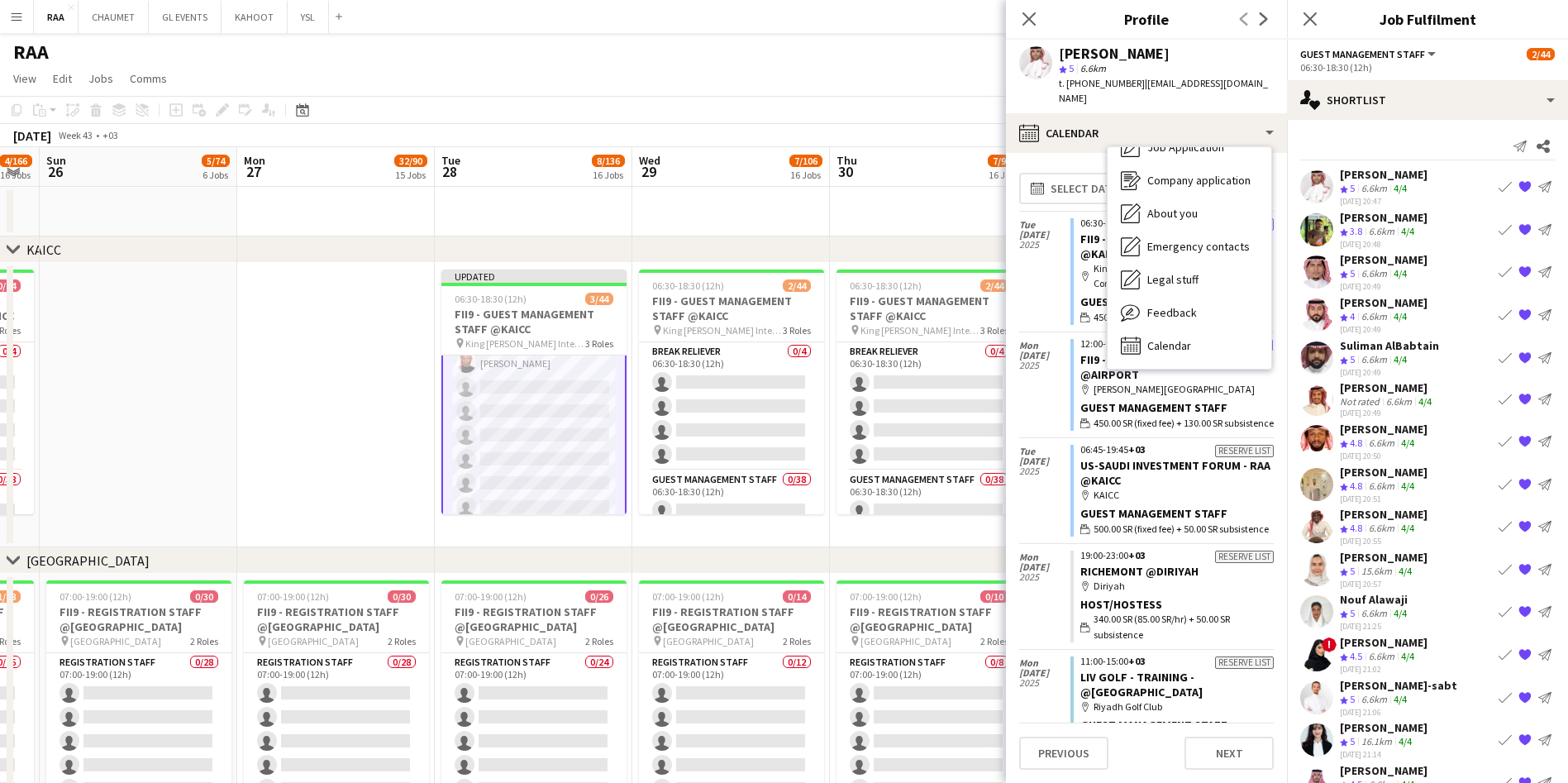
click at [1498, 184] on app-icon "Book crew" at bounding box center [1505, 186] width 13 height 13
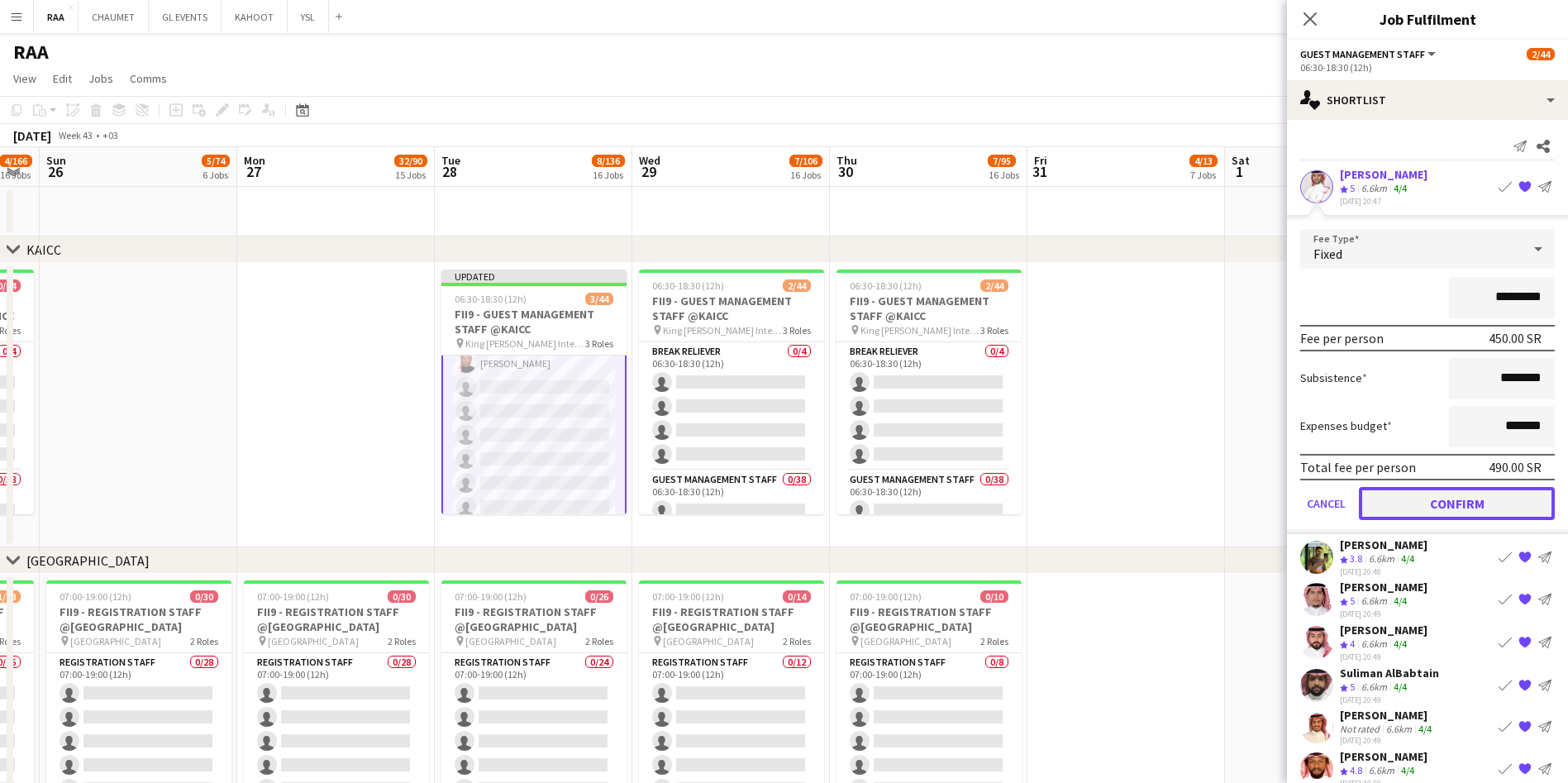
click at [1442, 502] on button "Confirm" at bounding box center [1456, 503] width 196 height 33
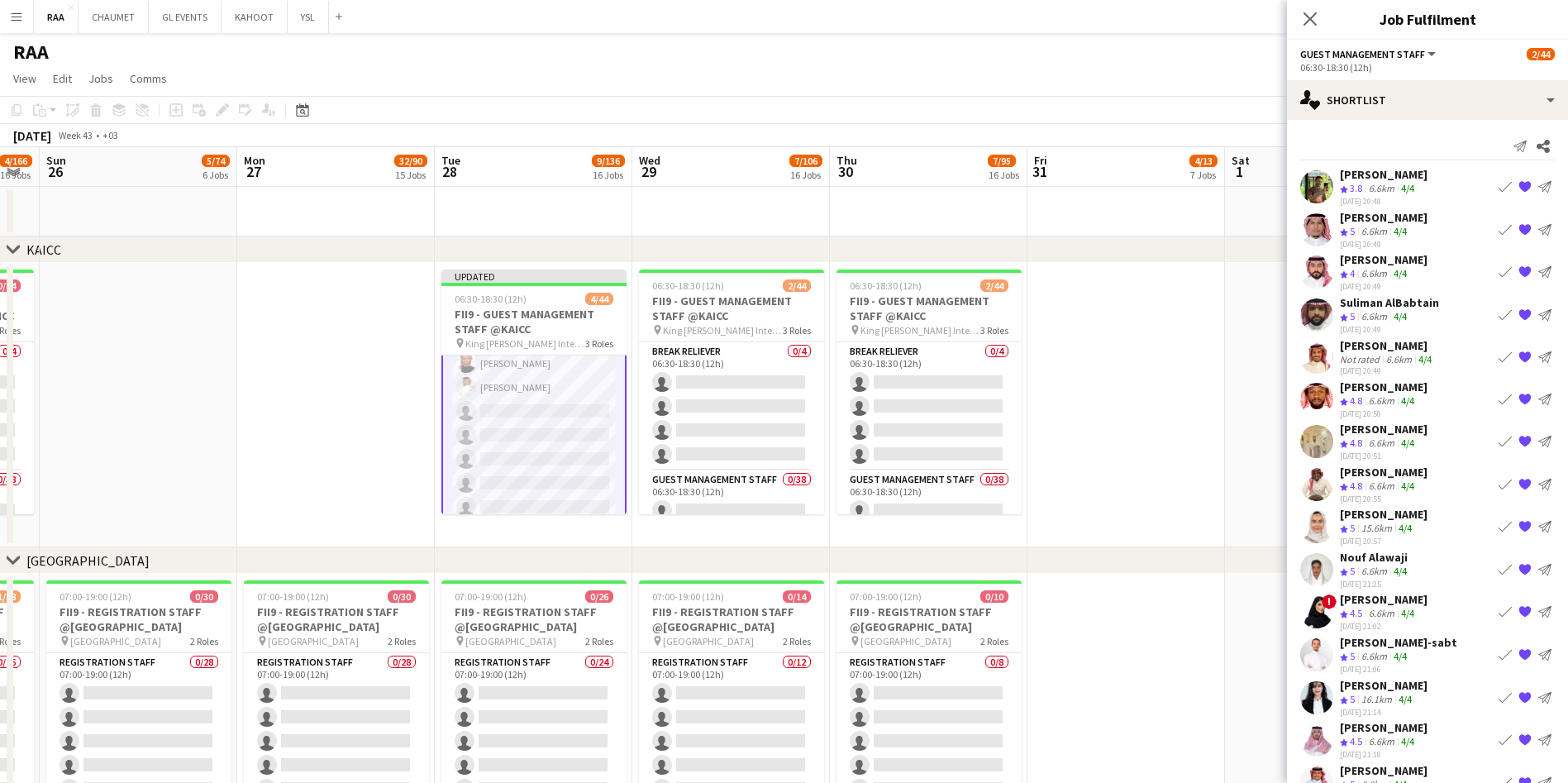
click at [1400, 179] on div "[PERSON_NAME]" at bounding box center [1383, 174] width 87 height 15
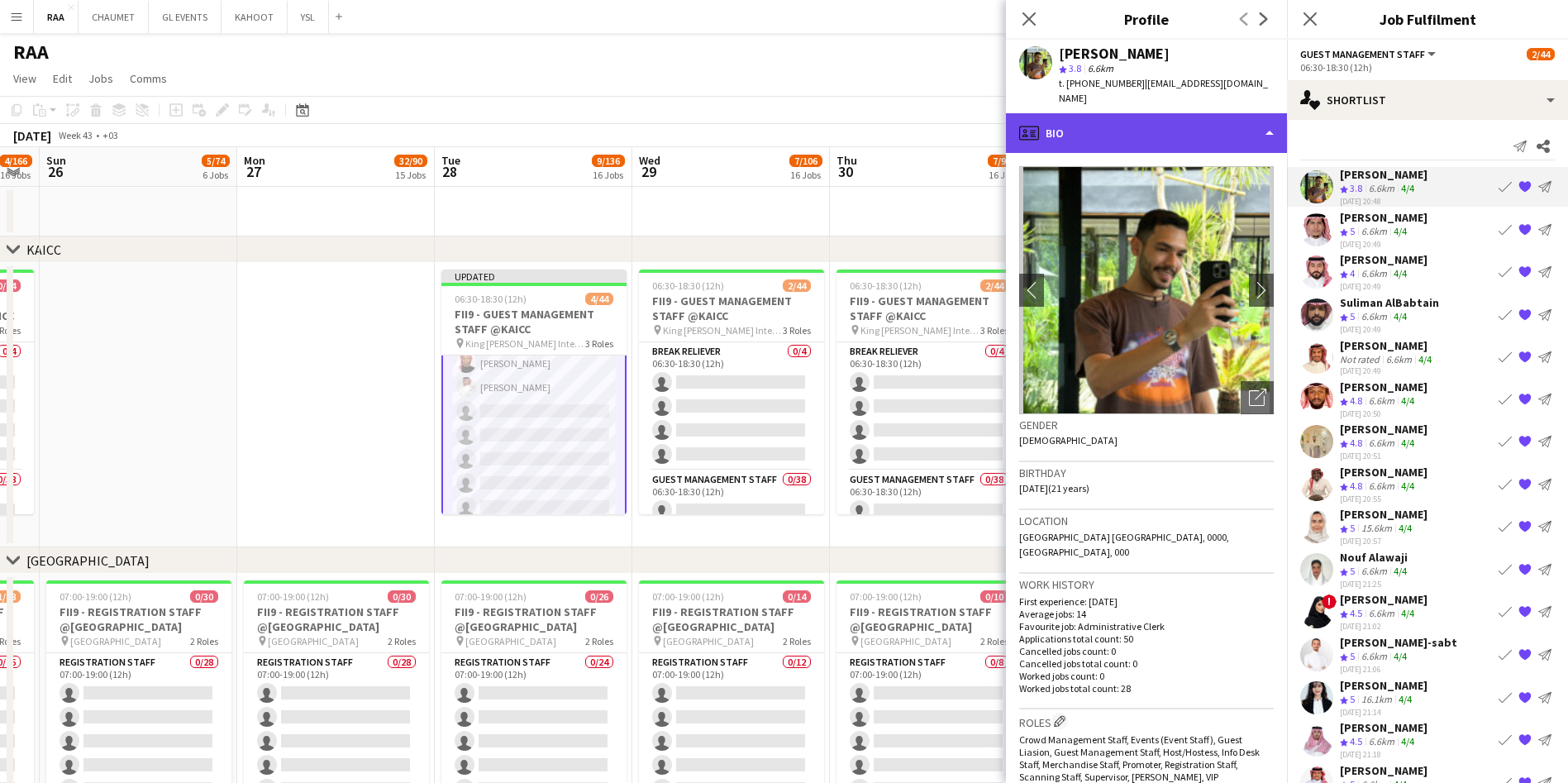
click at [1153, 120] on div "profile Bio" at bounding box center [1147, 132] width 281 height 39
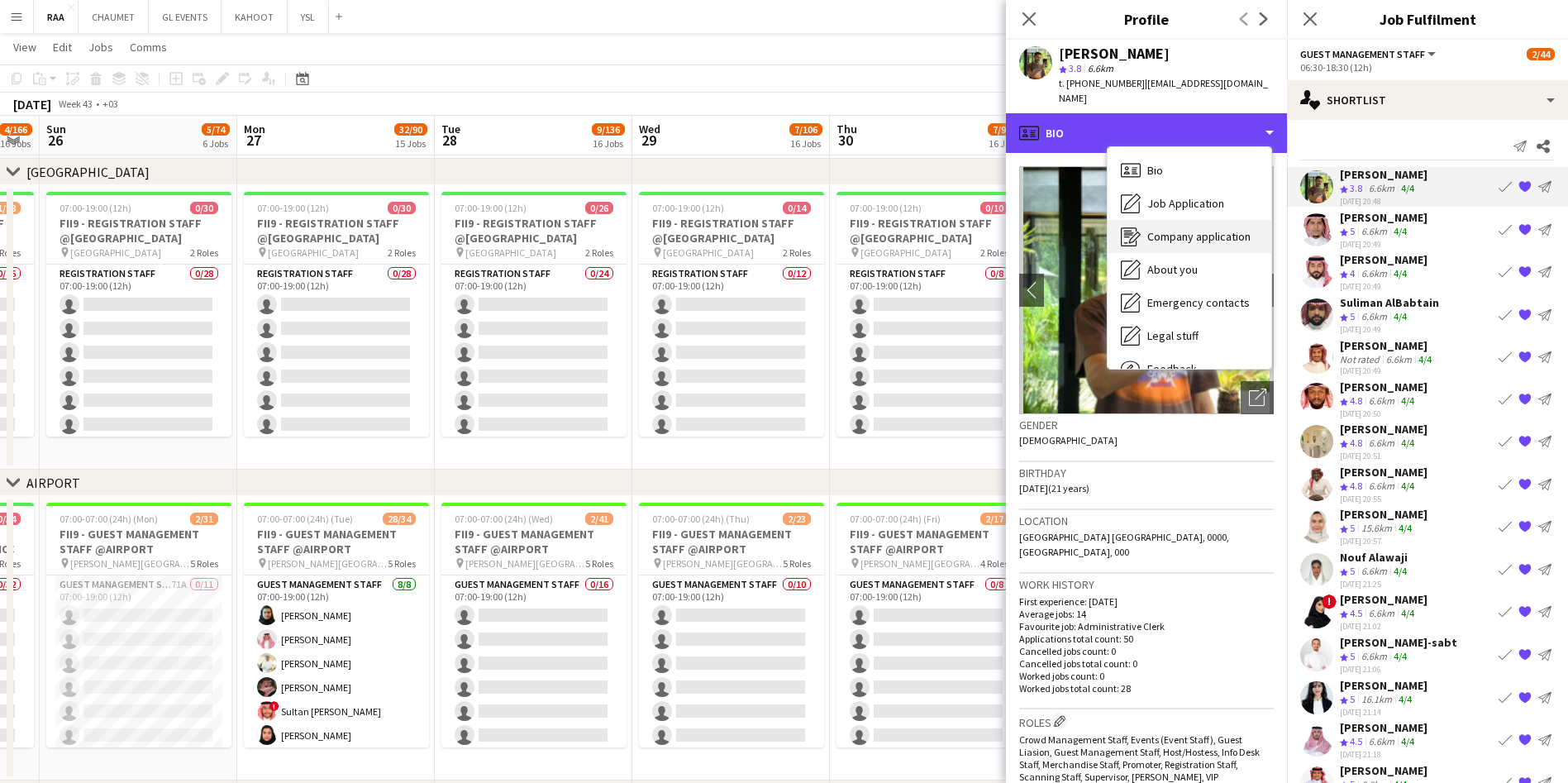
scroll to position [56, 0]
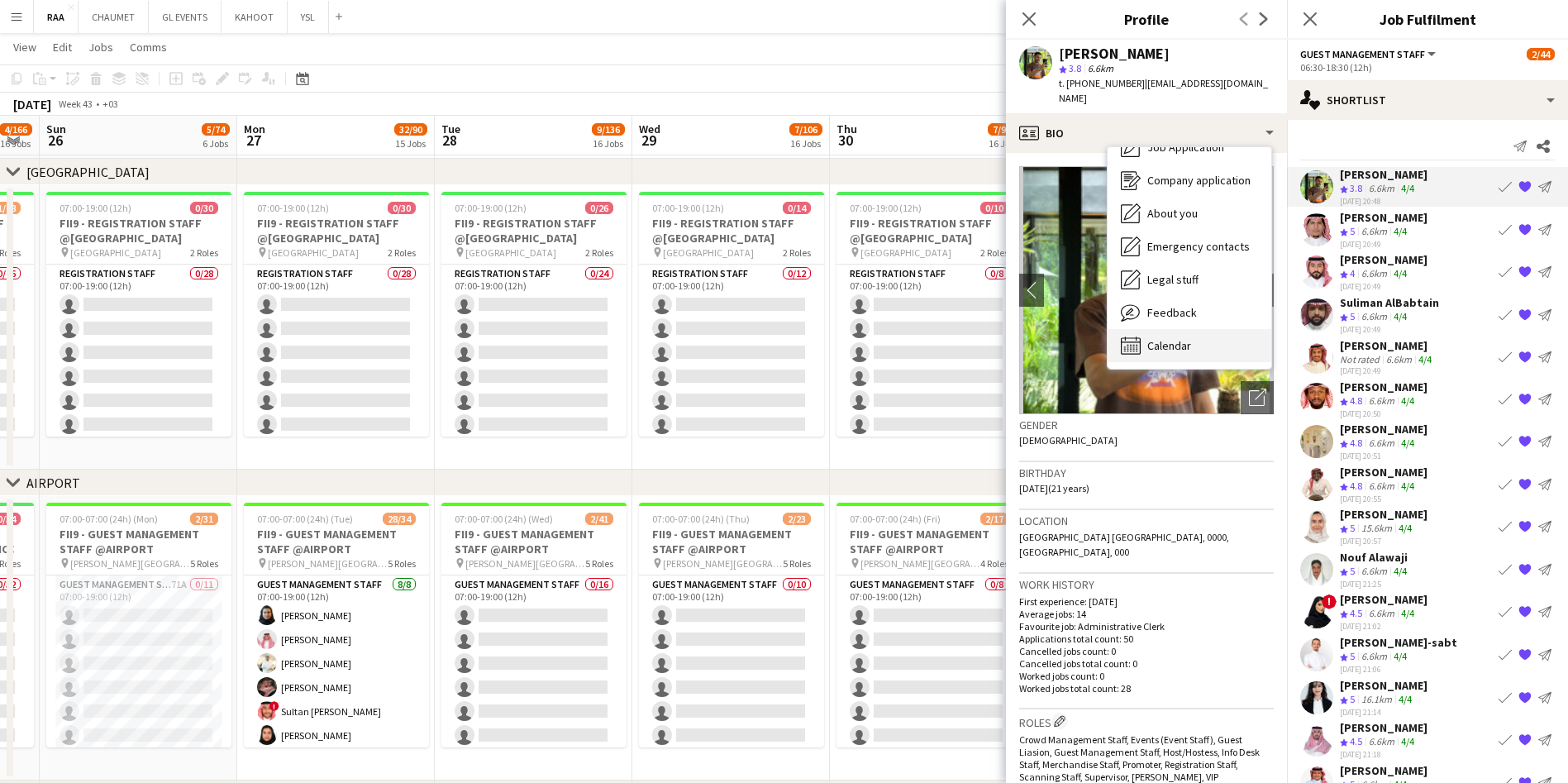
click at [1214, 329] on div "Calendar Calendar" at bounding box center [1189, 345] width 163 height 33
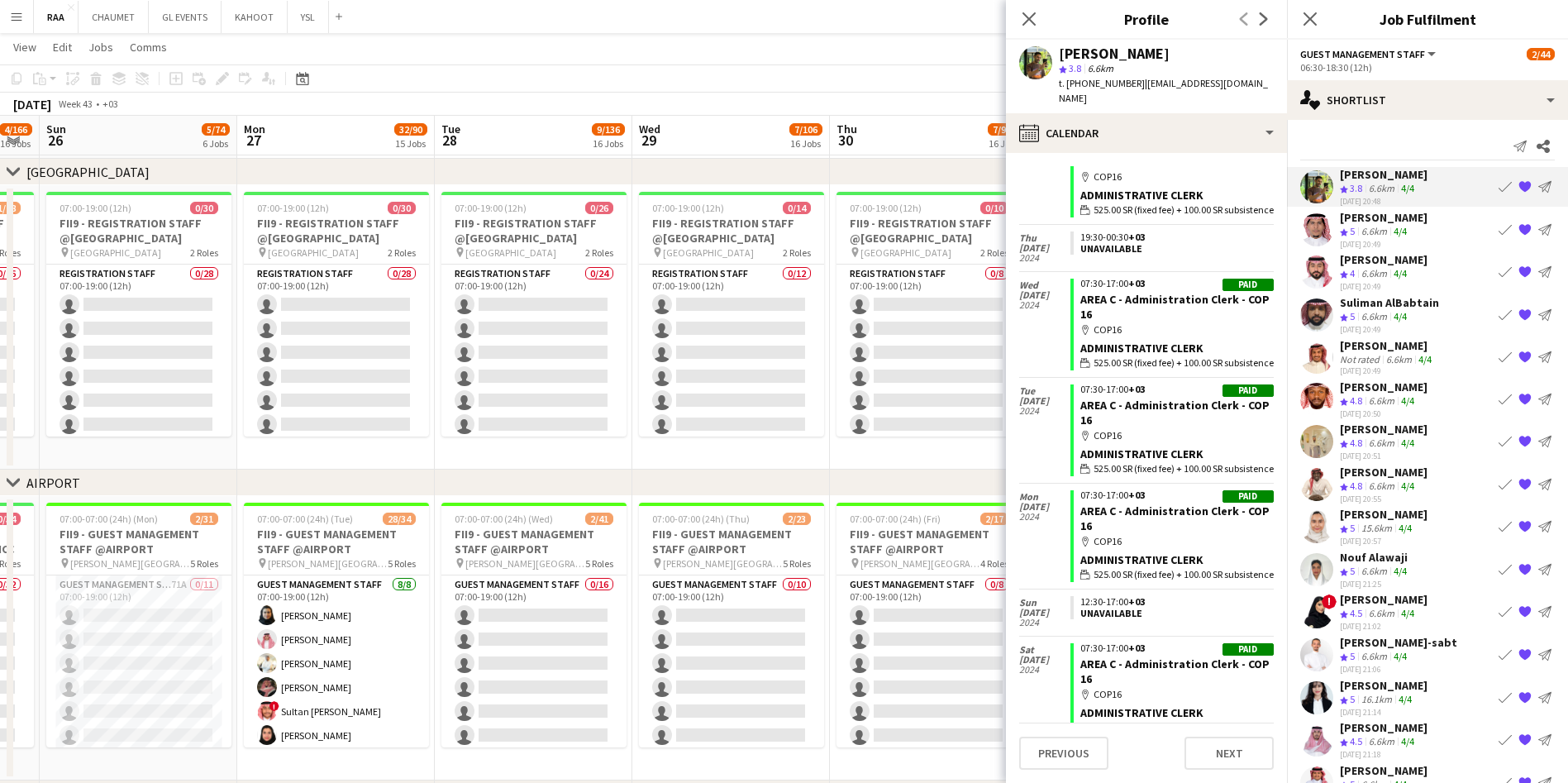
scroll to position [1427, 0]
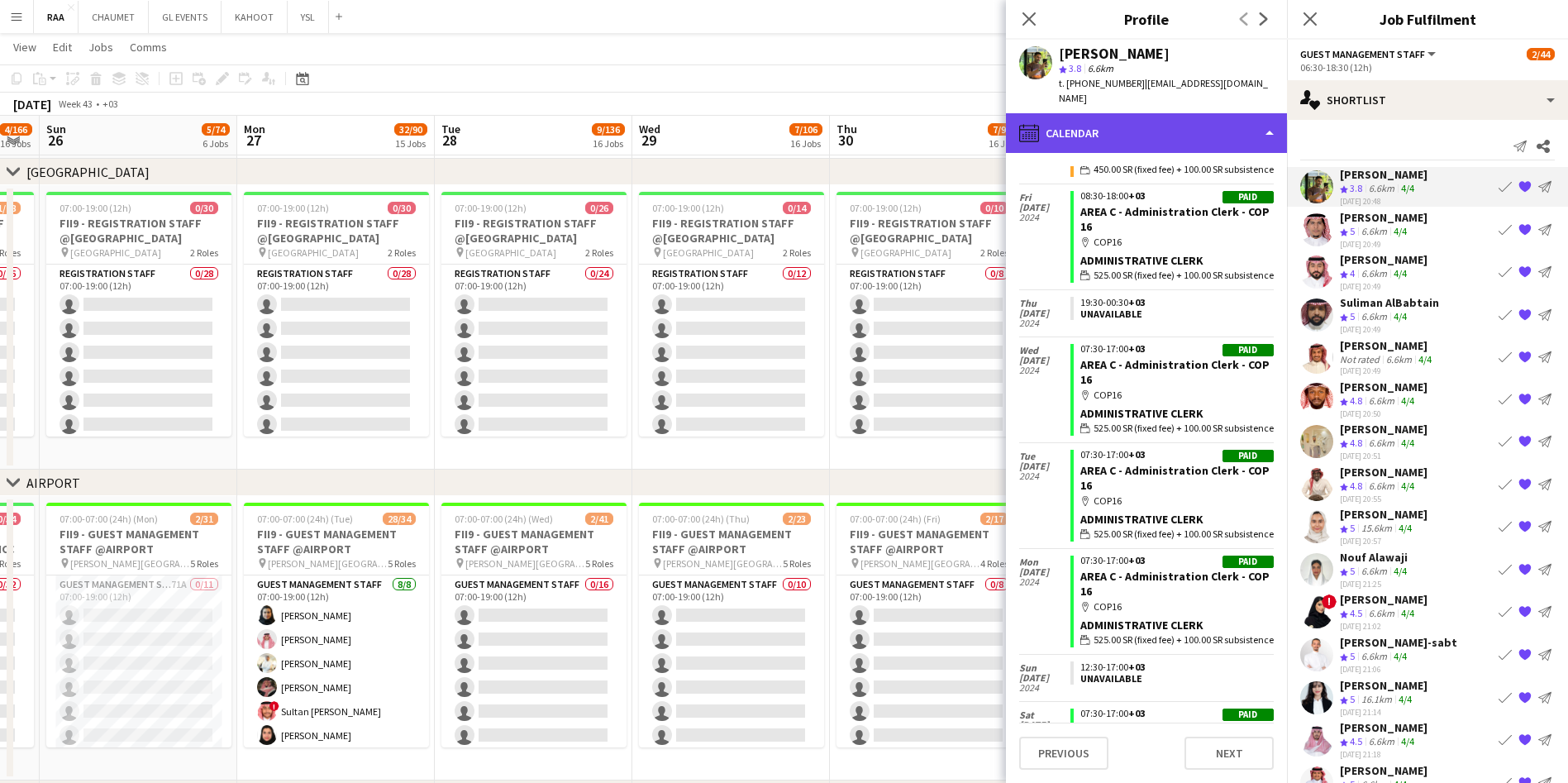
click at [1183, 113] on div "calendar-full Calendar" at bounding box center [1147, 132] width 281 height 39
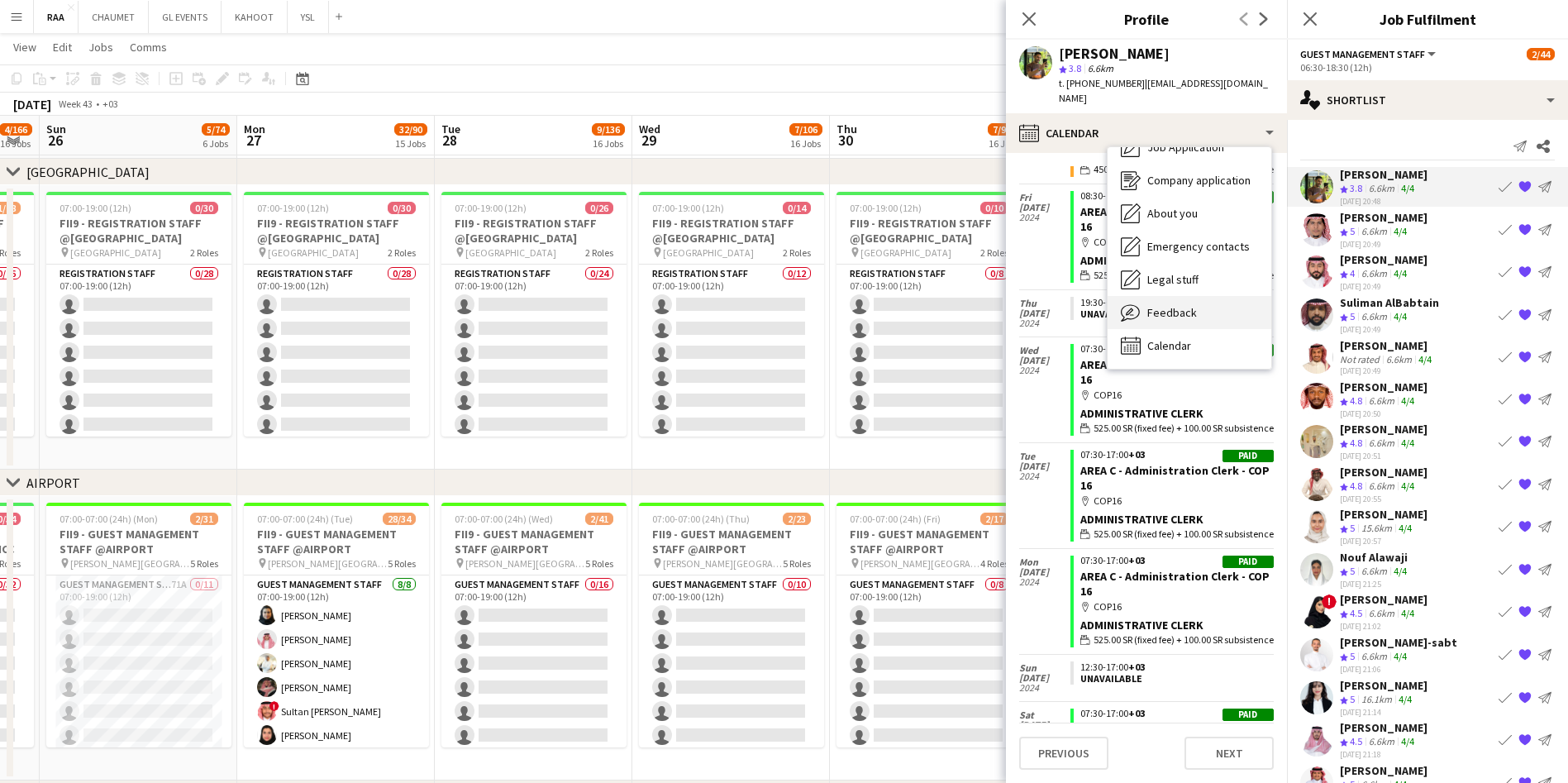
click at [1200, 296] on div "Feedback Feedback" at bounding box center [1189, 312] width 163 height 33
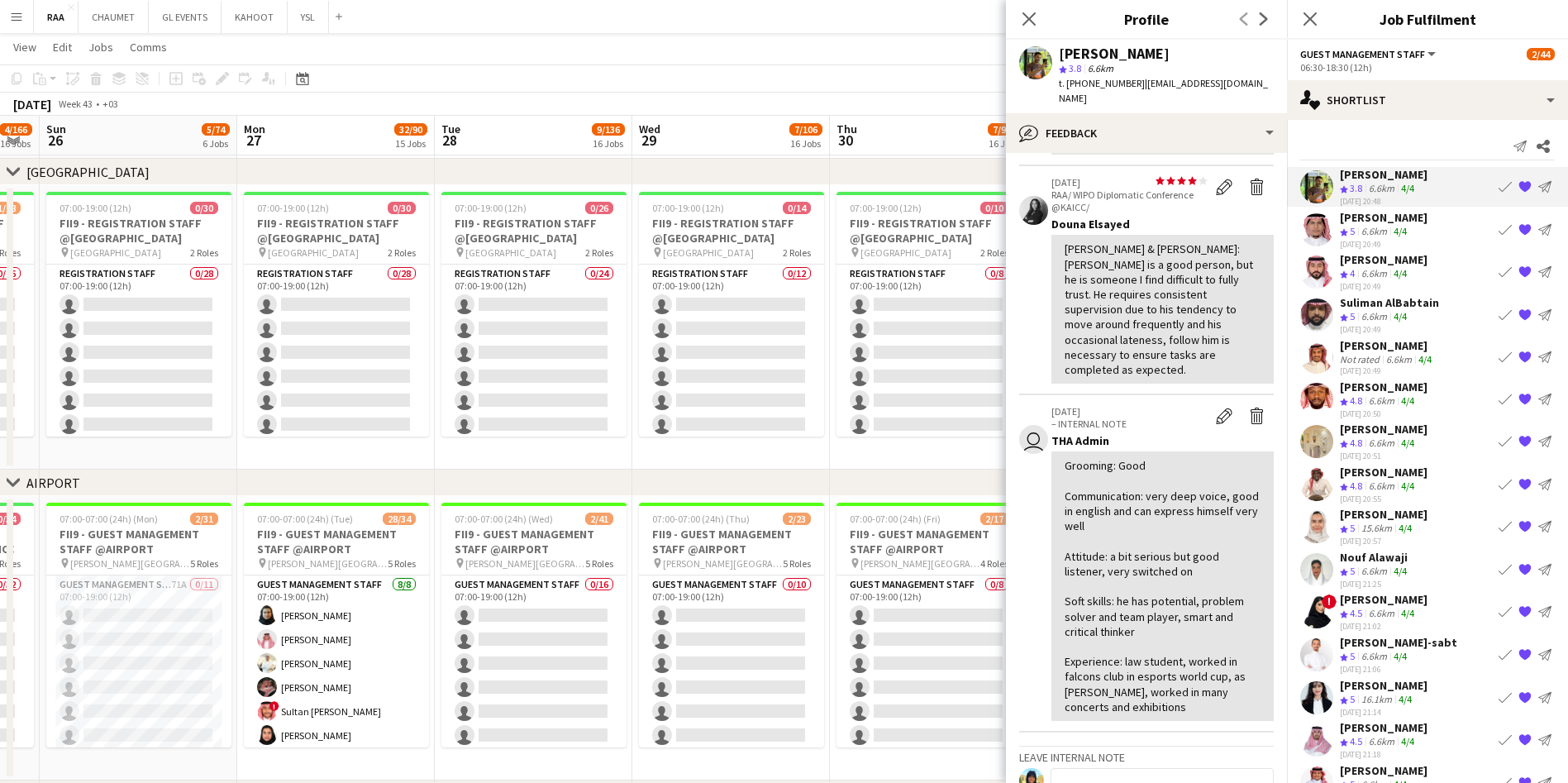
scroll to position [0, 0]
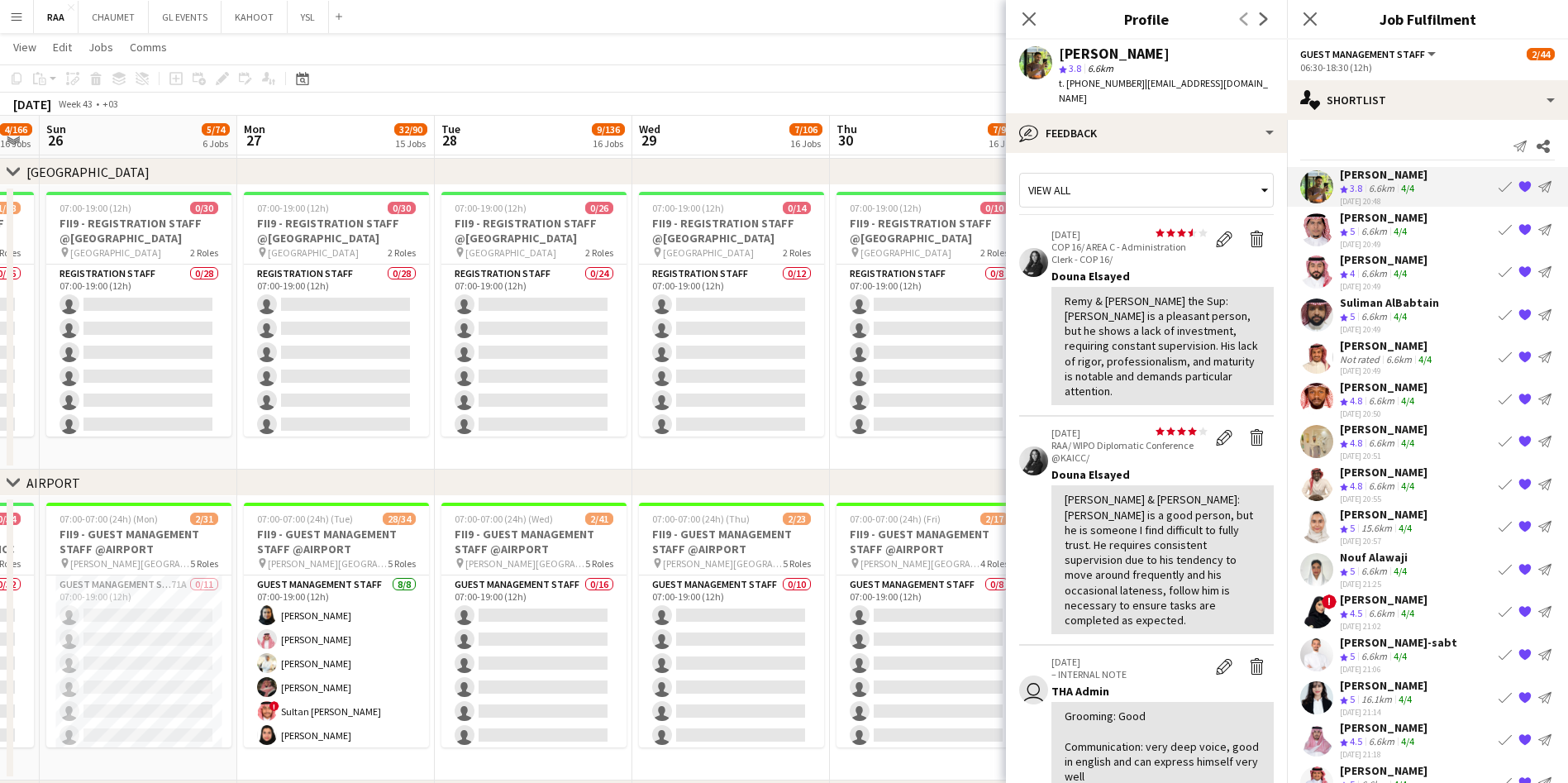
click at [1397, 219] on div "[PERSON_NAME]" at bounding box center [1383, 218] width 87 height 15
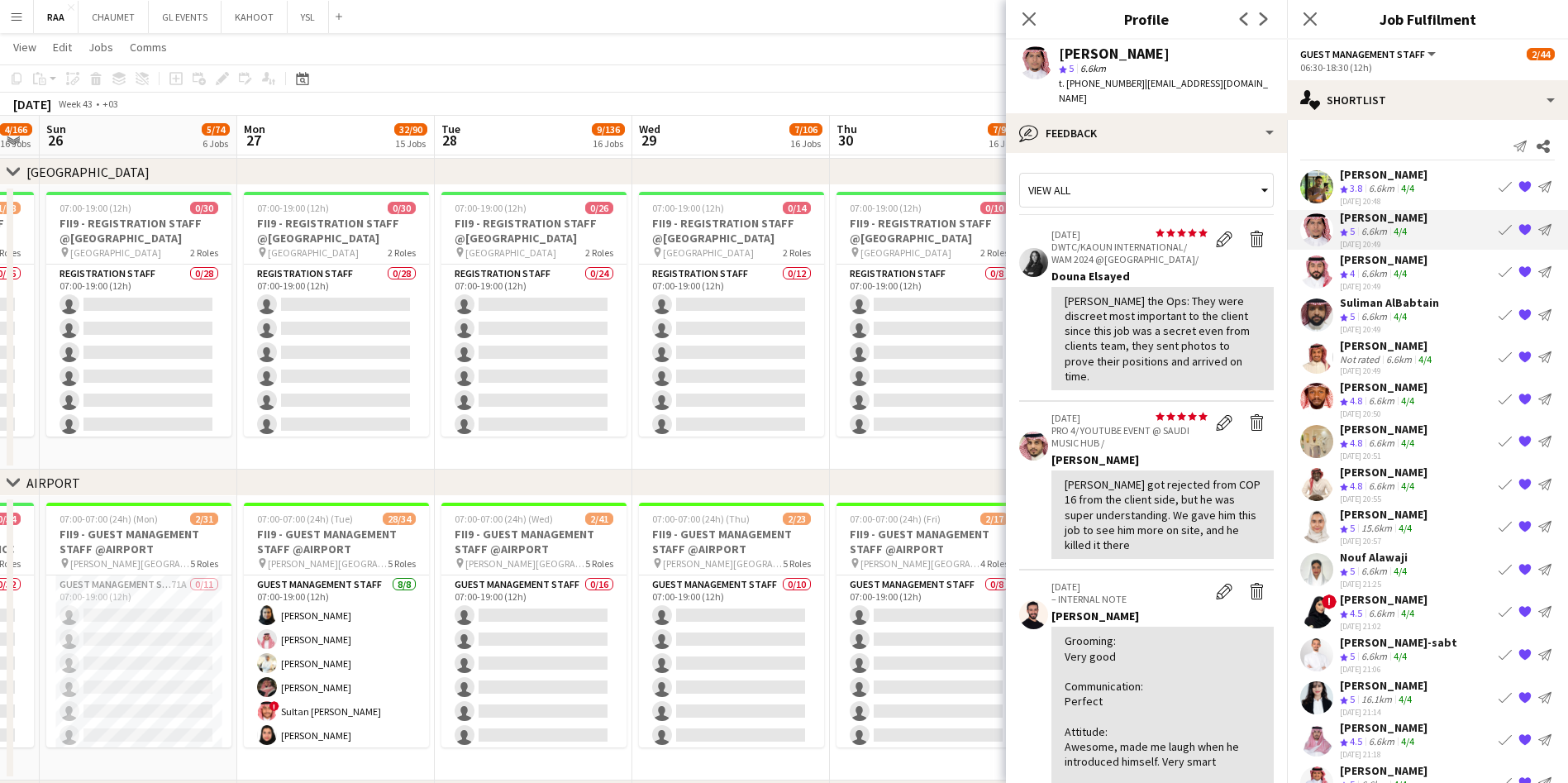
click at [1427, 186] on div "Crew rating 3.8 6.6km 4/4" at bounding box center [1383, 188] width 87 height 14
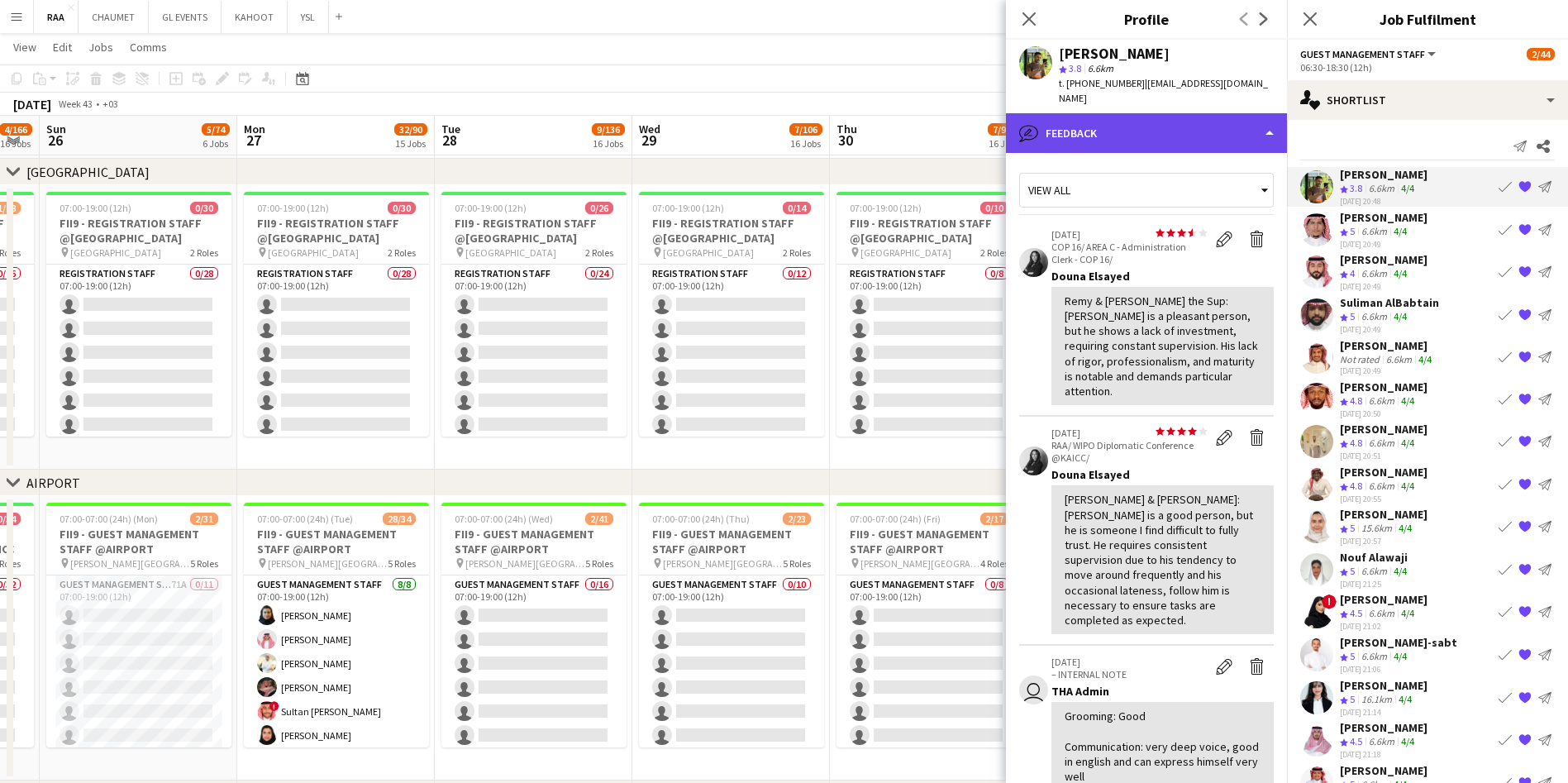
click at [1138, 117] on div "bubble-pencil Feedback" at bounding box center [1147, 132] width 281 height 39
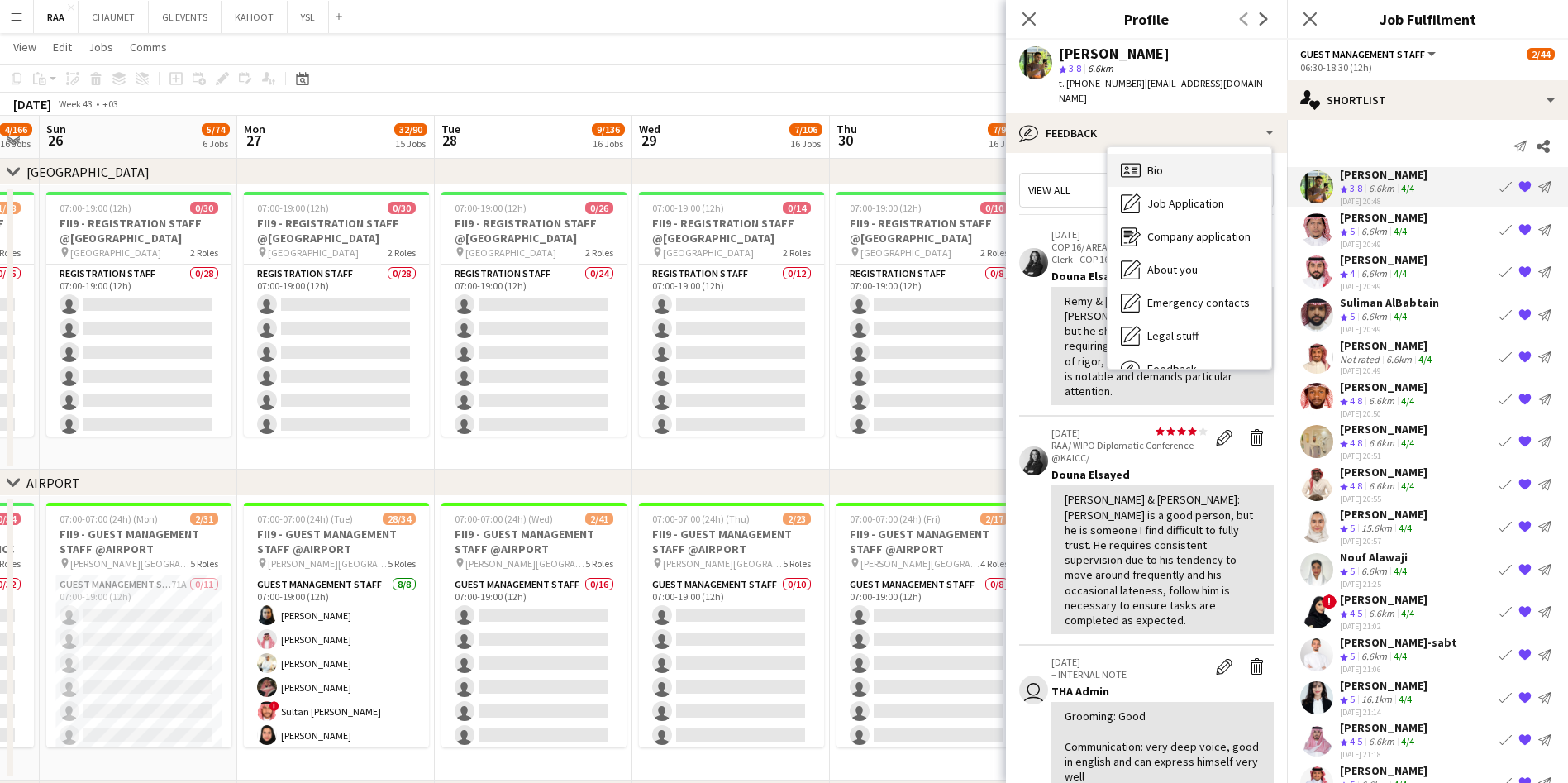
click at [1182, 153] on div "Bio Bio" at bounding box center [1189, 170] width 163 height 33
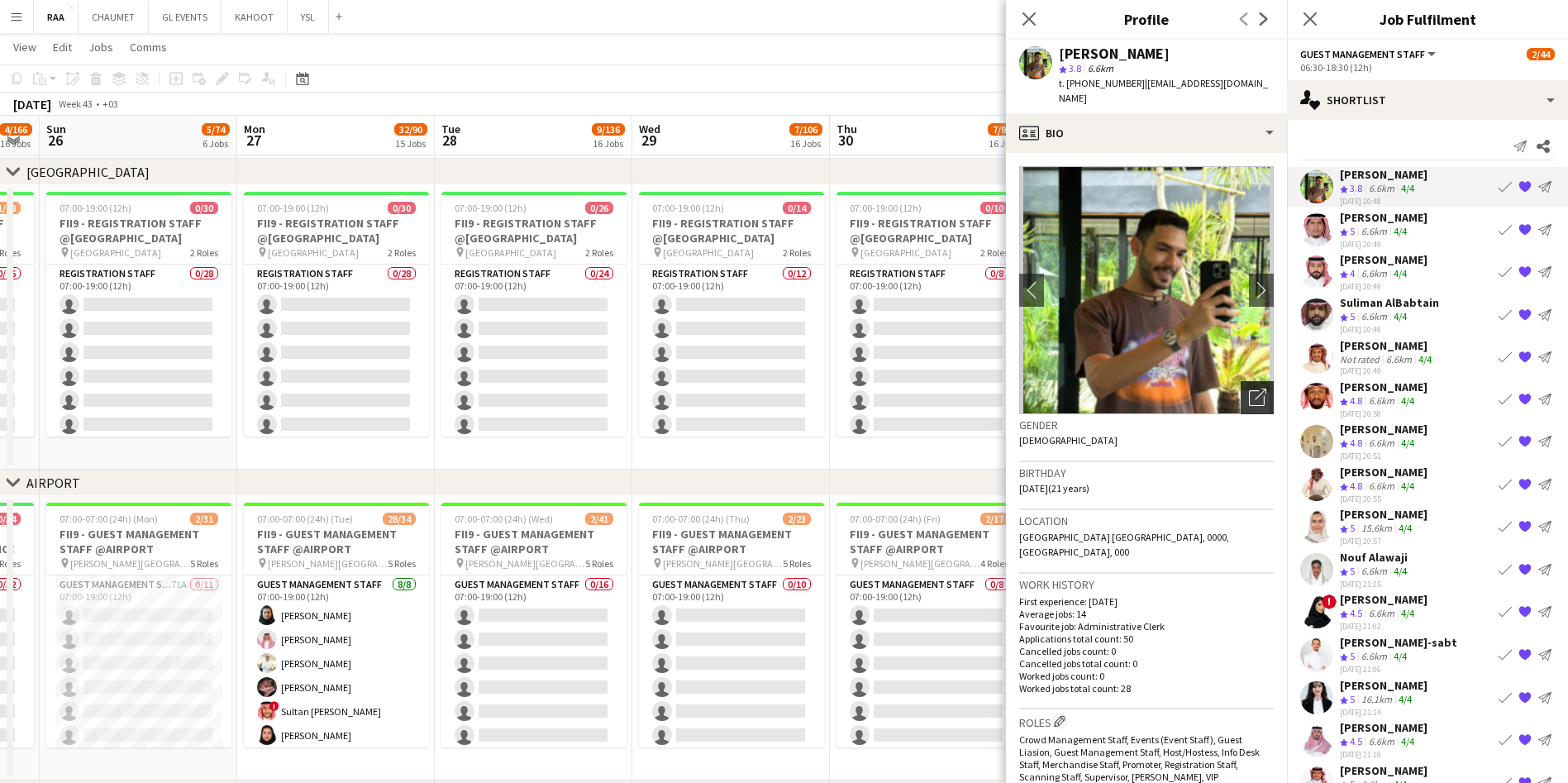
click at [1249, 388] on icon "Open photos pop-in" at bounding box center [1257, 397] width 17 height 17
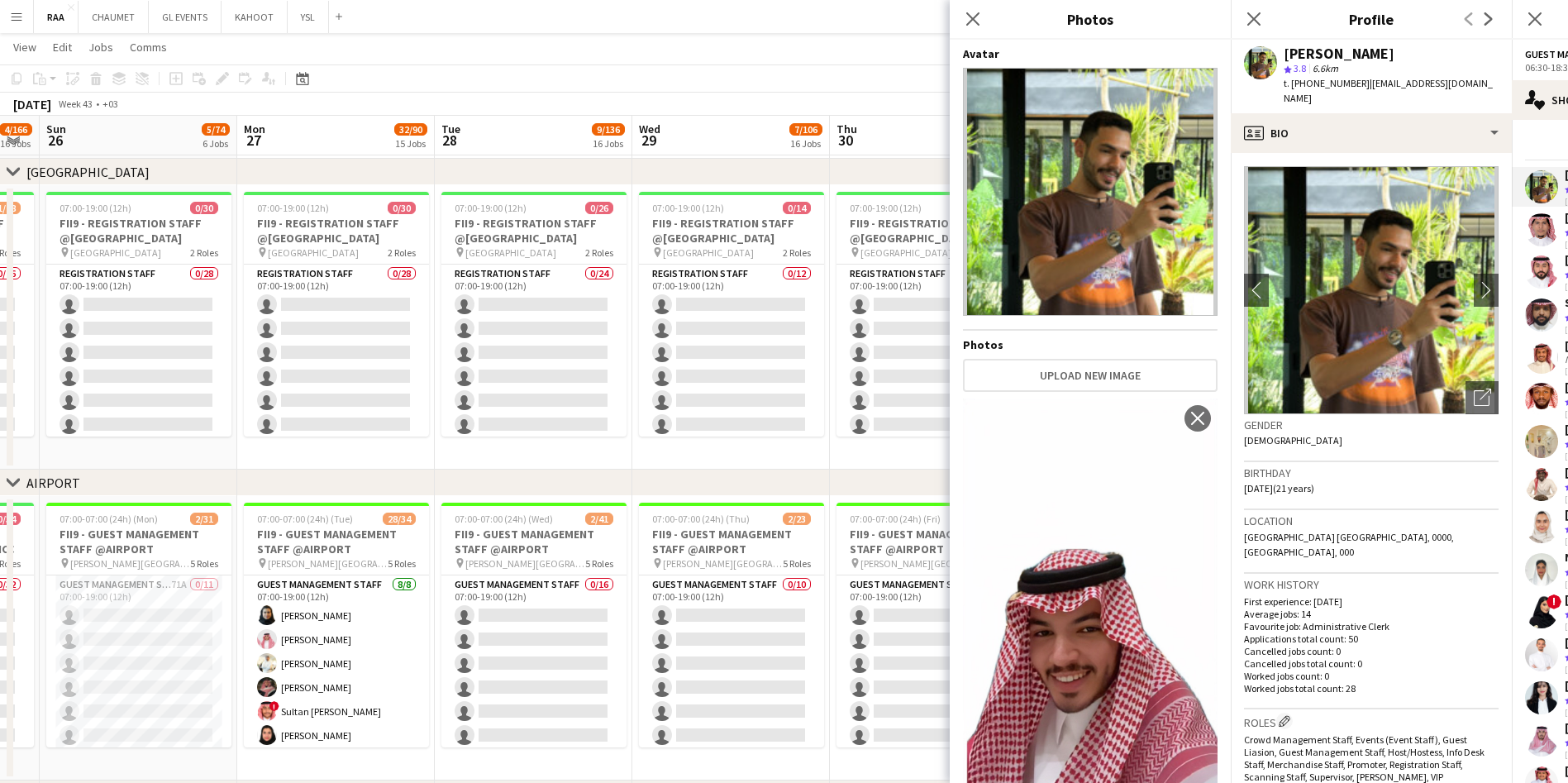
scroll to position [59, 0]
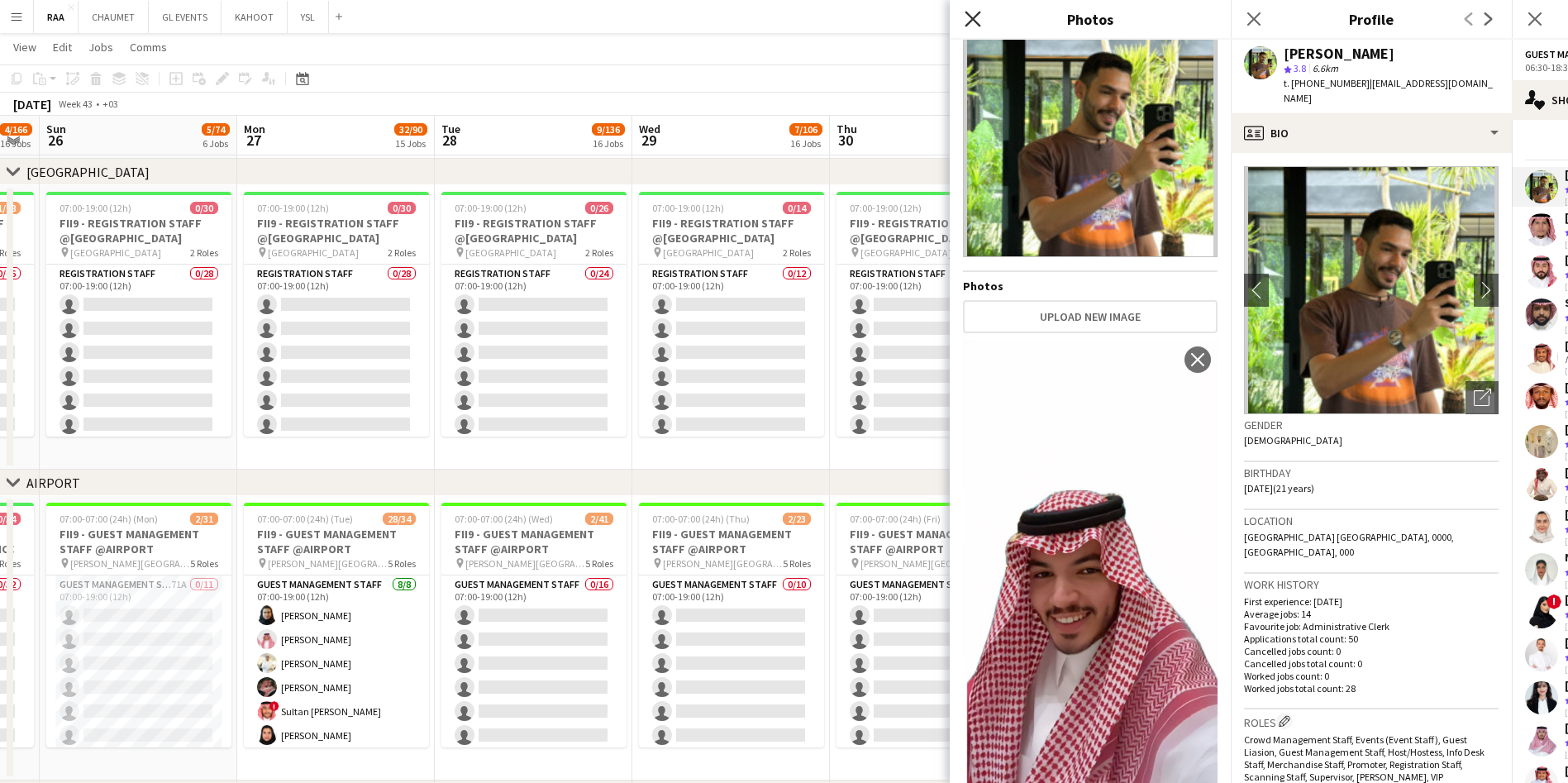
click at [976, 18] on icon "Close pop-in" at bounding box center [972, 18] width 16 height 16
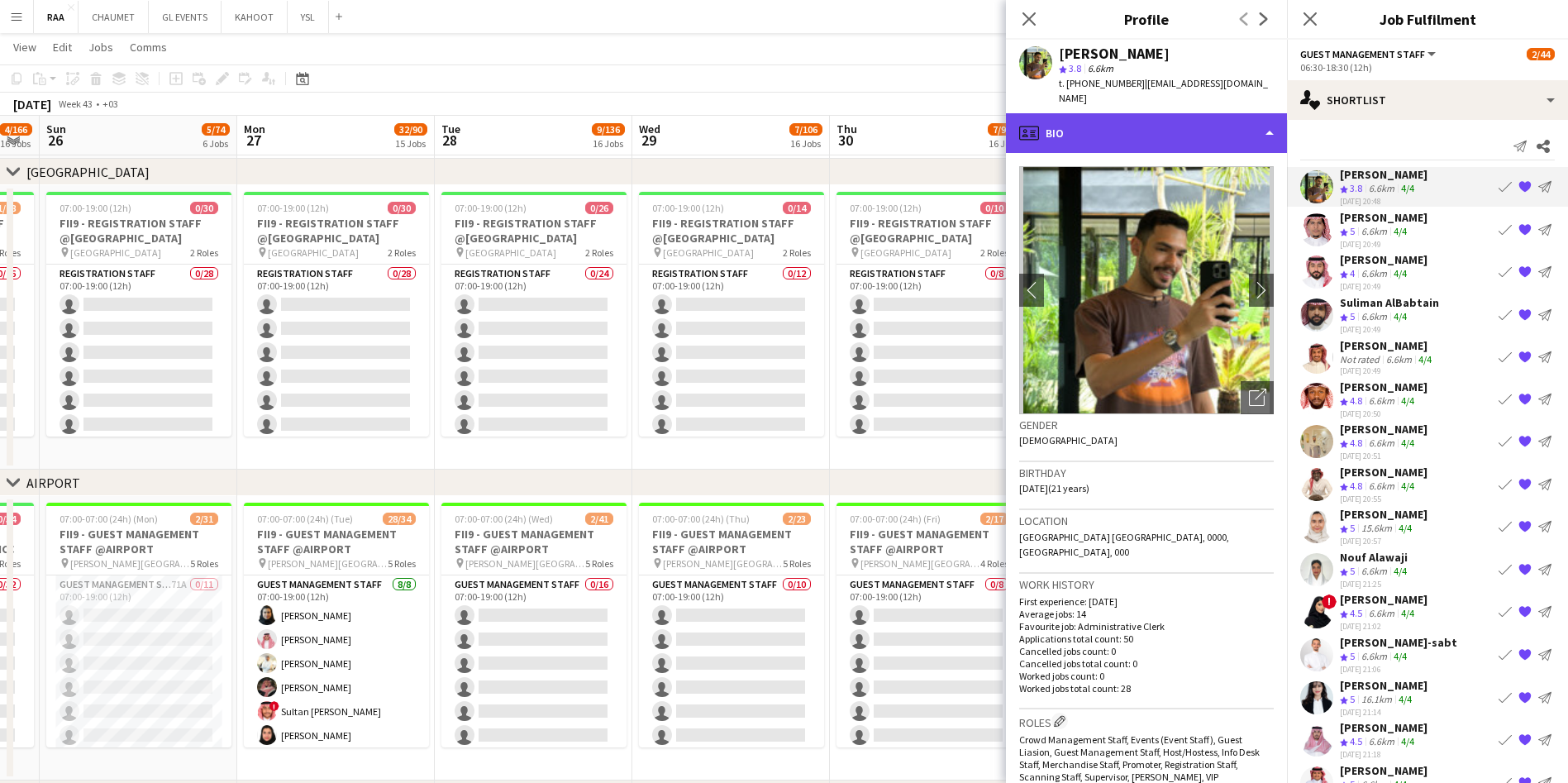
click at [1227, 118] on div "profile Bio" at bounding box center [1147, 132] width 281 height 39
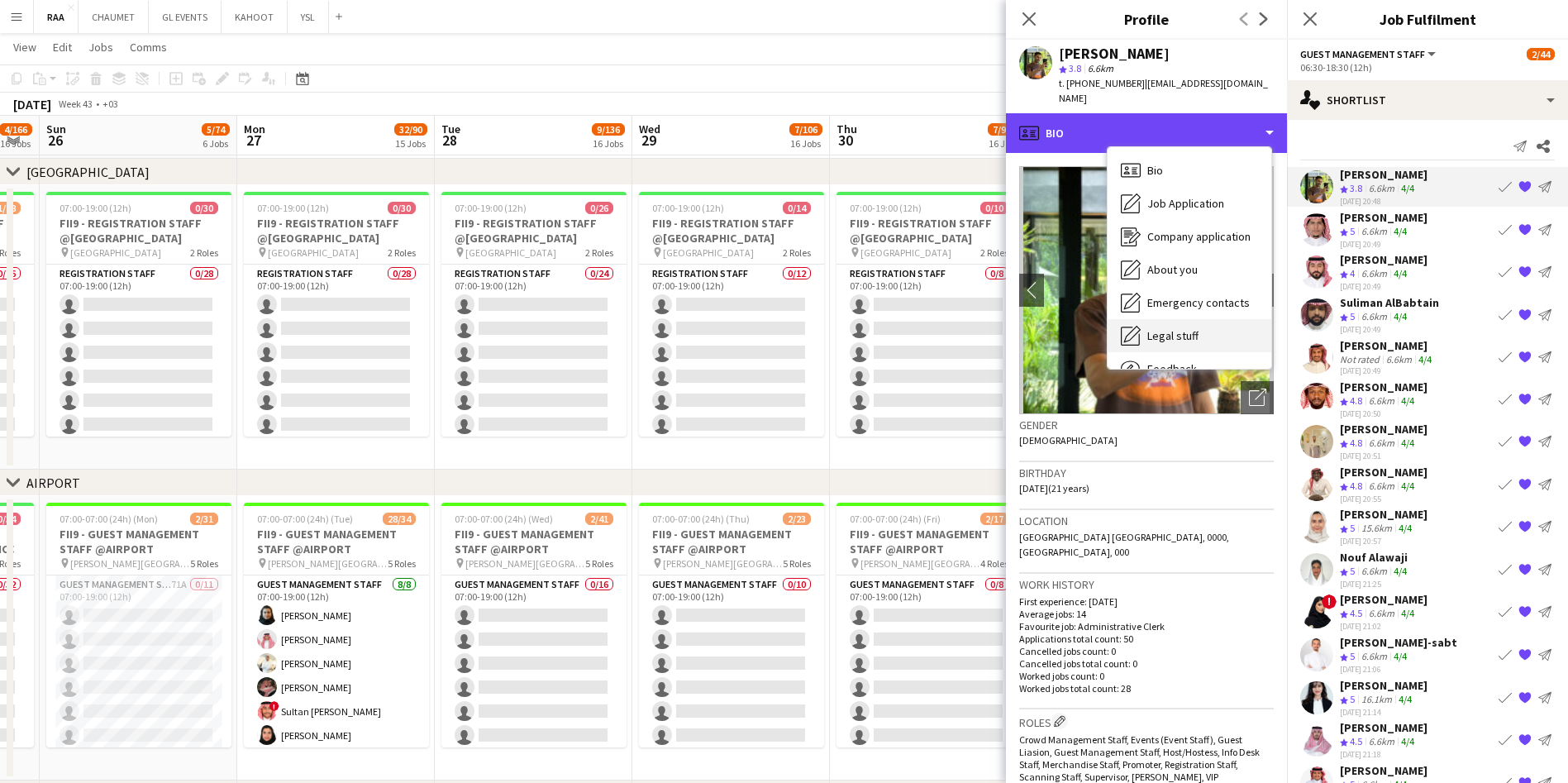
scroll to position [56, 0]
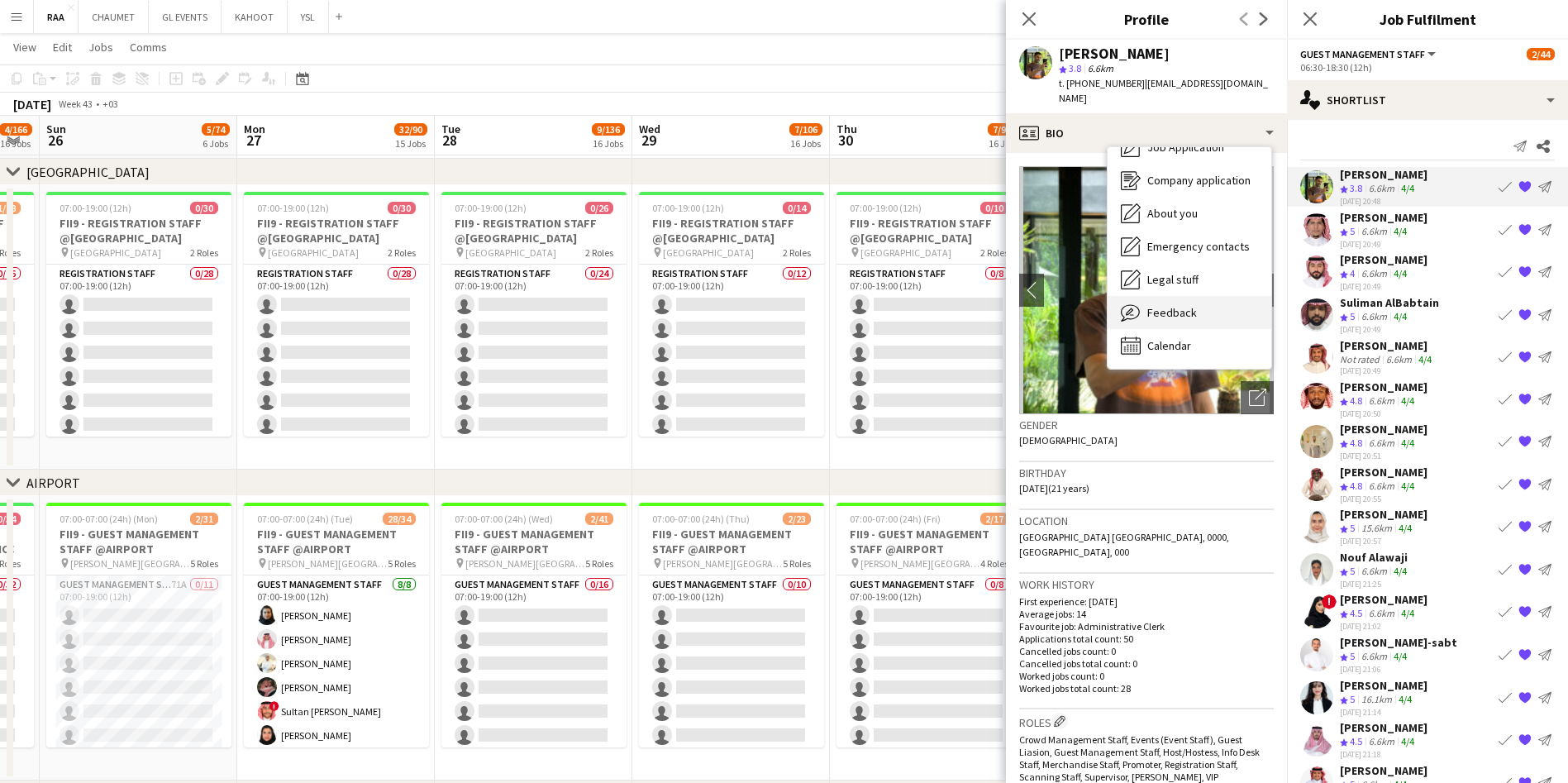
click at [1202, 303] on div "Feedback Feedback" at bounding box center [1189, 312] width 163 height 33
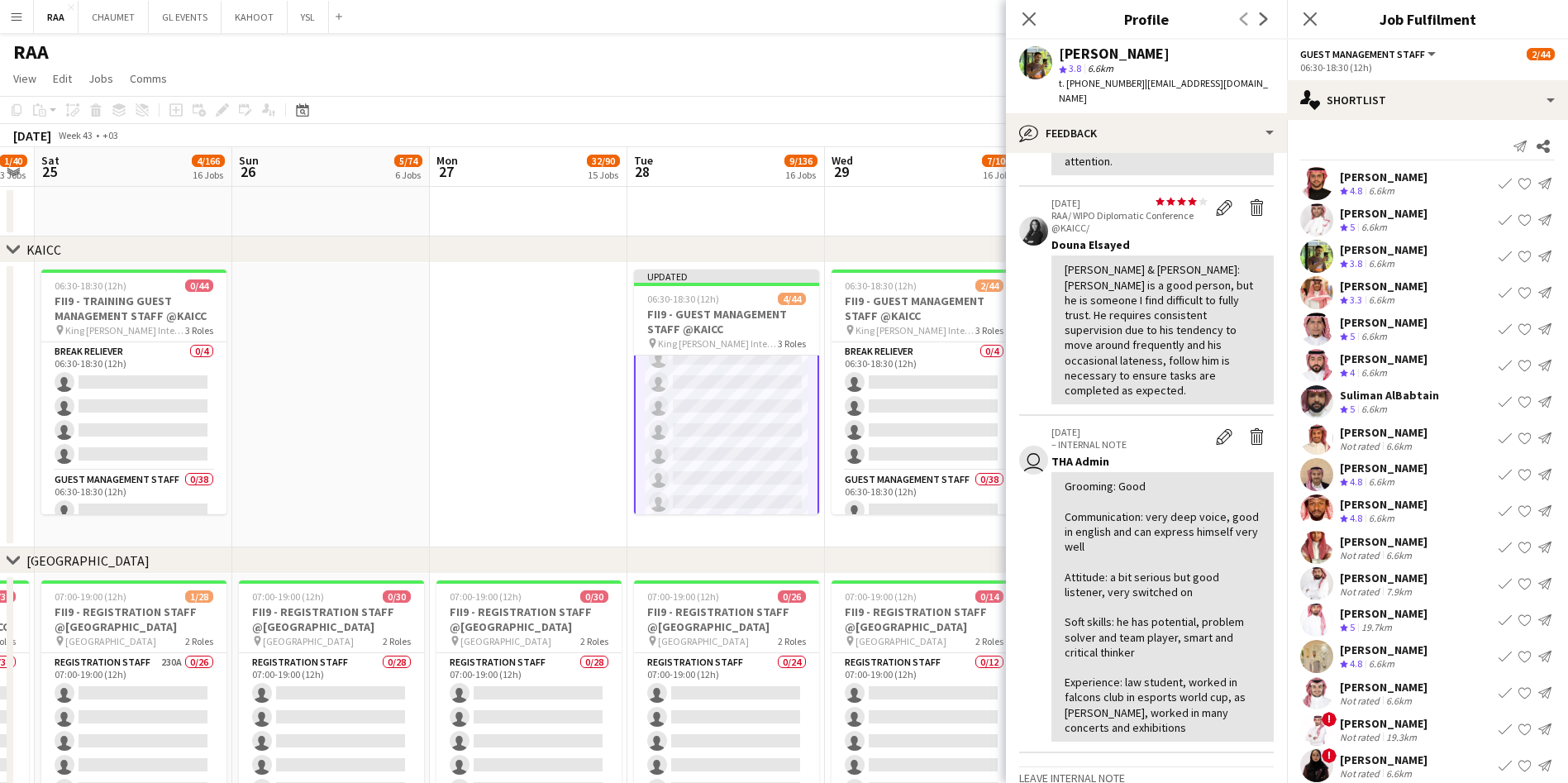
scroll to position [996, 0]
click at [1378, 224] on div "6.6km" at bounding box center [1373, 227] width 32 height 14
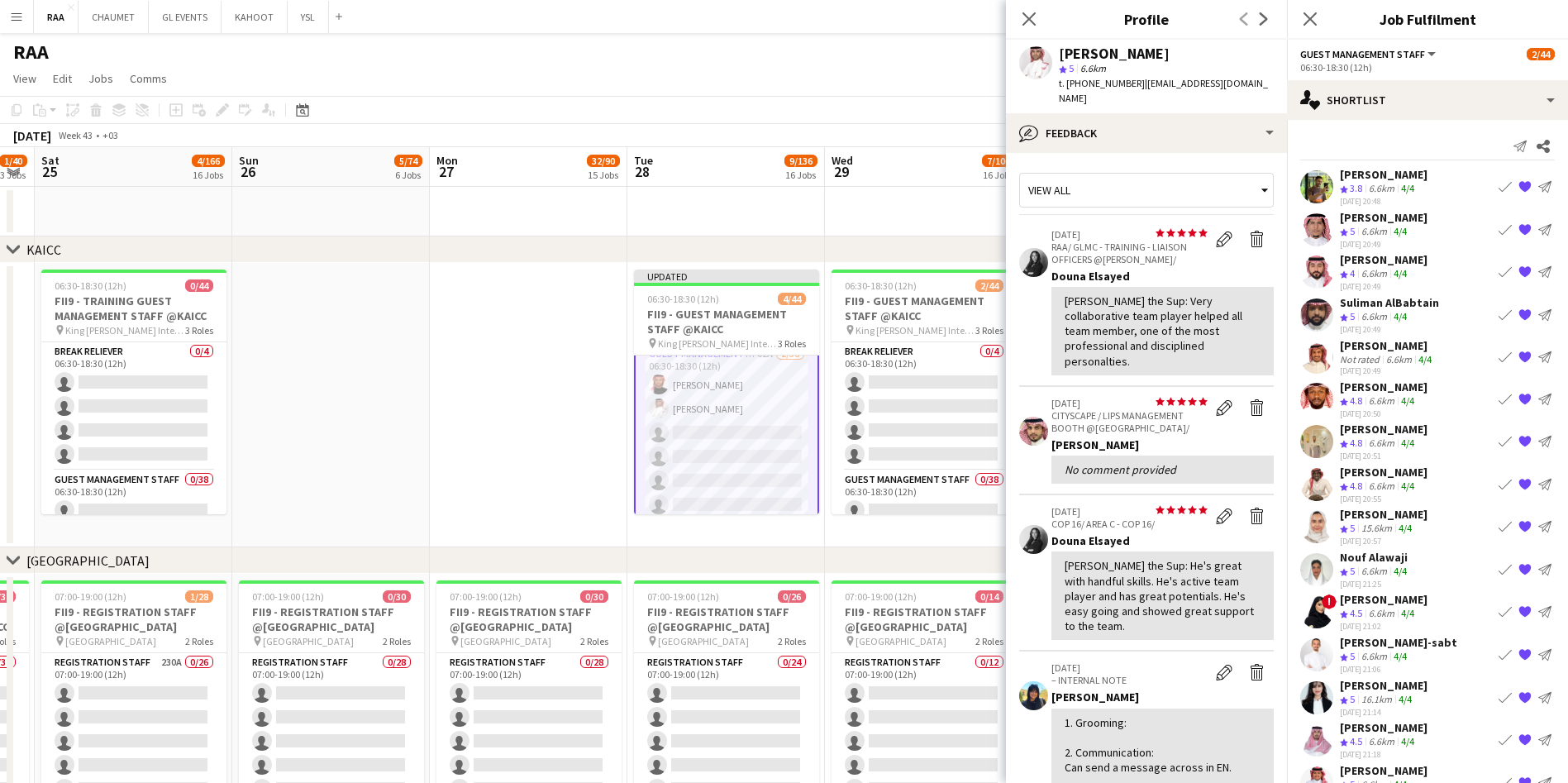
scroll to position [141, 0]
click at [1400, 244] on div "[DATE] 20:49" at bounding box center [1383, 243] width 87 height 11
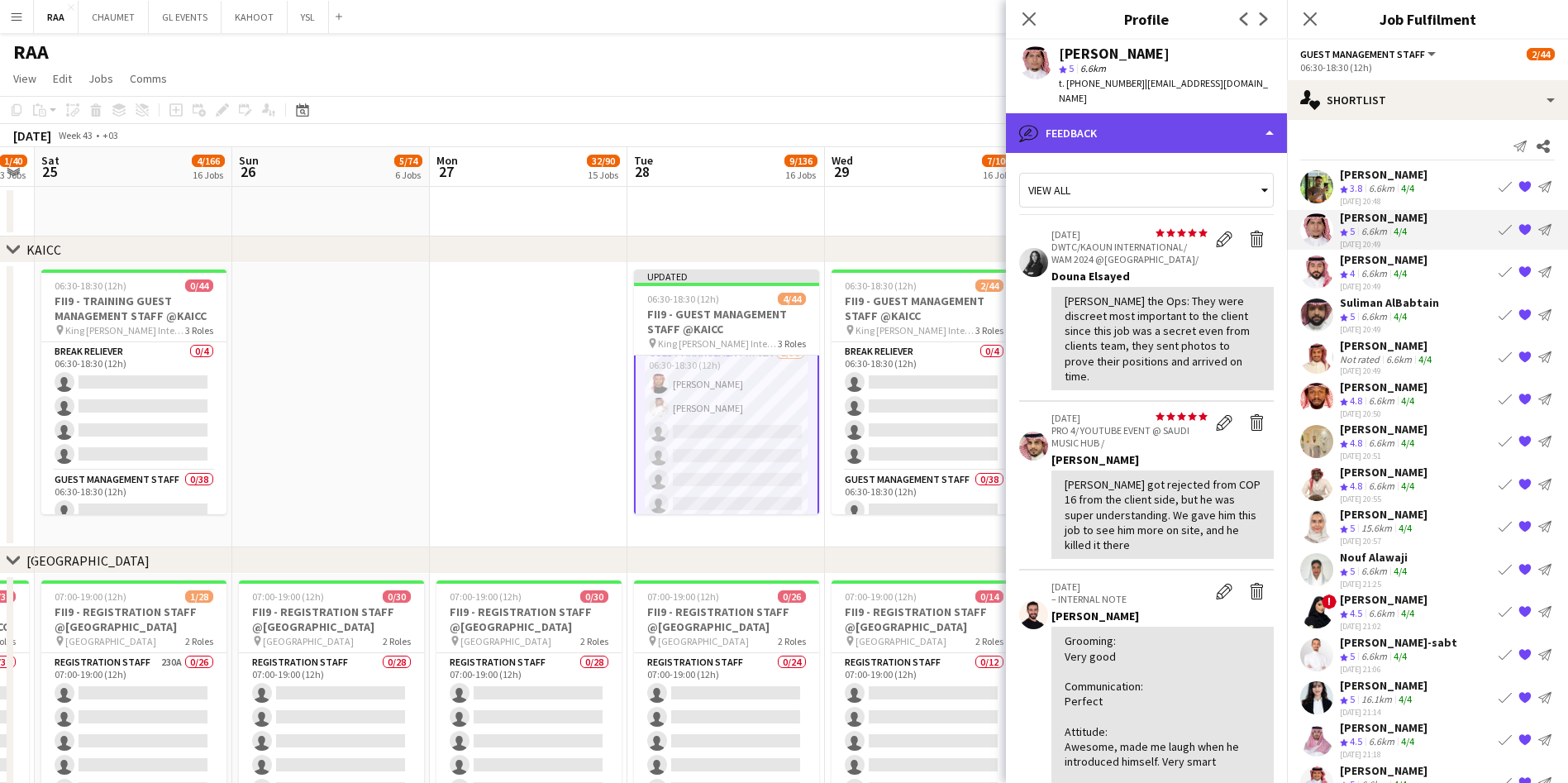
click at [1195, 126] on div "bubble-pencil Feedback" at bounding box center [1147, 132] width 281 height 39
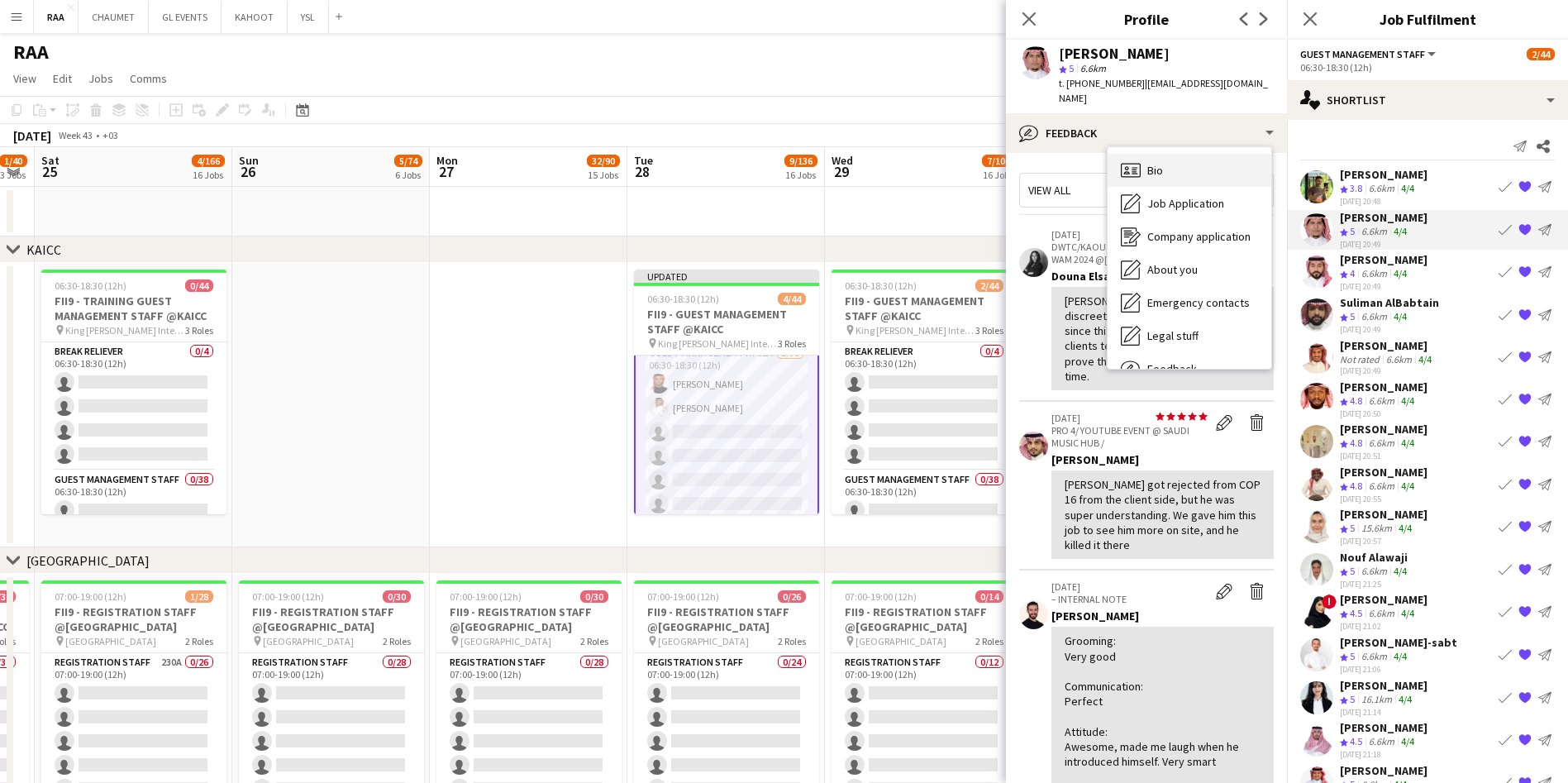
click at [1206, 155] on div "Bio Bio" at bounding box center [1189, 170] width 163 height 33
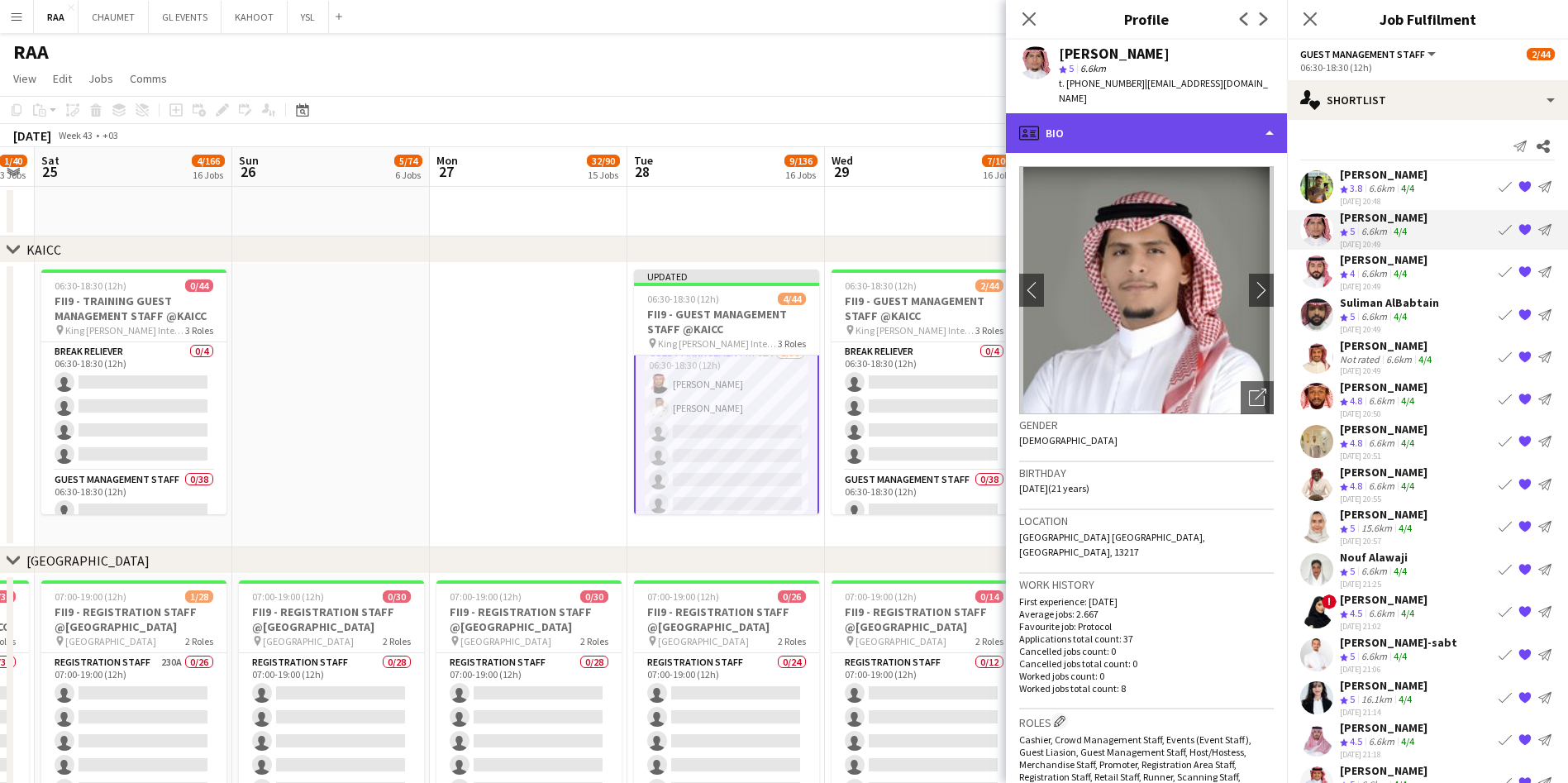
click at [1182, 118] on div "profile Bio" at bounding box center [1147, 132] width 281 height 39
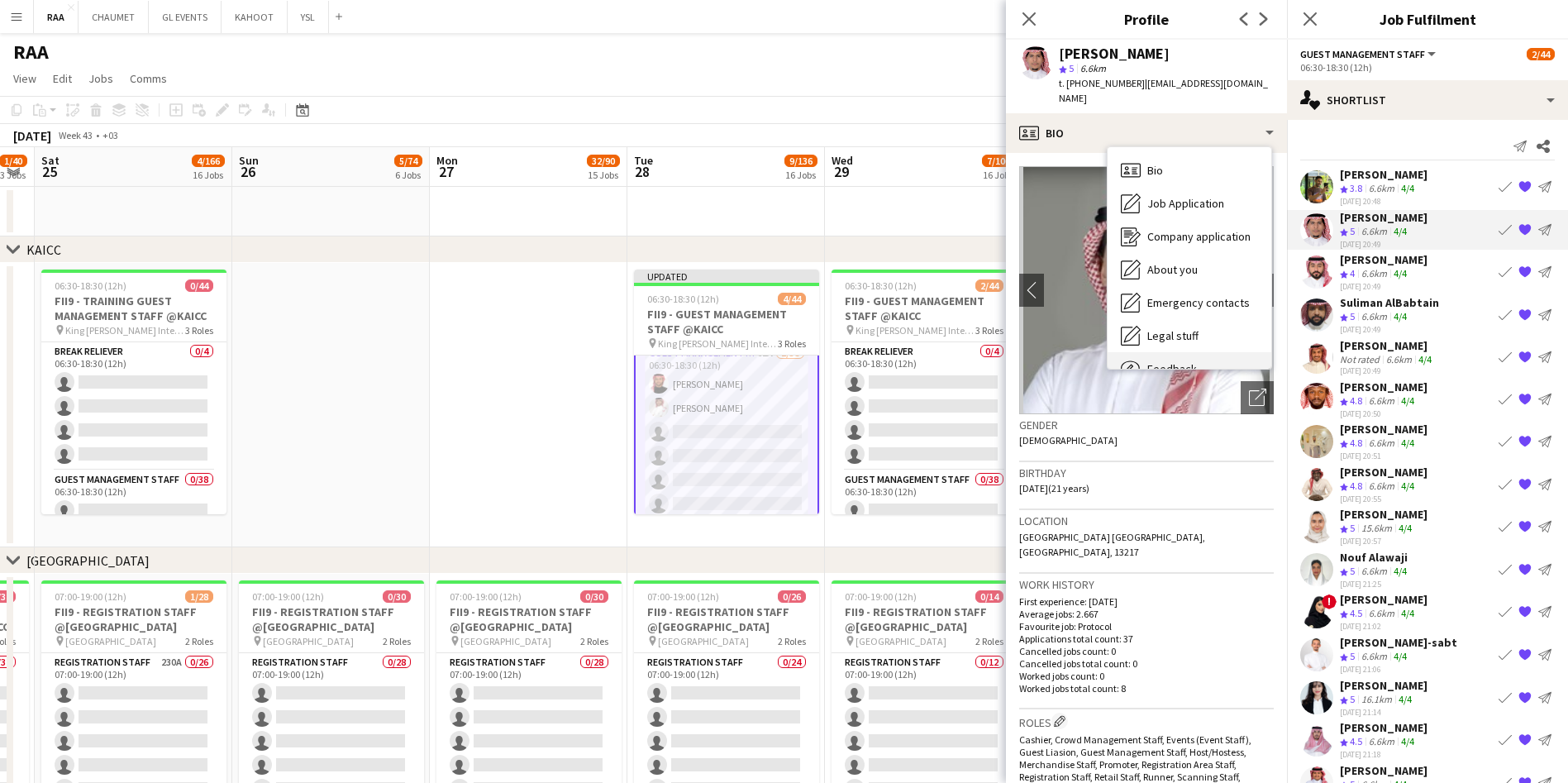
click at [1203, 352] on div "Feedback Feedback" at bounding box center [1189, 369] width 163 height 33
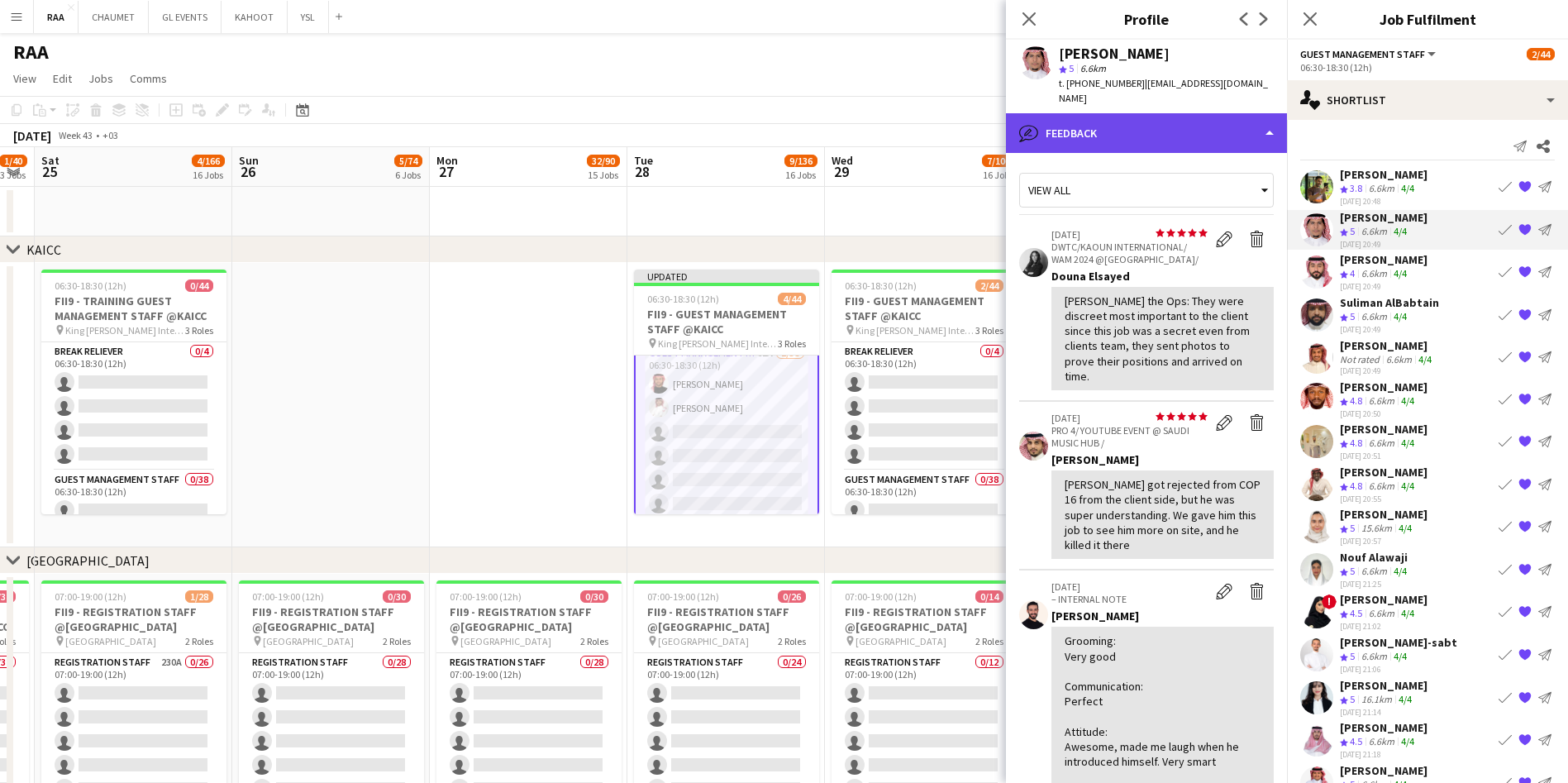
click at [1166, 117] on div "bubble-pencil Feedback" at bounding box center [1147, 132] width 281 height 39
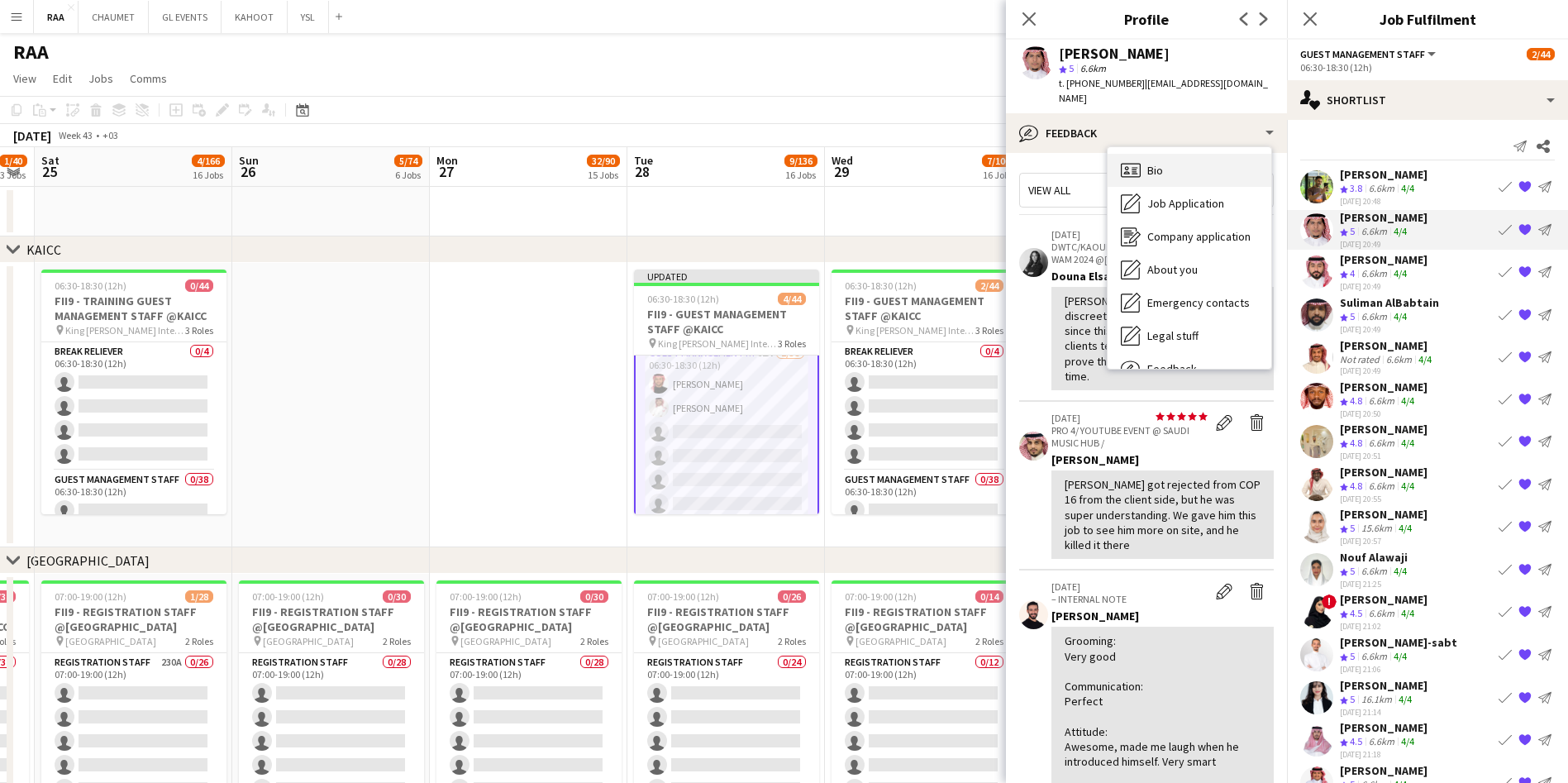
click at [1217, 153] on div "Bio Bio" at bounding box center [1189, 170] width 163 height 33
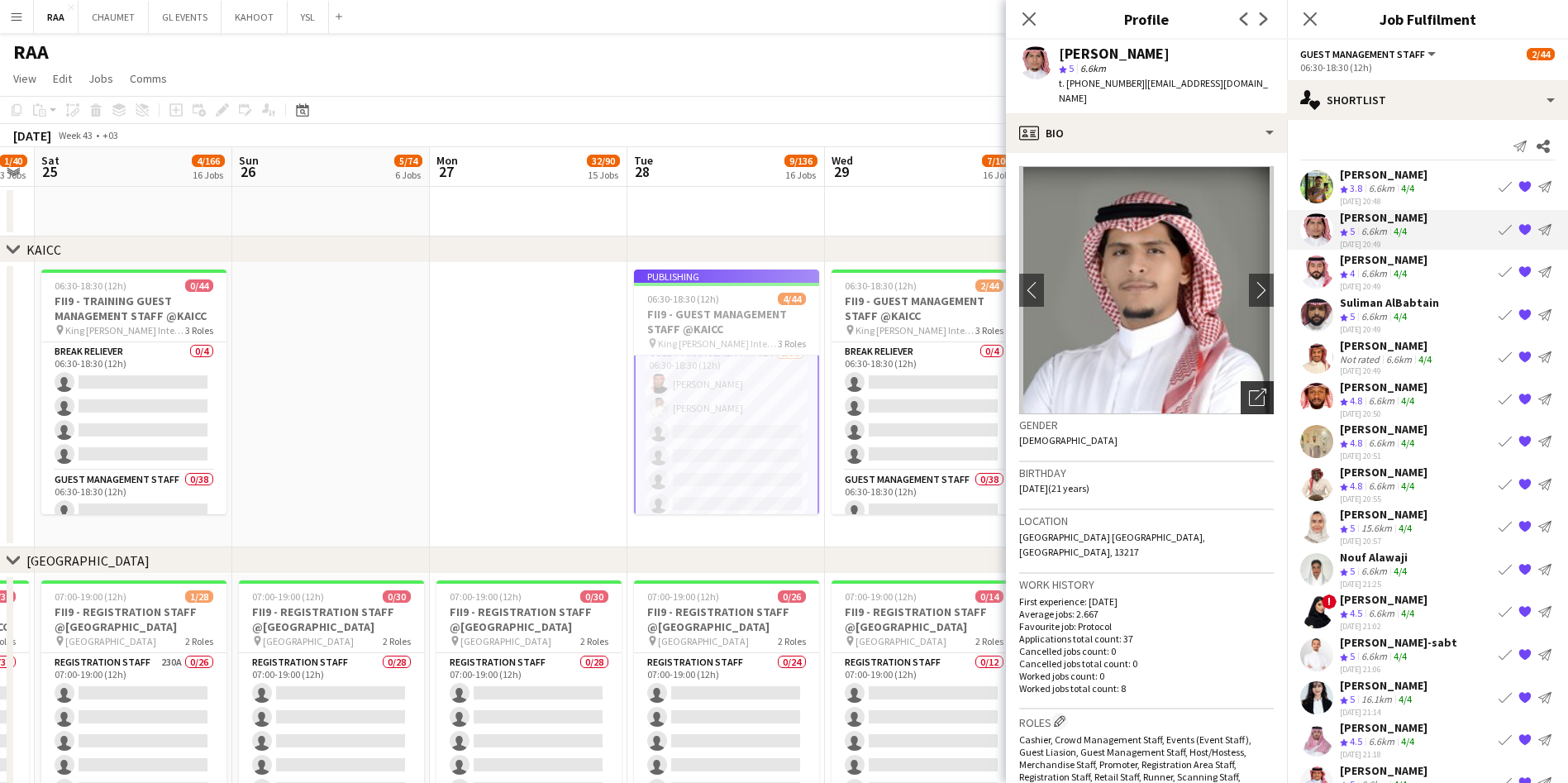
click at [1249, 388] on icon "Open photos pop-in" at bounding box center [1257, 397] width 17 height 17
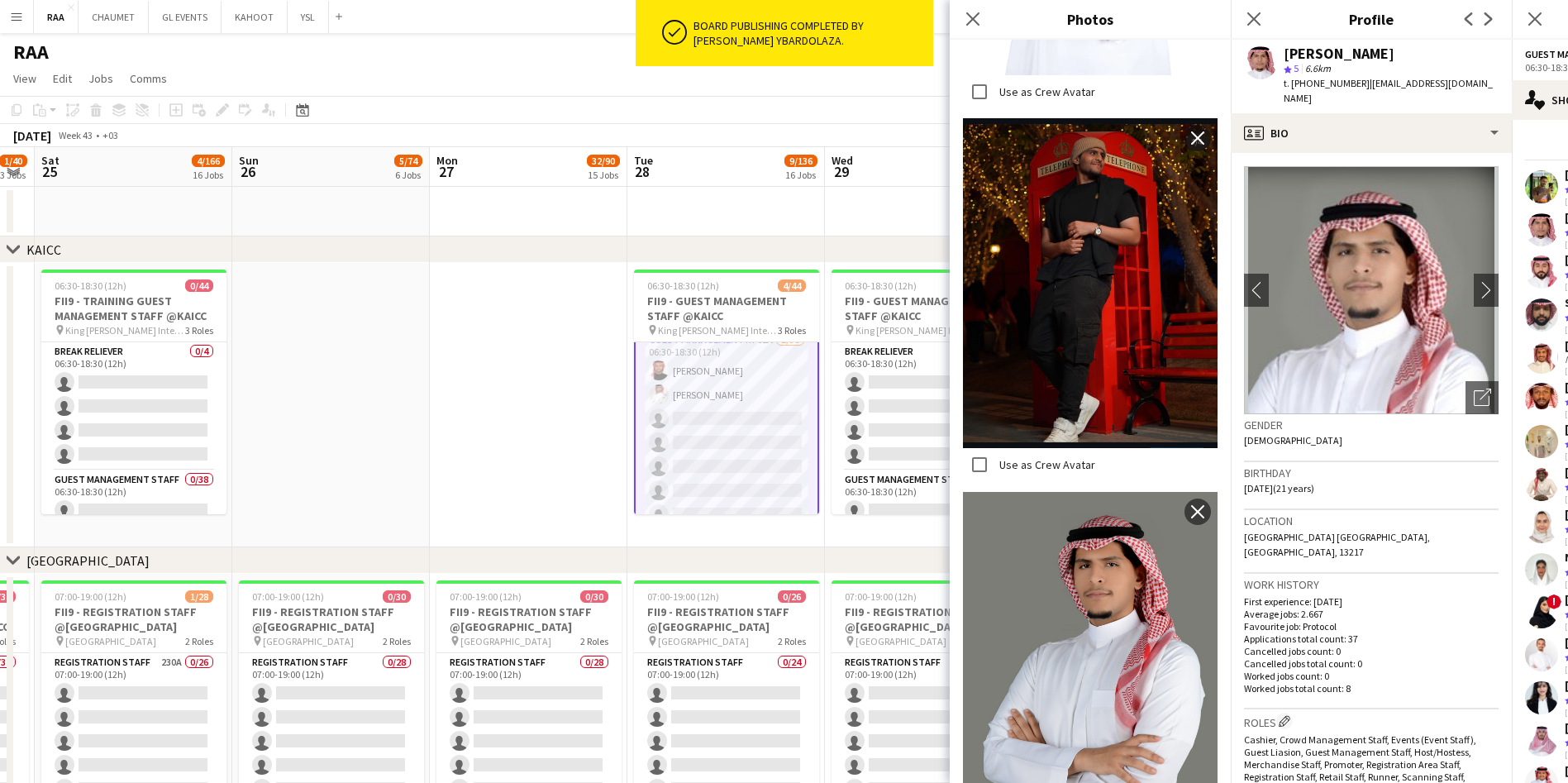
scroll to position [1661, 0]
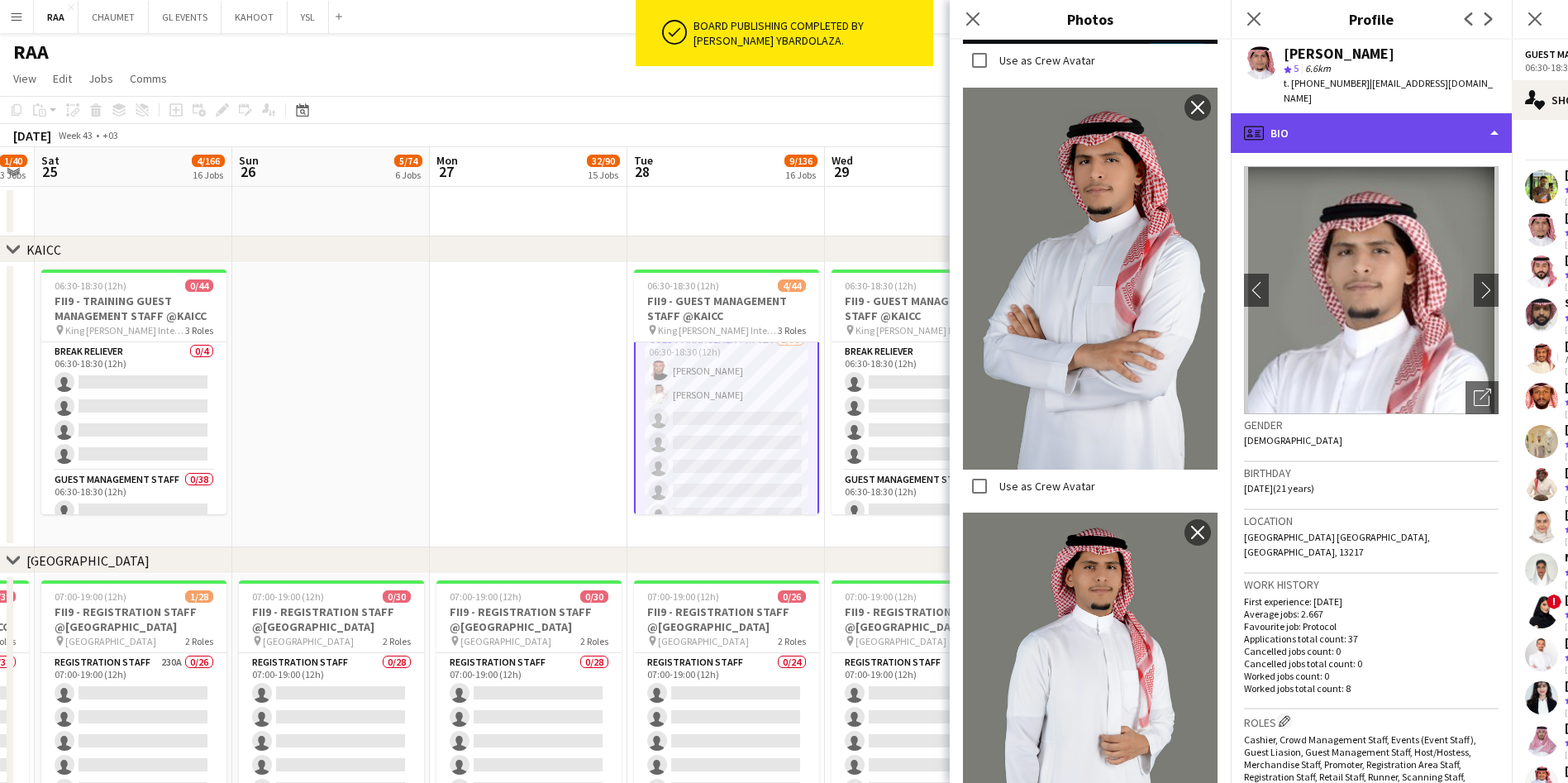
click at [1390, 117] on div "profile Bio" at bounding box center [1372, 132] width 281 height 39
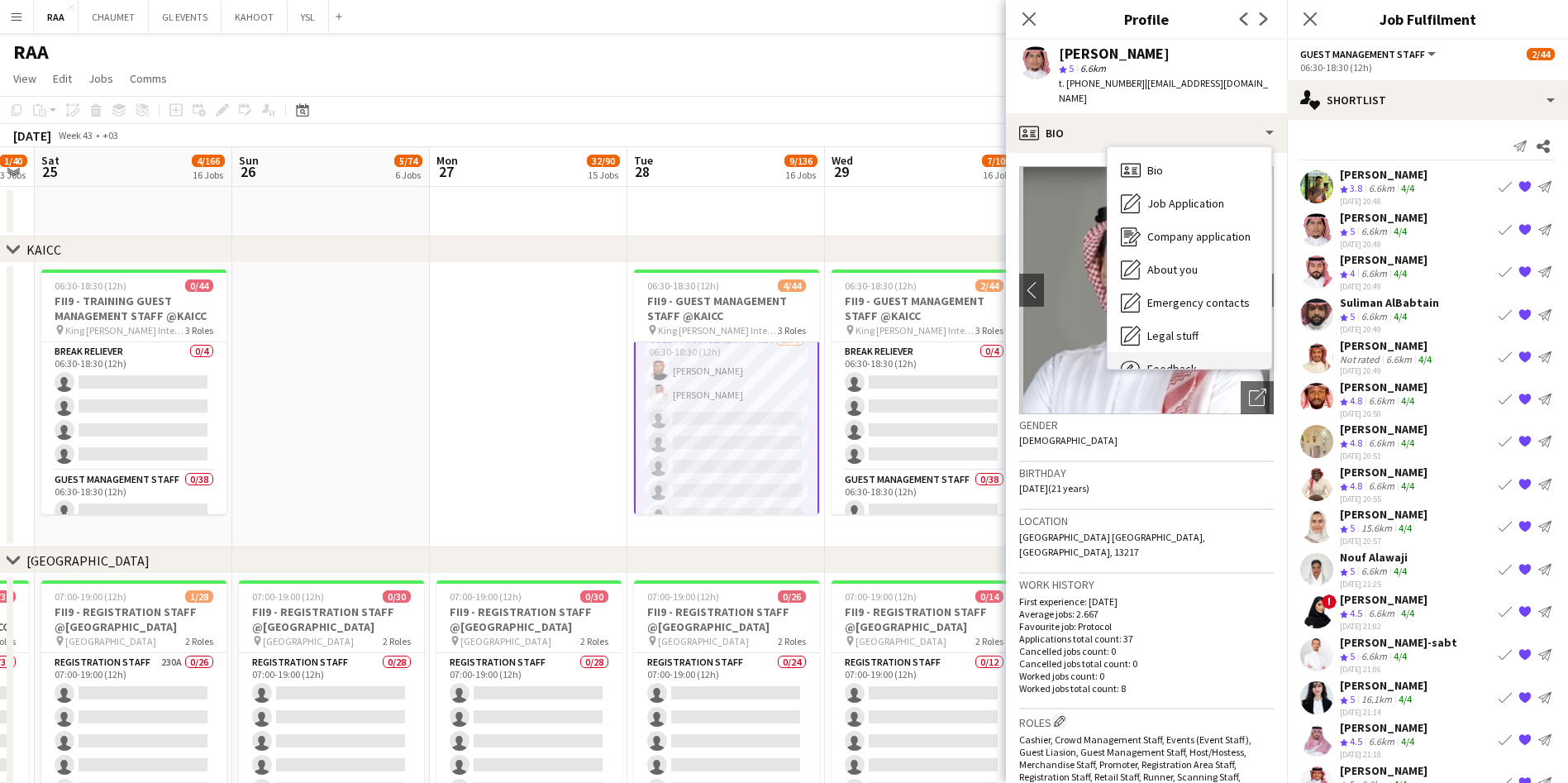
click at [1188, 352] on div "Feedback Feedback" at bounding box center [1189, 369] width 163 height 33
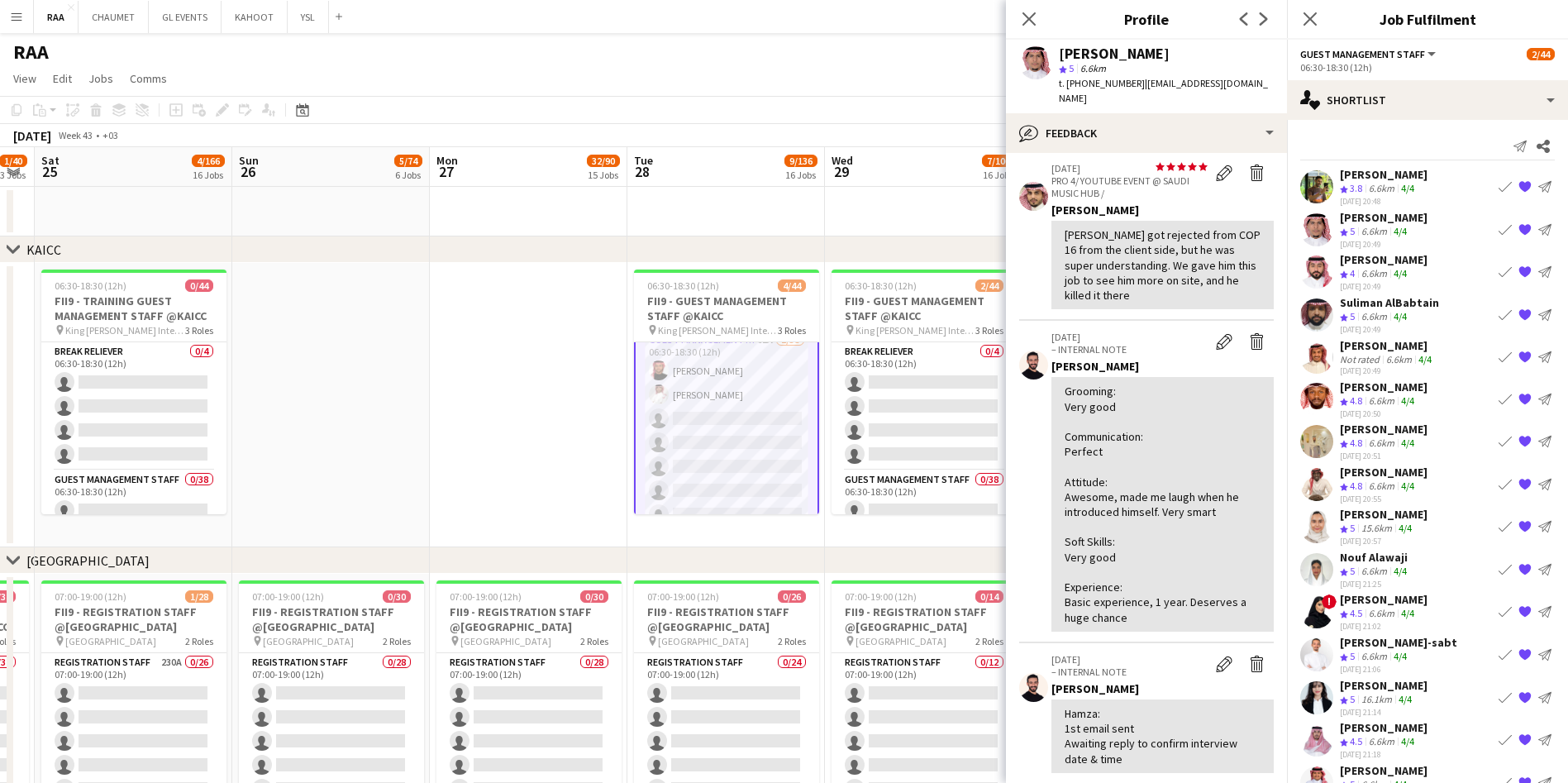
scroll to position [251, 0]
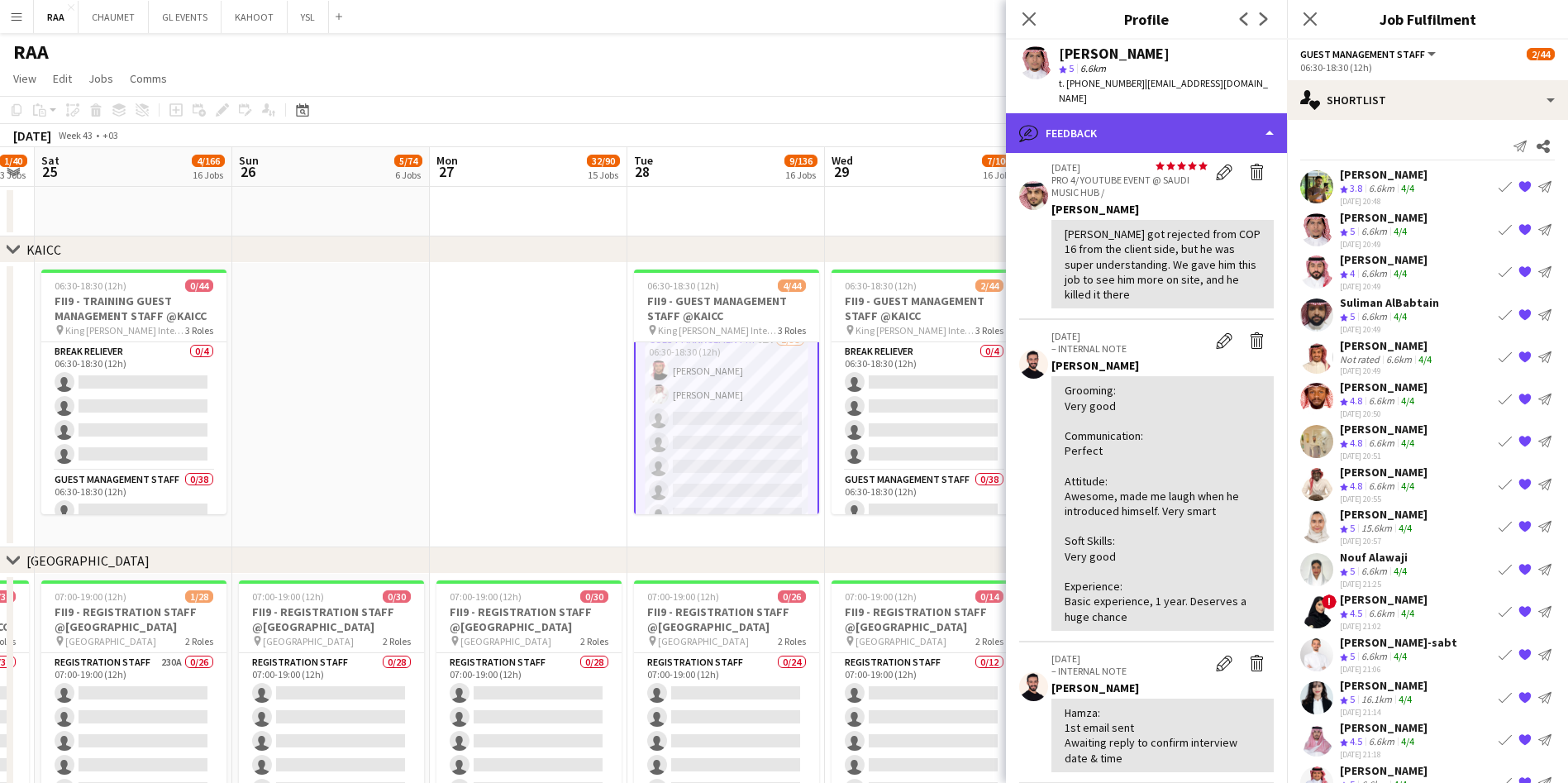
click at [1163, 120] on div "bubble-pencil Feedback" at bounding box center [1147, 132] width 281 height 39
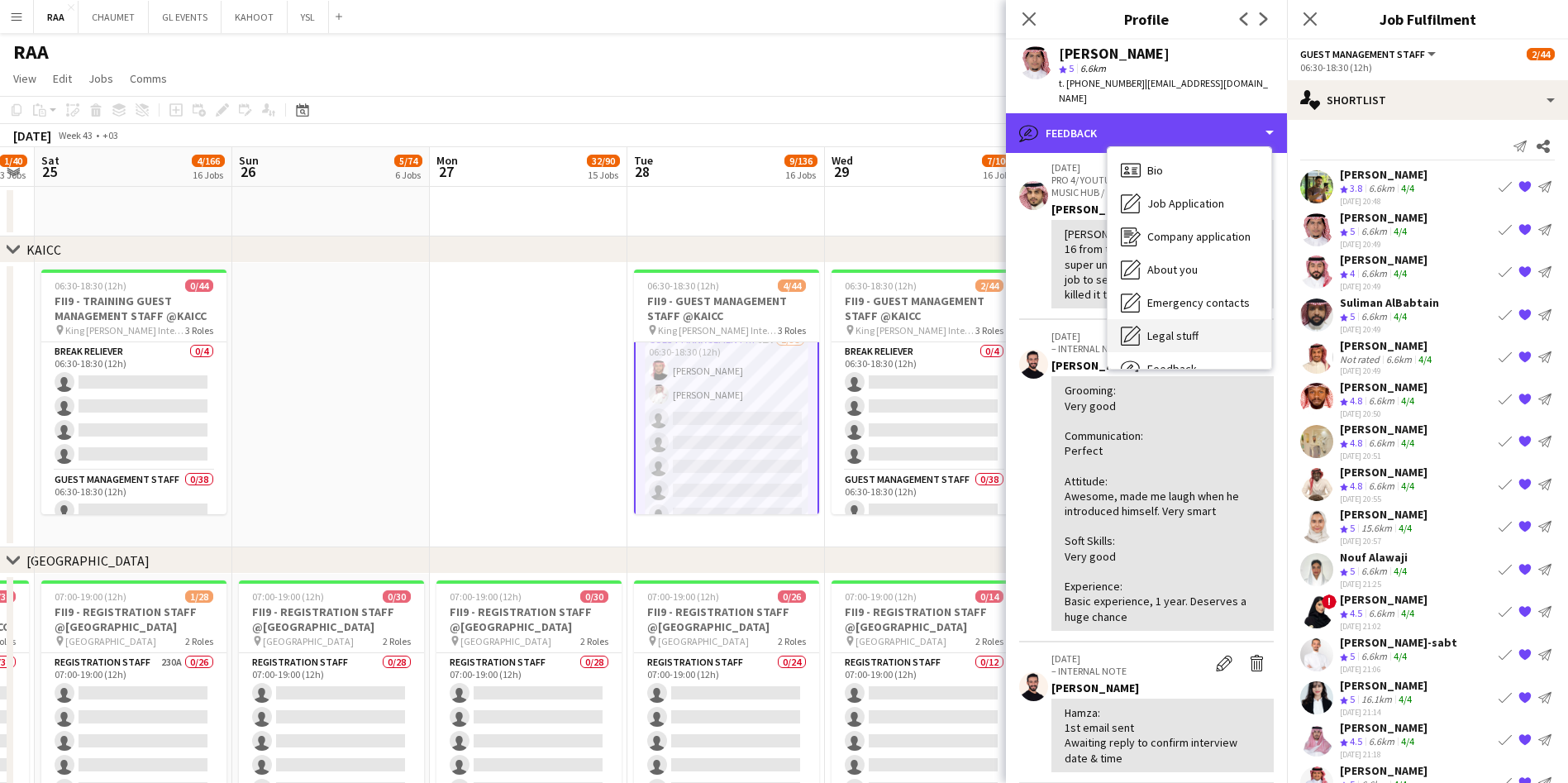
scroll to position [56, 0]
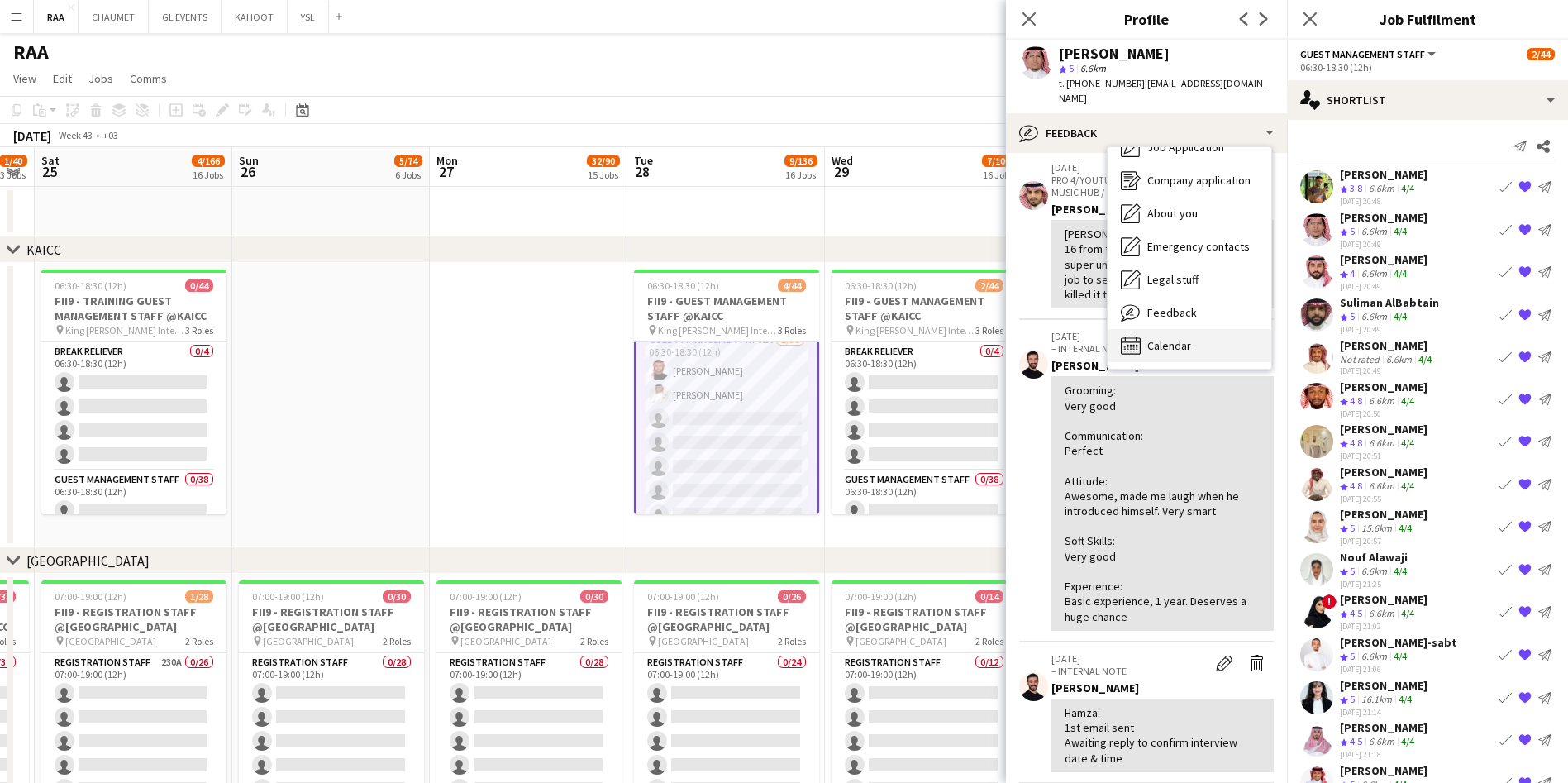
click at [1192, 329] on div "Calendar Calendar" at bounding box center [1189, 345] width 163 height 33
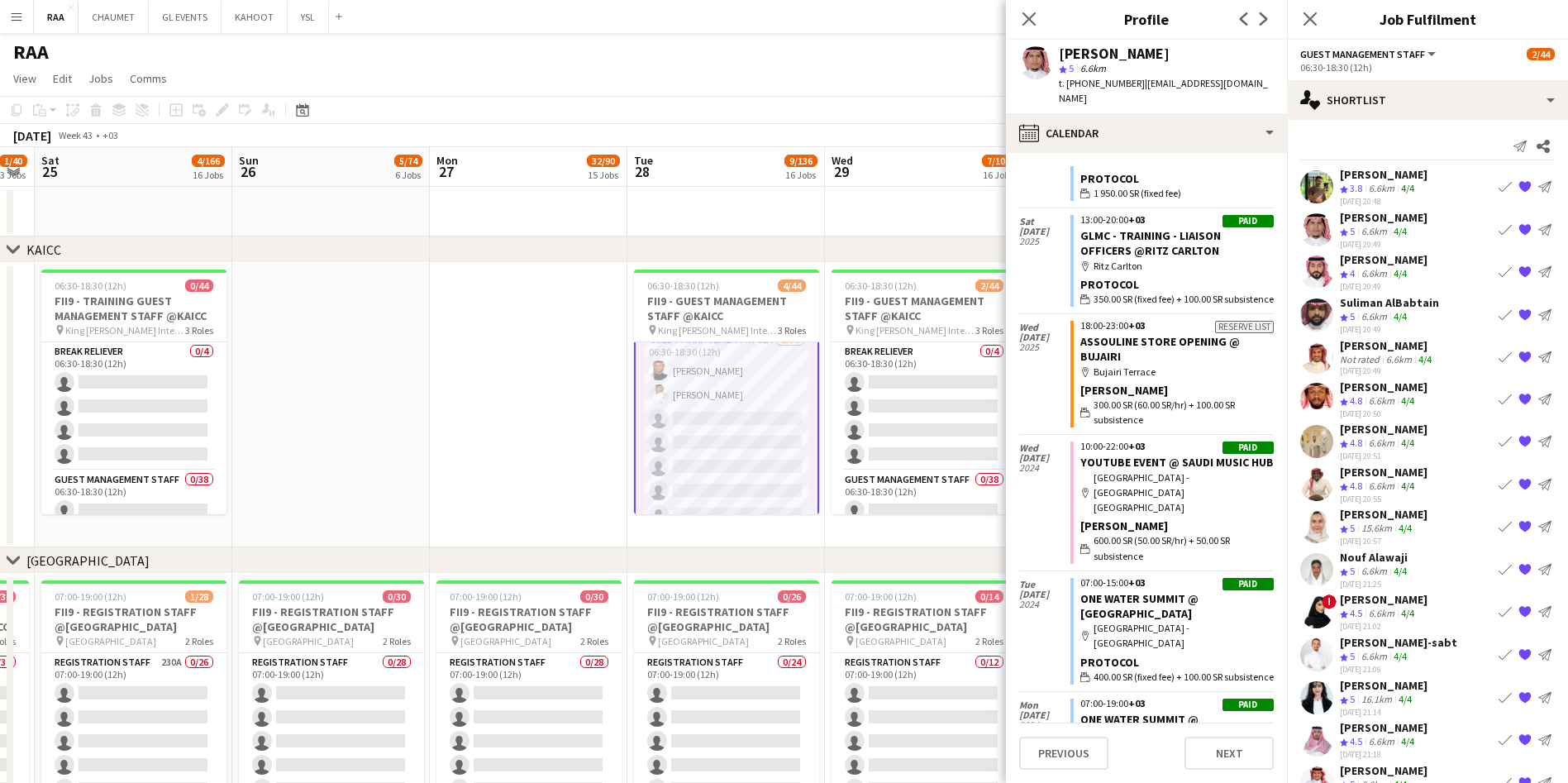
scroll to position [2075, 0]
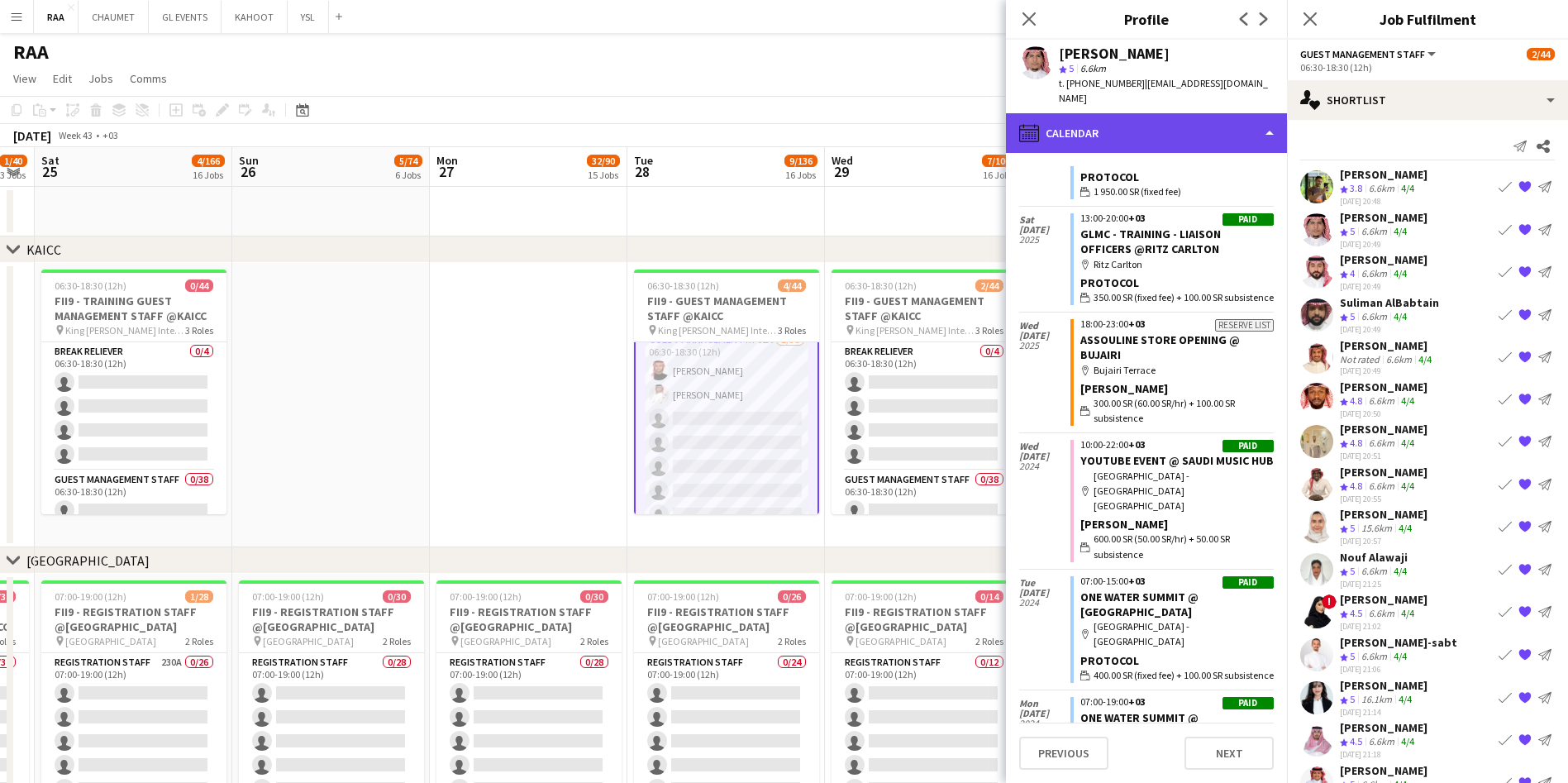
drag, startPoint x: 1172, startPoint y: 106, endPoint x: 1100, endPoint y: 114, distance: 72.4
click at [1100, 114] on div "calendar-full Calendar" at bounding box center [1147, 132] width 281 height 39
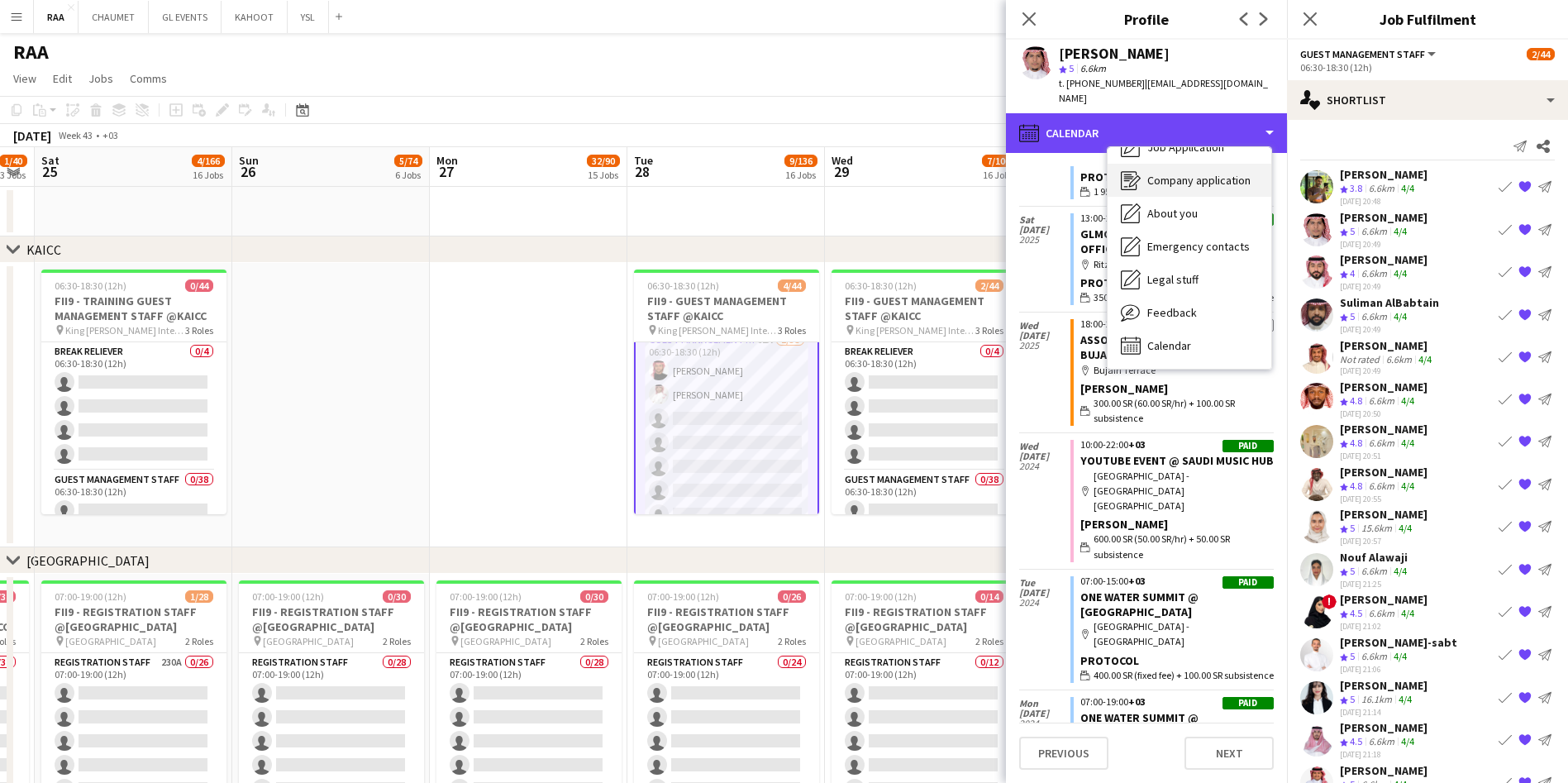
scroll to position [0, 0]
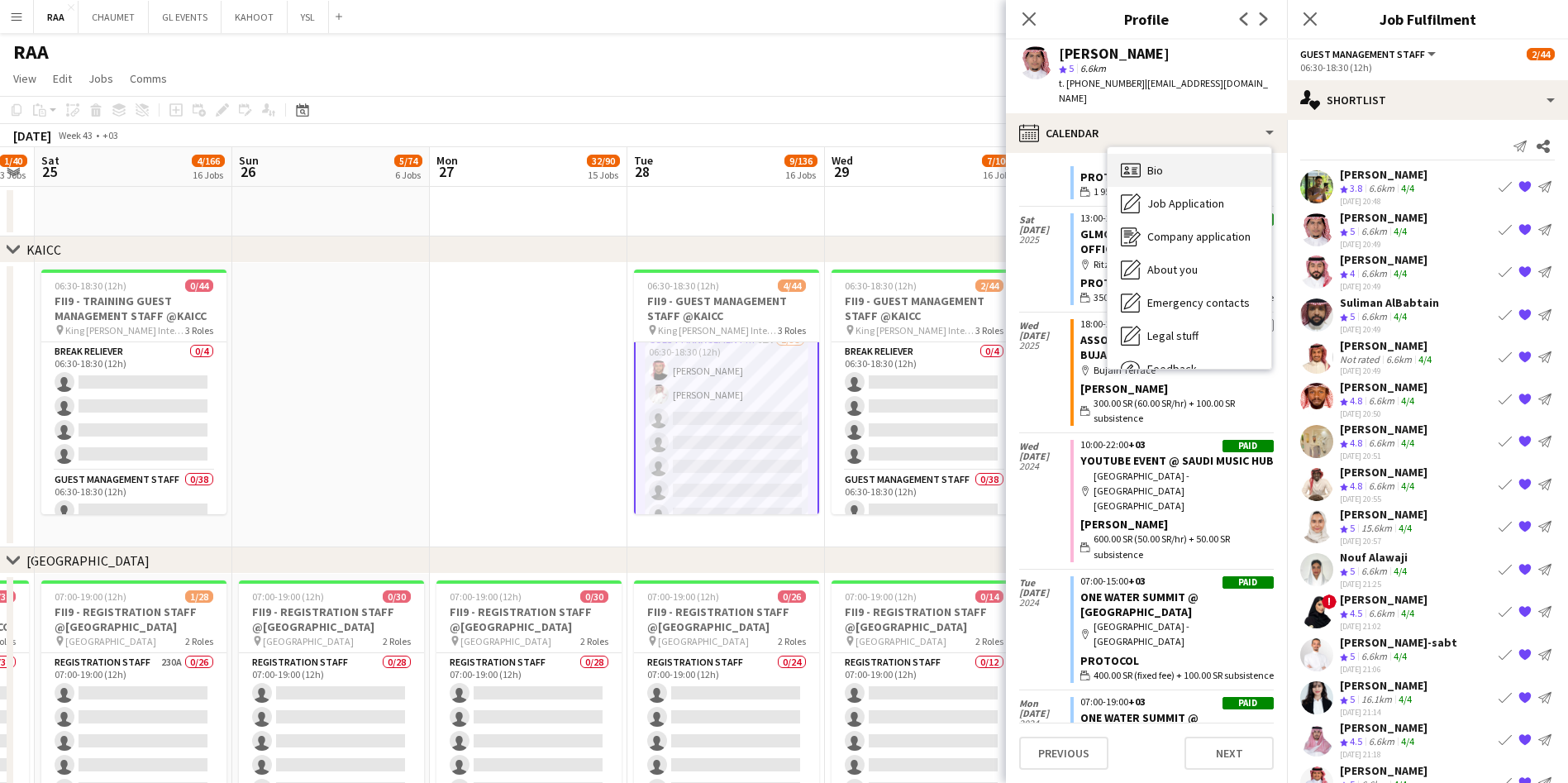
click at [1192, 153] on div "Bio Bio" at bounding box center [1189, 170] width 163 height 33
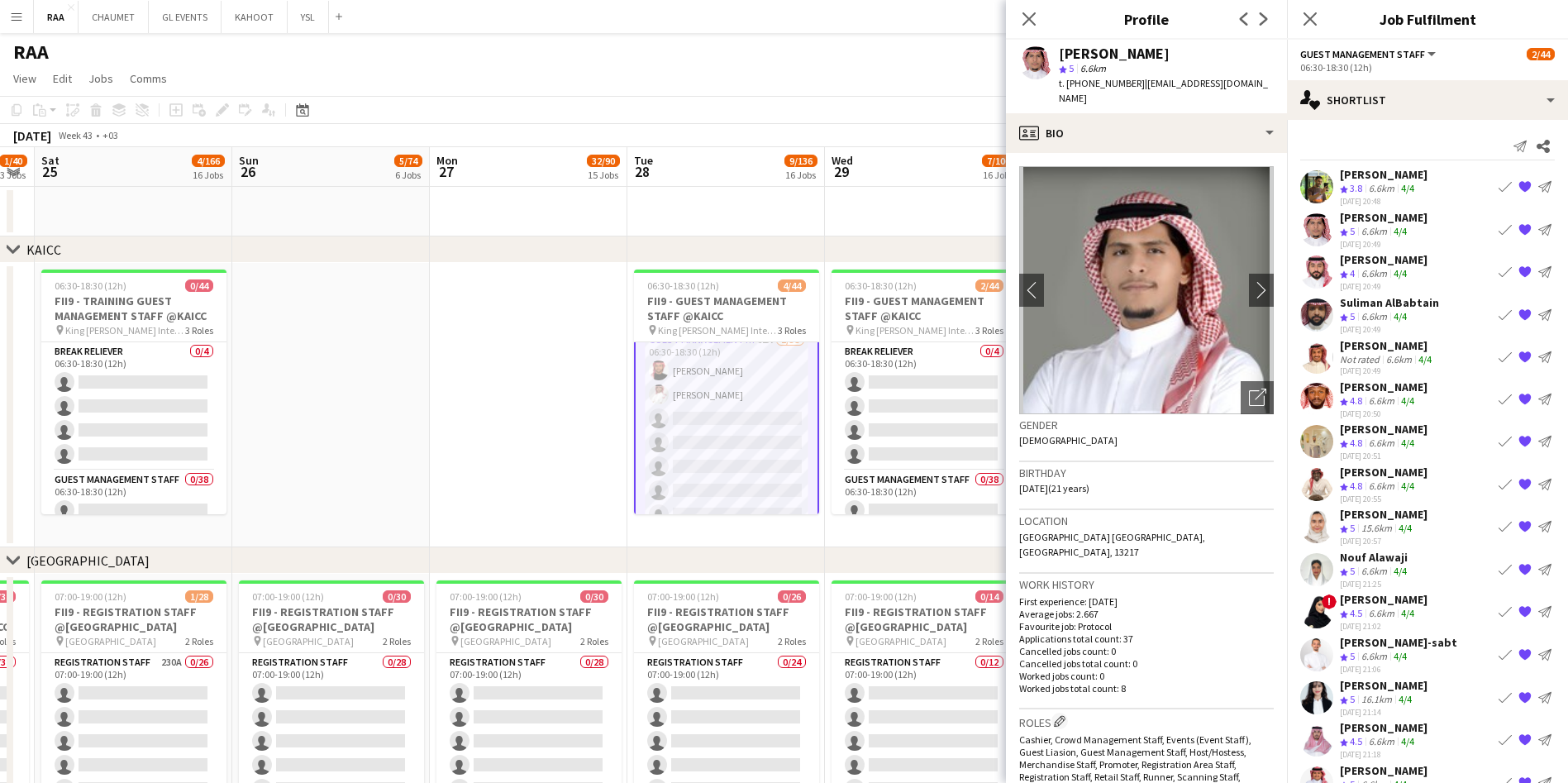
click at [1498, 229] on app-icon "Book crew" at bounding box center [1505, 229] width 13 height 13
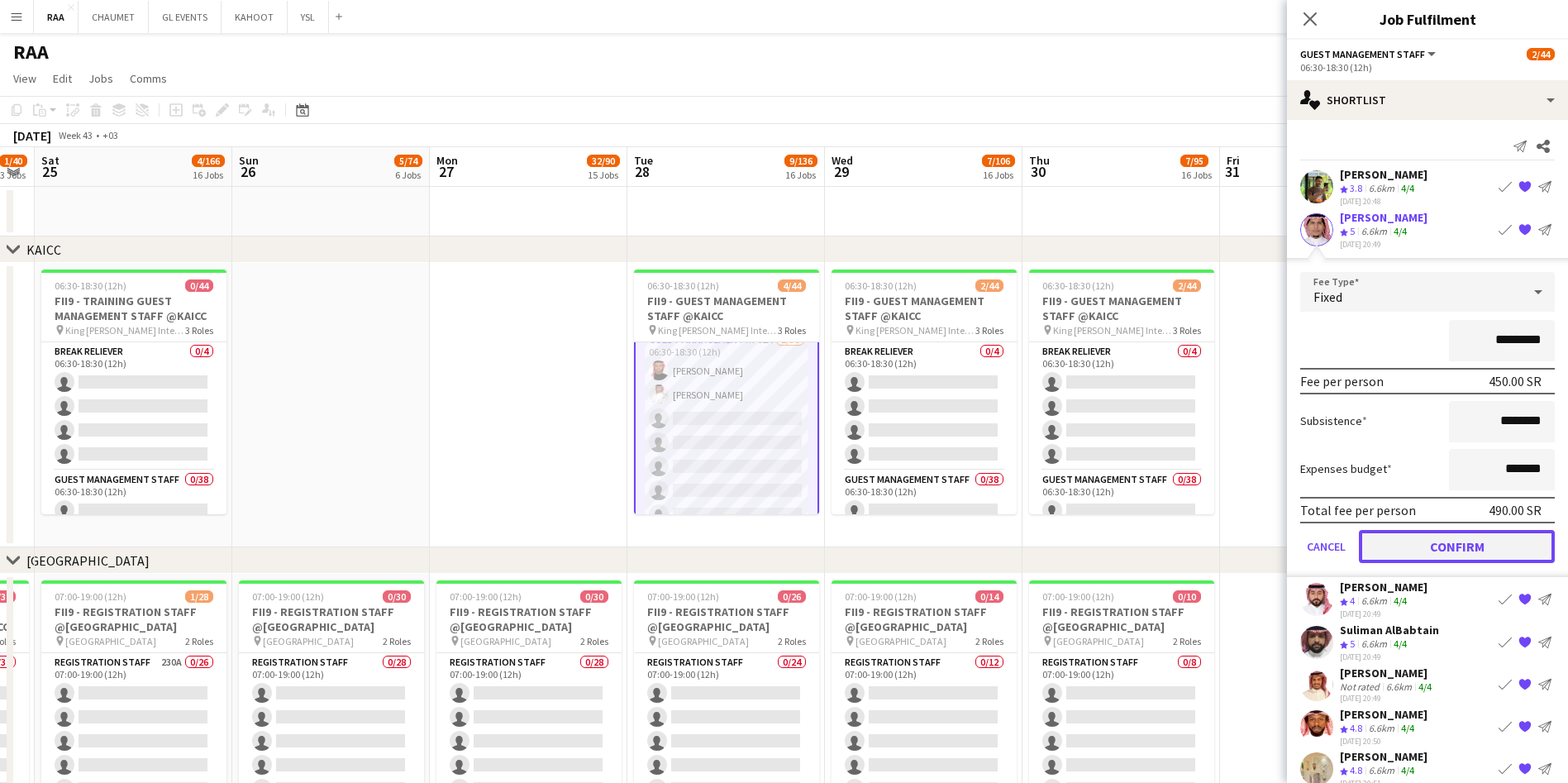
click at [1441, 547] on button "Confirm" at bounding box center [1456, 545] width 196 height 33
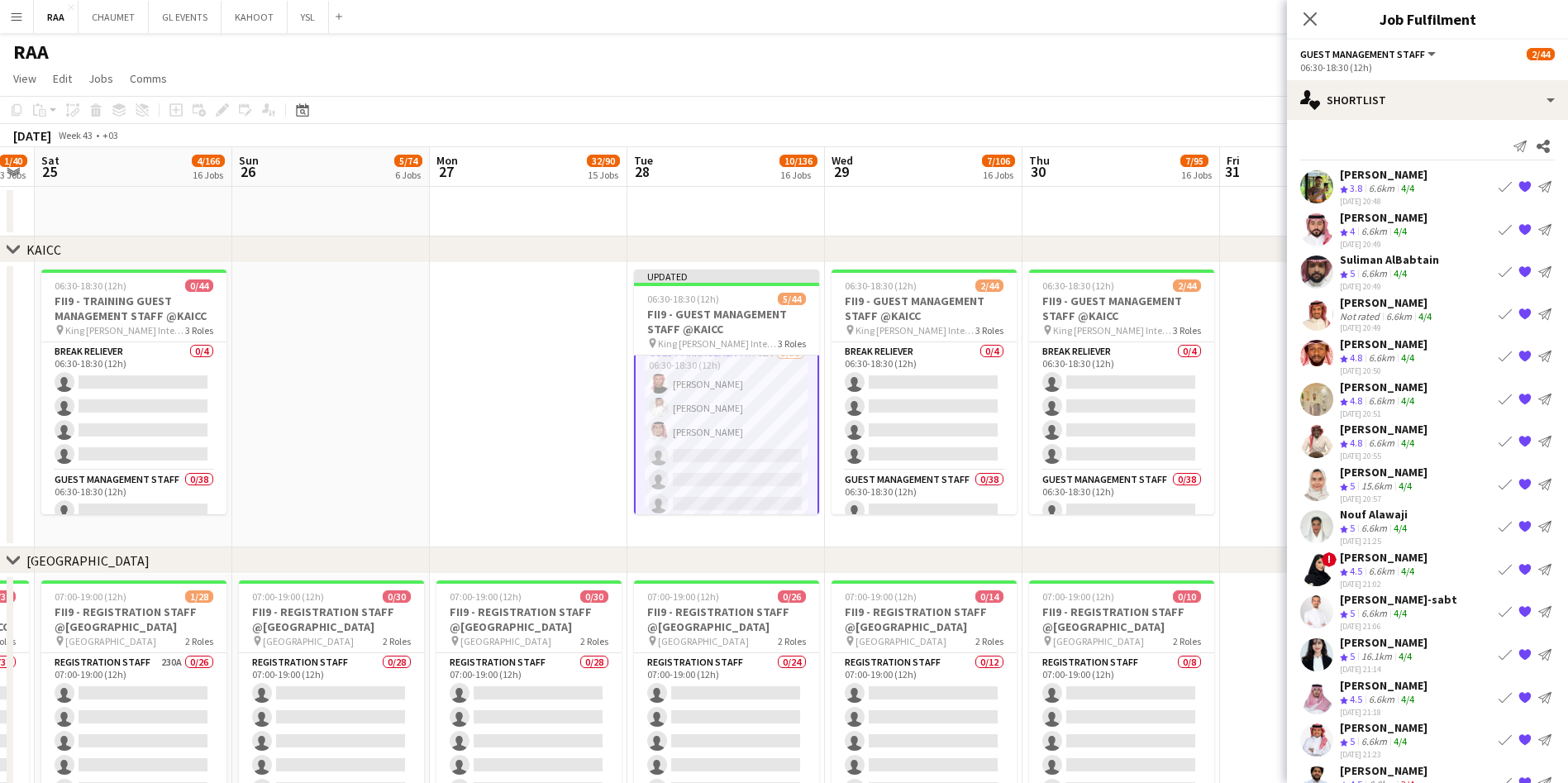
click at [1418, 224] on div "[PERSON_NAME]" at bounding box center [1383, 218] width 87 height 15
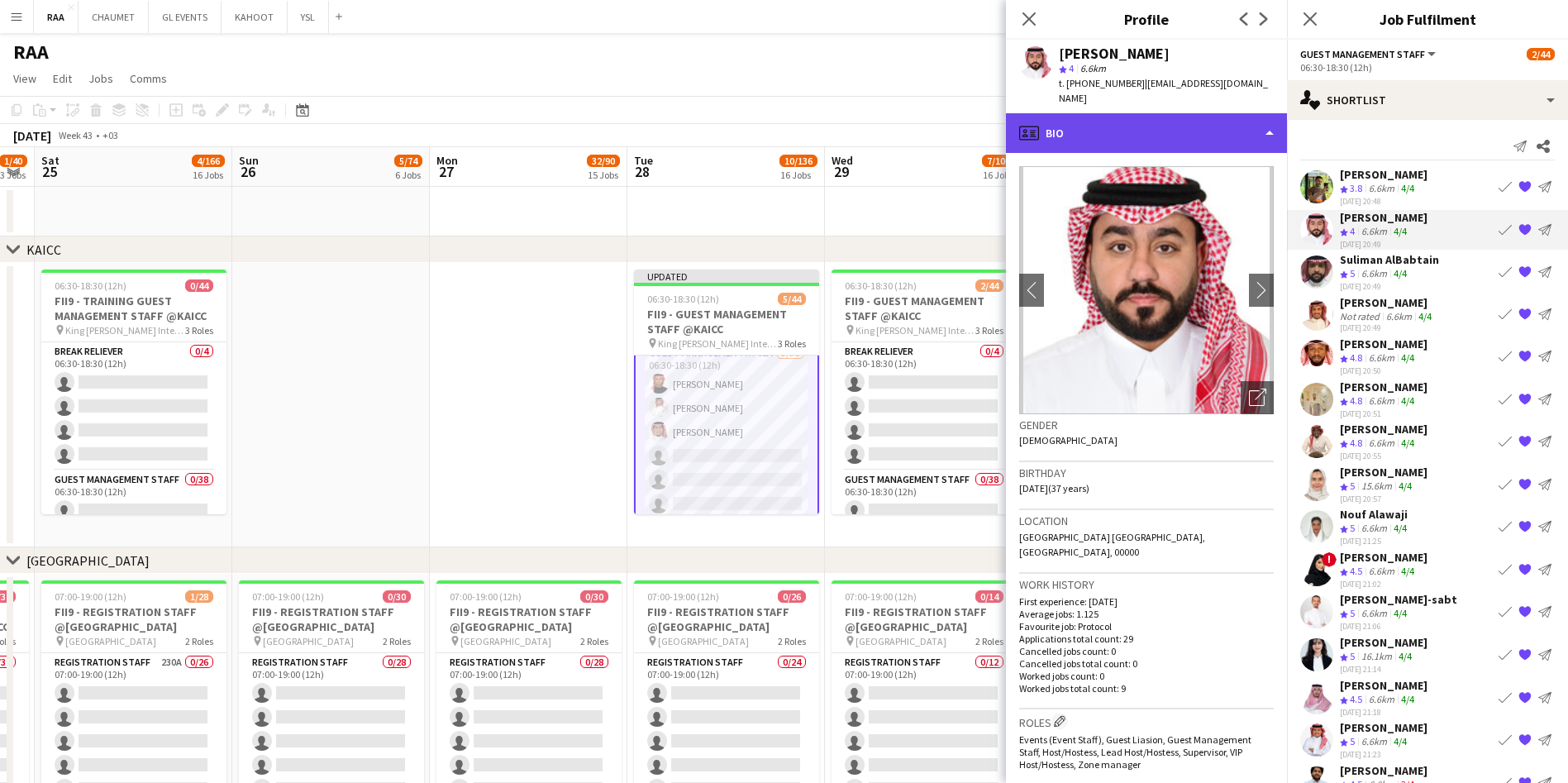
click at [1200, 134] on div "profile Bio" at bounding box center [1147, 132] width 281 height 39
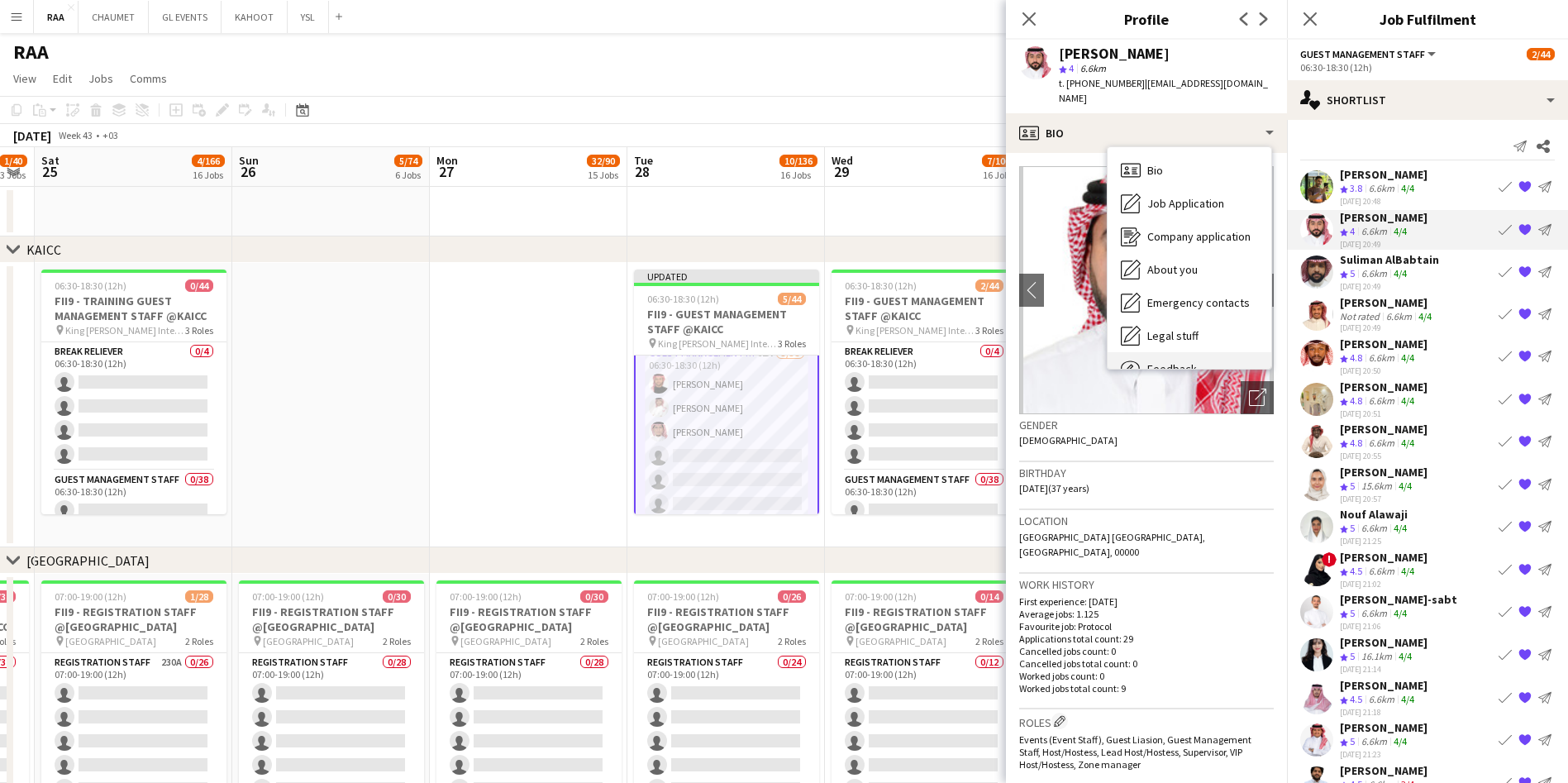
click at [1223, 352] on div "Feedback Feedback" at bounding box center [1189, 369] width 163 height 33
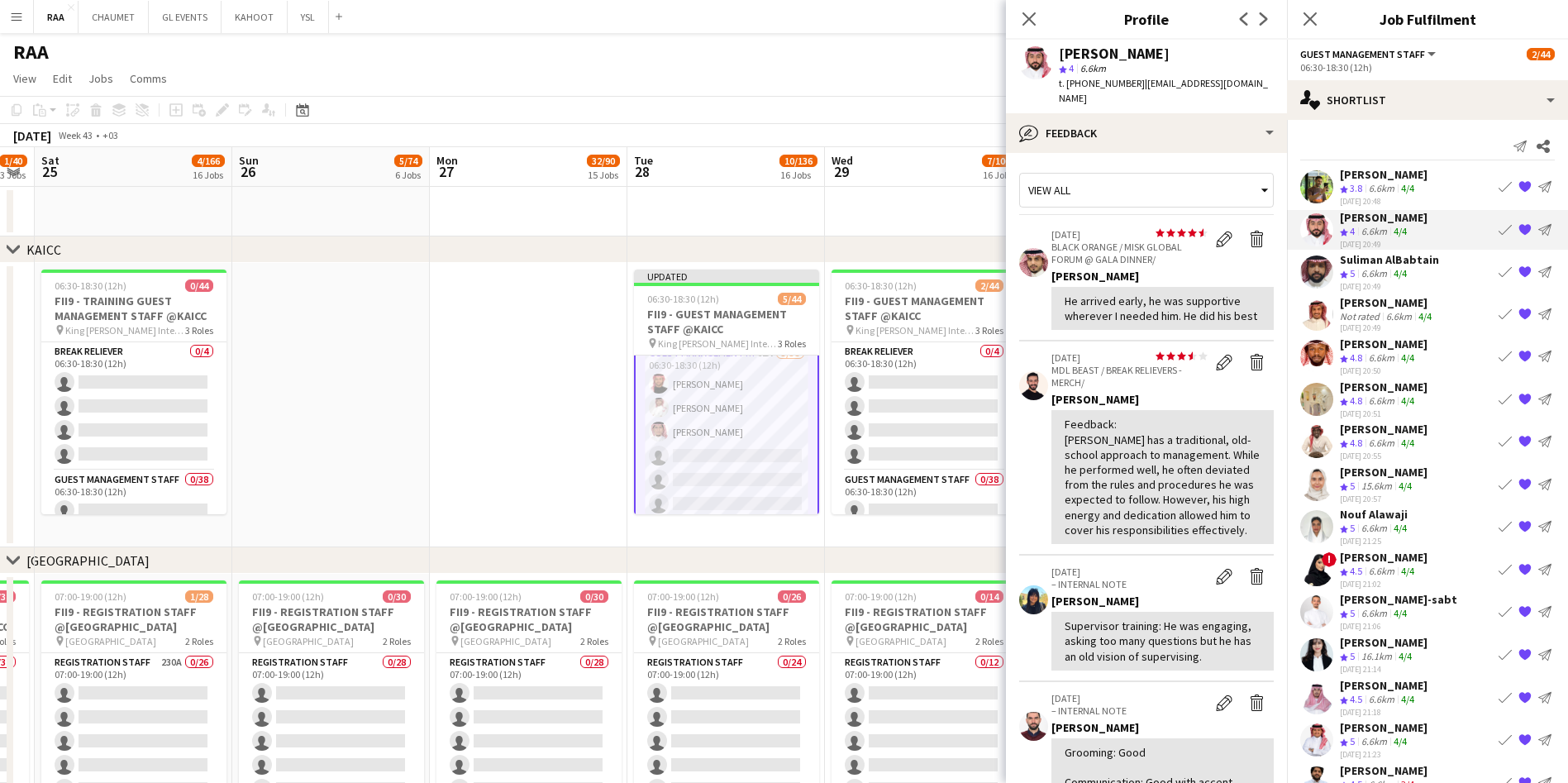
drag, startPoint x: 1223, startPoint y: 341, endPoint x: 1174, endPoint y: 300, distance: 63.9
click at [1174, 300] on div "View all star star star star star star star star star star 09-04-2025 BLACK ORA…" at bounding box center [1146, 736] width 254 height 1140
click at [1139, 304] on div "He arrived early, he was supportive wherever I needed him. He did his best" at bounding box center [1162, 308] width 196 height 29
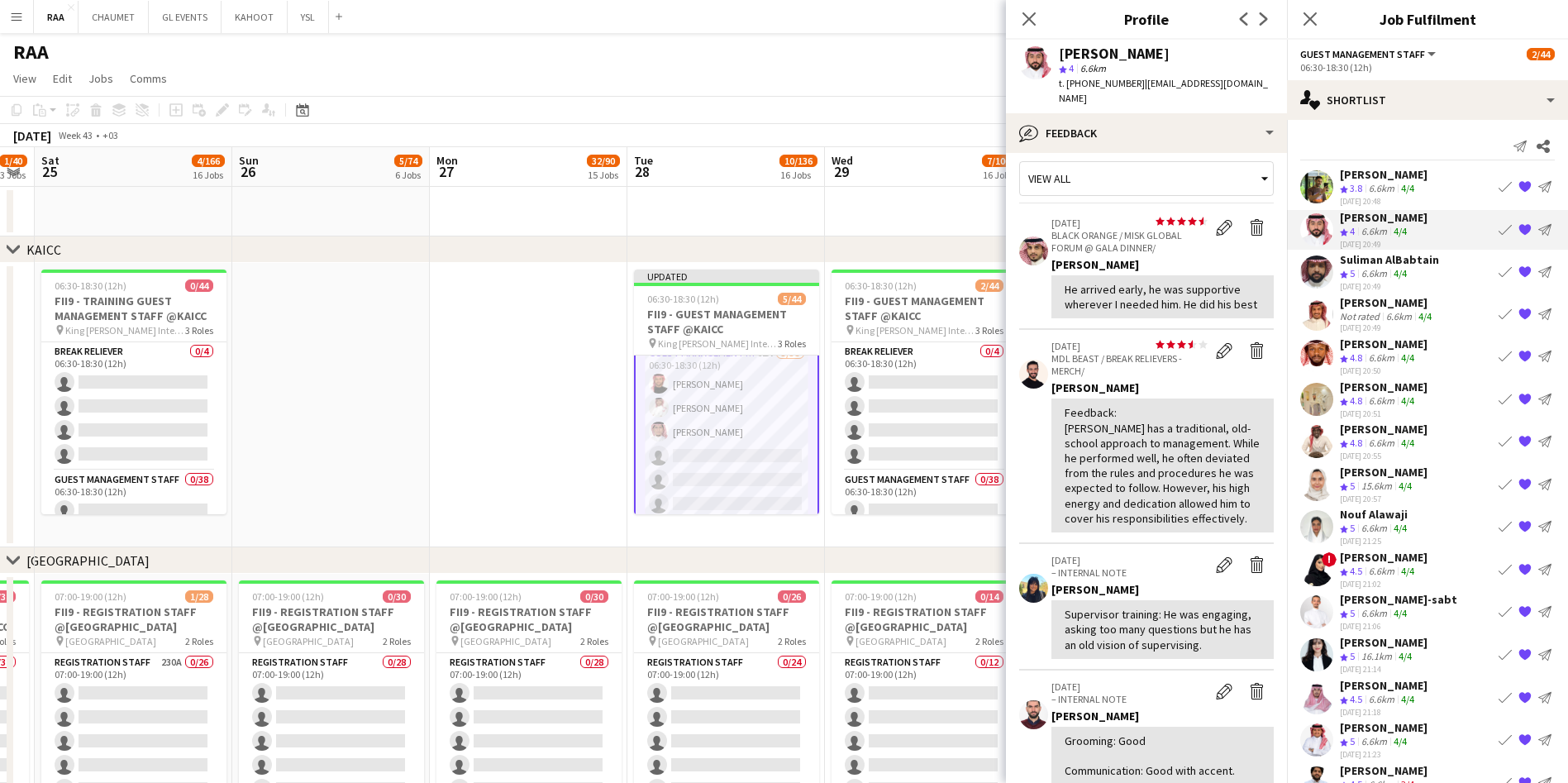
scroll to position [15, 0]
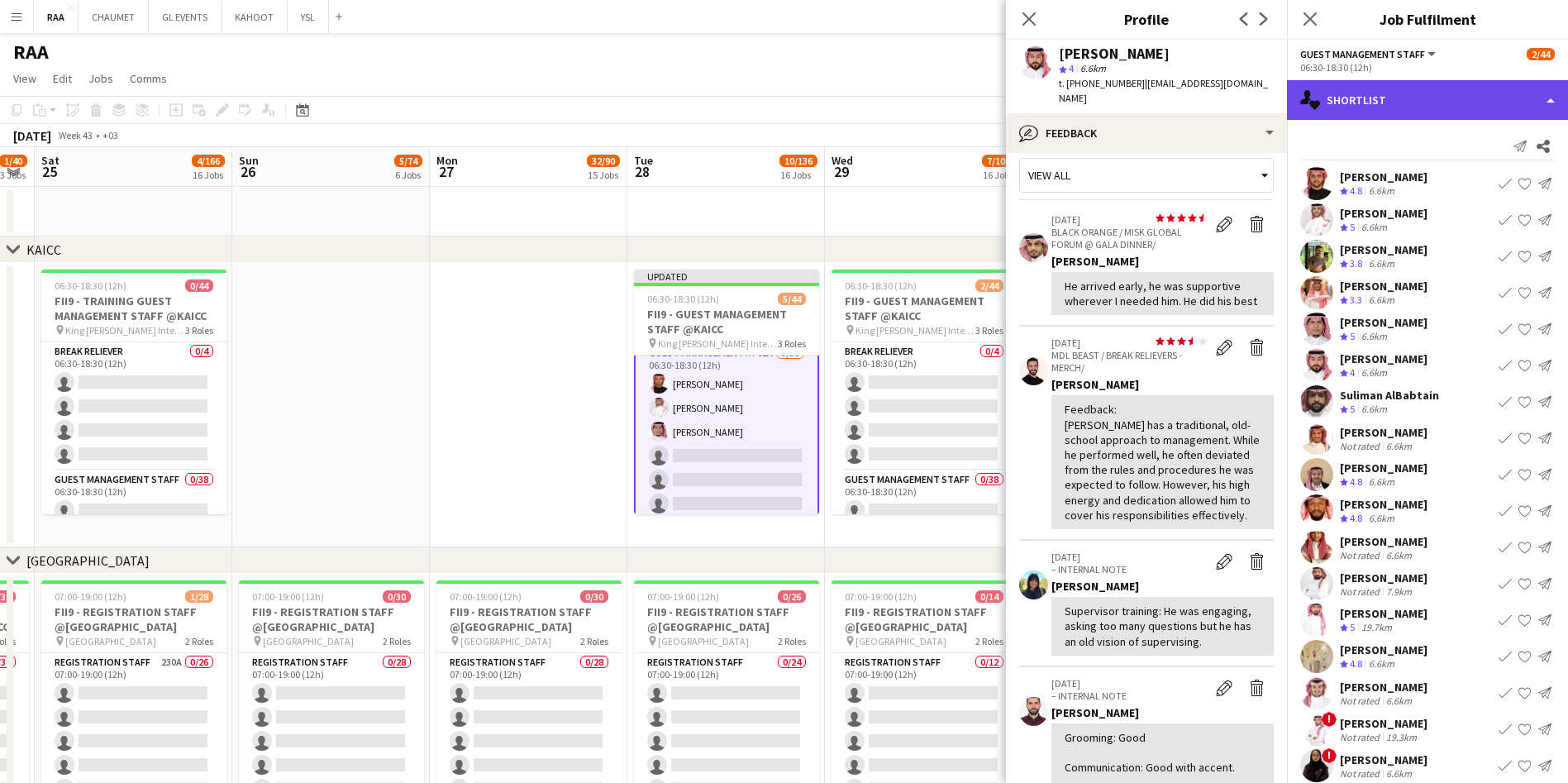
click at [1407, 112] on div "single-neutral-actions-heart Shortlist" at bounding box center [1428, 99] width 281 height 39
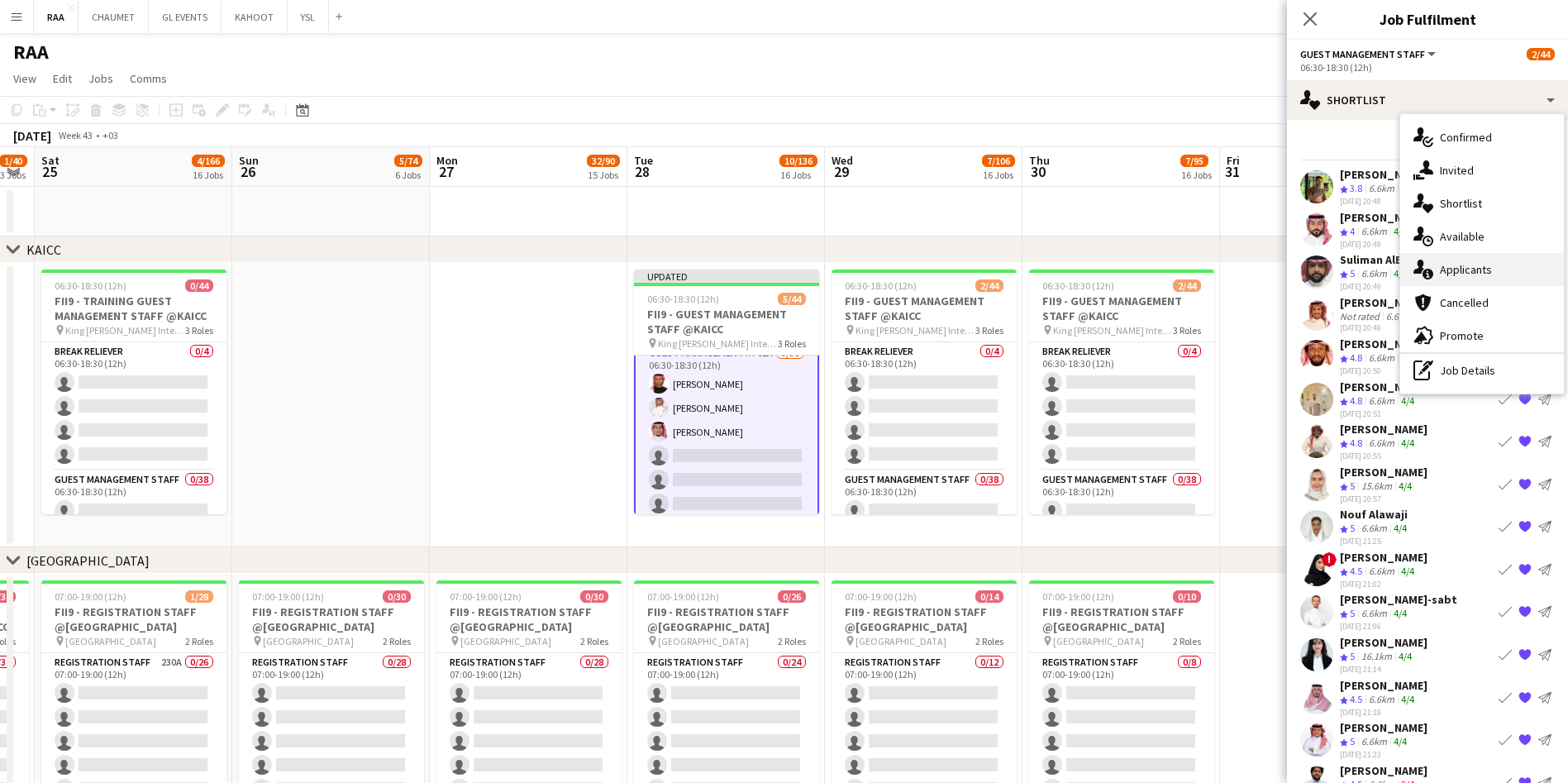
click at [1460, 285] on div "single-neutral-actions-information Applicants" at bounding box center [1482, 269] width 163 height 33
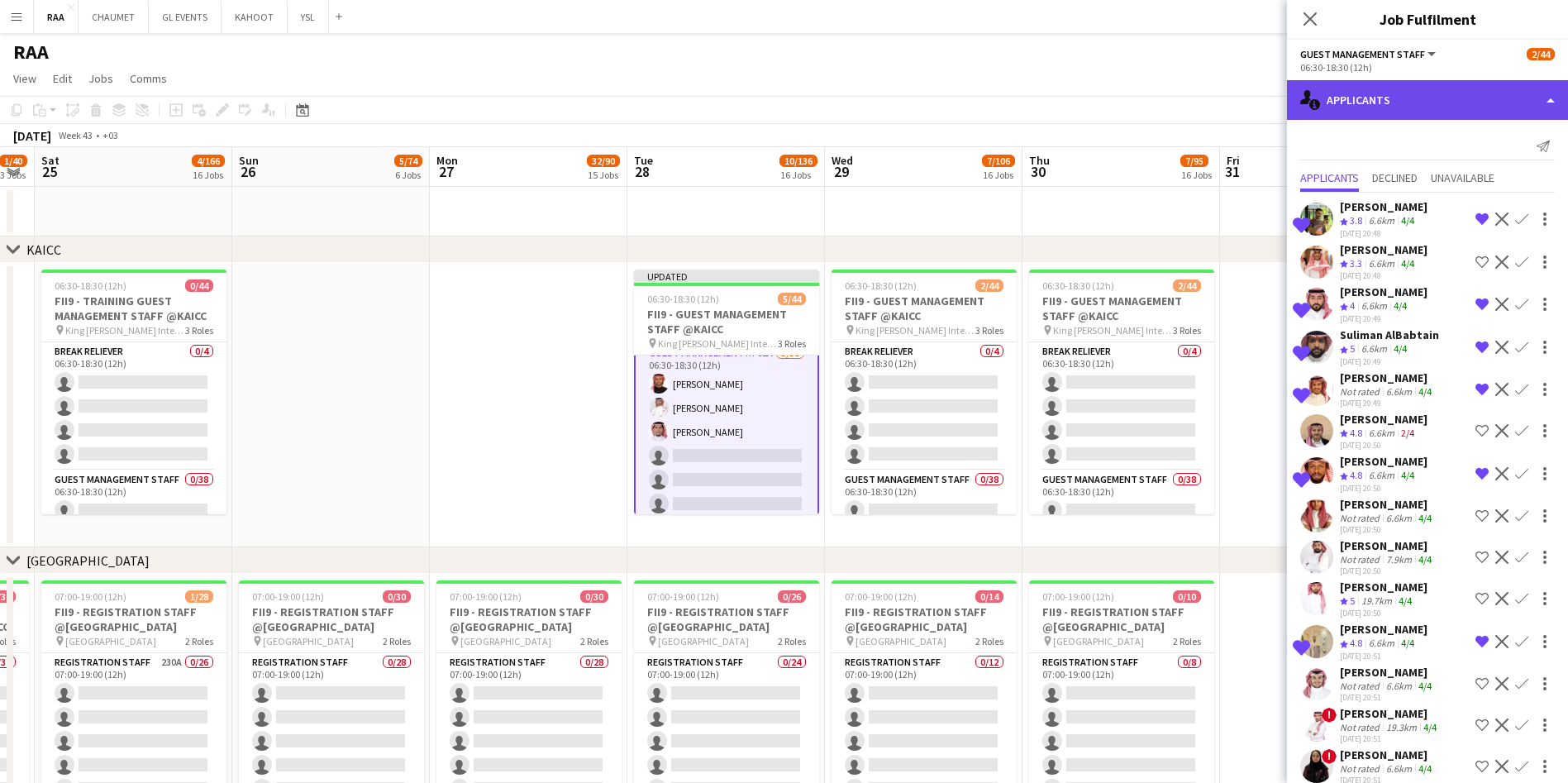
click at [1422, 100] on div "single-neutral-actions-information Applicants" at bounding box center [1428, 99] width 281 height 39
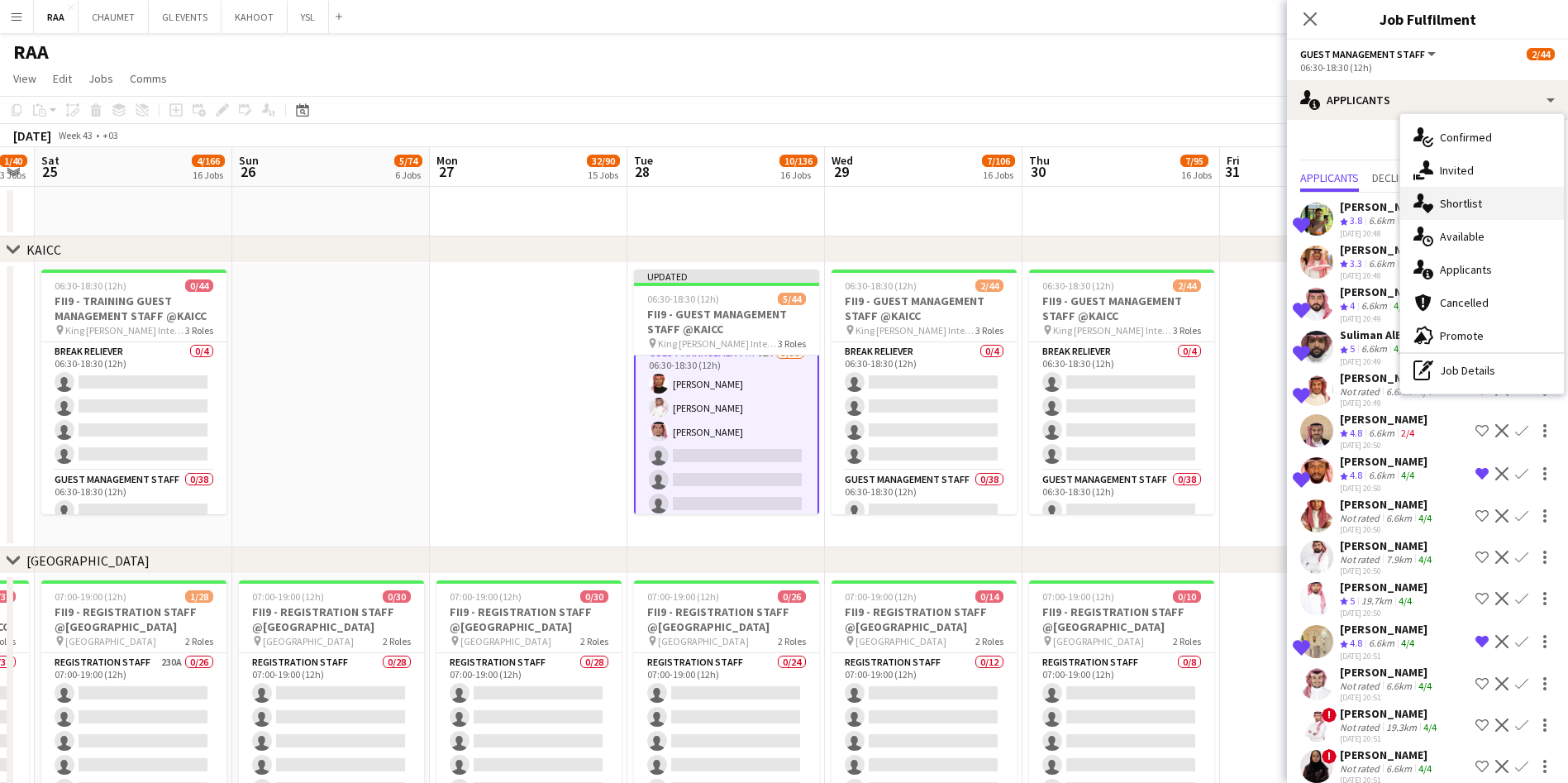
click at [1469, 211] on div "single-neutral-actions-heart Shortlist" at bounding box center [1482, 203] width 163 height 33
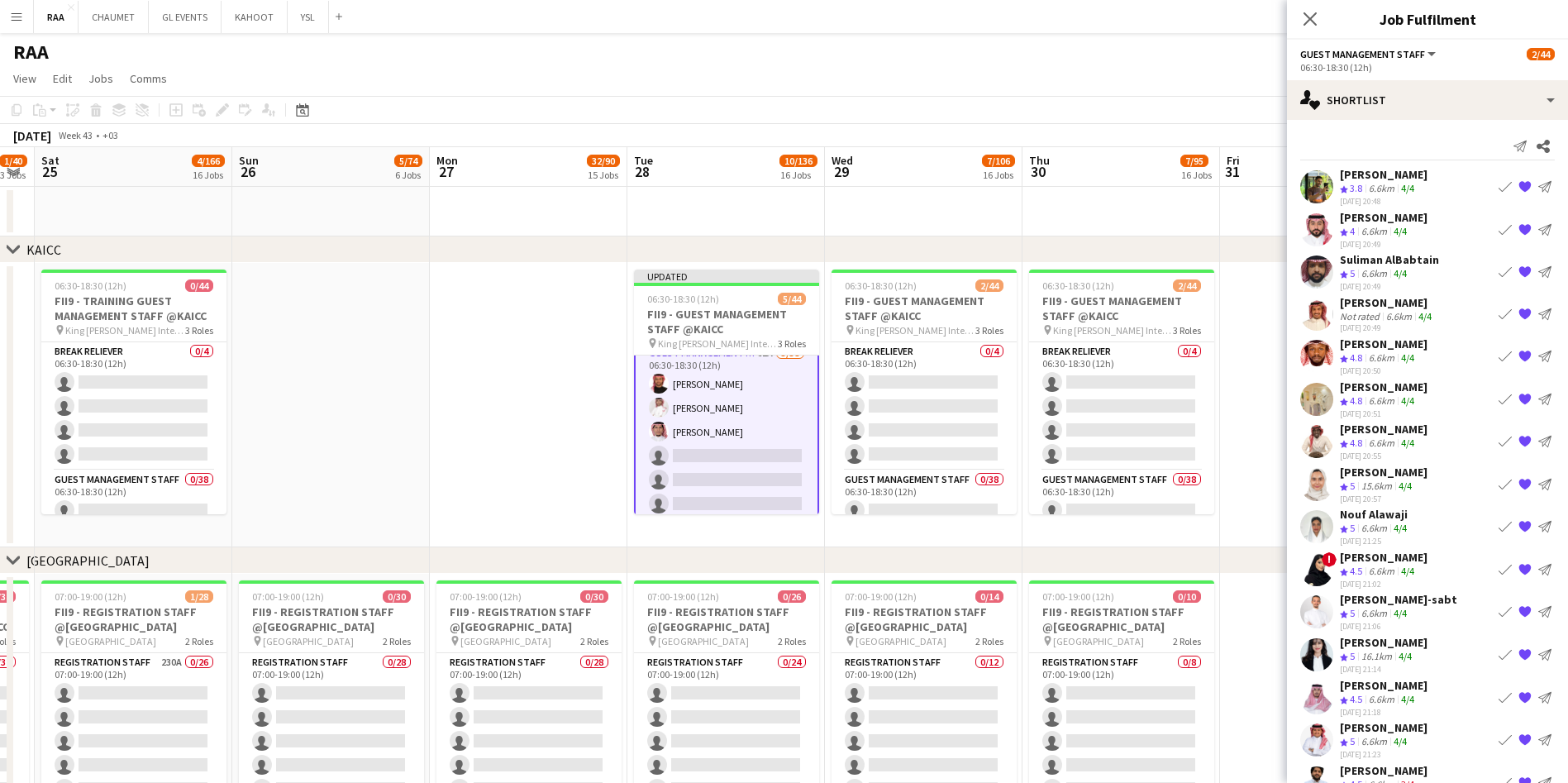
click at [1387, 292] on div "[DATE] 20:49" at bounding box center [1389, 286] width 99 height 11
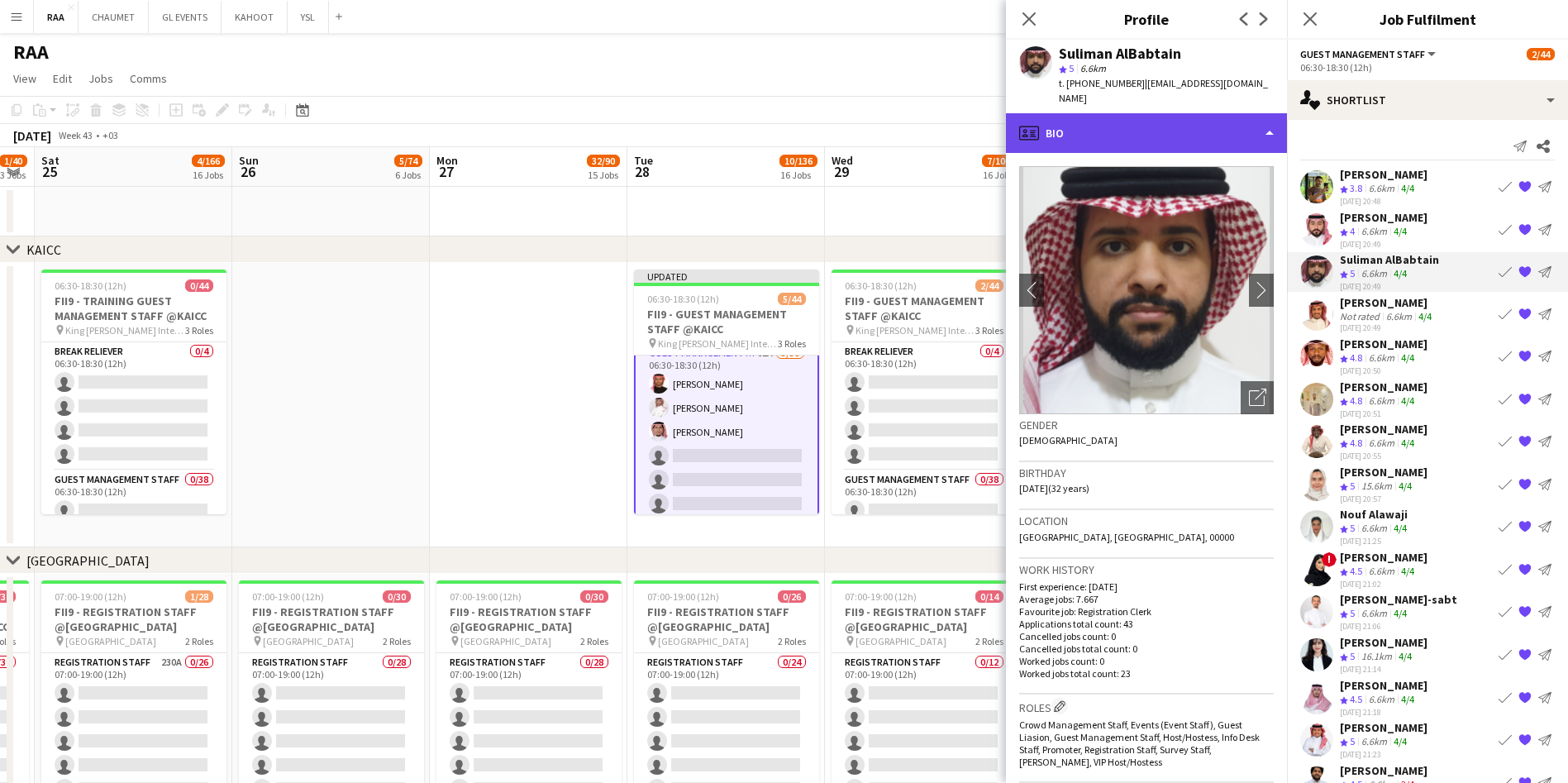
click at [1168, 113] on div "profile Bio" at bounding box center [1147, 132] width 281 height 39
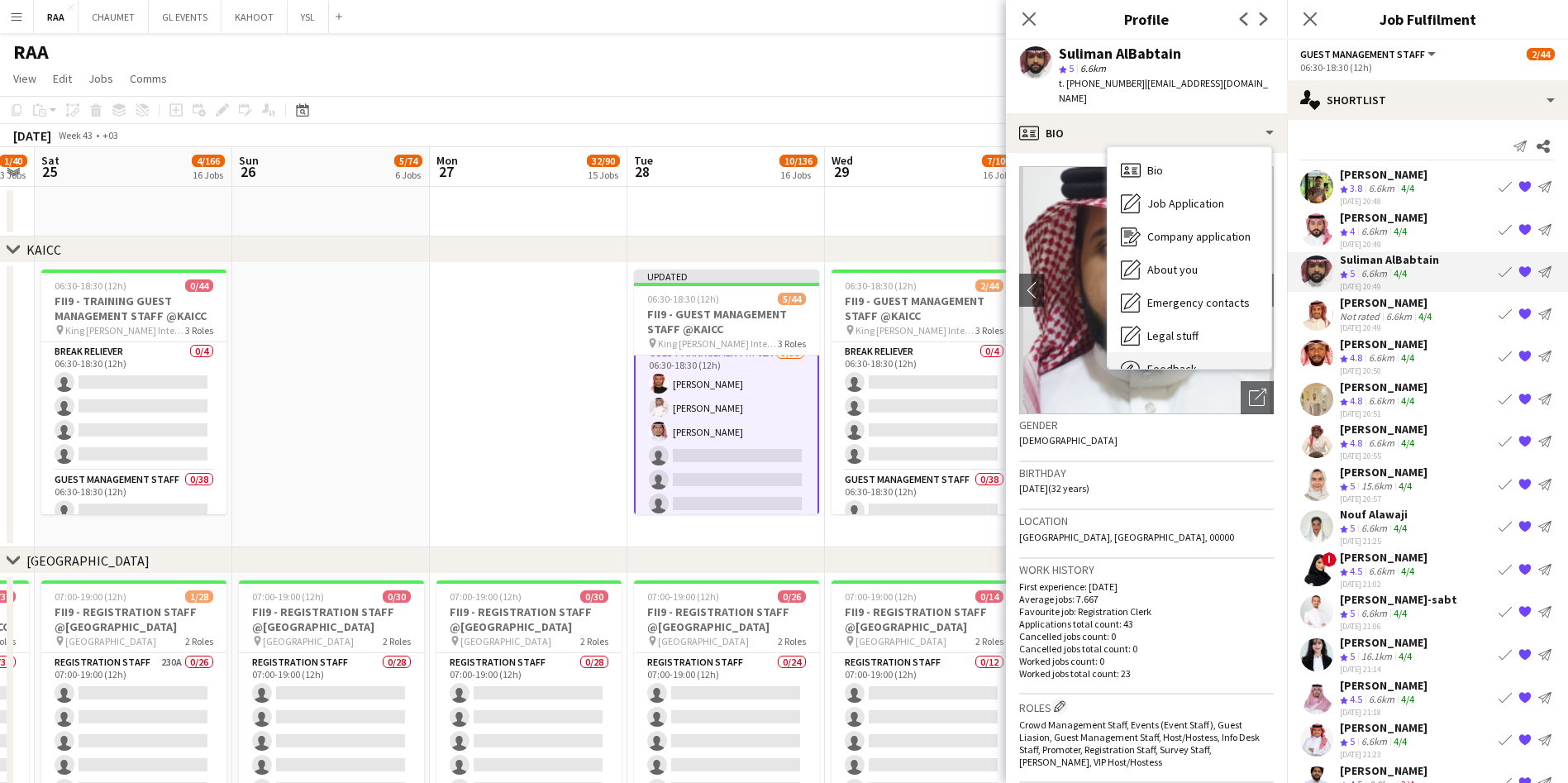
scroll to position [56, 0]
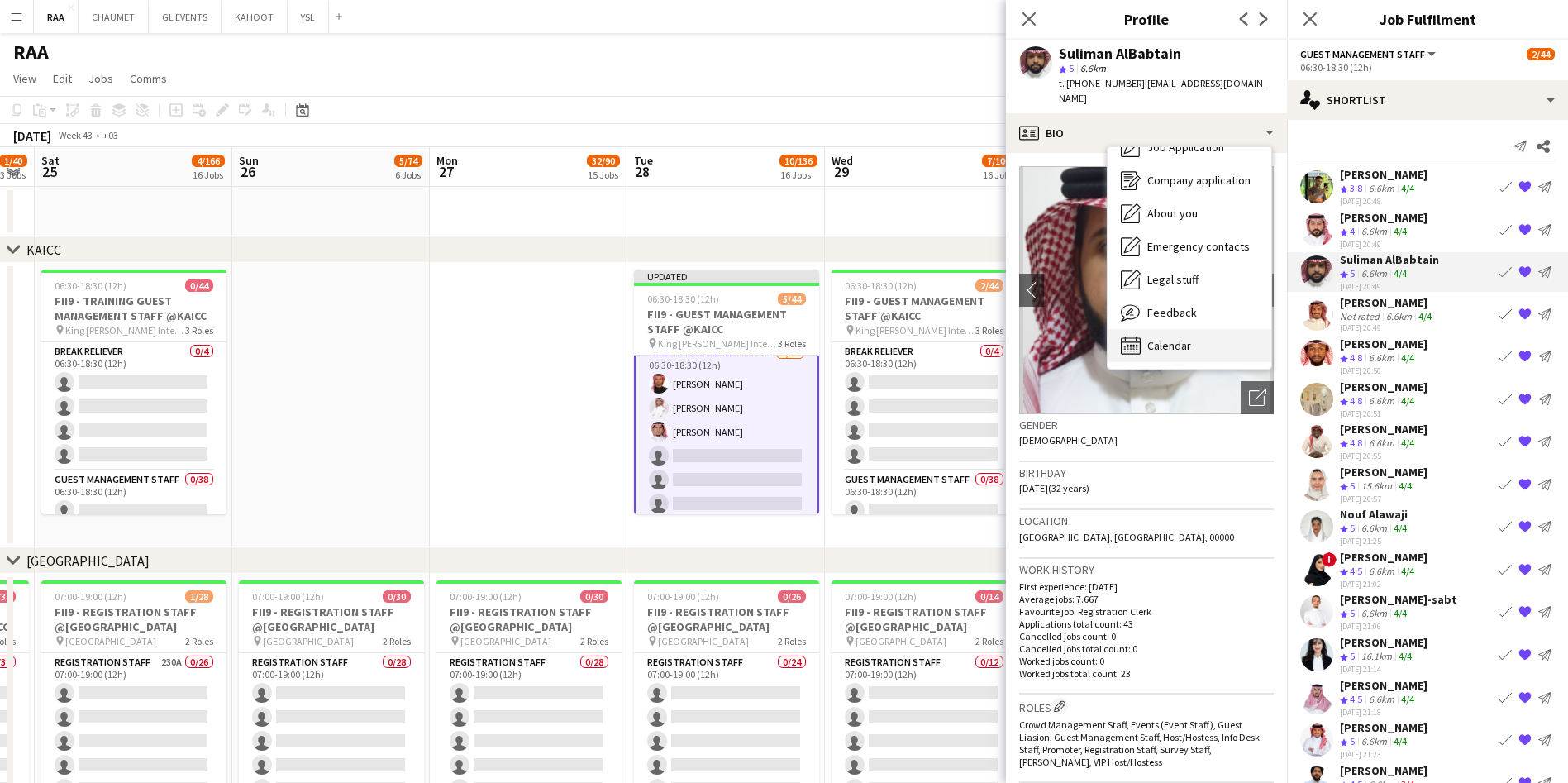
drag, startPoint x: 1196, startPoint y: 350, endPoint x: 1123, endPoint y: 327, distance: 76.5
click at [1123, 336] on icon "Calendar" at bounding box center [1131, 346] width 20 height 20
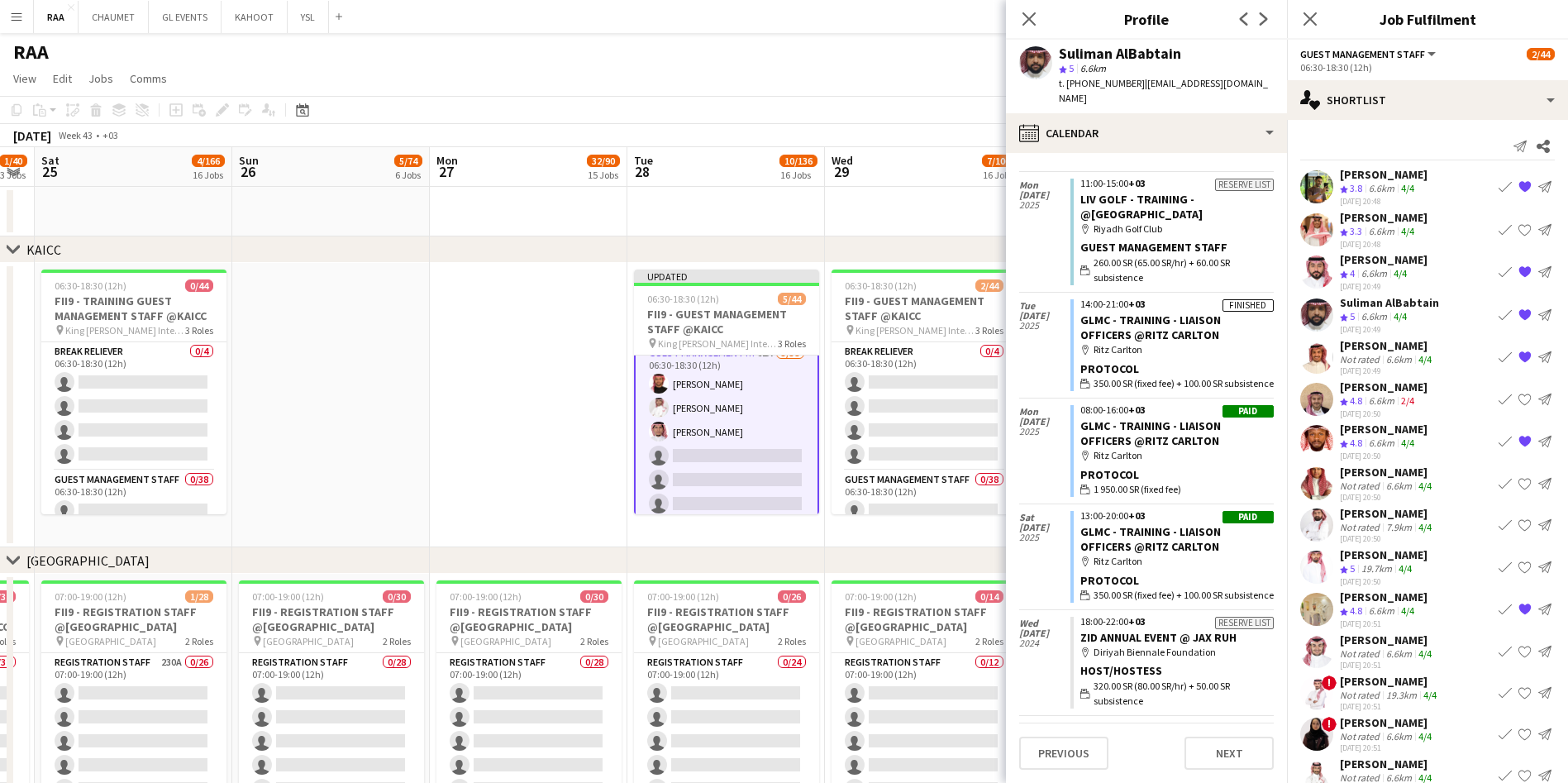
scroll to position [954, 0]
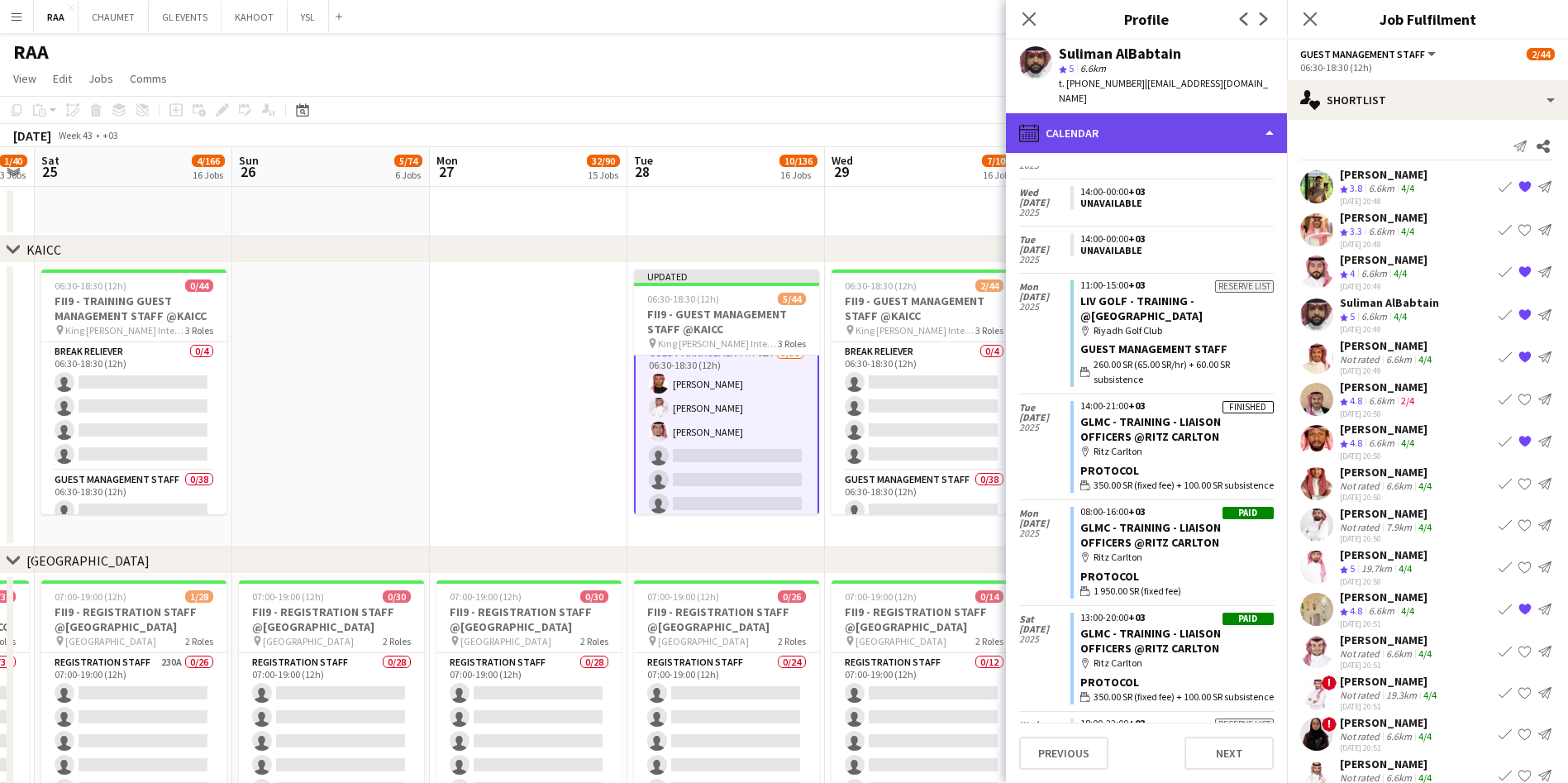
click at [1139, 124] on div "calendar-full Calendar" at bounding box center [1147, 132] width 281 height 39
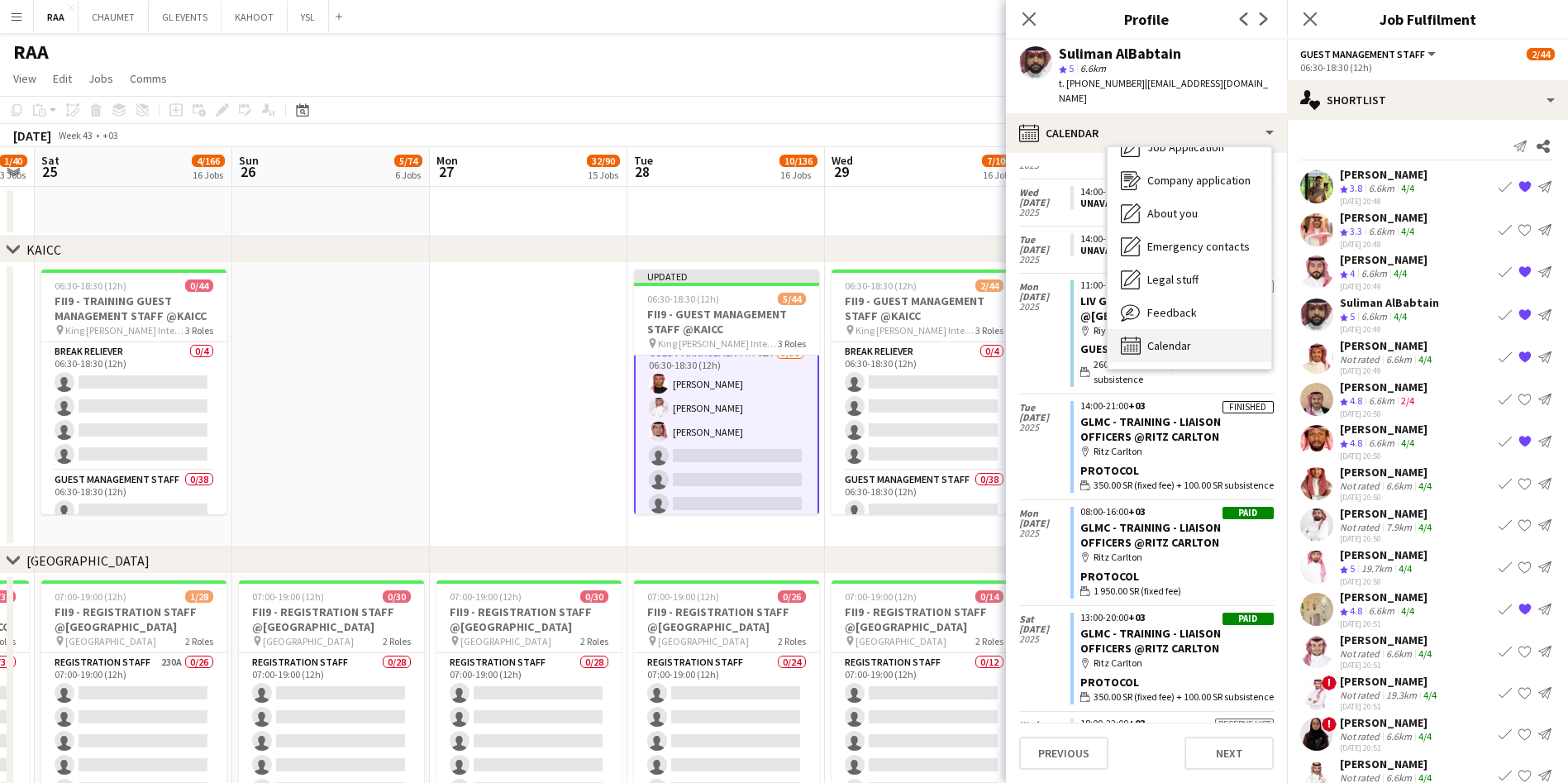
click at [1203, 329] on div "Calendar Calendar" at bounding box center [1189, 345] width 163 height 33
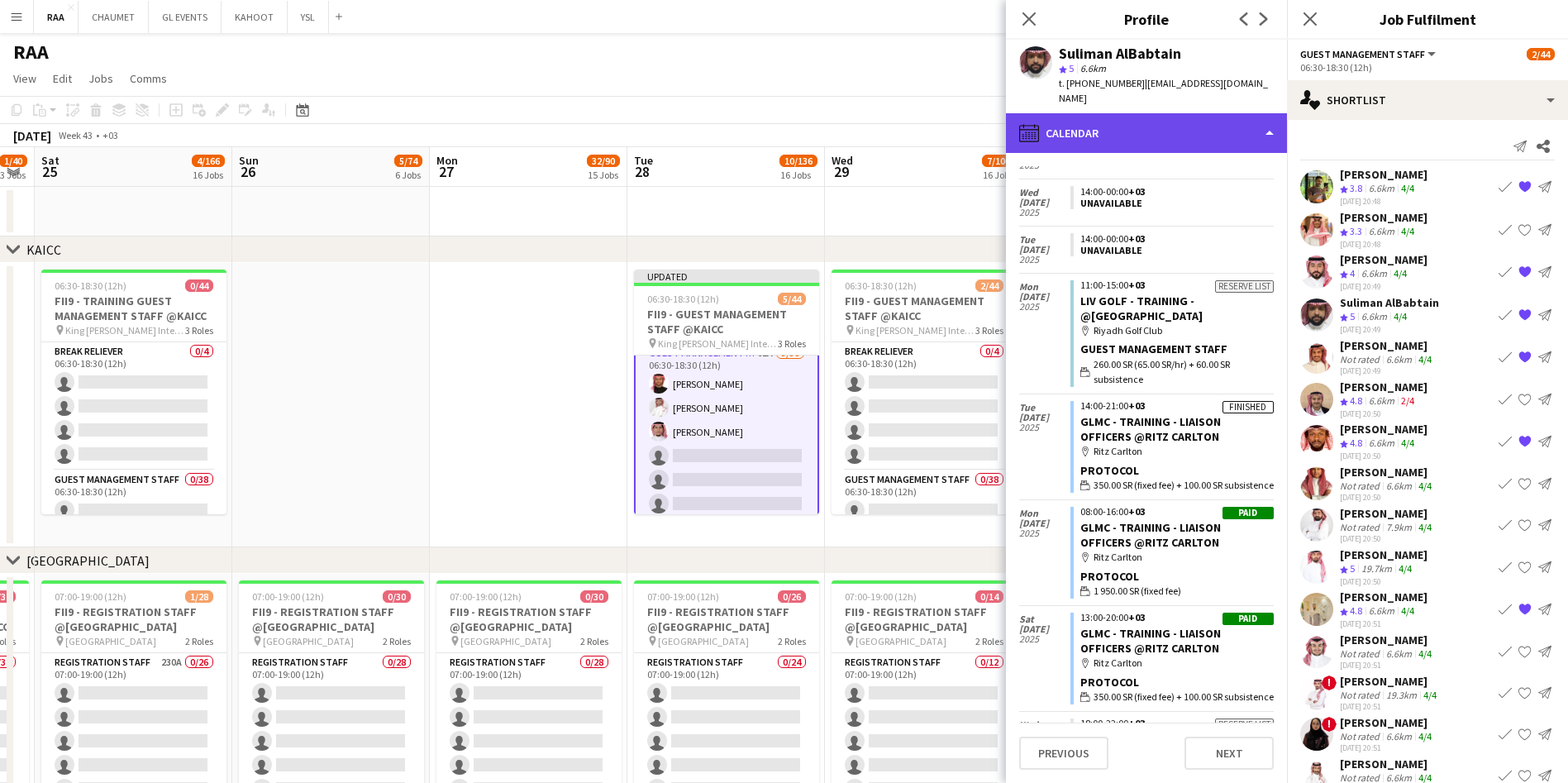
click at [1161, 129] on div "calendar-full Calendar" at bounding box center [1147, 132] width 281 height 39
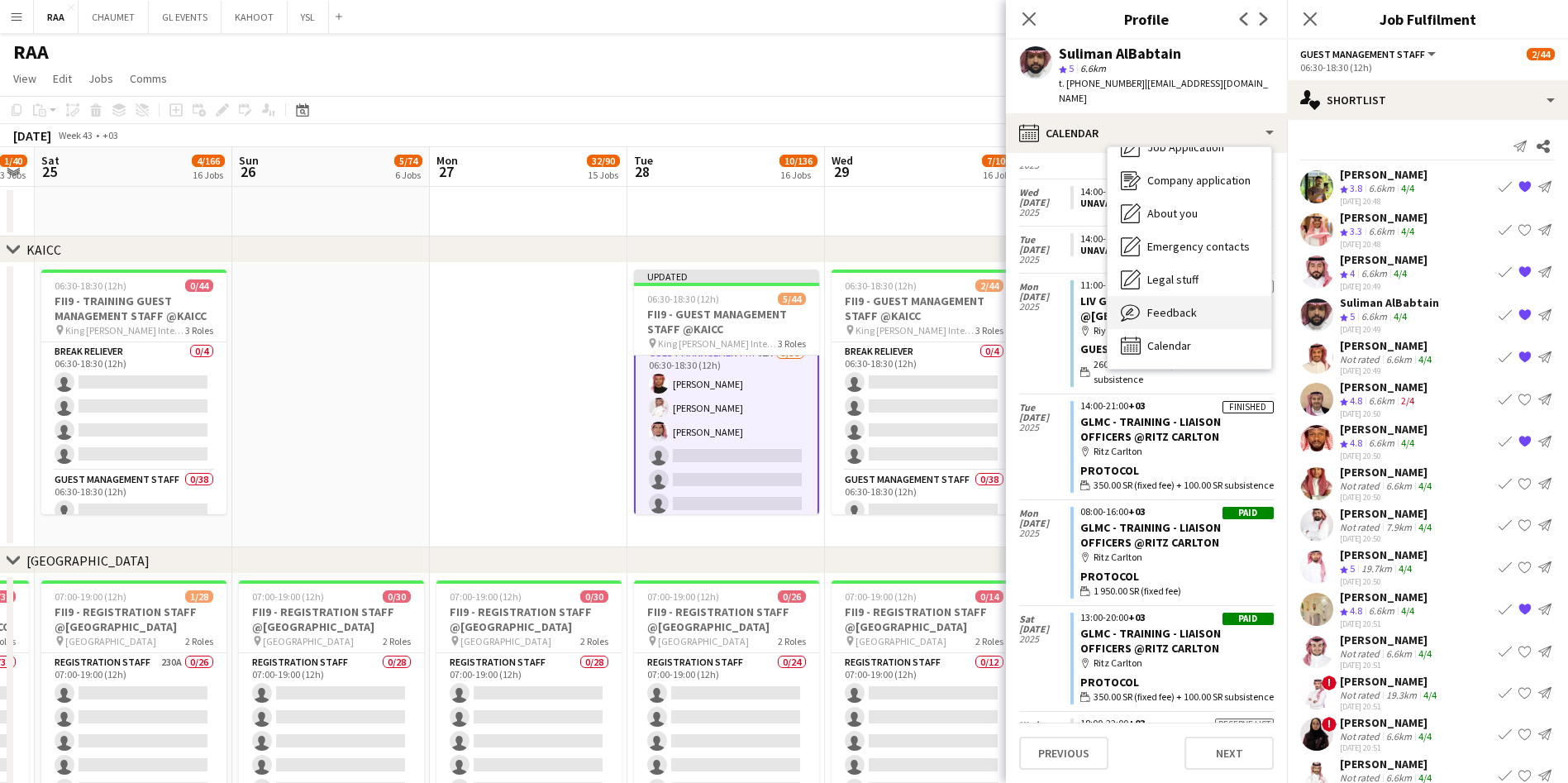
click at [1185, 305] on span "Feedback" at bounding box center [1172, 312] width 50 height 15
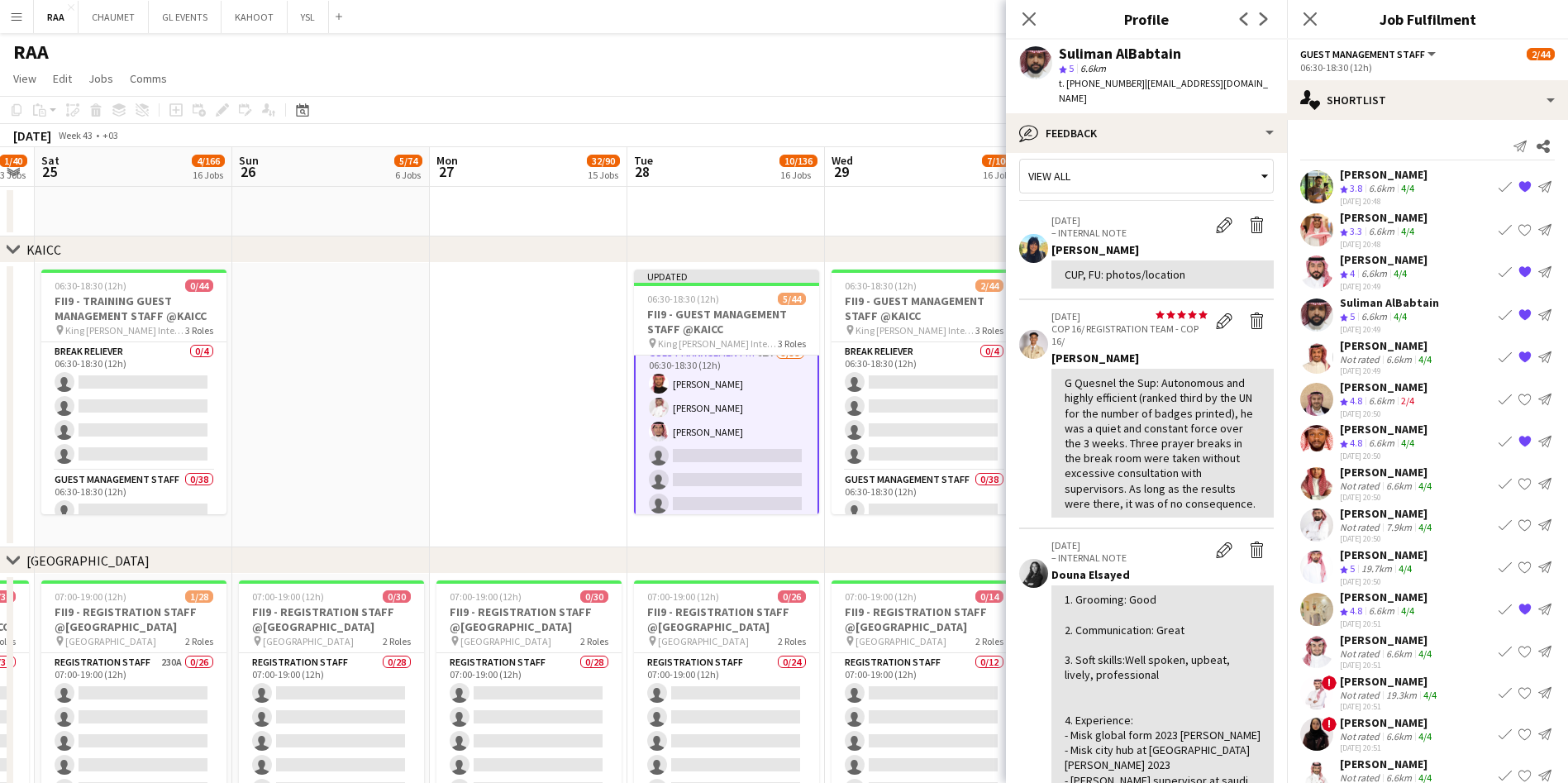
scroll to position [20, 0]
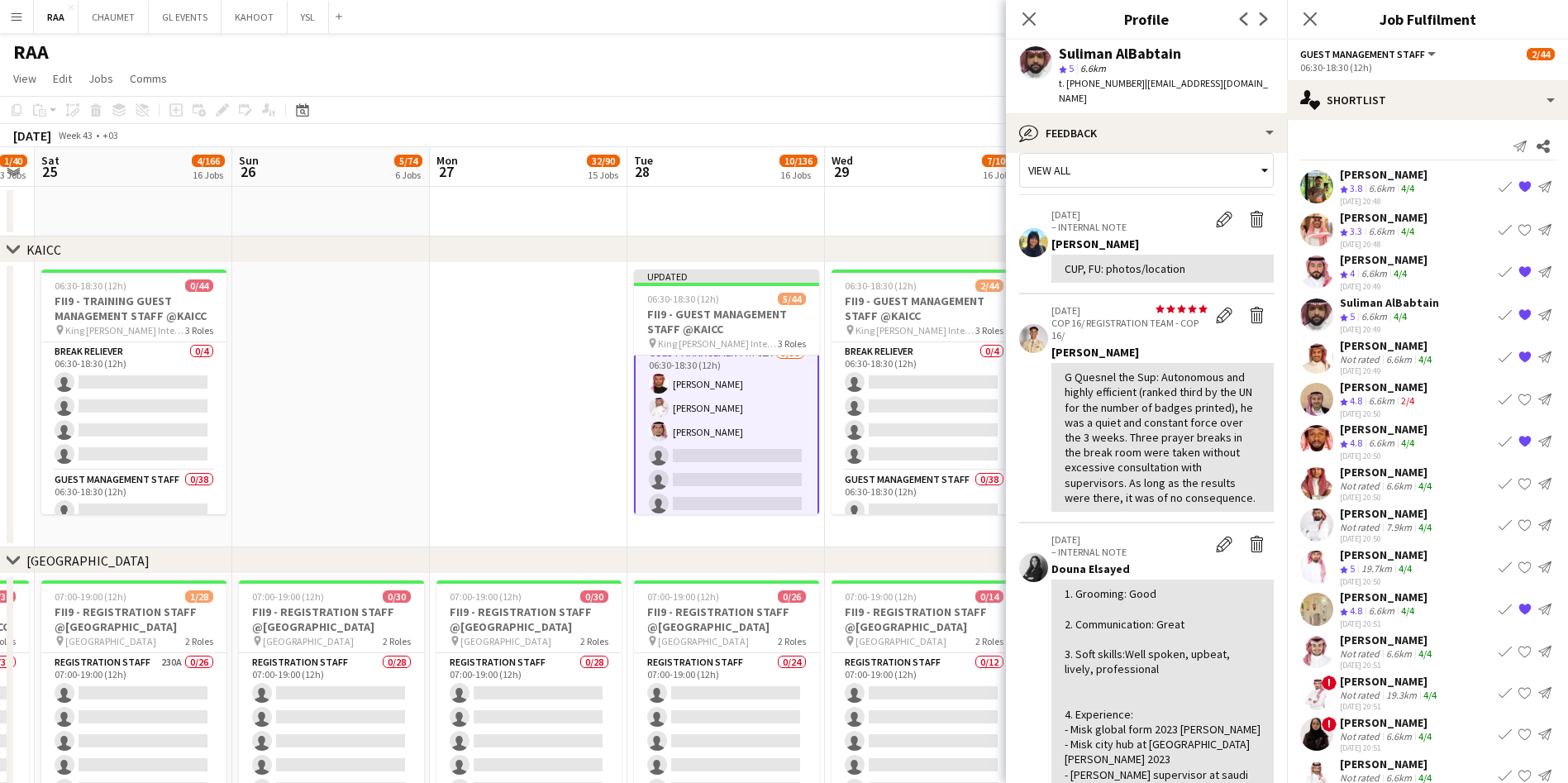
click at [1151, 93] on div "Suliman AlBabtain star 5 6.6km t. +966561011079 | suliman.albabtain@gmail.com" at bounding box center [1147, 76] width 281 height 73
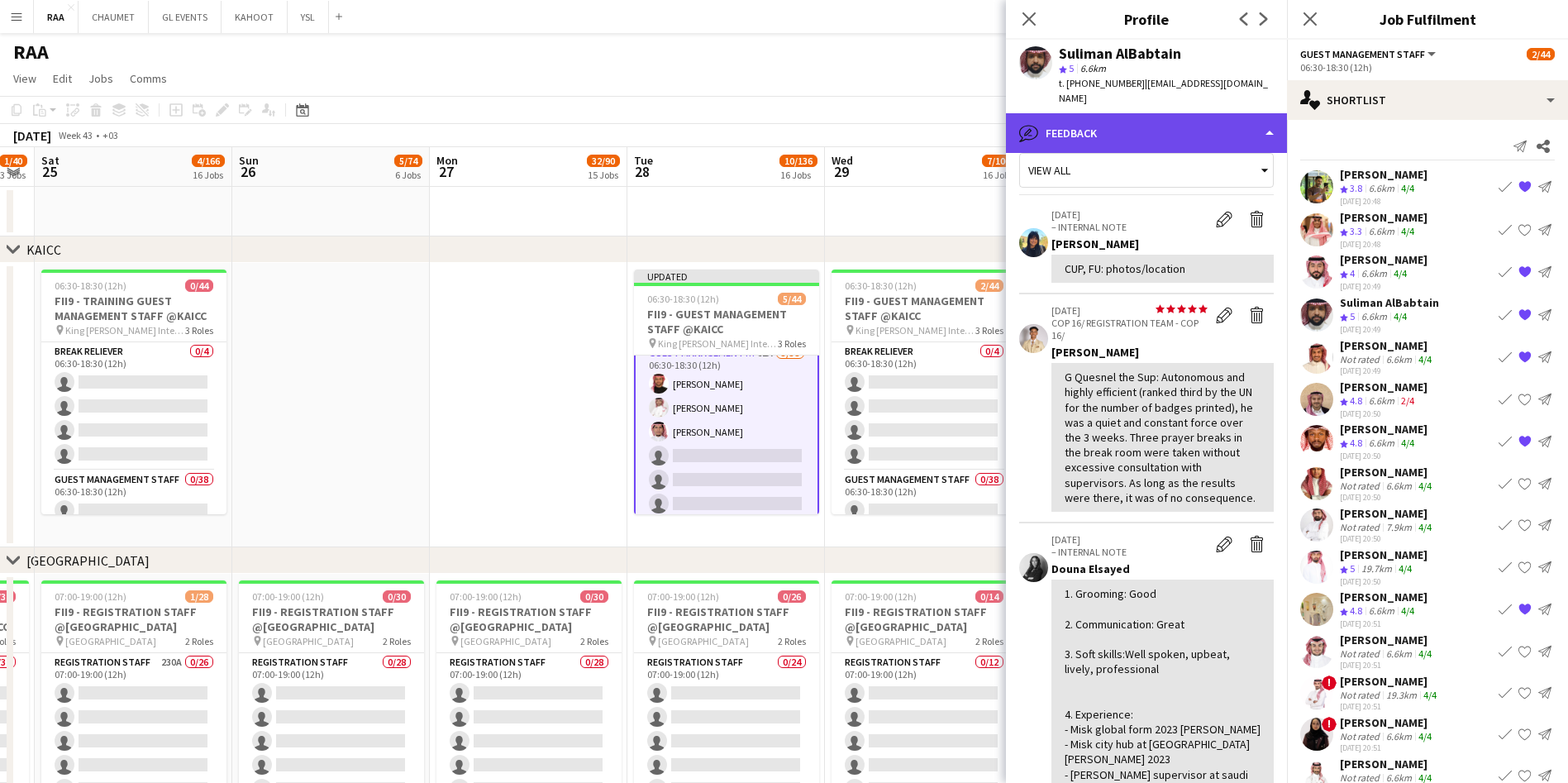
click at [1162, 123] on div "bubble-pencil Feedback" at bounding box center [1147, 132] width 281 height 39
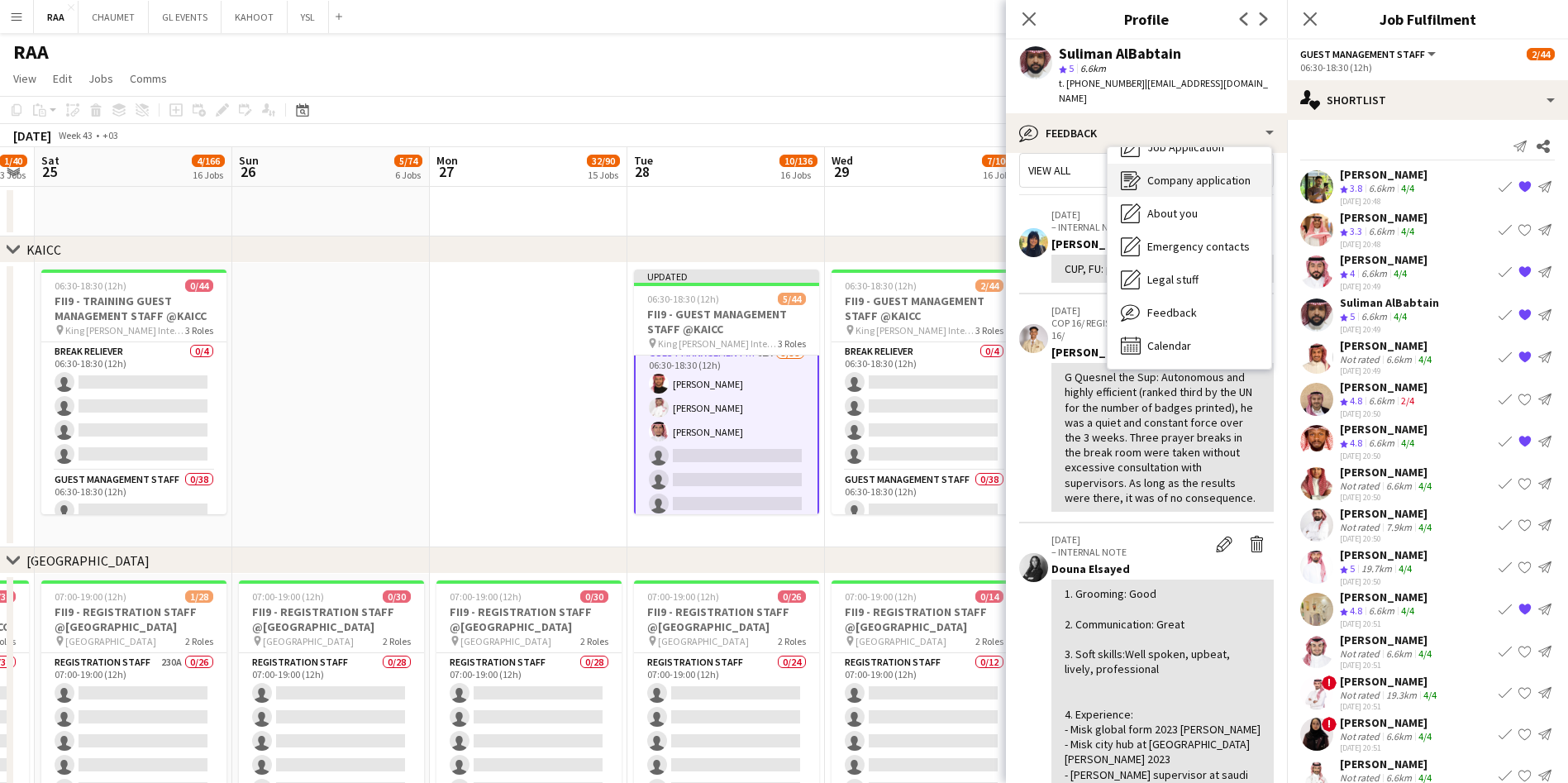
click at [1173, 173] on span "Company application" at bounding box center [1199, 180] width 104 height 15
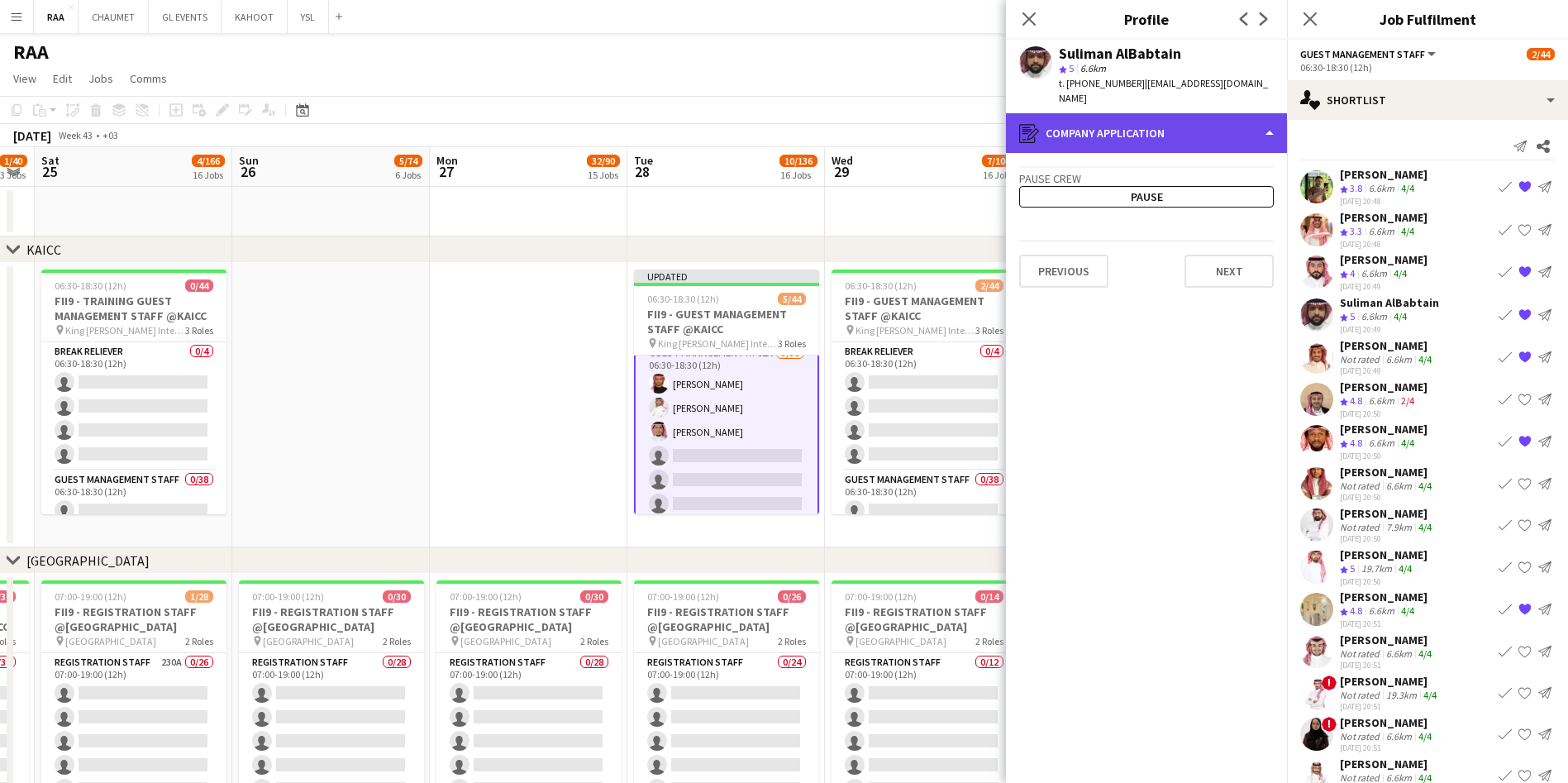
click at [1133, 122] on div "register Company application" at bounding box center [1147, 132] width 281 height 39
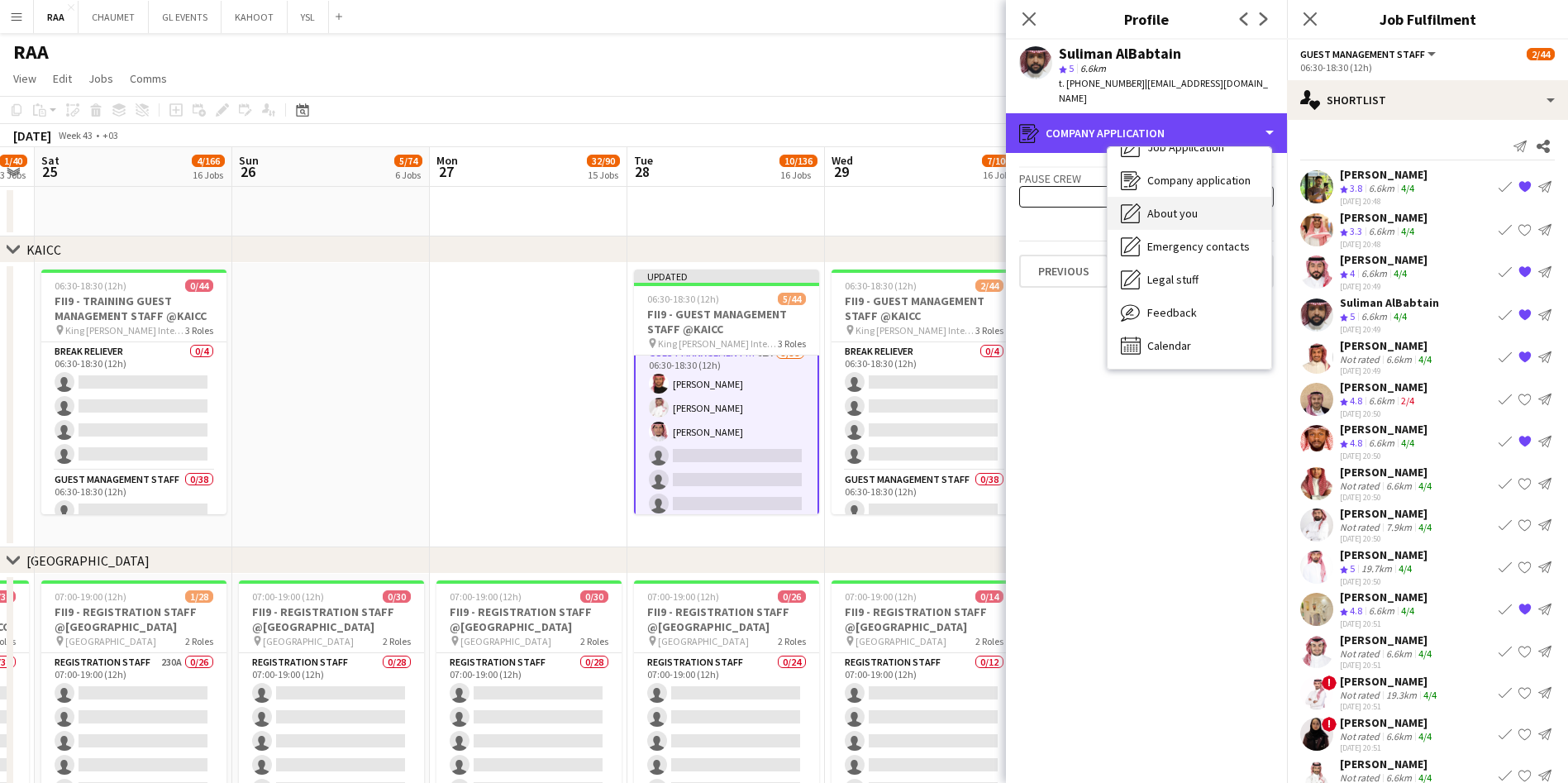
scroll to position [0, 0]
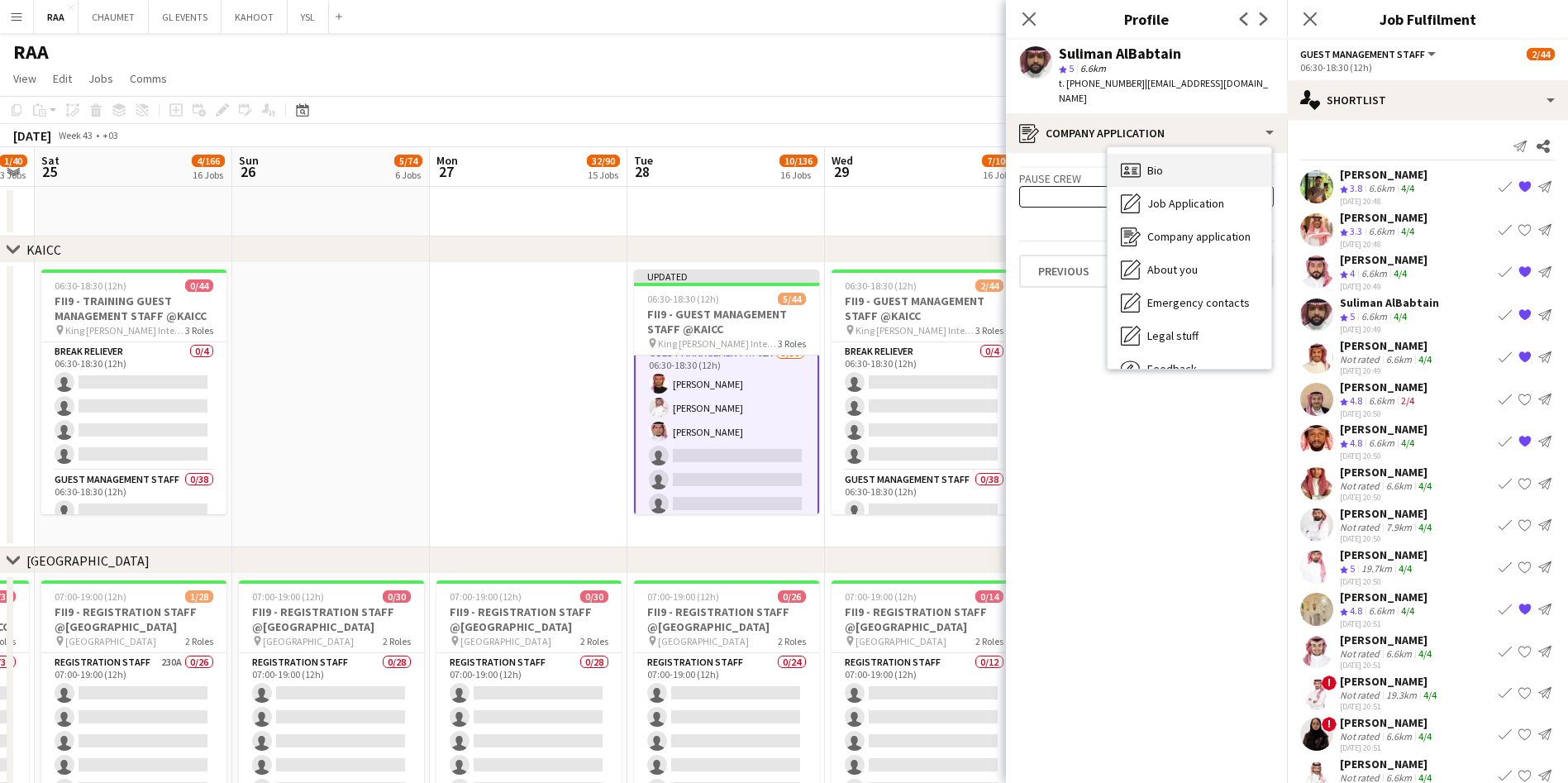
click at [1164, 153] on div "Bio Bio" at bounding box center [1189, 170] width 163 height 33
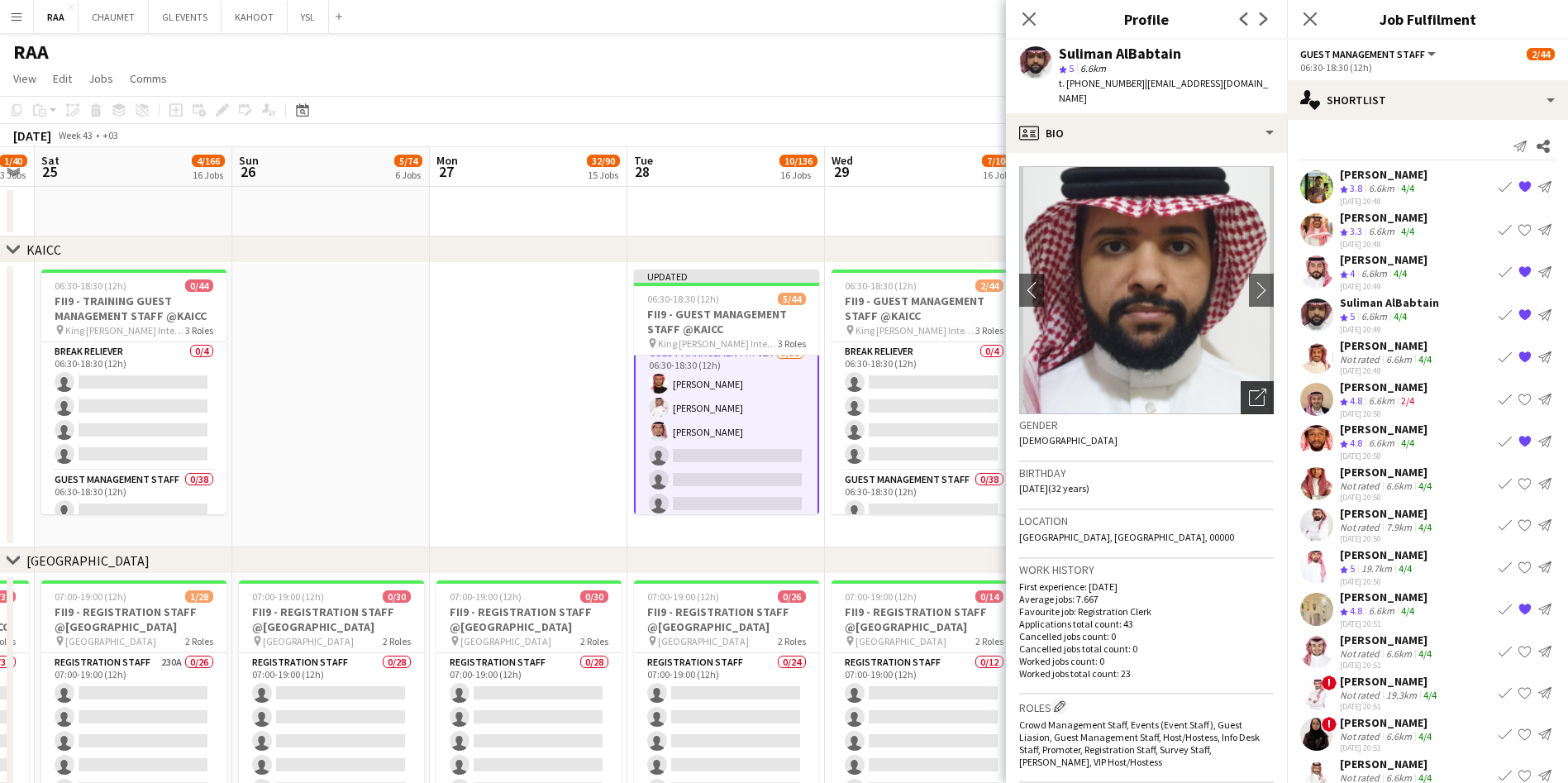
click at [1249, 388] on icon "Open photos pop-in" at bounding box center [1257, 397] width 17 height 17
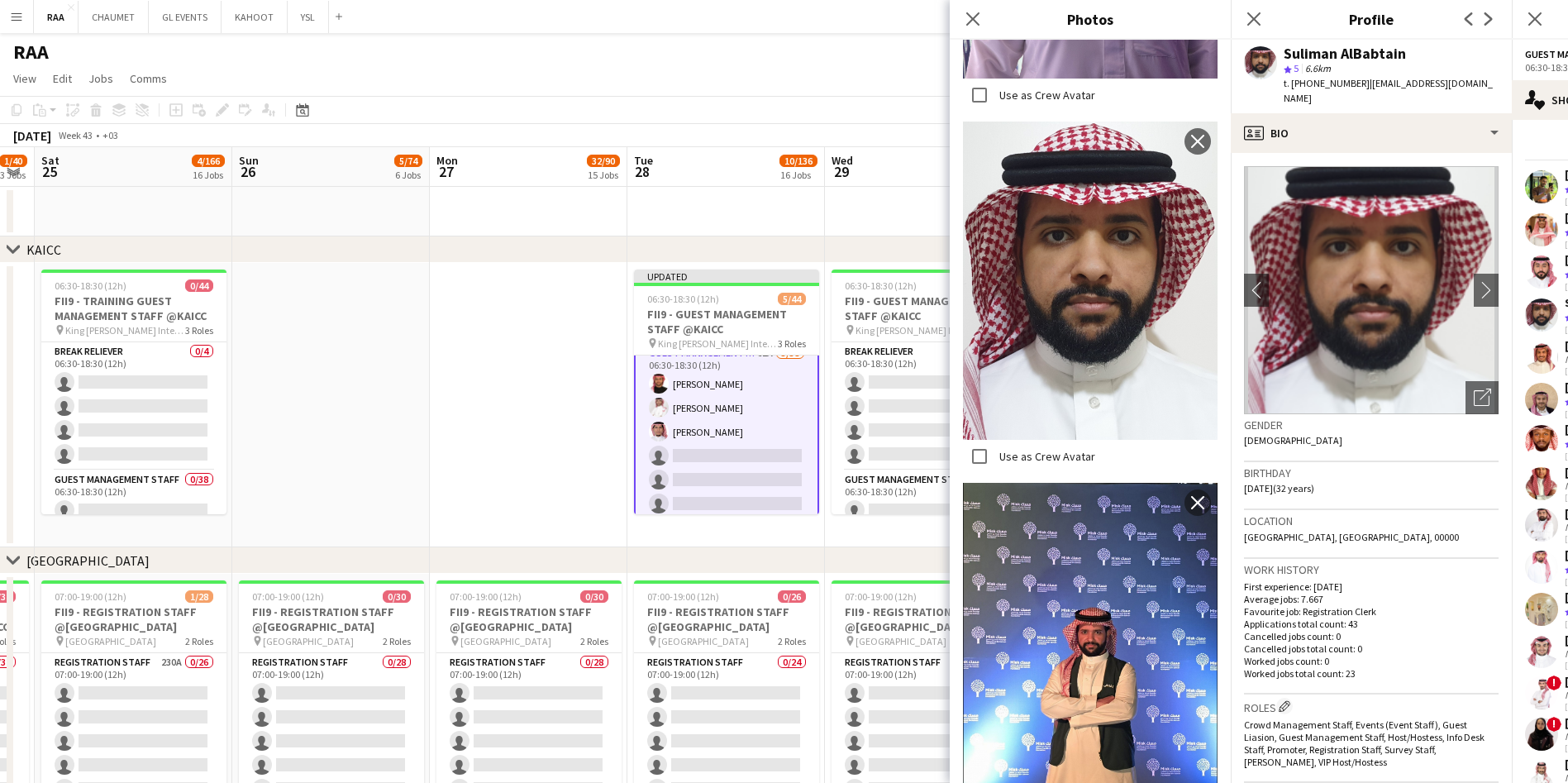
scroll to position [1403, 0]
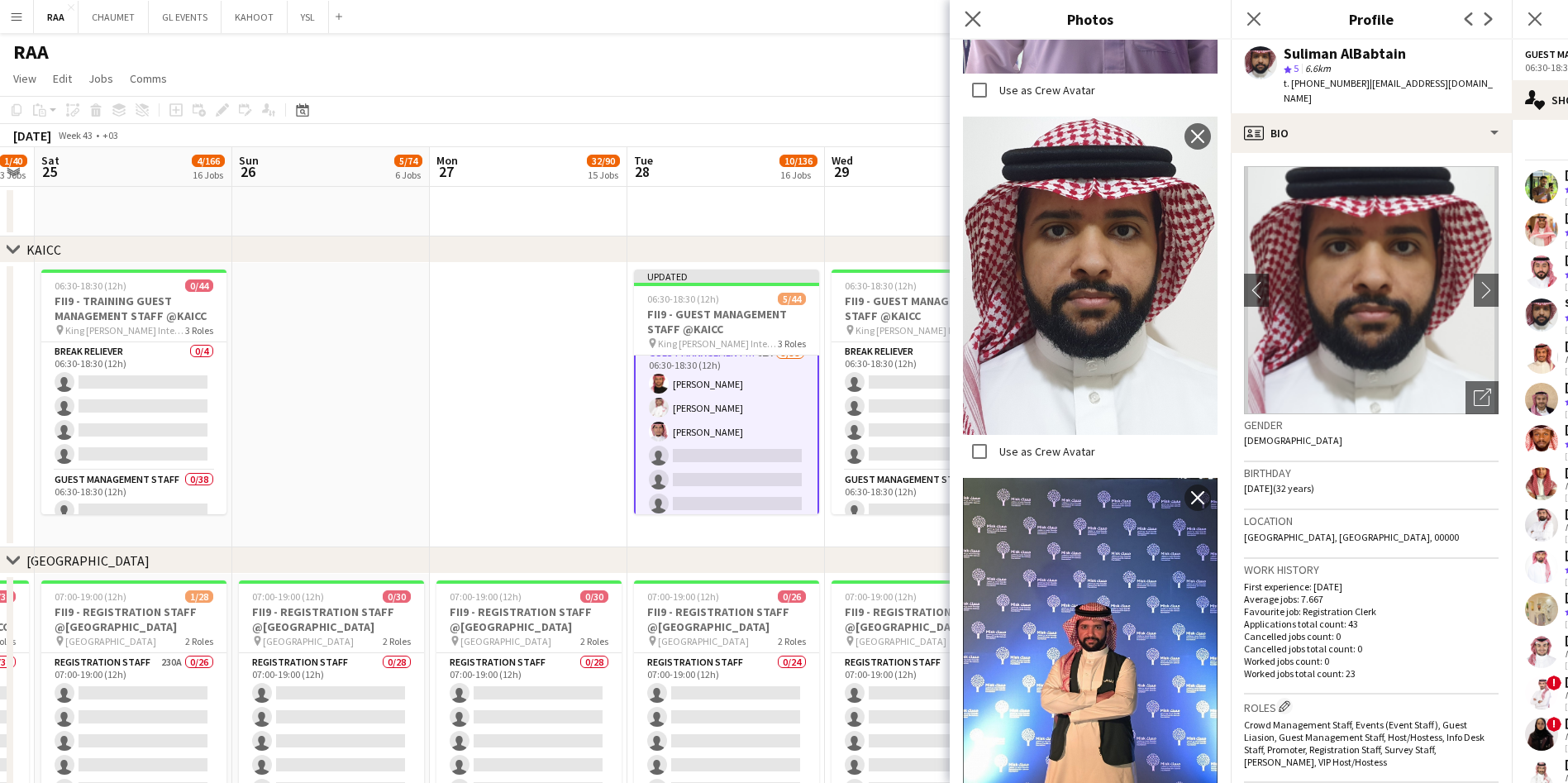
click at [974, 11] on icon "Close pop-in" at bounding box center [972, 18] width 16 height 16
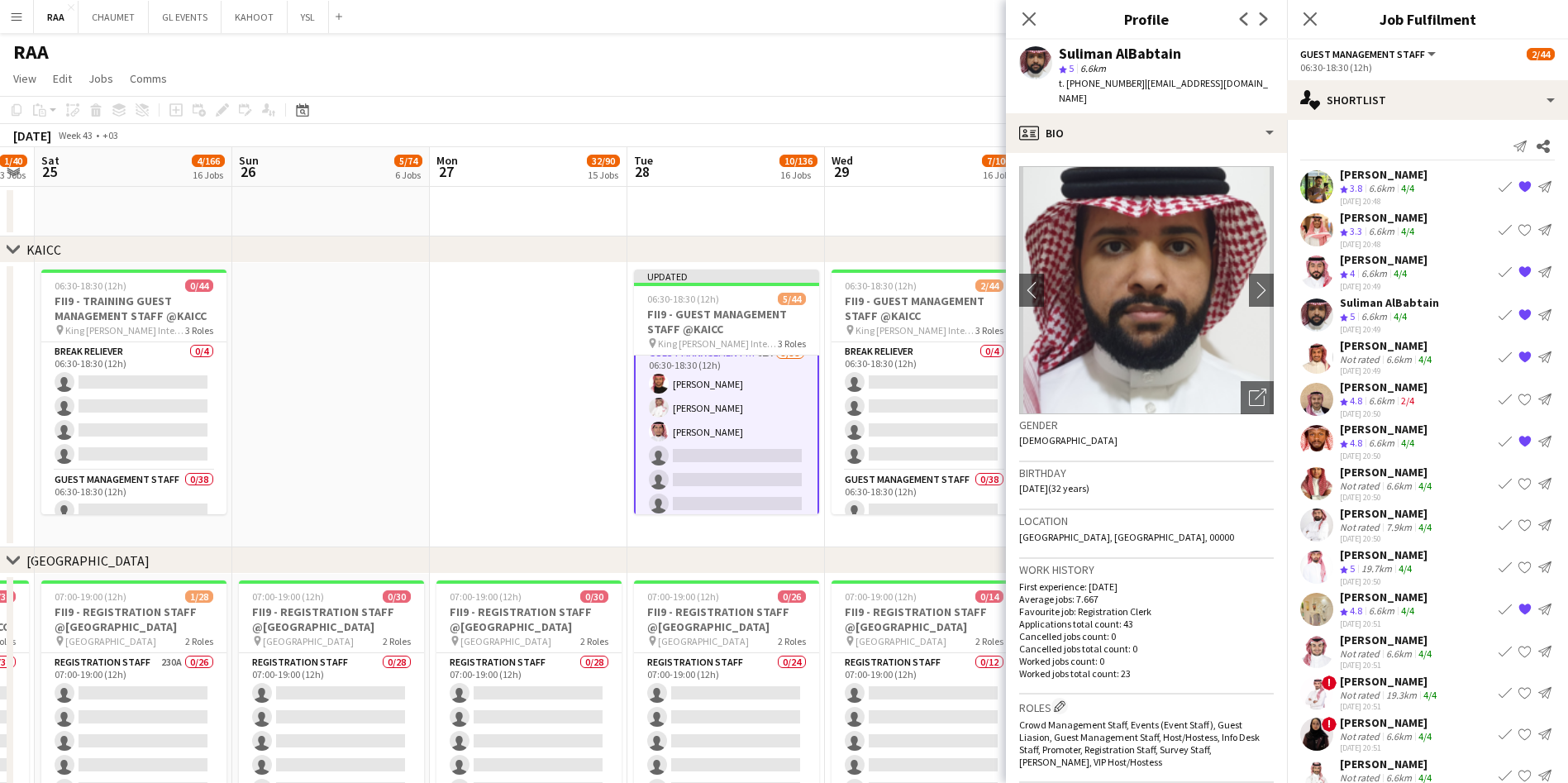
click at [1170, 153] on app-crew-profile-bio "chevron-left chevron-right Open photos pop-in Gender Male Birthday 15-06-1993 (…" at bounding box center [1147, 468] width 281 height 630
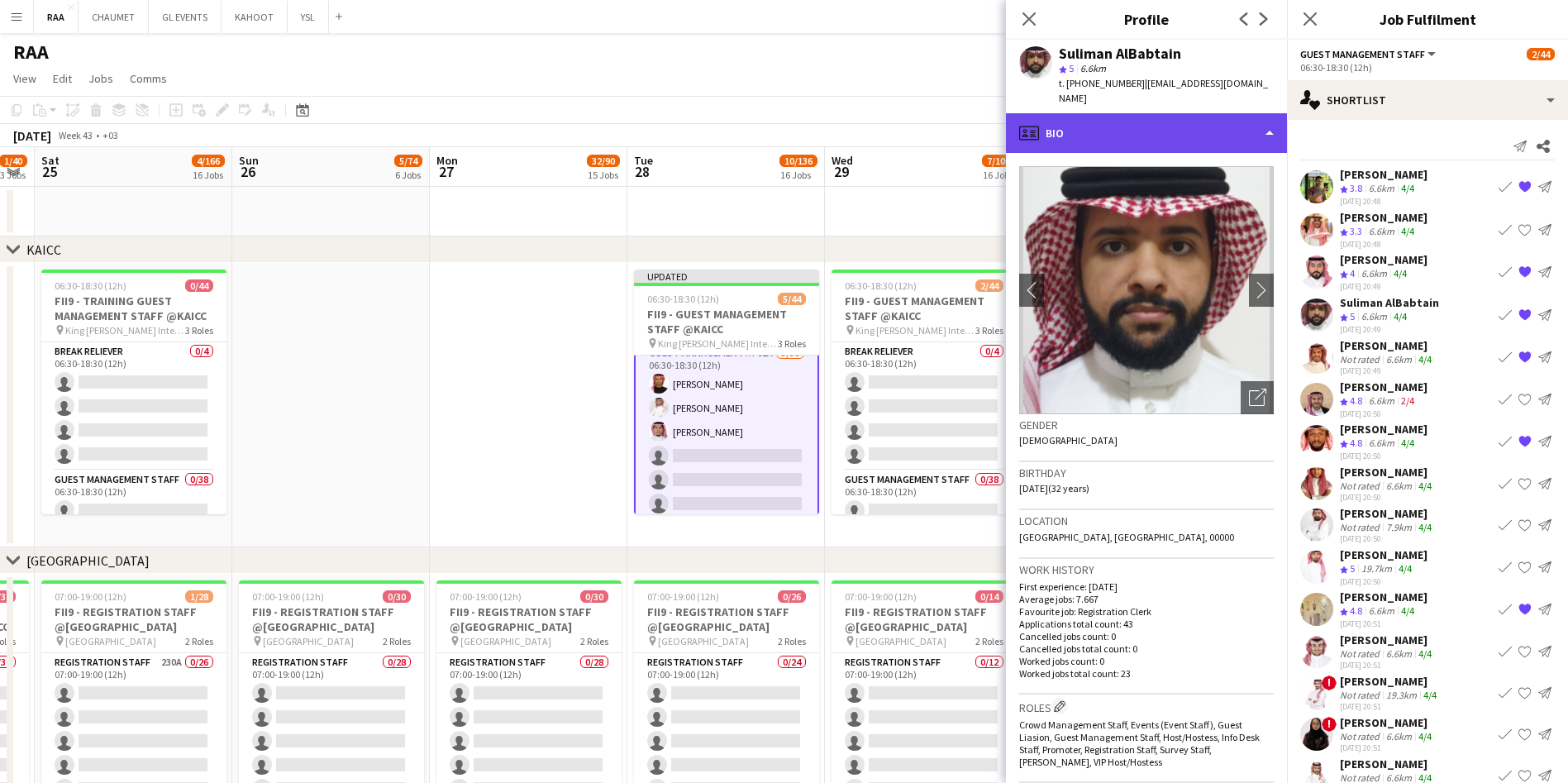
click at [1169, 128] on div "profile Bio" at bounding box center [1147, 132] width 281 height 39
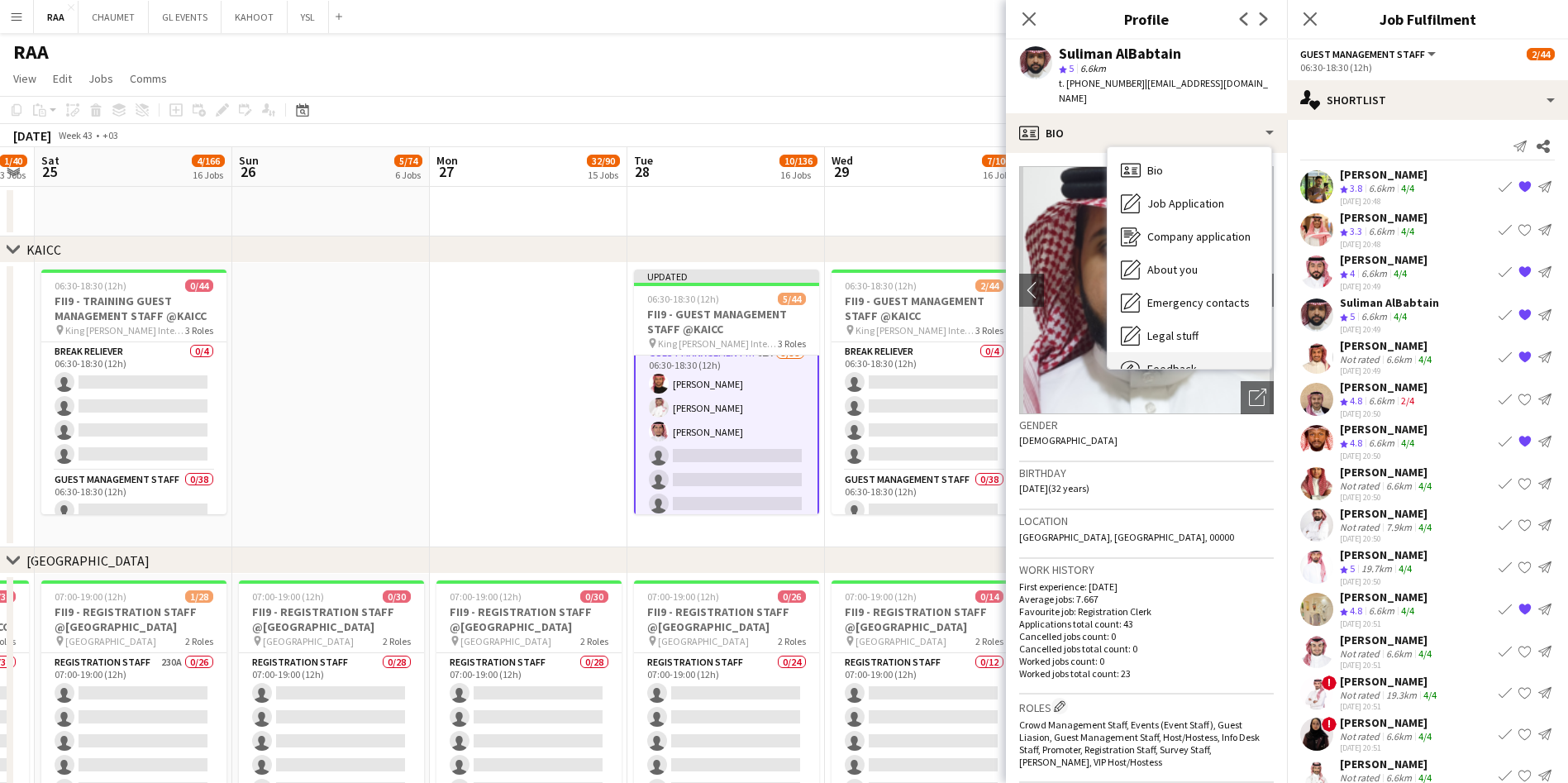
click at [1178, 352] on div "Feedback Feedback" at bounding box center [1189, 369] width 163 height 33
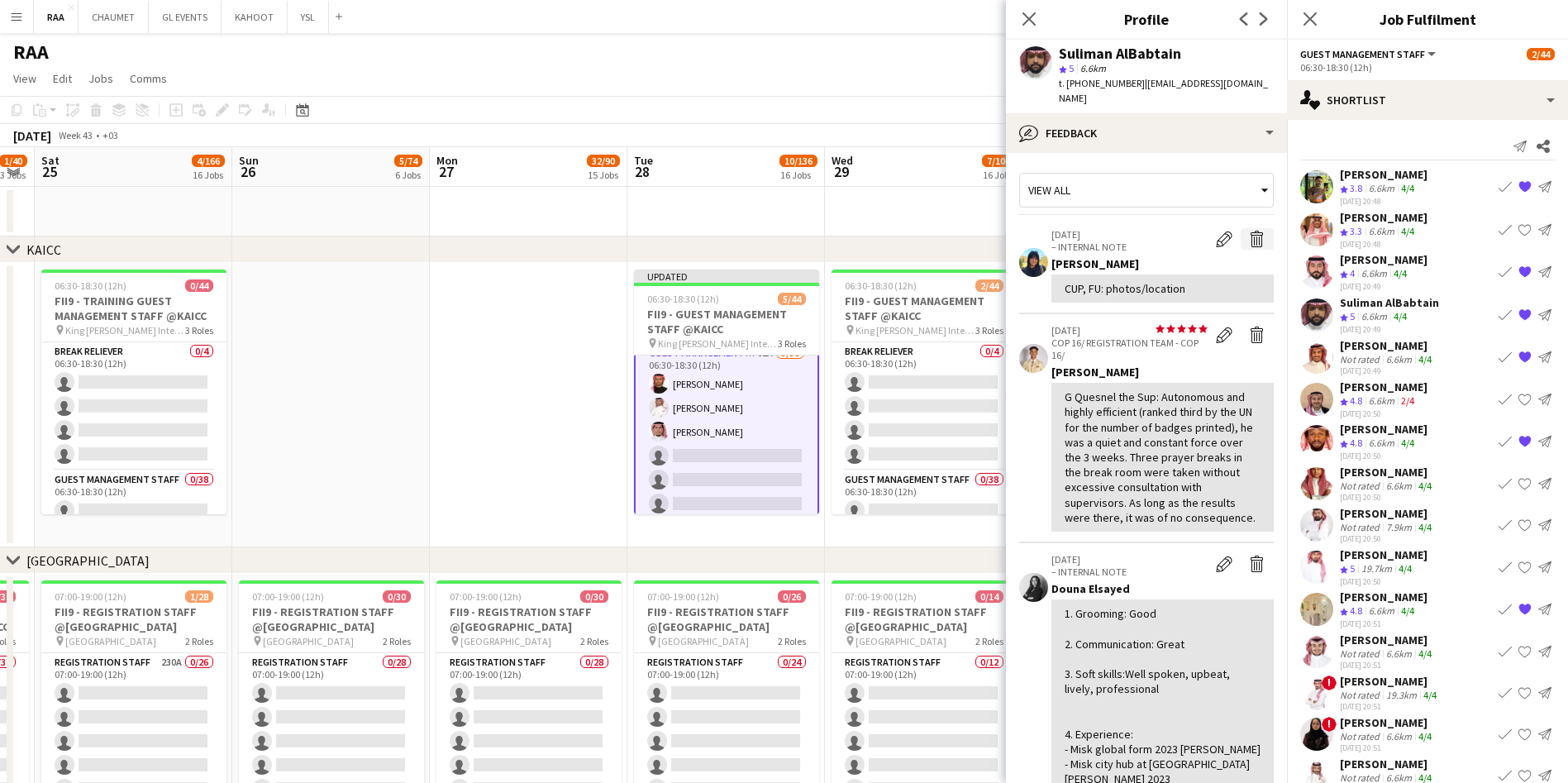
click at [1249, 230] on app-icon "Delete internal note" at bounding box center [1257, 239] width 17 height 17
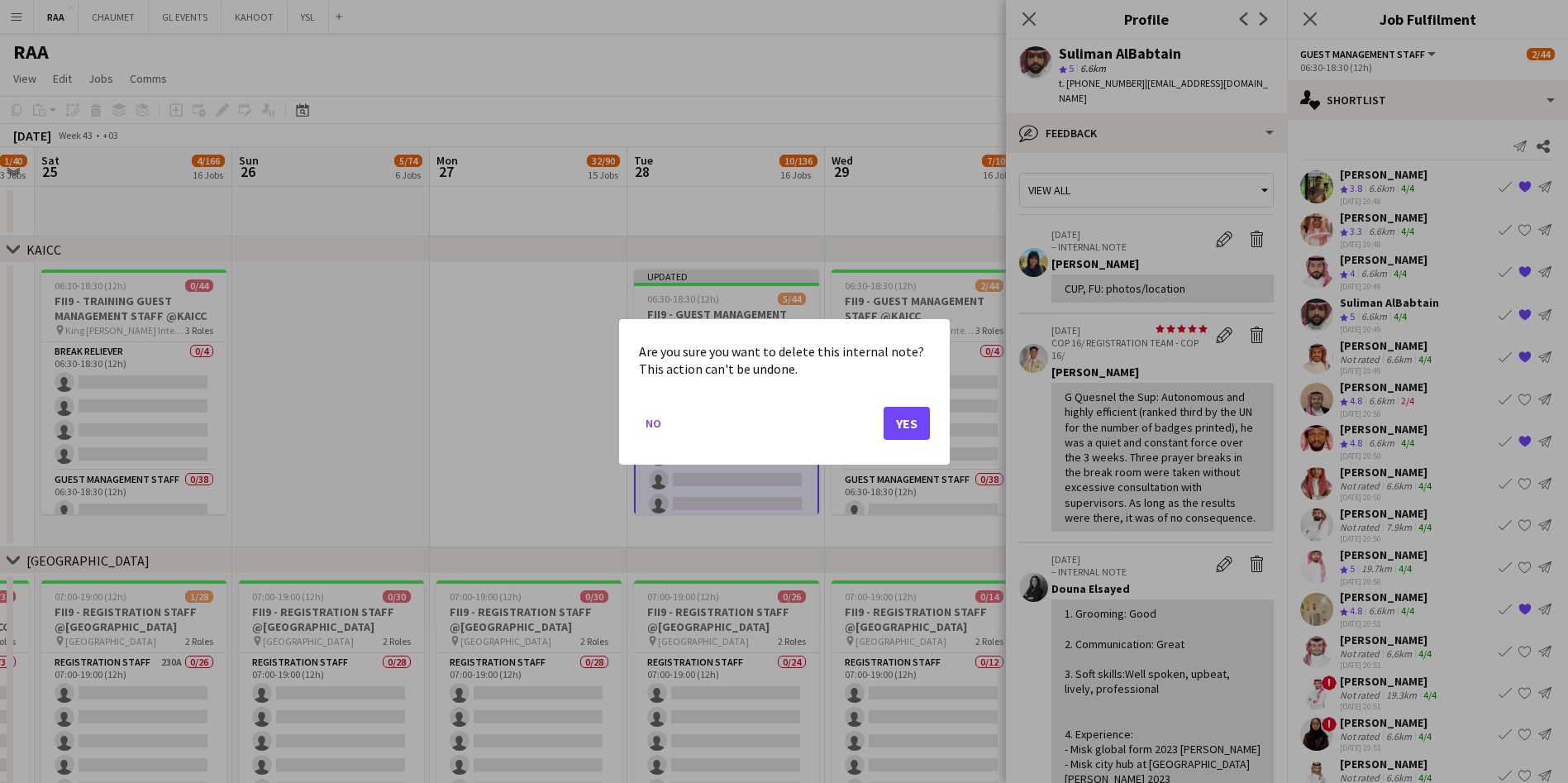
drag, startPoint x: 879, startPoint y: 421, endPoint x: 915, endPoint y: 419, distance: 36.1
click at [915, 419] on mat-dialog-actions "No Yes" at bounding box center [784, 429] width 291 height 71
click at [915, 419] on button "Yes" at bounding box center [906, 422] width 46 height 33
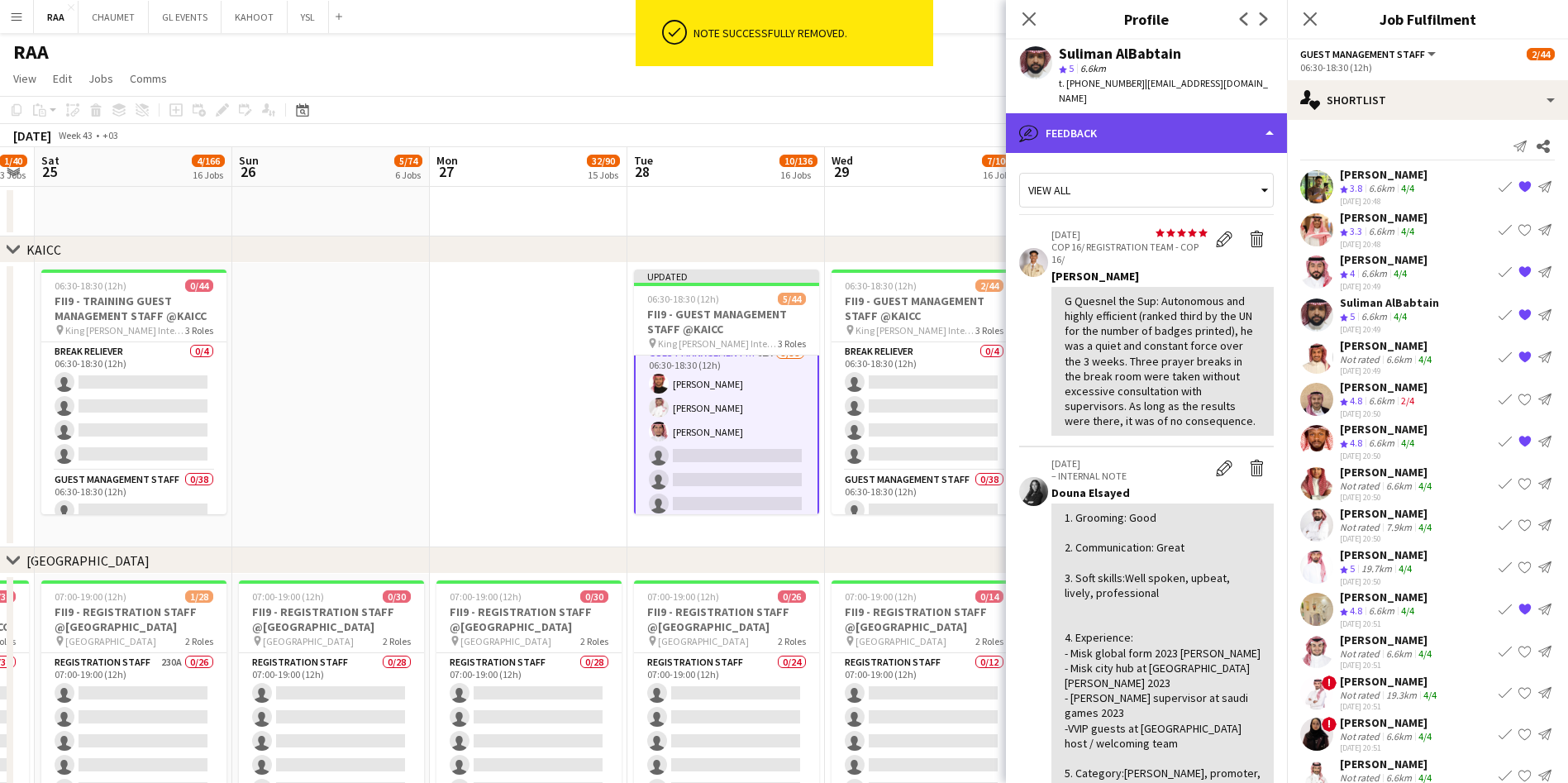
click at [1139, 116] on div "bubble-pencil Feedback" at bounding box center [1147, 132] width 281 height 39
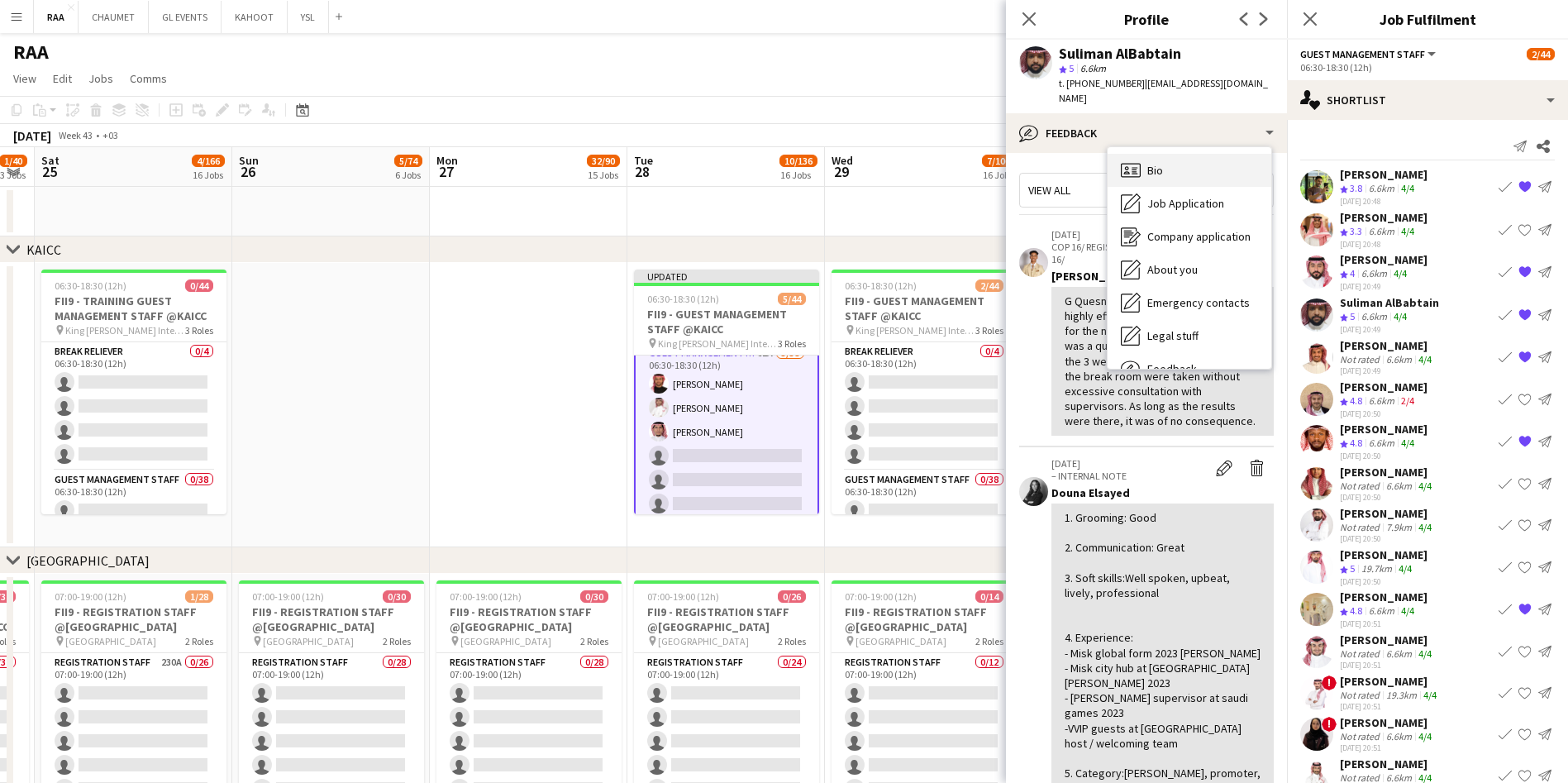
click at [1172, 153] on div "Bio Bio" at bounding box center [1189, 170] width 163 height 33
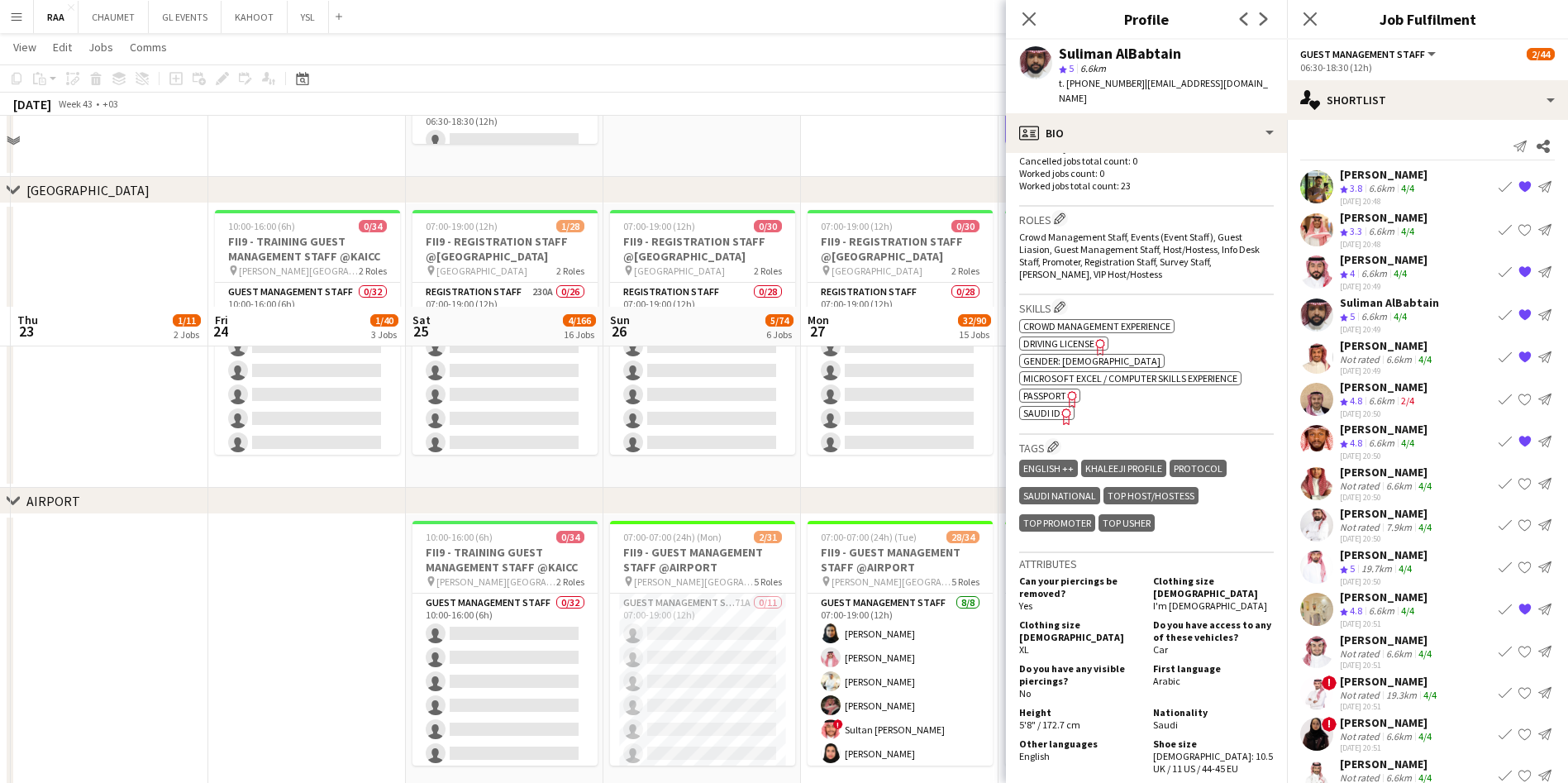
scroll to position [670, 0]
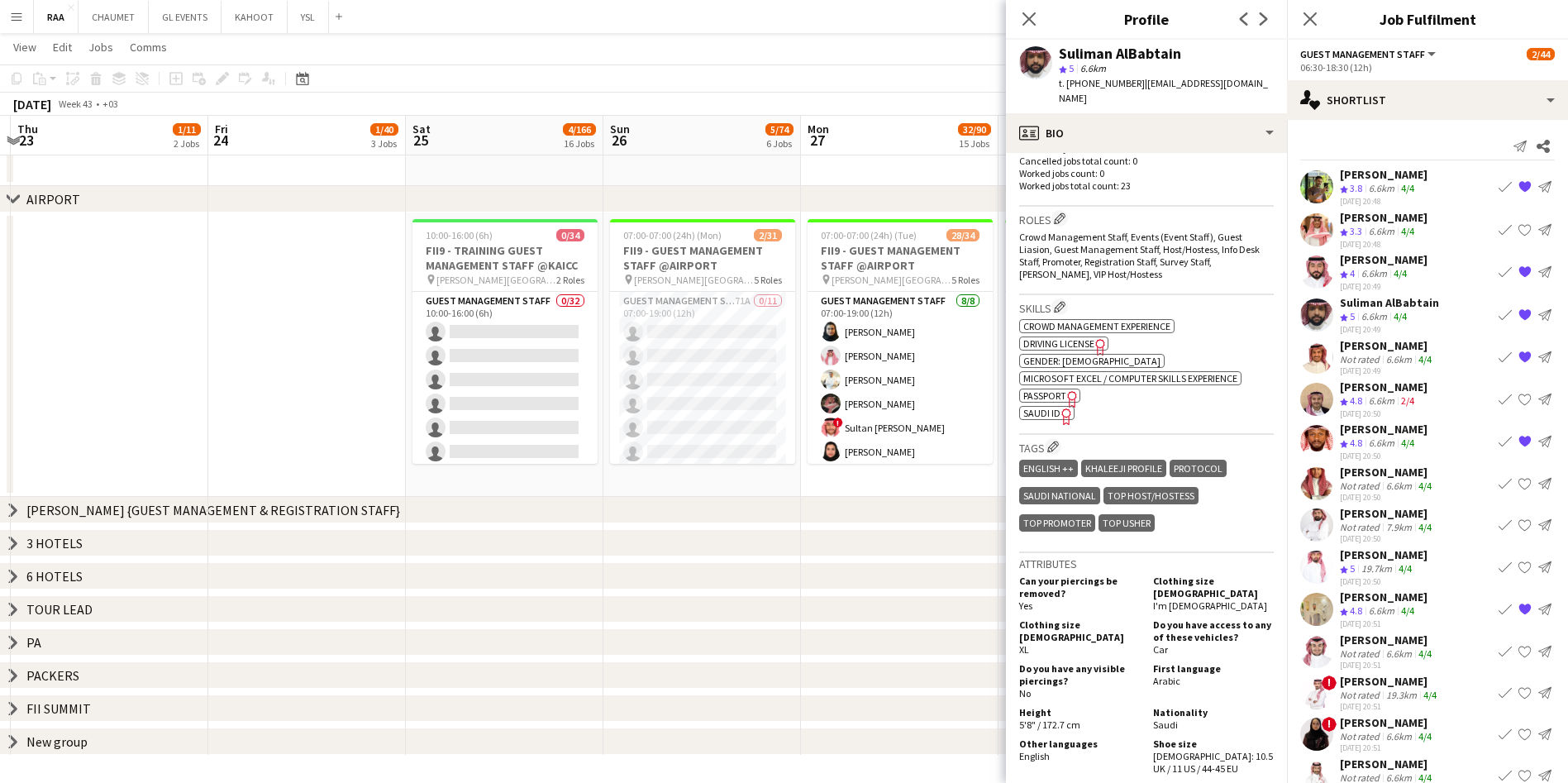
click at [19, 512] on icon "chevron-right" at bounding box center [13, 509] width 13 height 13
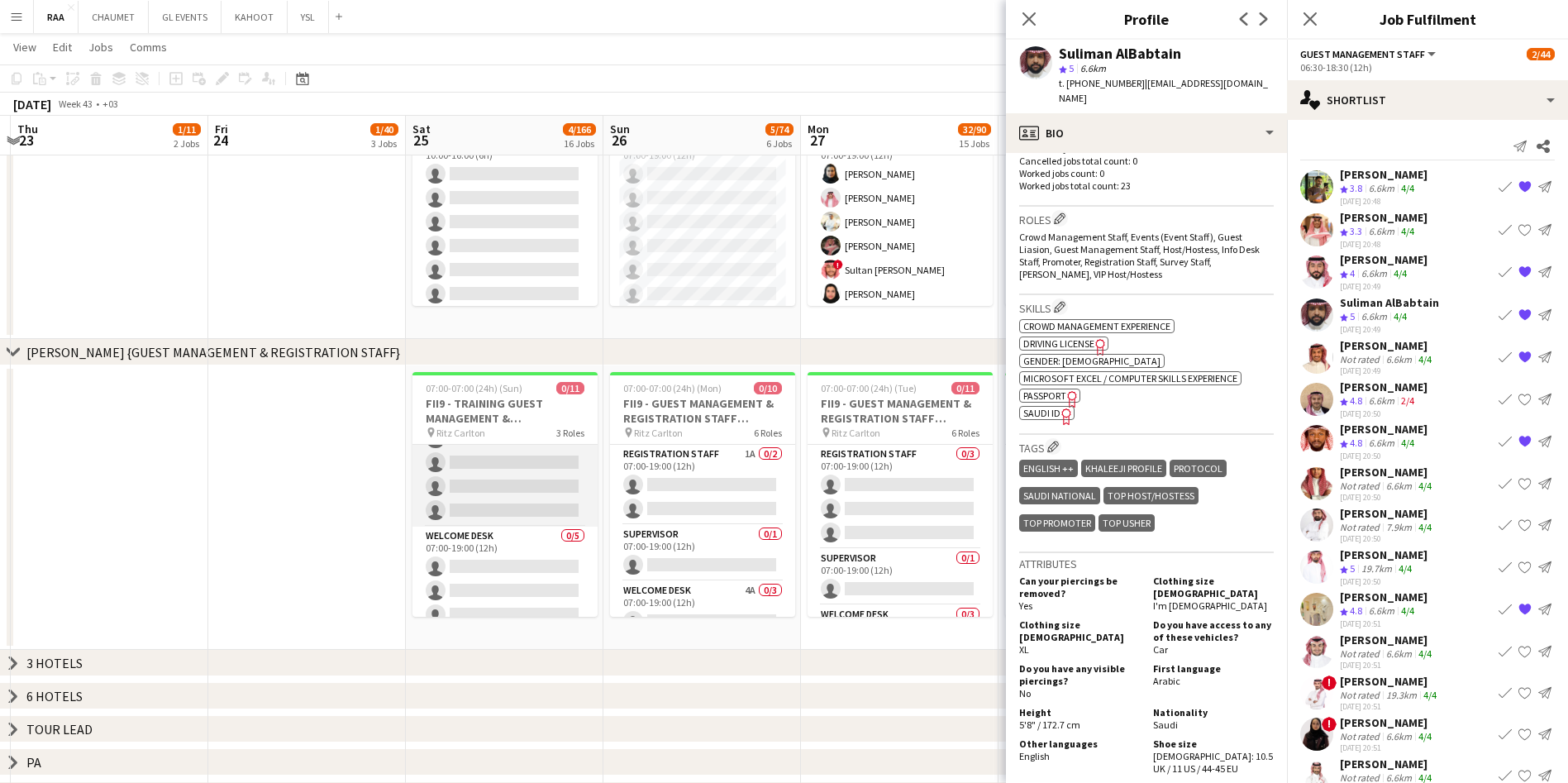
scroll to position [0, 0]
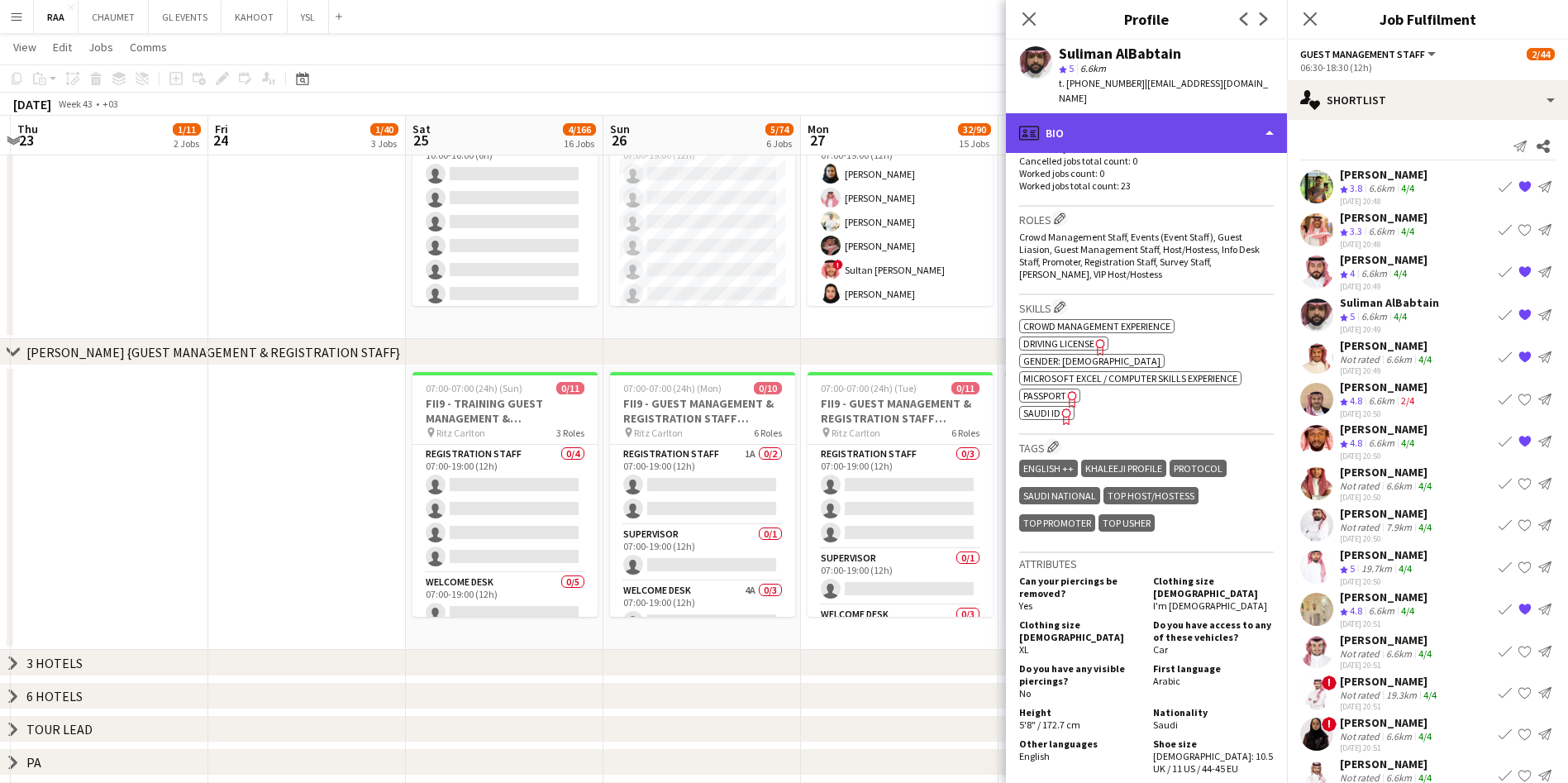
click at [1206, 113] on div "profile Bio" at bounding box center [1147, 132] width 281 height 39
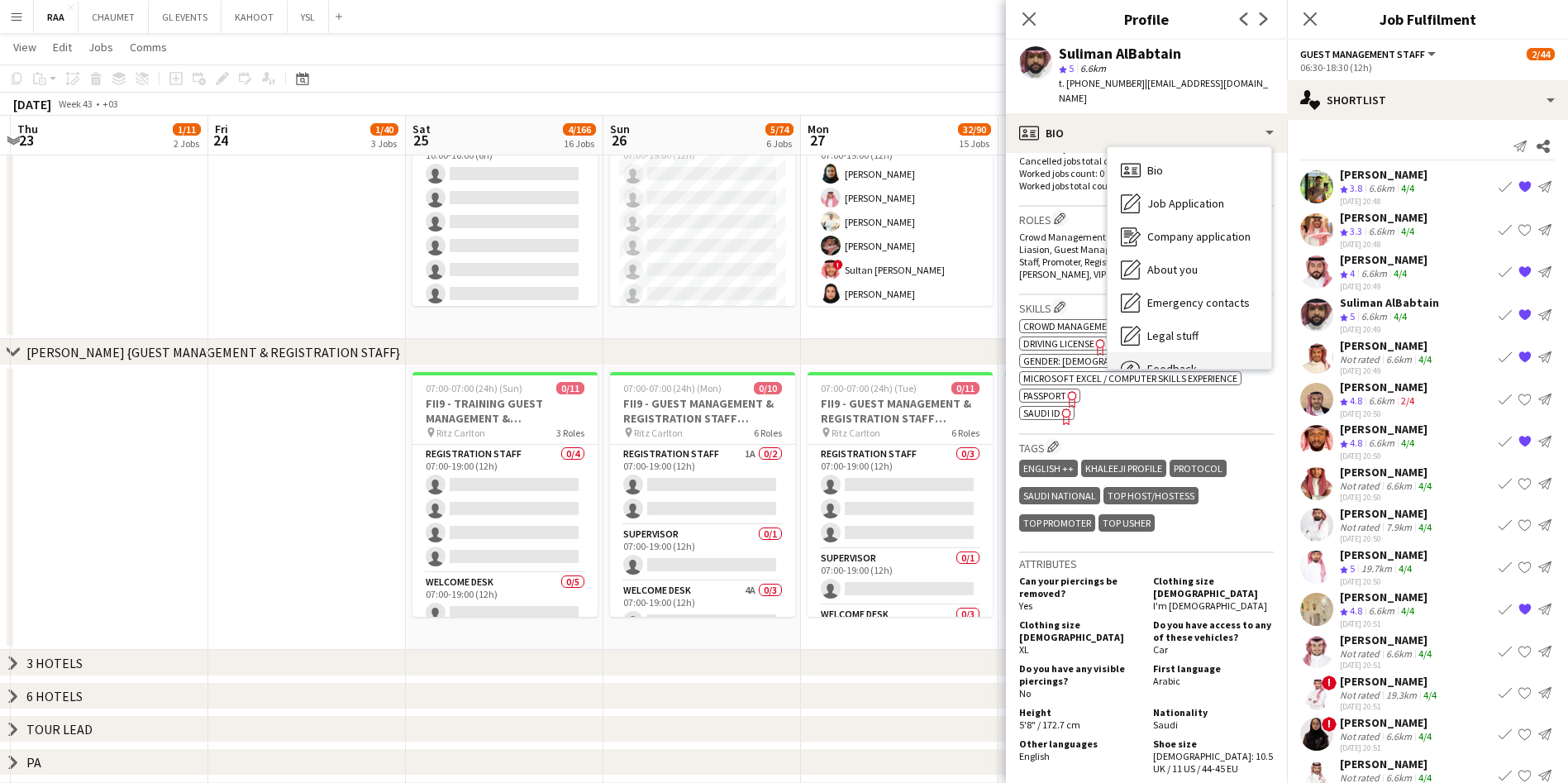
click at [1187, 352] on div "Feedback Feedback" at bounding box center [1189, 369] width 163 height 33
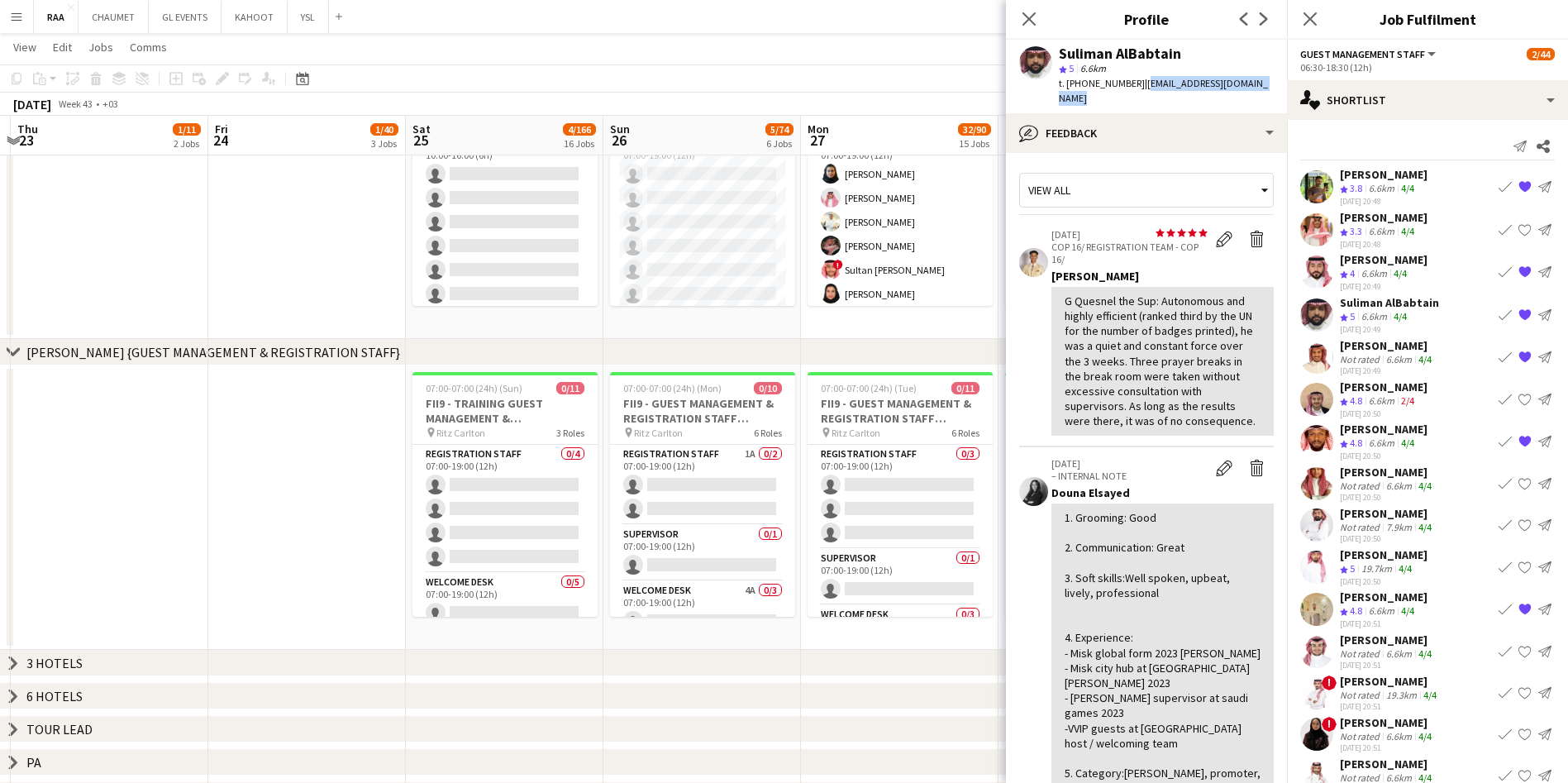
drag, startPoint x: 1265, startPoint y: 79, endPoint x: 1138, endPoint y: 84, distance: 127.1
click at [1138, 84] on div "Suliman AlBabtain star 5 6.6km t. +966561011079 | suliman.albabtain@gmail.com" at bounding box center [1147, 76] width 281 height 73
copy span "suliman.albabtain@gmail.com"
click at [494, 516] on app-card-role "Registration Staff 0/4 07:00-19:00 (12h) single-neutral-actions single-neutral-…" at bounding box center [505, 509] width 185 height 129
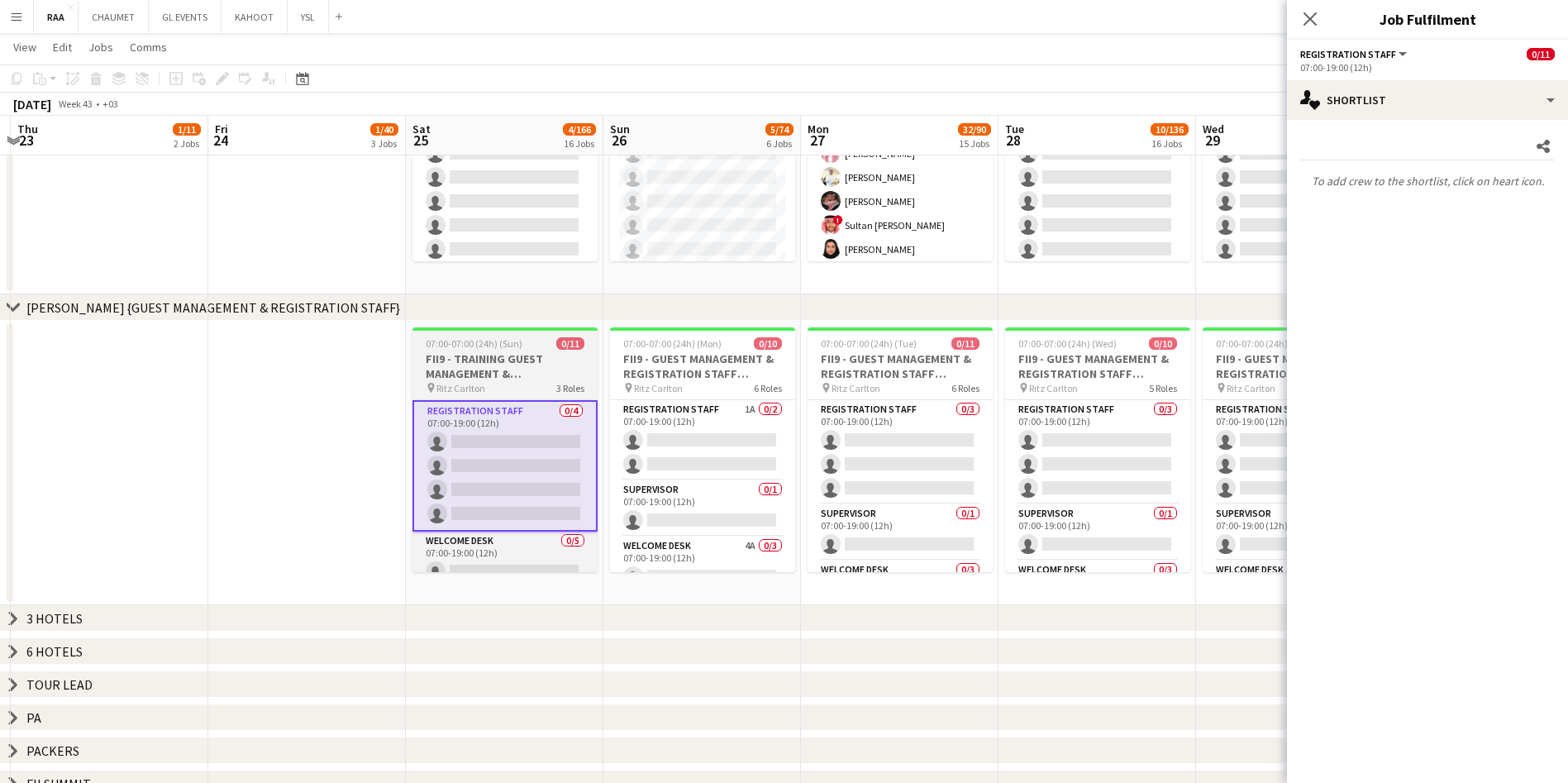
click at [365, 485] on app-date-cell at bounding box center [307, 463] width 197 height 285
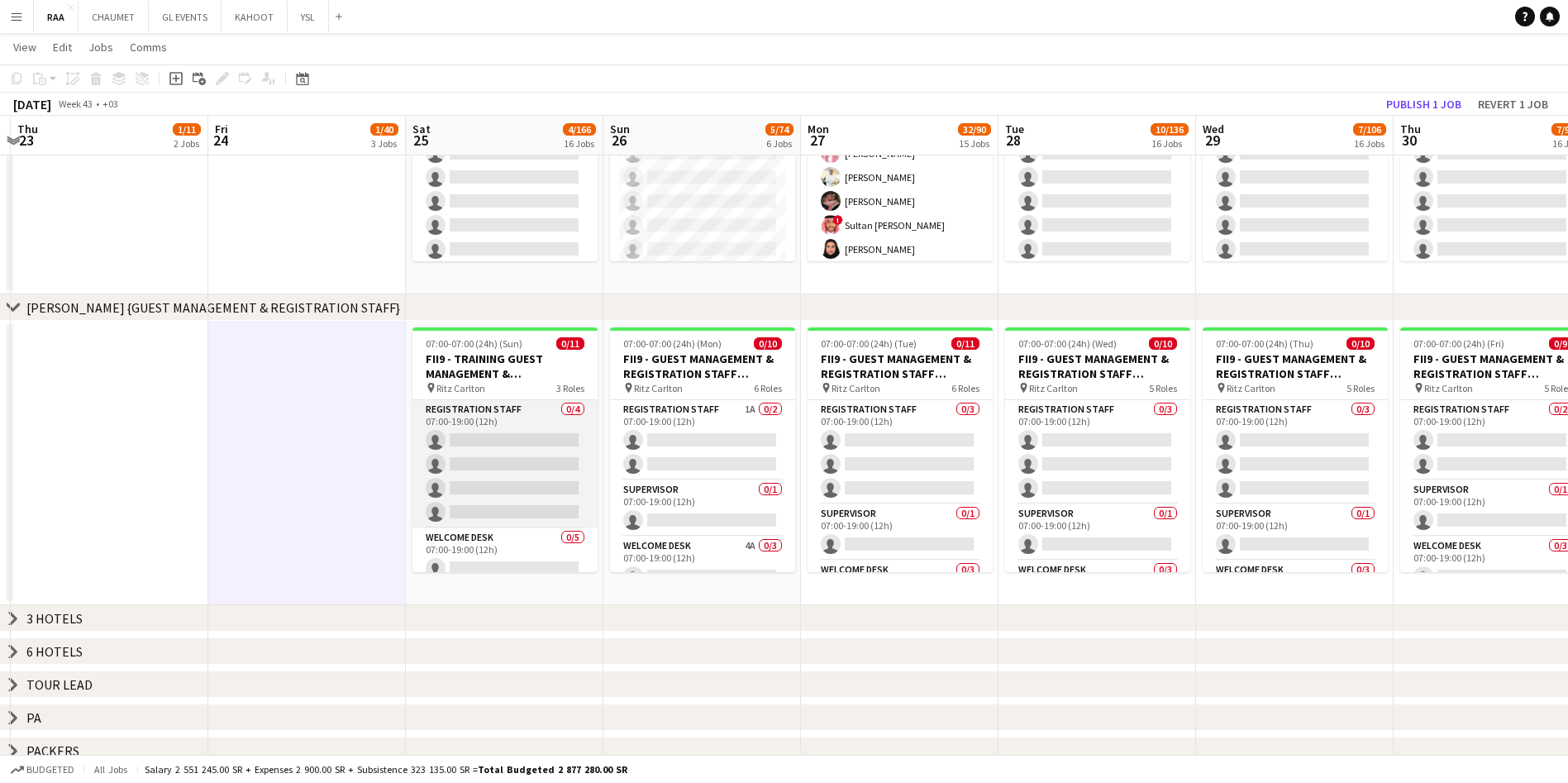
click at [493, 472] on app-card-role "Registration Staff 0/4 07:00-19:00 (12h) single-neutral-actions single-neutral-…" at bounding box center [505, 464] width 185 height 129
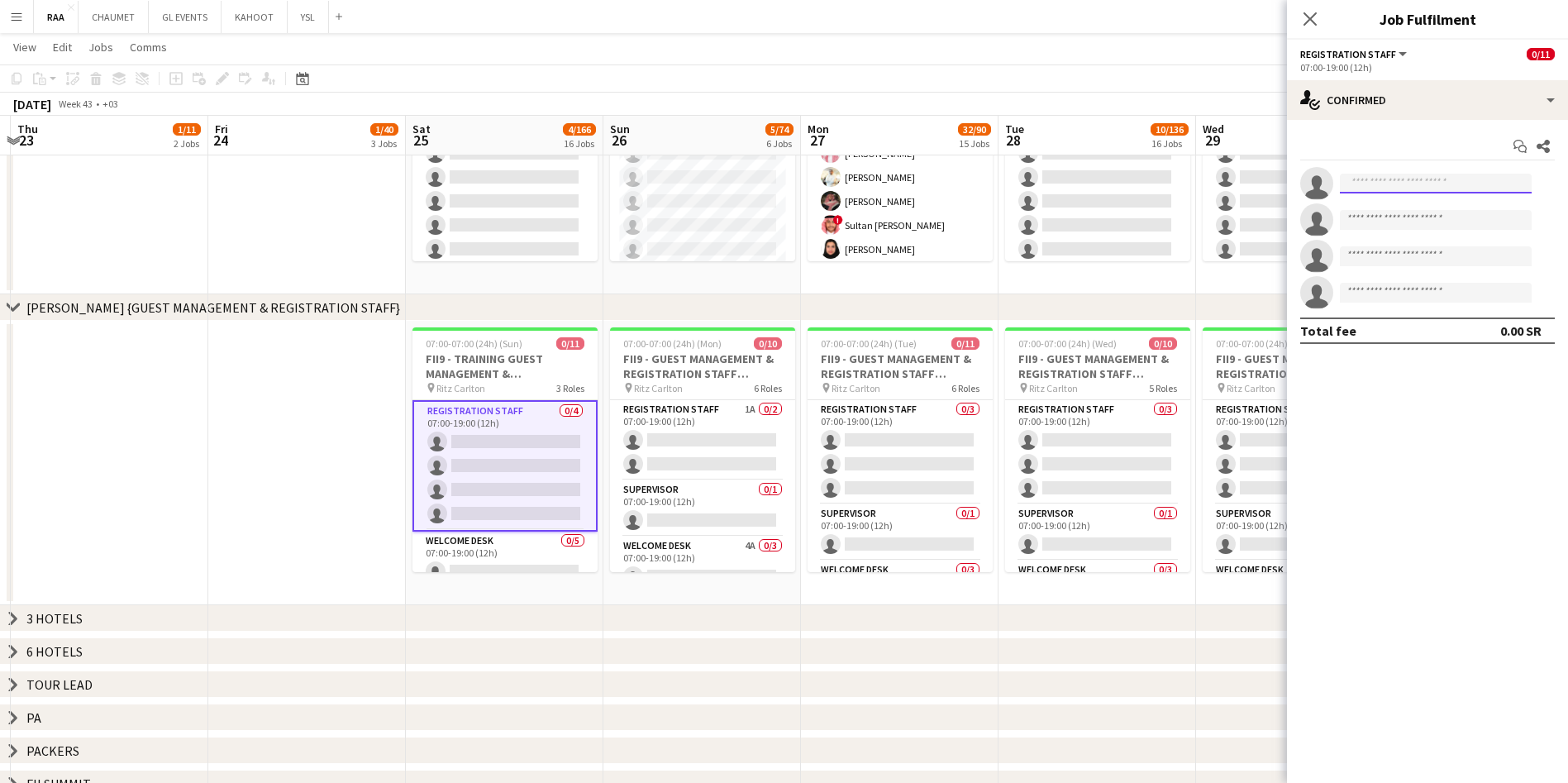
click at [1450, 177] on input at bounding box center [1435, 184] width 192 height 20
paste input "**********"
type input "**********"
click at [1416, 220] on span "suliman.albabtain@gmail.com" at bounding box center [1436, 220] width 165 height 13
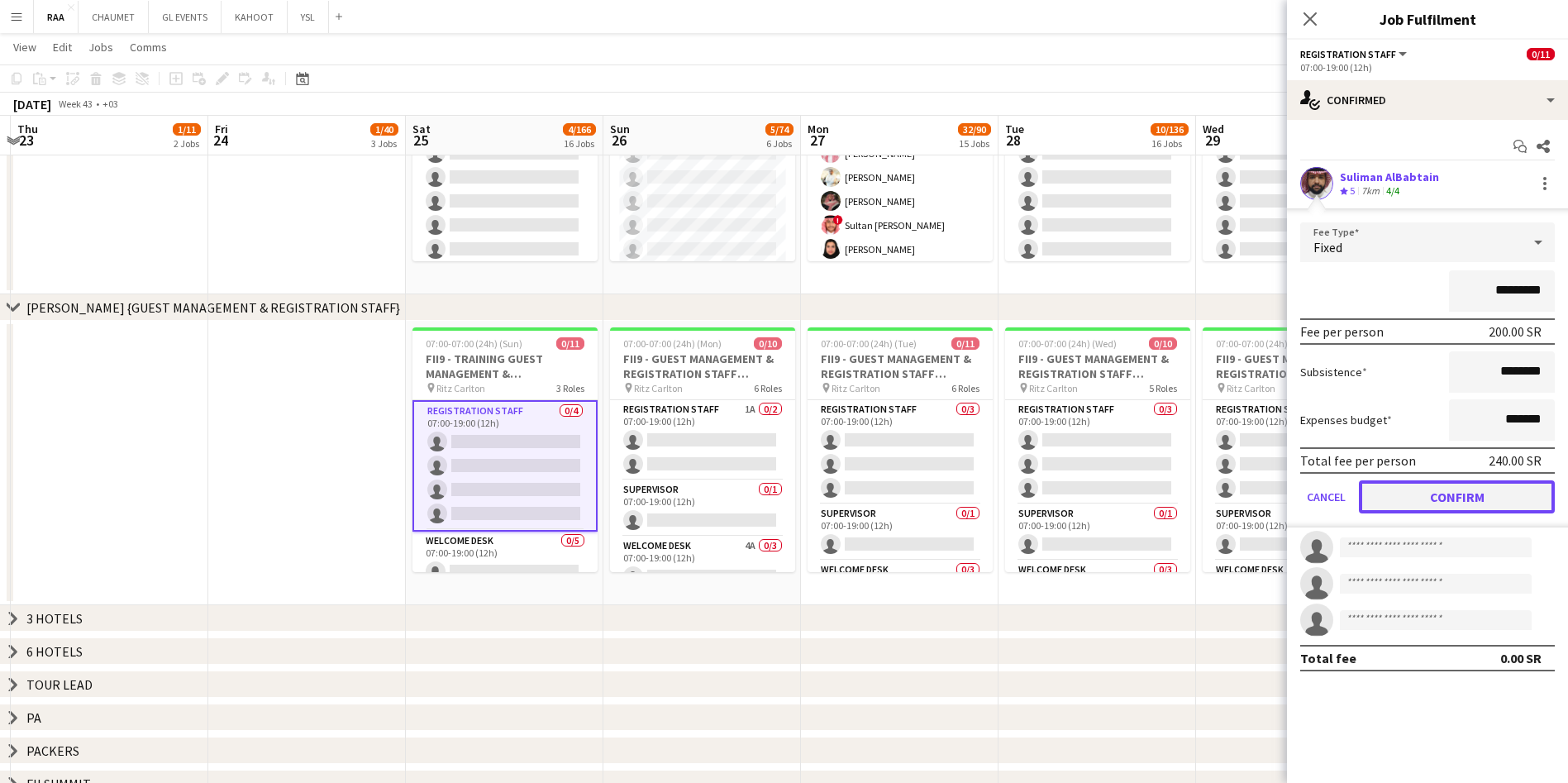
click at [1500, 488] on button "Confirm" at bounding box center [1456, 497] width 196 height 33
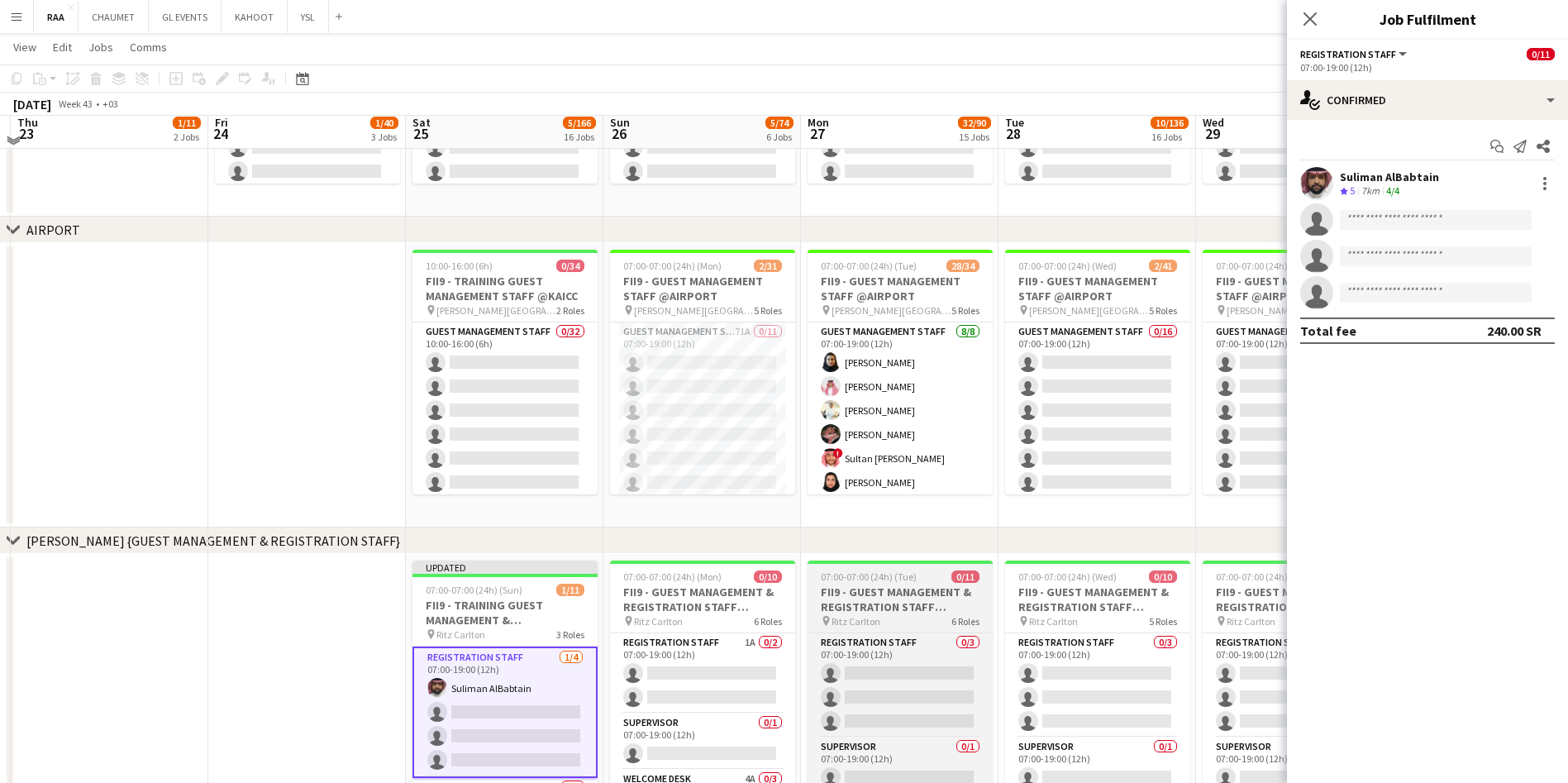
scroll to position [633, 0]
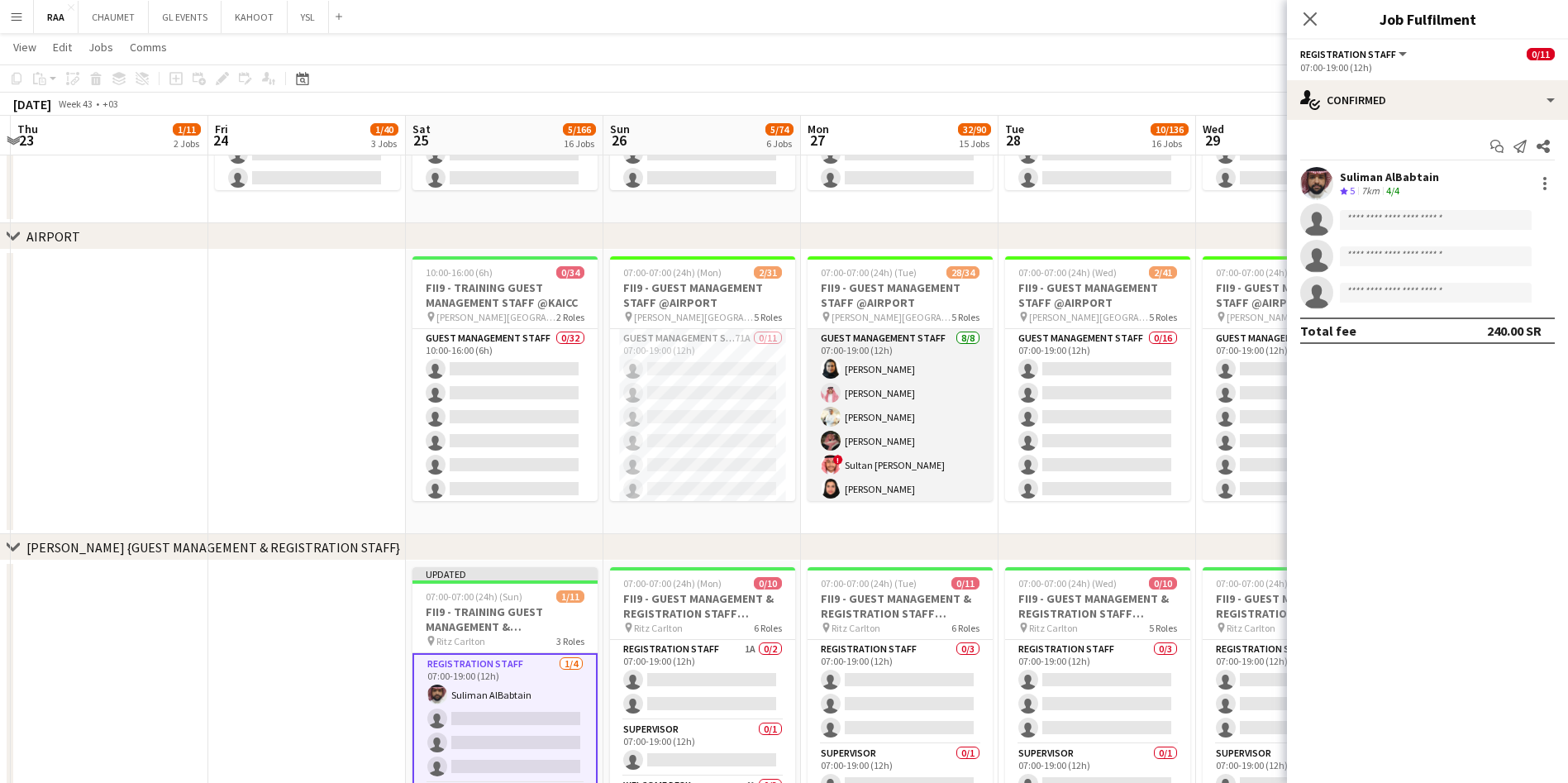
click at [907, 394] on app-card-role "Guest Management Staff [DATE] 07:00-19:00 (12h) [PERSON_NAME] [PERSON_NAME] [PE…" at bounding box center [901, 441] width 185 height 224
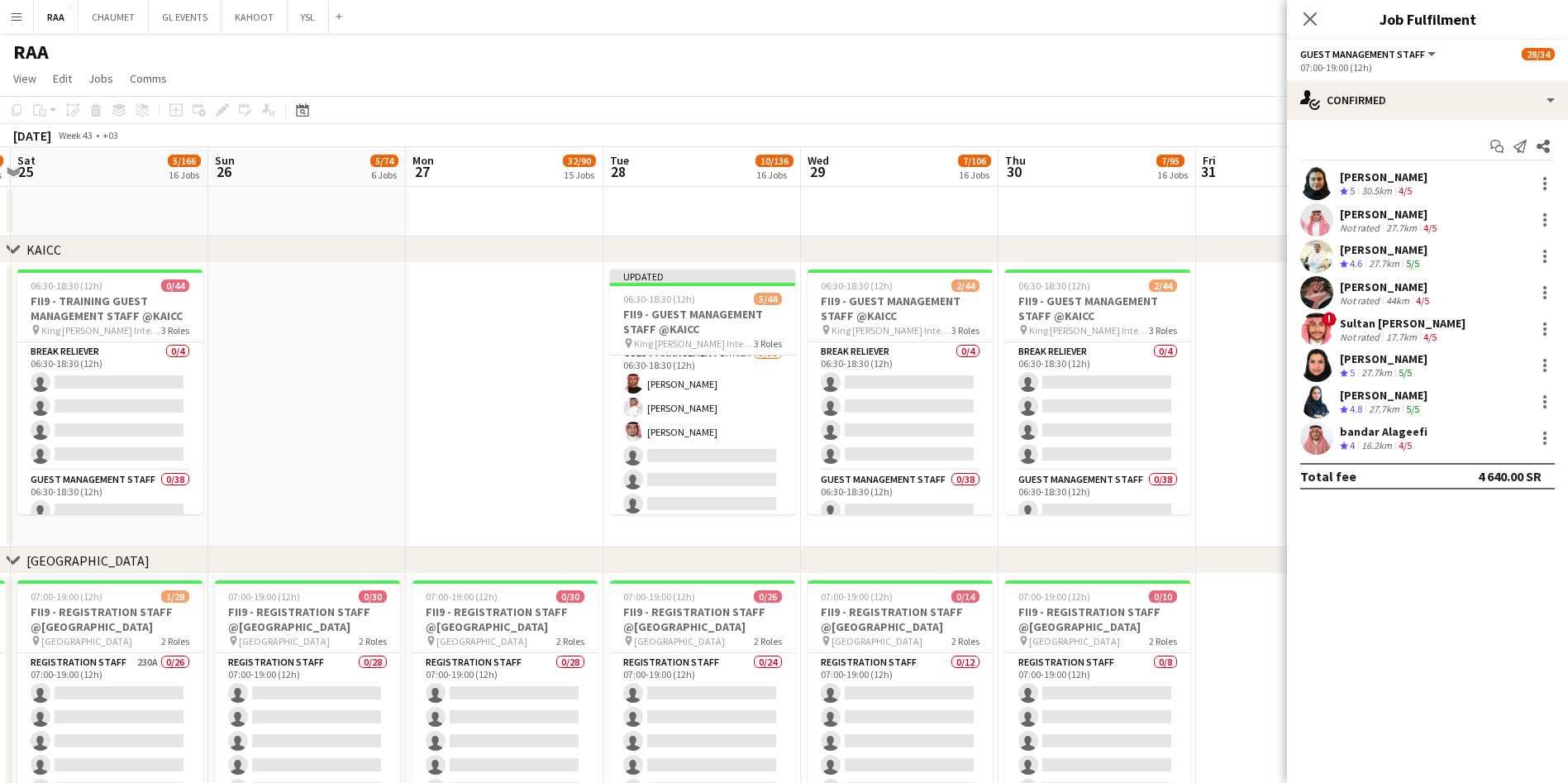
scroll to position [0, 581]
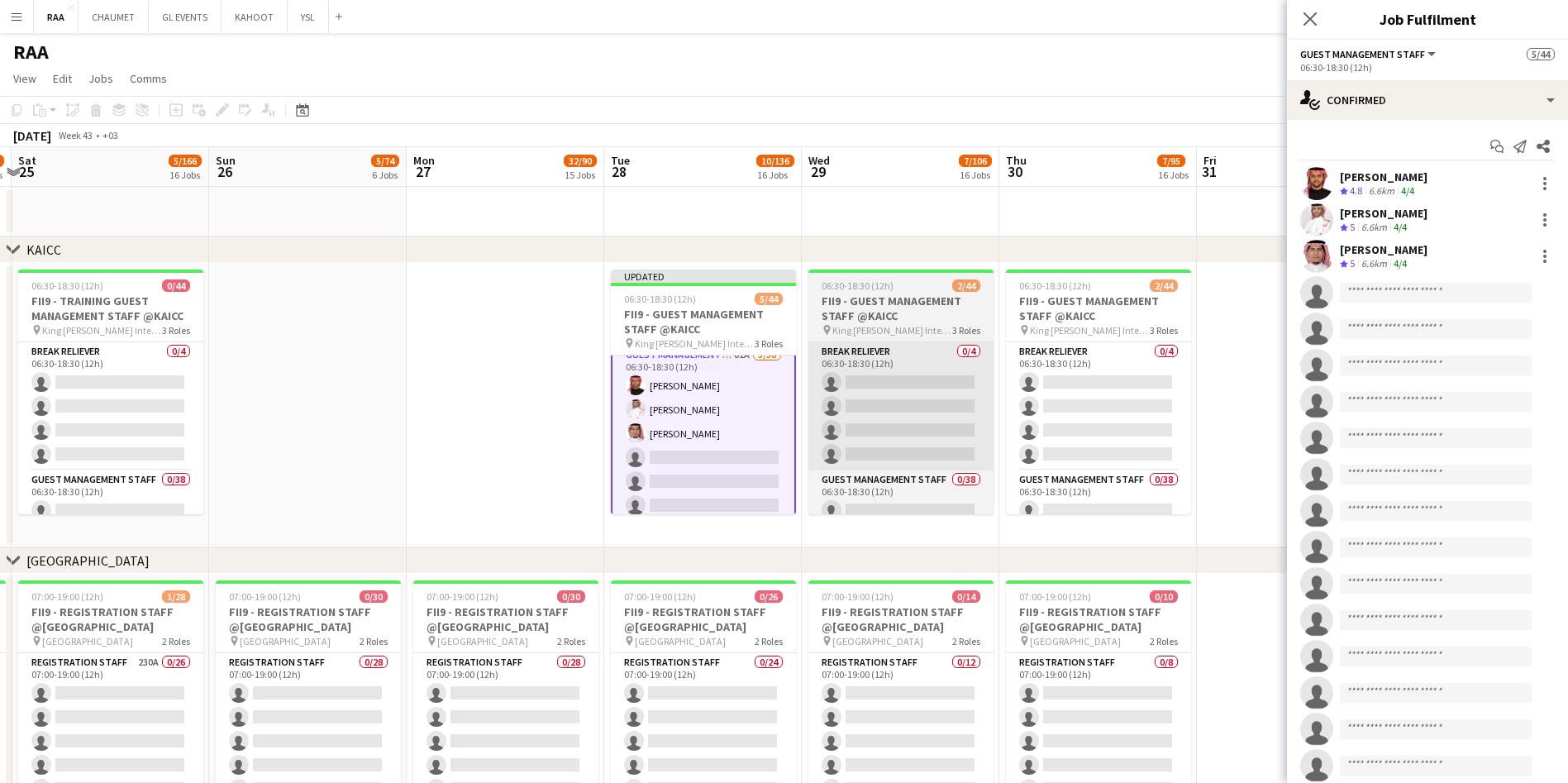
scroll to position [141, 0]
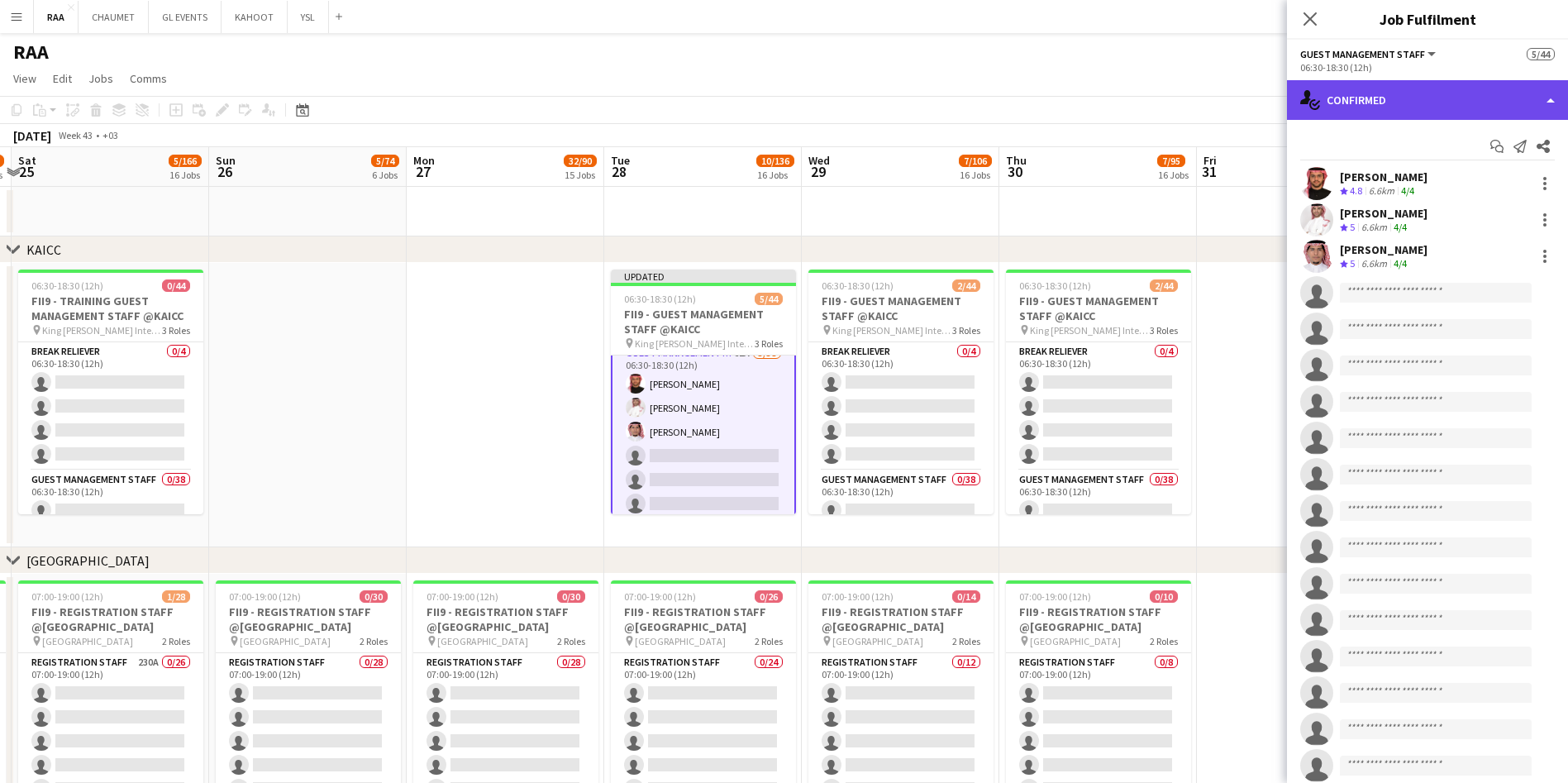
click at [1418, 111] on div "single-neutral-actions-check-2 Confirmed" at bounding box center [1428, 99] width 281 height 39
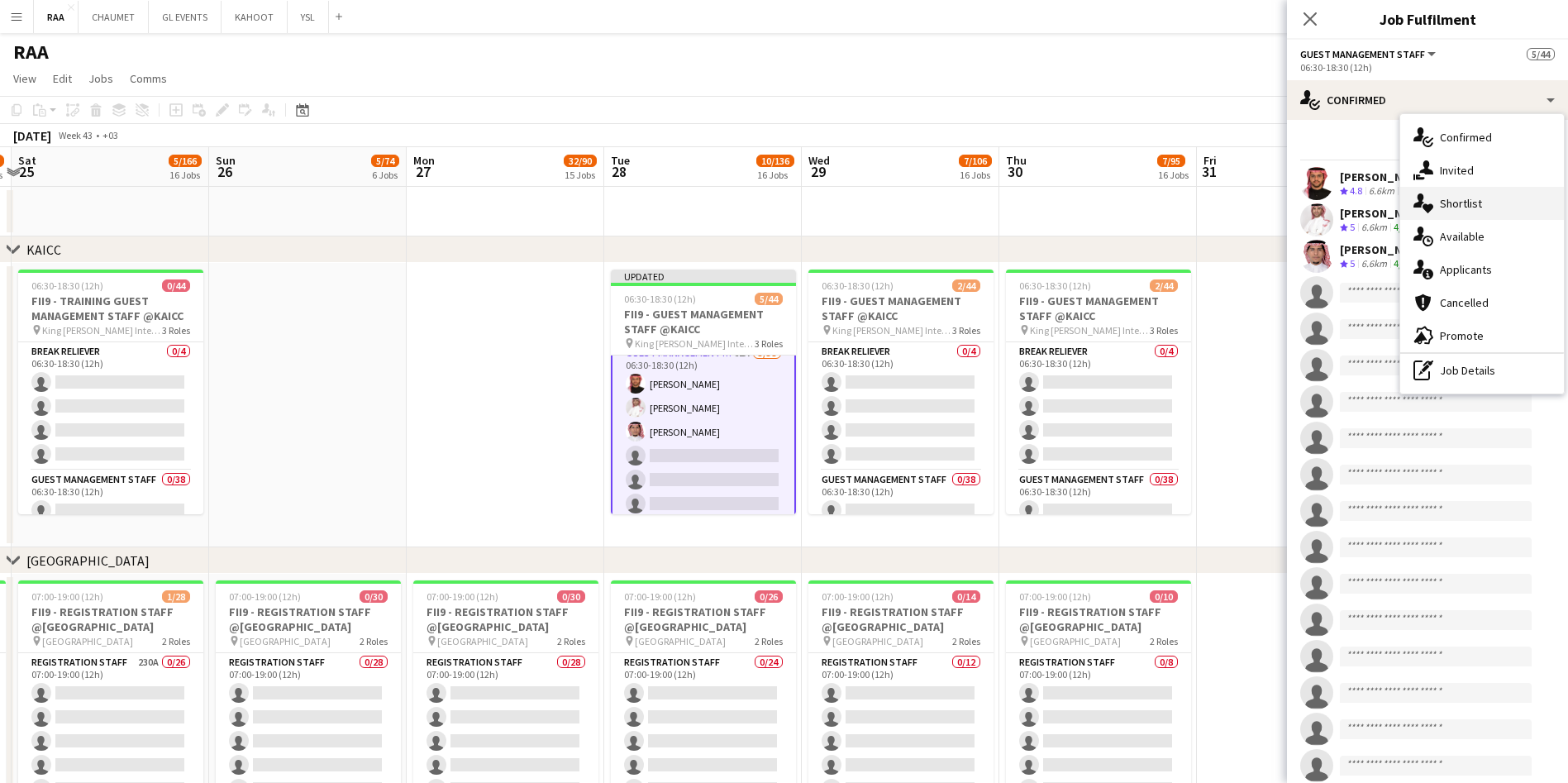
click at [1468, 209] on div "single-neutral-actions-heart Shortlist" at bounding box center [1482, 203] width 163 height 33
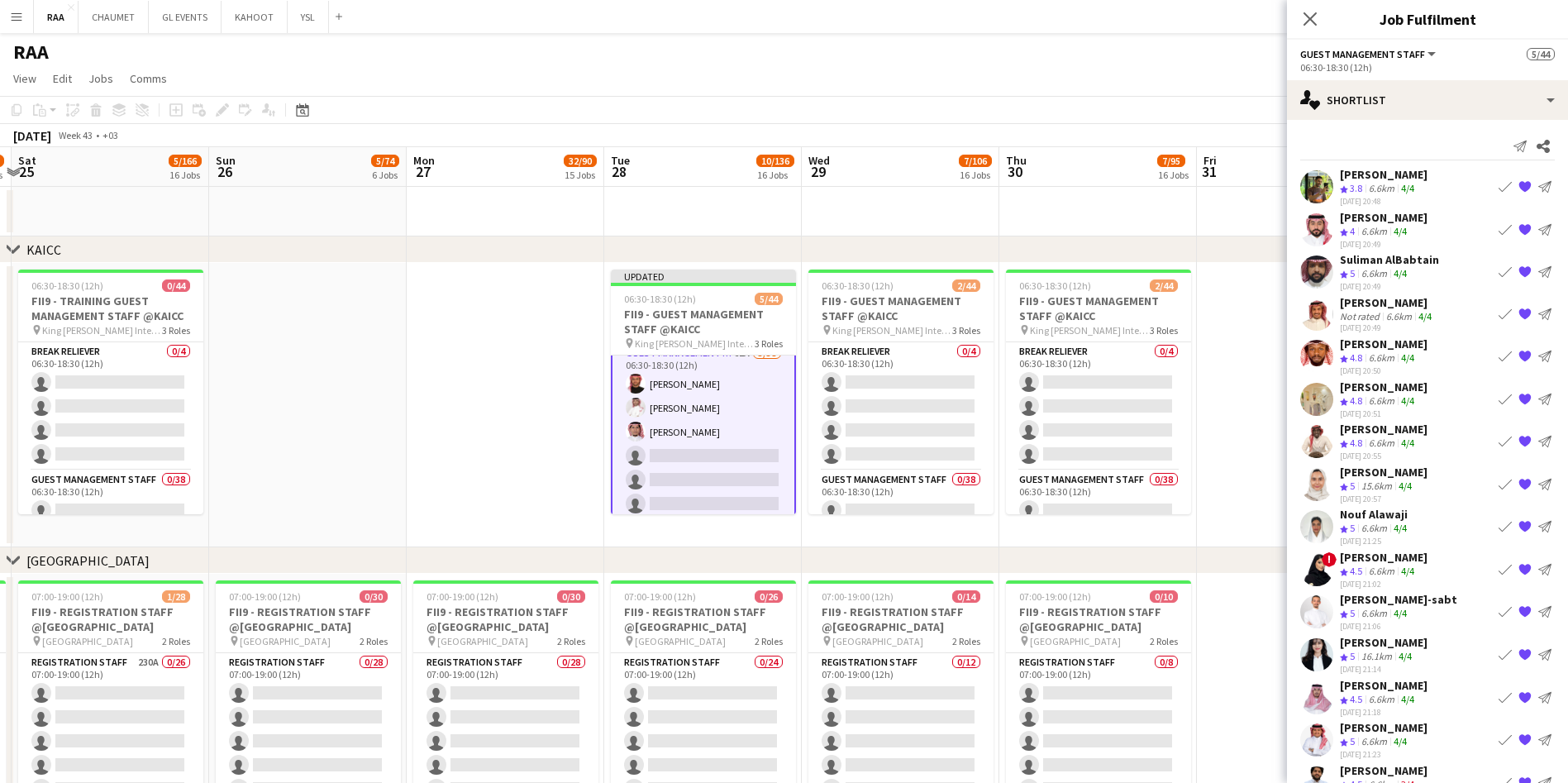
click at [1518, 278] on app-icon "{{ spriteTitle }}" at bounding box center [1525, 272] width 13 height 13
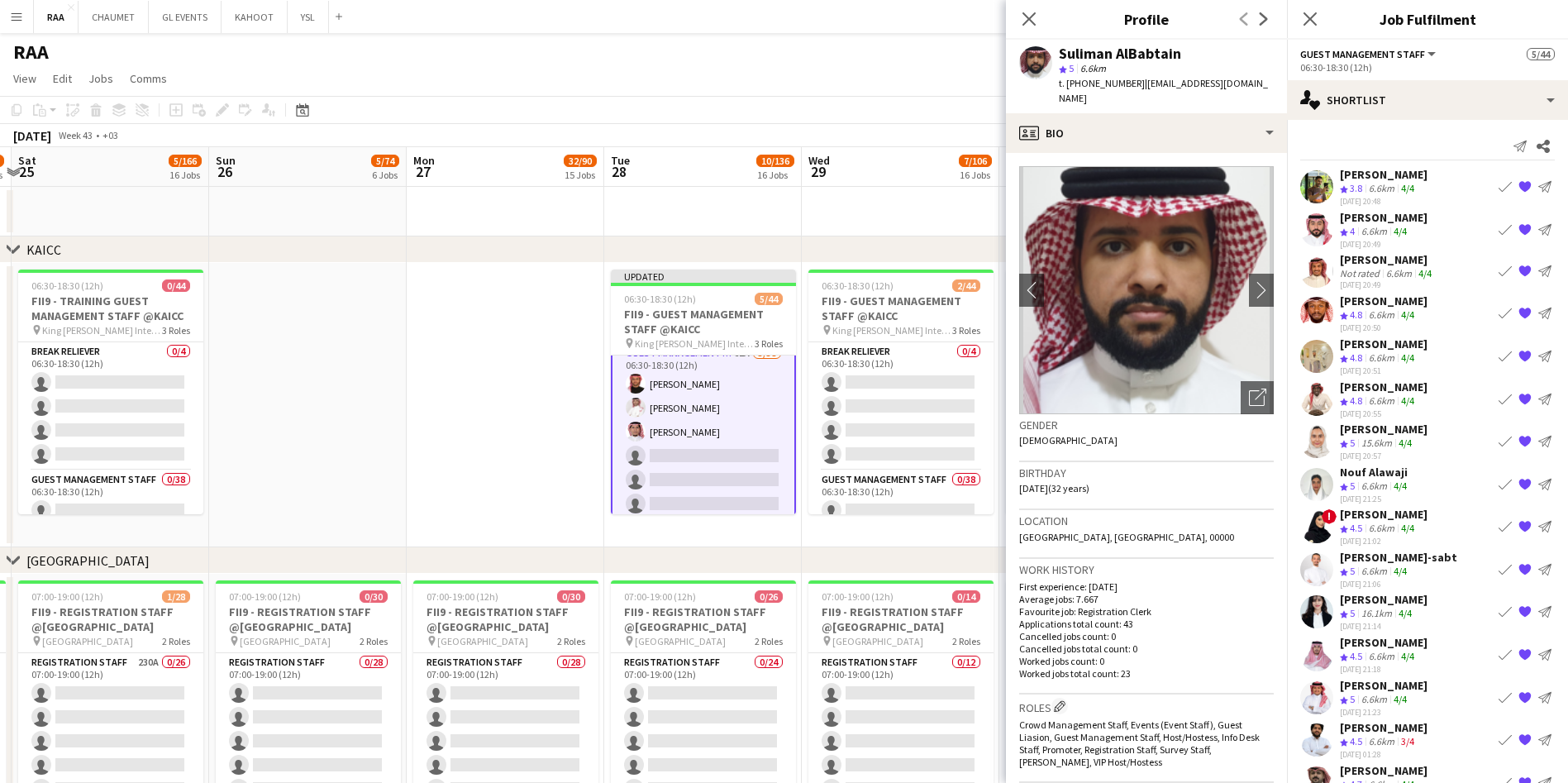
click at [1400, 274] on div "6.6km" at bounding box center [1398, 274] width 32 height 13
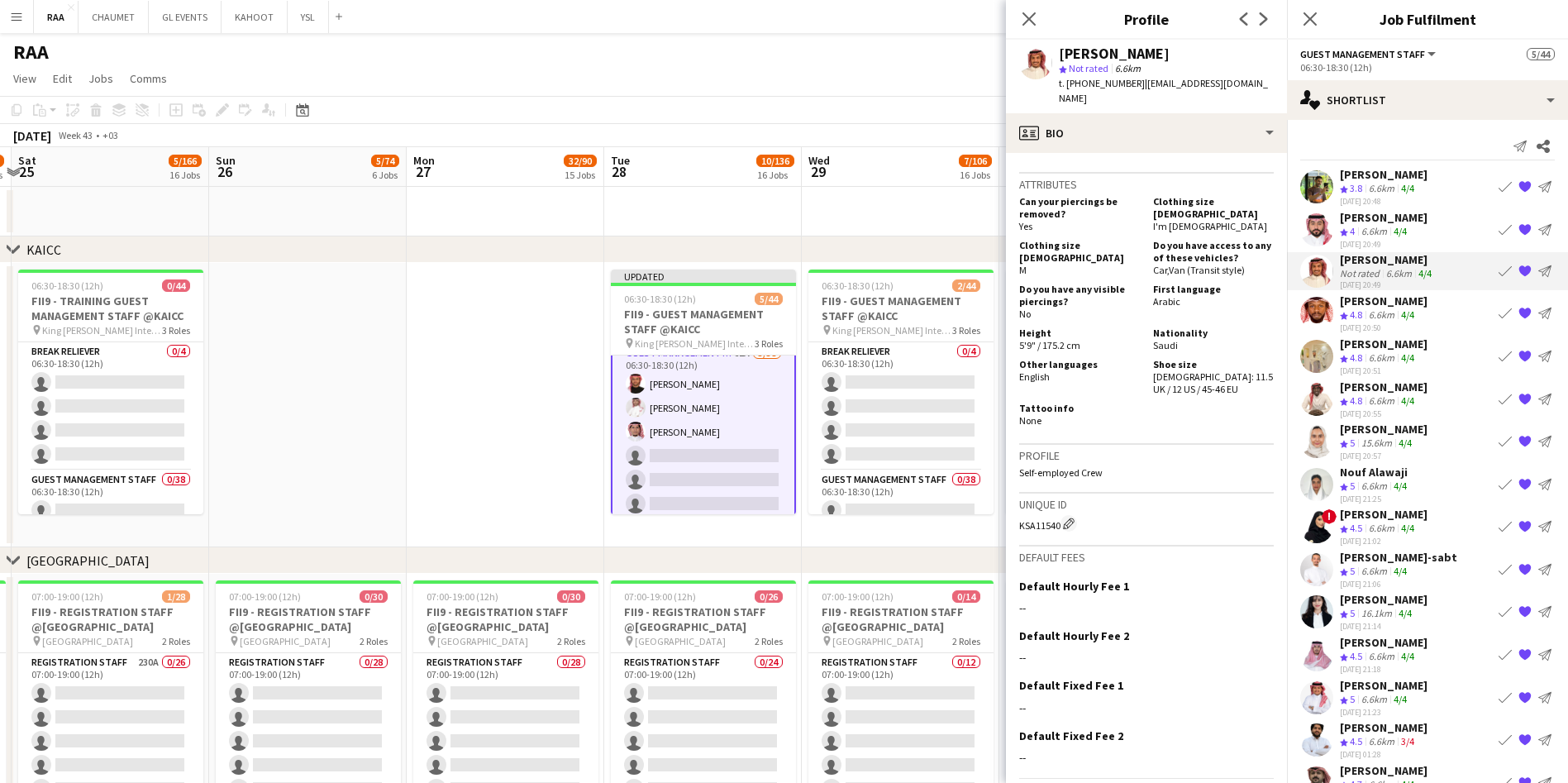
scroll to position [982, 0]
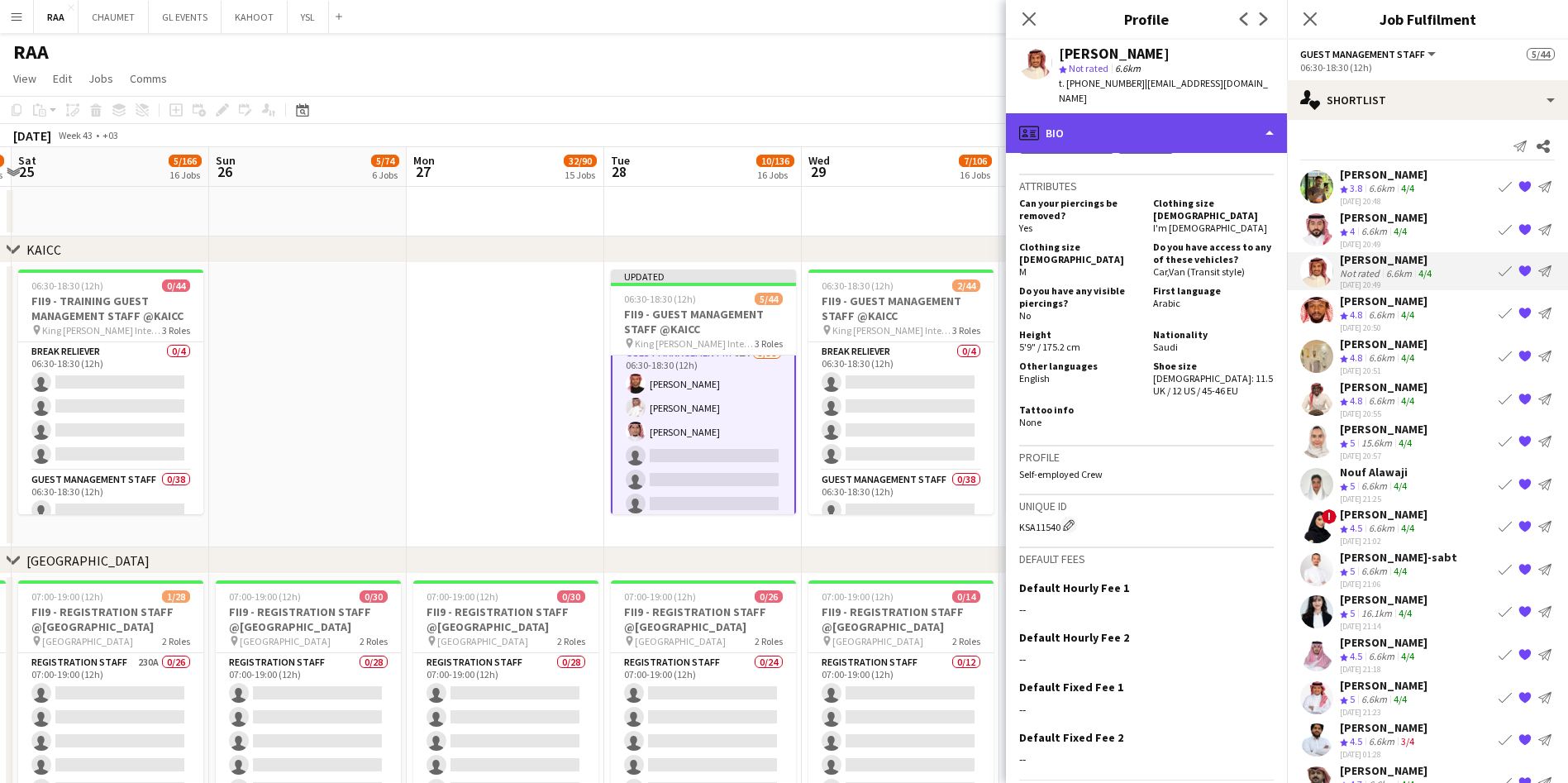
click at [1193, 113] on div "profile Bio" at bounding box center [1147, 132] width 281 height 39
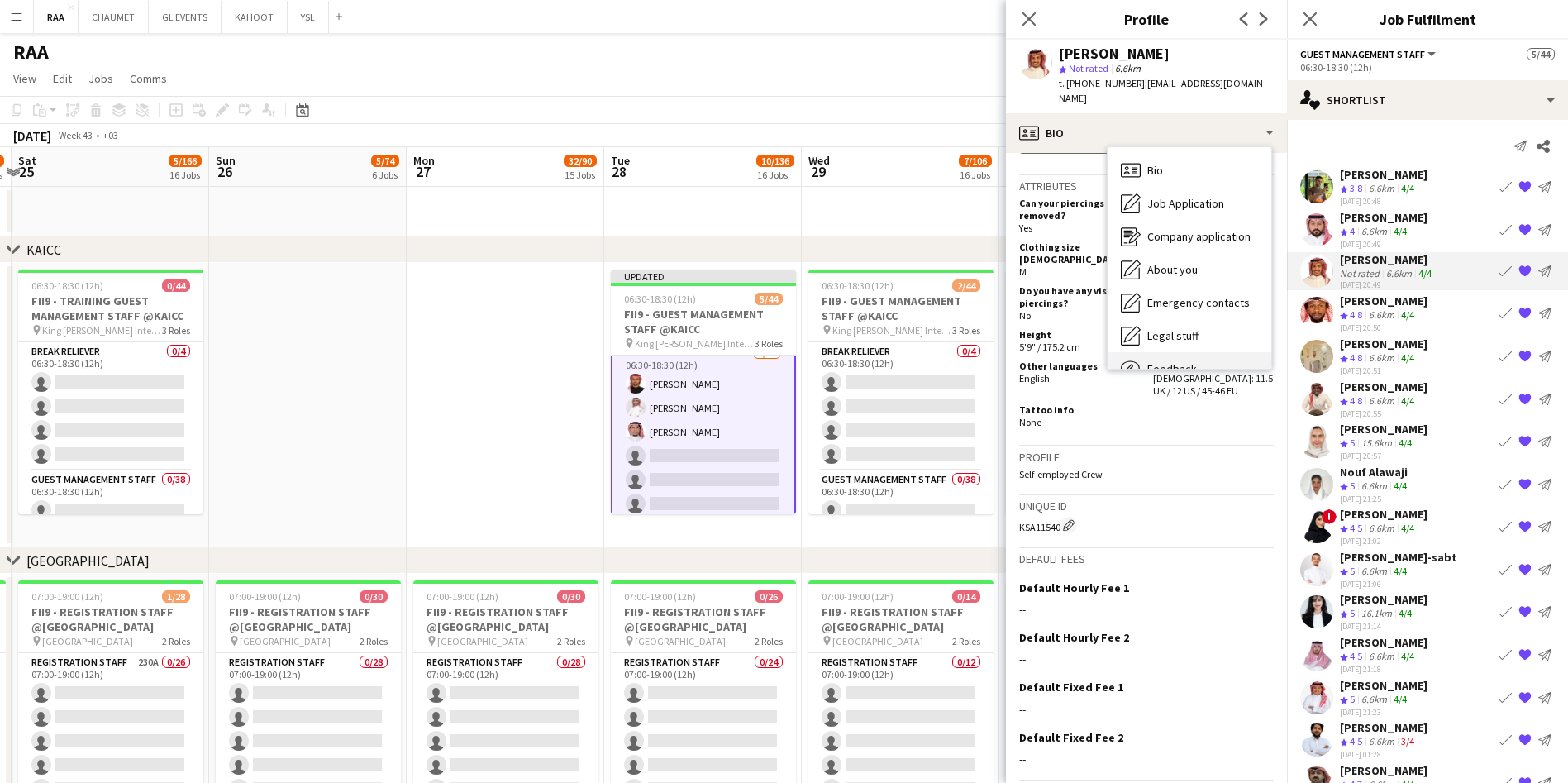
click at [1208, 352] on div "Feedback Feedback" at bounding box center [1189, 369] width 163 height 33
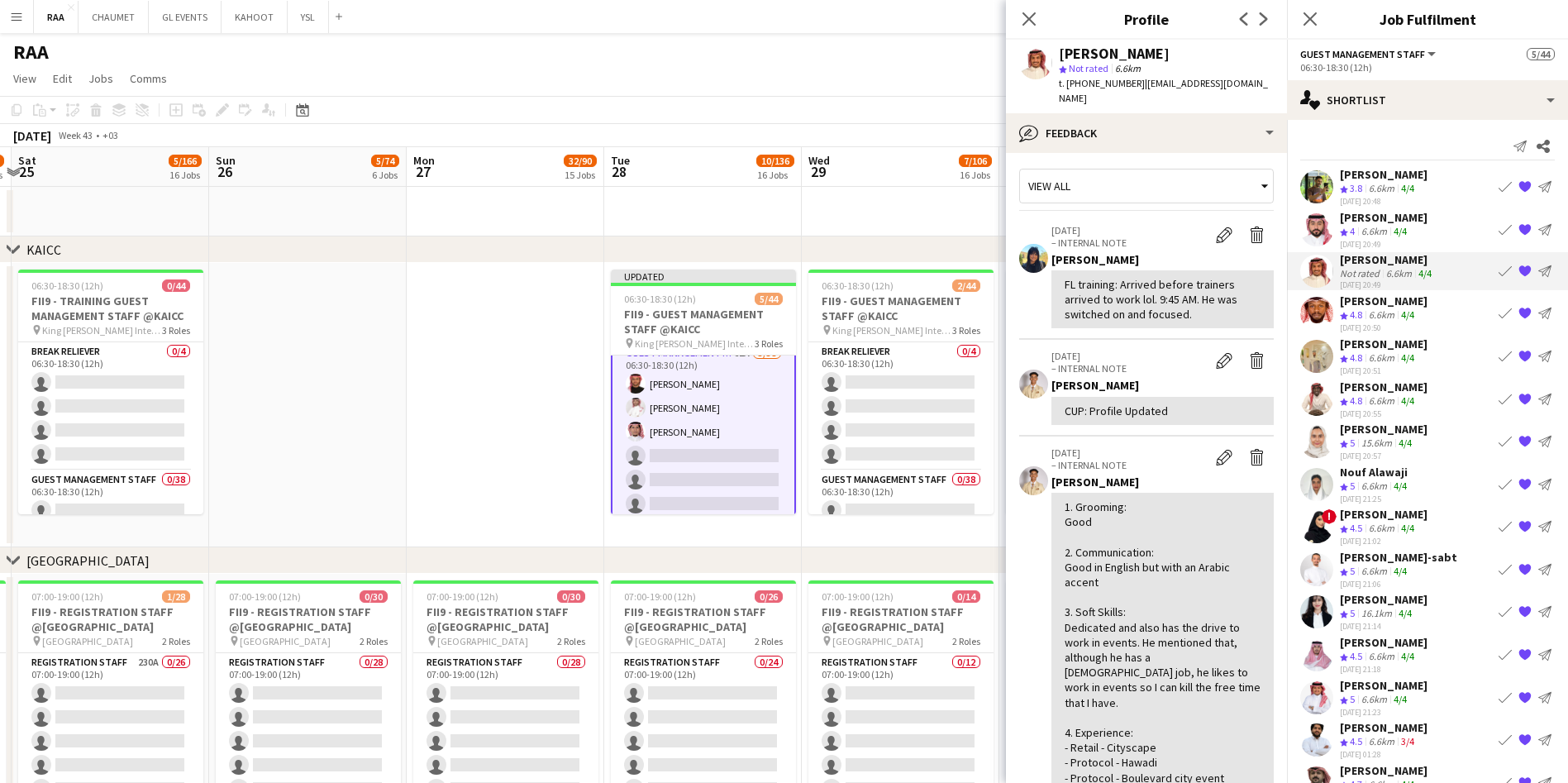
scroll to position [0, 0]
click at [1378, 315] on div "6.6km" at bounding box center [1381, 315] width 32 height 14
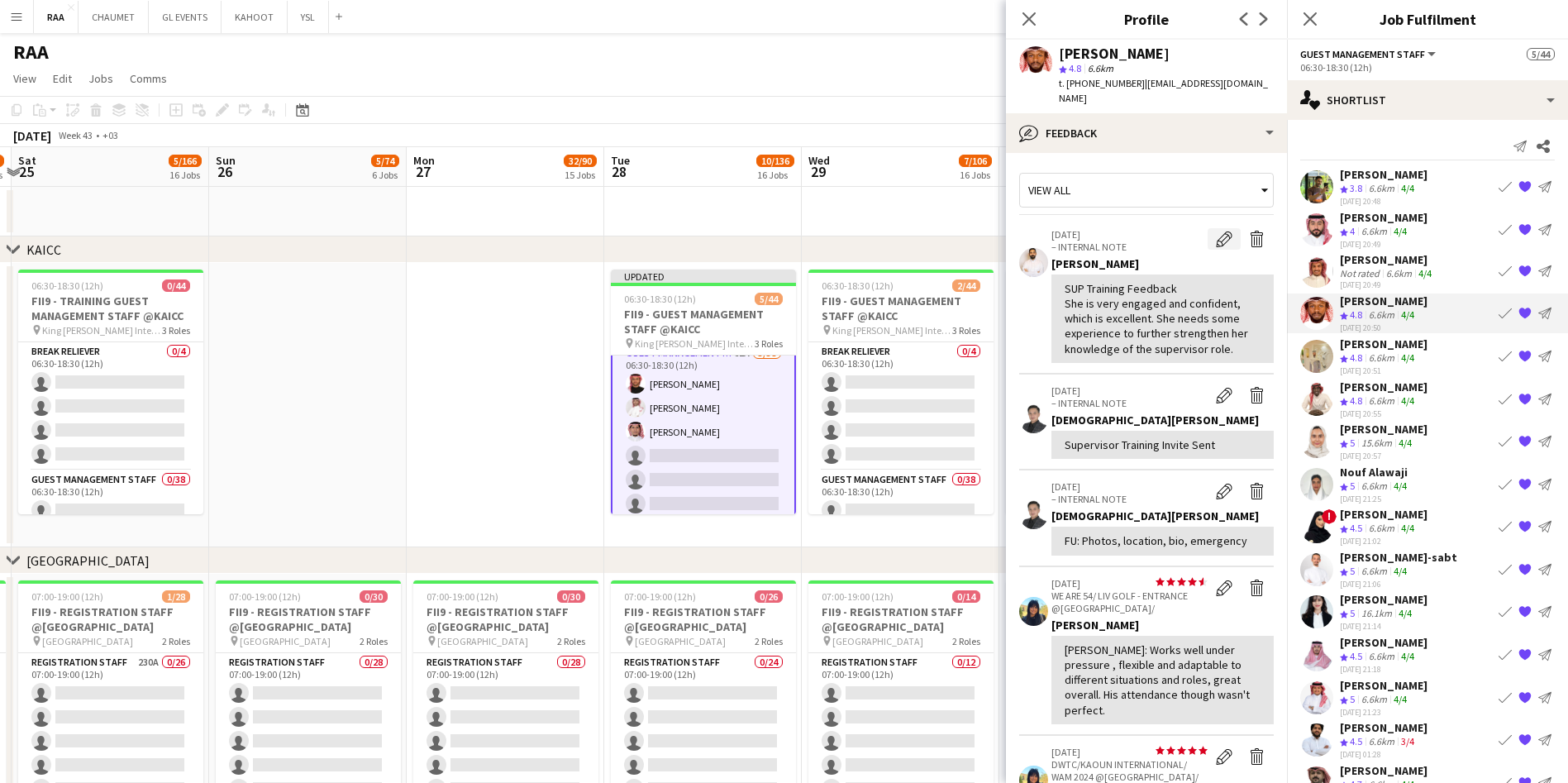
click at [1215, 230] on app-icon "Edit internal note" at bounding box center [1224, 239] width 17 height 17
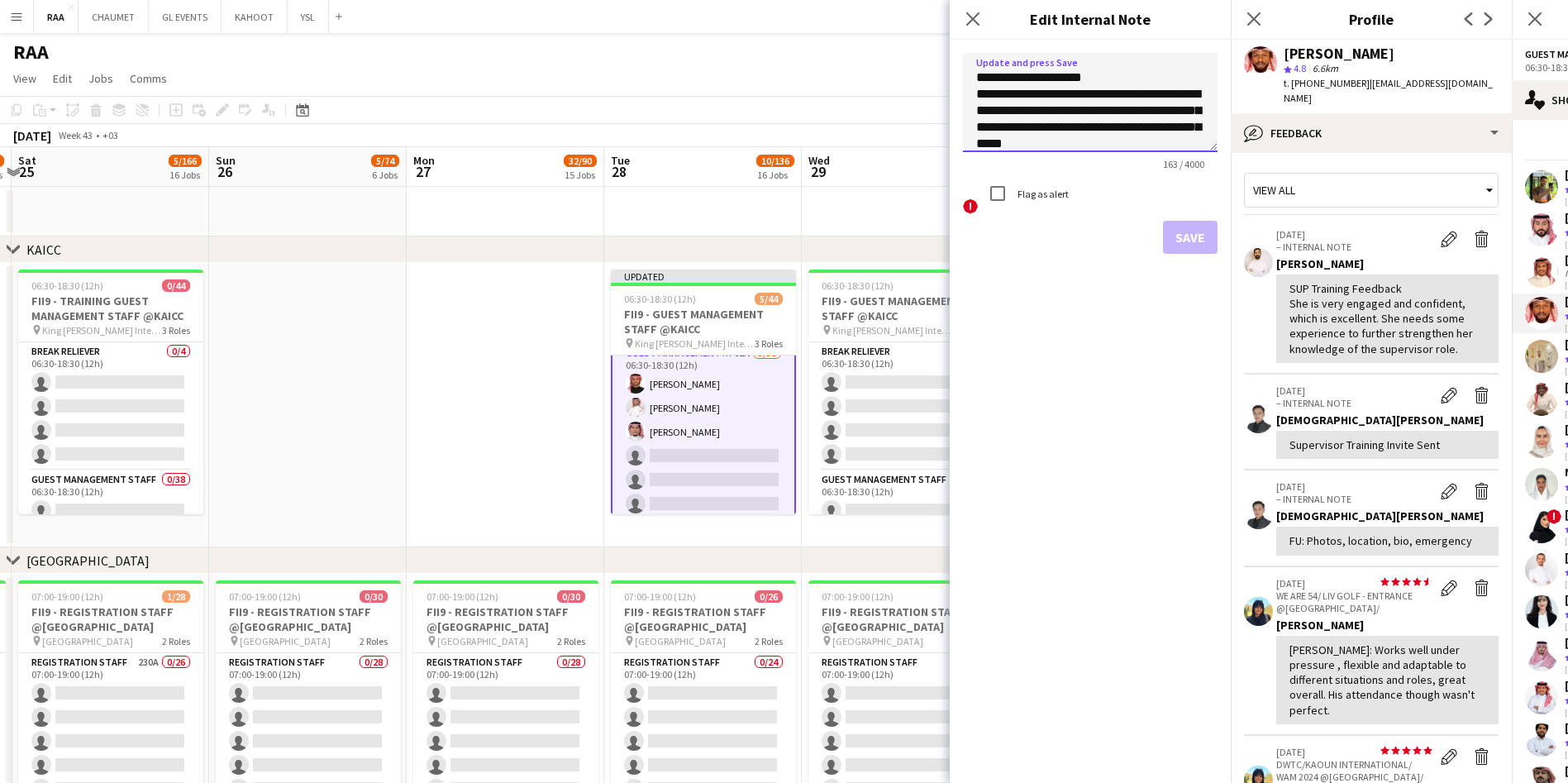
click at [982, 95] on textarea "**********" at bounding box center [1090, 103] width 254 height 99
type textarea "**********"
click at [1175, 255] on form "**********" at bounding box center [1090, 153] width 281 height 228
click at [1181, 243] on button "Save" at bounding box center [1190, 237] width 54 height 33
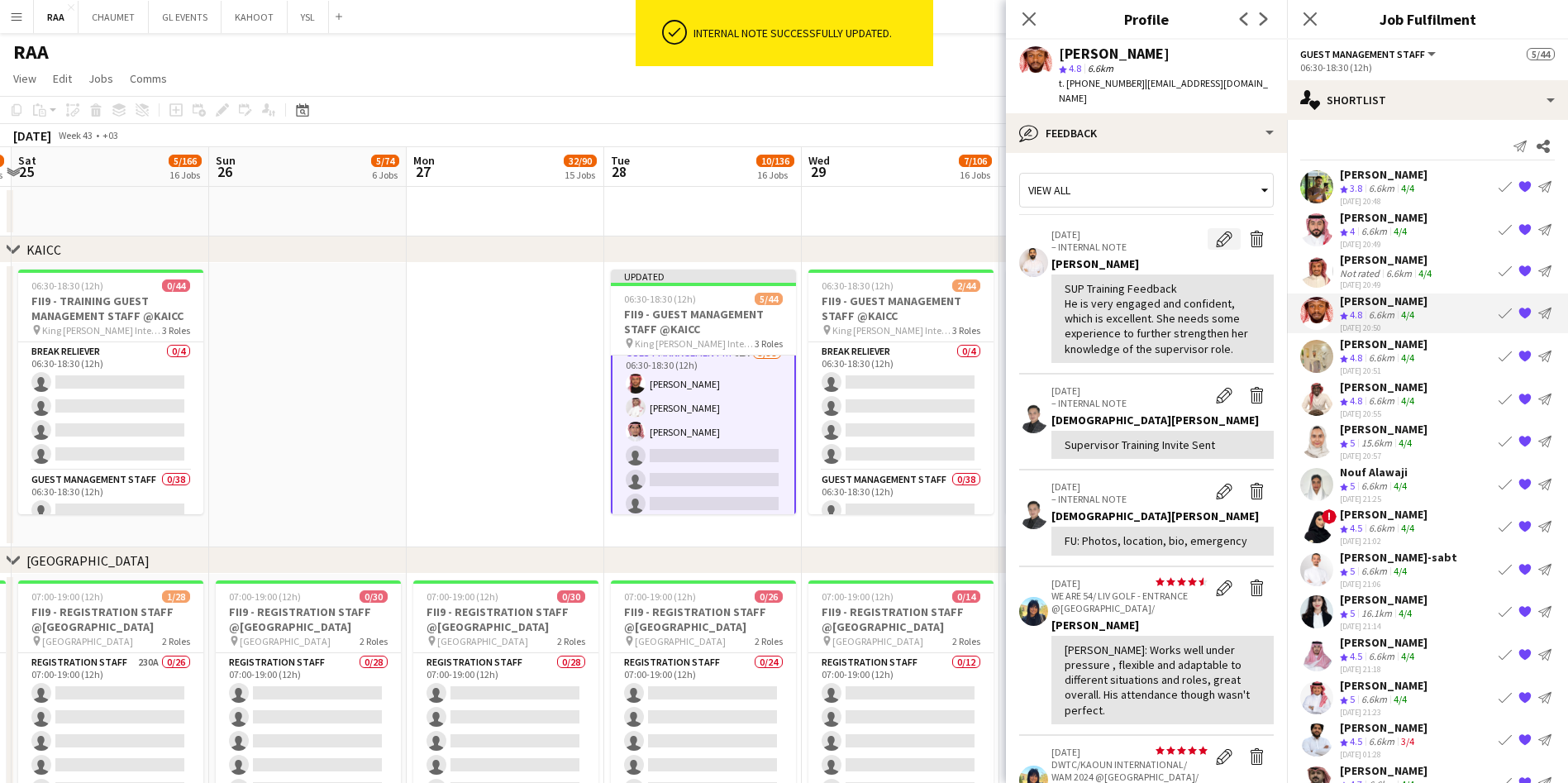
click at [1215, 230] on app-icon "Edit internal note" at bounding box center [1224, 239] width 17 height 17
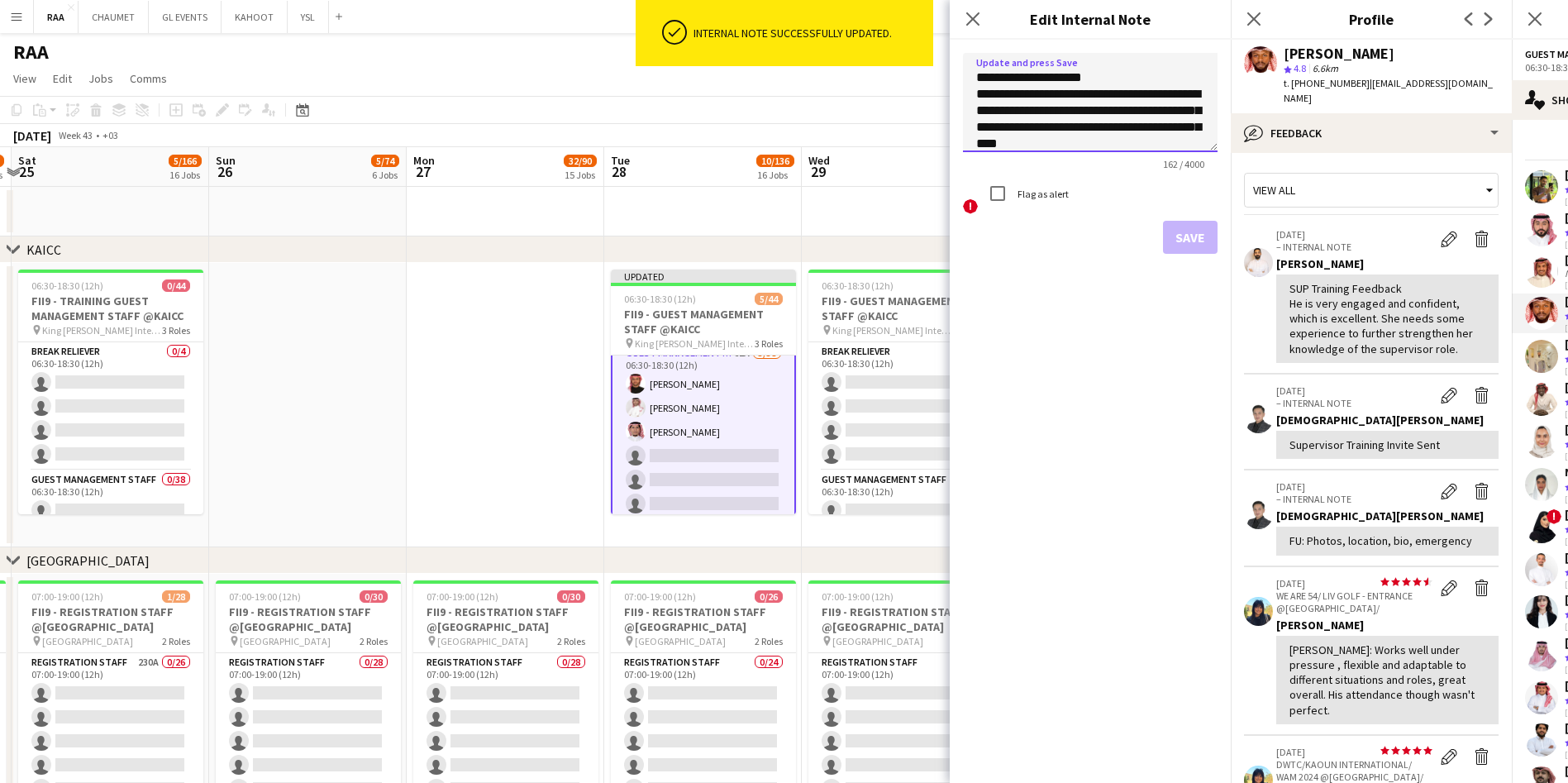
click at [1089, 99] on textarea "**********" at bounding box center [1090, 103] width 254 height 99
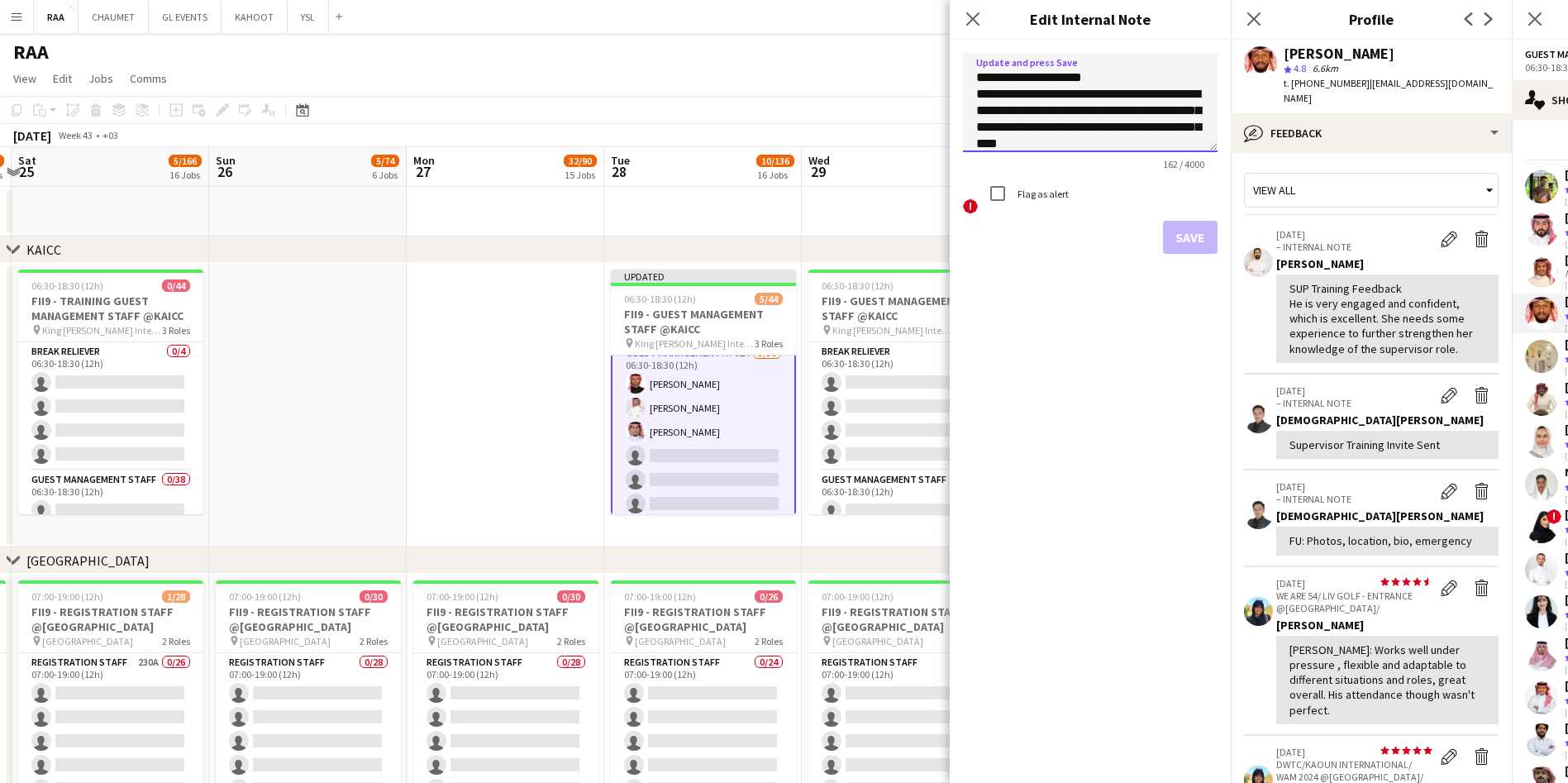
click at [1088, 109] on textarea "**********" at bounding box center [1090, 103] width 254 height 99
click at [1180, 123] on textarea "**********" at bounding box center [1090, 103] width 254 height 99
type textarea "**********"
click at [1195, 240] on button "Save" at bounding box center [1190, 237] width 54 height 33
